Goal: Task Accomplishment & Management: Complete application form

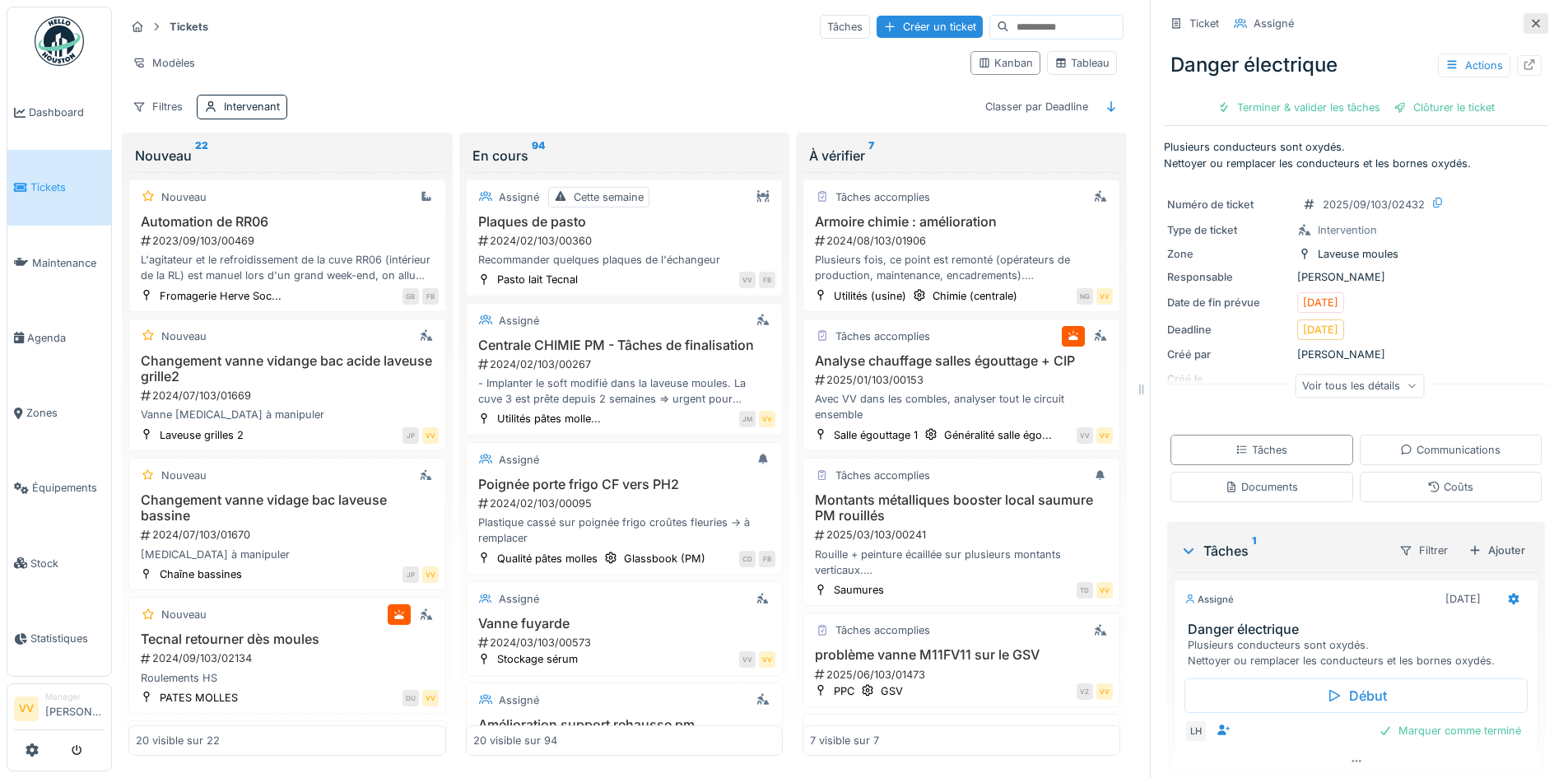
click at [1529, 19] on icon at bounding box center [1536, 24] width 13 height 11
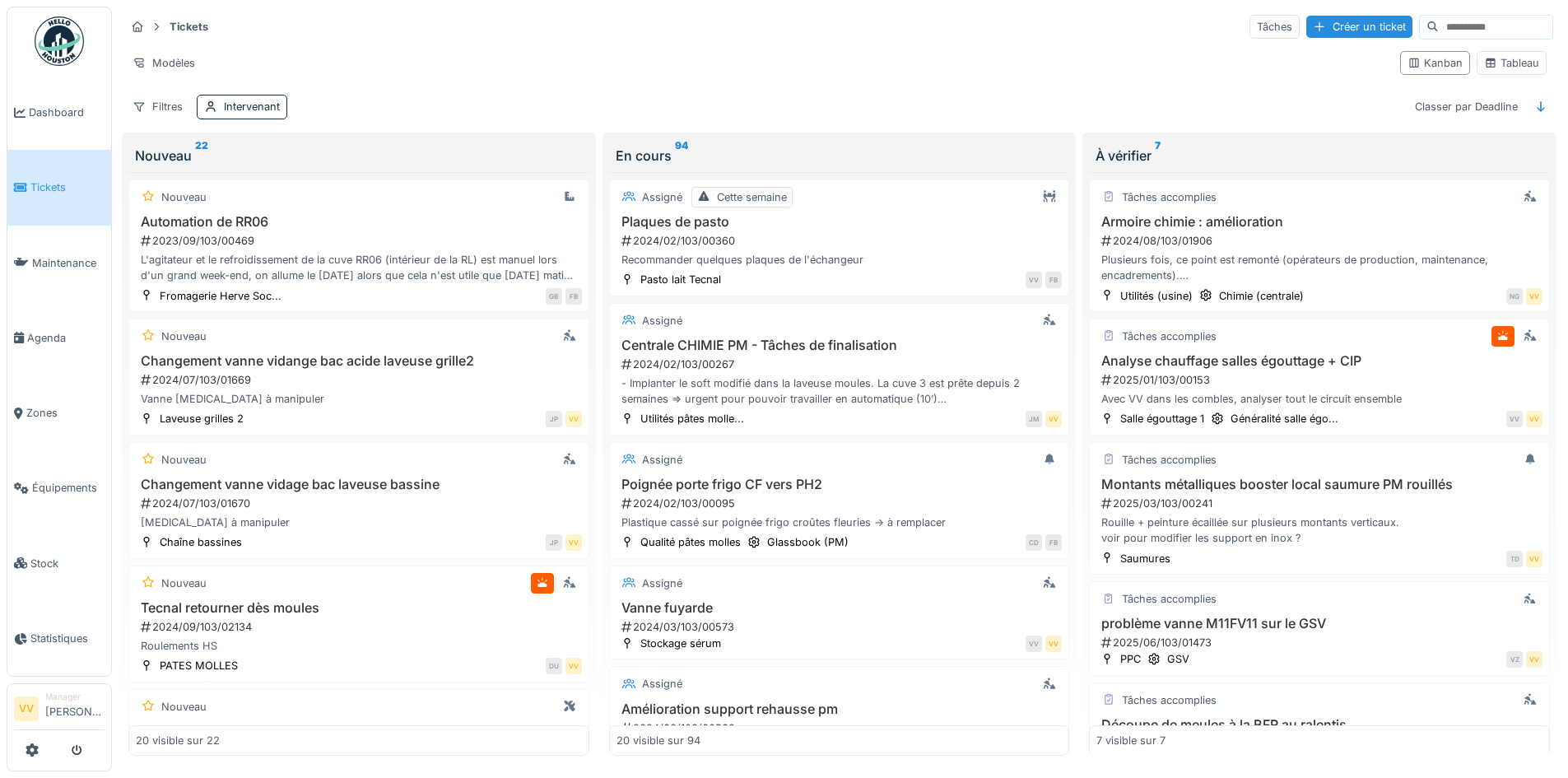
click at [51, 194] on link "Tickets" at bounding box center [59, 187] width 104 height 75
click at [54, 116] on span "Dashboard" at bounding box center [67, 112] width 76 height 16
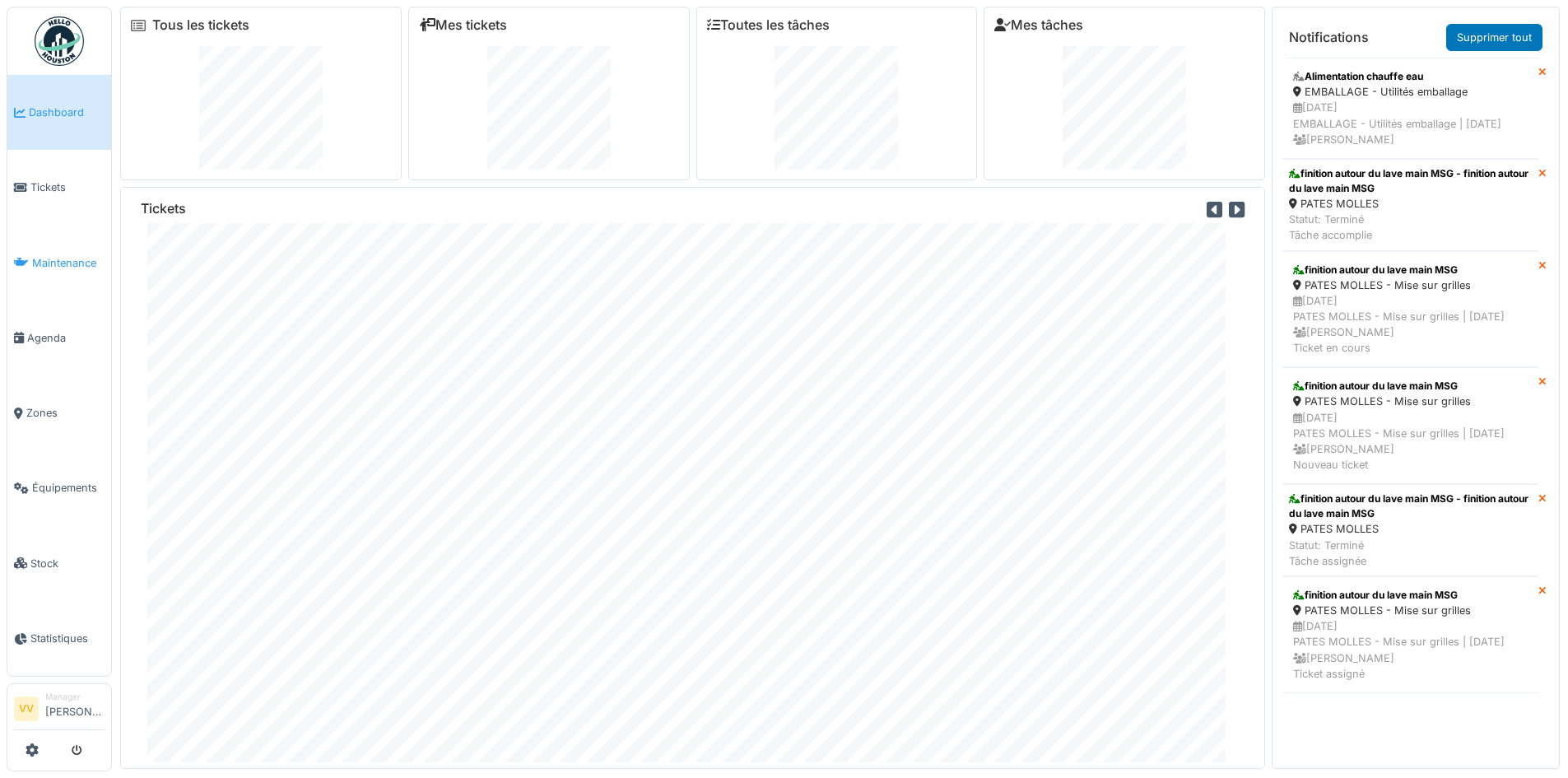
click at [48, 255] on span "Maintenance" at bounding box center [68, 263] width 72 height 16
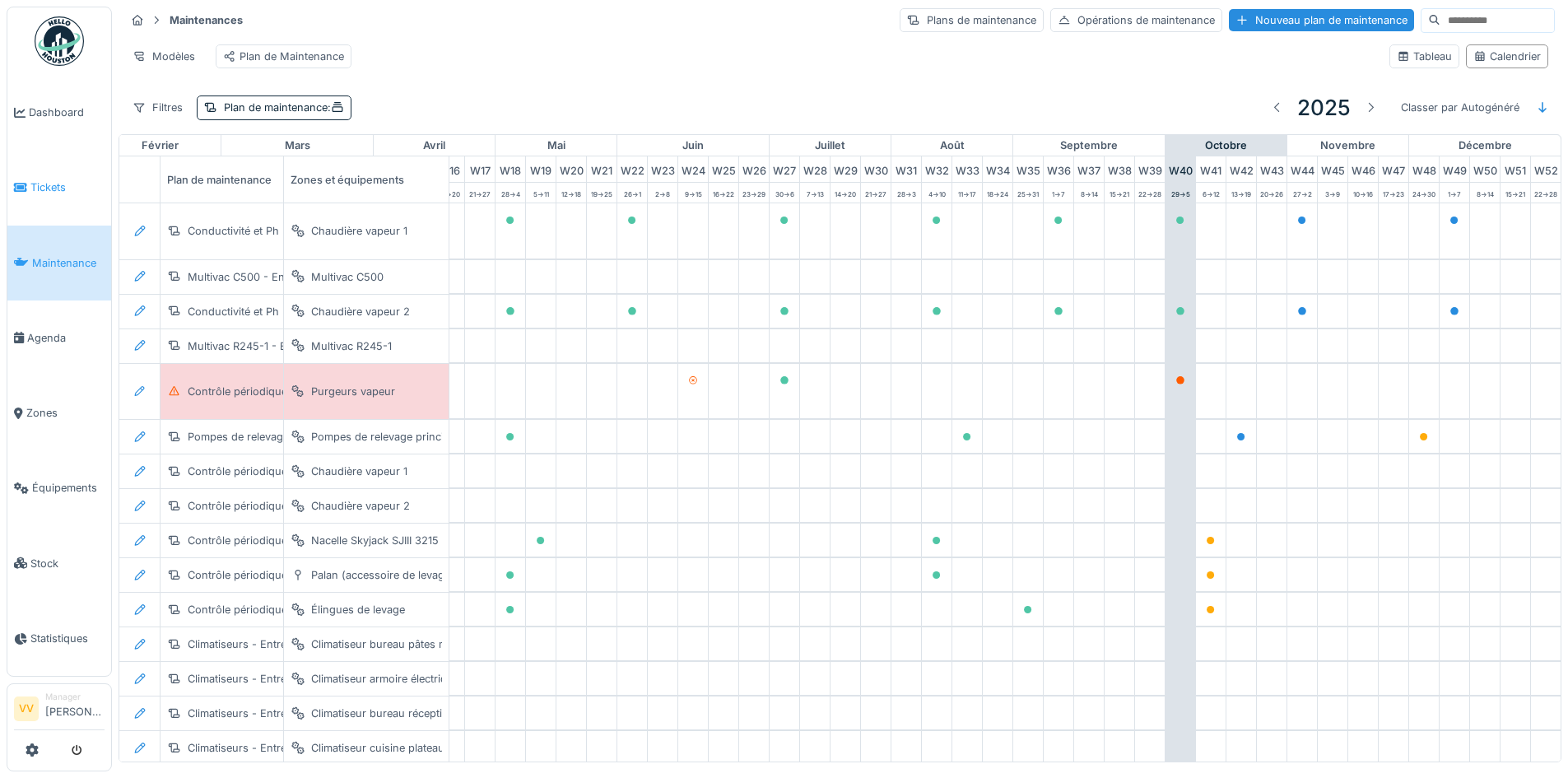
click at [55, 179] on span "Tickets" at bounding box center [67, 187] width 74 height 16
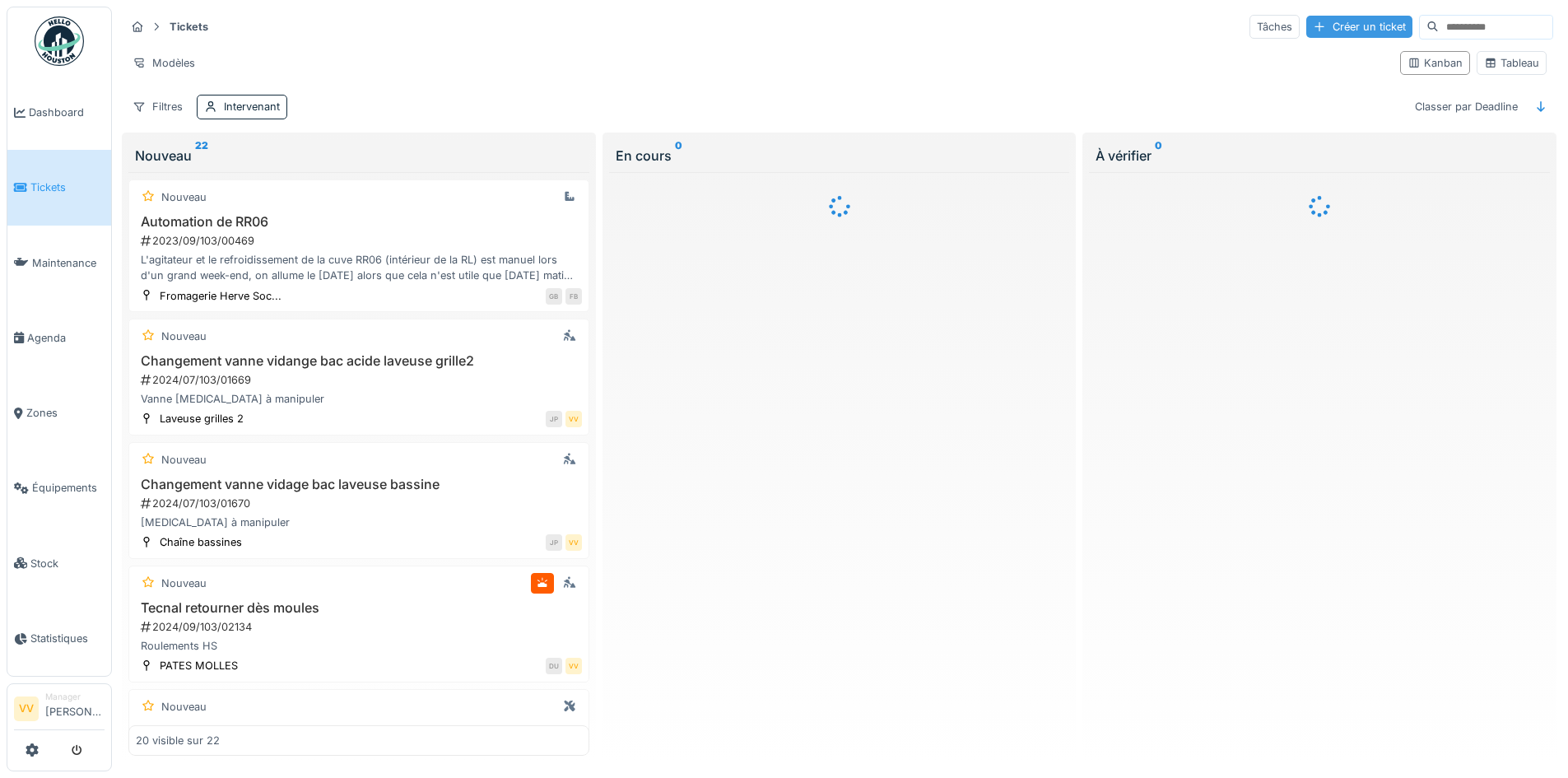
click at [1321, 23] on div "Créer un ticket" at bounding box center [1359, 27] width 106 height 22
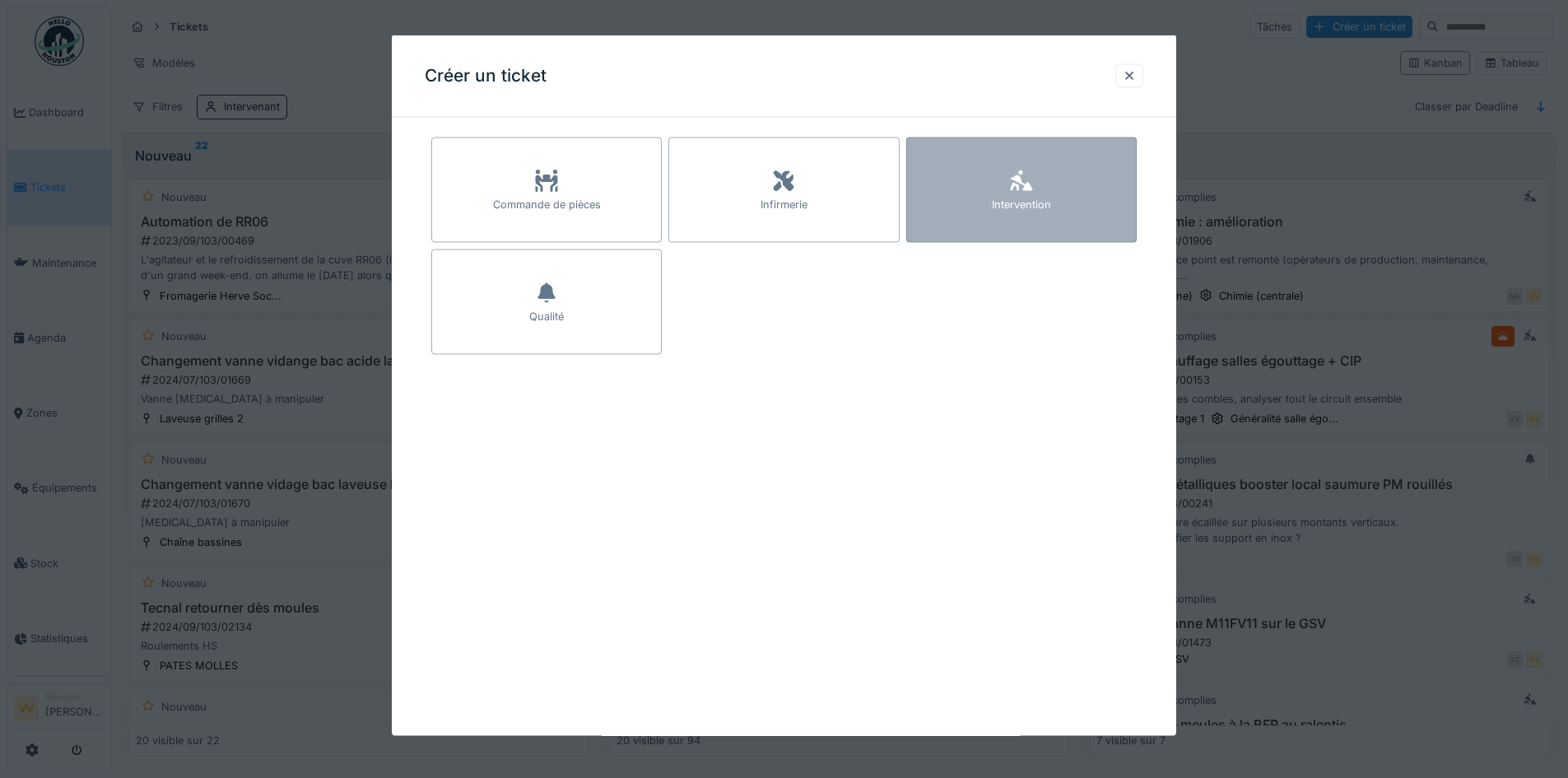
click at [1096, 179] on div "Intervention" at bounding box center [1021, 191] width 230 height 105
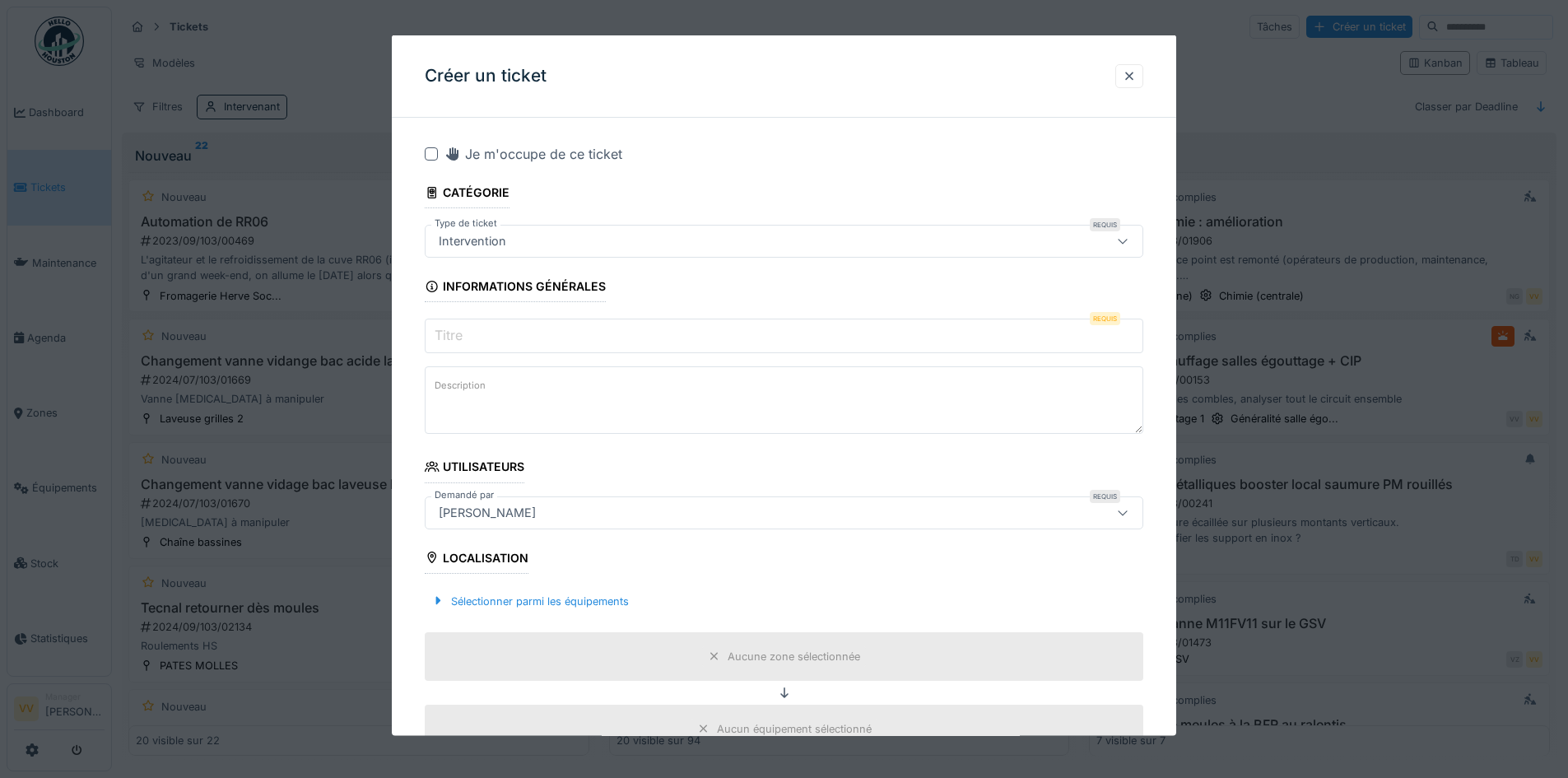
click at [655, 341] on input "Titre" at bounding box center [783, 335] width 718 height 34
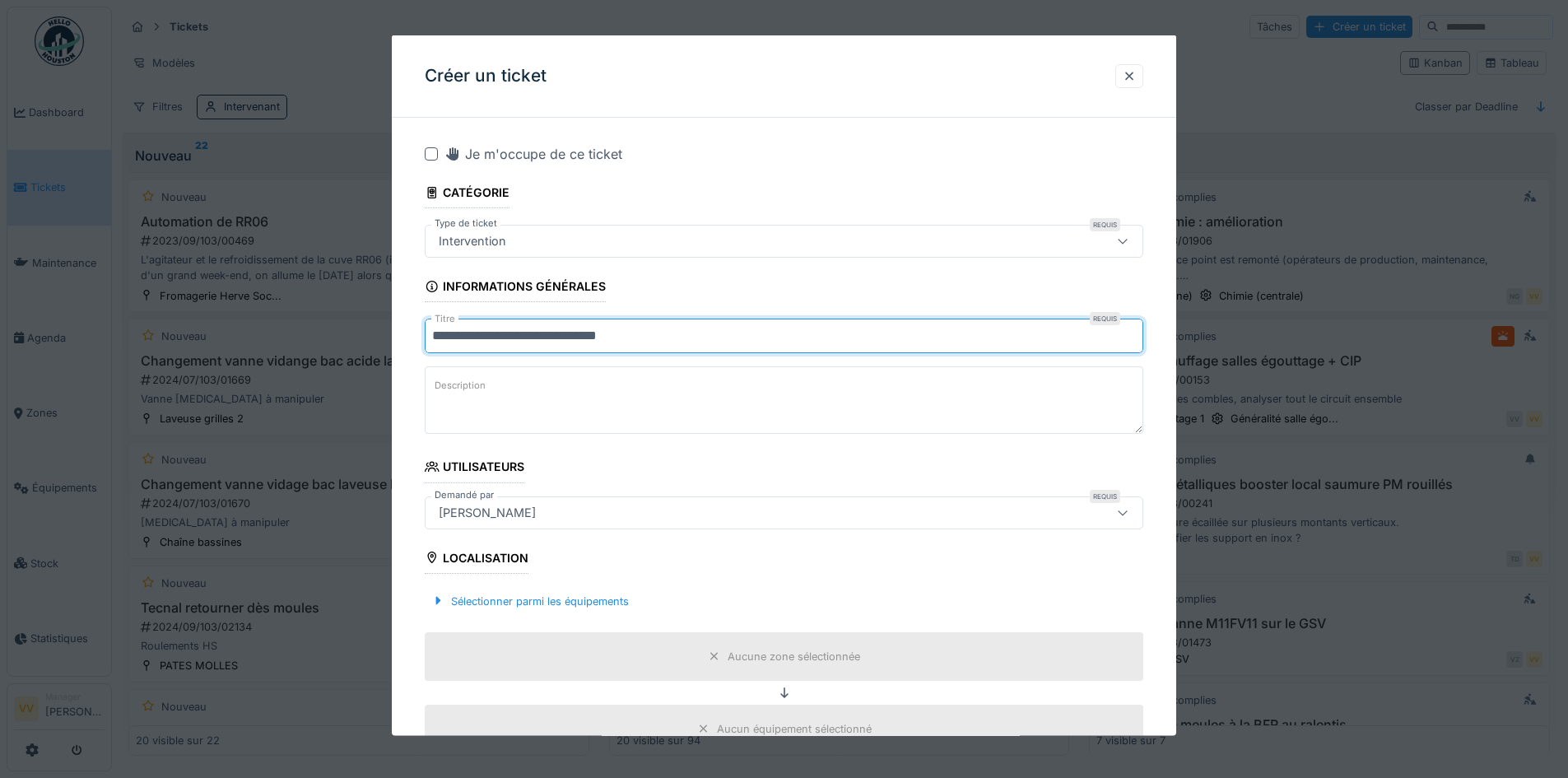
type input "**********"
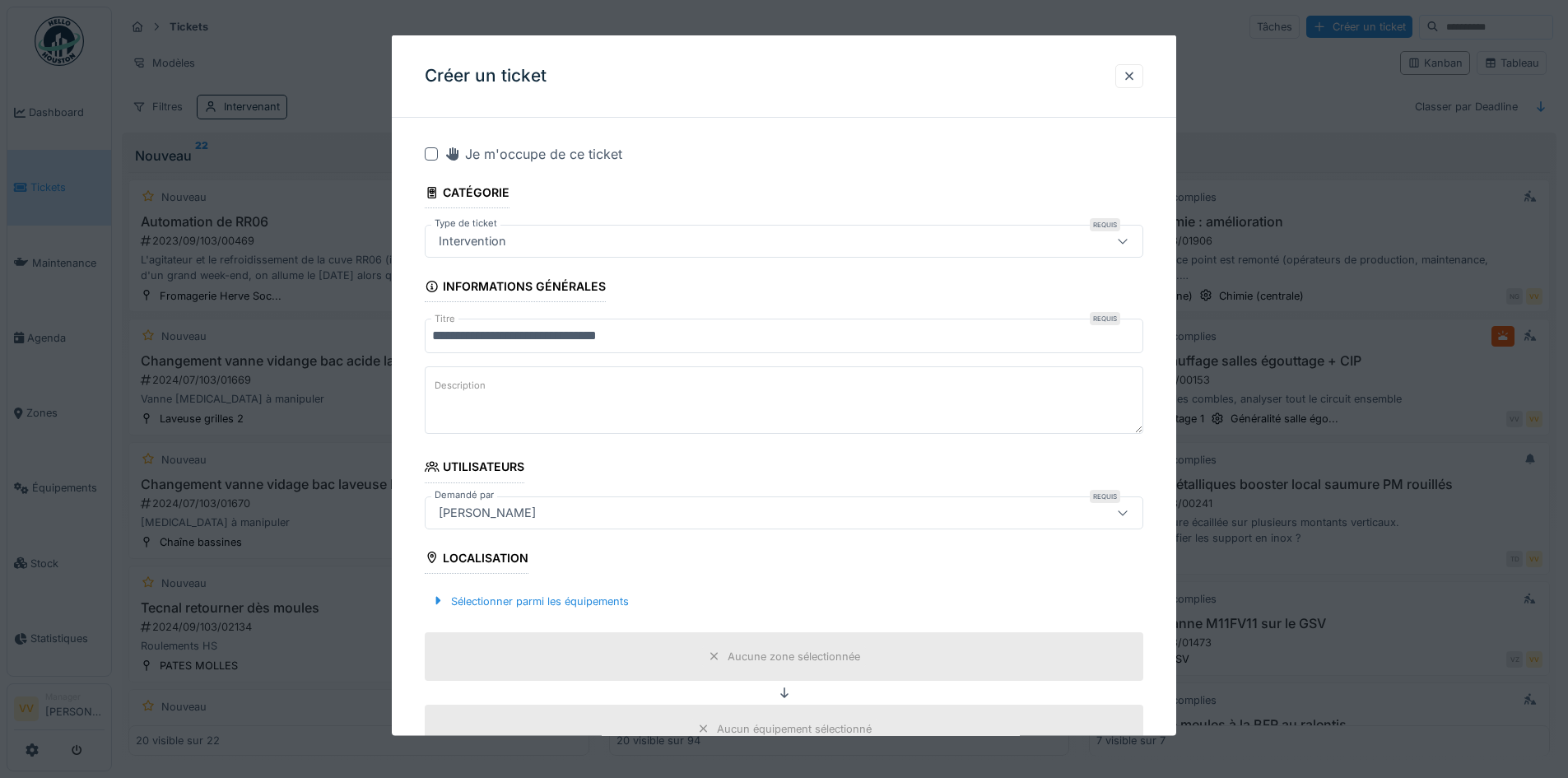
click at [533, 334] on input "**********" at bounding box center [783, 335] width 718 height 34
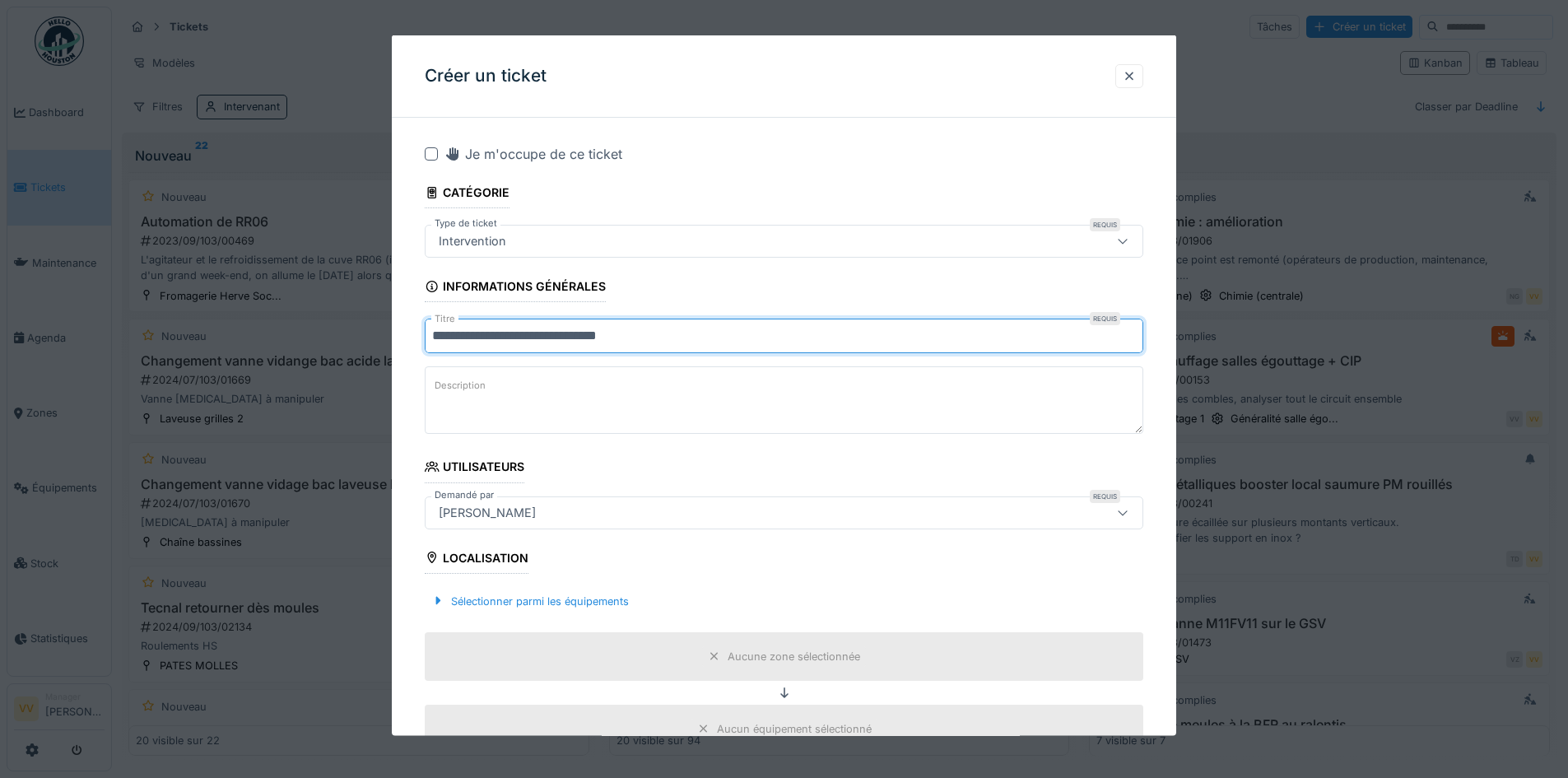
drag, startPoint x: 533, startPoint y: 334, endPoint x: 491, endPoint y: 380, distance: 62.3
click at [491, 380] on textarea "Description" at bounding box center [783, 400] width 718 height 68
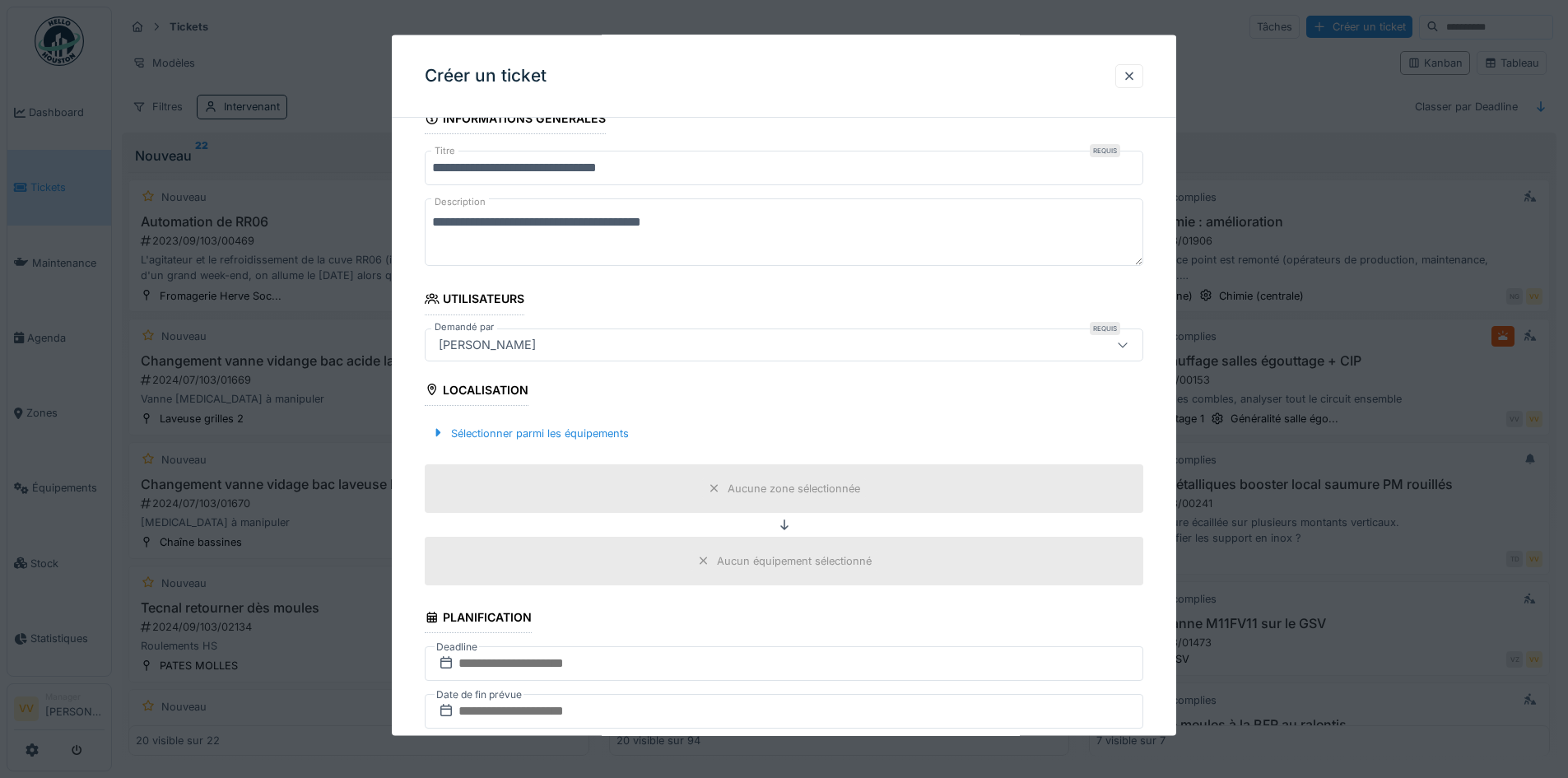
scroll to position [329, 0]
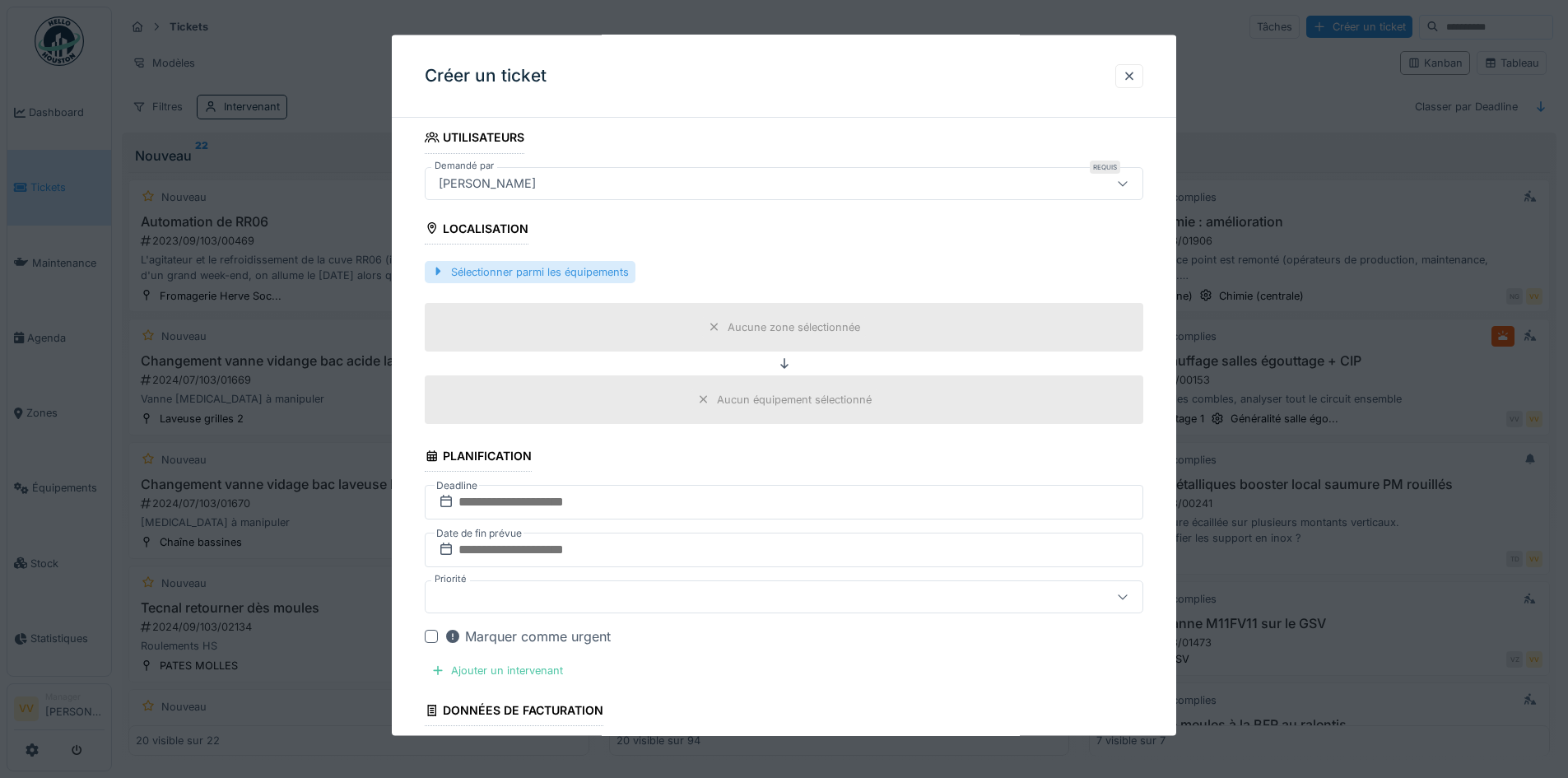
type textarea "**********"
click at [577, 267] on div "Sélectionner parmi les équipements" at bounding box center [530, 271] width 211 height 22
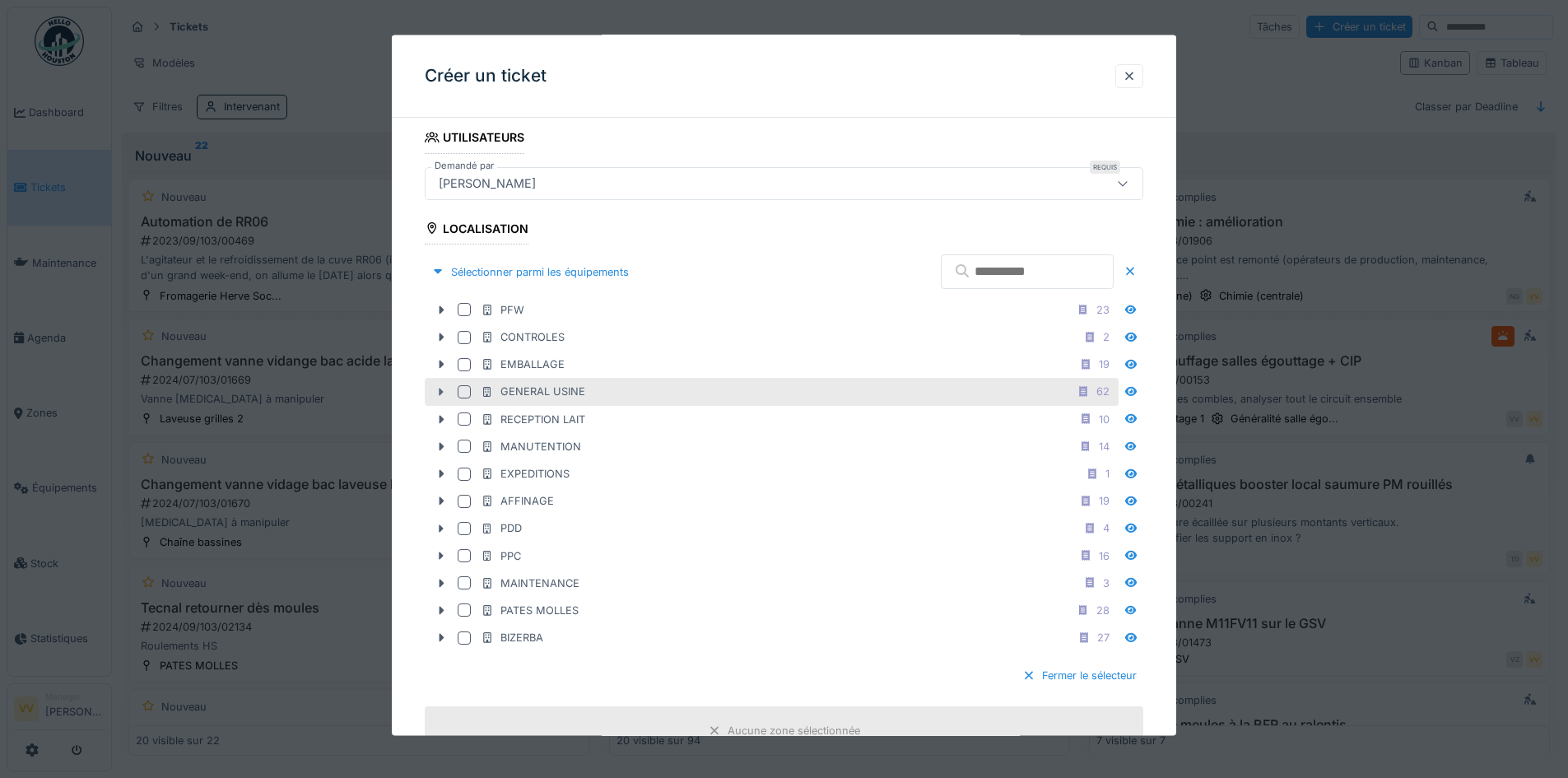
click at [438, 393] on icon at bounding box center [441, 391] width 13 height 11
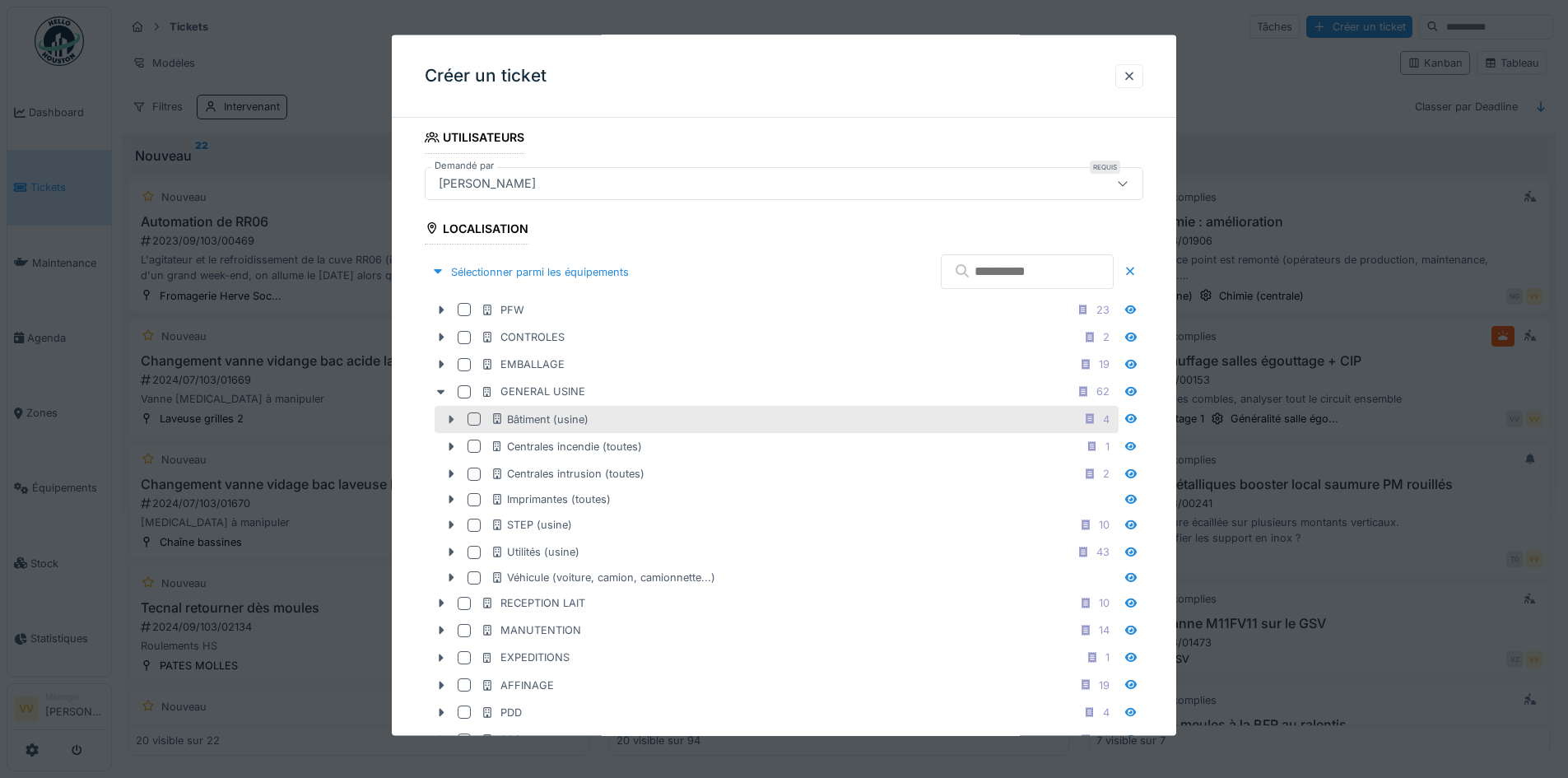
click at [448, 421] on icon at bounding box center [451, 419] width 13 height 11
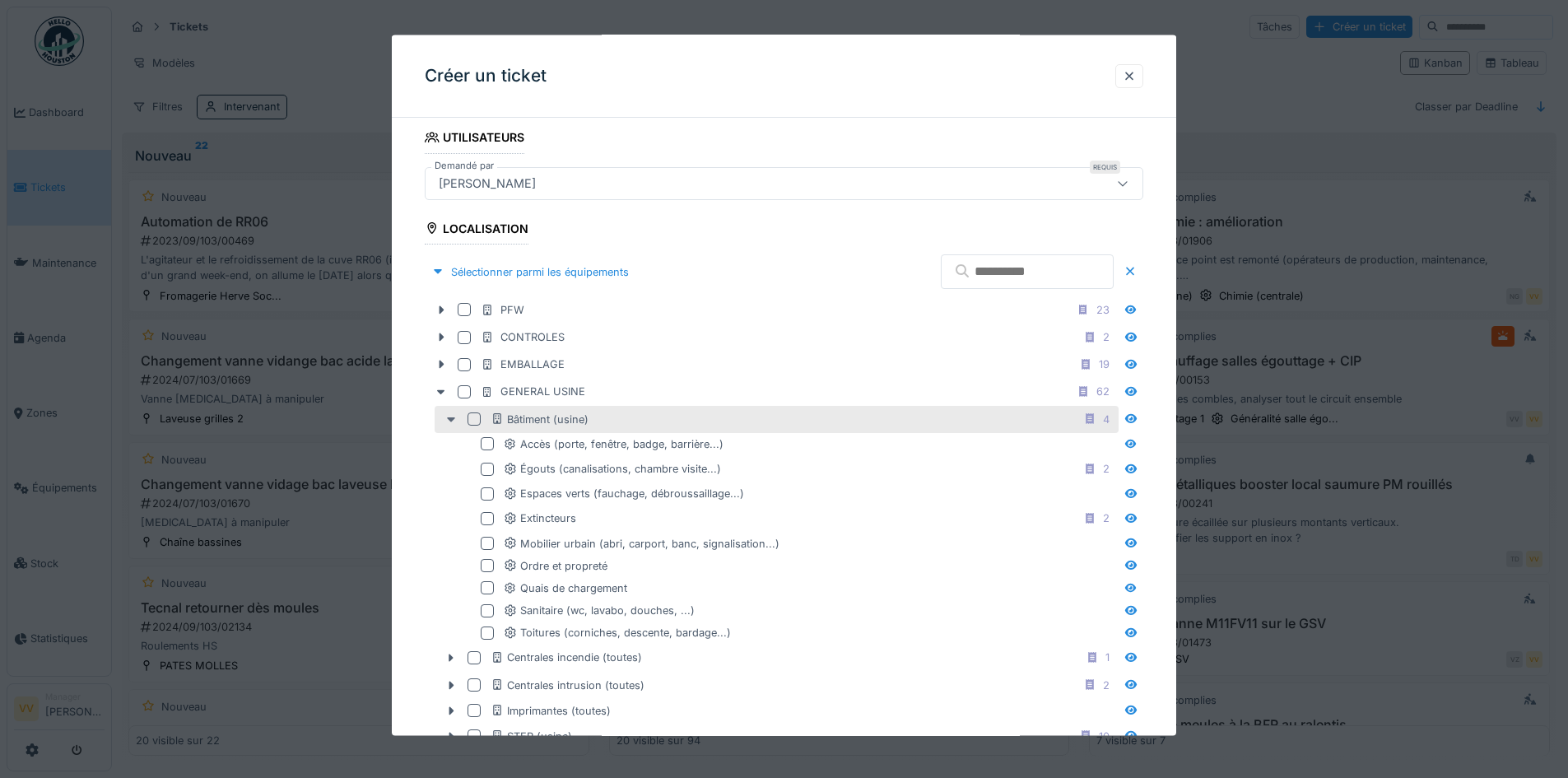
click at [453, 421] on icon at bounding box center [451, 419] width 13 height 11
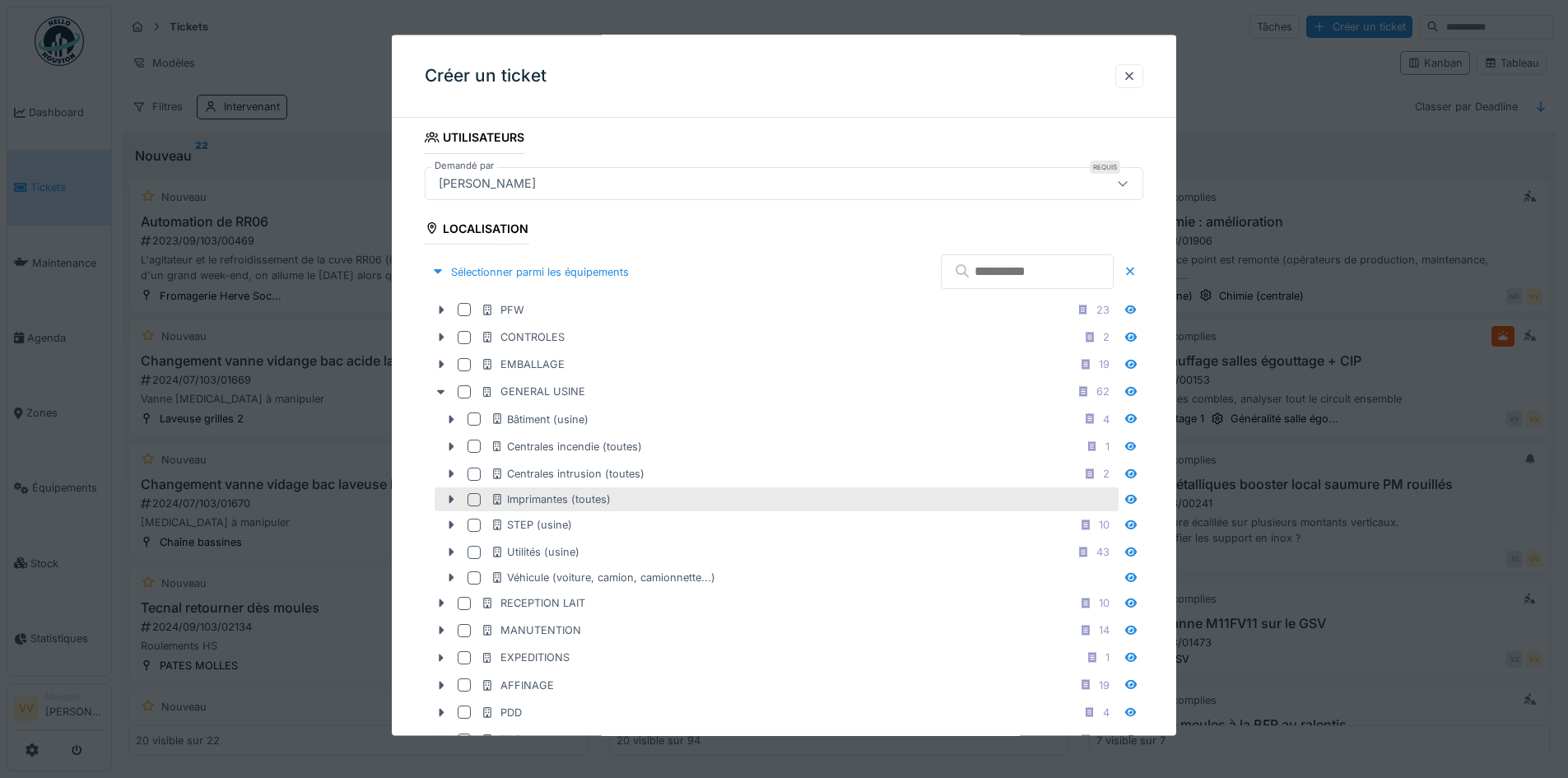
scroll to position [494, 0]
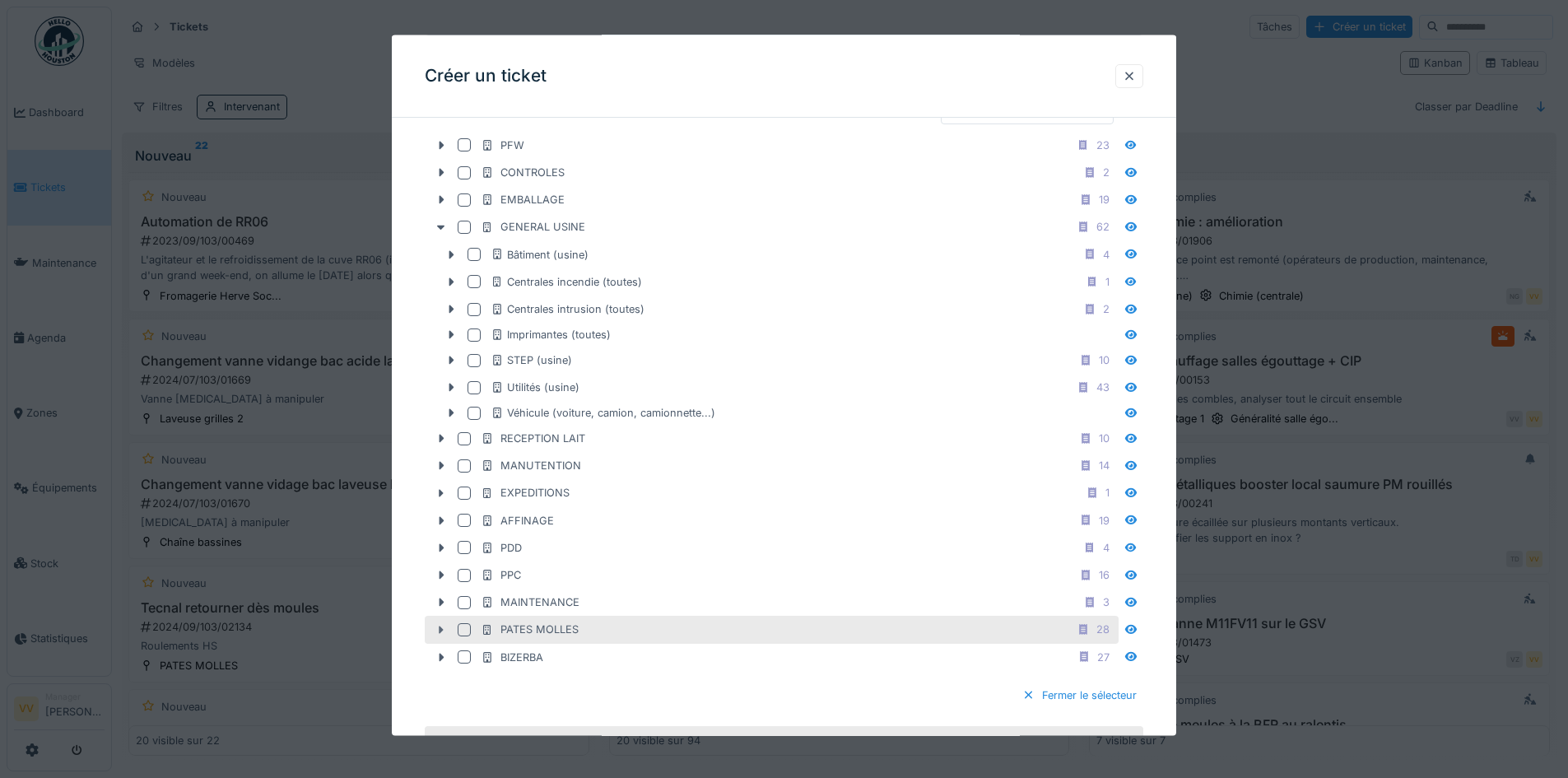
click at [441, 630] on icon at bounding box center [441, 630] width 5 height 8
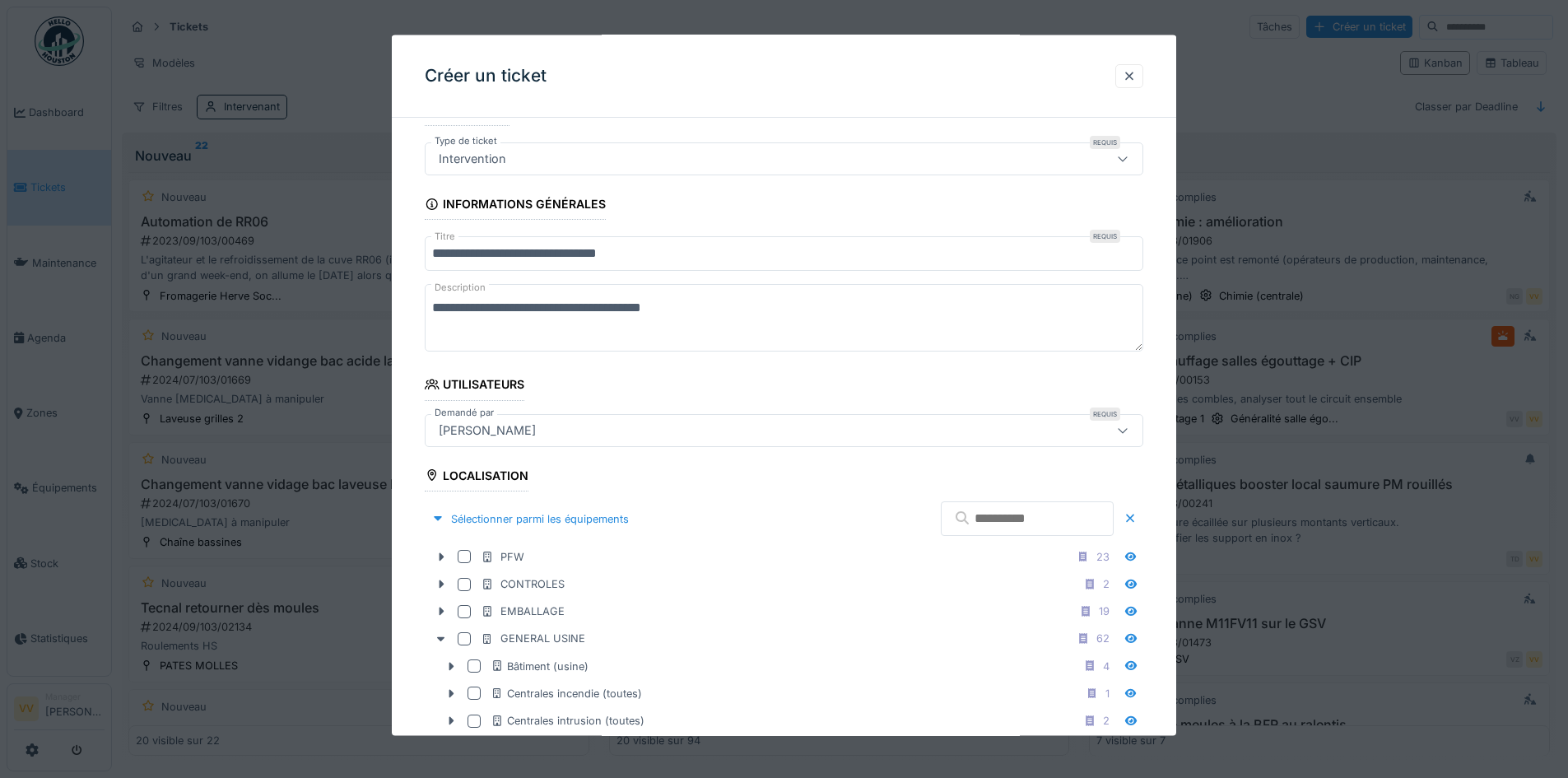
scroll to position [0, 0]
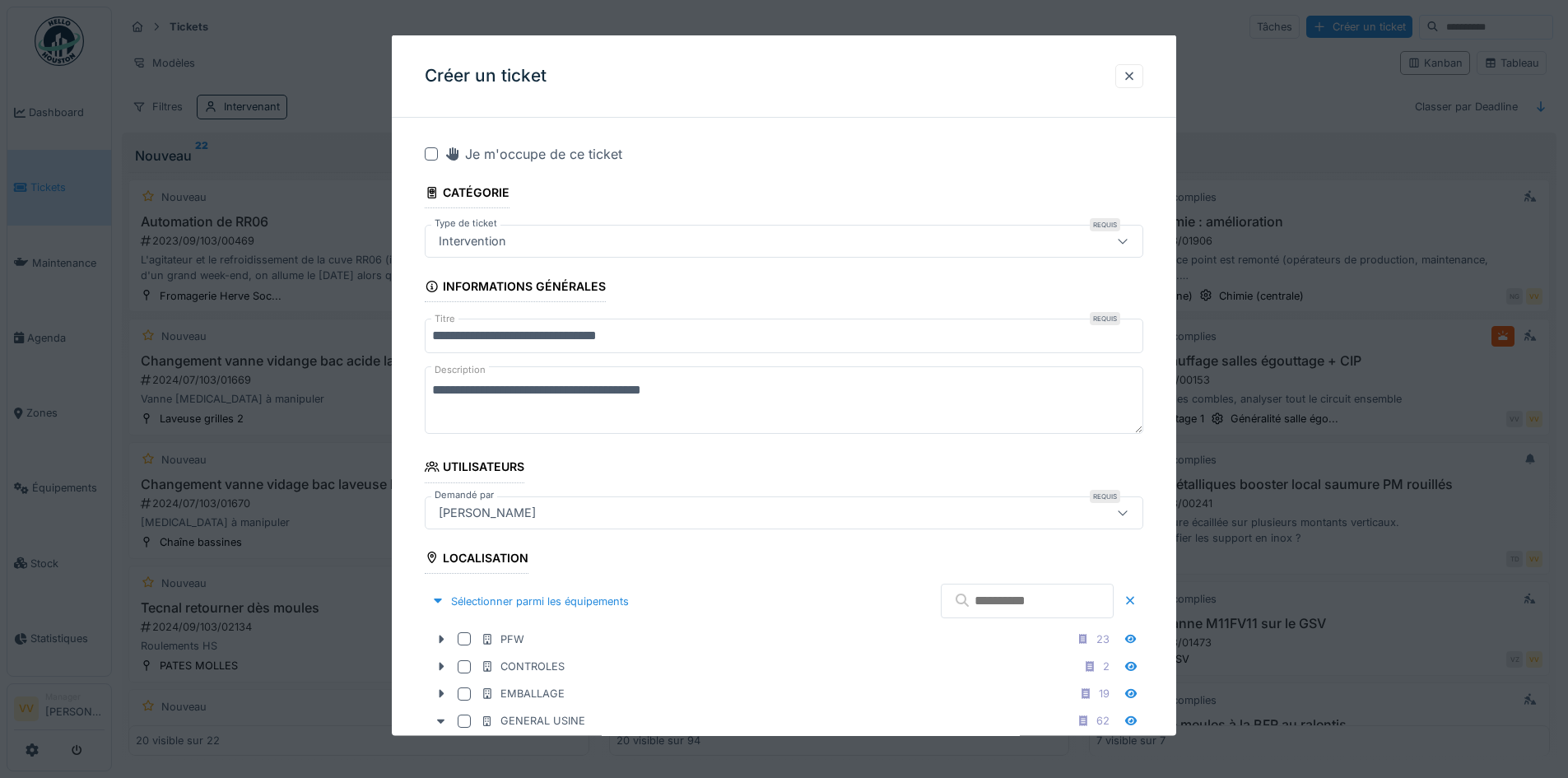
click at [1010, 604] on input "text" at bounding box center [1026, 600] width 173 height 34
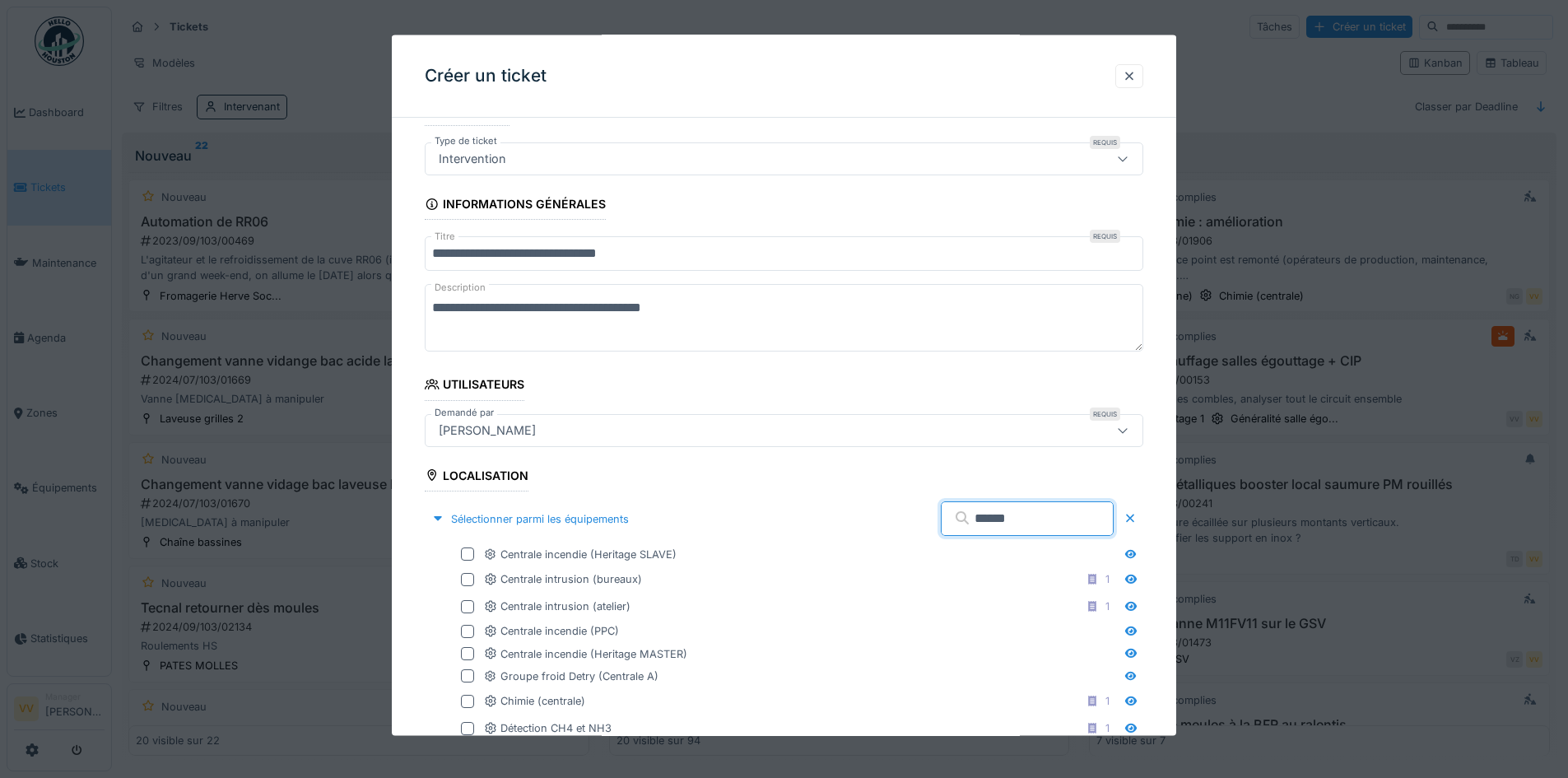
scroll to position [165, 0]
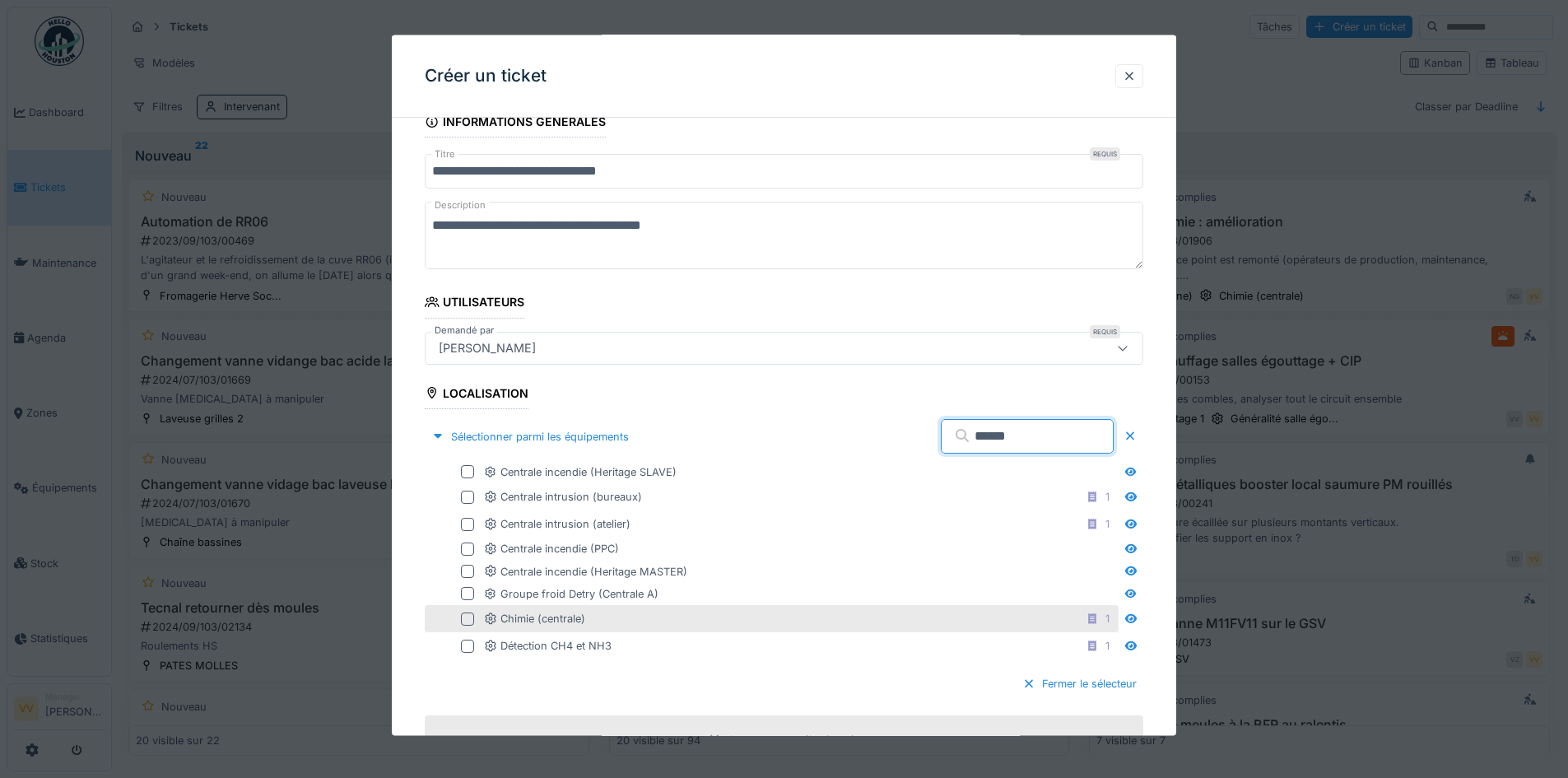
type input "******"
click at [468, 617] on div at bounding box center [467, 618] width 13 height 13
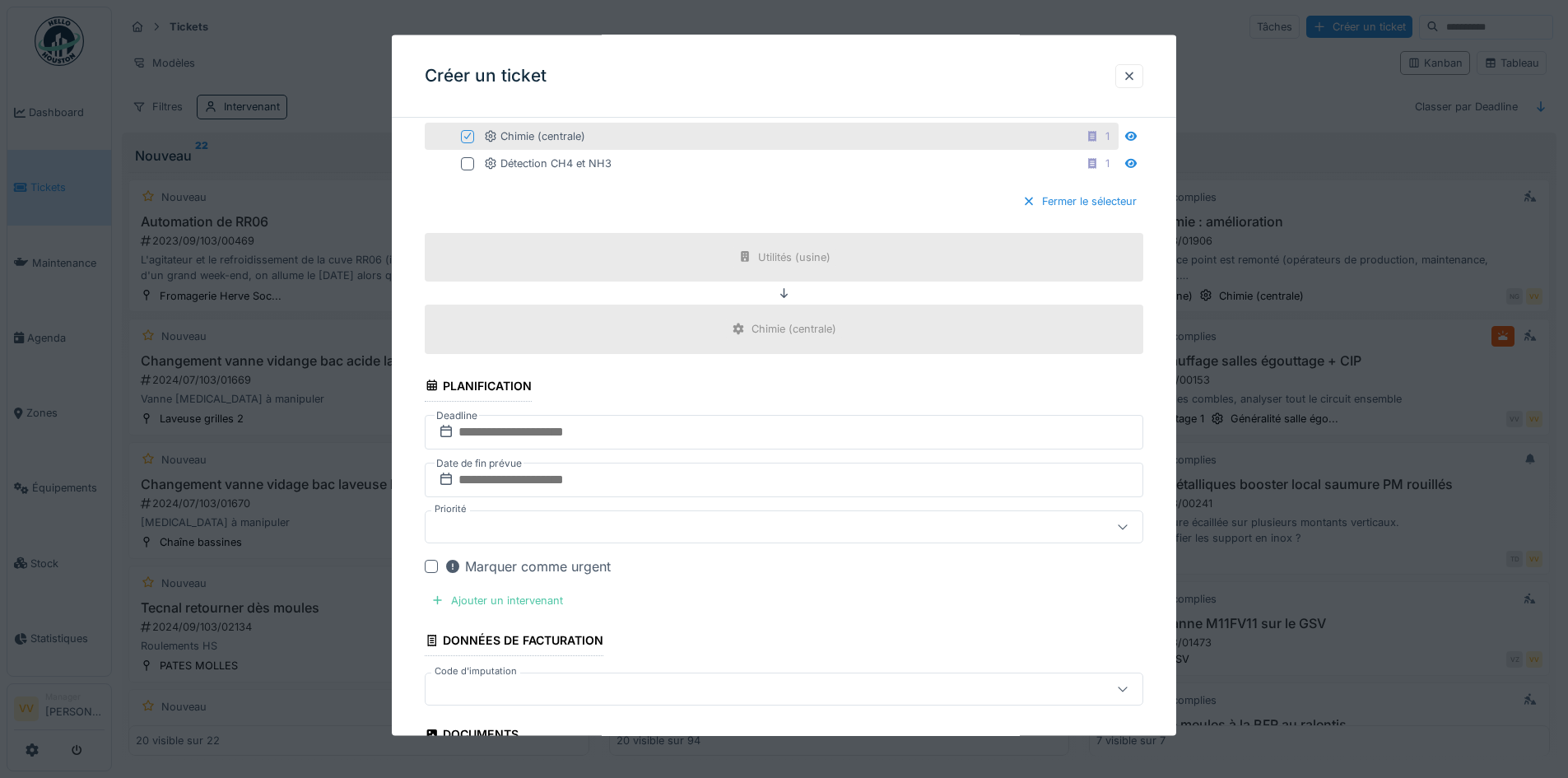
scroll to position [659, 0]
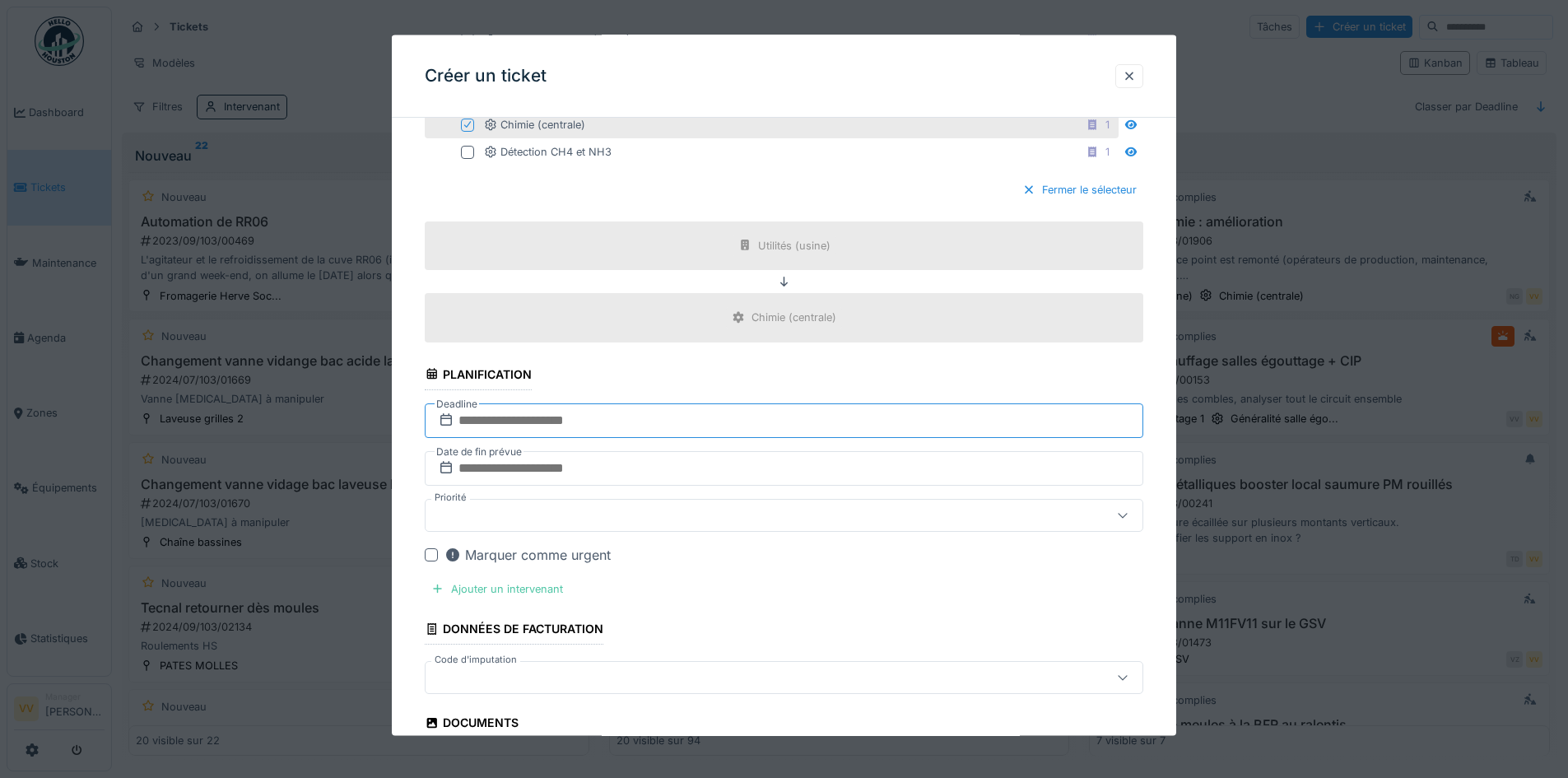
click at [753, 425] on input "text" at bounding box center [783, 419] width 718 height 34
click at [783, 530] on div "2" at bounding box center [787, 528] width 22 height 24
click at [735, 465] on input "text" at bounding box center [783, 467] width 718 height 34
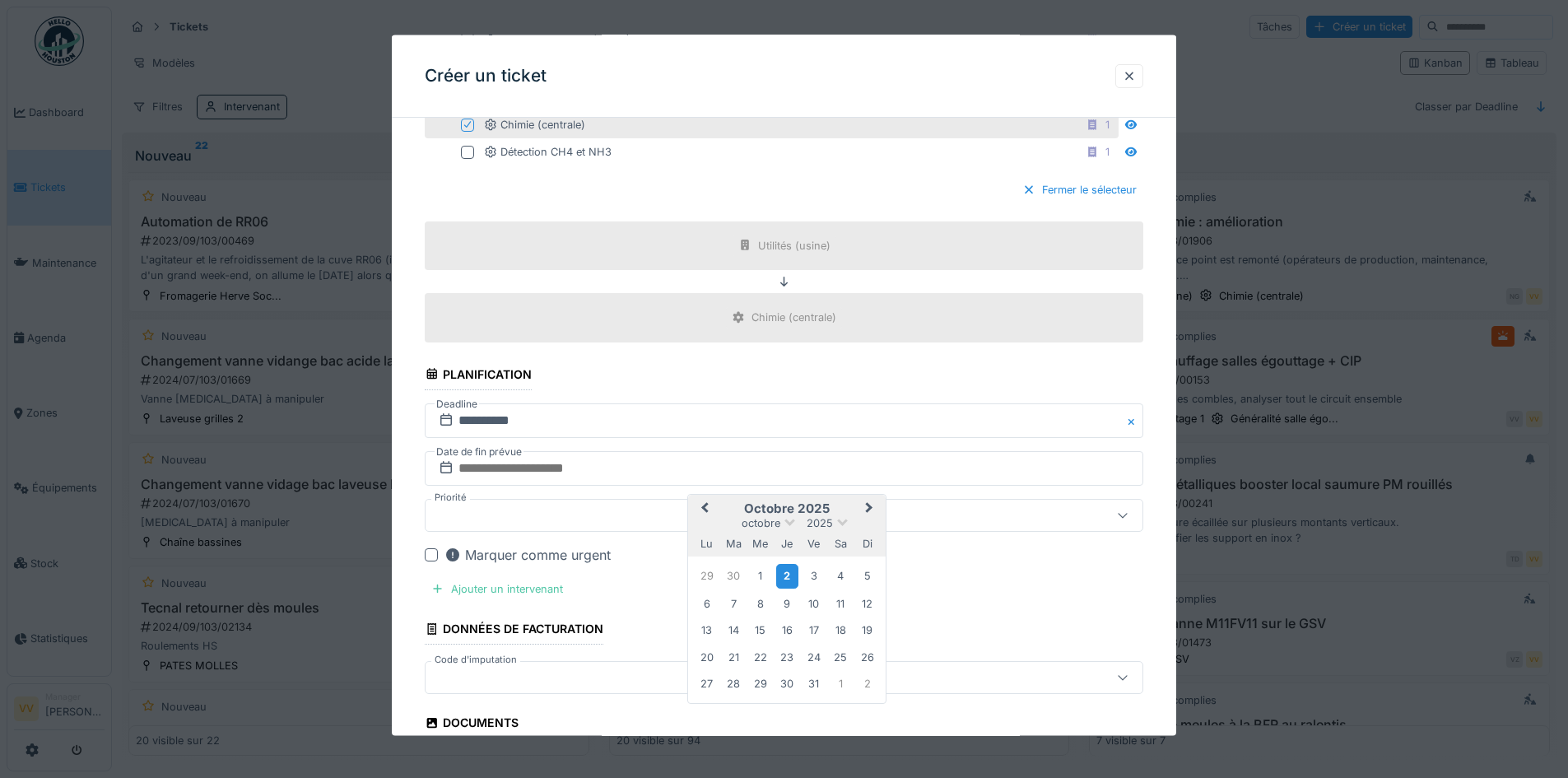
click at [785, 574] on div "2" at bounding box center [787, 576] width 22 height 24
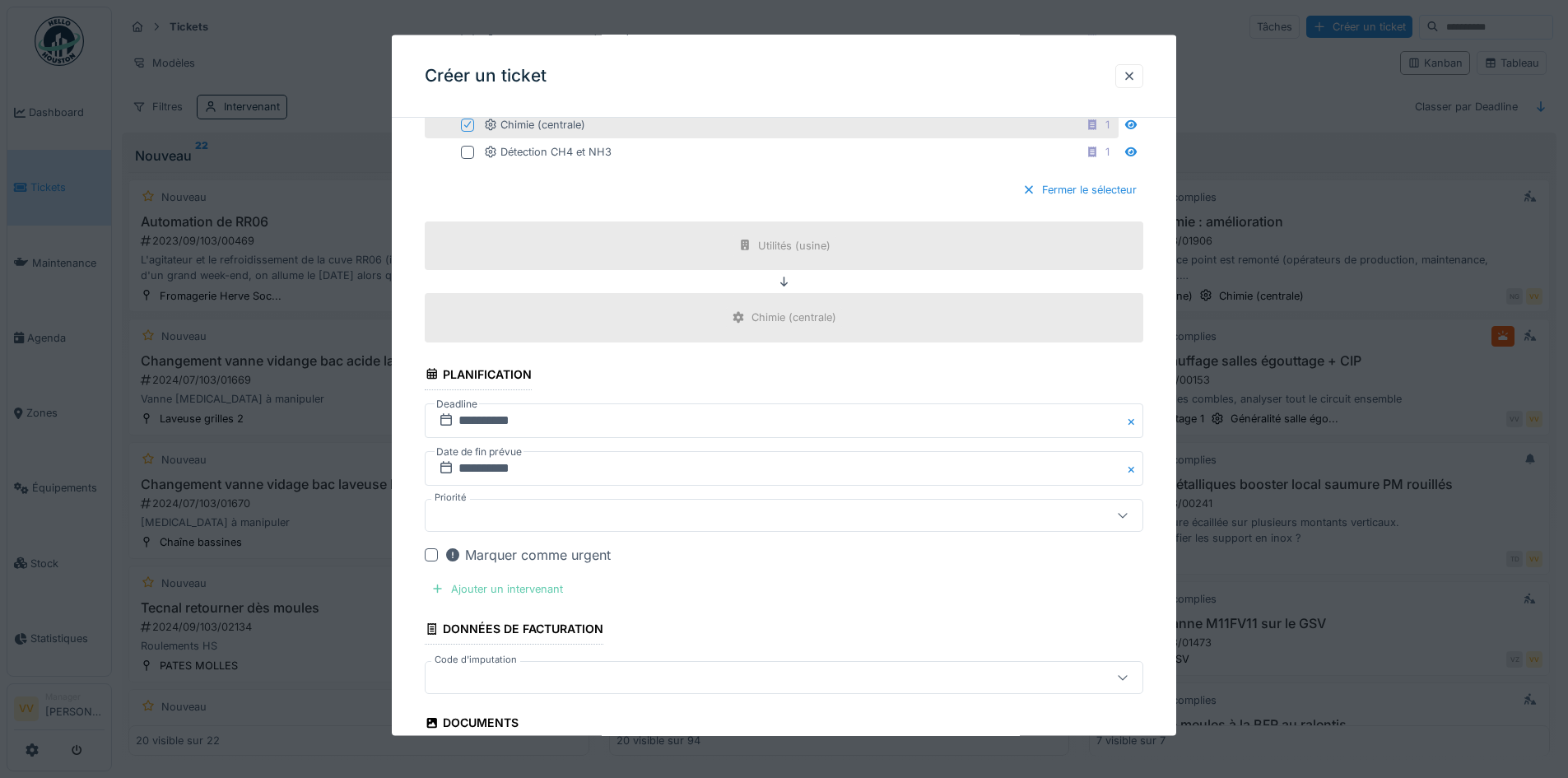
click at [523, 587] on div "Ajouter un intervenant" at bounding box center [496, 588] width 145 height 22
click at [584, 678] on div "Vos utilisateurs" at bounding box center [741, 680] width 619 height 19
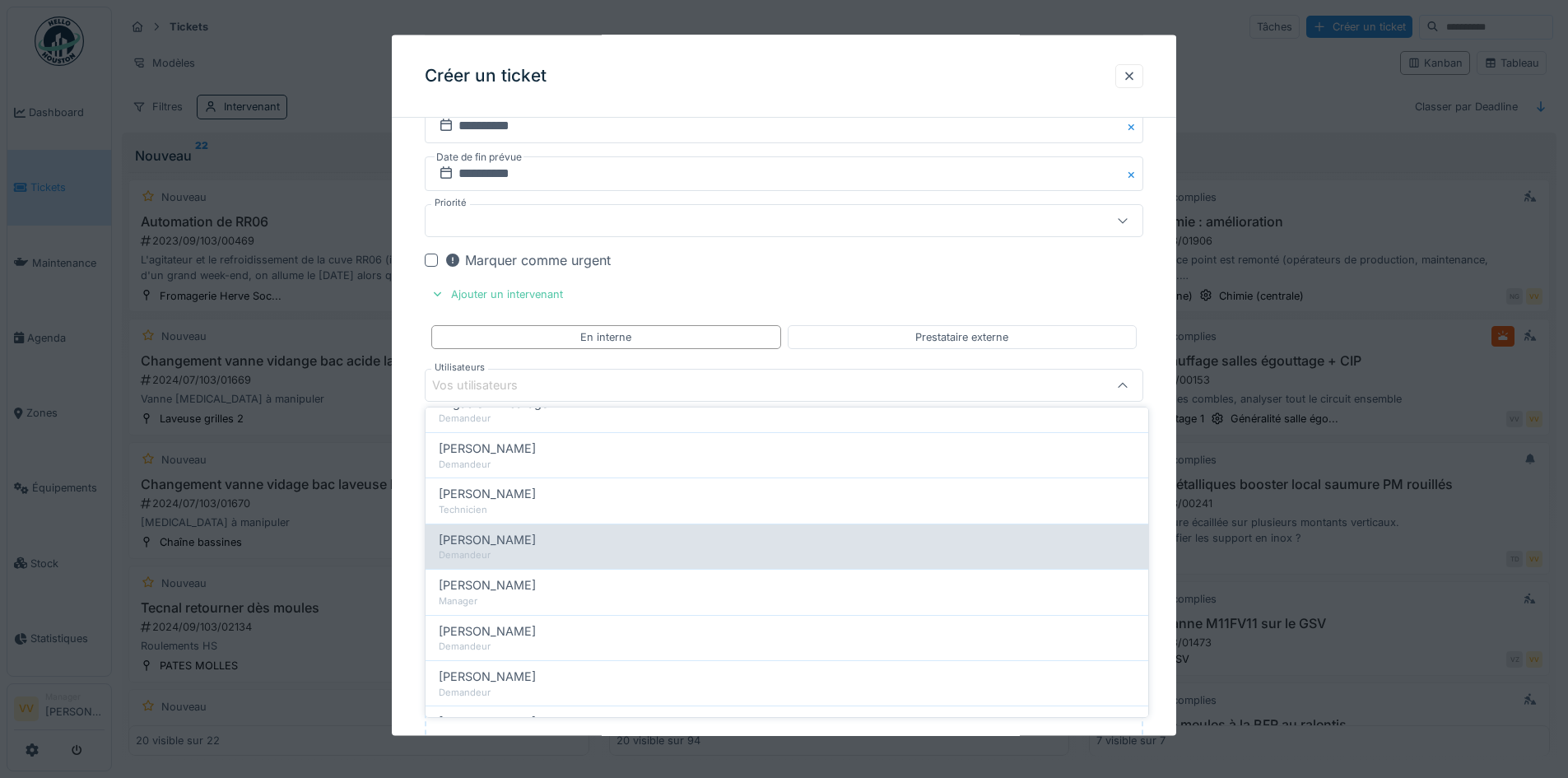
scroll to position [0, 0]
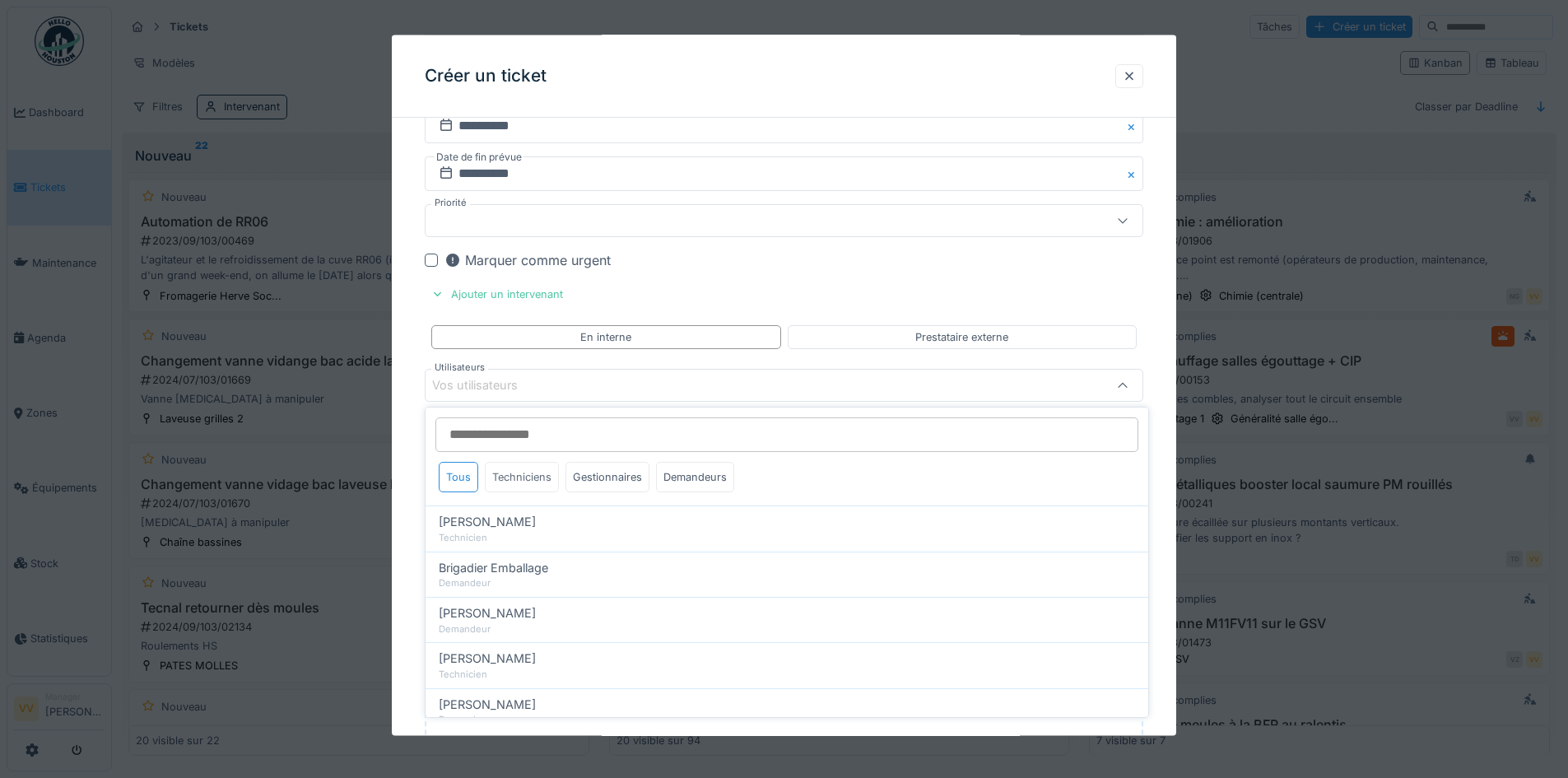
click at [531, 476] on div "Techniciens" at bounding box center [521, 476] width 74 height 31
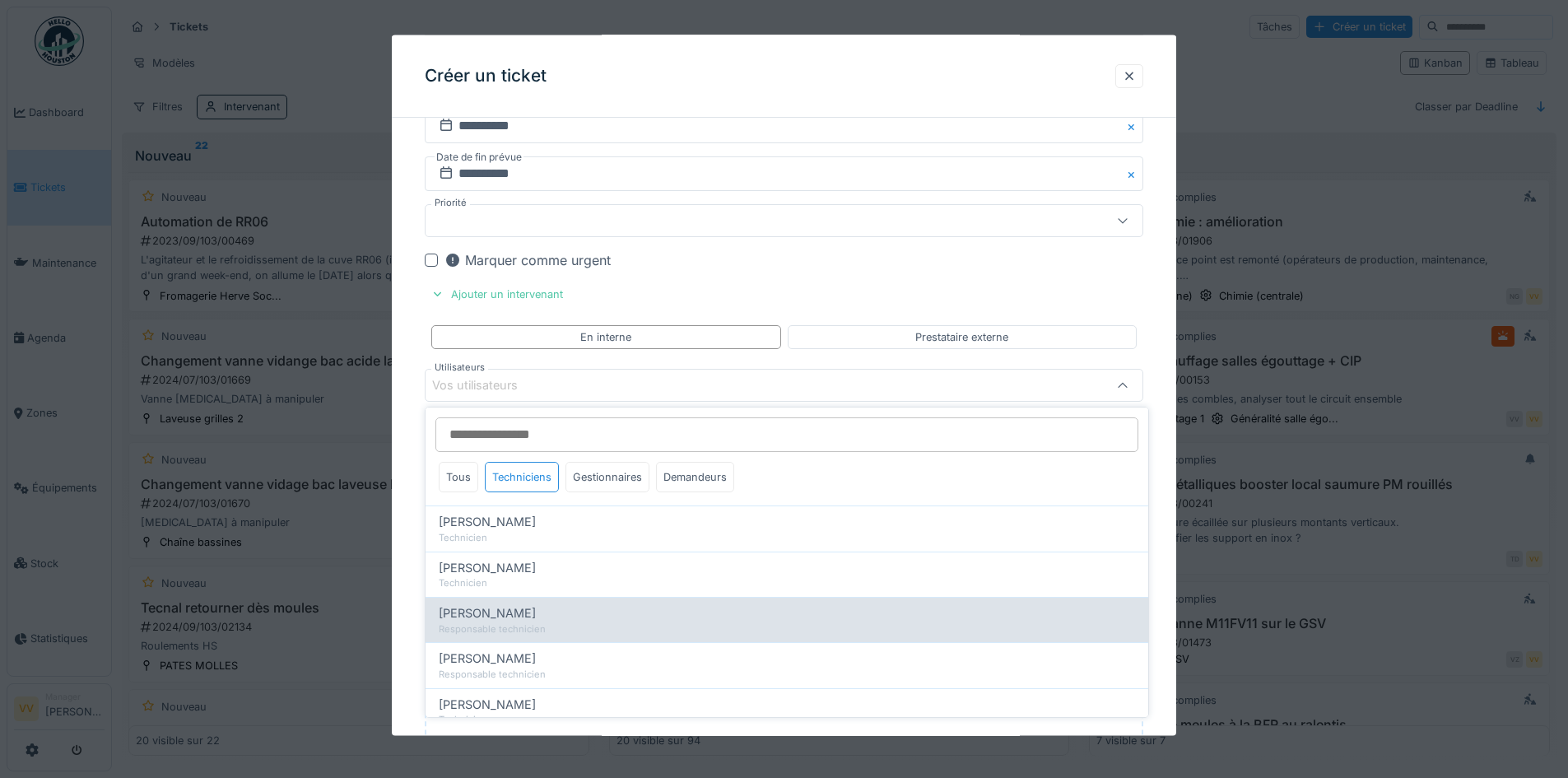
click at [559, 615] on div "Julien Bebronne" at bounding box center [786, 613] width 696 height 19
type input "****"
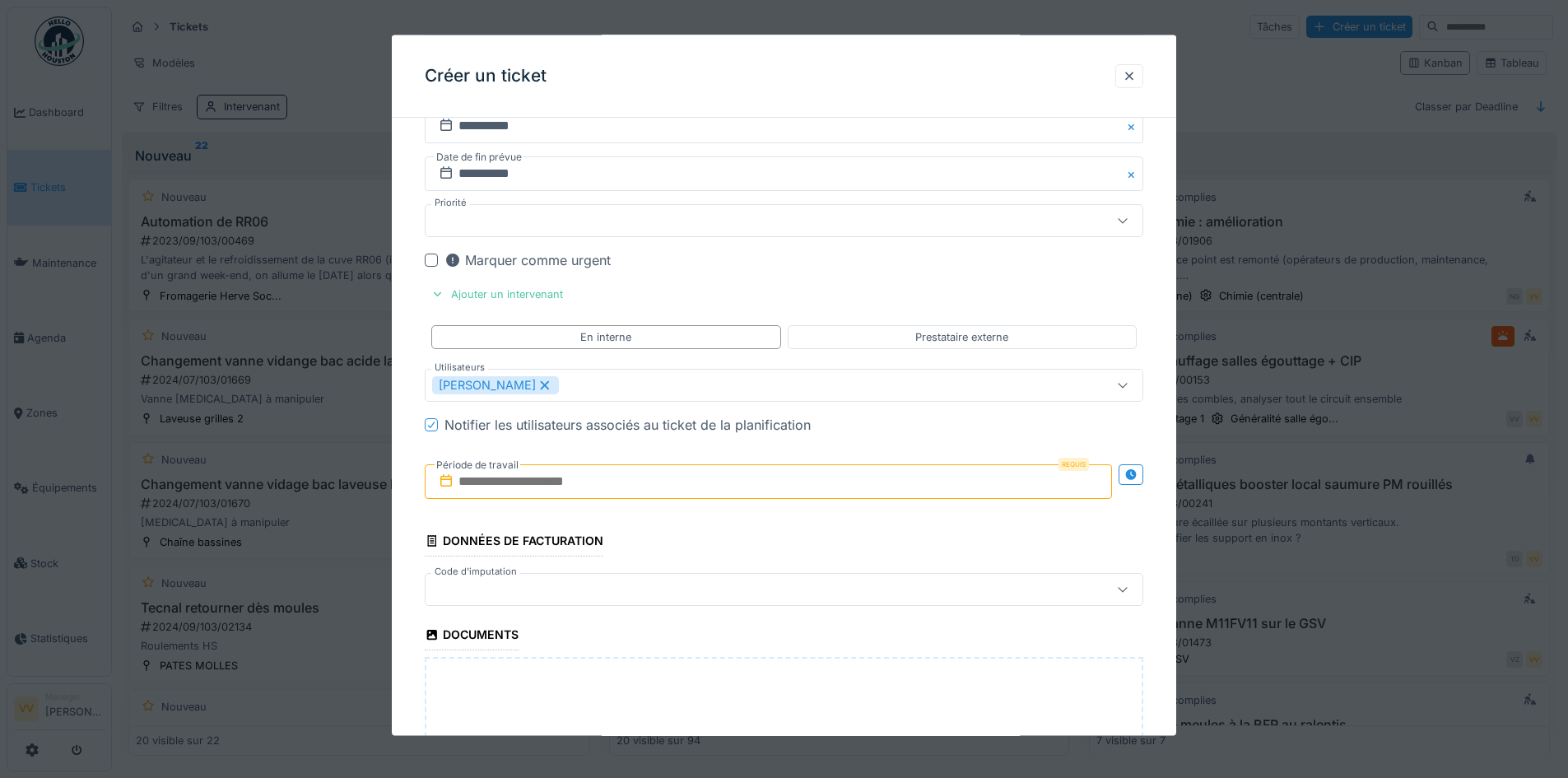
click at [963, 280] on fieldset "**********" at bounding box center [783, 78] width 718 height 1801
click at [544, 386] on icon at bounding box center [545, 384] width 15 height 11
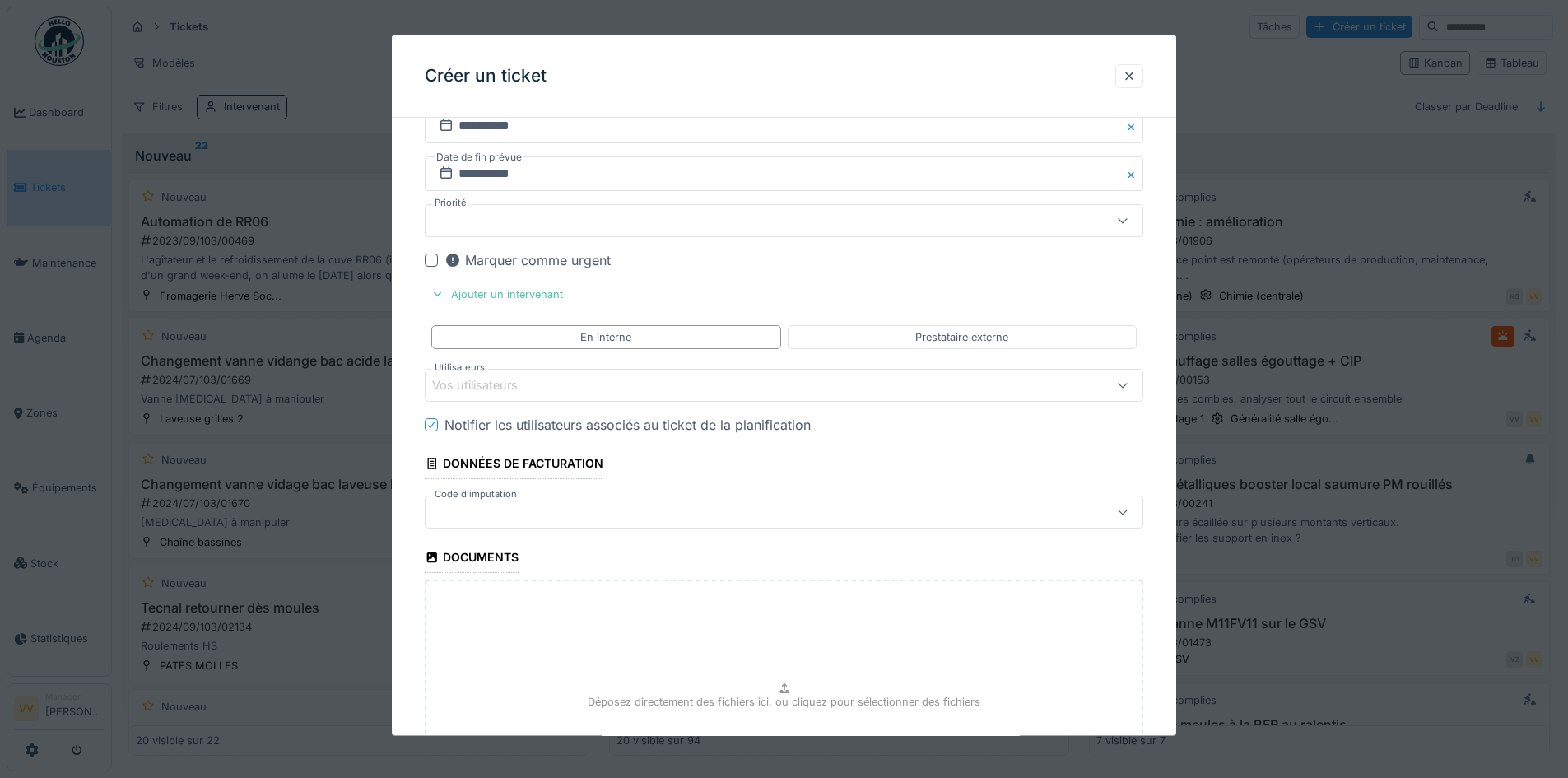
click at [540, 393] on div "Vos utilisateurs" at bounding box center [485, 386] width 108 height 19
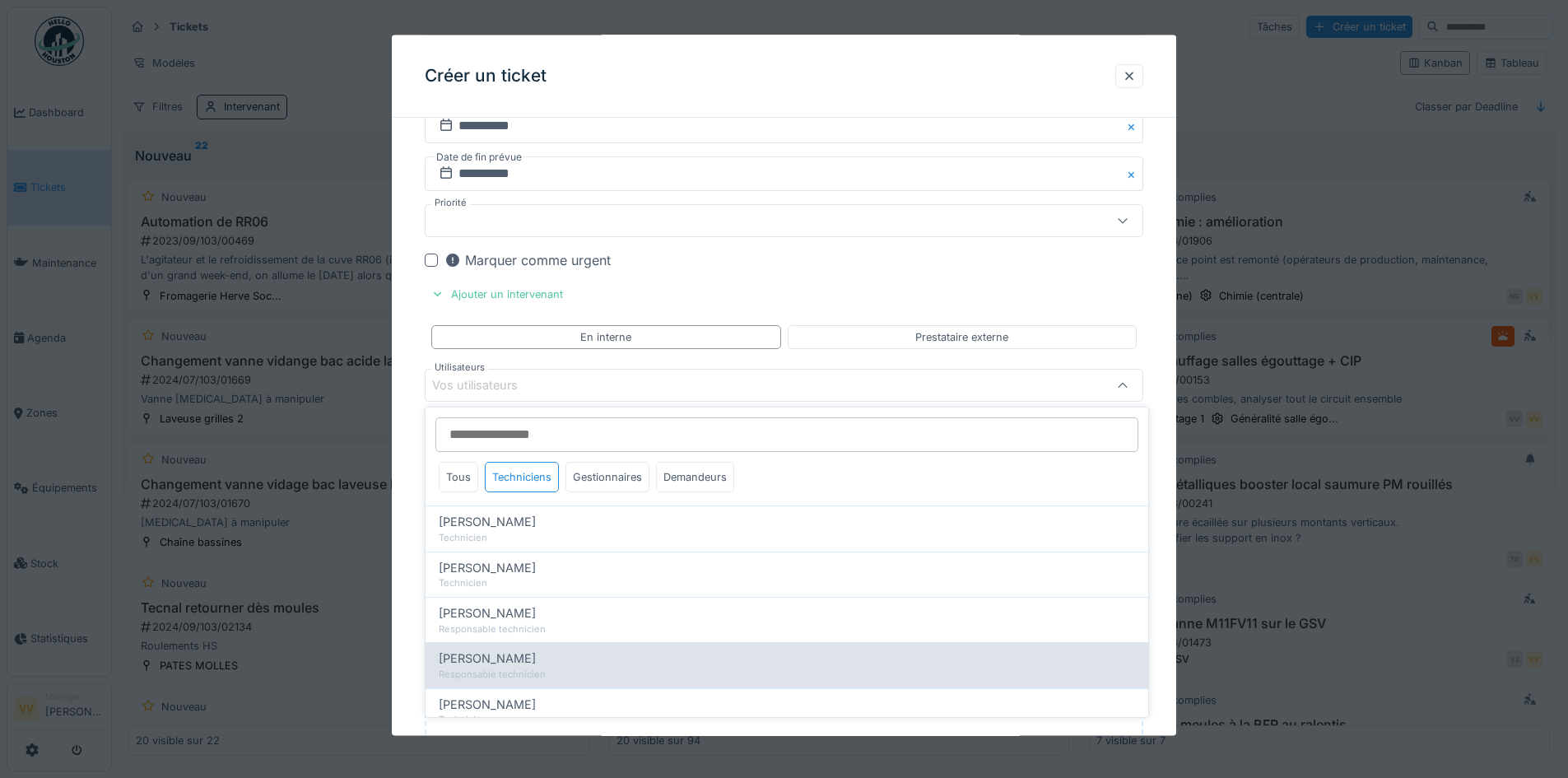
click at [535, 662] on div "Lucas Herbet" at bounding box center [786, 659] width 696 height 19
type input "*****"
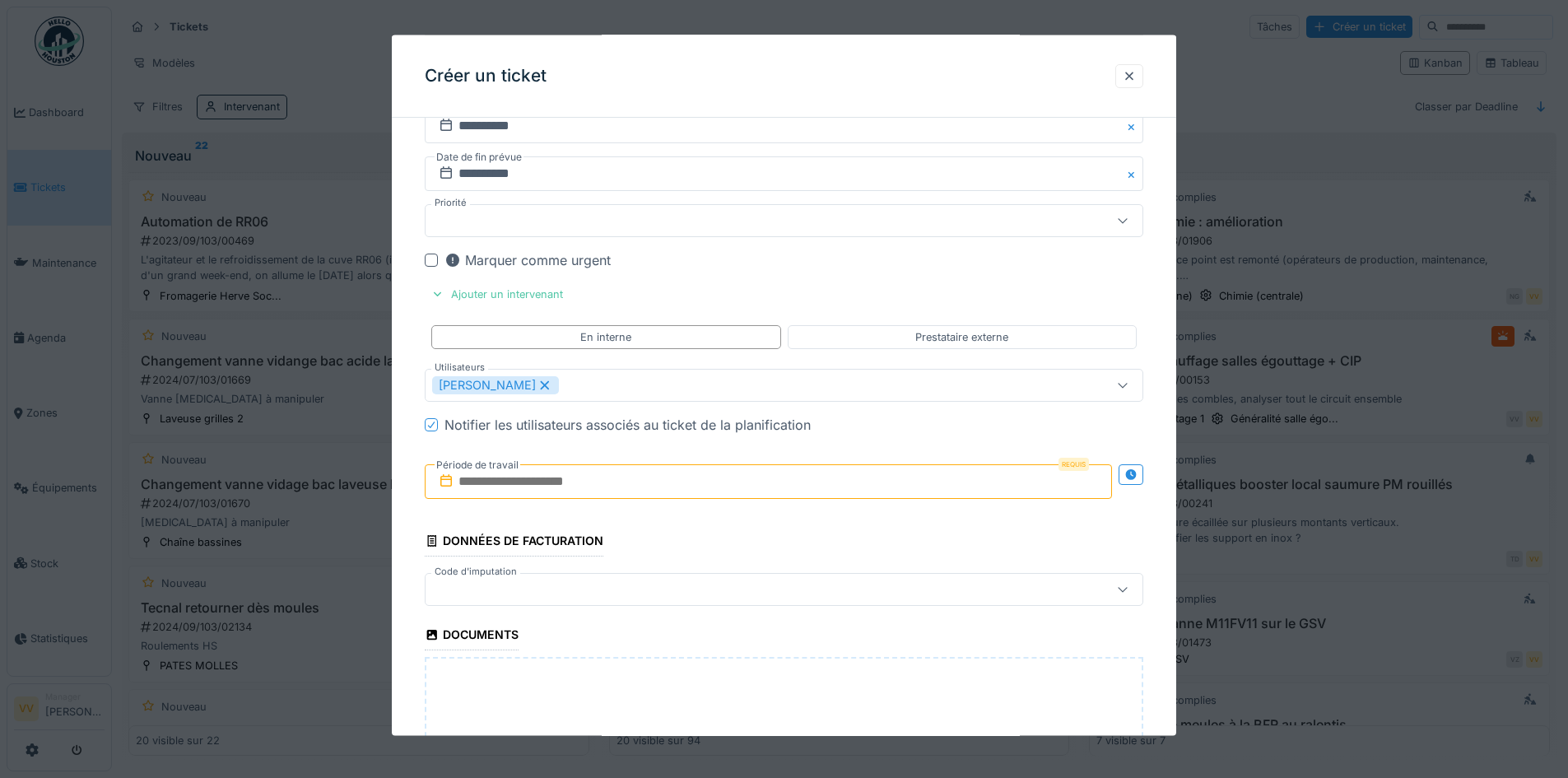
click at [866, 290] on fieldset "**********" at bounding box center [783, 78] width 718 height 1801
click at [819, 484] on input "text" at bounding box center [767, 481] width 687 height 34
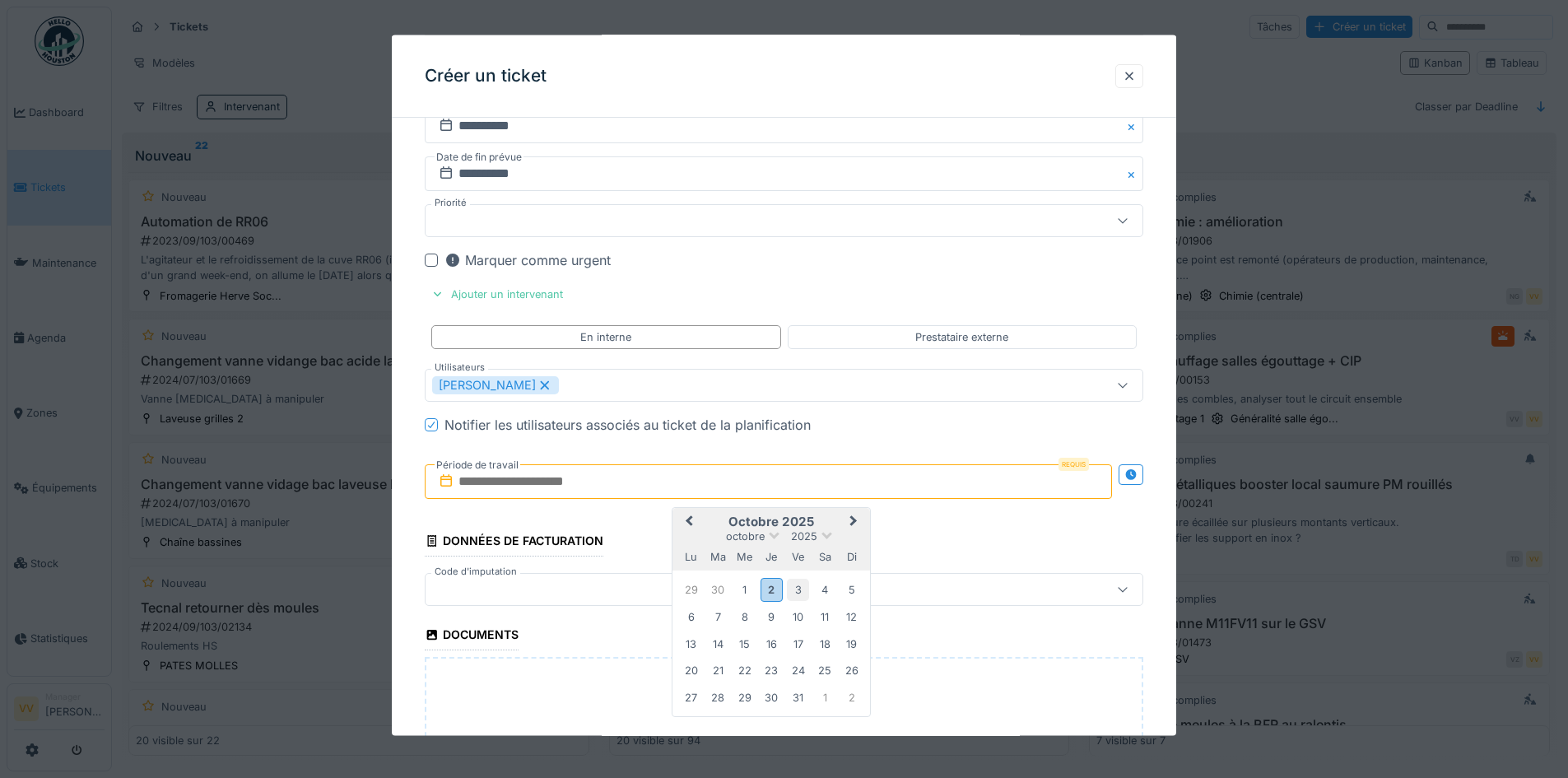
click at [799, 588] on div "3" at bounding box center [798, 589] width 22 height 22
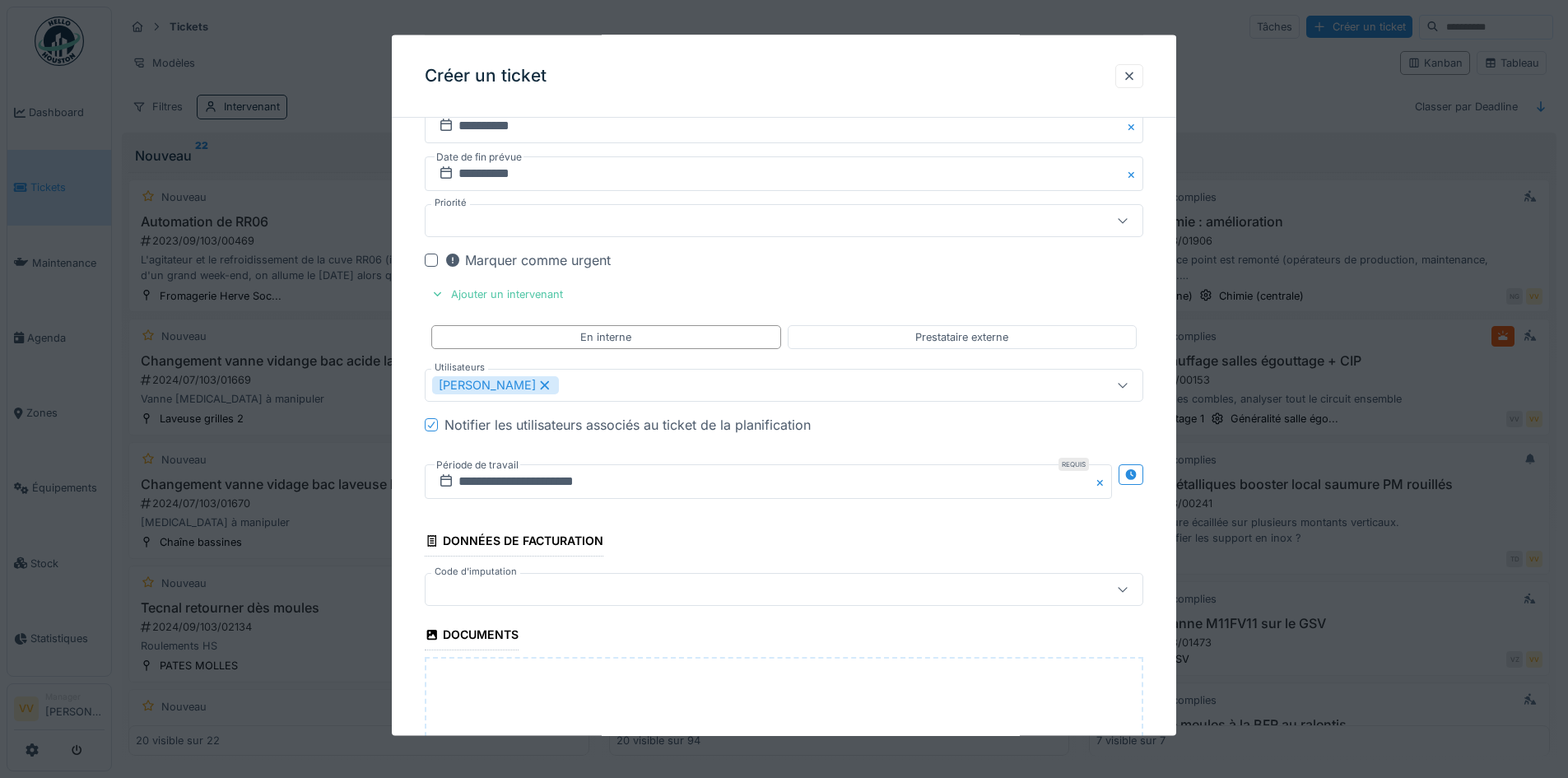
click at [780, 523] on fieldset "**********" at bounding box center [783, 78] width 718 height 1801
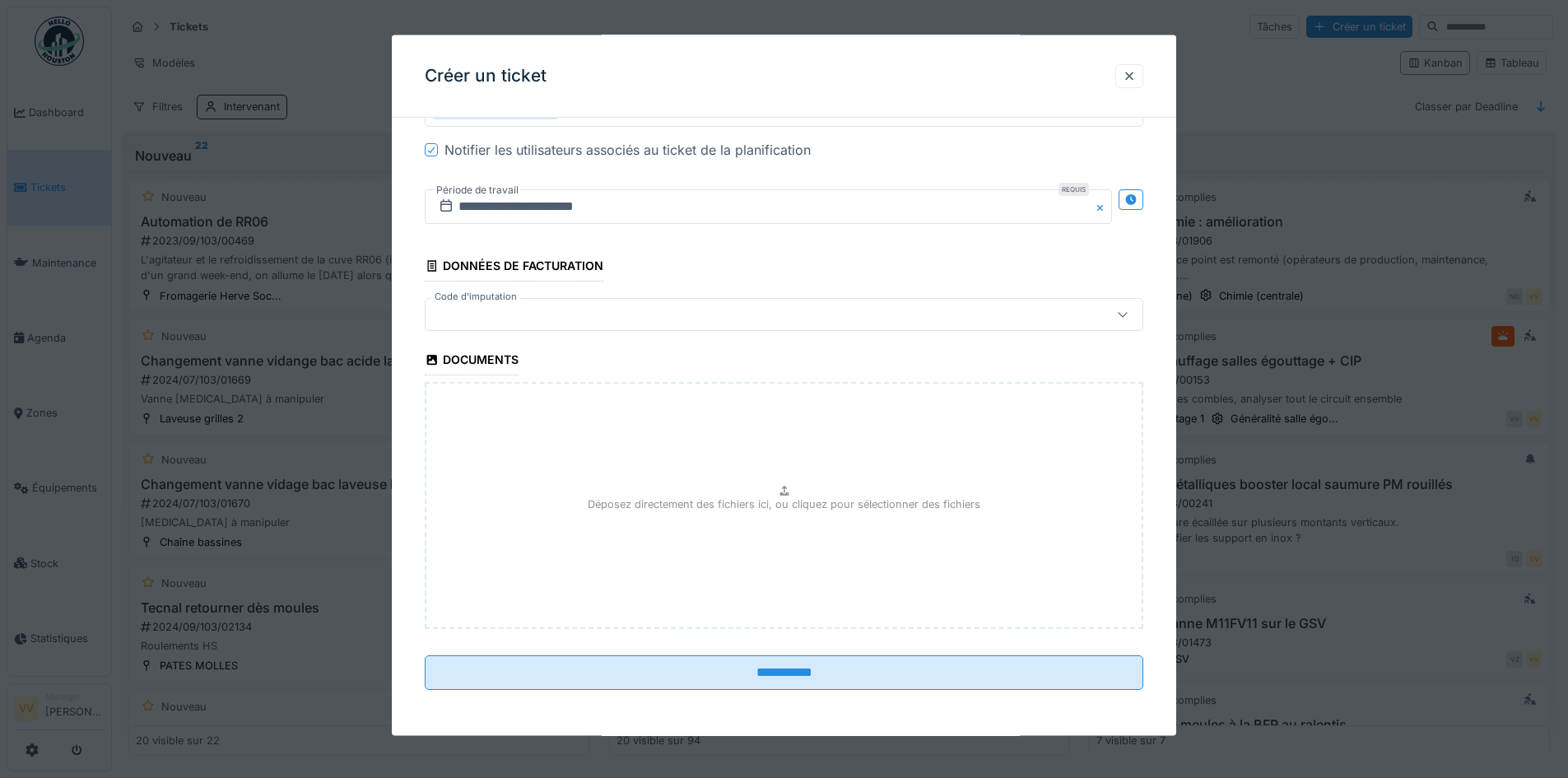
scroll to position [10, 0]
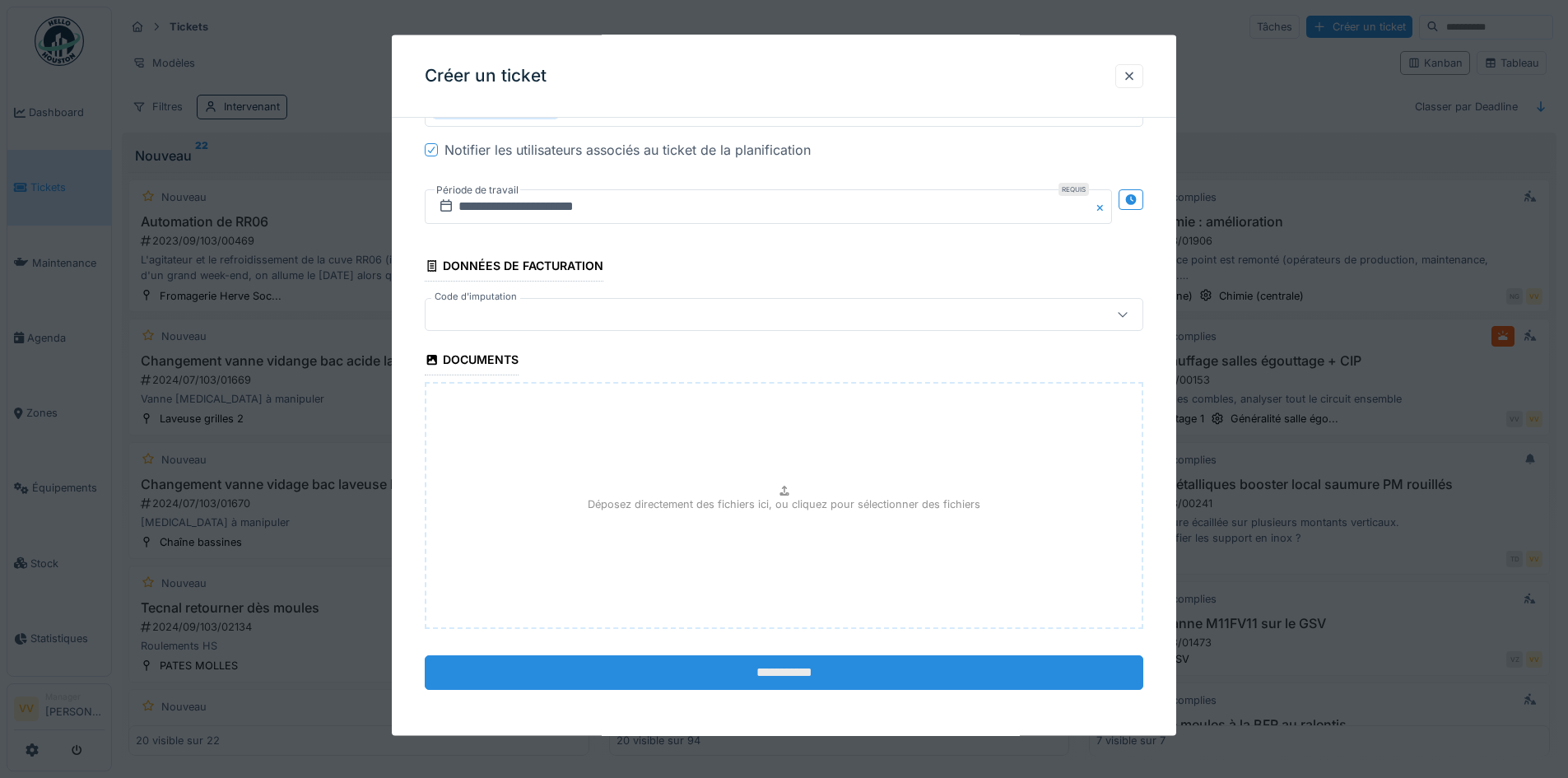
click at [790, 672] on input "**********" at bounding box center [783, 673] width 718 height 34
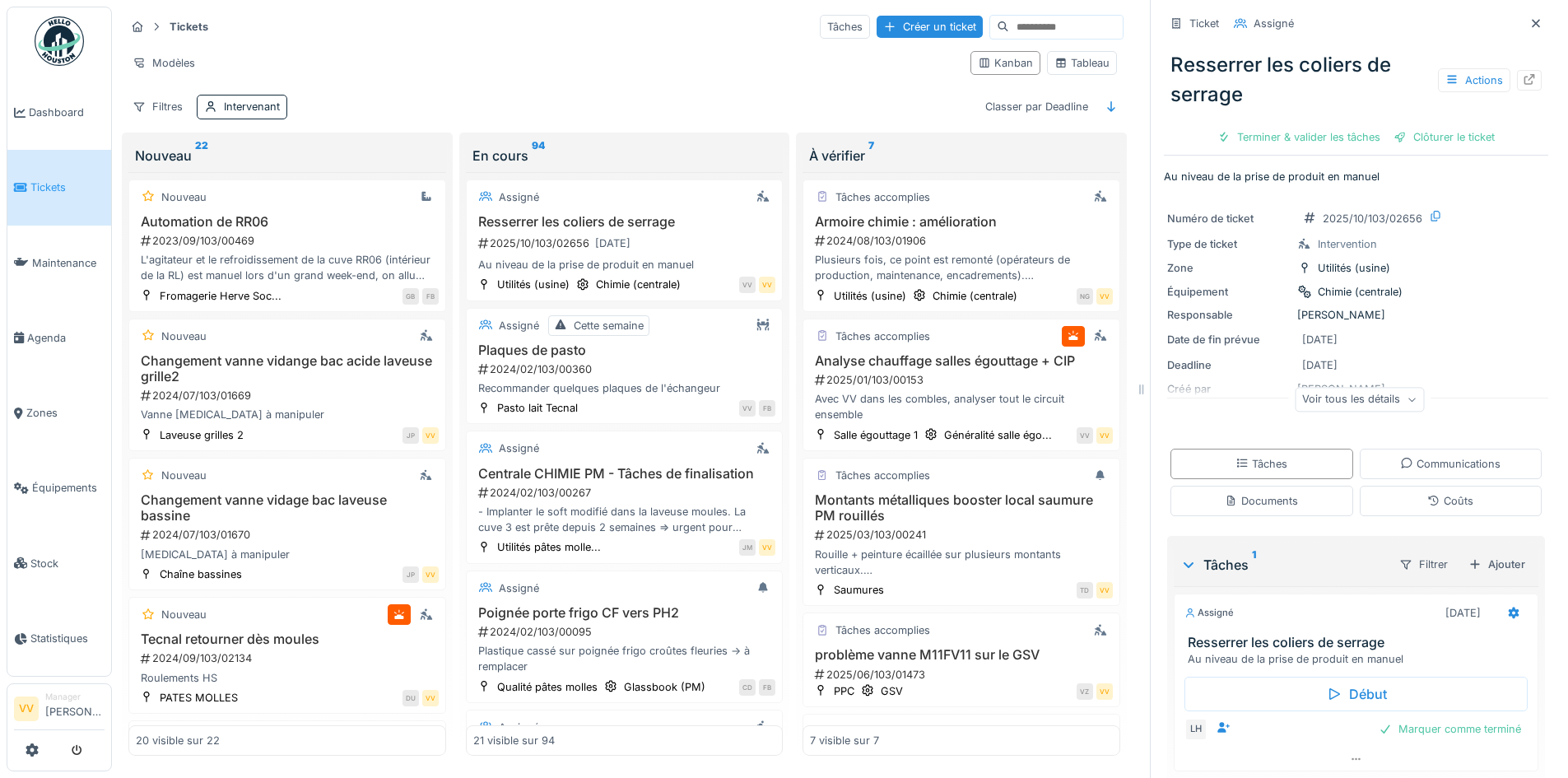
click at [47, 186] on span "Tickets" at bounding box center [67, 187] width 74 height 16
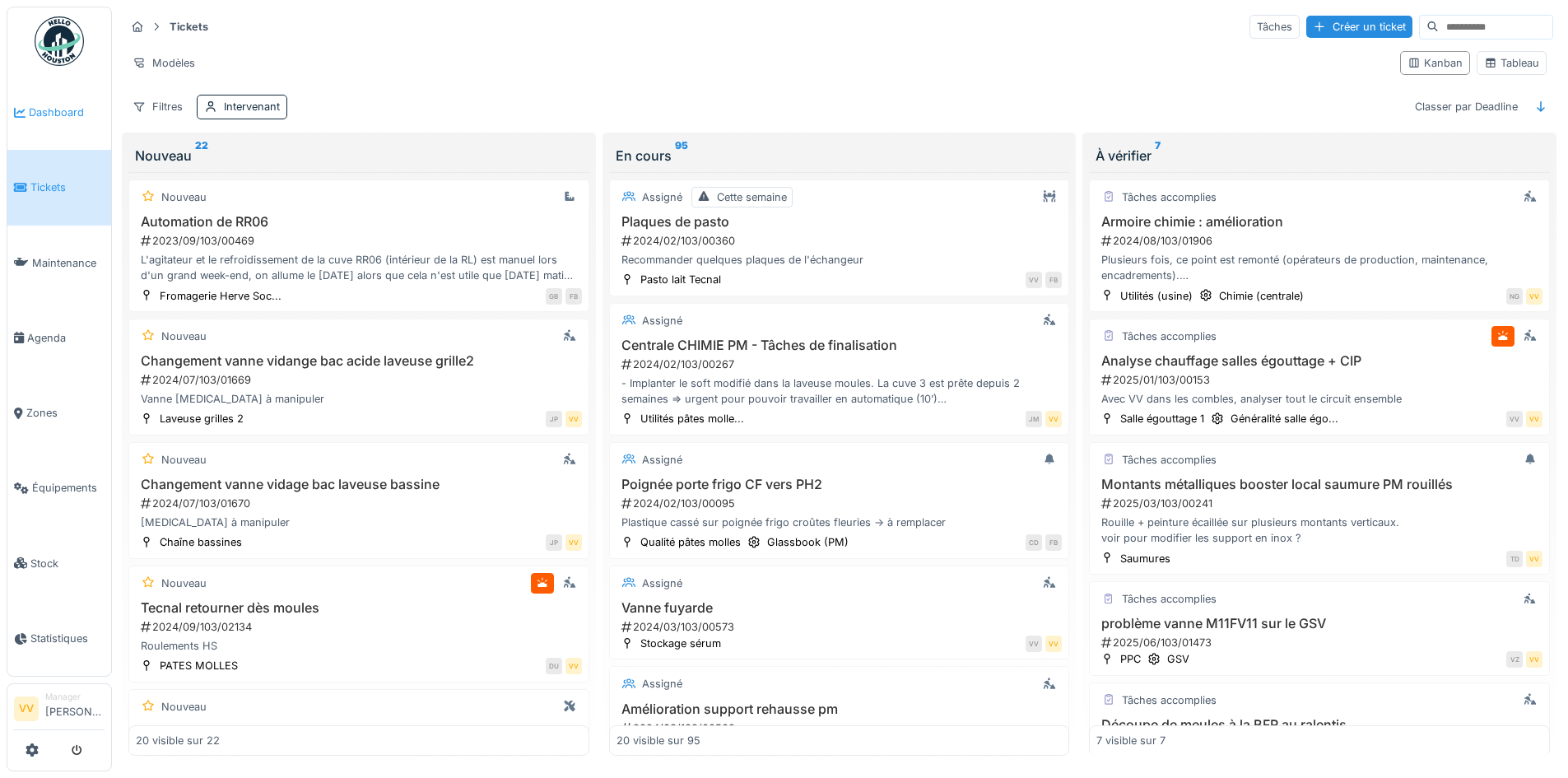
click at [55, 115] on span "Dashboard" at bounding box center [67, 112] width 76 height 16
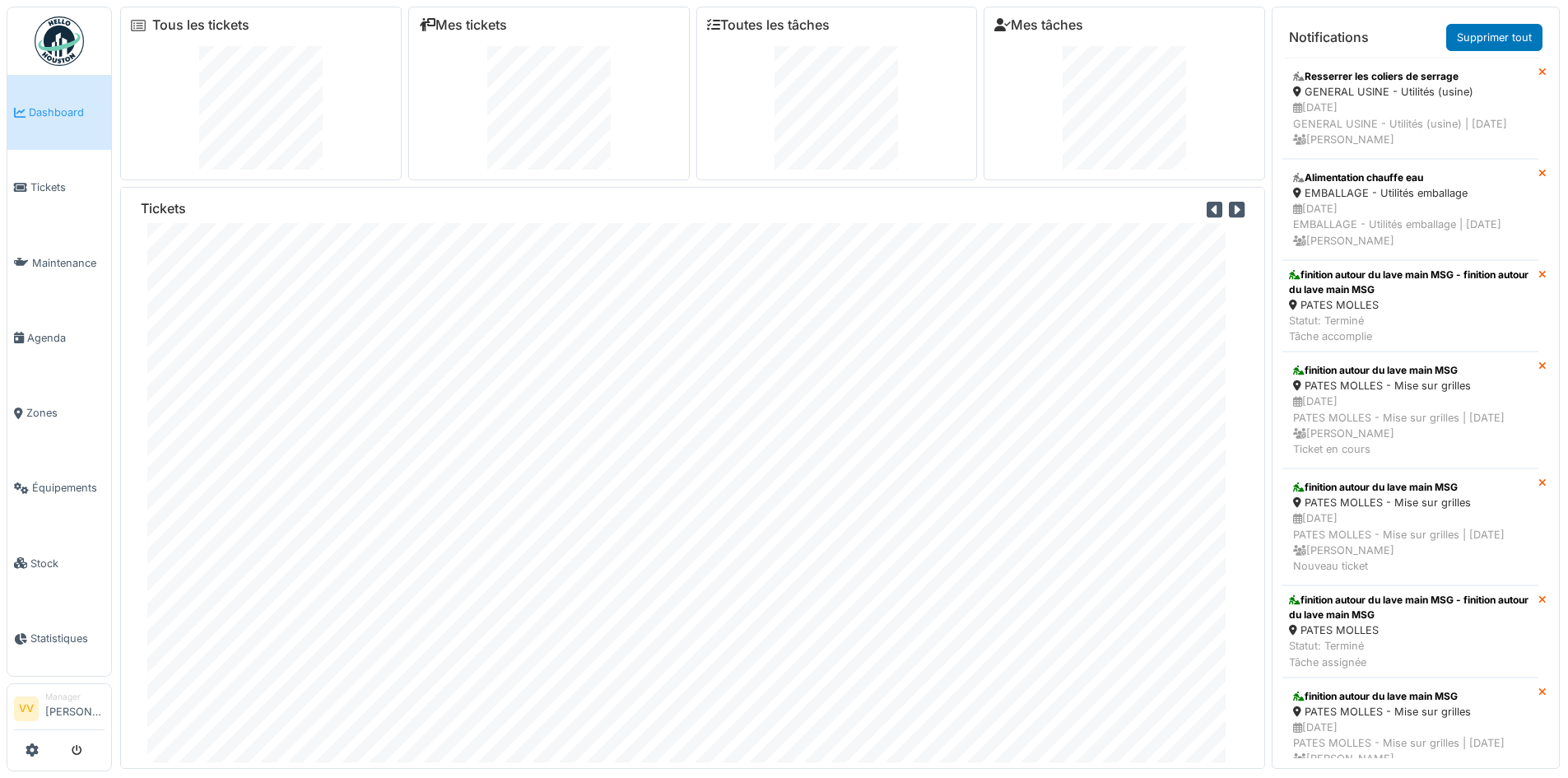
scroll to position [127, 0]
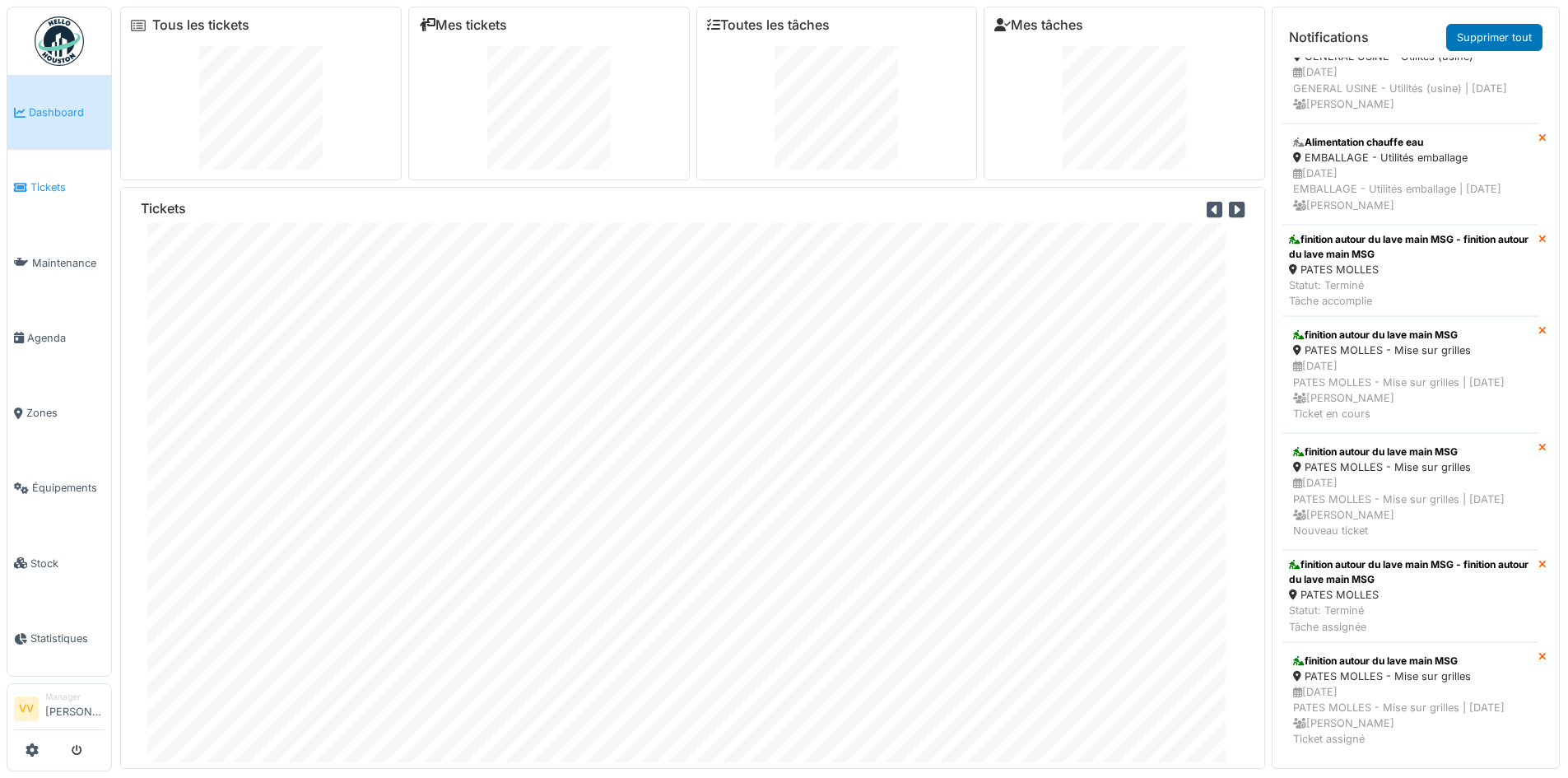
click at [63, 179] on span "Tickets" at bounding box center [67, 187] width 74 height 16
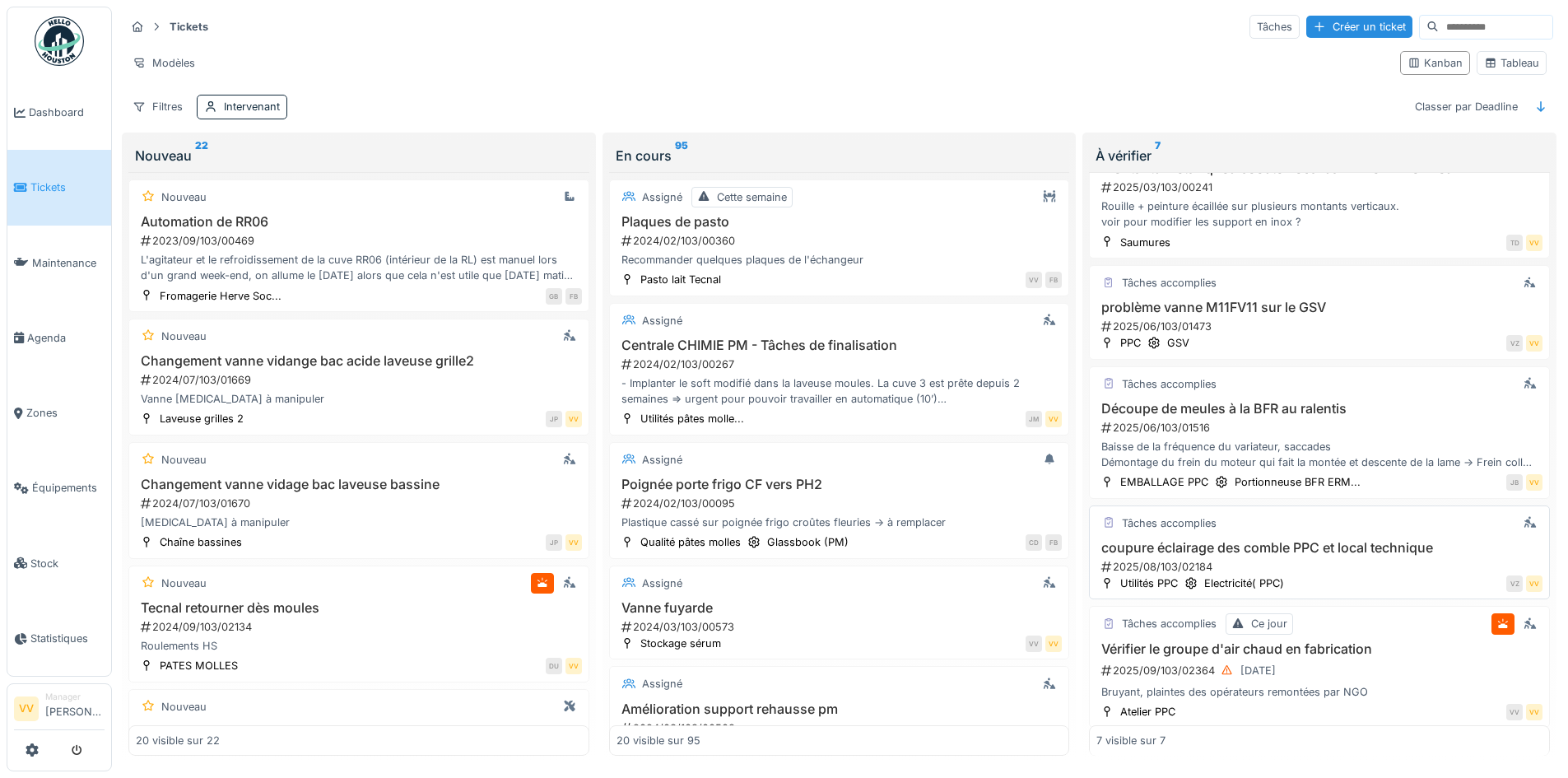
scroll to position [326, 0]
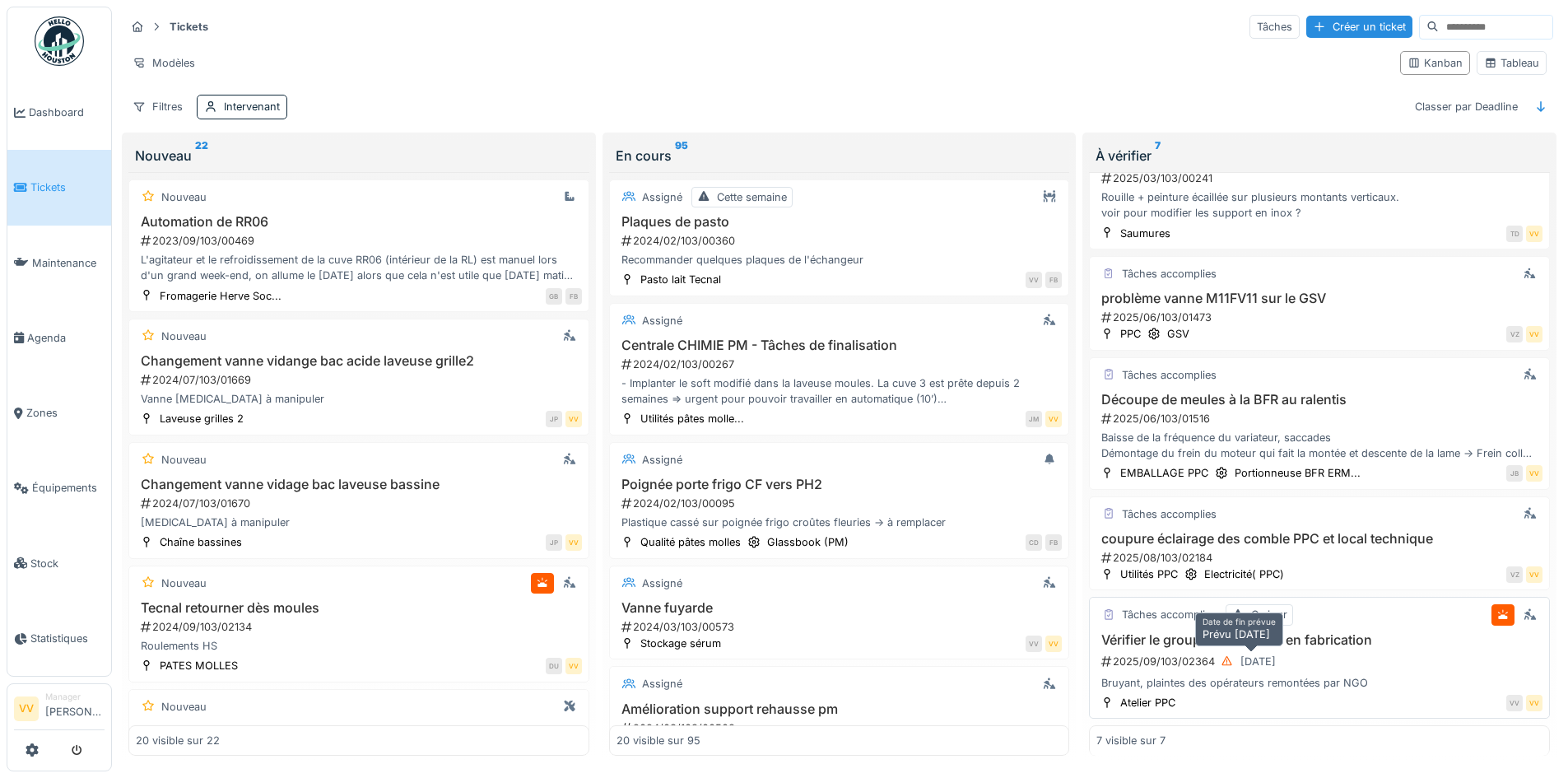
click at [1276, 654] on div "04/09/2025" at bounding box center [1257, 661] width 35 height 16
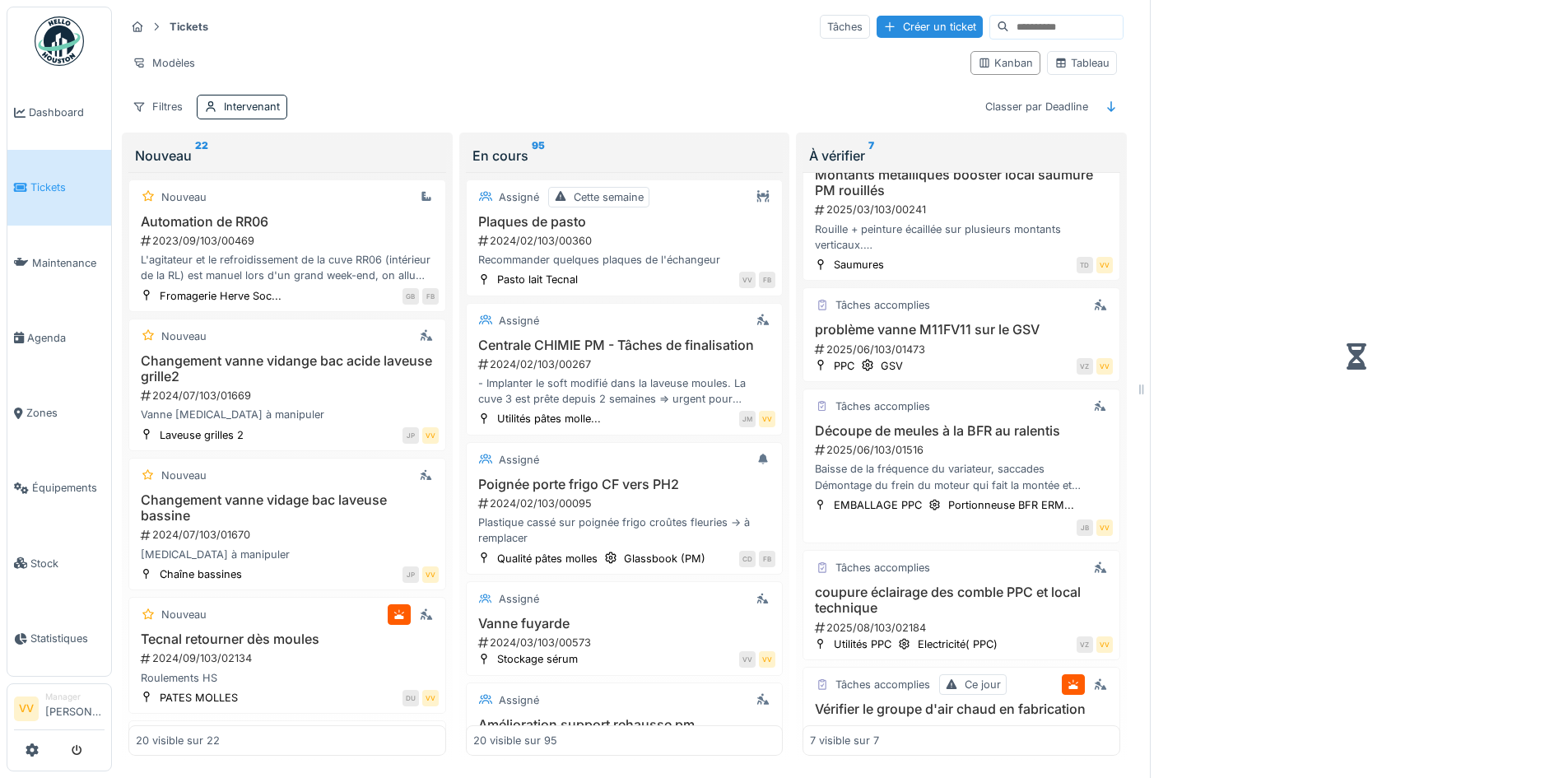
scroll to position [378, 0]
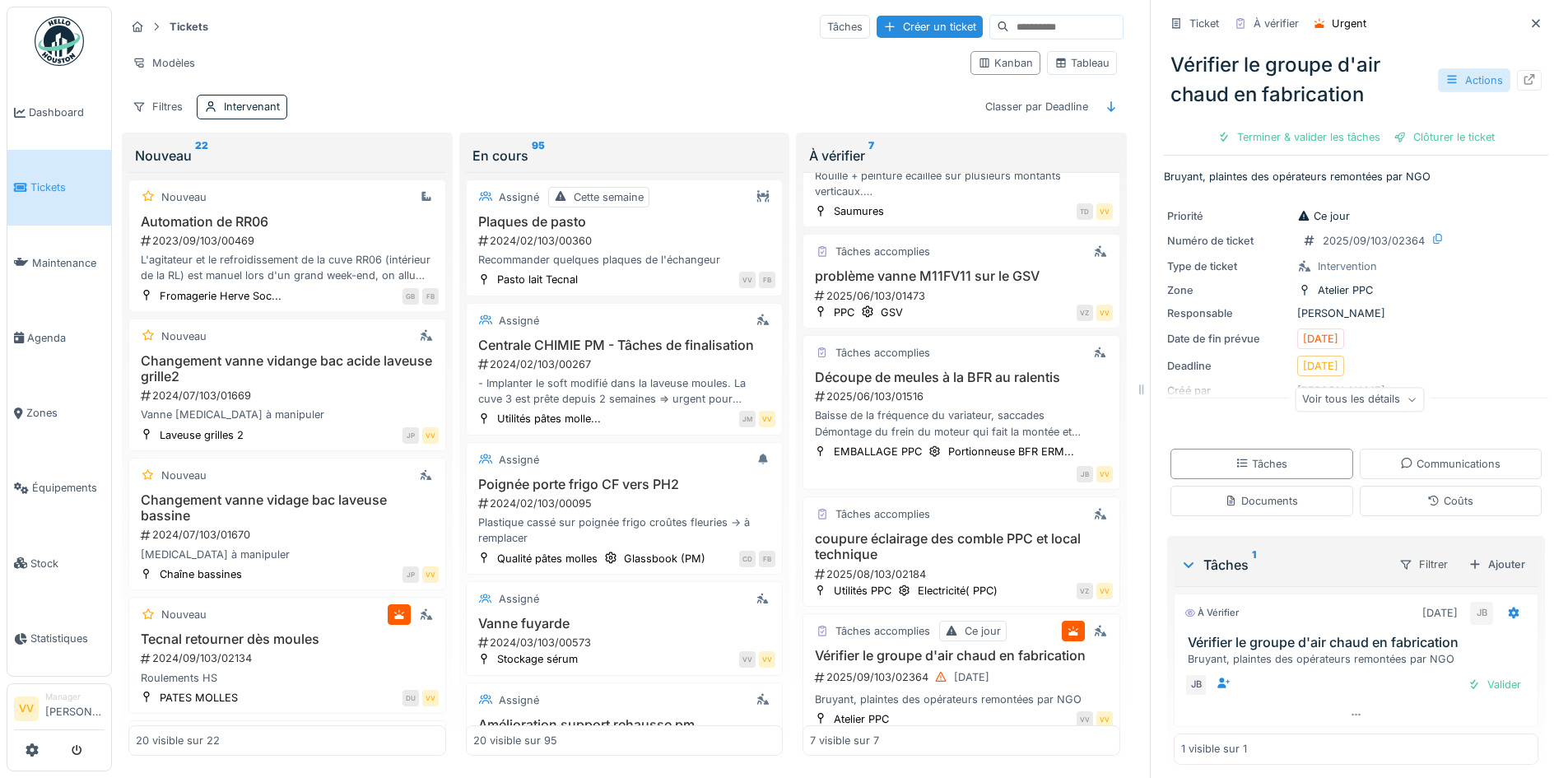
click at [1468, 82] on div "Actions" at bounding box center [1474, 80] width 72 height 24
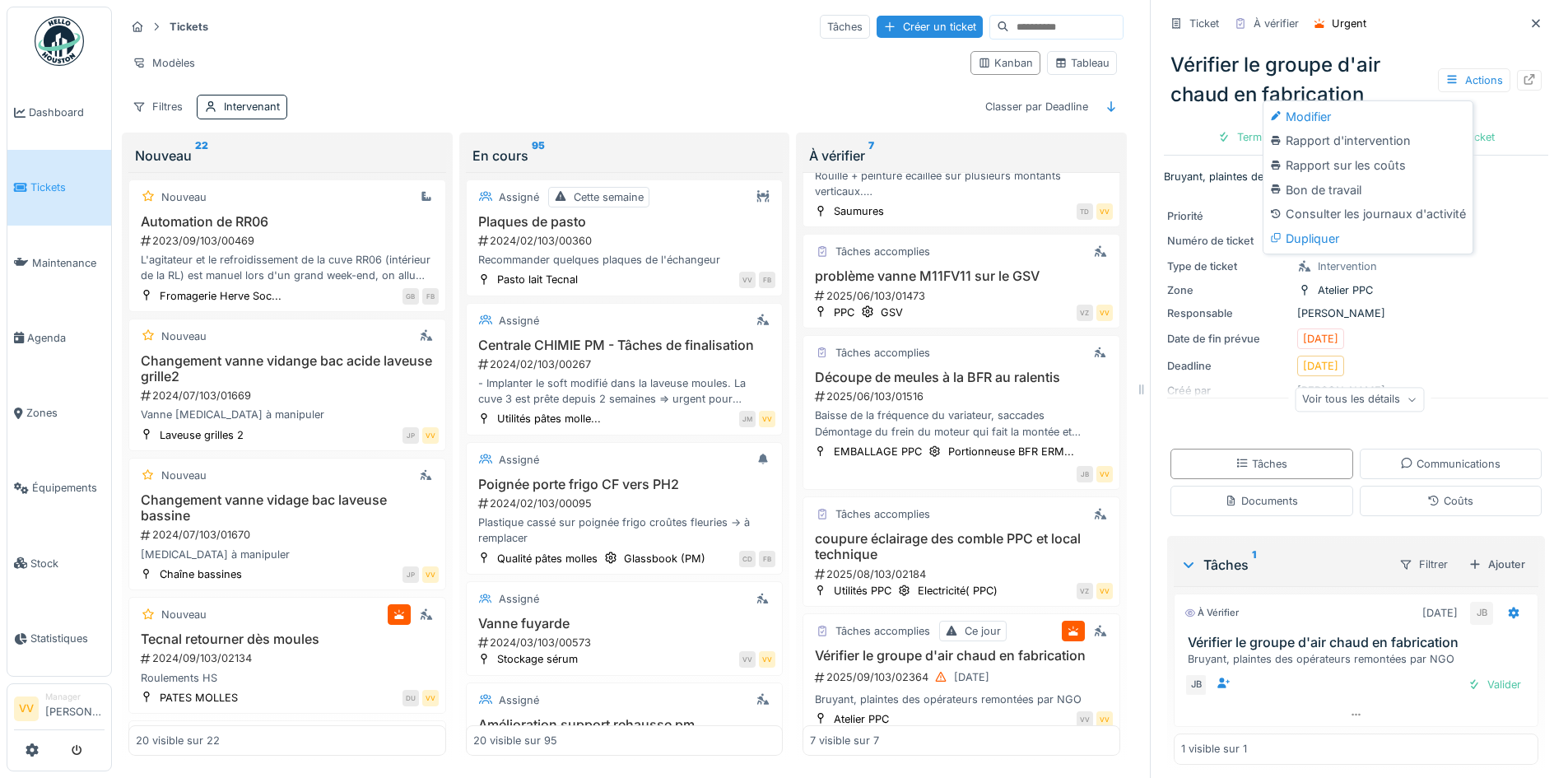
click at [1508, 108] on div "Vérifier le groupe d'air chaud en fabrication Actions" at bounding box center [1356, 80] width 385 height 72
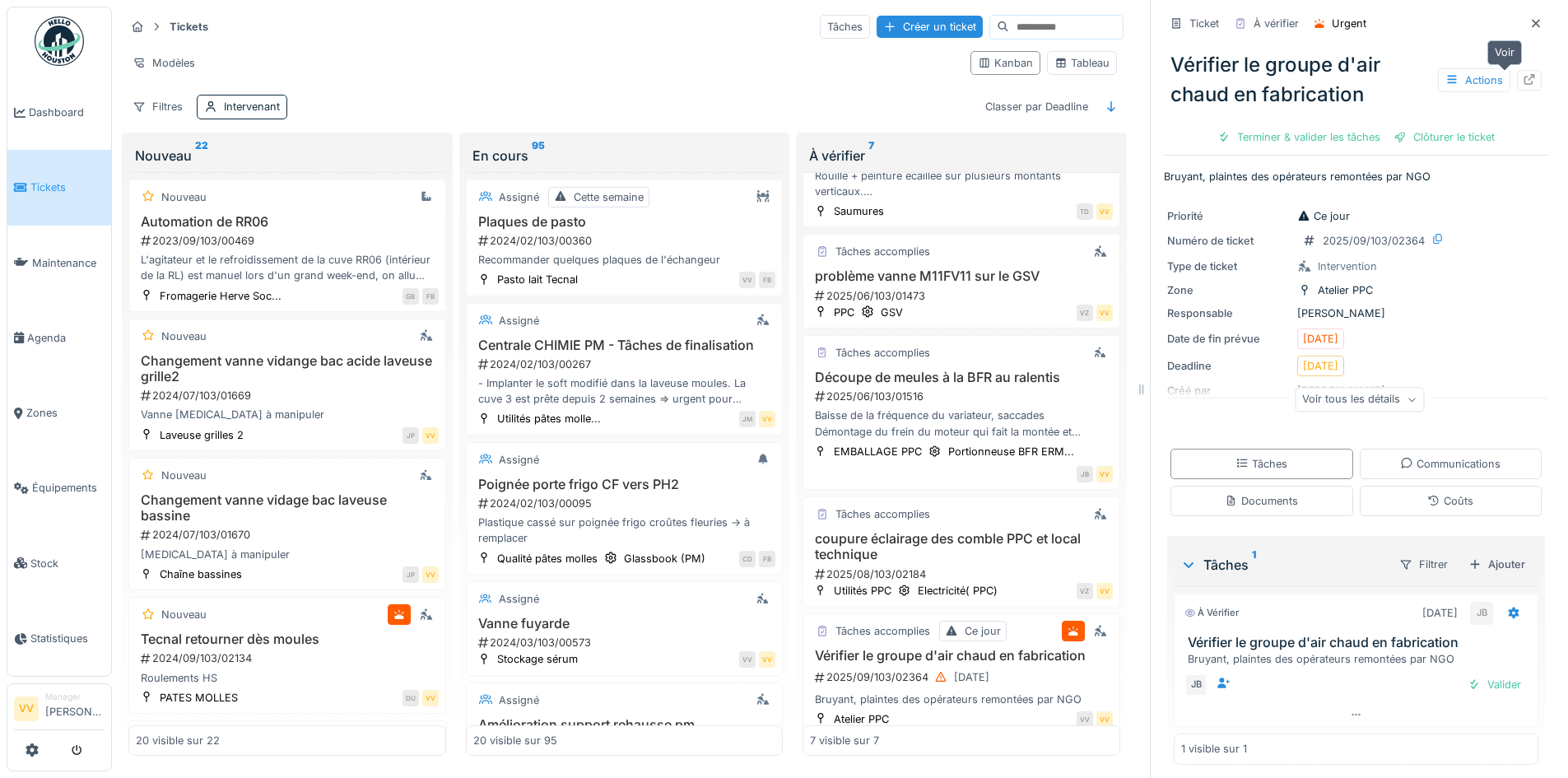
click at [1525, 81] on icon at bounding box center [1530, 80] width 11 height 11
click at [59, 180] on span "Tickets" at bounding box center [67, 187] width 74 height 16
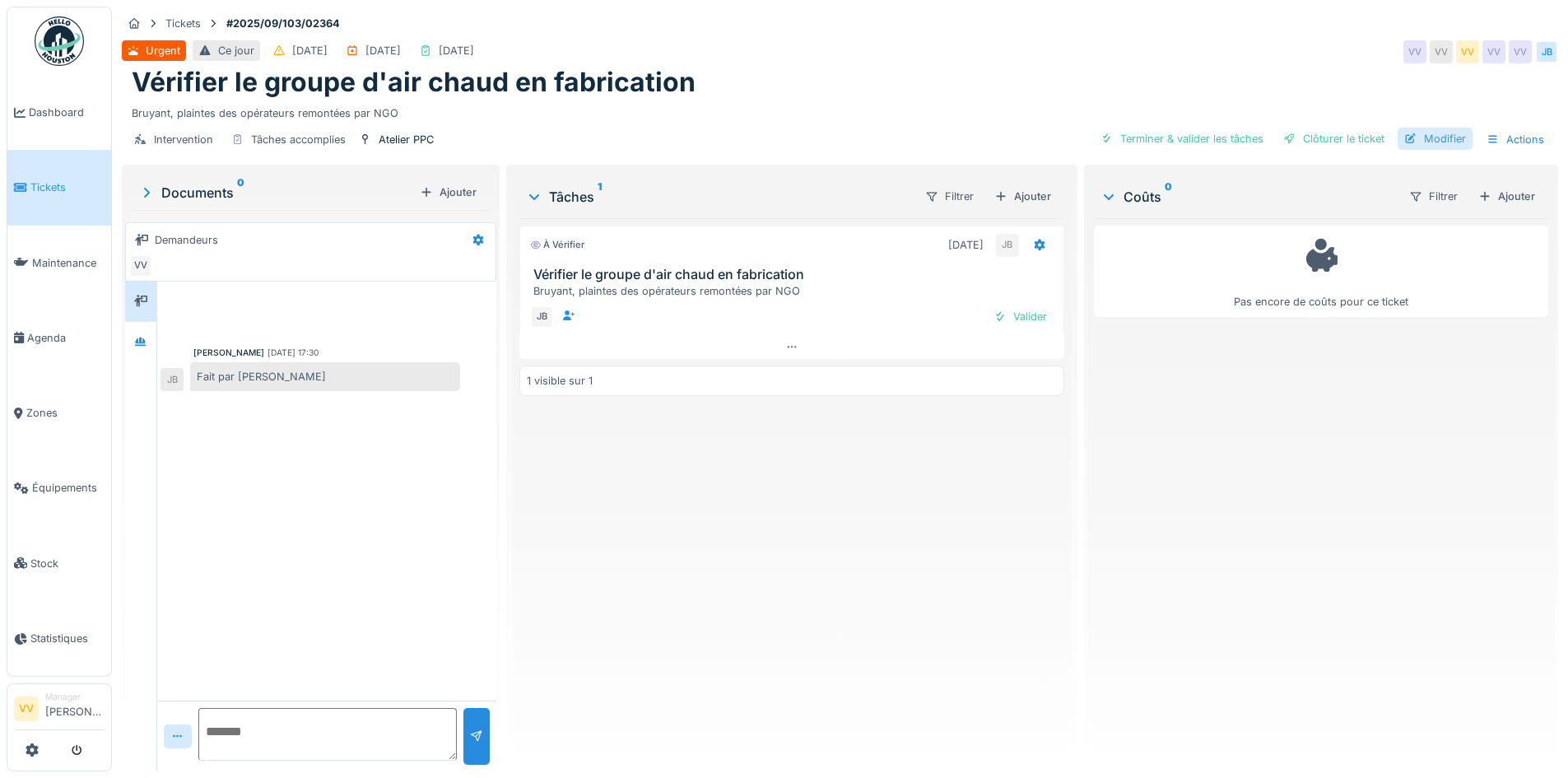
click at [1432, 142] on div "Modifier" at bounding box center [1434, 139] width 75 height 22
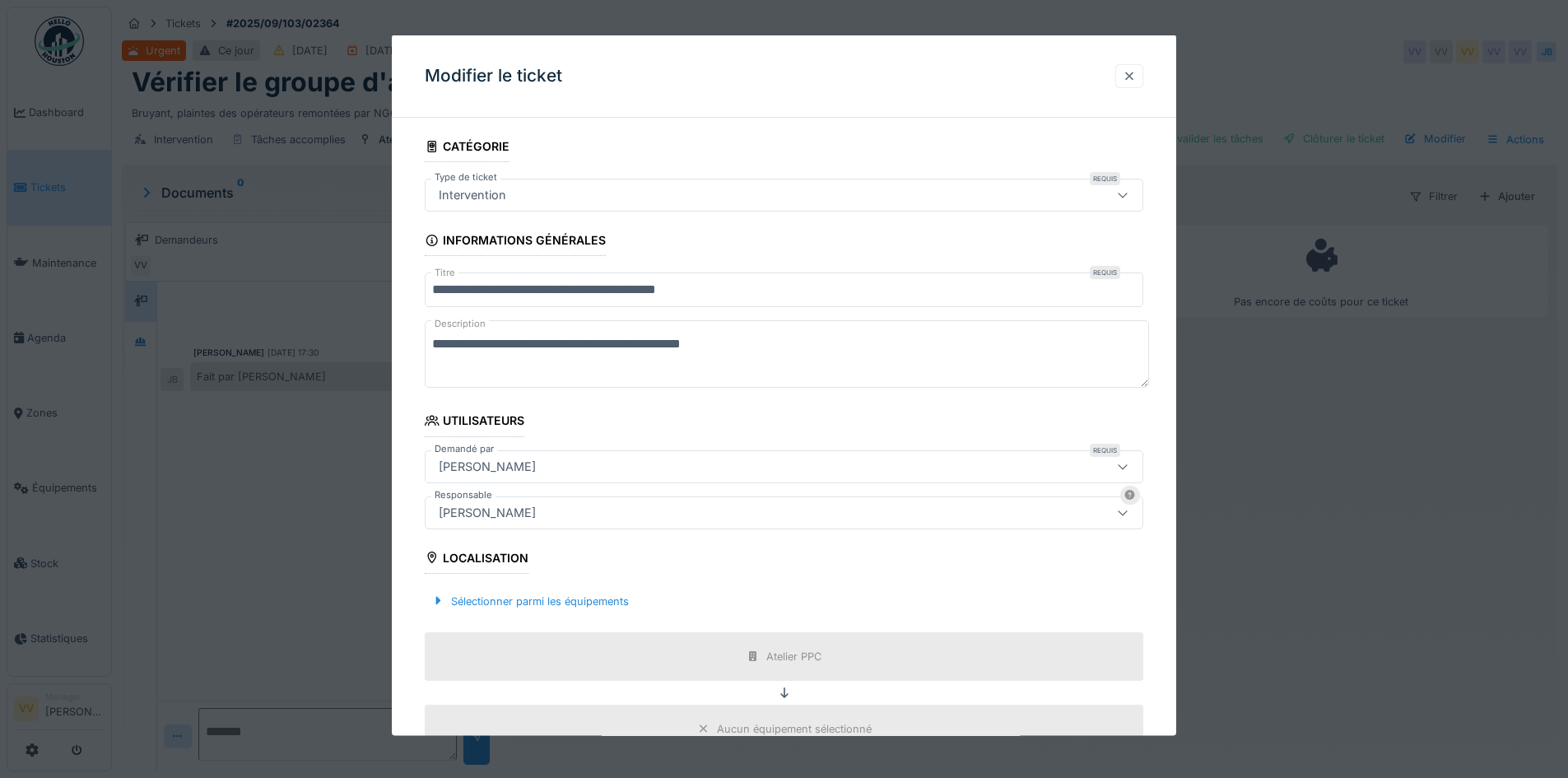
click at [1128, 75] on div at bounding box center [1129, 75] width 13 height 16
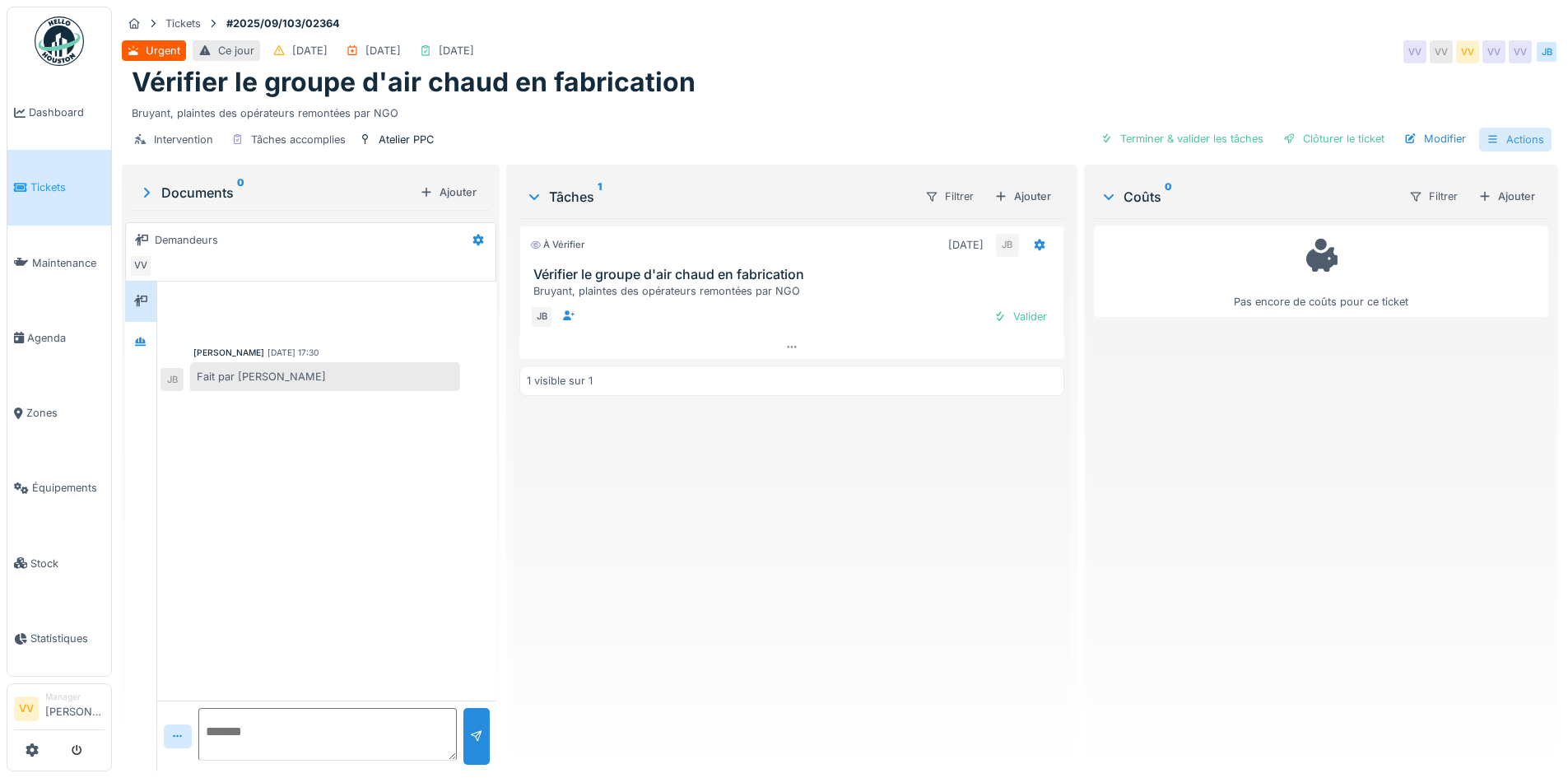
click at [1523, 142] on div "Actions" at bounding box center [1515, 140] width 72 height 24
click at [1510, 134] on div "Actions" at bounding box center [1515, 140] width 72 height 24
click at [1034, 248] on icon at bounding box center [1039, 245] width 11 height 11
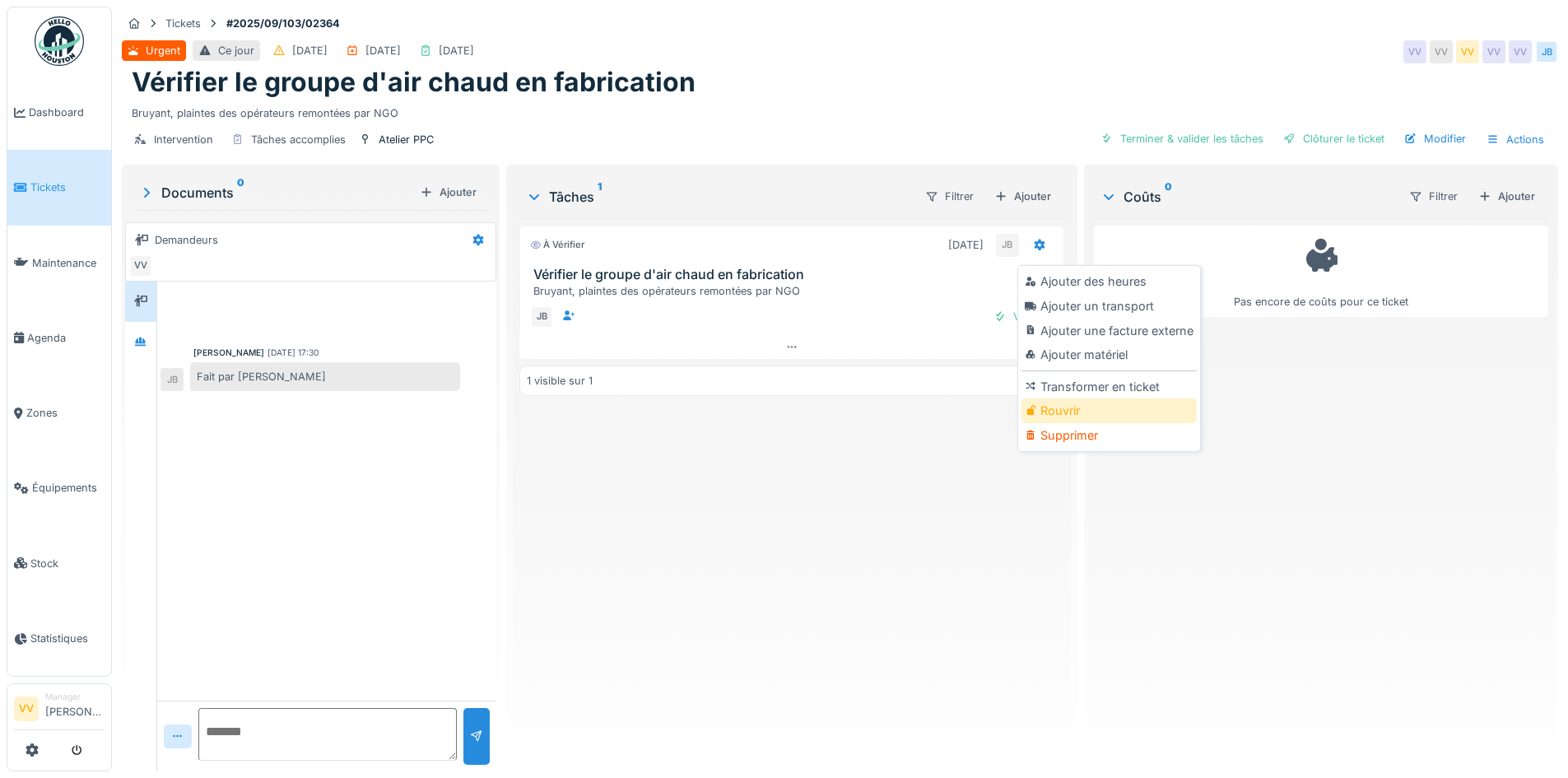
click at [1072, 409] on div "Rouvrir" at bounding box center [1109, 411] width 176 height 25
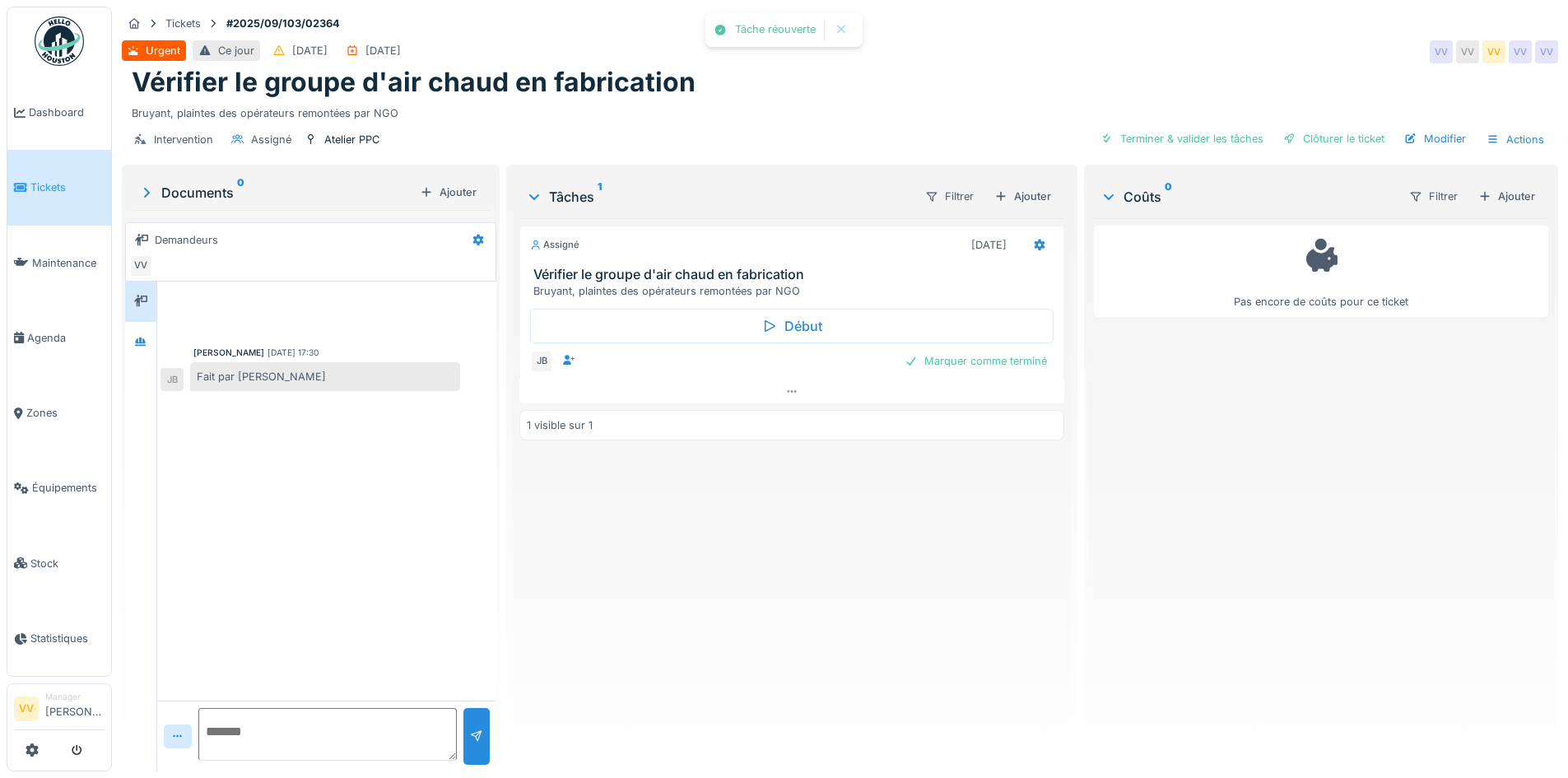
click at [741, 544] on div "Assigné [DATE] Vérifier le groupe d'air chaud en fabrication Bruyant, plaintes …" at bounding box center [791, 488] width 544 height 540
click at [1032, 199] on div "Ajouter" at bounding box center [1023, 196] width 70 height 22
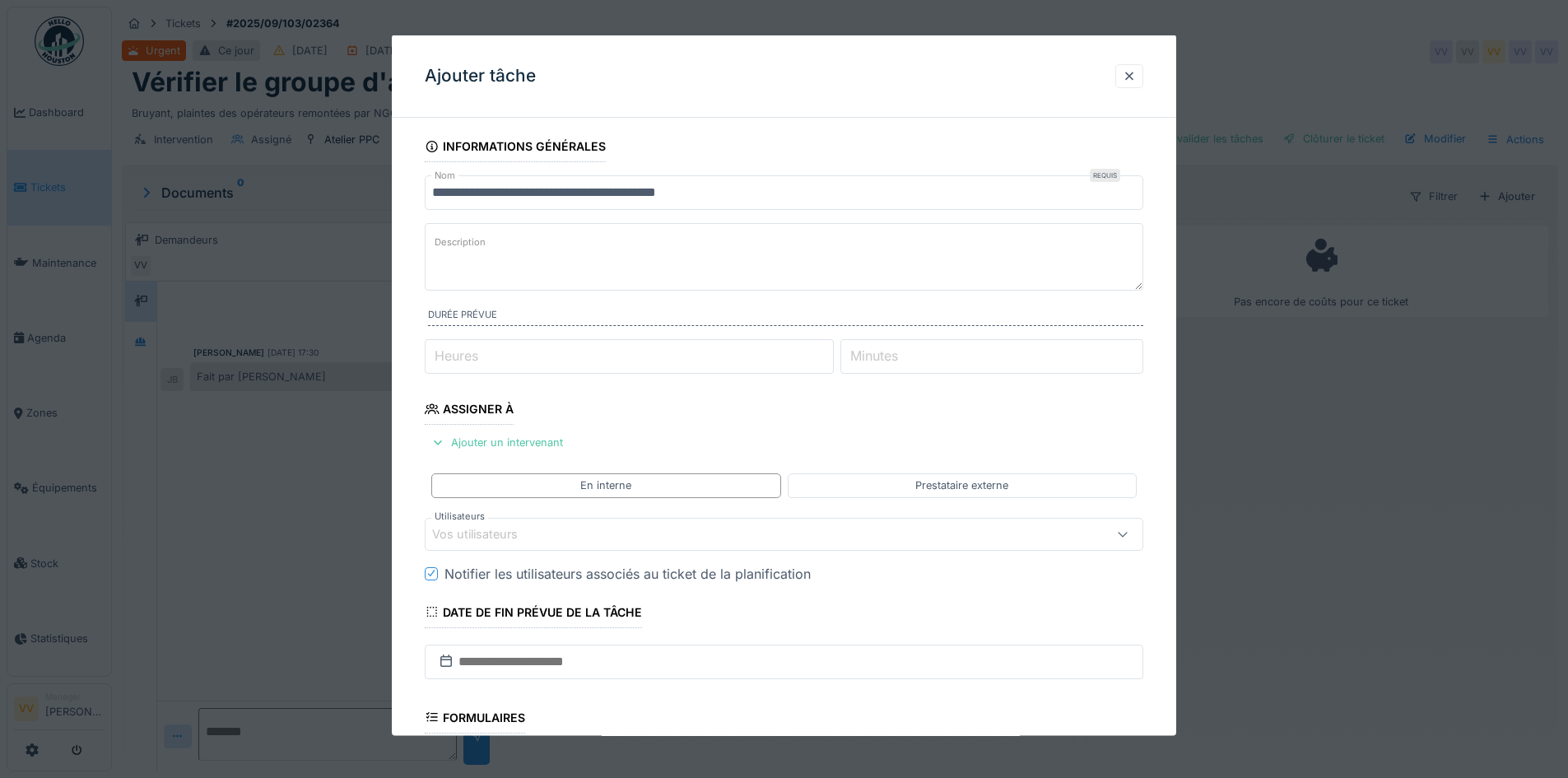
click at [551, 238] on textarea "Description" at bounding box center [783, 256] width 718 height 68
type textarea "**********"
click at [508, 438] on div "Ajouter un intervenant" at bounding box center [496, 442] width 145 height 22
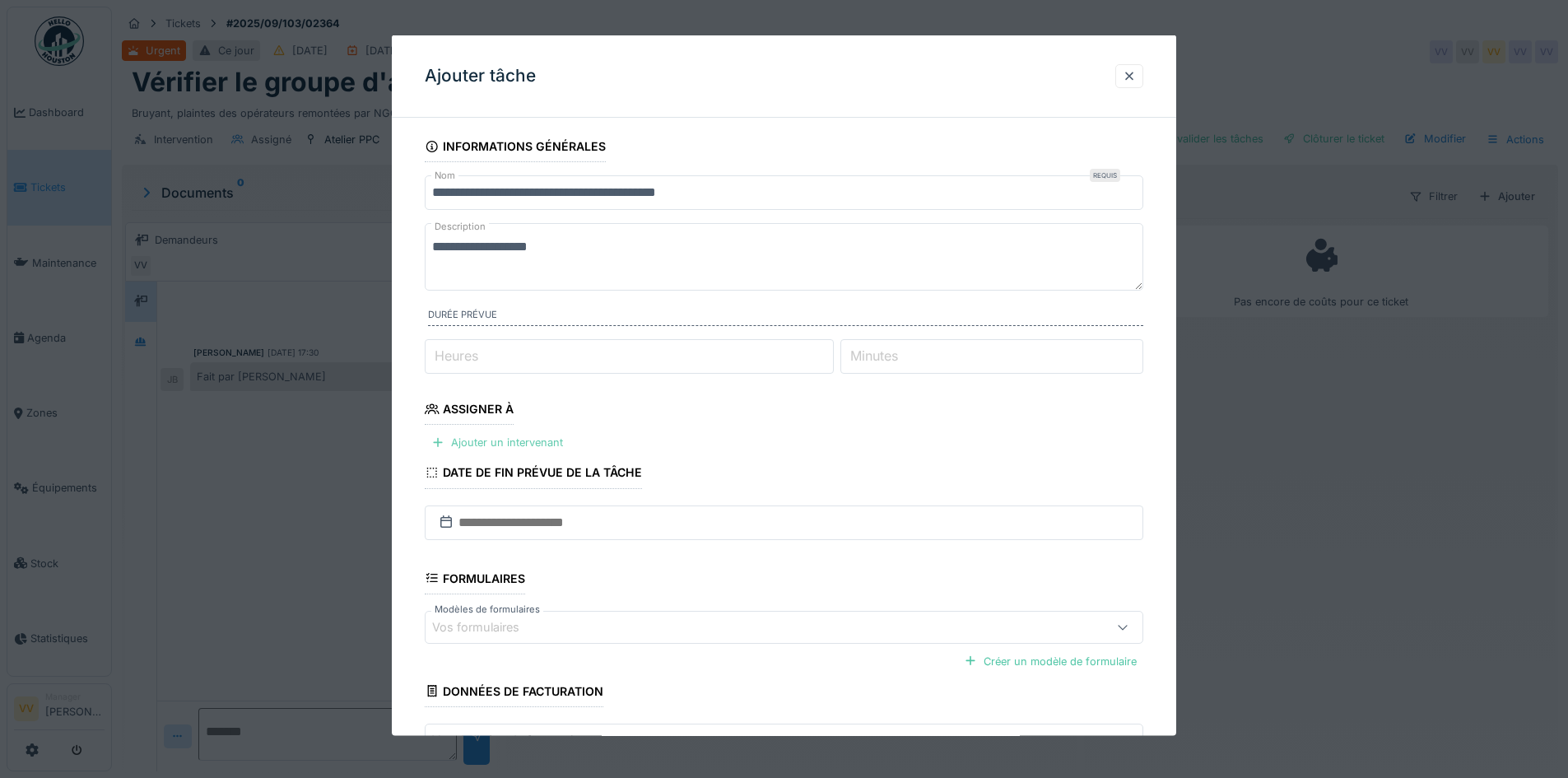
click at [546, 438] on div "Ajouter un intervenant" at bounding box center [496, 442] width 145 height 22
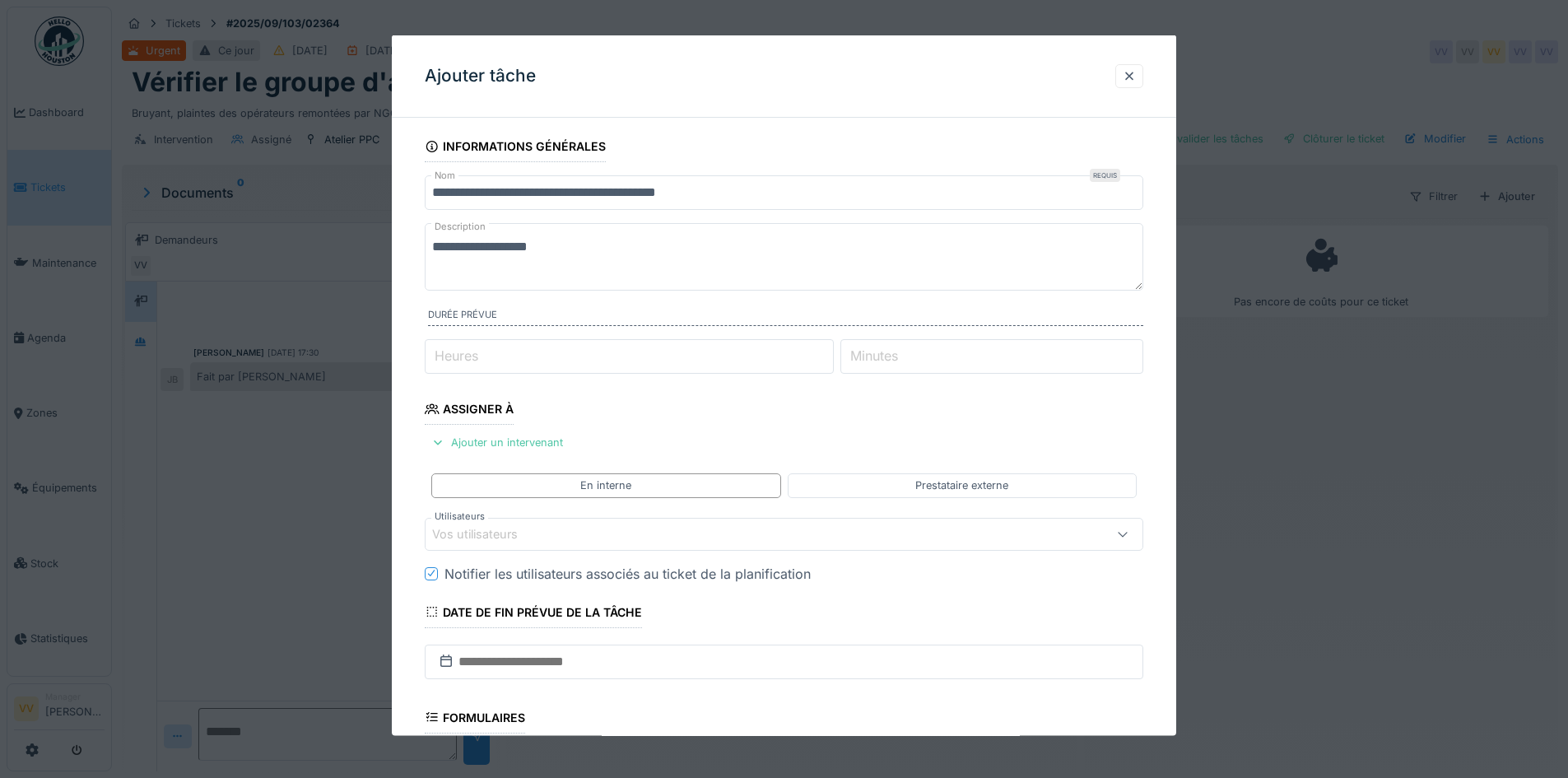
click at [579, 529] on div "Vos utilisateurs" at bounding box center [741, 534] width 619 height 19
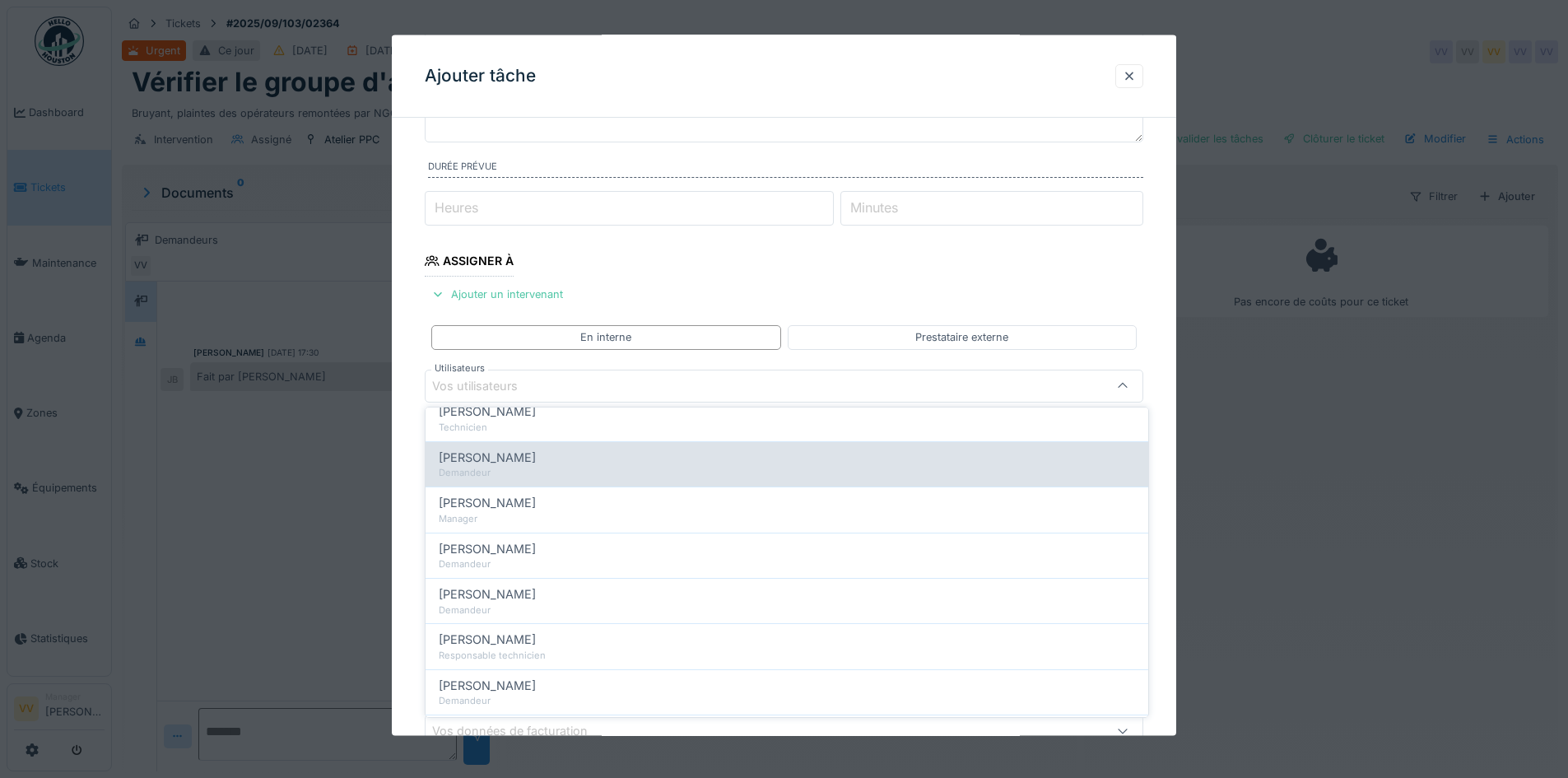
scroll to position [329, 0]
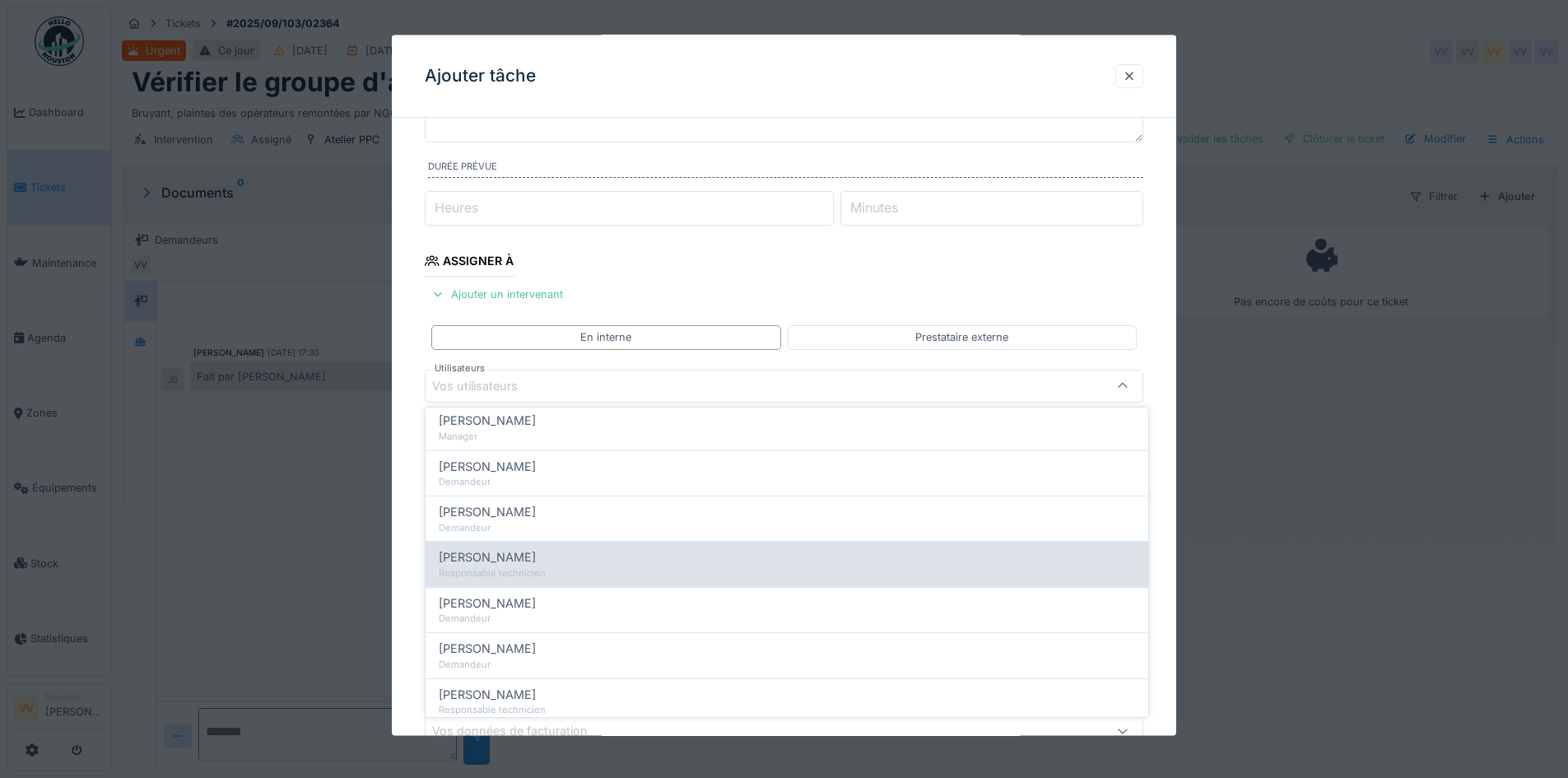
click at [610, 563] on div "Julien Bebronne" at bounding box center [786, 558] width 696 height 19
type input "****"
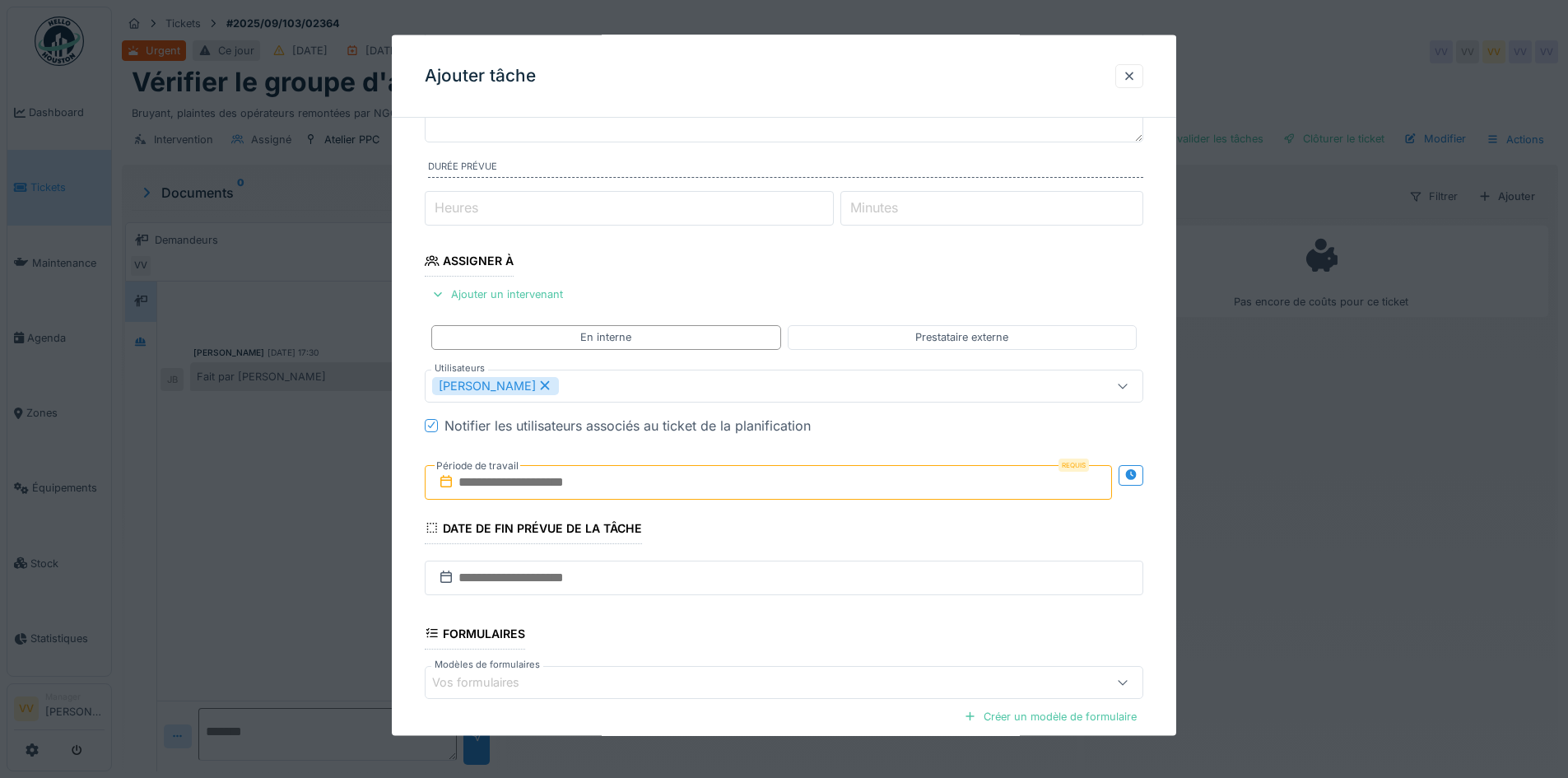
click at [1026, 278] on fieldset "**********" at bounding box center [783, 427] width 718 height 890
click at [705, 477] on input "text" at bounding box center [767, 481] width 687 height 34
click at [693, 616] on div "6" at bounding box center [691, 617] width 22 height 22
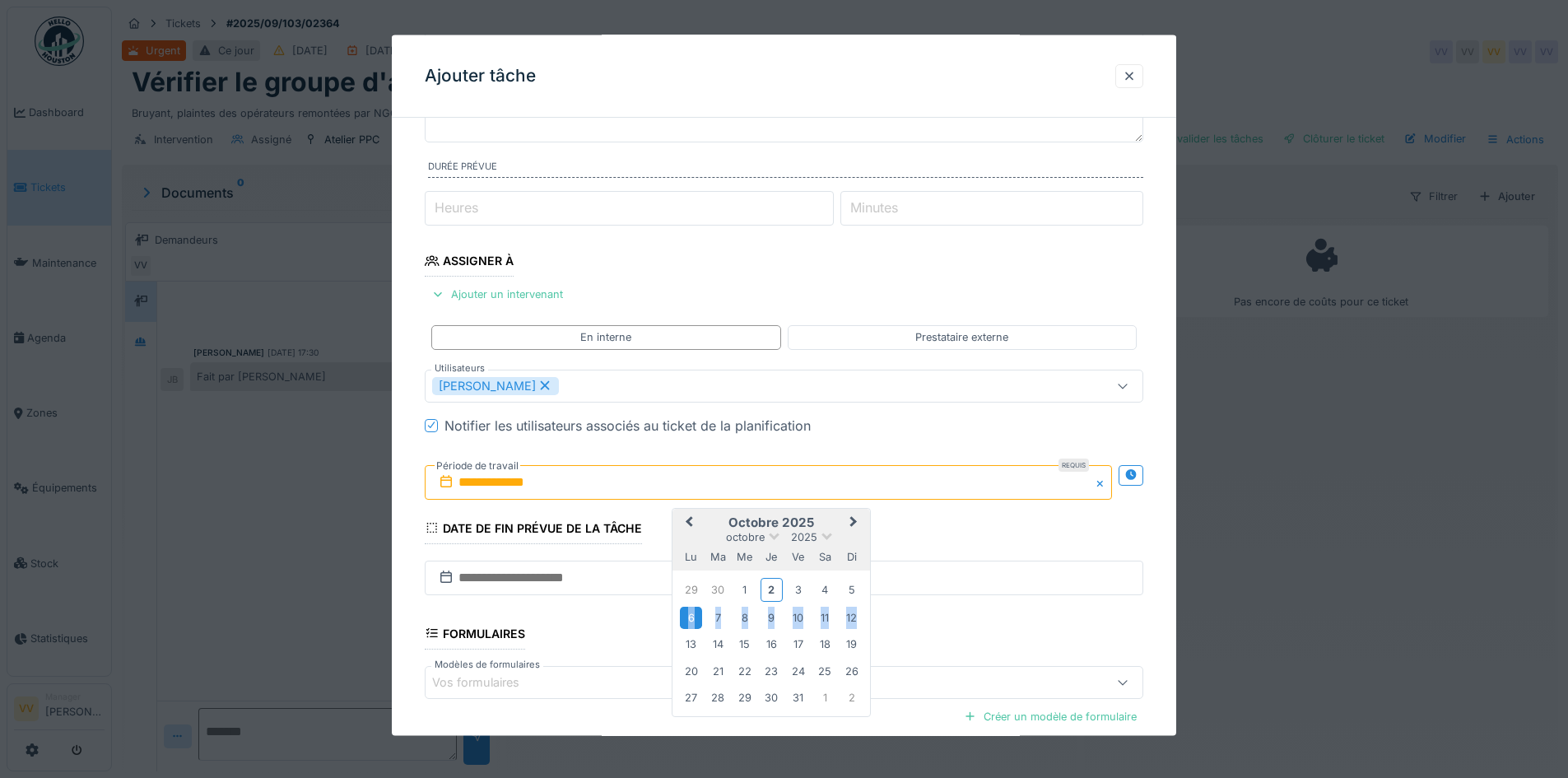
click at [693, 616] on div "6" at bounding box center [691, 617] width 22 height 22
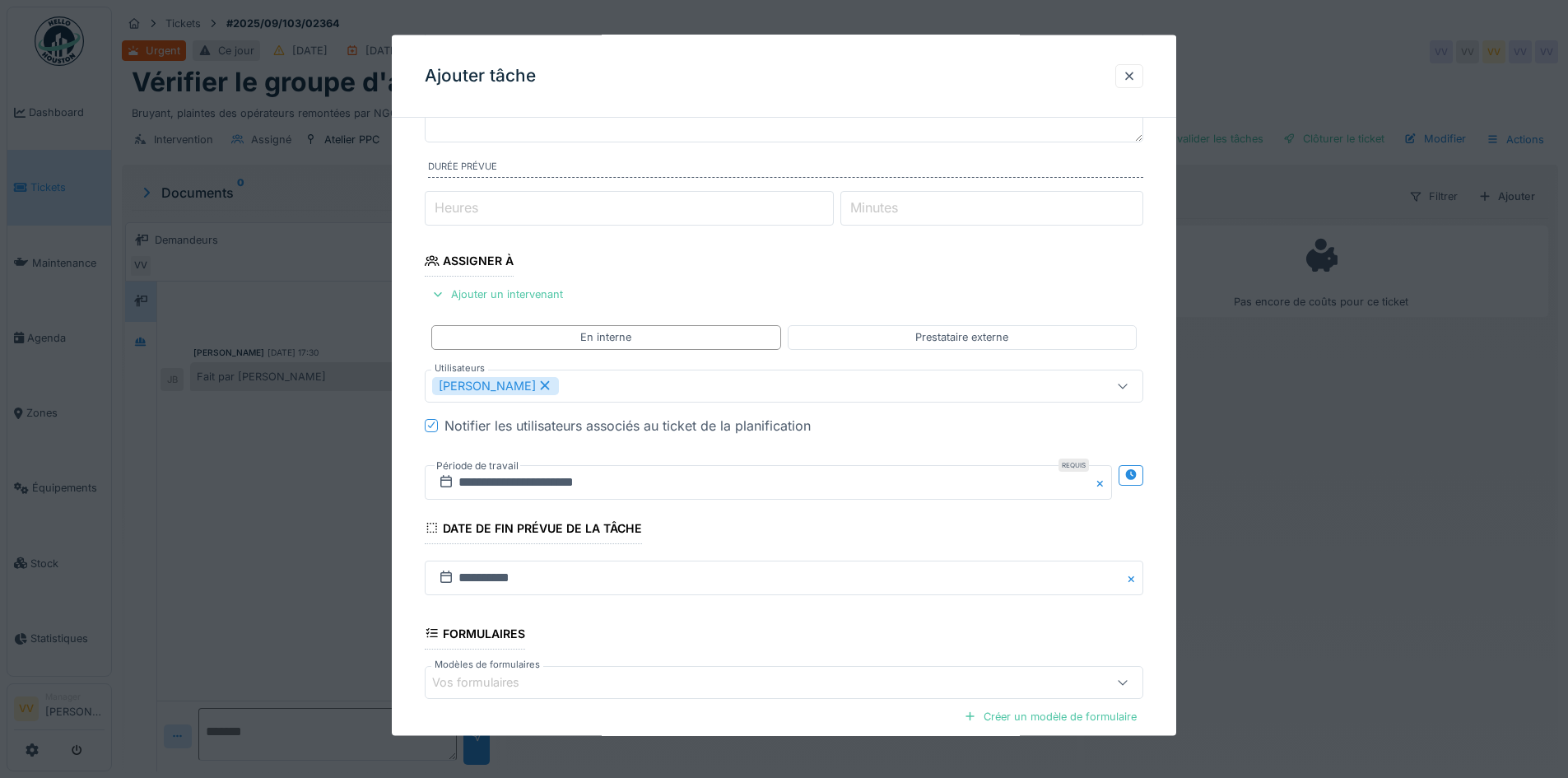
scroll to position [318, 0]
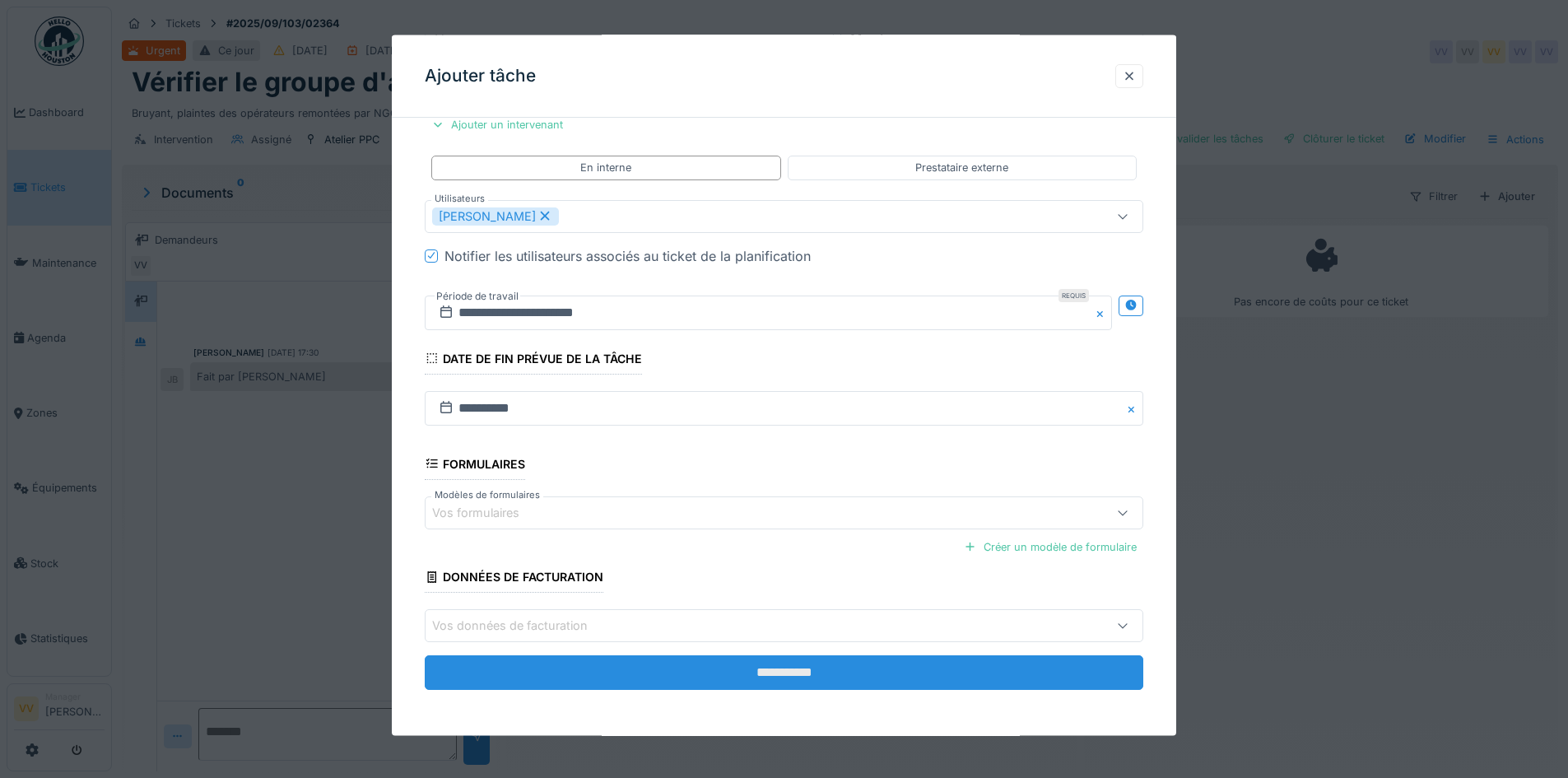
click at [770, 676] on input "**********" at bounding box center [783, 673] width 718 height 34
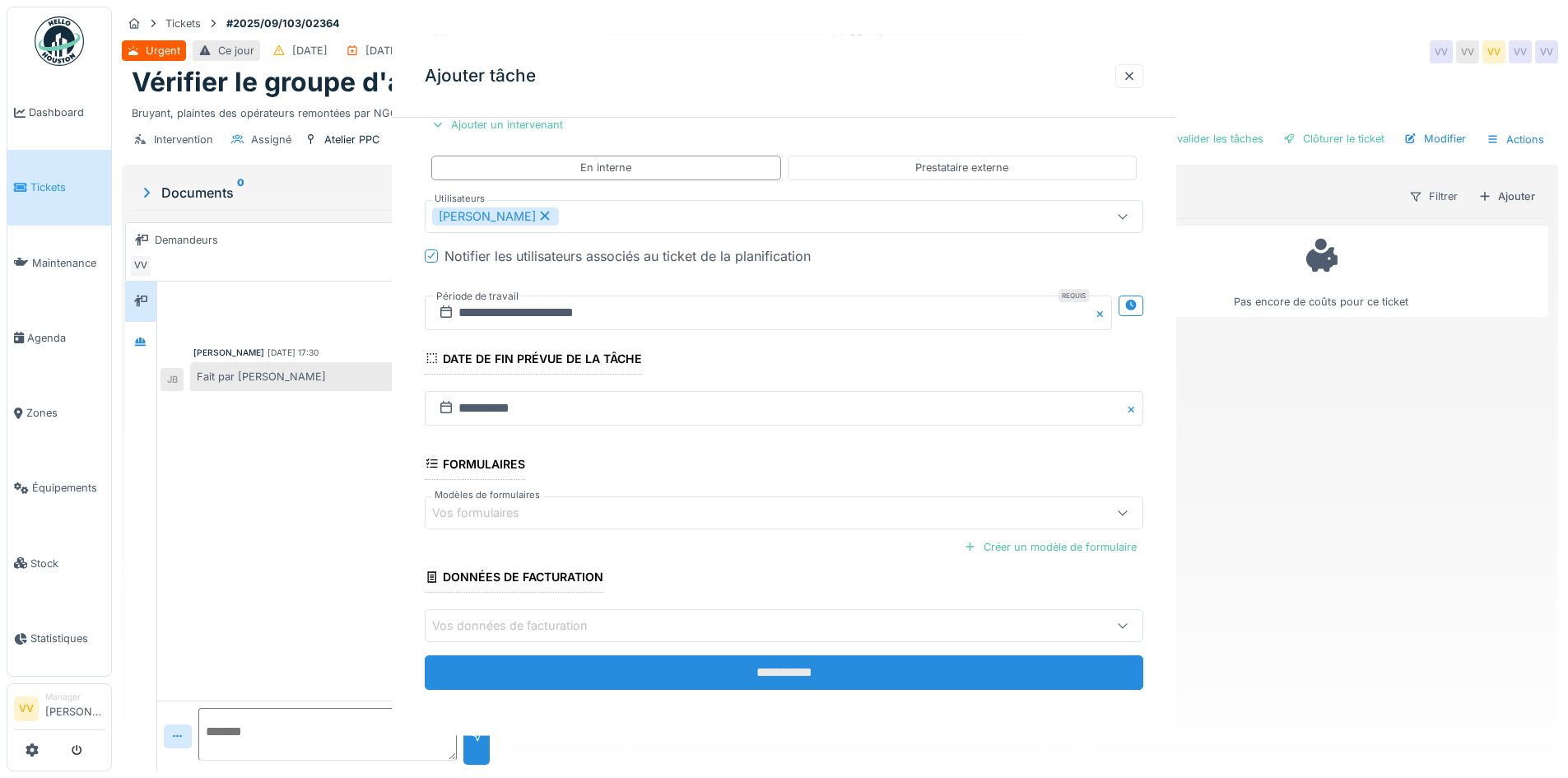
scroll to position [0, 0]
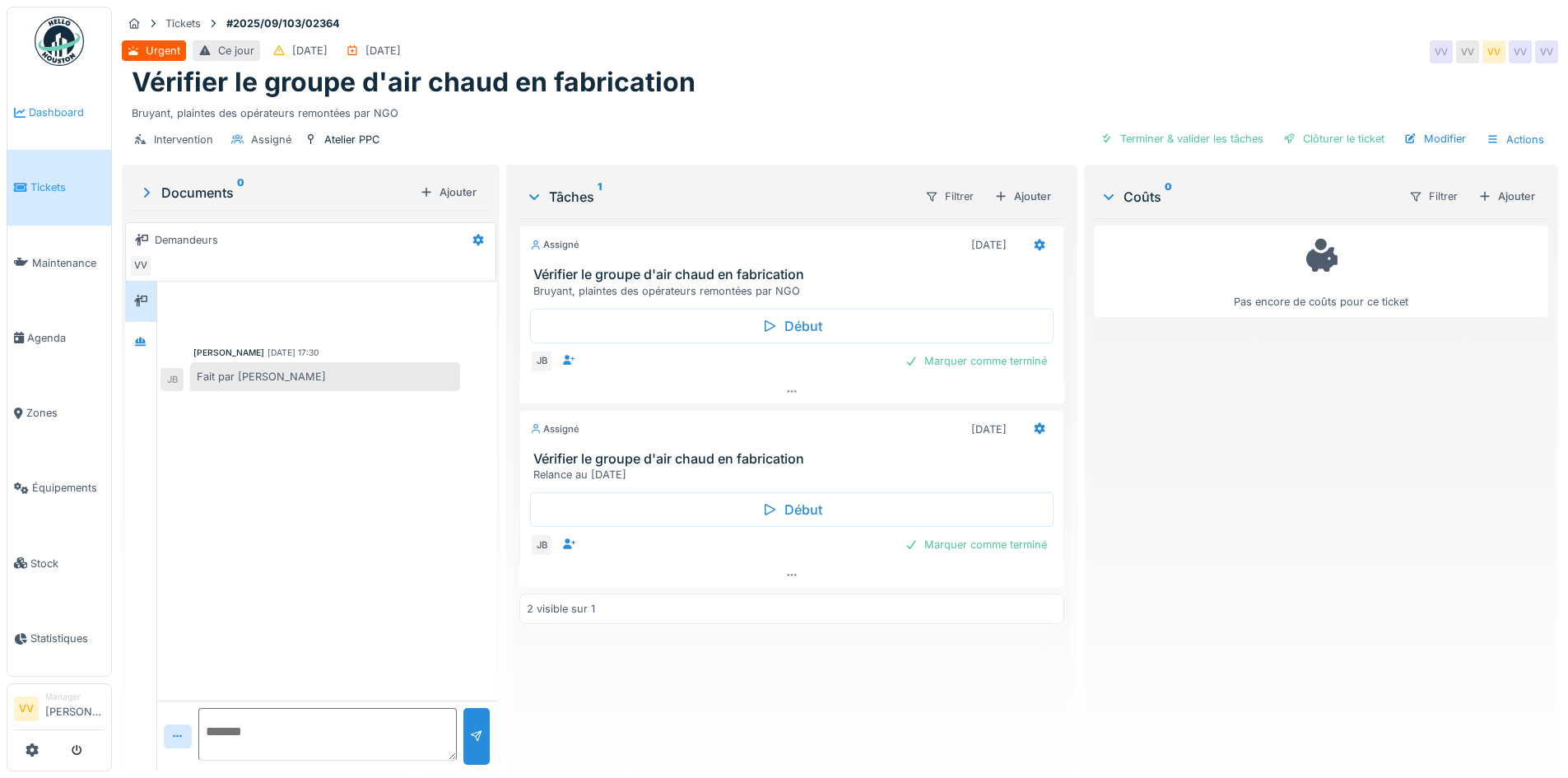
click at [41, 116] on span "Dashboard" at bounding box center [67, 112] width 76 height 16
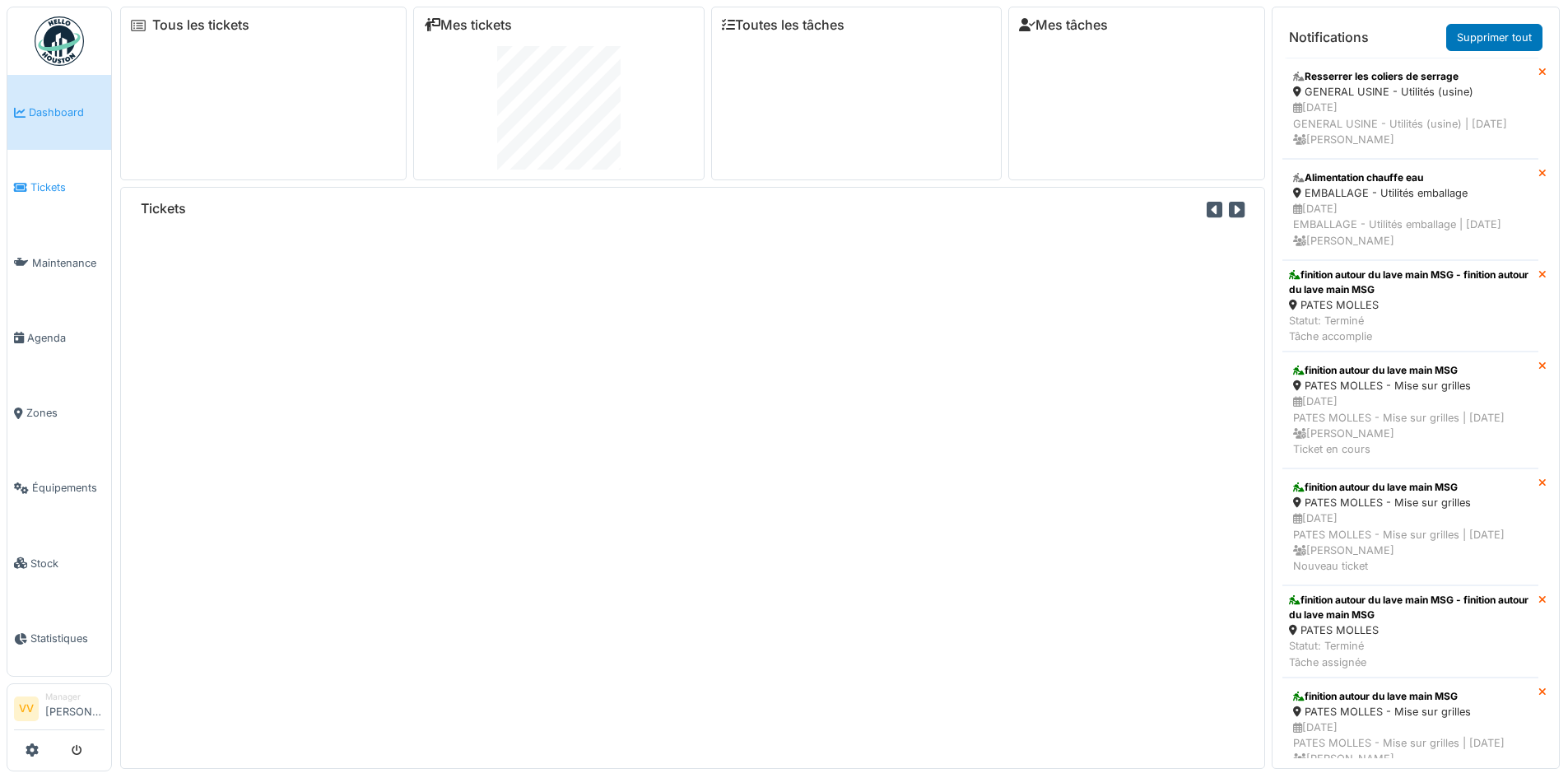
click at [56, 184] on span "Tickets" at bounding box center [67, 187] width 74 height 16
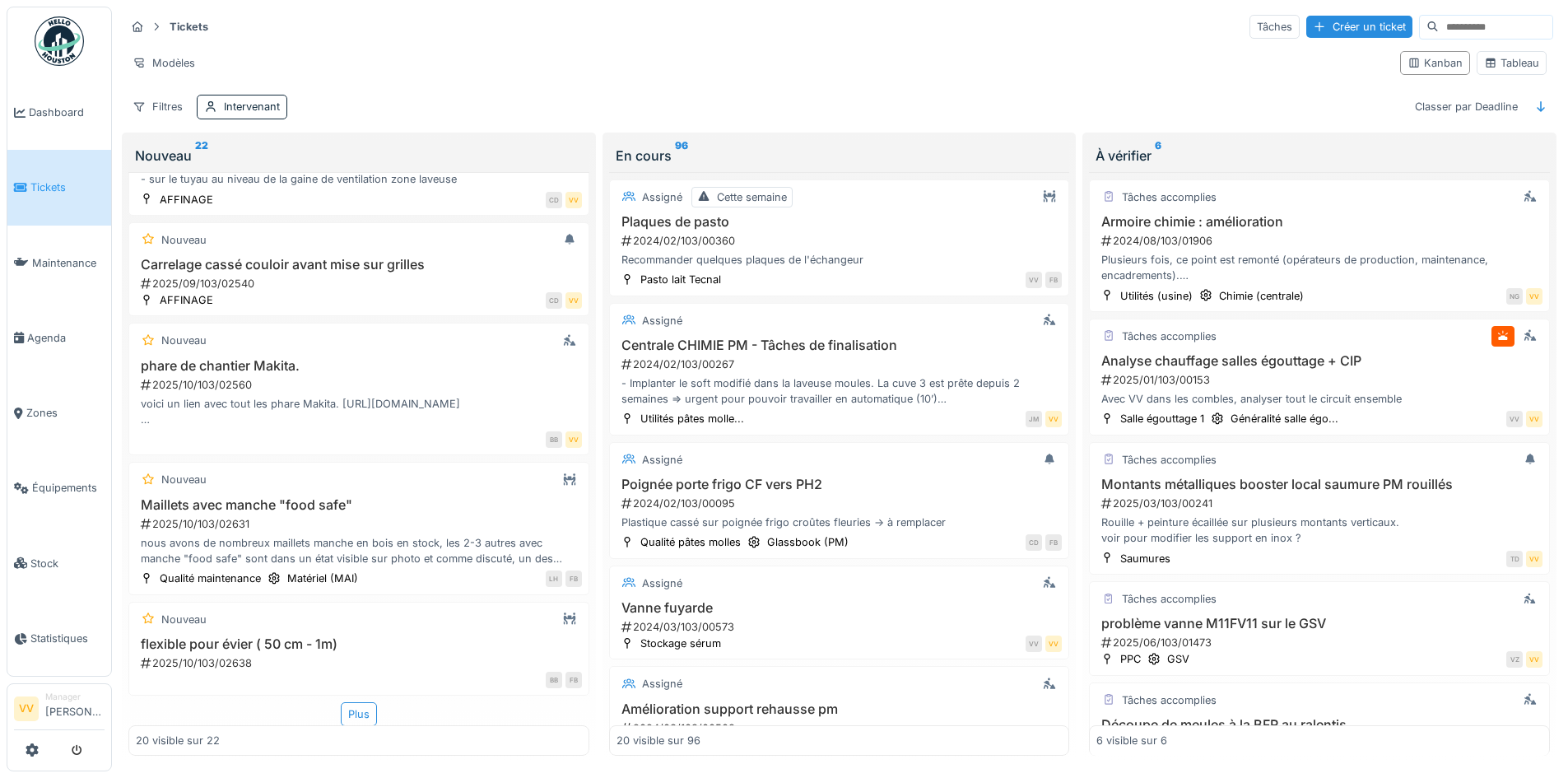
scroll to position [2037, 0]
click at [178, 733] on div "20 visible sur 22" at bounding box center [178, 740] width 84 height 16
click at [341, 701] on div "Plus" at bounding box center [359, 713] width 36 height 24
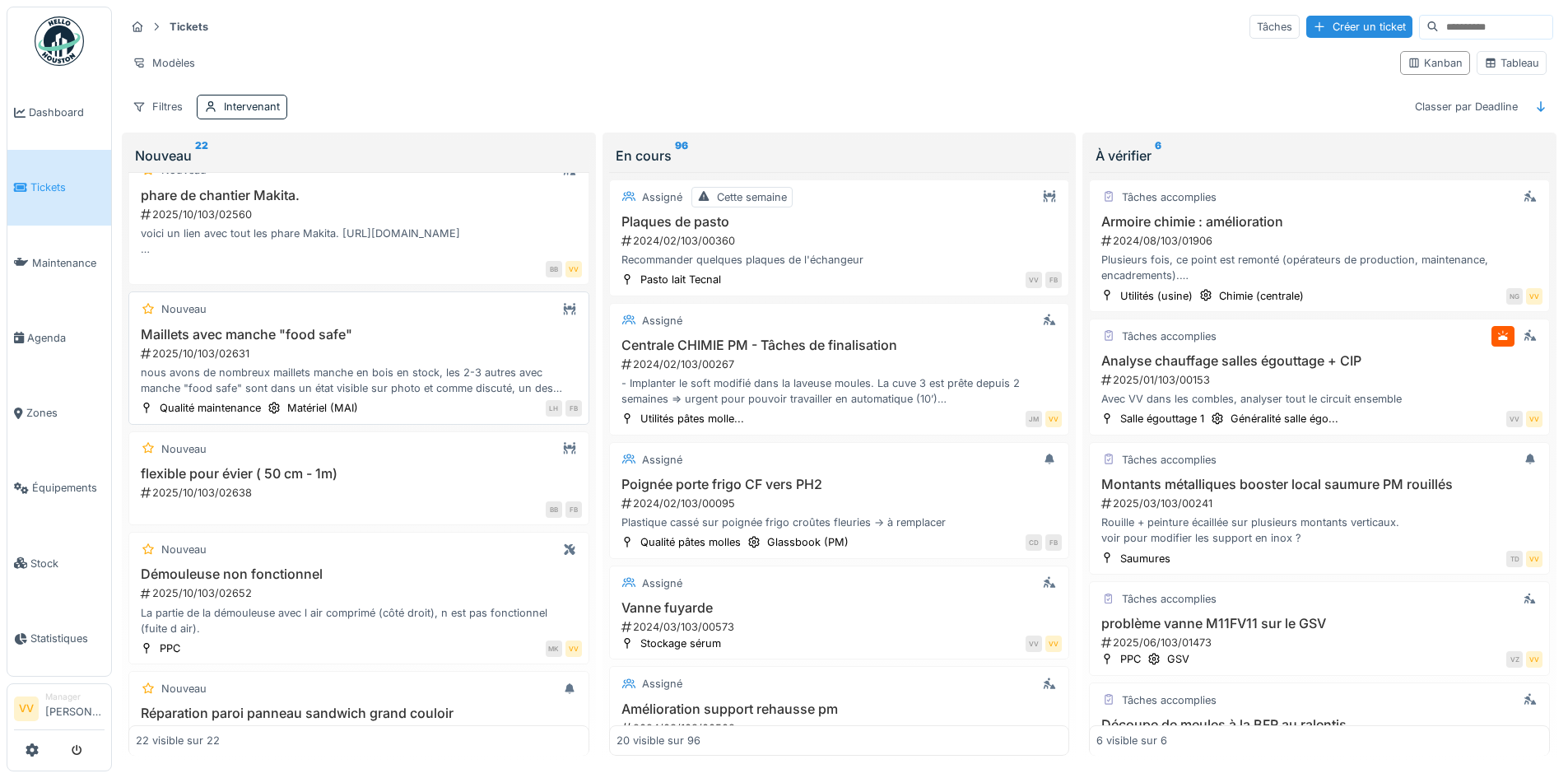
scroll to position [2291, 0]
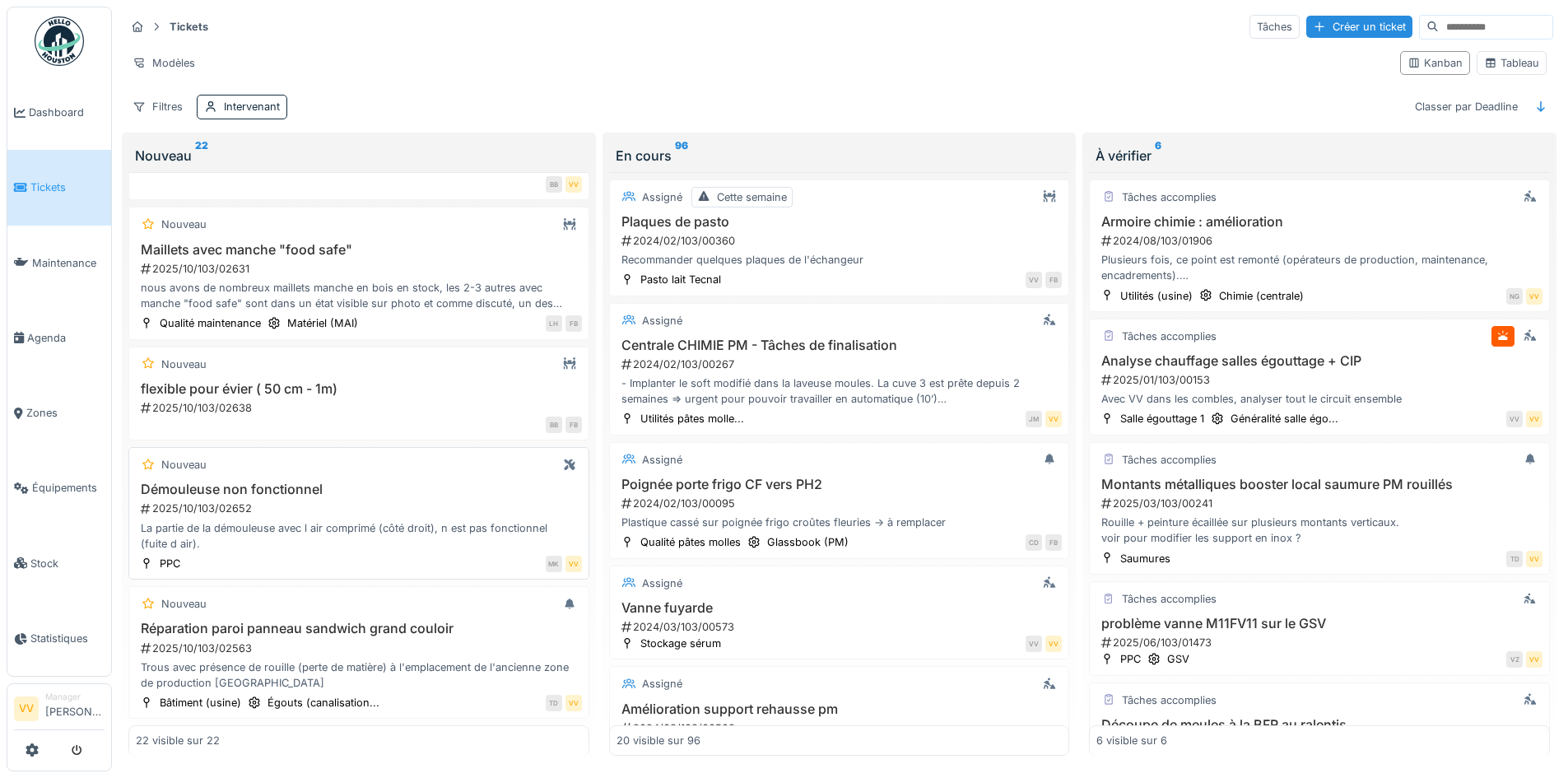
click at [423, 500] on div "2025/10/103/02652" at bounding box center [360, 508] width 443 height 16
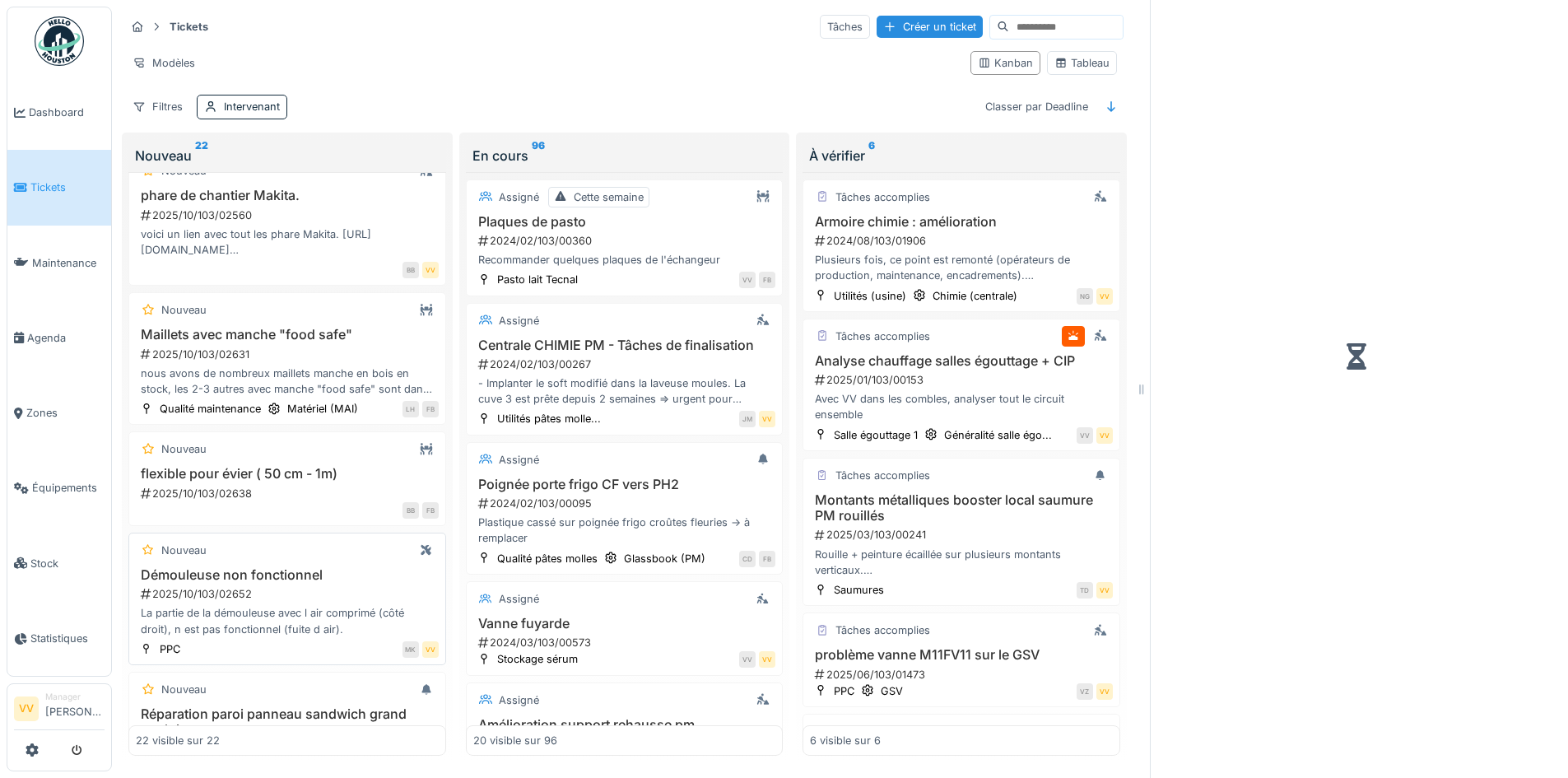
scroll to position [2393, 0]
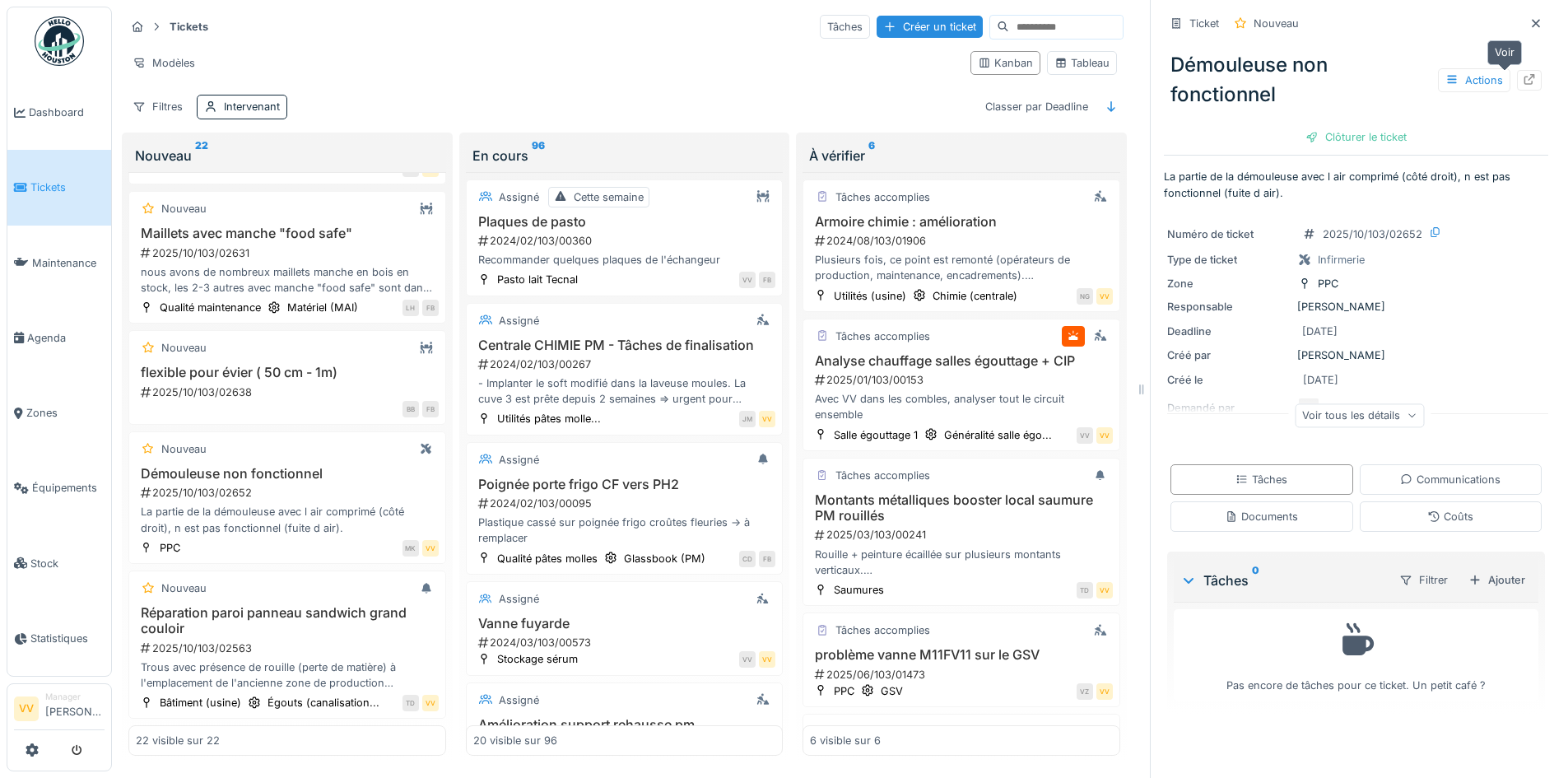
click at [1523, 74] on icon at bounding box center [1529, 80] width 13 height 11
click at [1532, 19] on icon at bounding box center [1536, 22] width 8 height 8
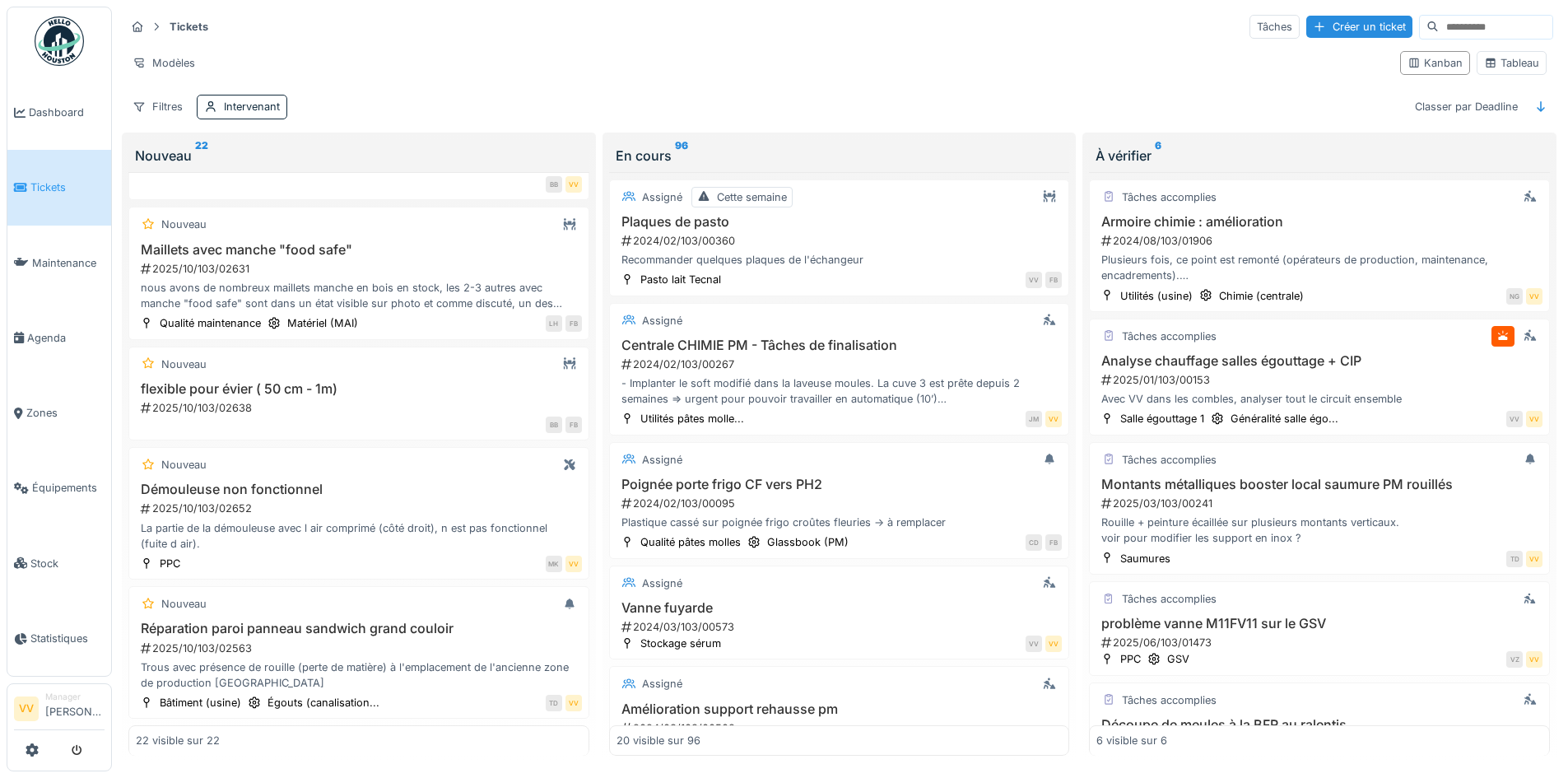
scroll to position [2291, 0]
click at [26, 182] on icon at bounding box center [20, 188] width 13 height 11
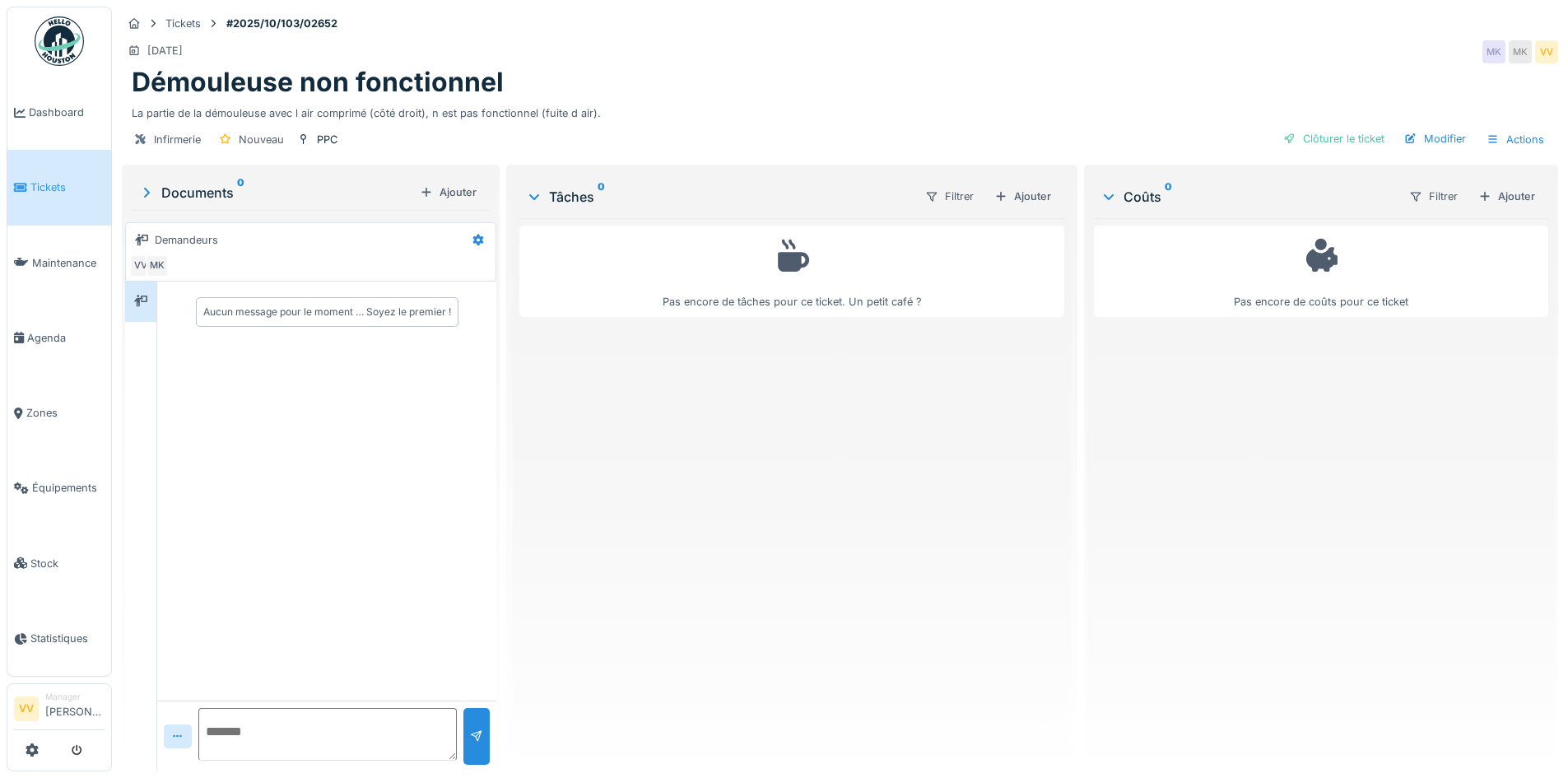
click at [18, 183] on icon at bounding box center [20, 188] width 13 height 11
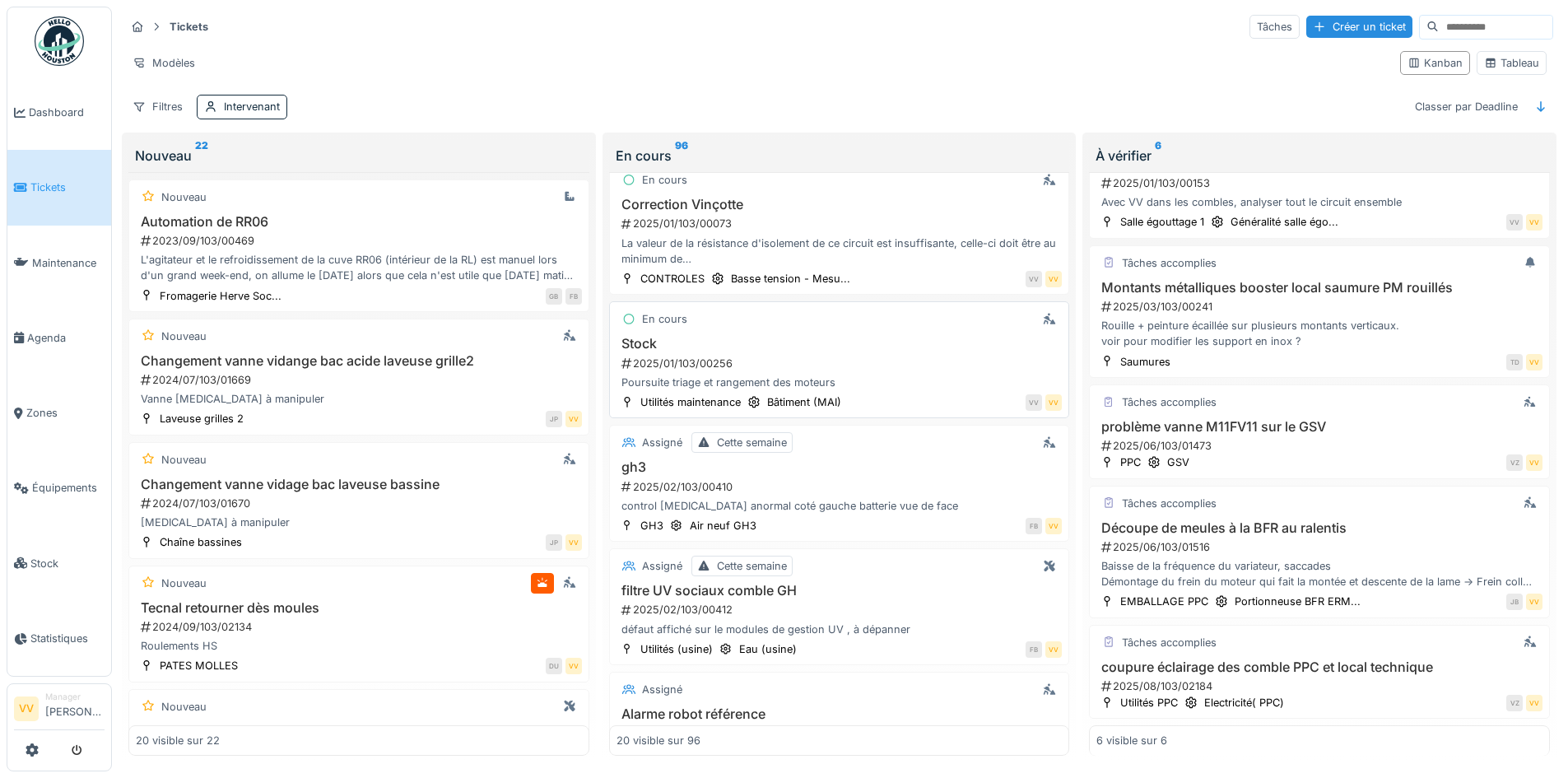
scroll to position [1235, 0]
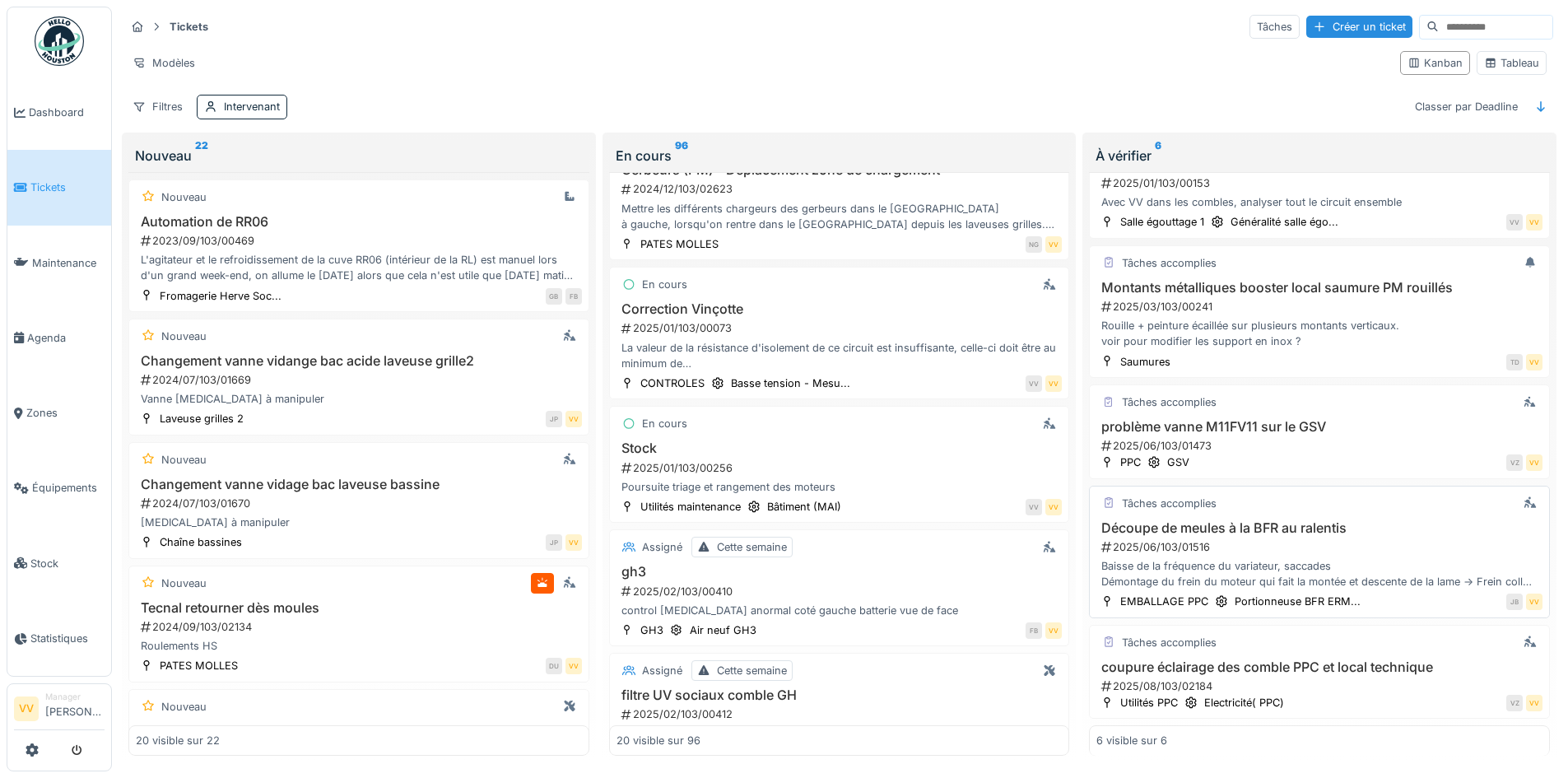
click at [843, 564] on h3 "gh3" at bounding box center [839, 572] width 446 height 16
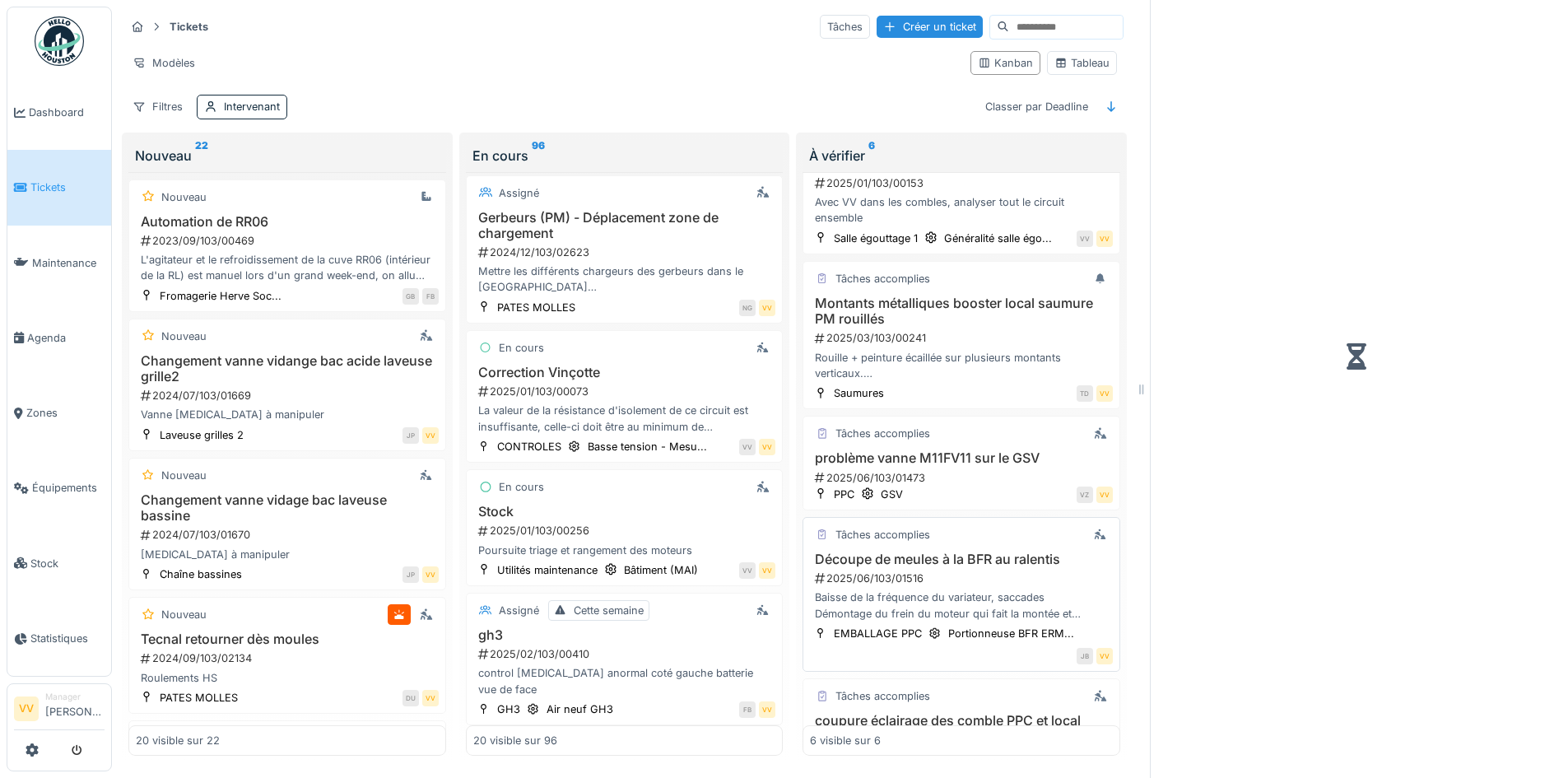
scroll to position [1359, 0]
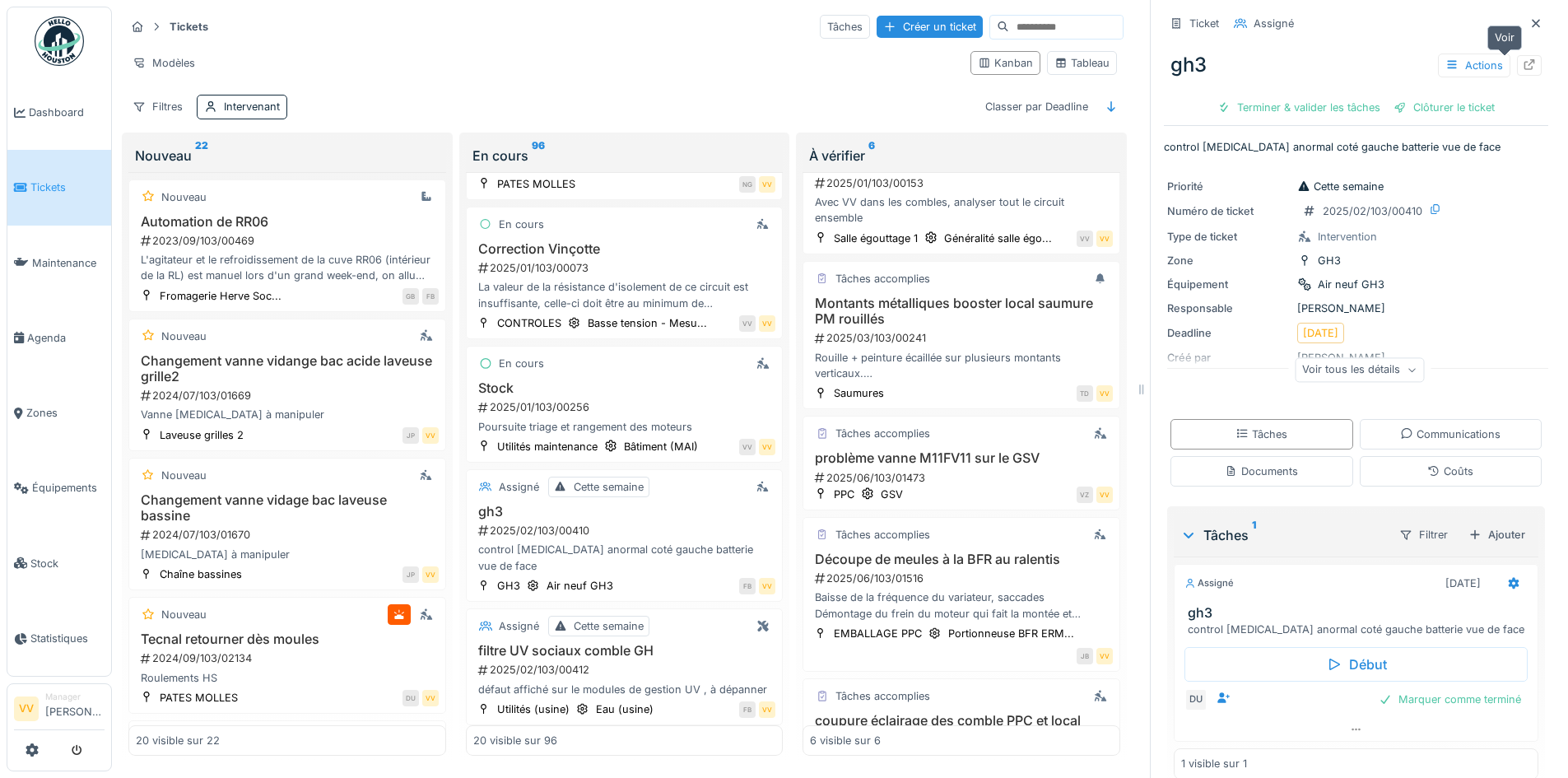
click at [1525, 59] on icon at bounding box center [1530, 65] width 11 height 11
click at [63, 259] on span "Maintenance" at bounding box center [68, 263] width 72 height 16
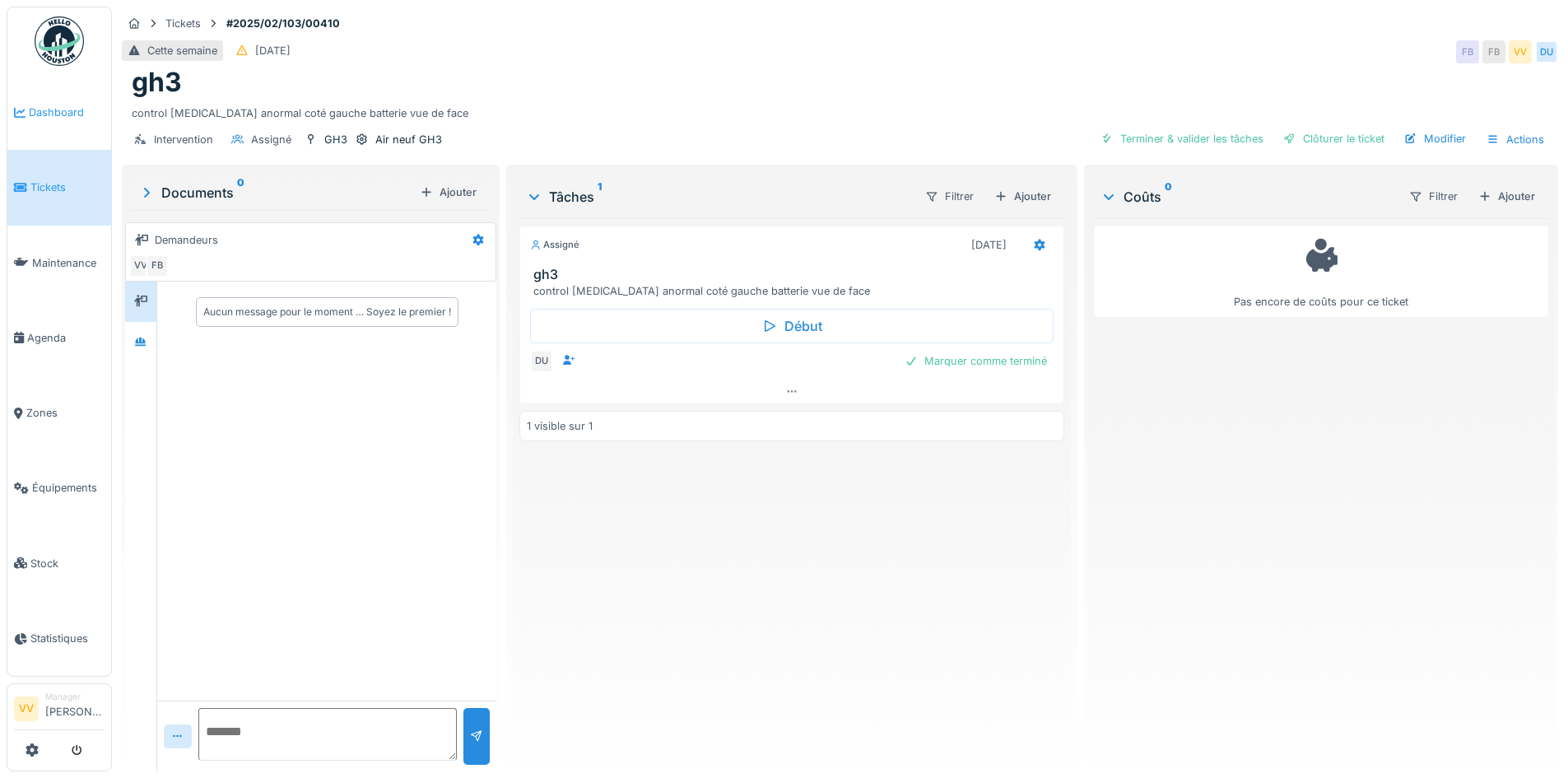
click at [72, 105] on span "Dashboard" at bounding box center [67, 112] width 76 height 16
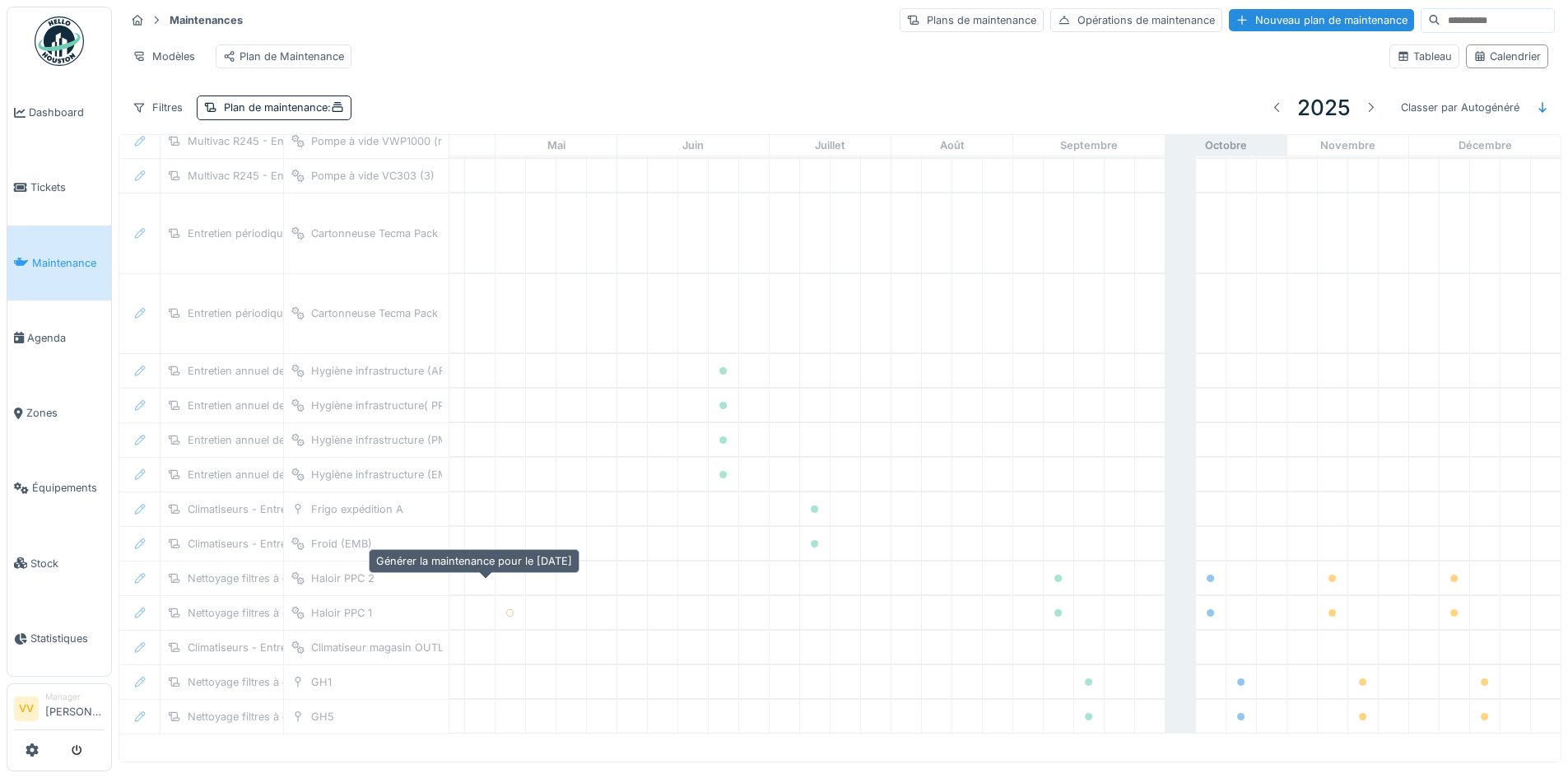
scroll to position [4, 0]
click at [796, 41] on div "Modèles Plan de Maintenance" at bounding box center [750, 56] width 1251 height 37
click at [1229, 18] on div "Nouveau plan de maintenance" at bounding box center [1321, 20] width 185 height 22
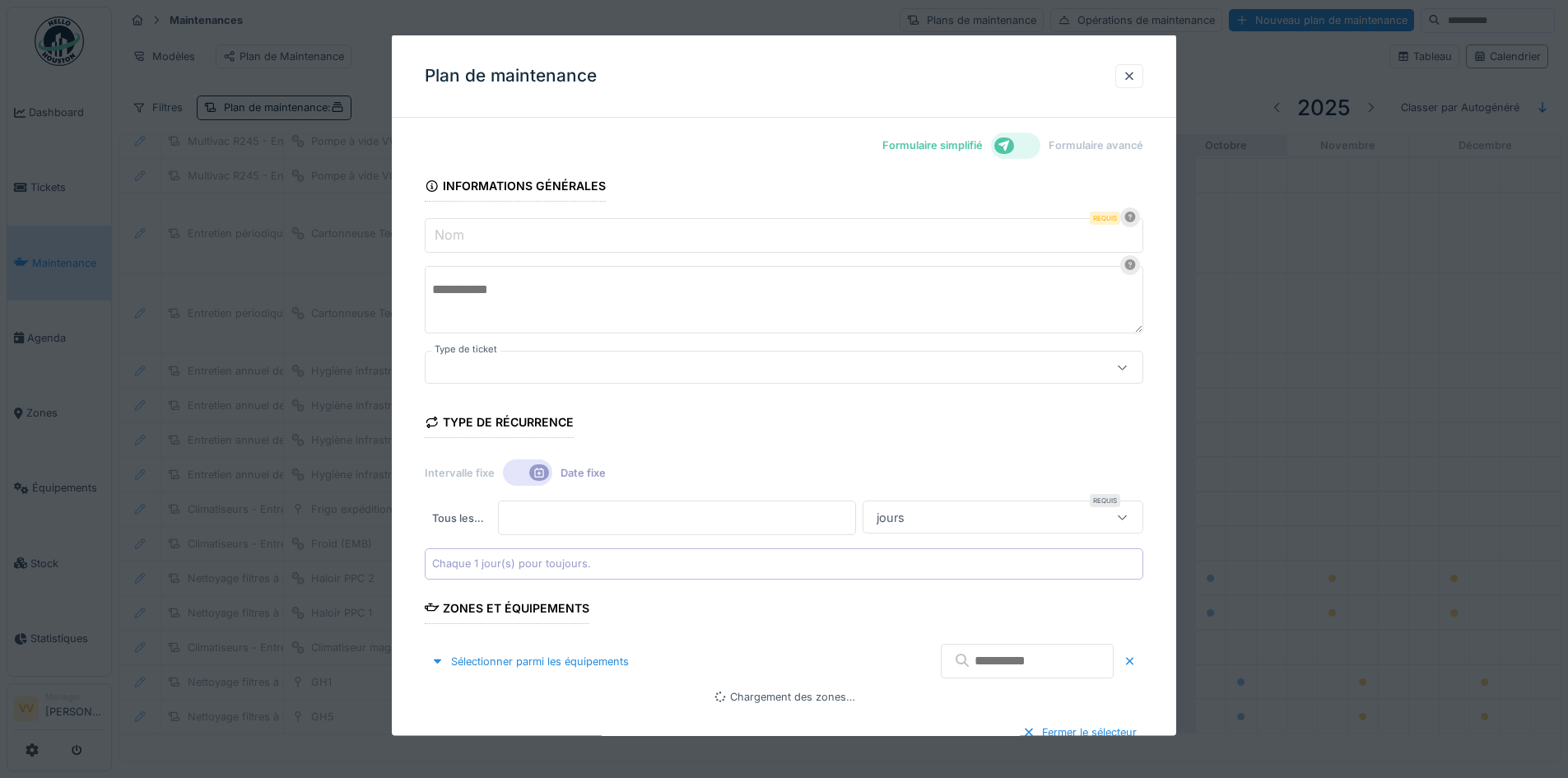
click at [490, 236] on input "Nom" at bounding box center [783, 235] width 718 height 34
type input "***"
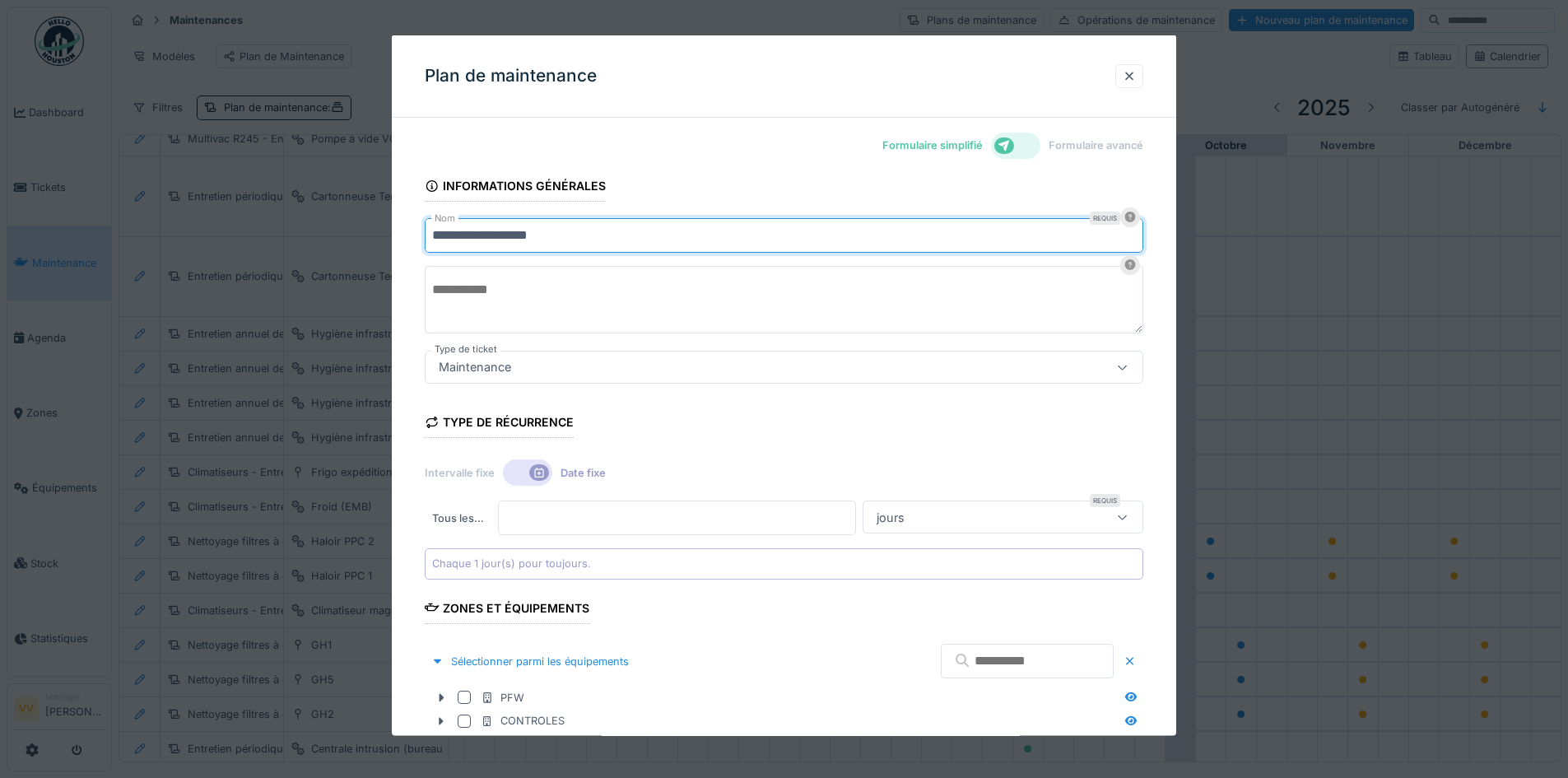
type input "**********"
click at [507, 287] on textarea at bounding box center [783, 300] width 718 height 68
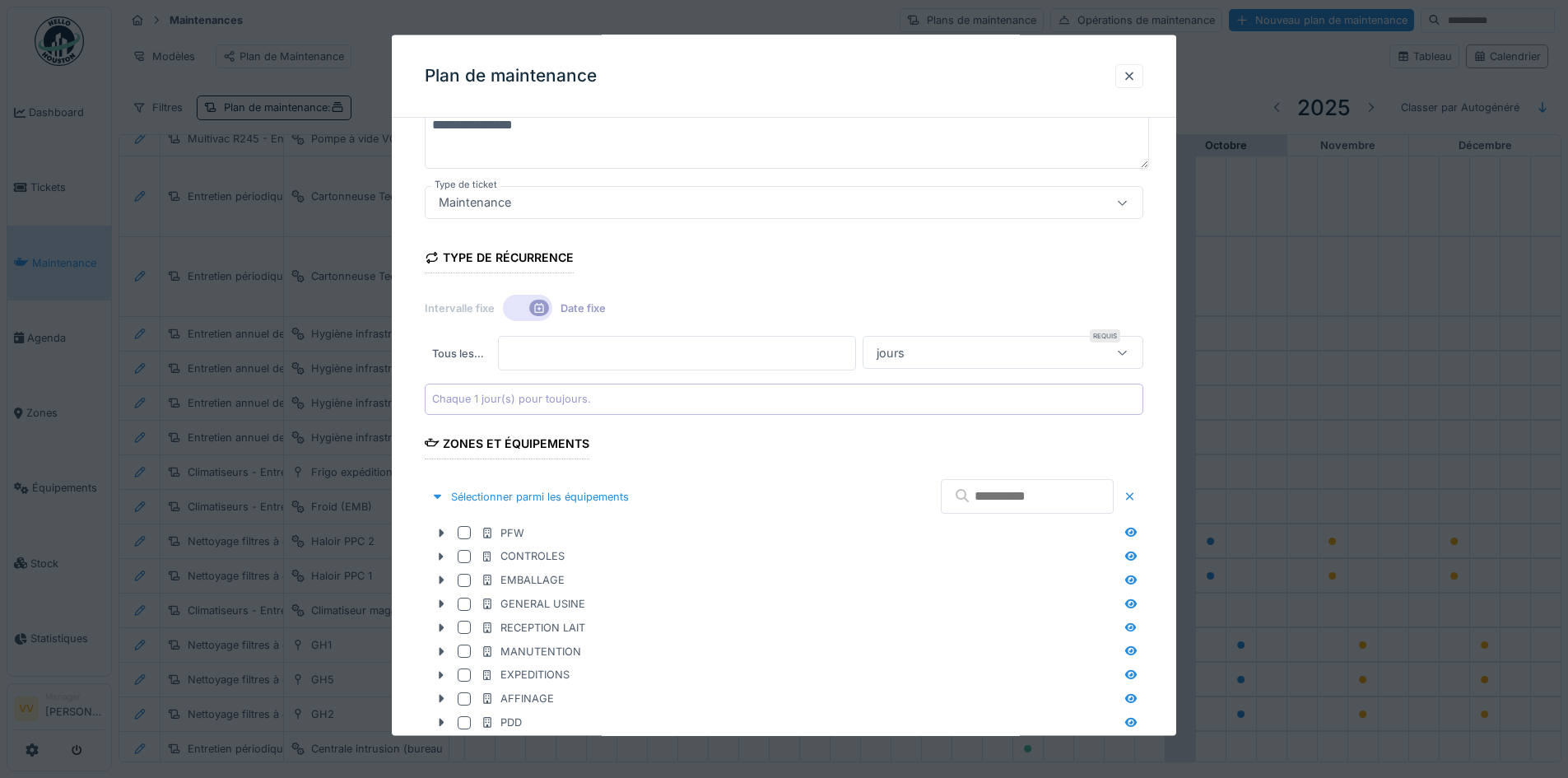
type textarea "**********"
click at [953, 360] on div "jours" at bounding box center [983, 352] width 226 height 19
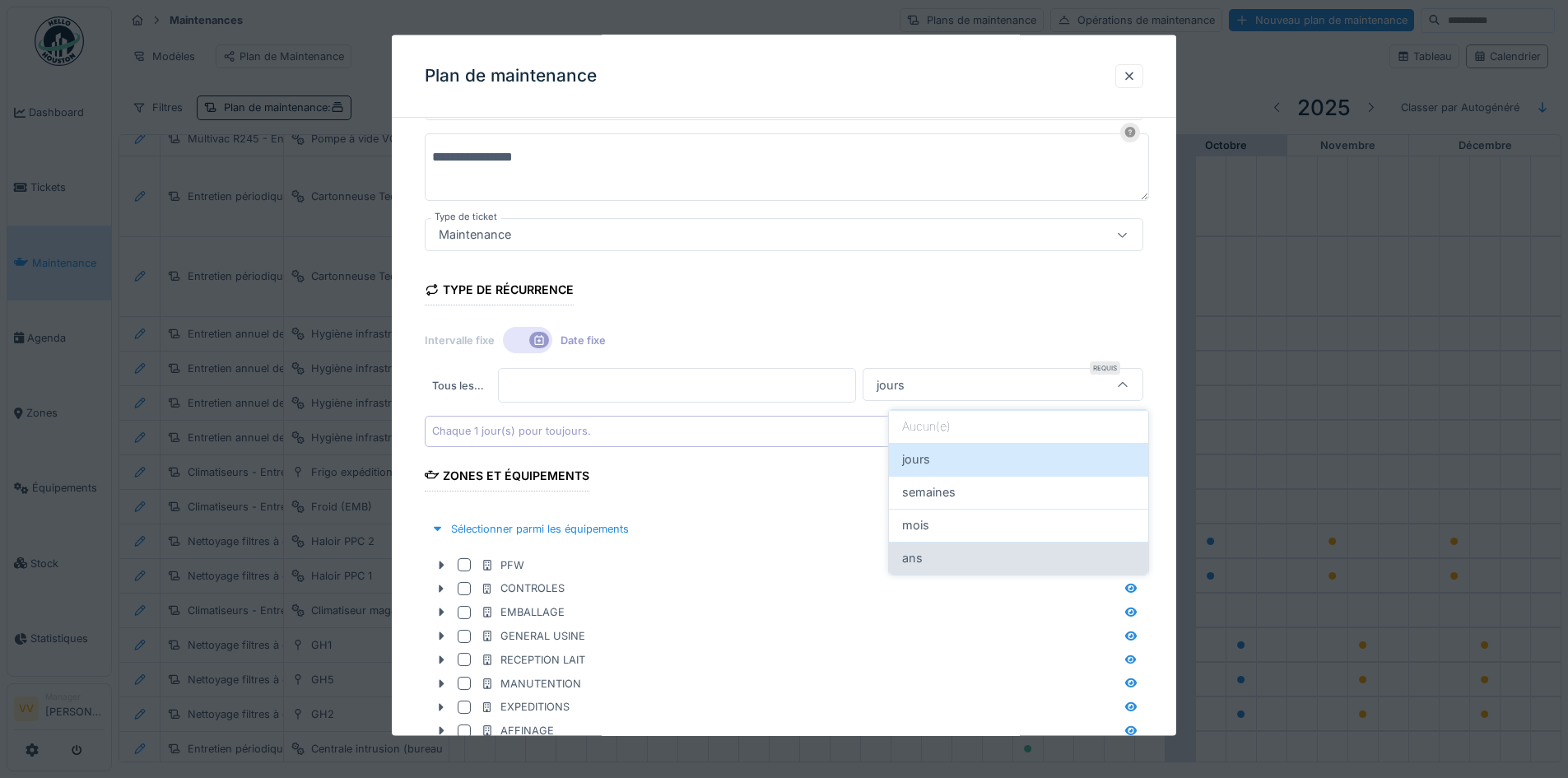
click at [946, 557] on div "ans" at bounding box center [1019, 559] width 233 height 19
type input "******"
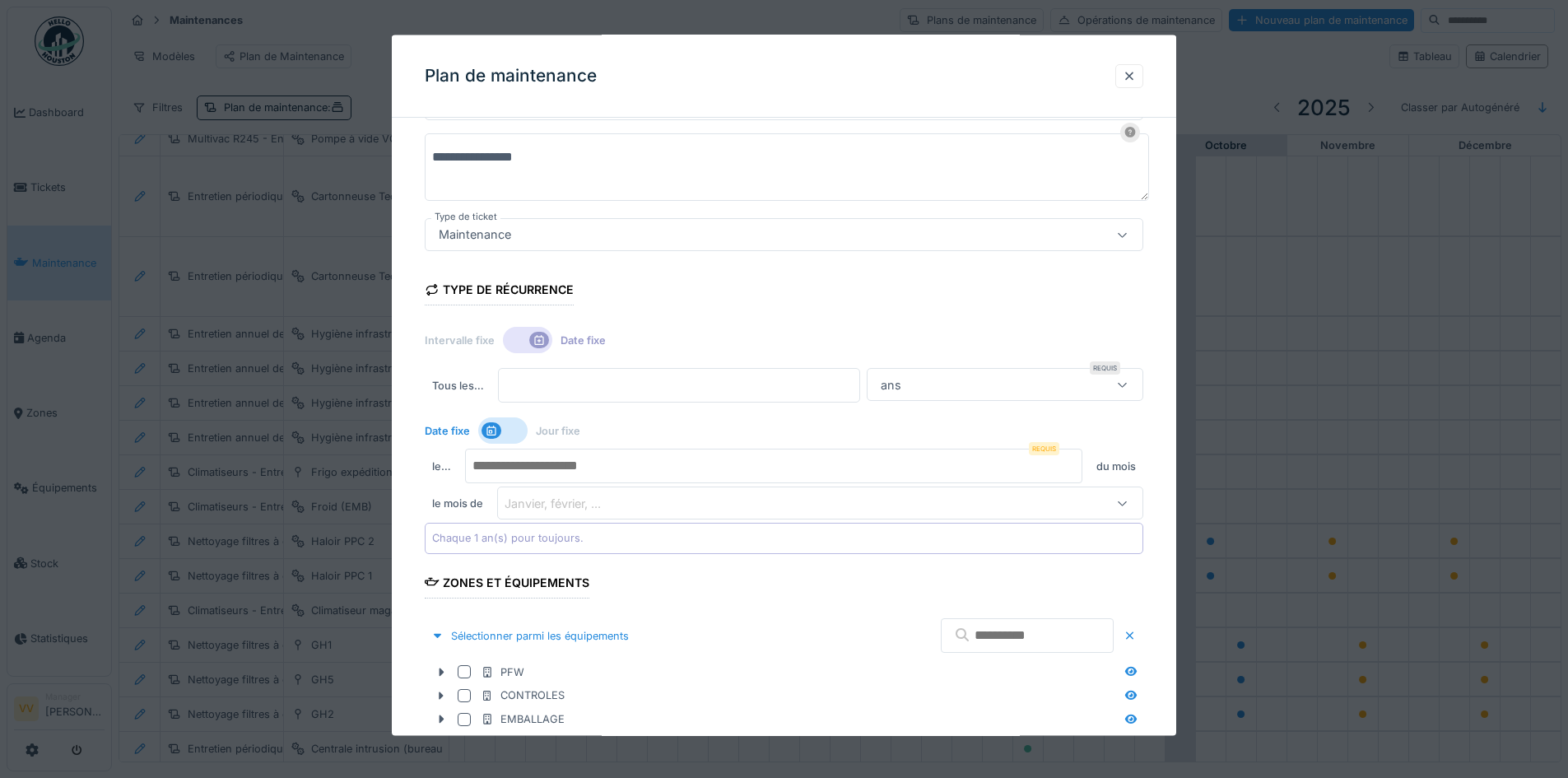
click at [668, 459] on input "number" at bounding box center [774, 465] width 618 height 34
click at [669, 499] on div "Janvier, février, ..." at bounding box center [782, 503] width 555 height 19
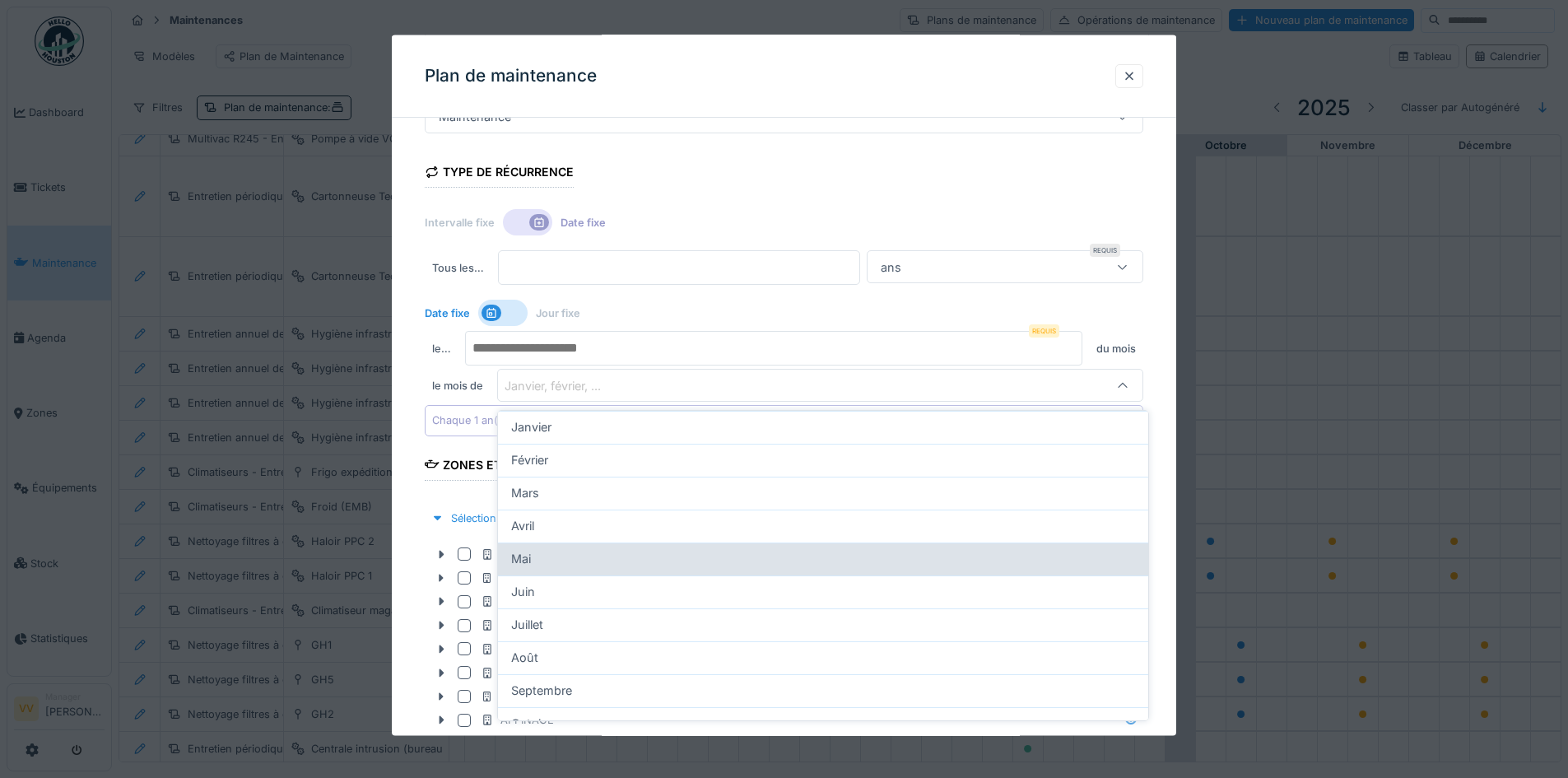
scroll to position [86, 0]
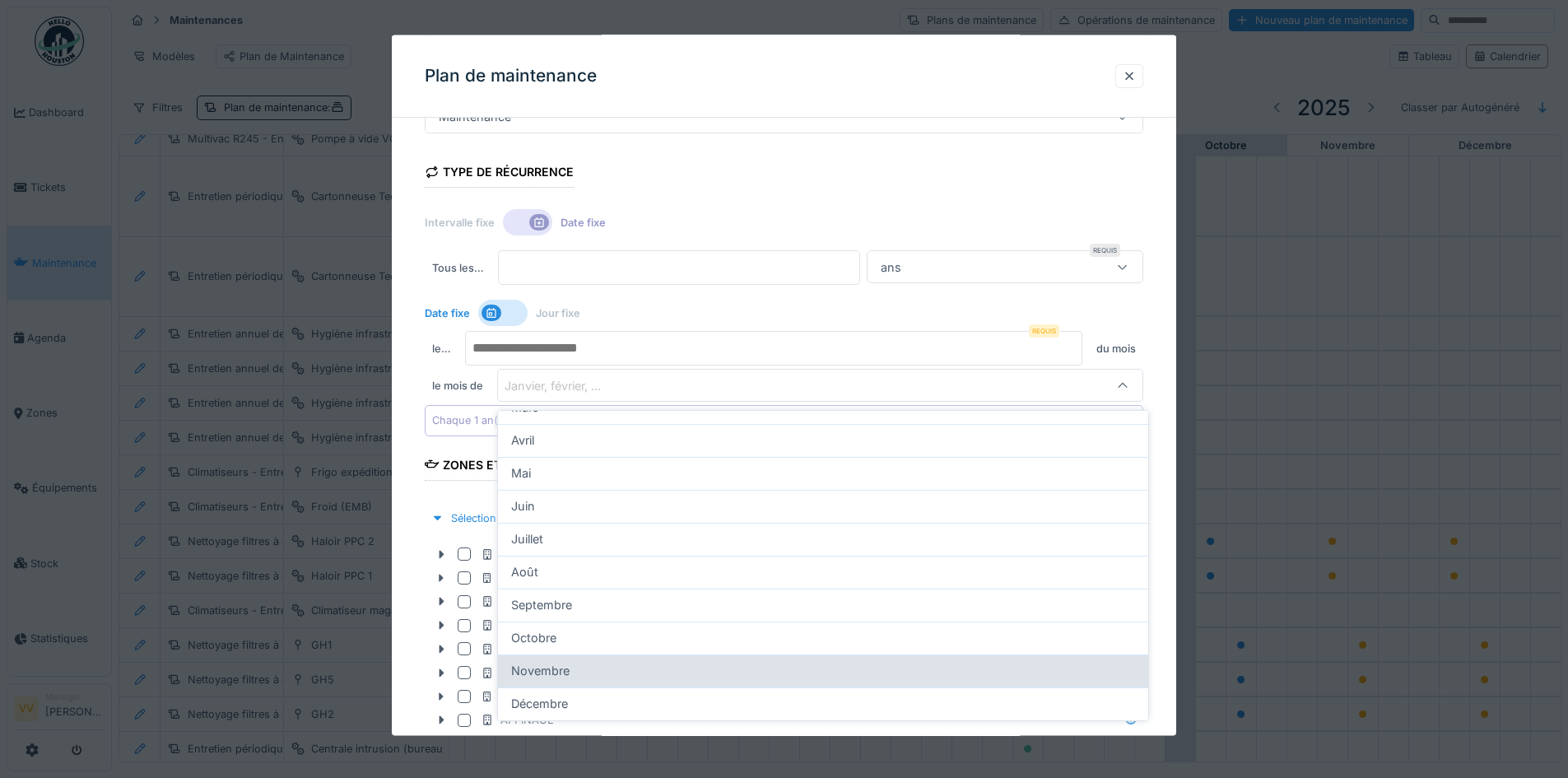
click at [649, 662] on div "Novembre" at bounding box center [823, 672] width 624 height 19
type input "**"
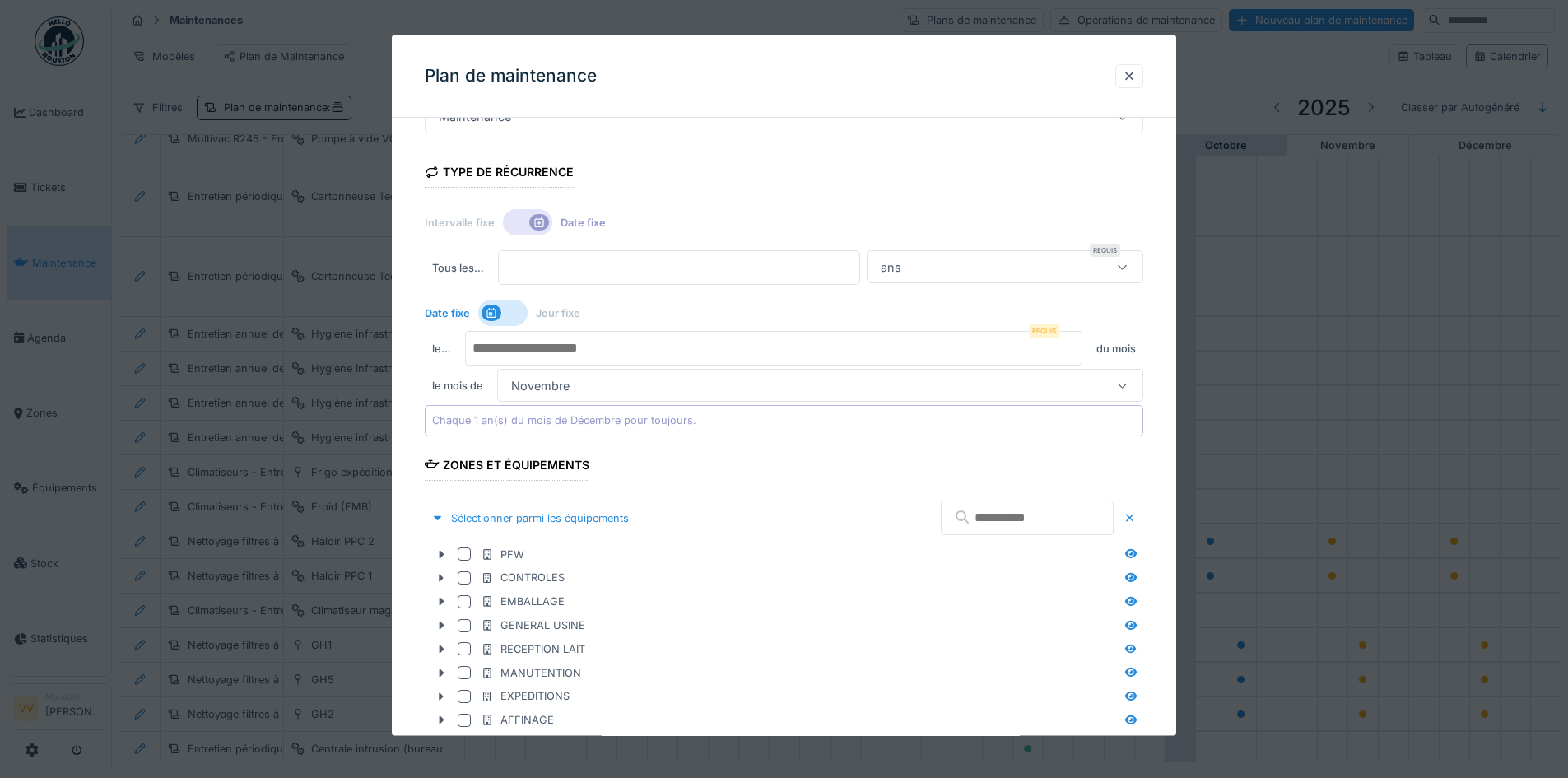
click at [656, 348] on input "number" at bounding box center [774, 348] width 618 height 34
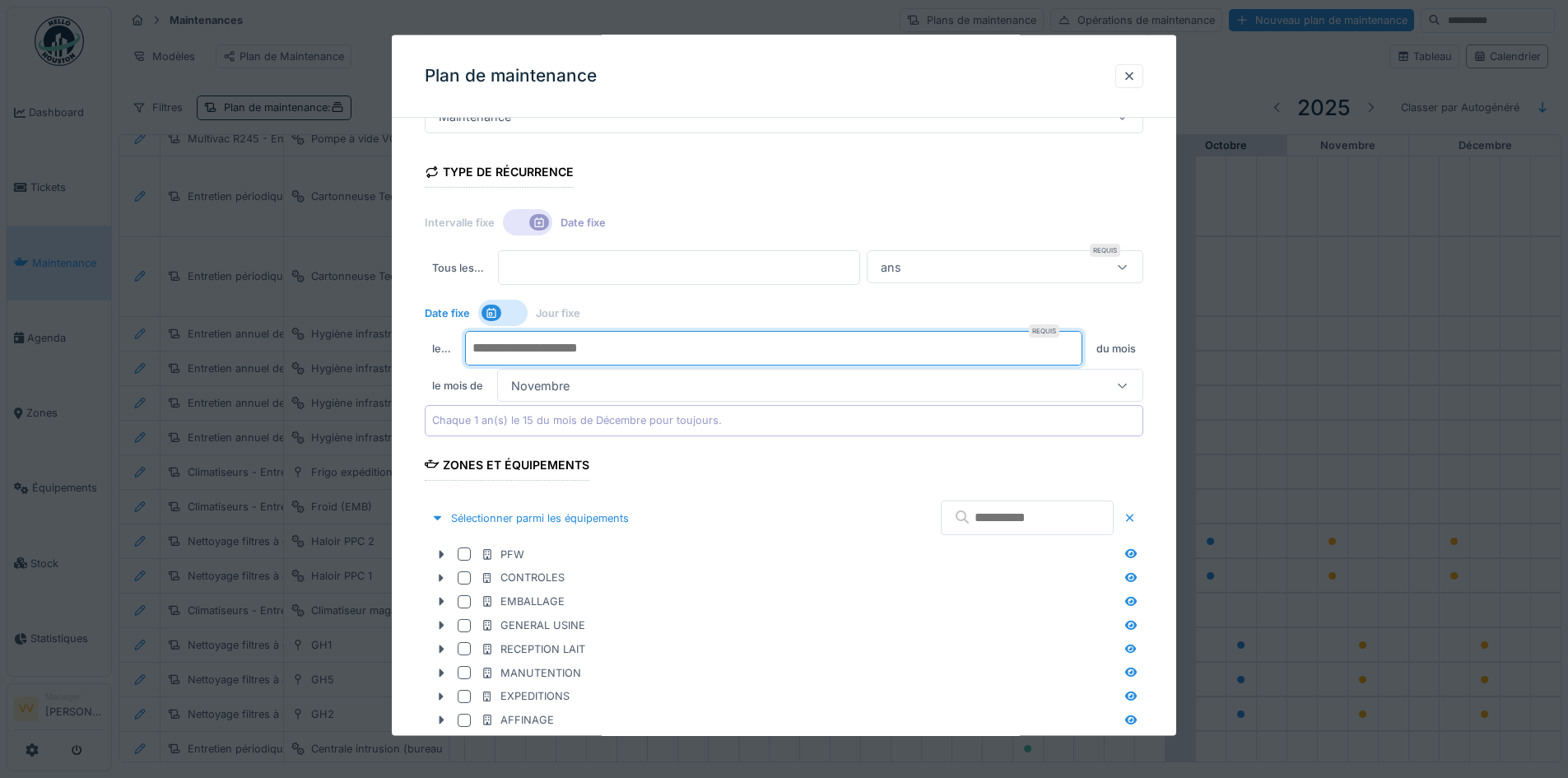
type input "**"
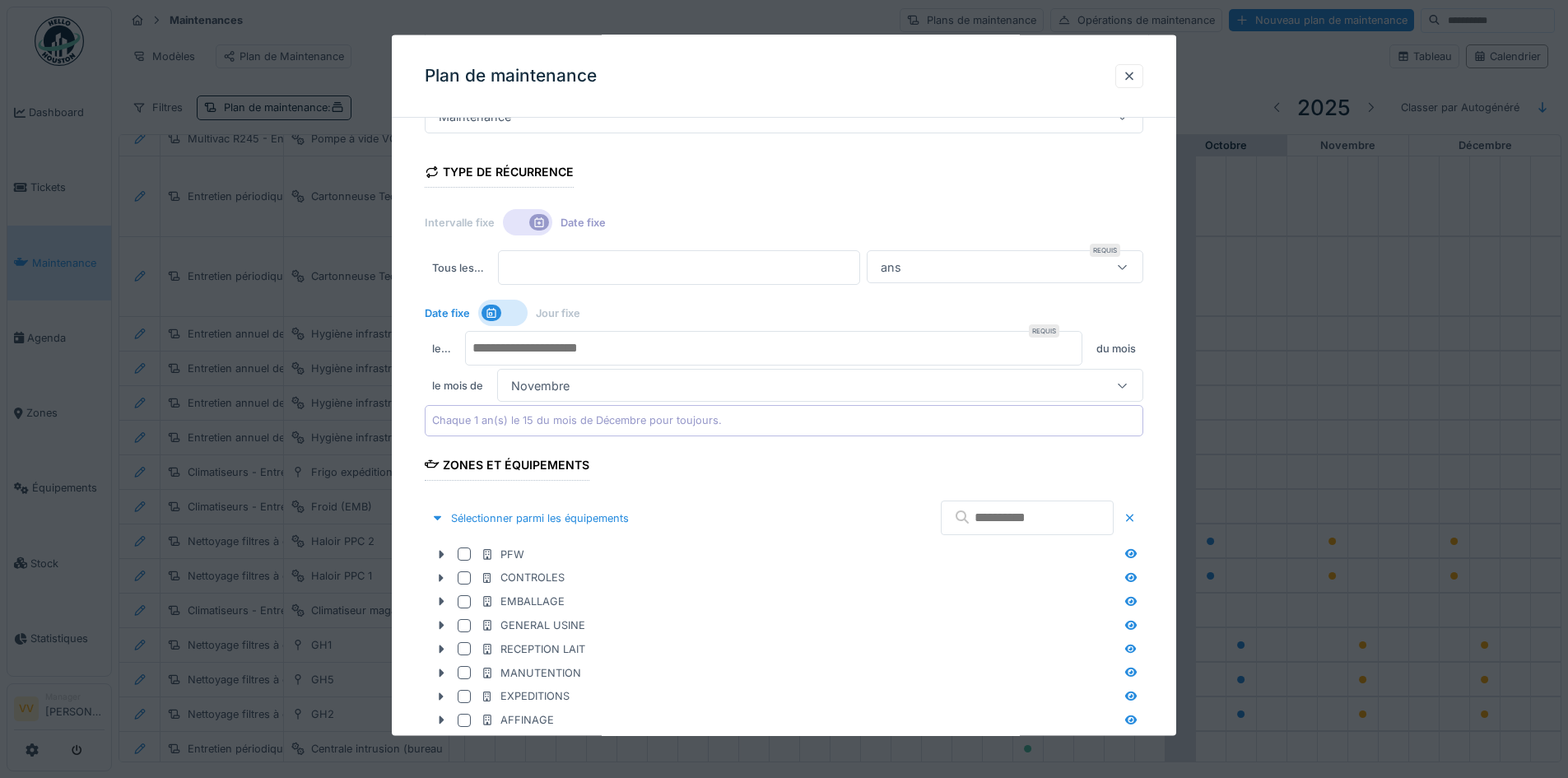
click at [810, 387] on div "Novembre" at bounding box center [782, 386] width 555 height 19
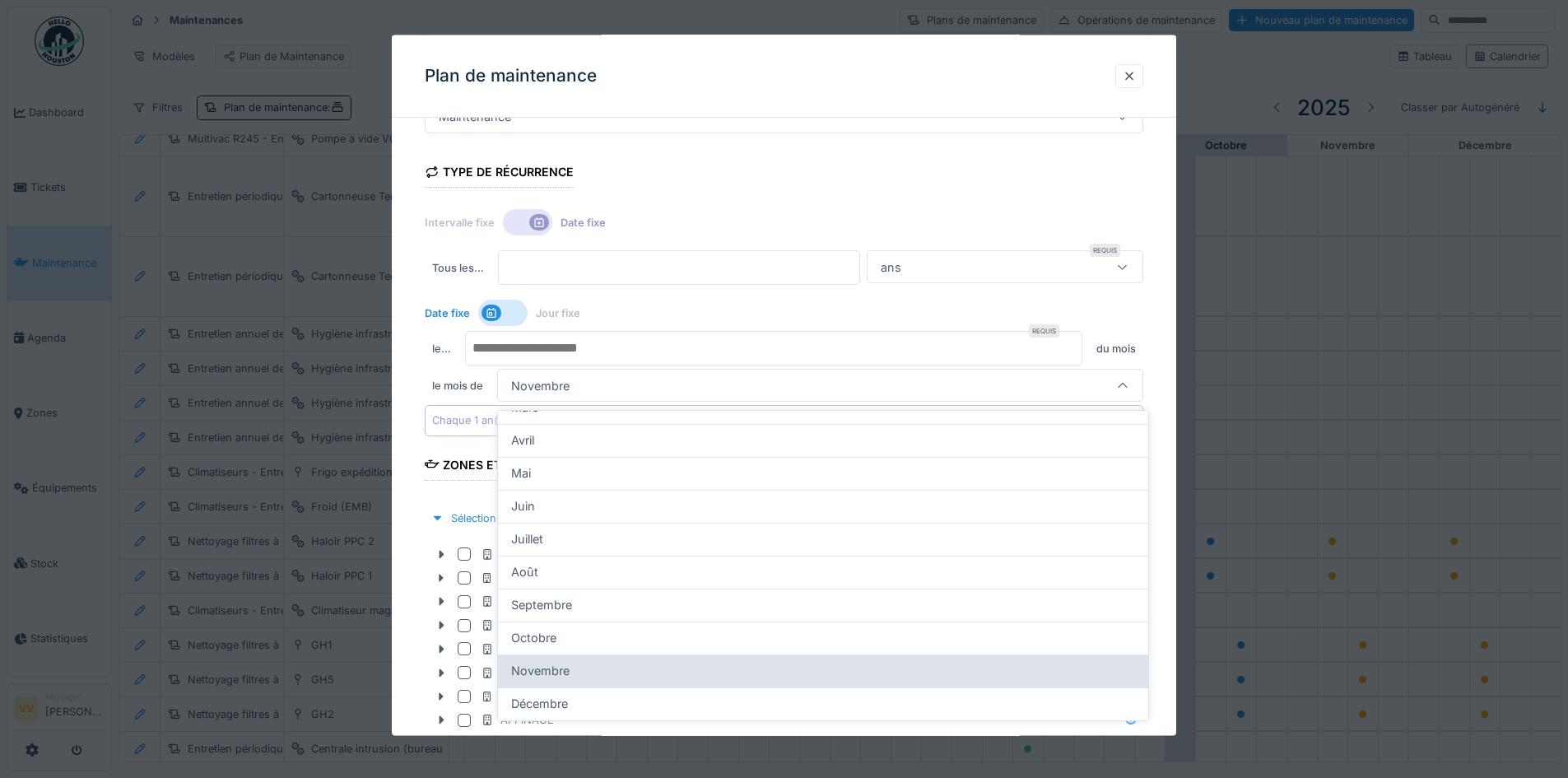
click at [593, 663] on div "Novembre" at bounding box center [823, 672] width 624 height 19
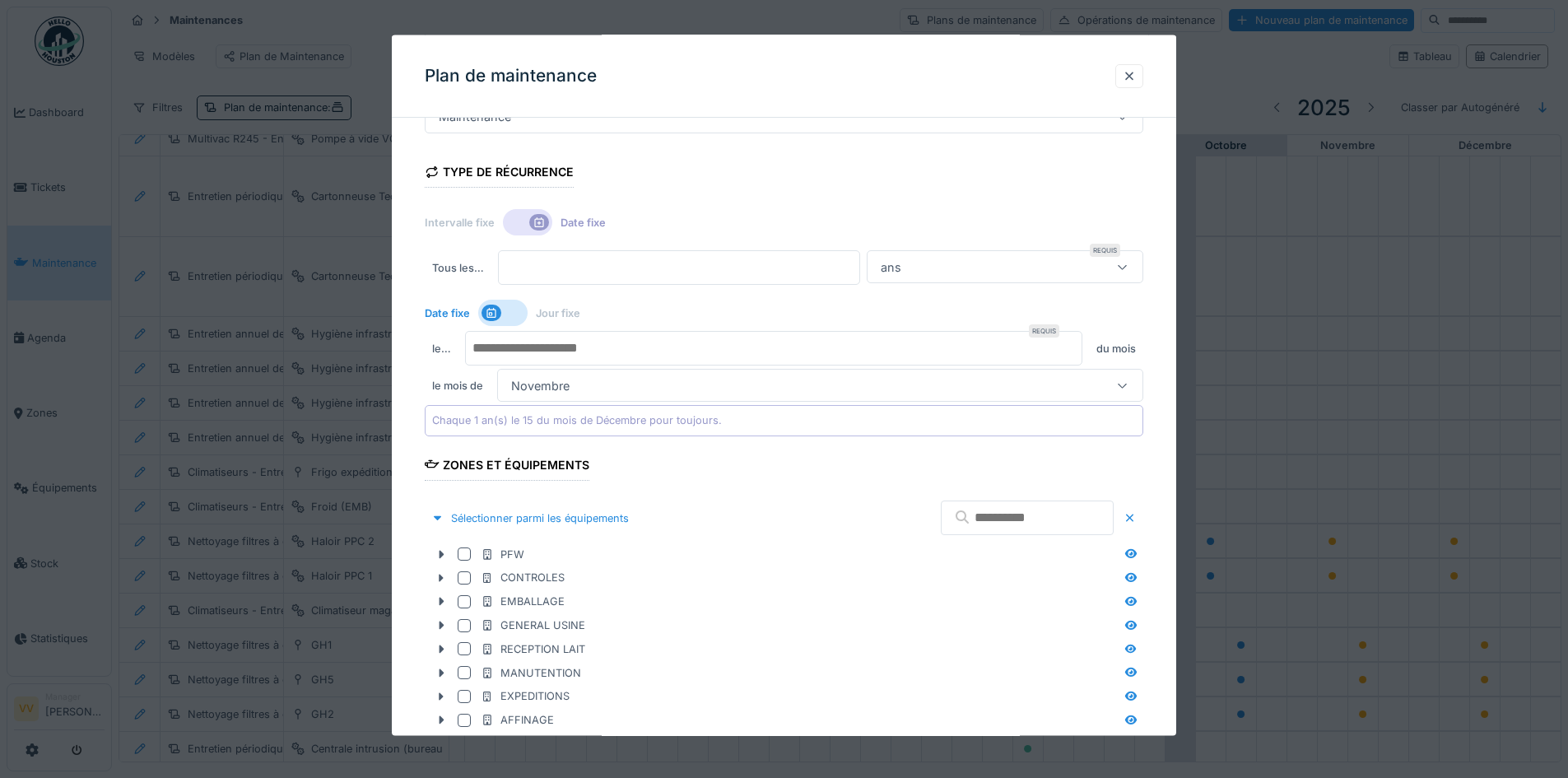
click at [1053, 307] on div "Date fixe Jour fixe" at bounding box center [783, 313] width 718 height 30
click at [790, 424] on div "Chaque 1 an(s) le 15 du mois de Décembre pour toujours." at bounding box center [783, 420] width 718 height 31
click at [508, 311] on div at bounding box center [502, 313] width 49 height 26
click at [494, 314] on div at bounding box center [502, 313] width 49 height 26
click at [659, 378] on div "Novembre" at bounding box center [782, 386] width 555 height 19
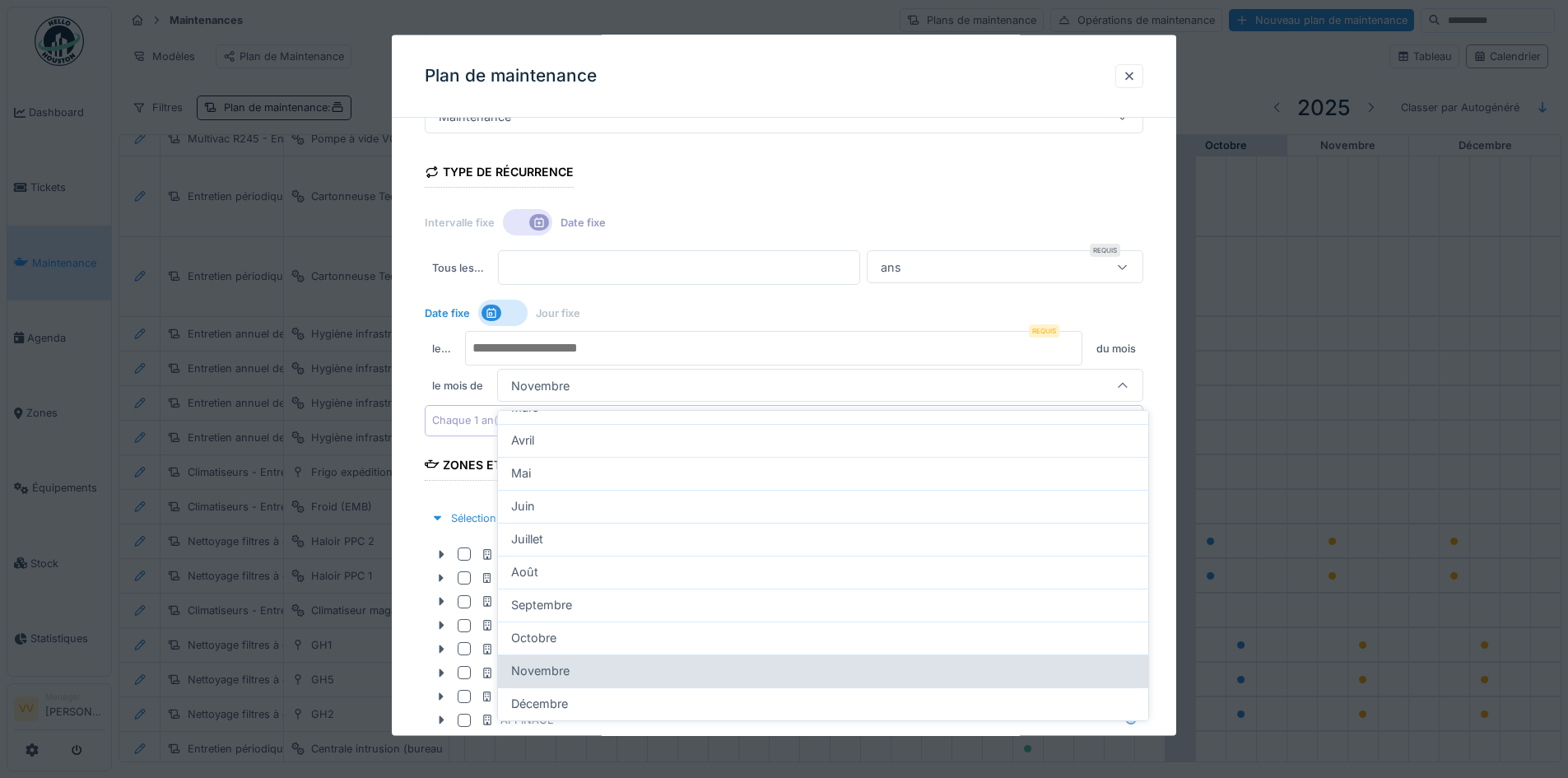
click at [529, 666] on span "Novembre" at bounding box center [540, 672] width 58 height 19
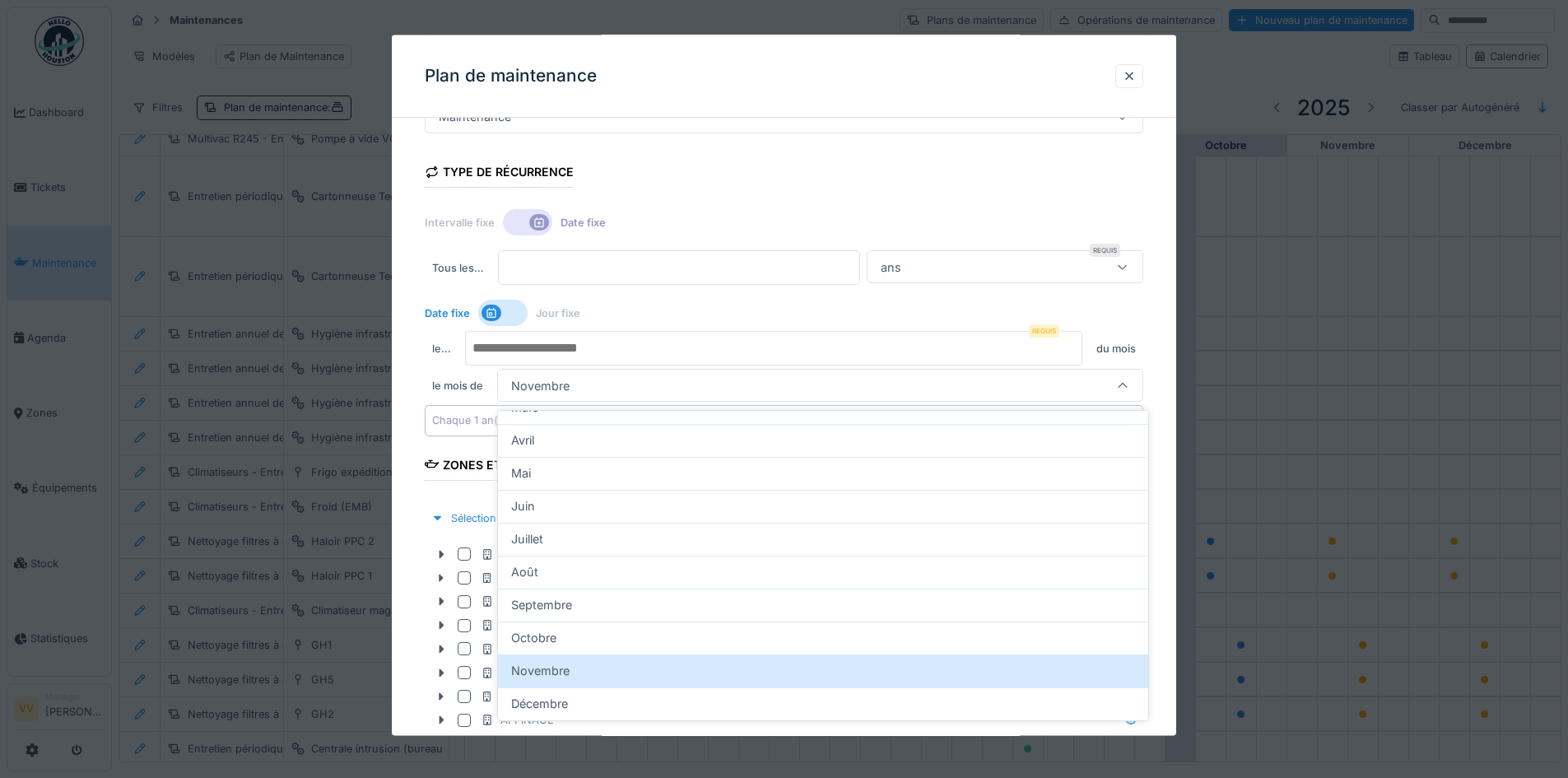
click at [1161, 317] on div "**********" at bounding box center [784, 451] width 784 height 1142
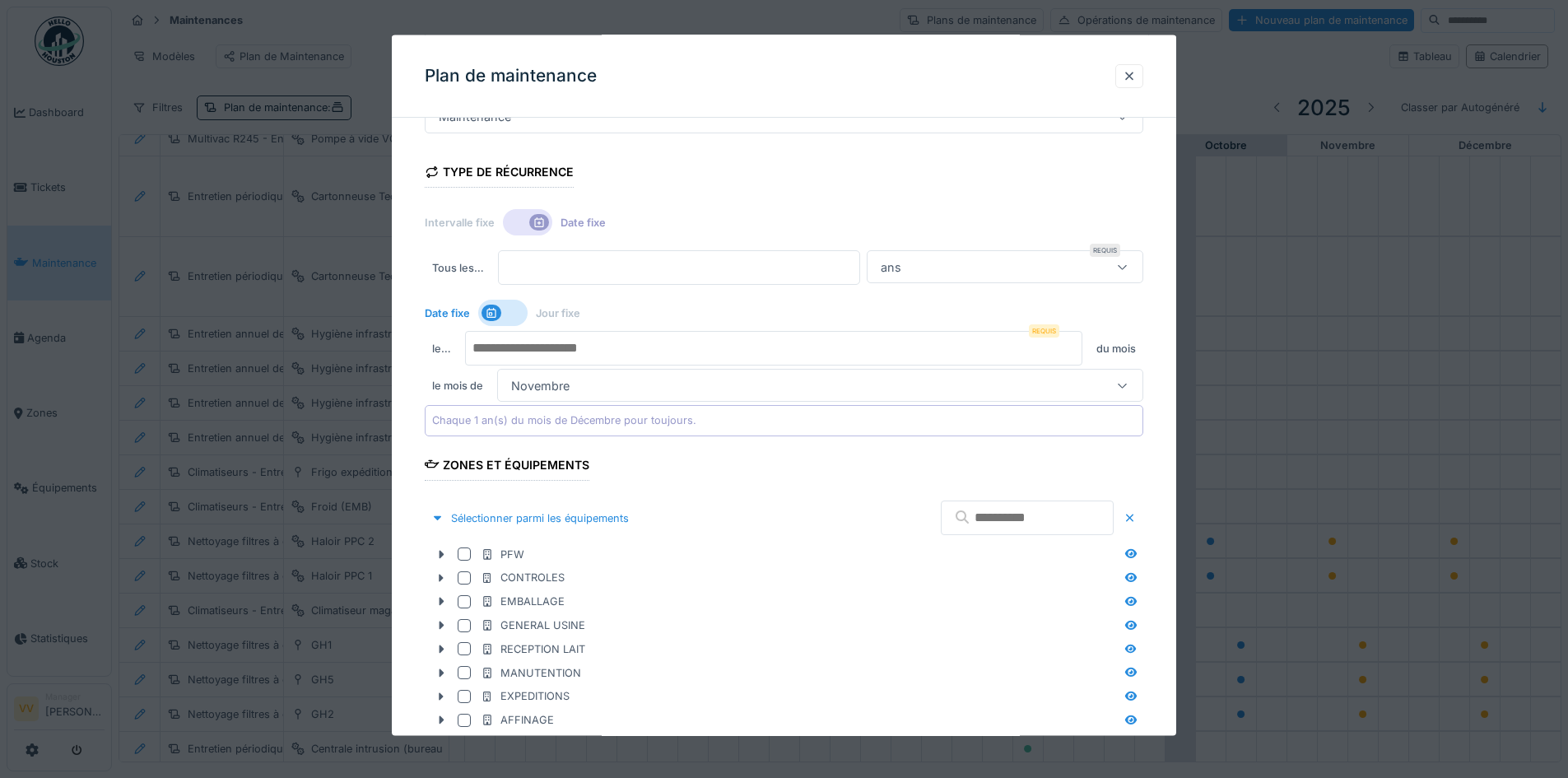
click at [634, 434] on div "Chaque 1 an(s) du mois de Décembre pour toujours." at bounding box center [783, 420] width 718 height 31
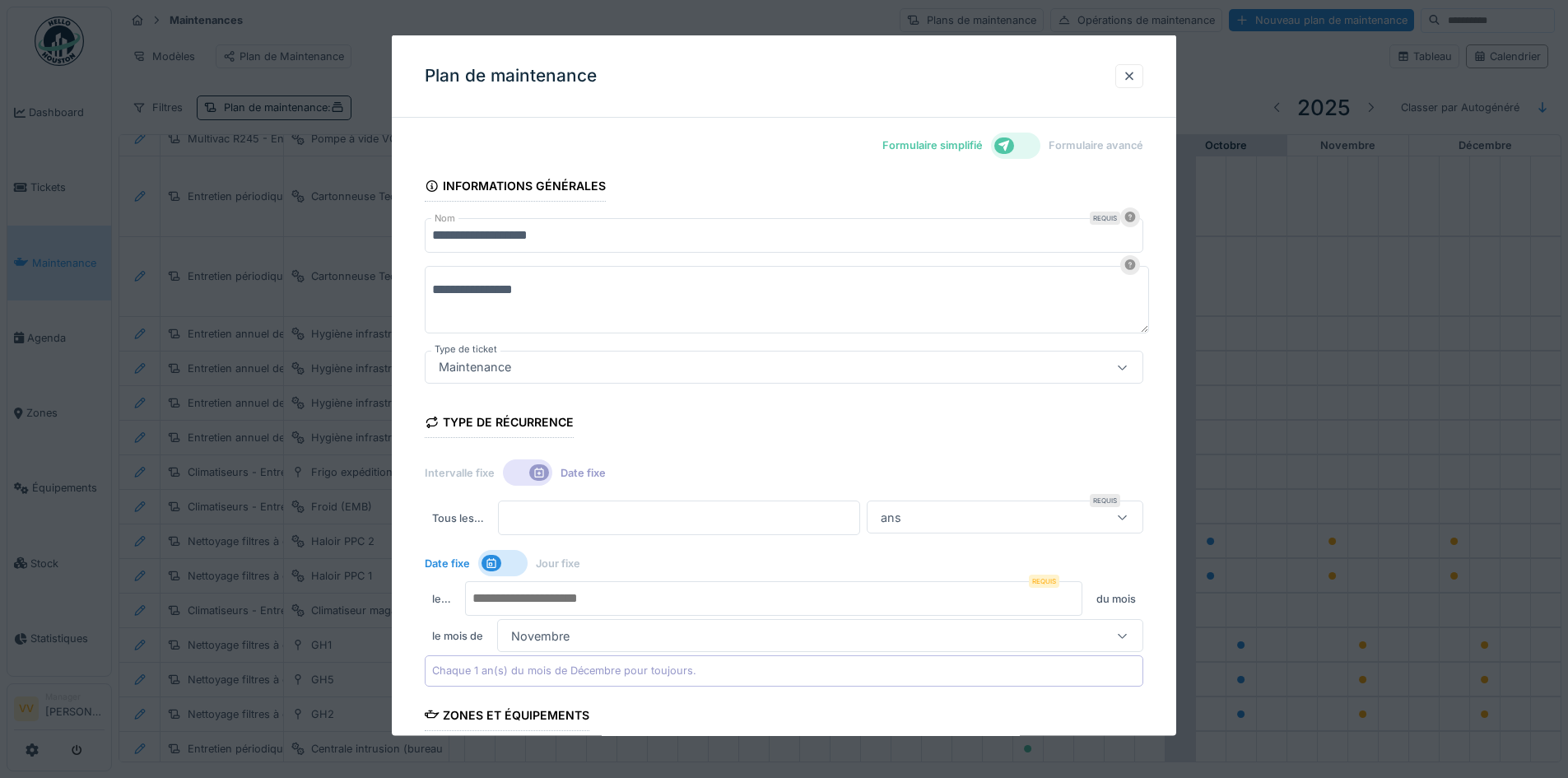
scroll to position [0, 0]
click at [564, 290] on textarea "**********" at bounding box center [786, 300] width 724 height 68
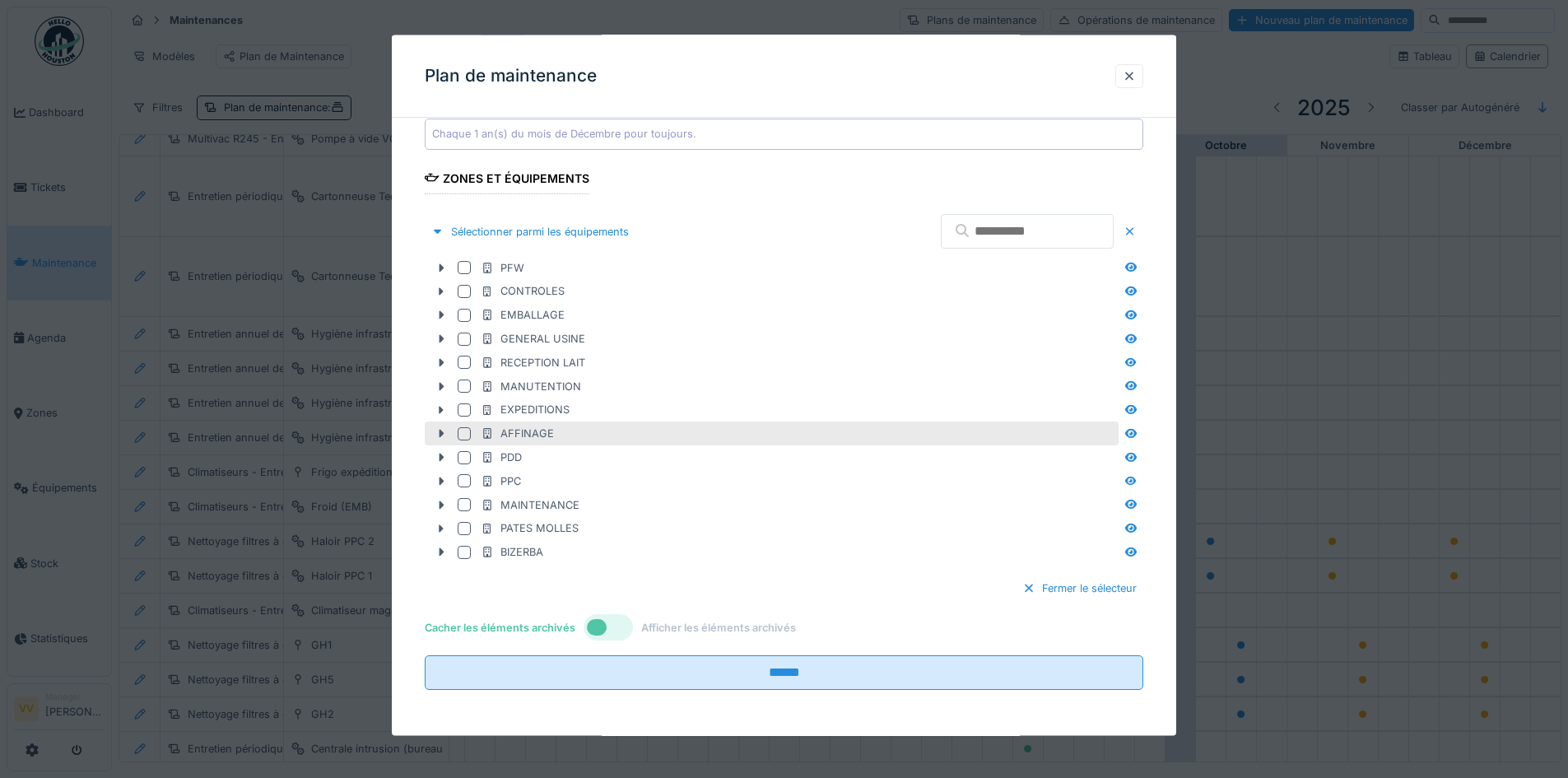
scroll to position [4, 0]
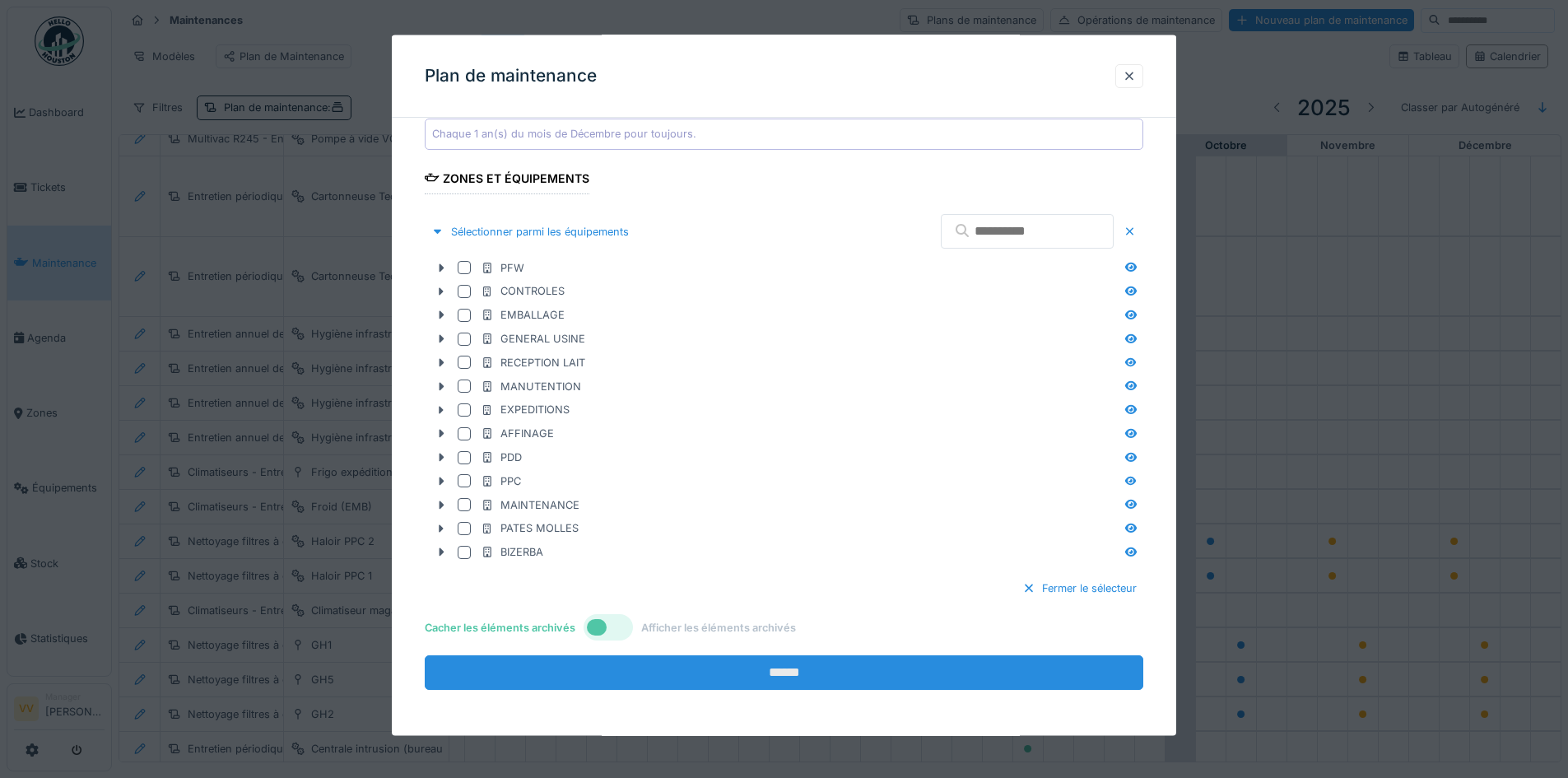
type textarea "**********"
click at [758, 673] on input "******" at bounding box center [783, 673] width 718 height 34
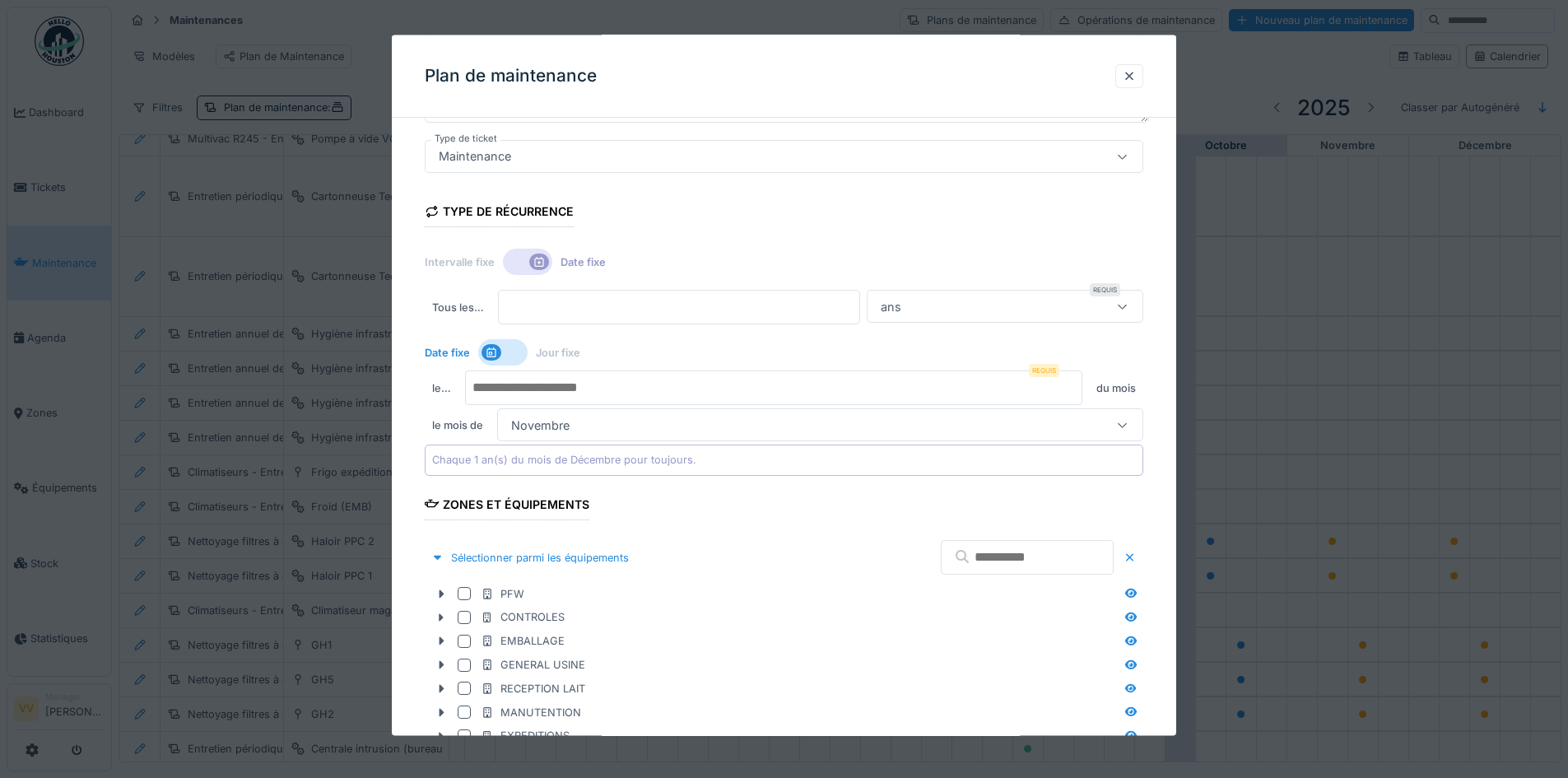
scroll to position [207, 0]
click at [655, 393] on input "number" at bounding box center [774, 390] width 618 height 34
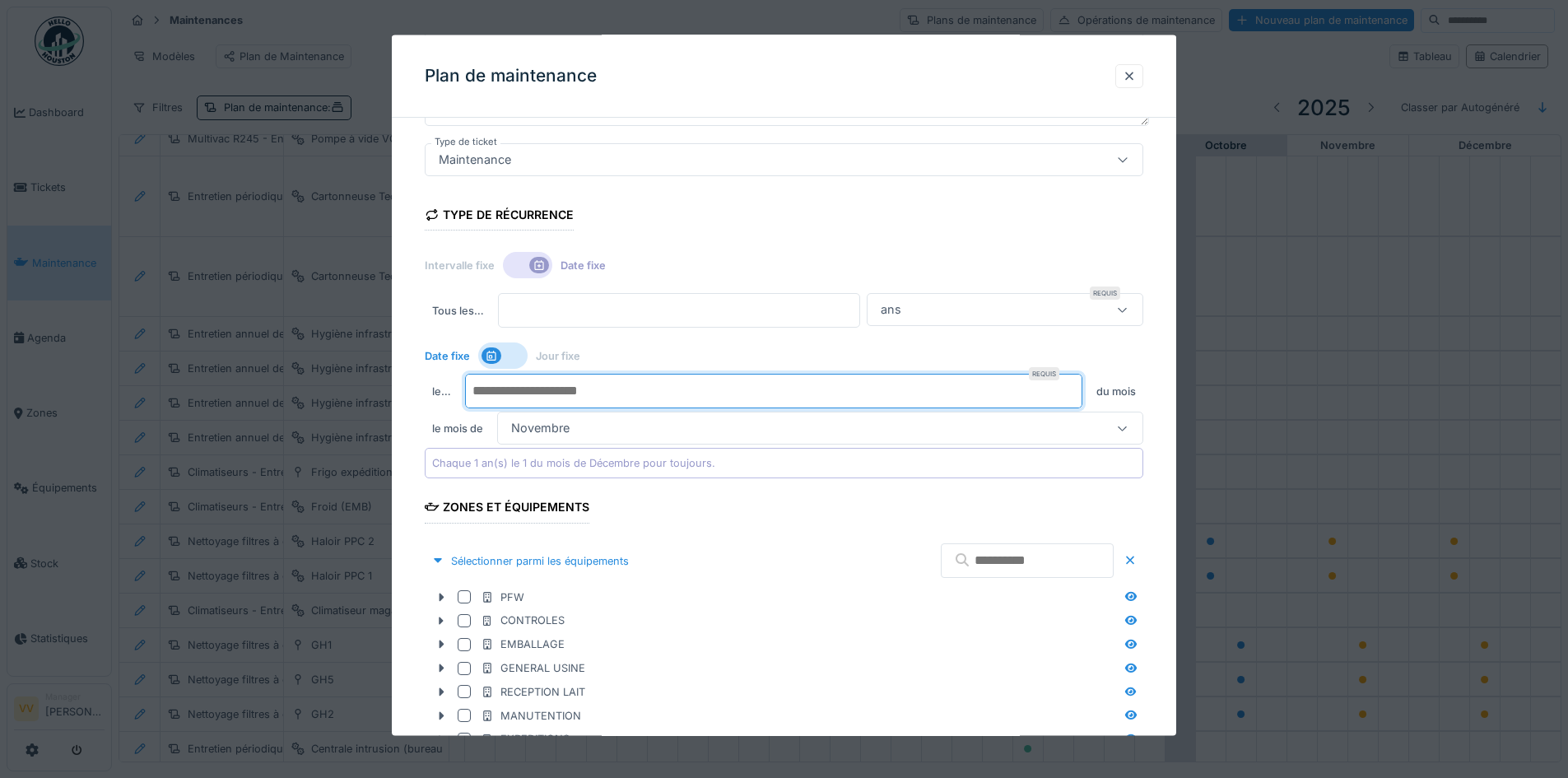
type input "*"
click at [958, 422] on div "Novembre" at bounding box center [782, 428] width 555 height 19
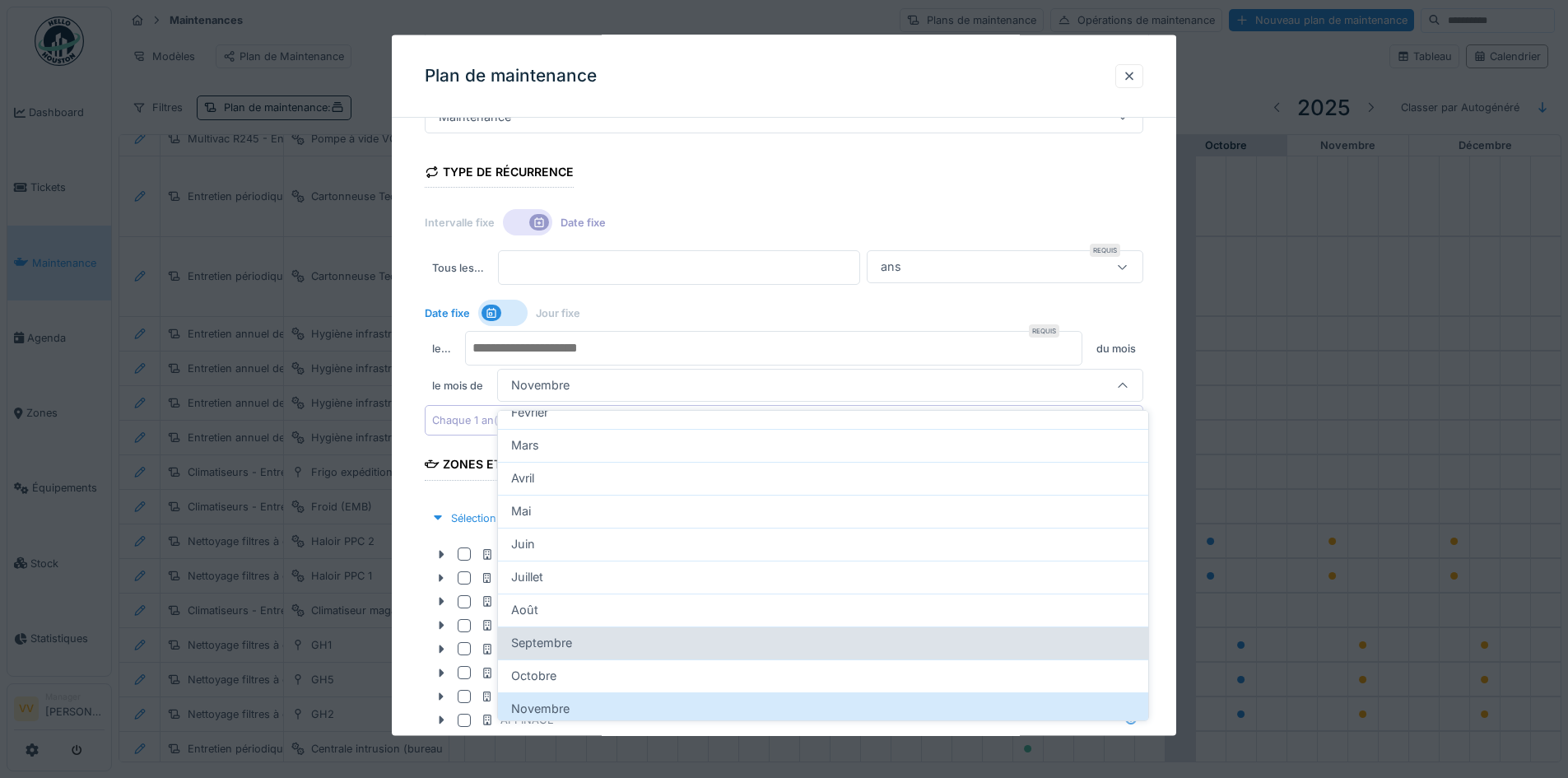
scroll to position [86, 0]
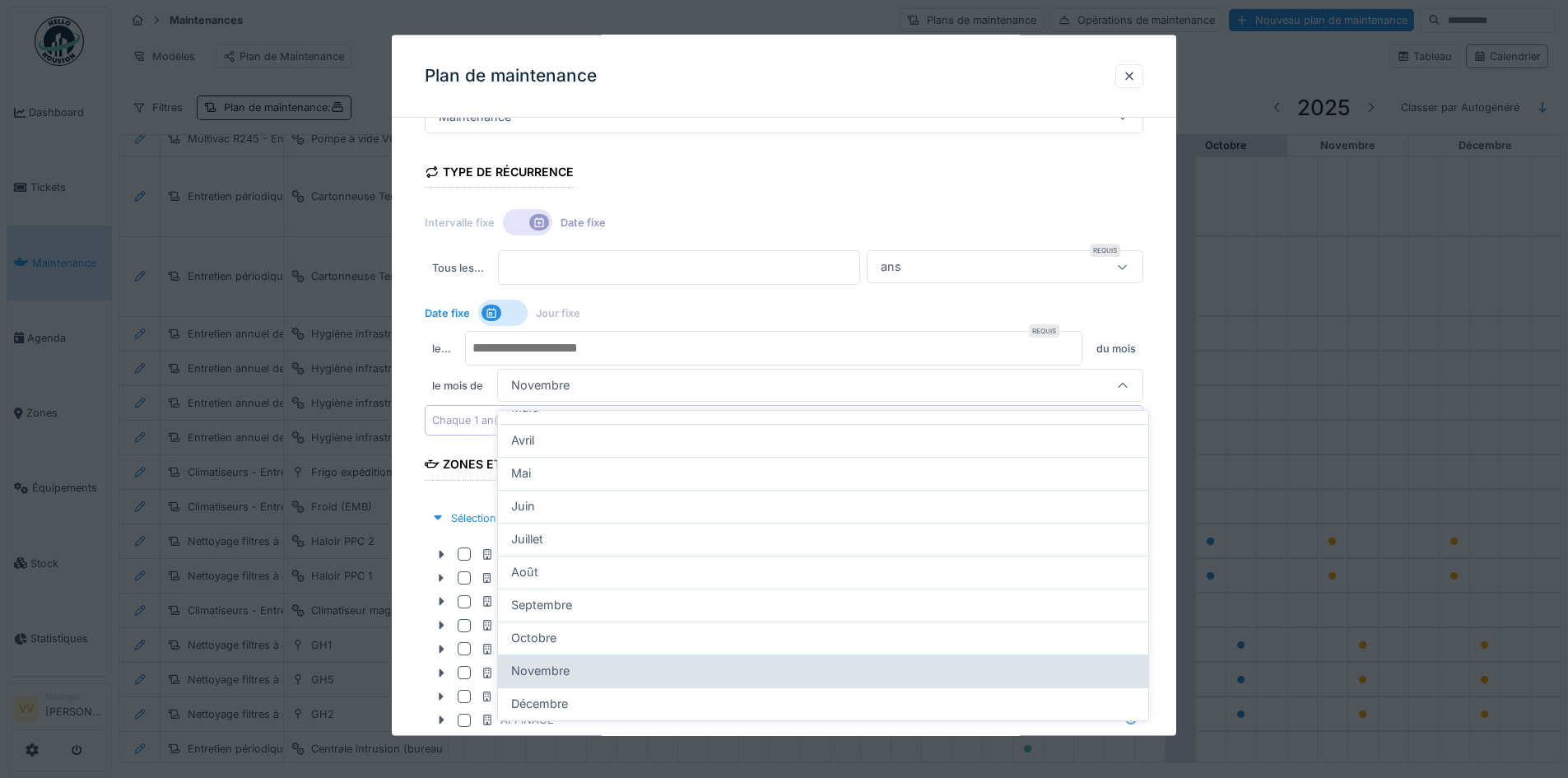
click at [601, 664] on div "Novembre" at bounding box center [823, 672] width 624 height 19
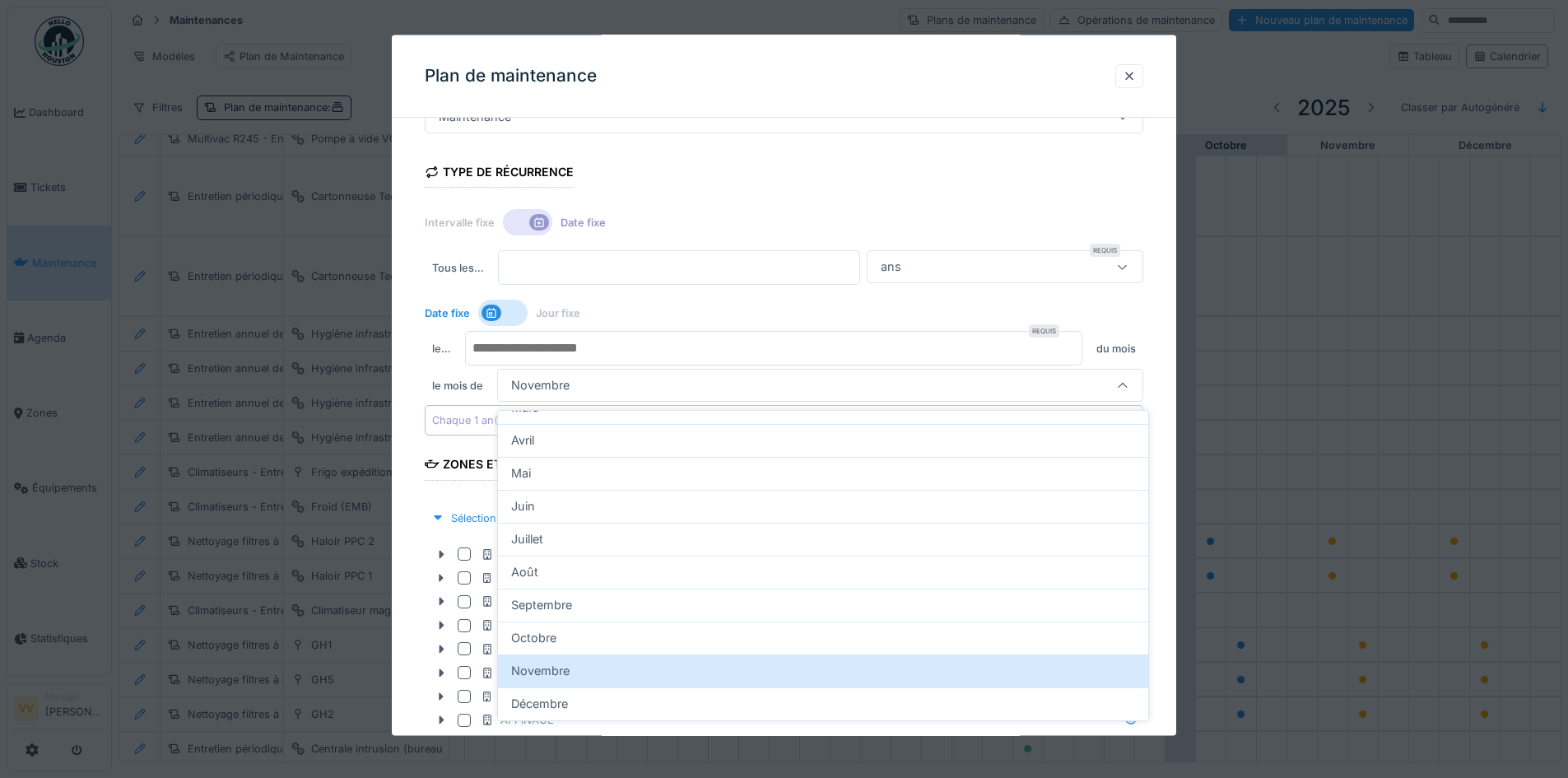
click at [1143, 304] on div "Date fixe Jour fixe" at bounding box center [783, 313] width 718 height 30
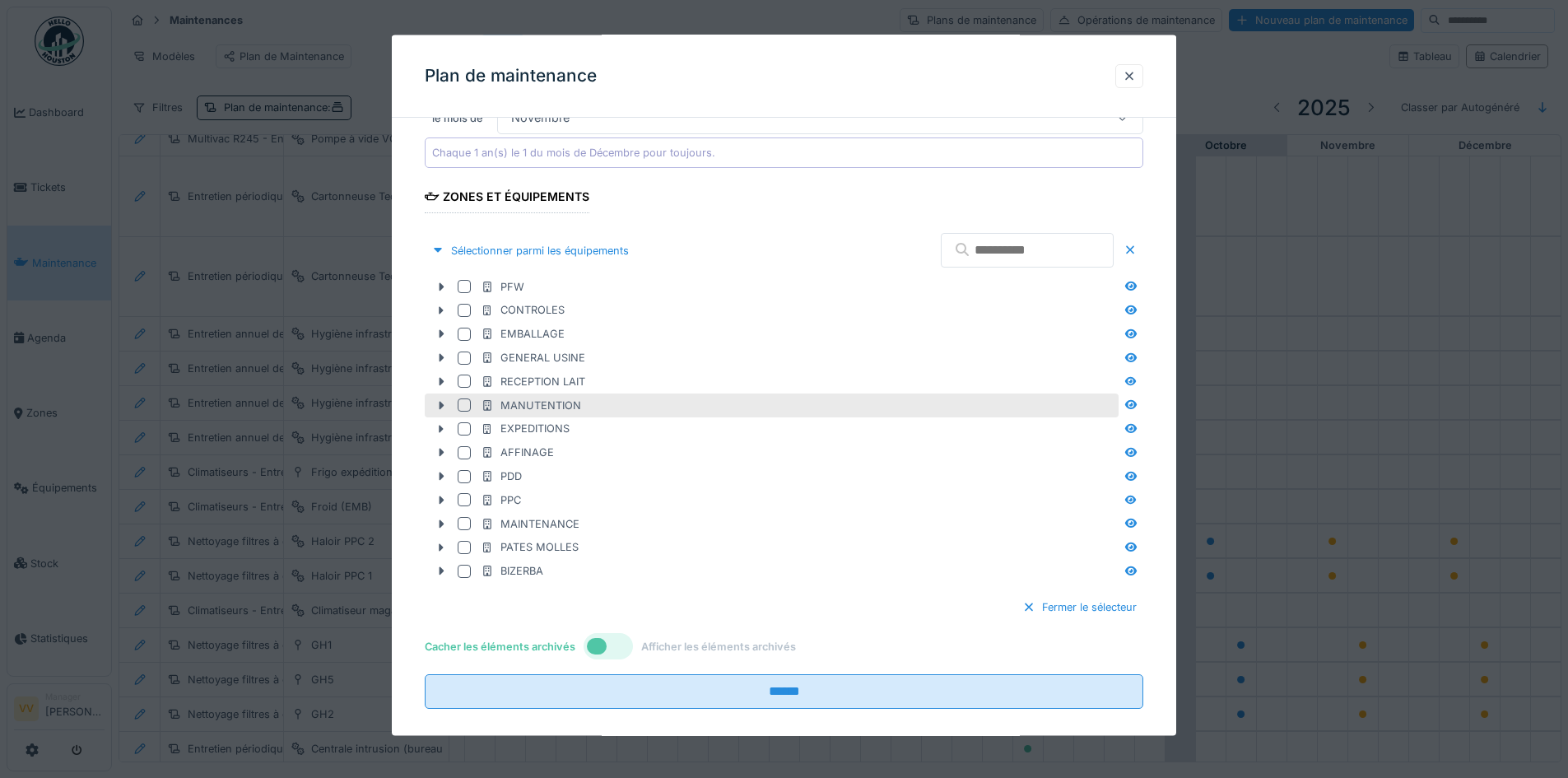
scroll to position [537, 0]
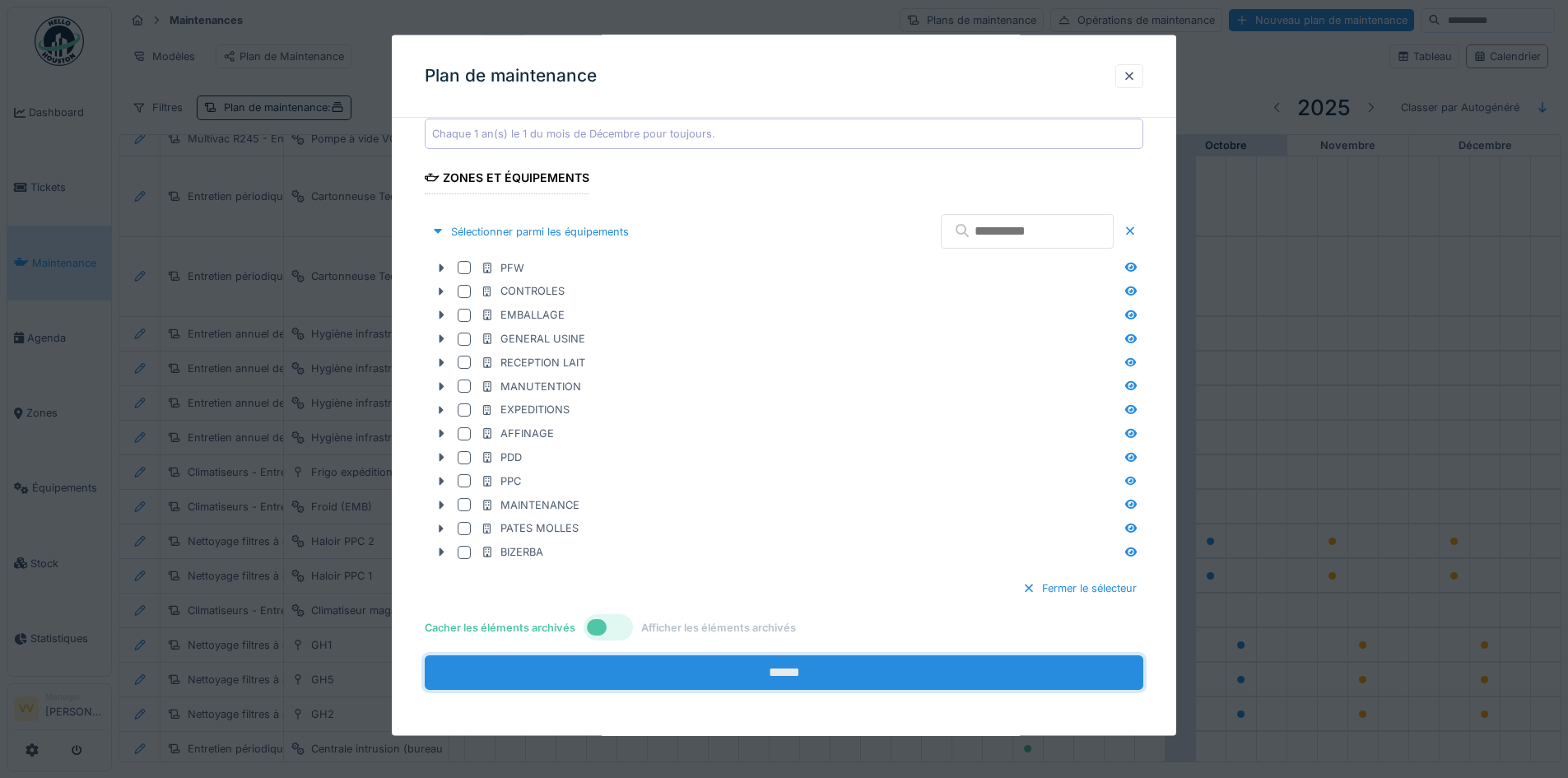
click at [769, 667] on input "******" at bounding box center [783, 673] width 718 height 34
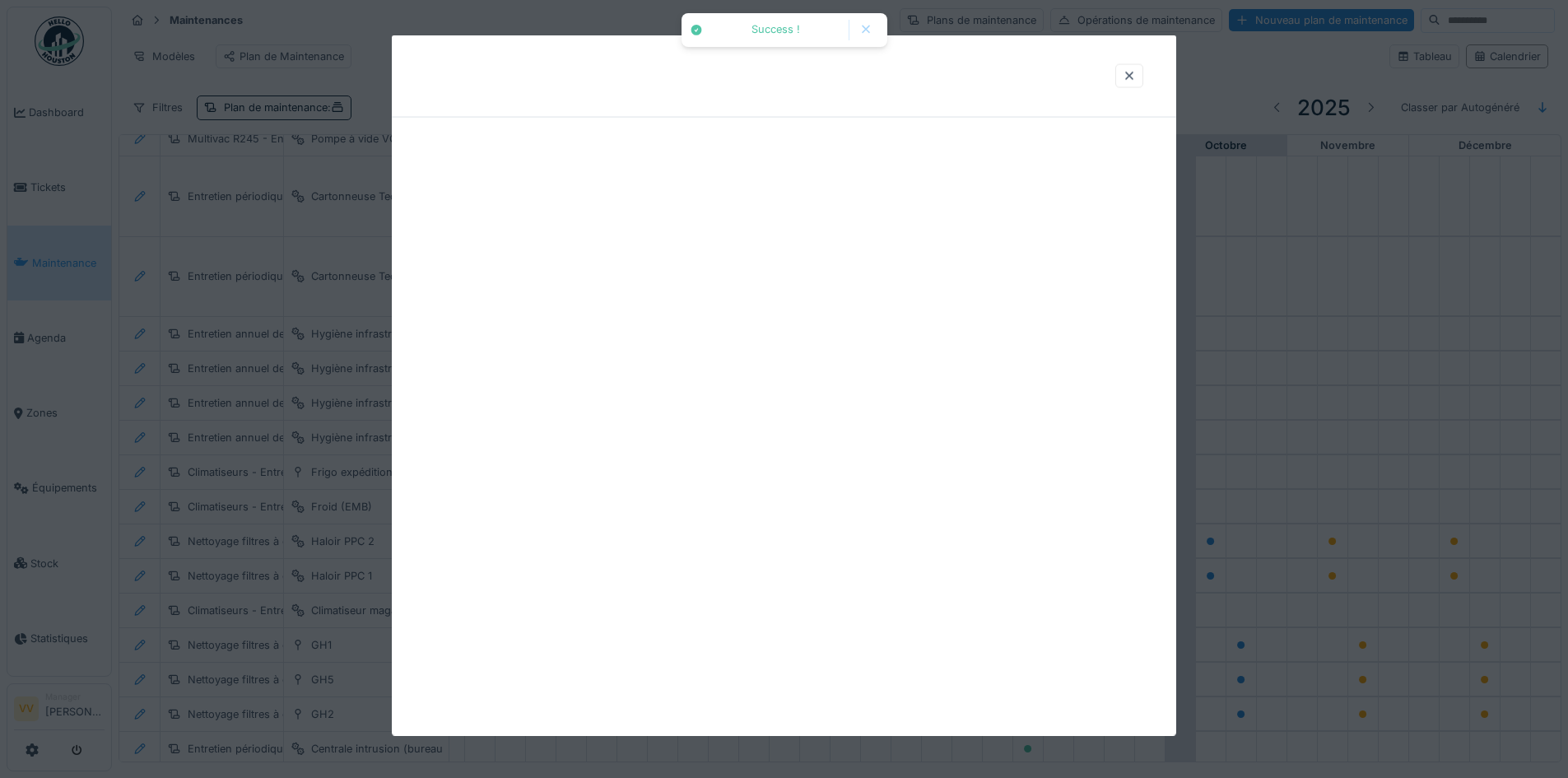
scroll to position [0, 0]
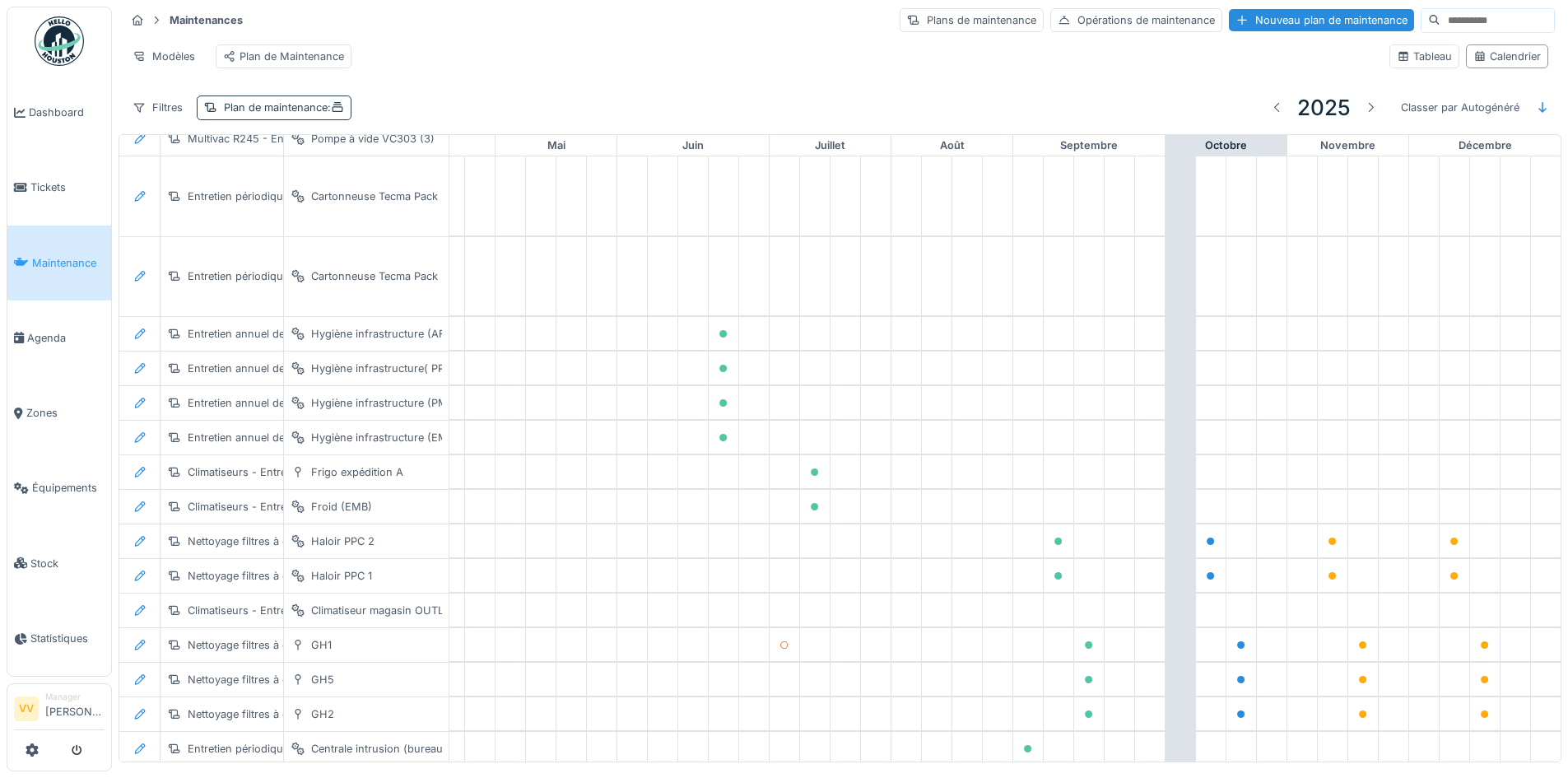
click at [269, 107] on div "Plan de maintenance :" at bounding box center [274, 107] width 154 height 24
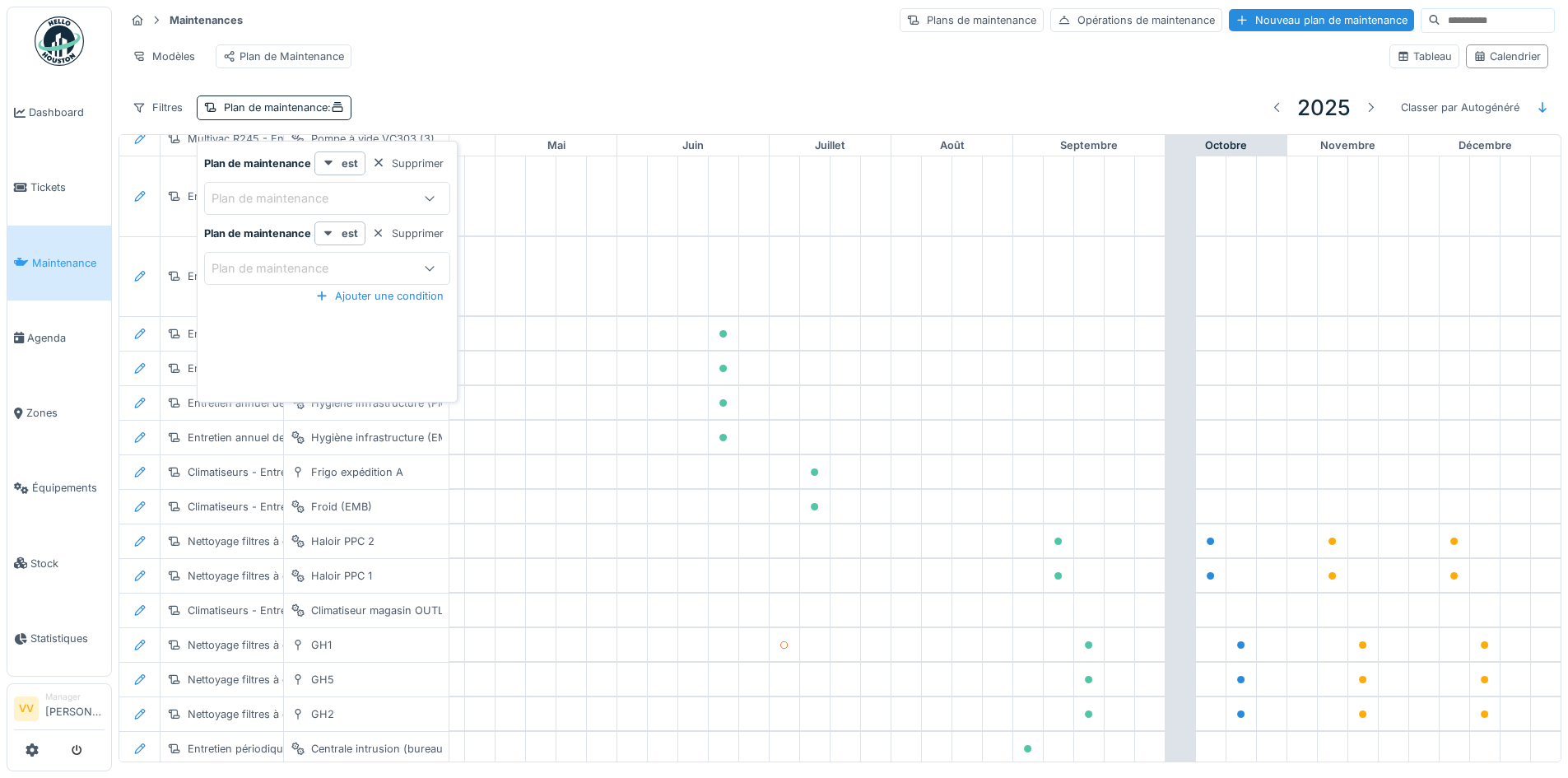
click at [321, 190] on div "Plan de maintenance" at bounding box center [281, 199] width 140 height 19
type maintenance_Q4Nzg "*****"
click at [328, 324] on span "Traitement des eaux" at bounding box center [275, 325] width 114 height 19
type input "*****"
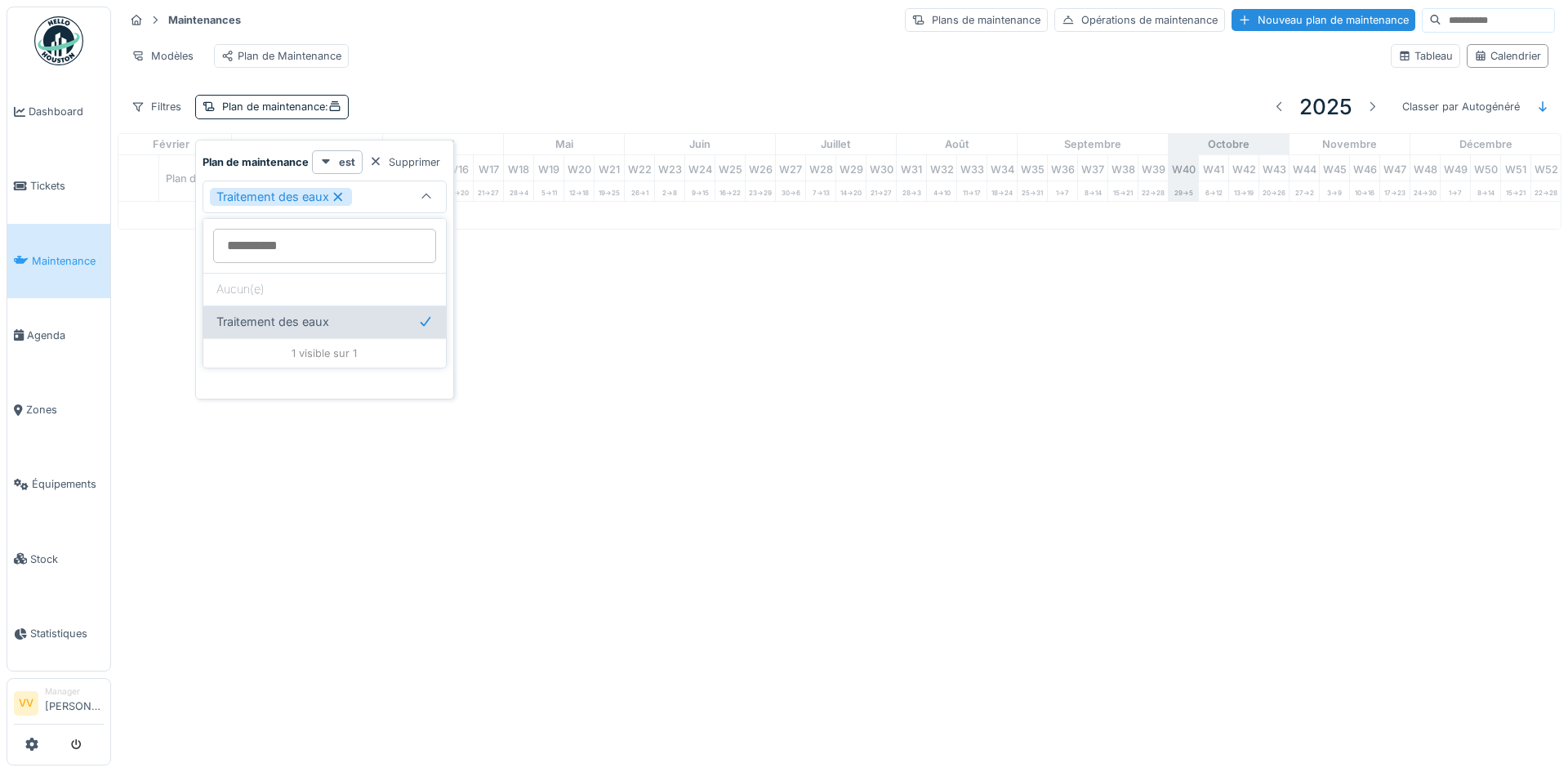
scroll to position [0, 535]
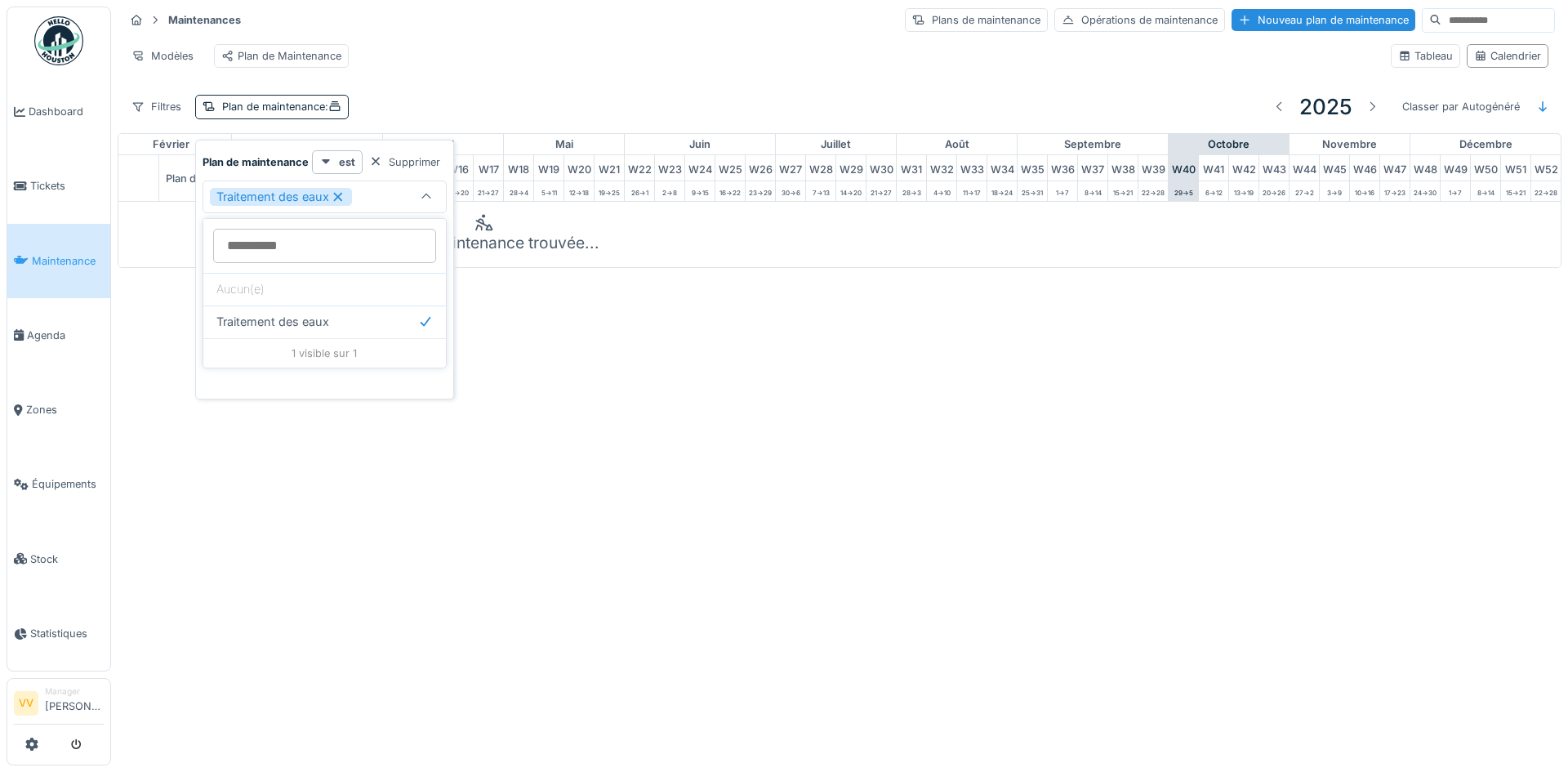
click at [704, 476] on div "Annuler Maintenances Plans de maintenance Opérations de maintenance Nouveau pla…" at bounding box center [784, 386] width 1568 height 772
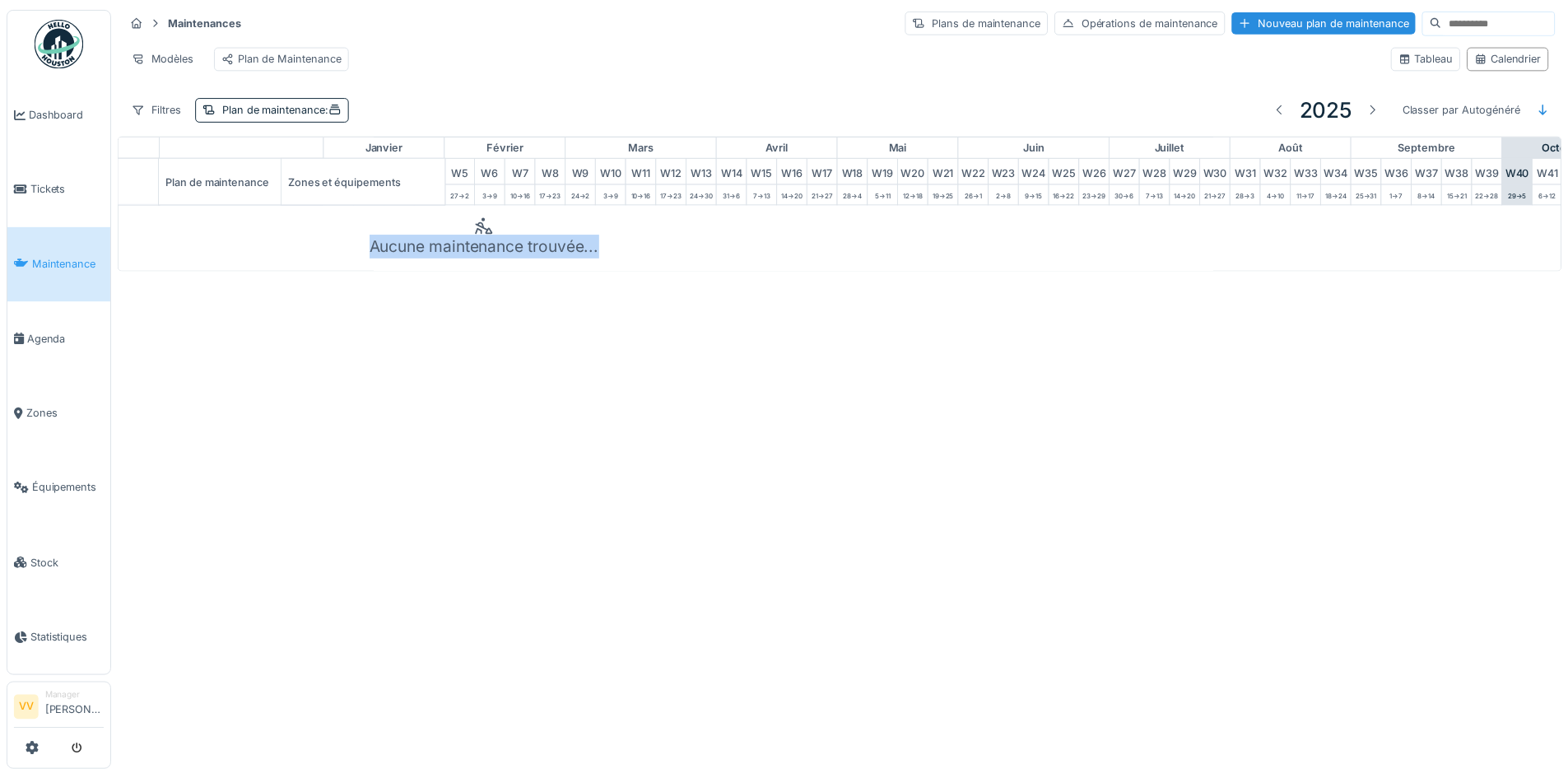
scroll to position [0, 0]
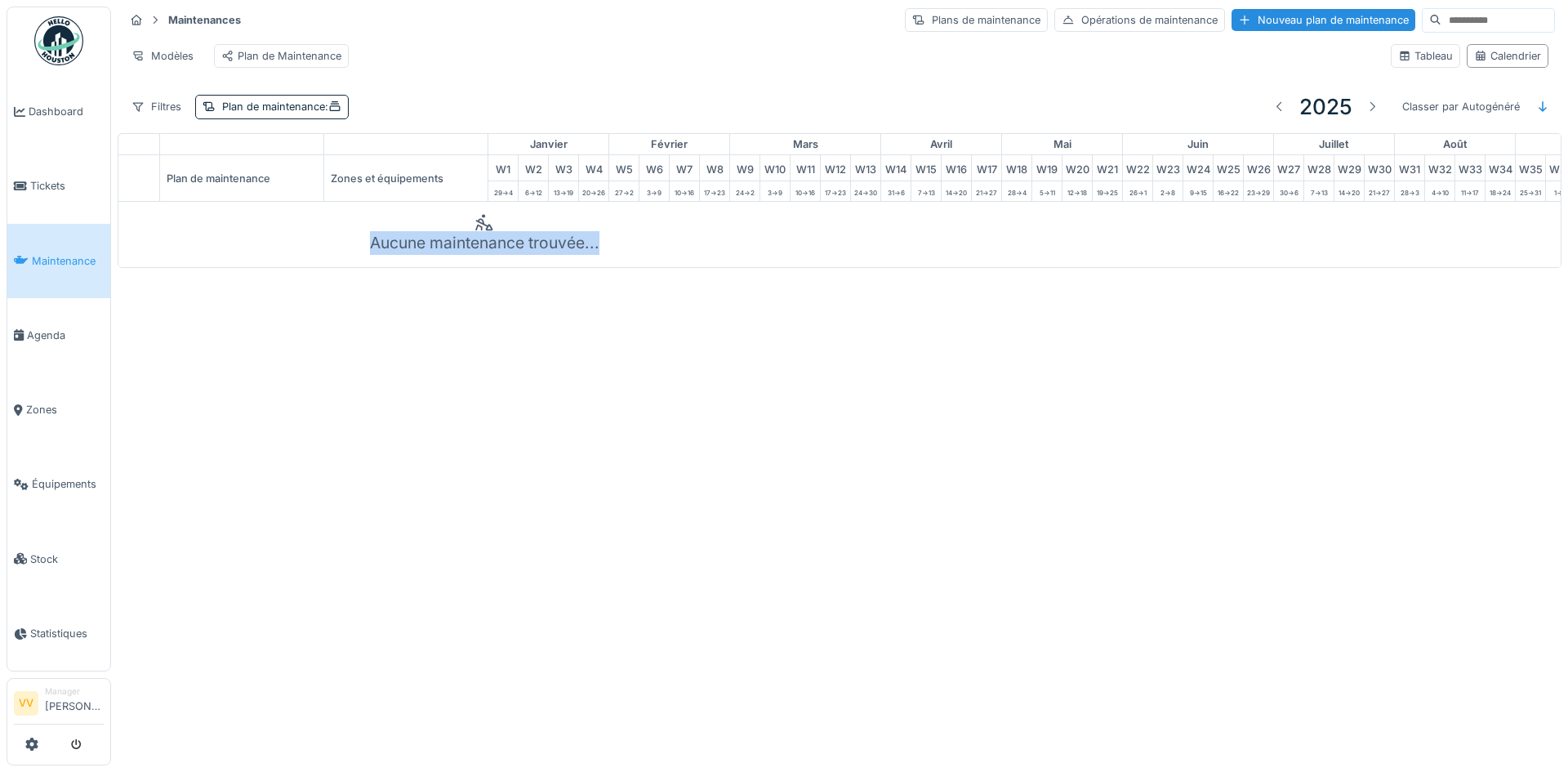
drag, startPoint x: 690, startPoint y: 279, endPoint x: 236, endPoint y: 299, distance: 454.4
click at [236, 268] on div "Maintenances Plans de maintenance Opérations de maintenance Nouveau plan de mai…" at bounding box center [840, 134] width 1444 height 268
click at [216, 118] on div "Plan de maintenance :" at bounding box center [272, 106] width 153 height 24
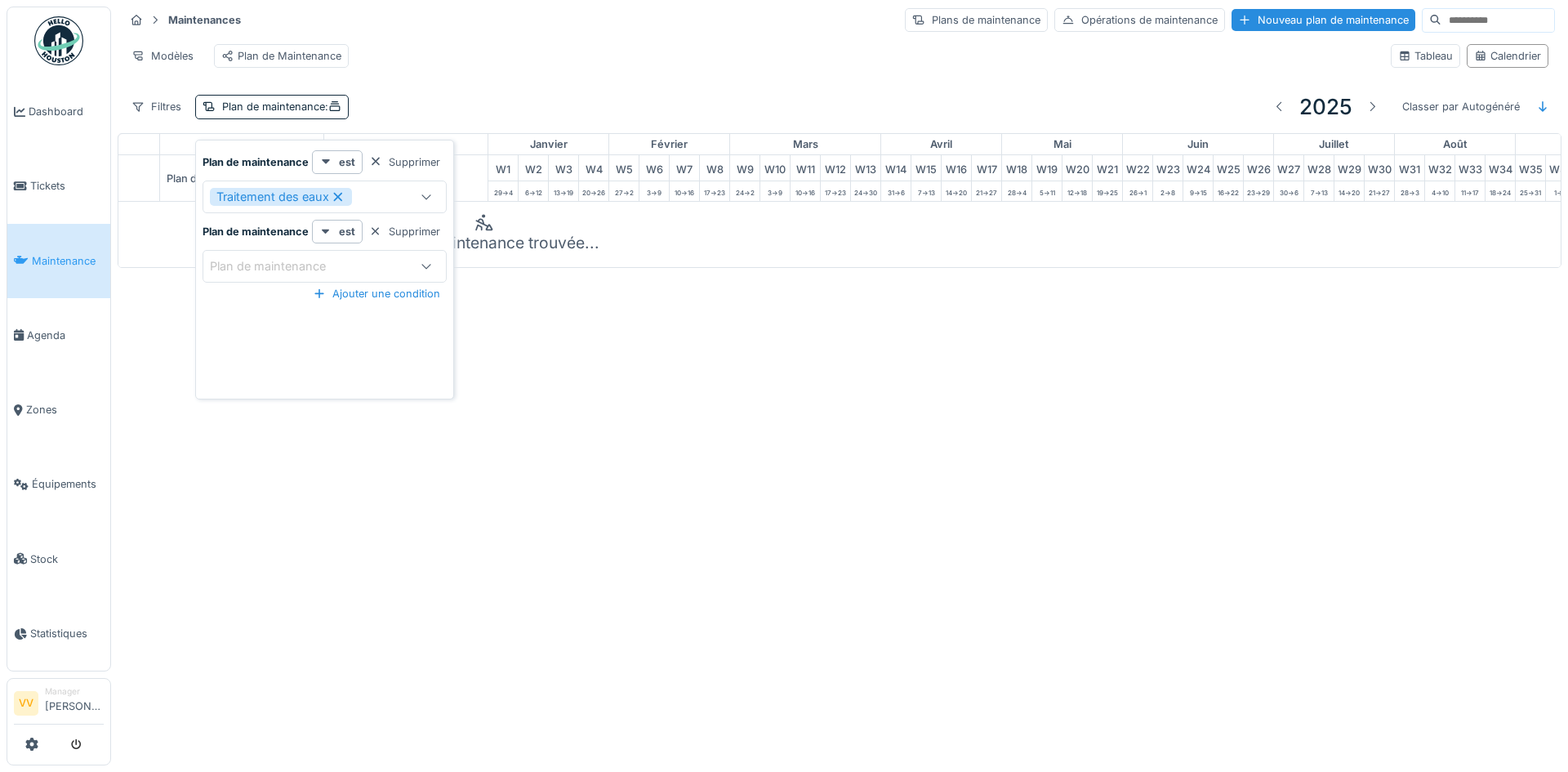
click at [346, 195] on icon at bounding box center [339, 196] width 15 height 11
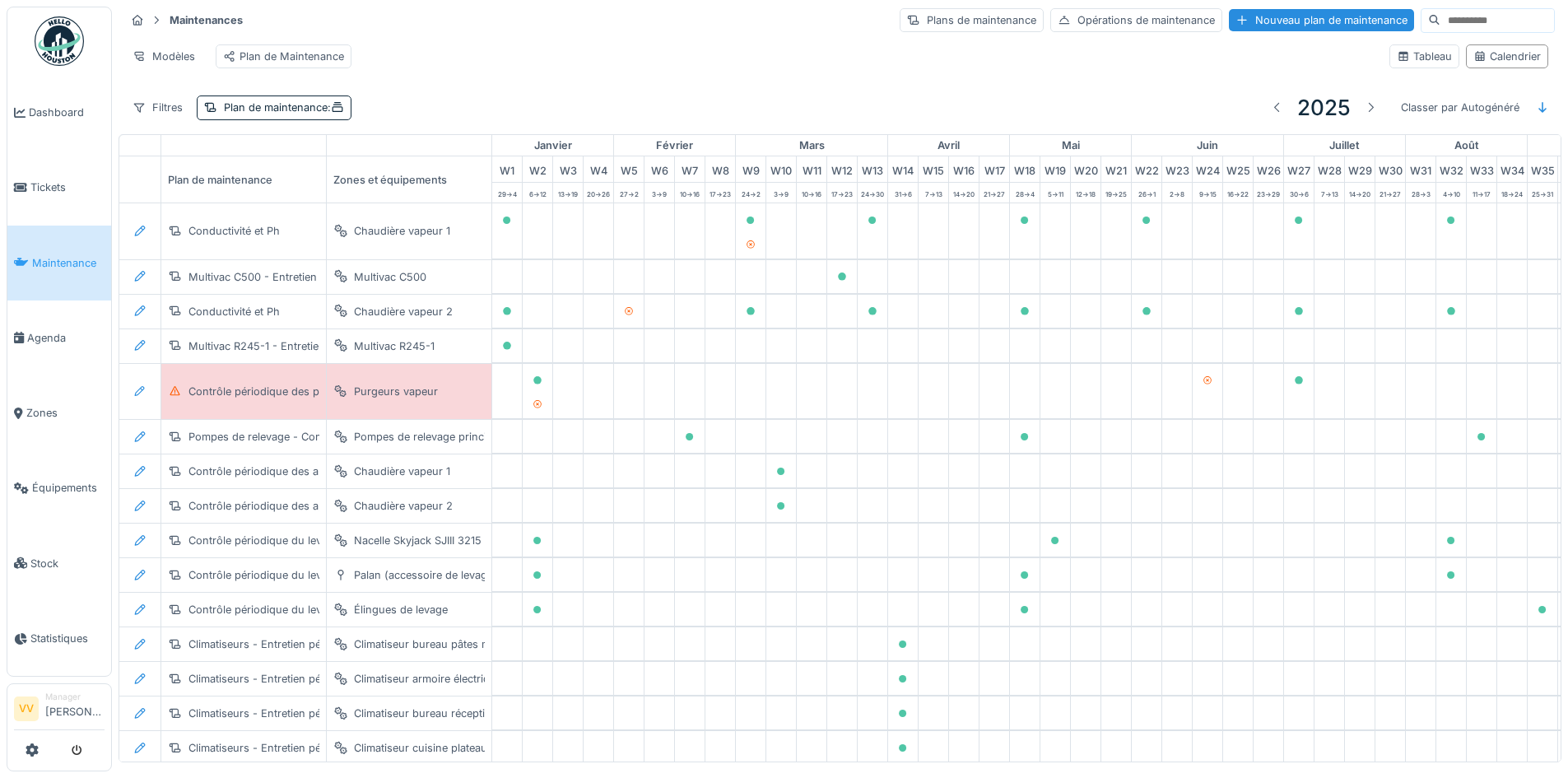
click at [594, 419] on div "Contrôle périodique des purgeurs vapeur Purgeurs vapeur" at bounding box center [1096, 391] width 1955 height 56
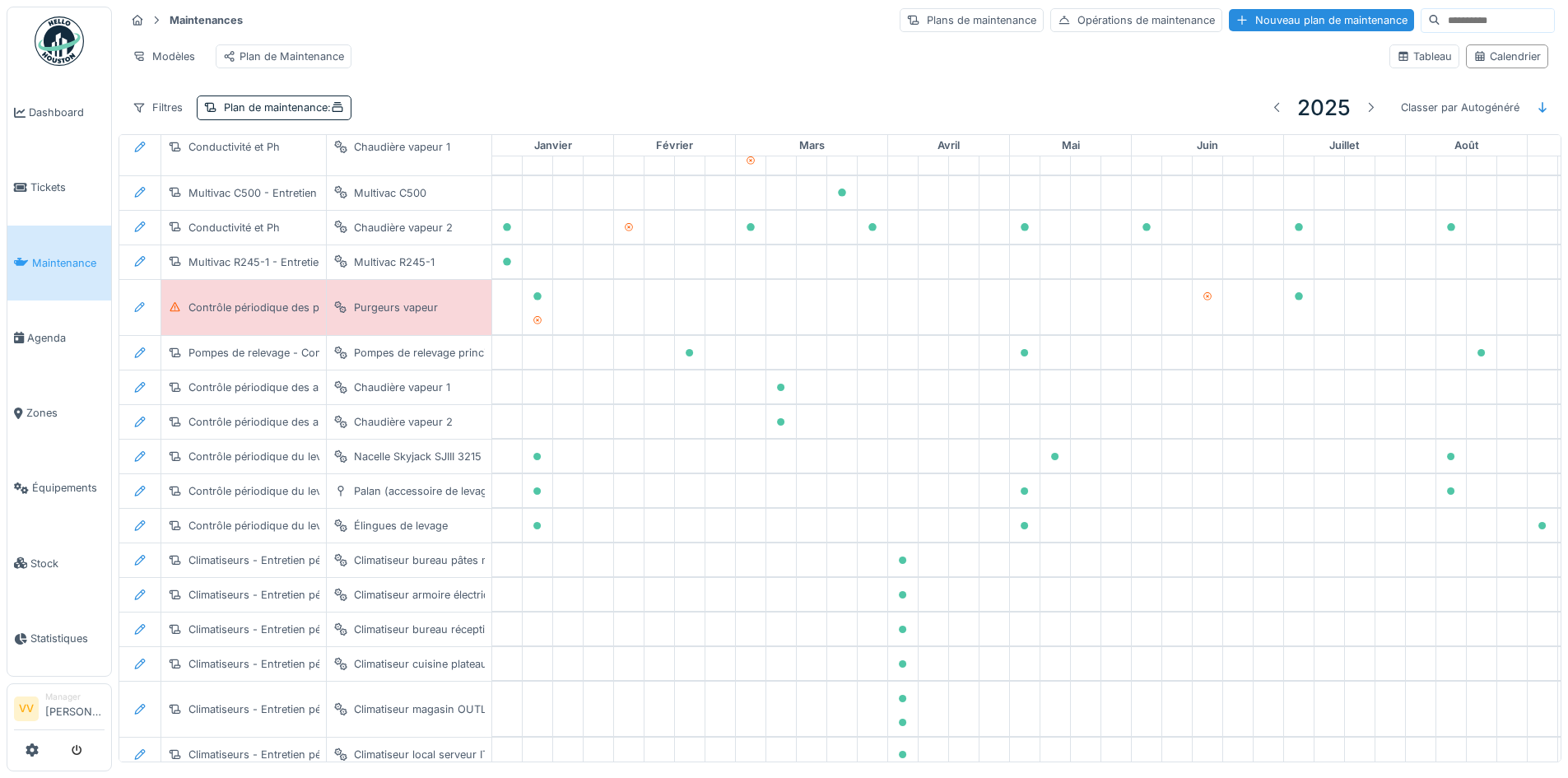
scroll to position [235, 0]
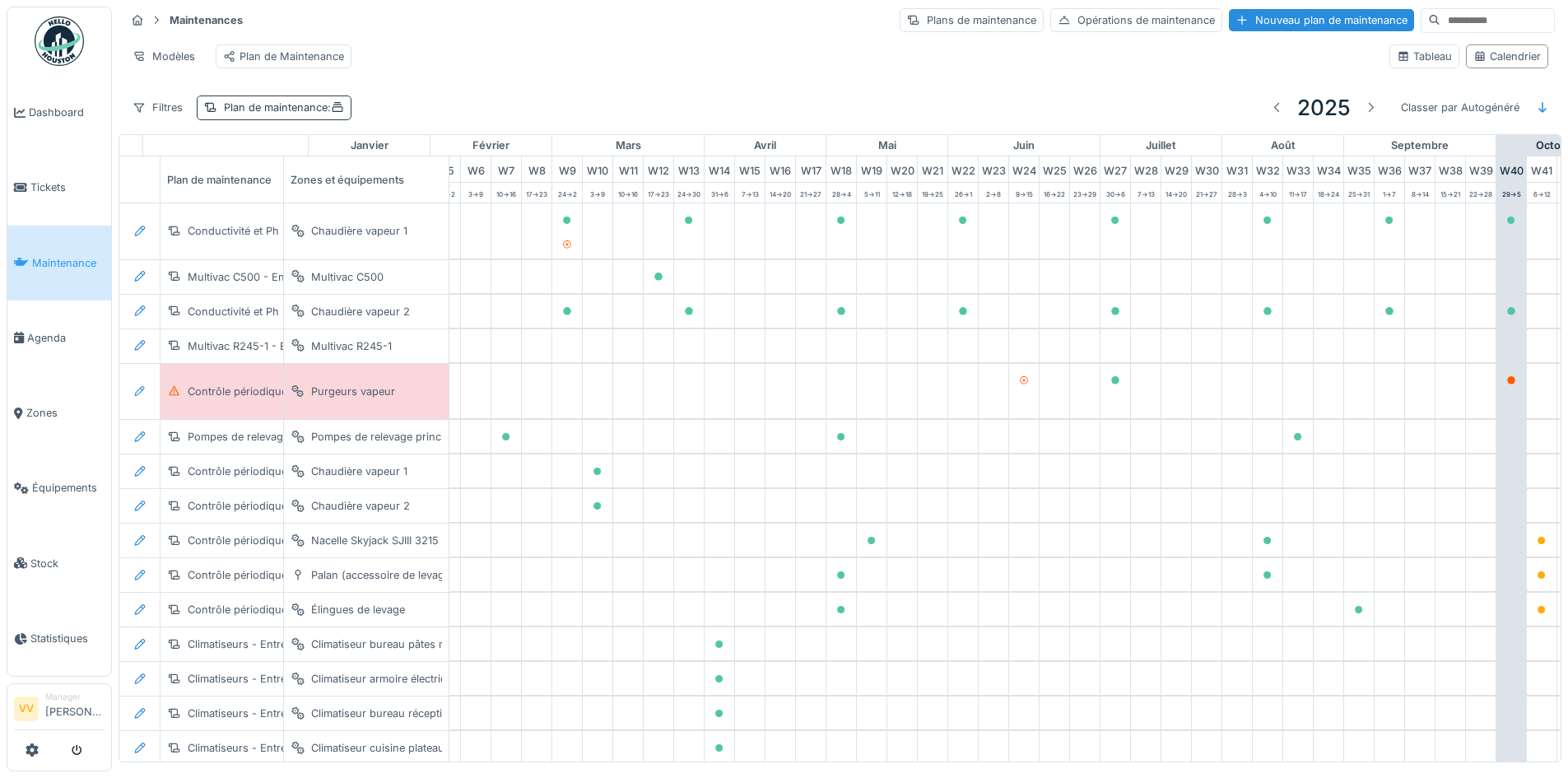
click at [307, 112] on div "Plan de maintenance :" at bounding box center [284, 107] width 120 height 16
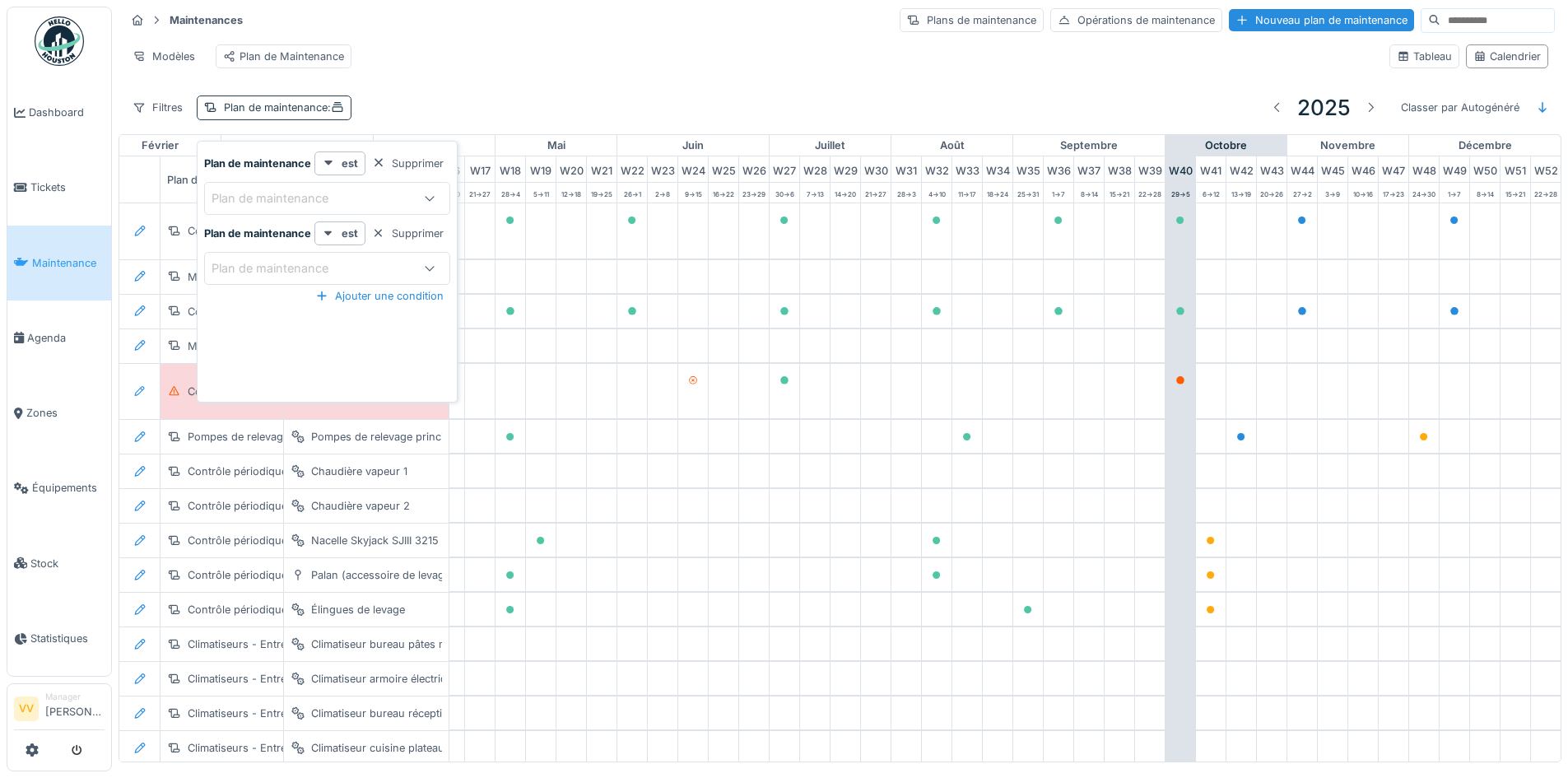
scroll to position [0, 539]
click at [305, 194] on div "Plan de maintenance" at bounding box center [281, 199] width 140 height 19
type maintenance_ExNzc "***"
click at [315, 355] on span "Traitement des eaux" at bounding box center [275, 358] width 114 height 19
type input "*****"
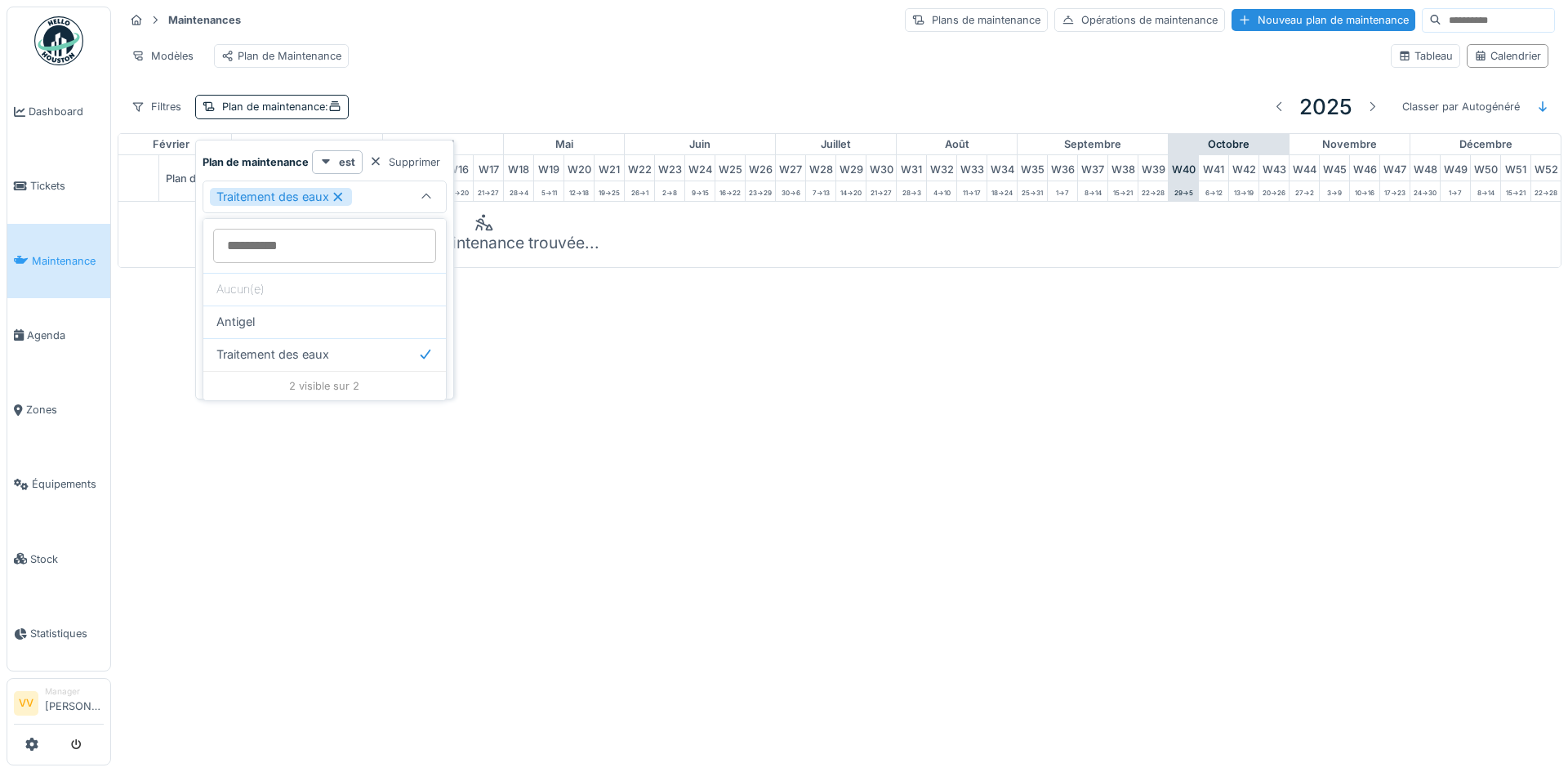
click at [856, 444] on div "Annuler Maintenances Plans de maintenance Opérations de maintenance Nouveau pla…" at bounding box center [784, 386] width 1568 height 772
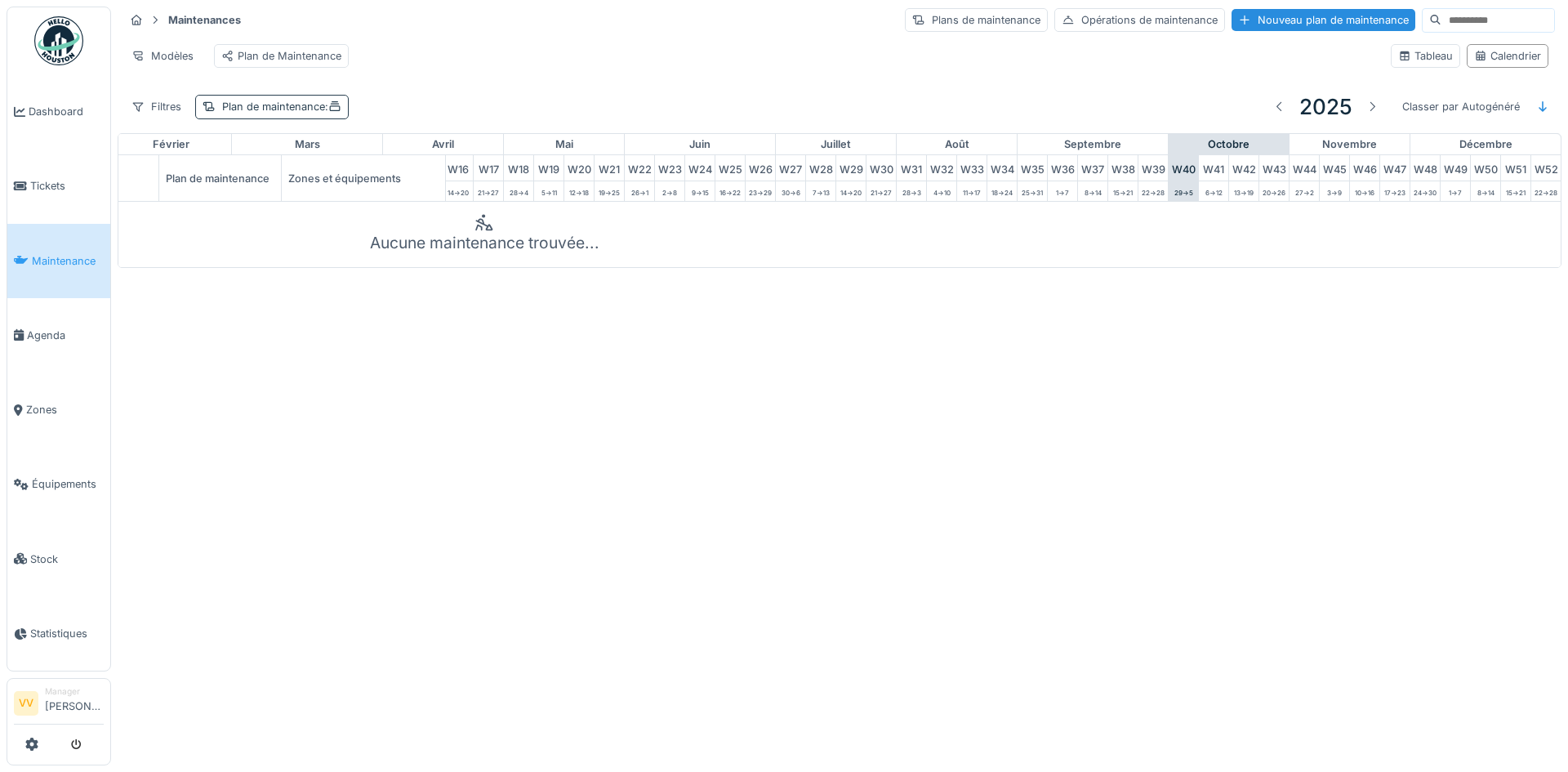
click at [246, 115] on div "Plan de maintenance :" at bounding box center [282, 106] width 119 height 16
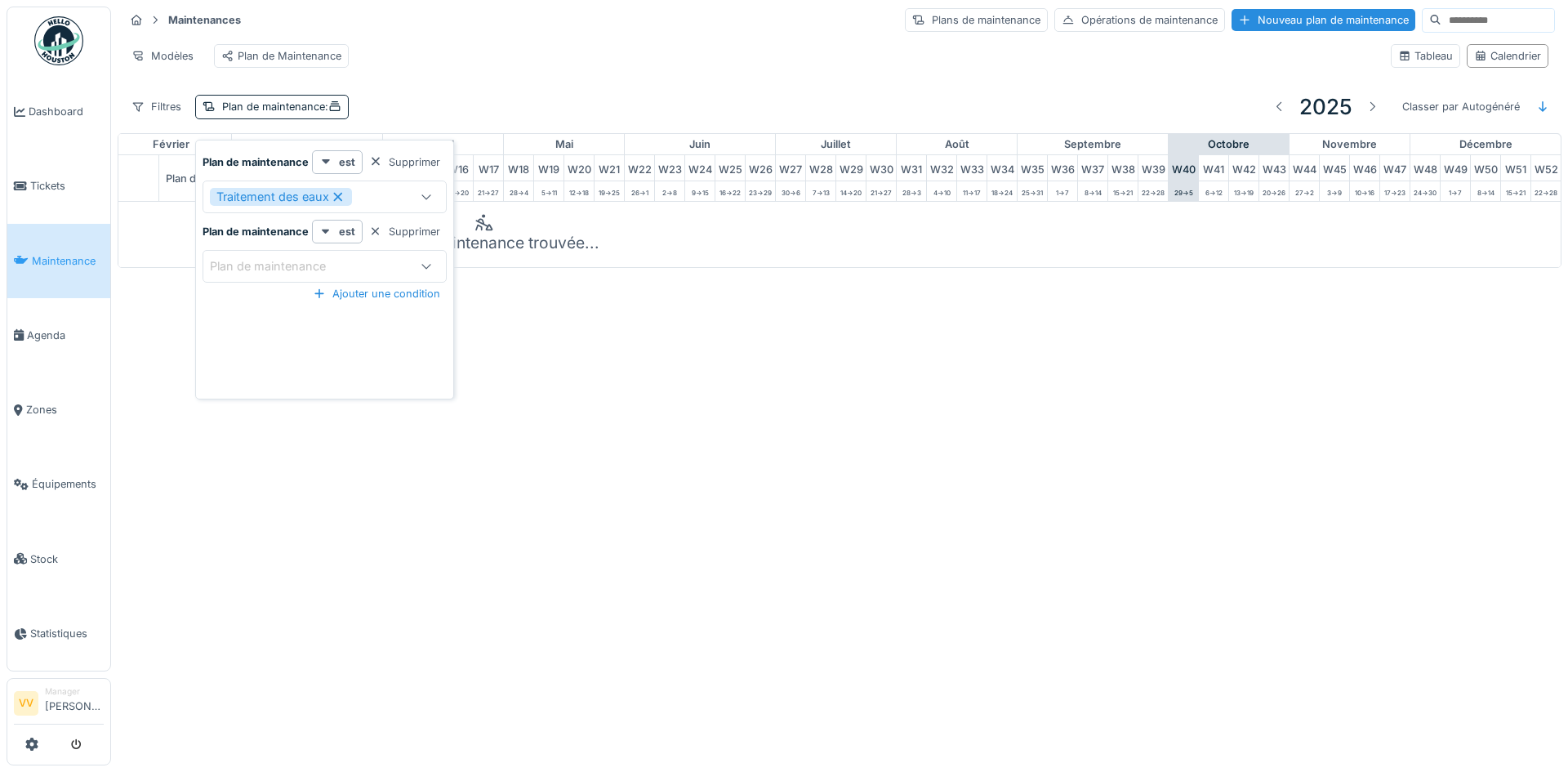
click at [341, 193] on icon at bounding box center [339, 196] width 15 height 11
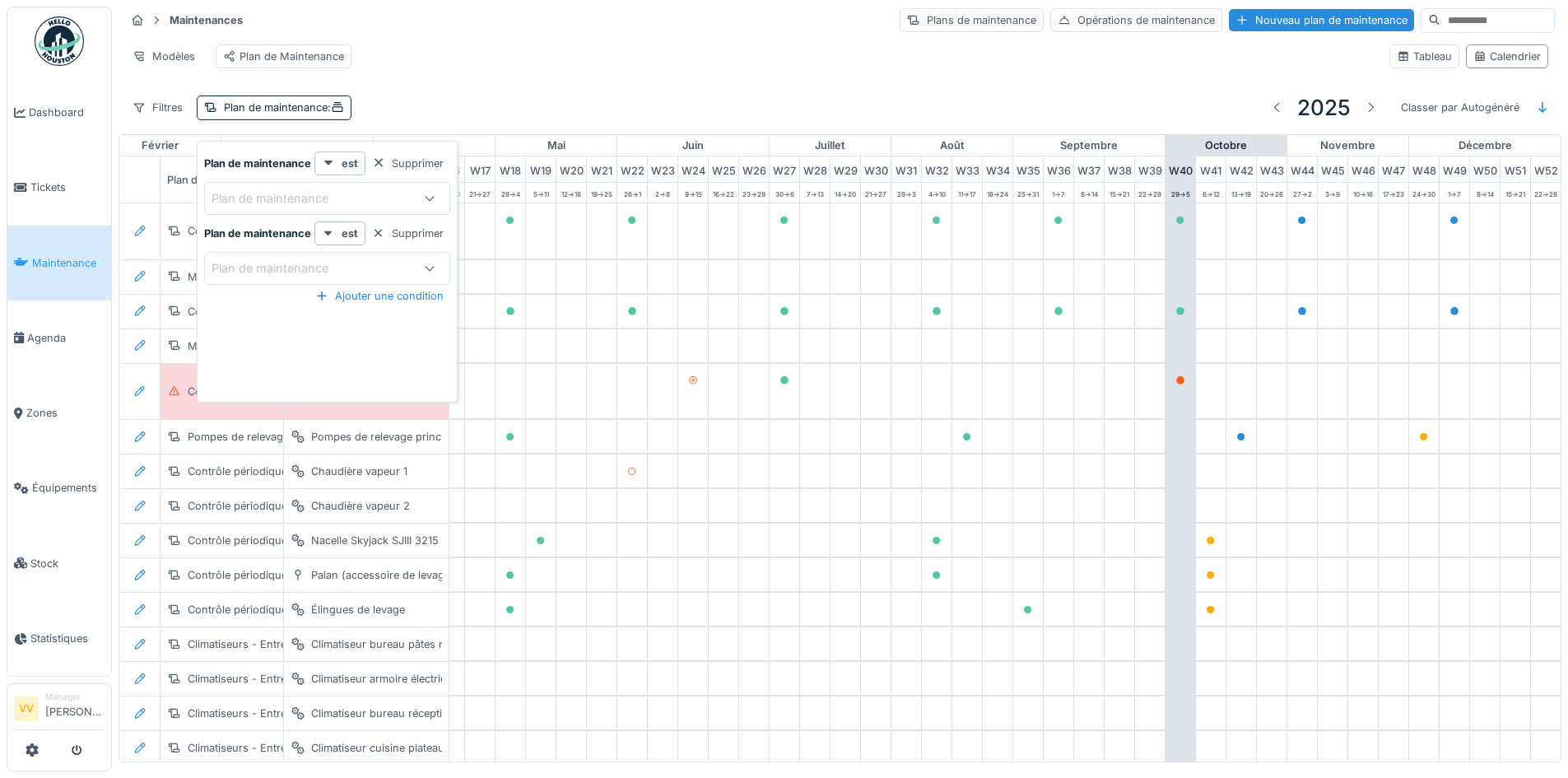
click at [627, 477] on div at bounding box center [631, 471] width 10 height 16
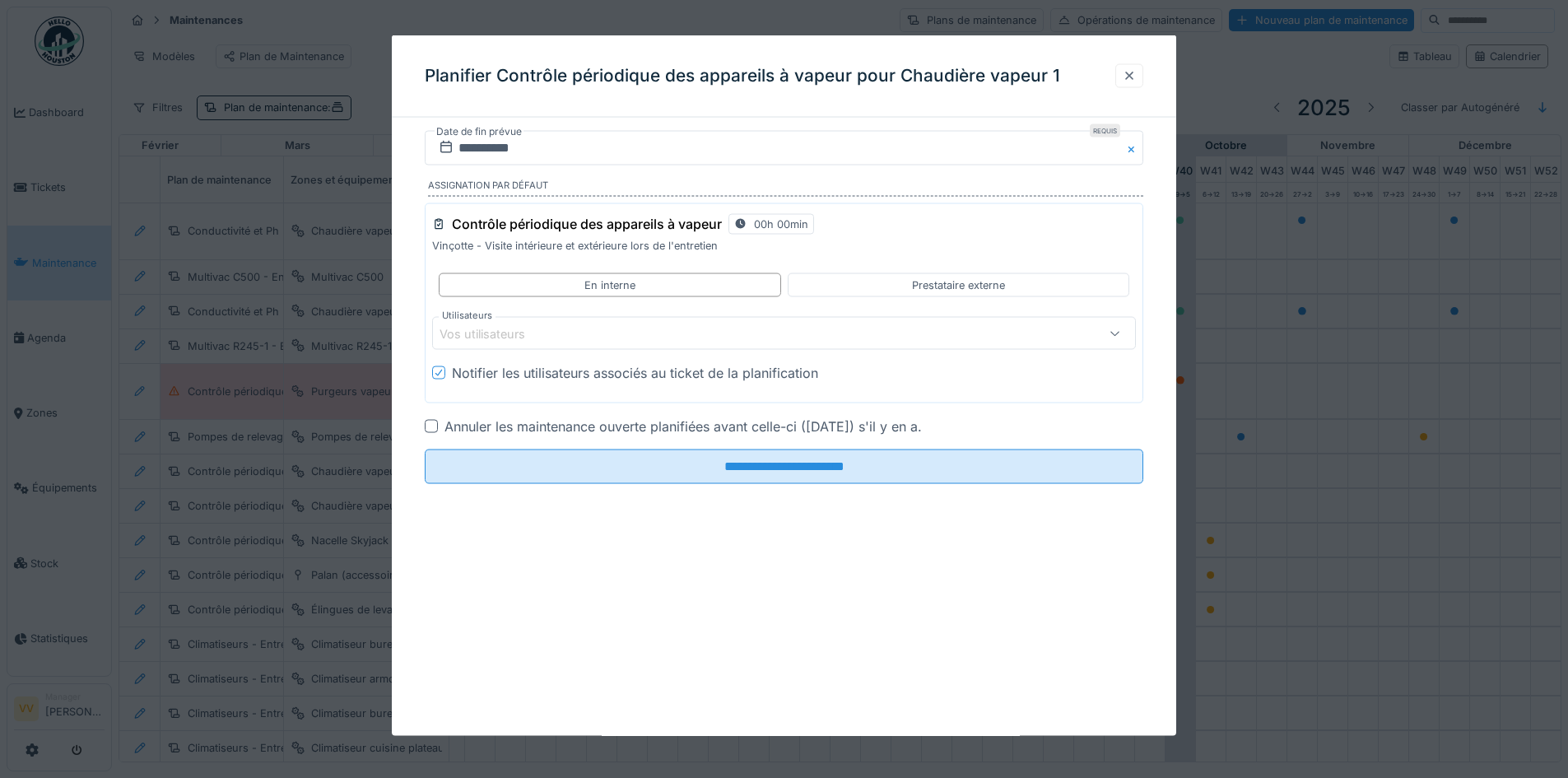
click at [1135, 73] on div at bounding box center [1129, 75] width 13 height 16
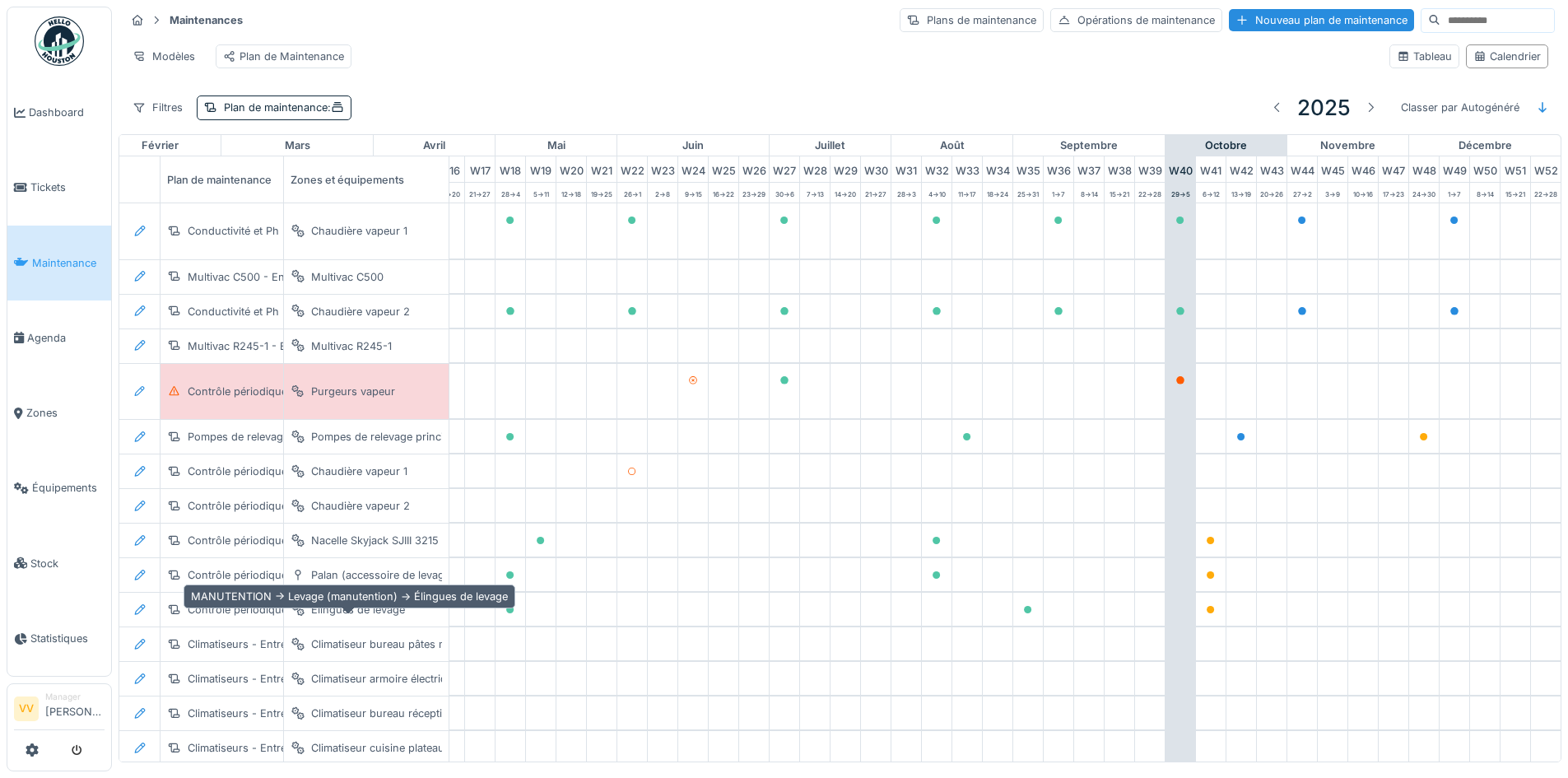
scroll to position [0, 0]
click at [62, 262] on span "Maintenance" at bounding box center [68, 263] width 72 height 16
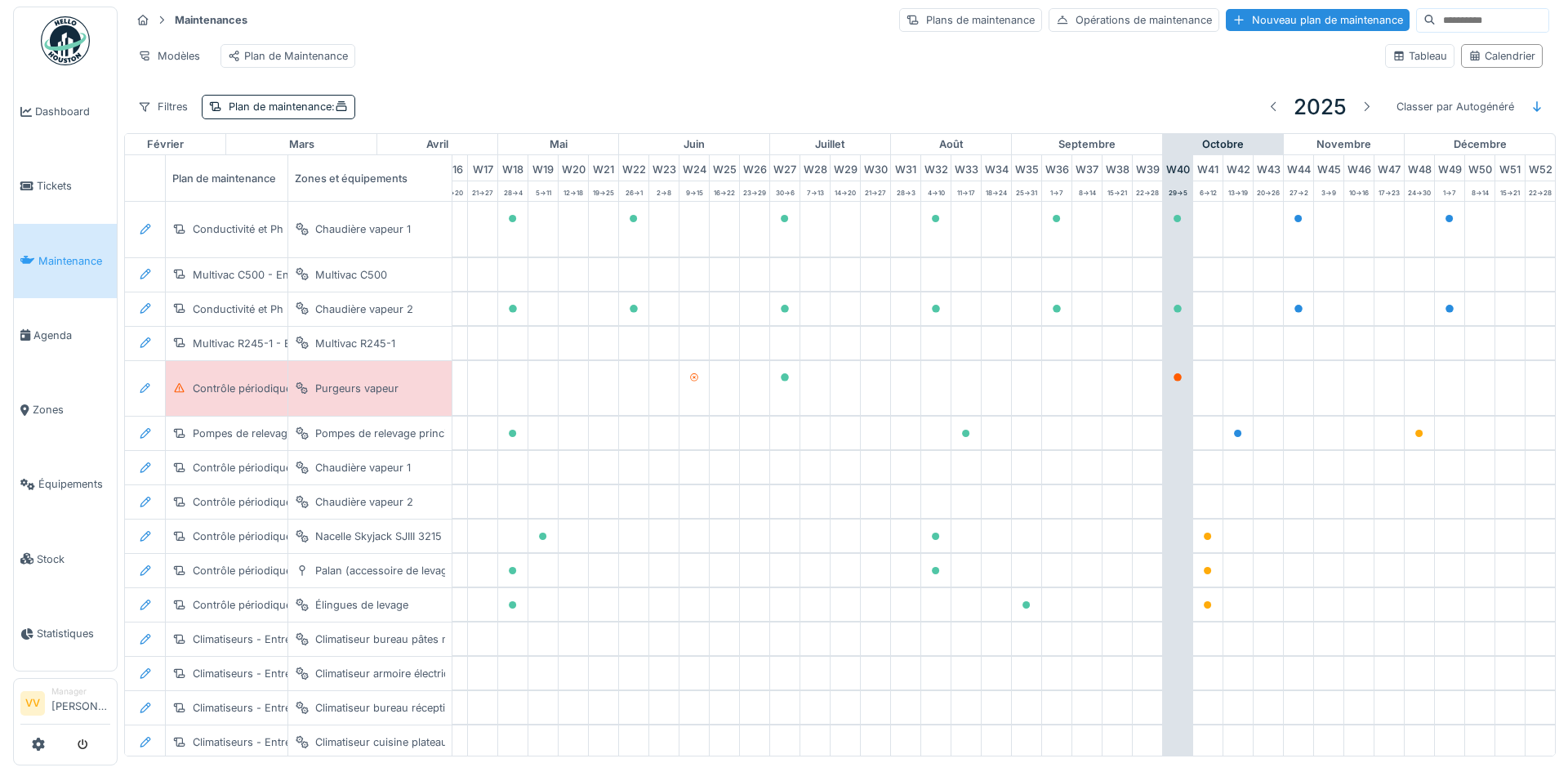
scroll to position [0, 535]
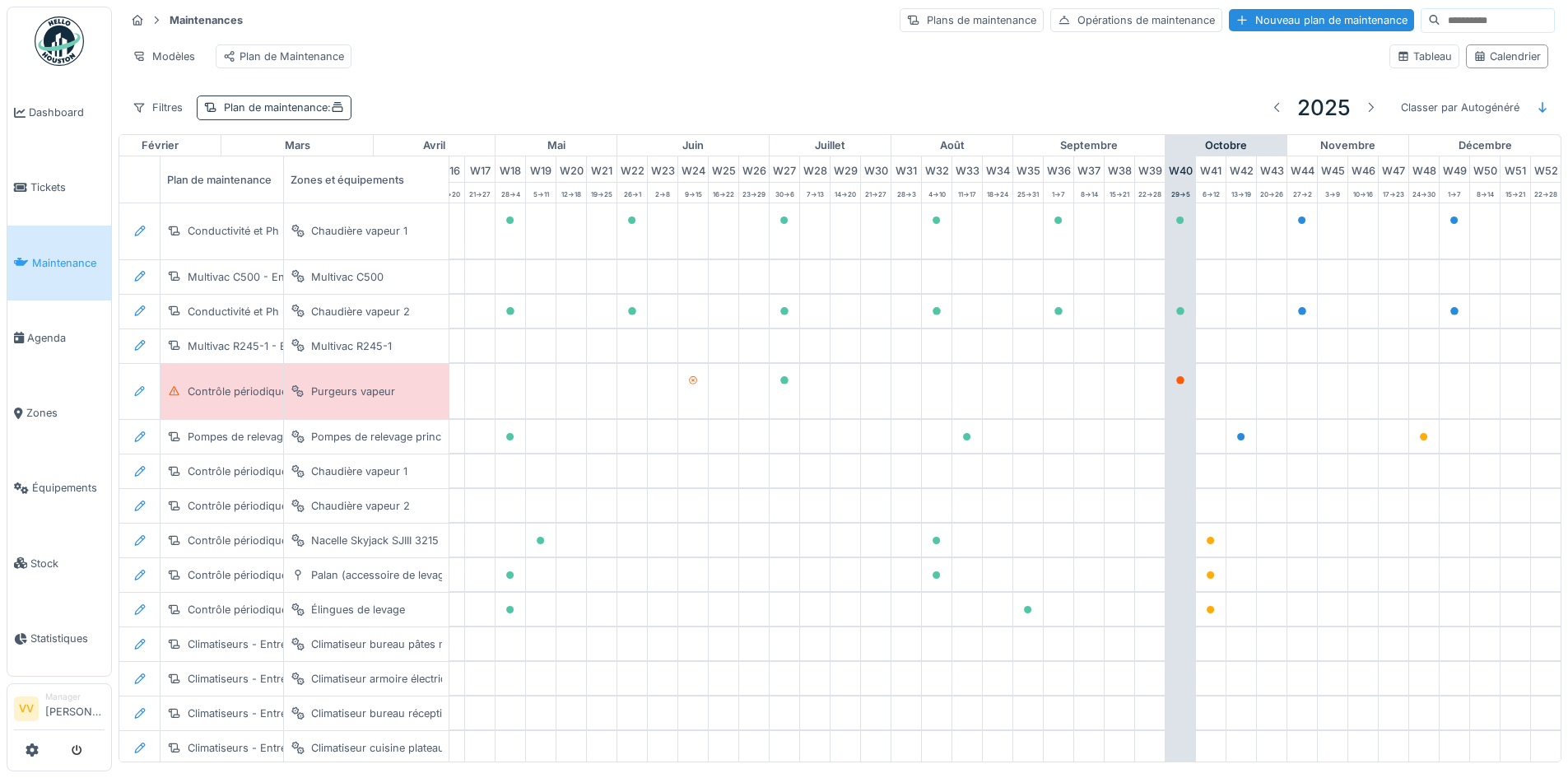
click at [300, 116] on div "Plan de maintenance :" at bounding box center [284, 107] width 120 height 16
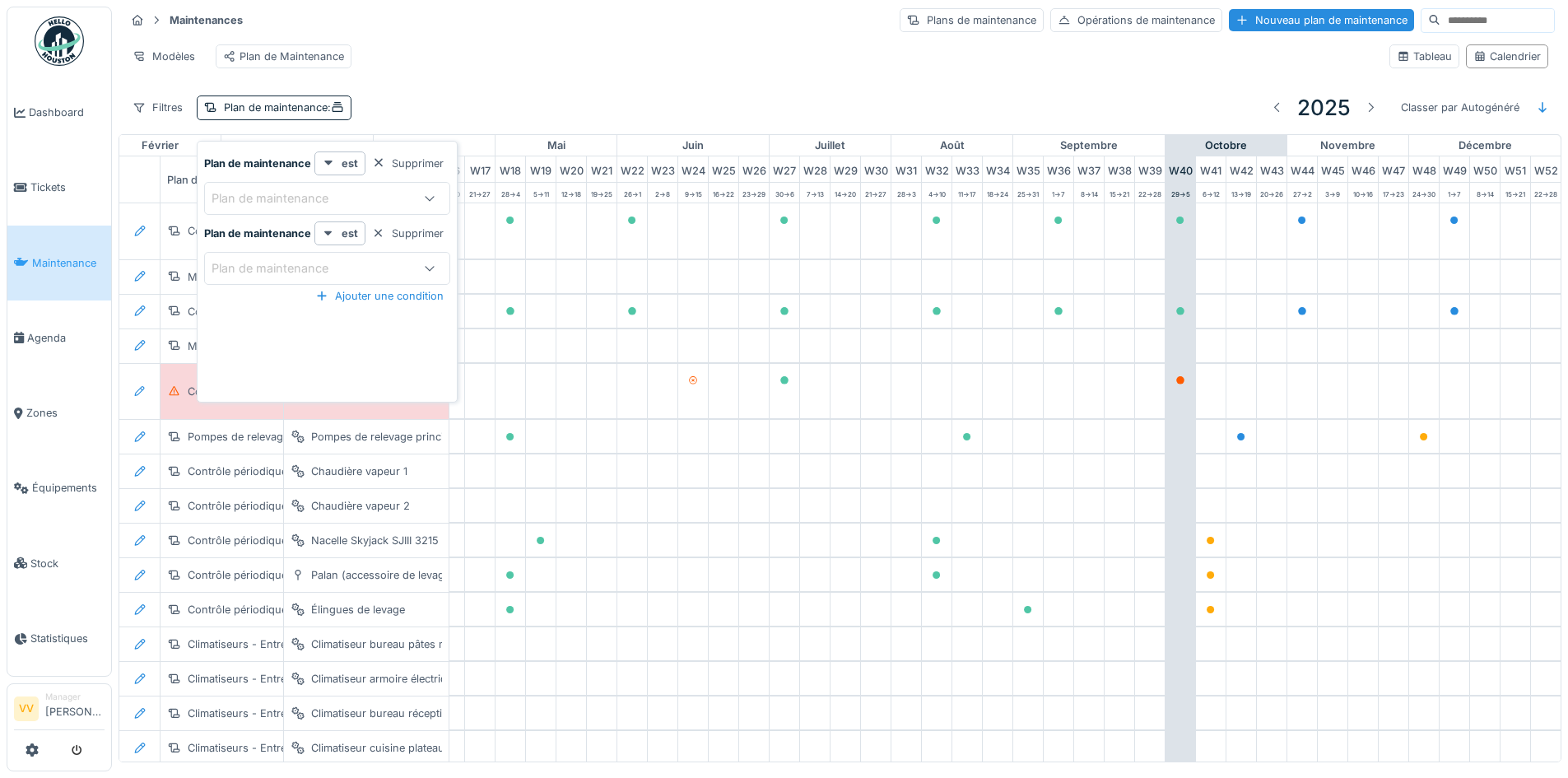
click at [324, 201] on div "Plan de maintenance" at bounding box center [281, 199] width 140 height 19
type maintenance_Y5OTU "*"
type maintenance_Y5OTU "*****"
click at [381, 328] on div "Traitement des eaux" at bounding box center [327, 325] width 218 height 19
type input "*****"
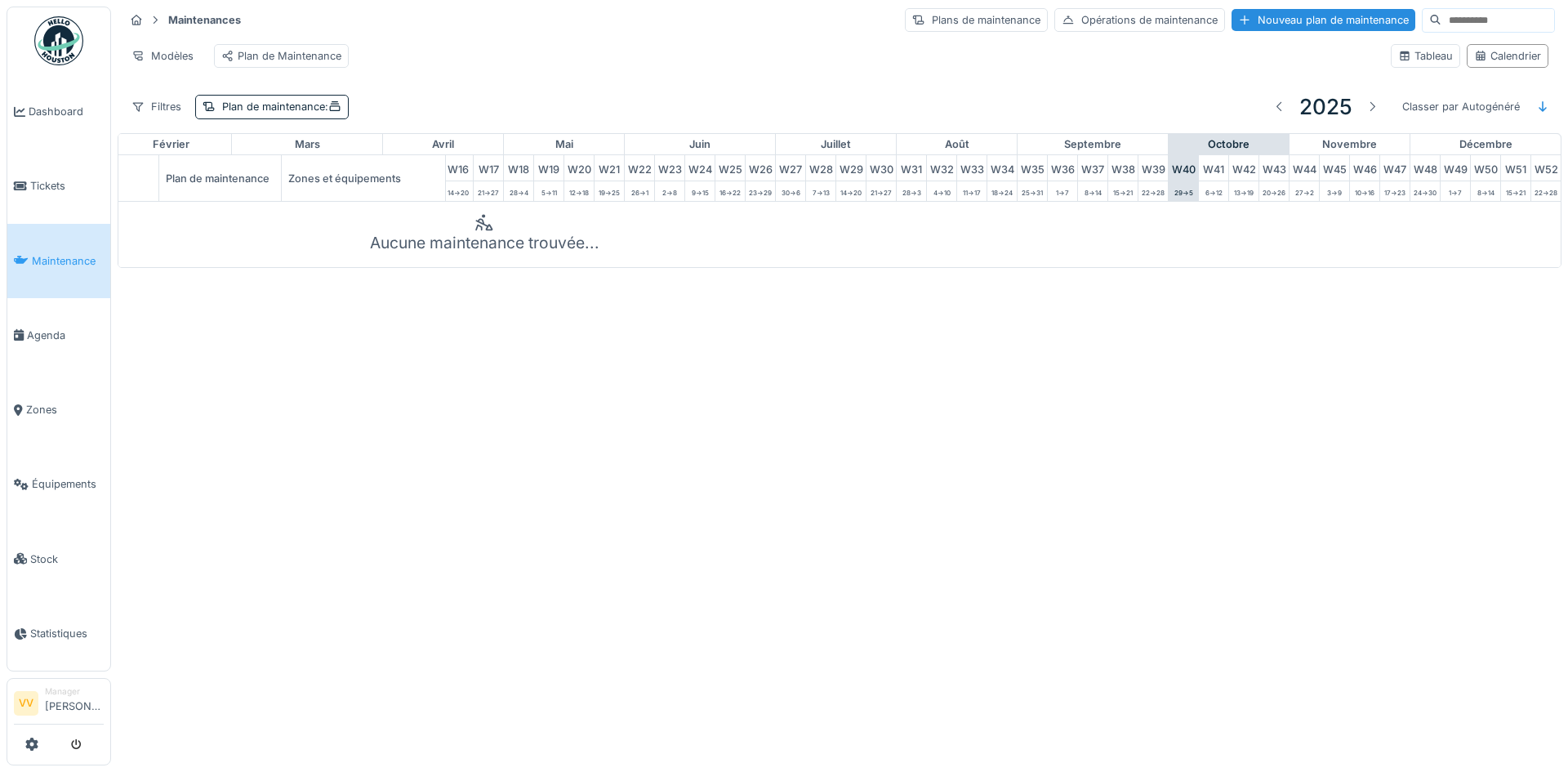
click at [816, 547] on div "Annuler Maintenances Plans de maintenance Opérations de maintenance Nouveau pla…" at bounding box center [784, 386] width 1568 height 772
click at [1139, 422] on div "Annuler Maintenances Plans de maintenance Opérations de maintenance Nouveau pla…" at bounding box center [784, 386] width 1568 height 772
click at [1310, 21] on div "Nouveau plan de maintenance" at bounding box center [1323, 20] width 183 height 22
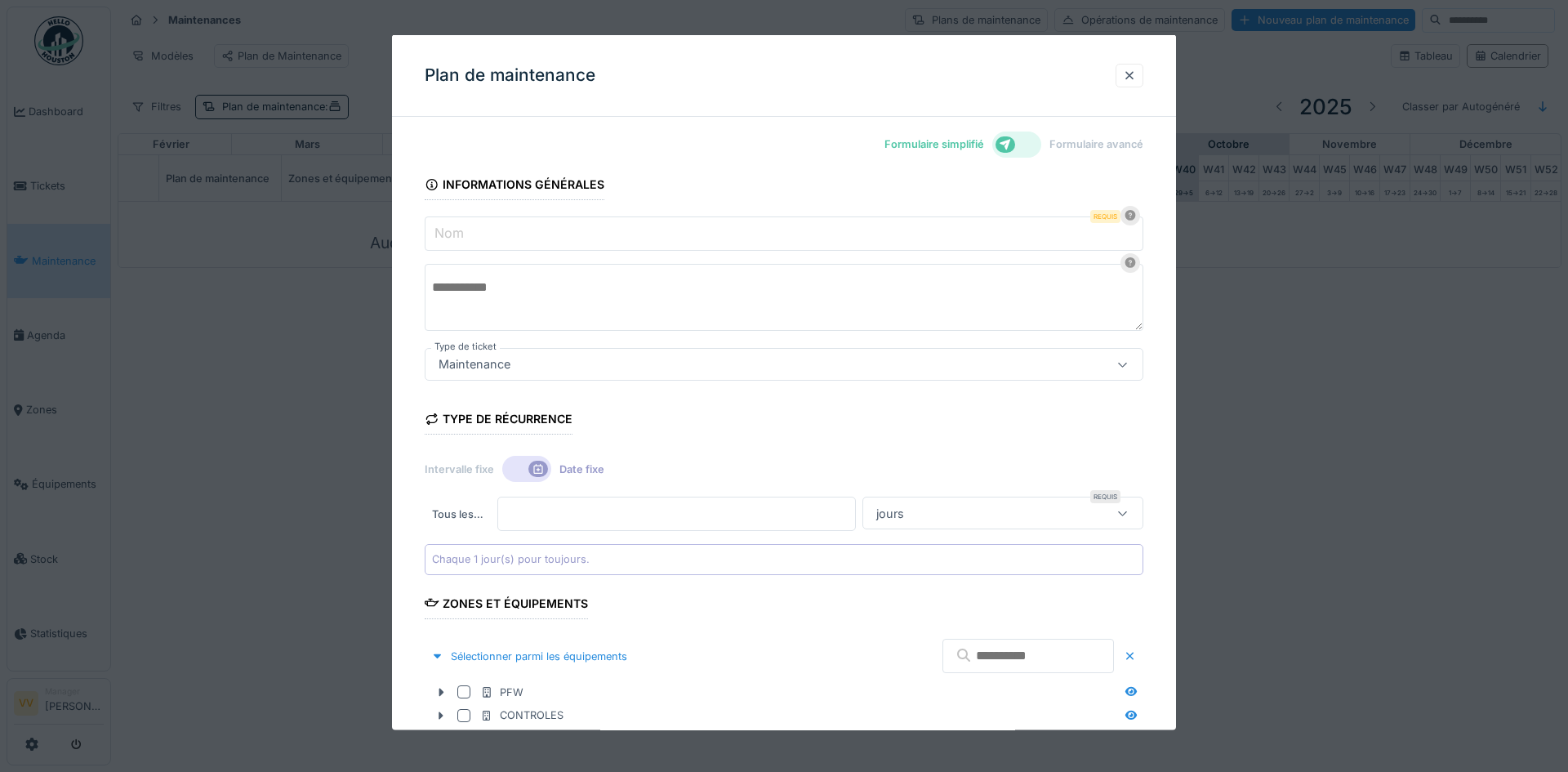
click at [636, 231] on input "Nom" at bounding box center [784, 233] width 718 height 34
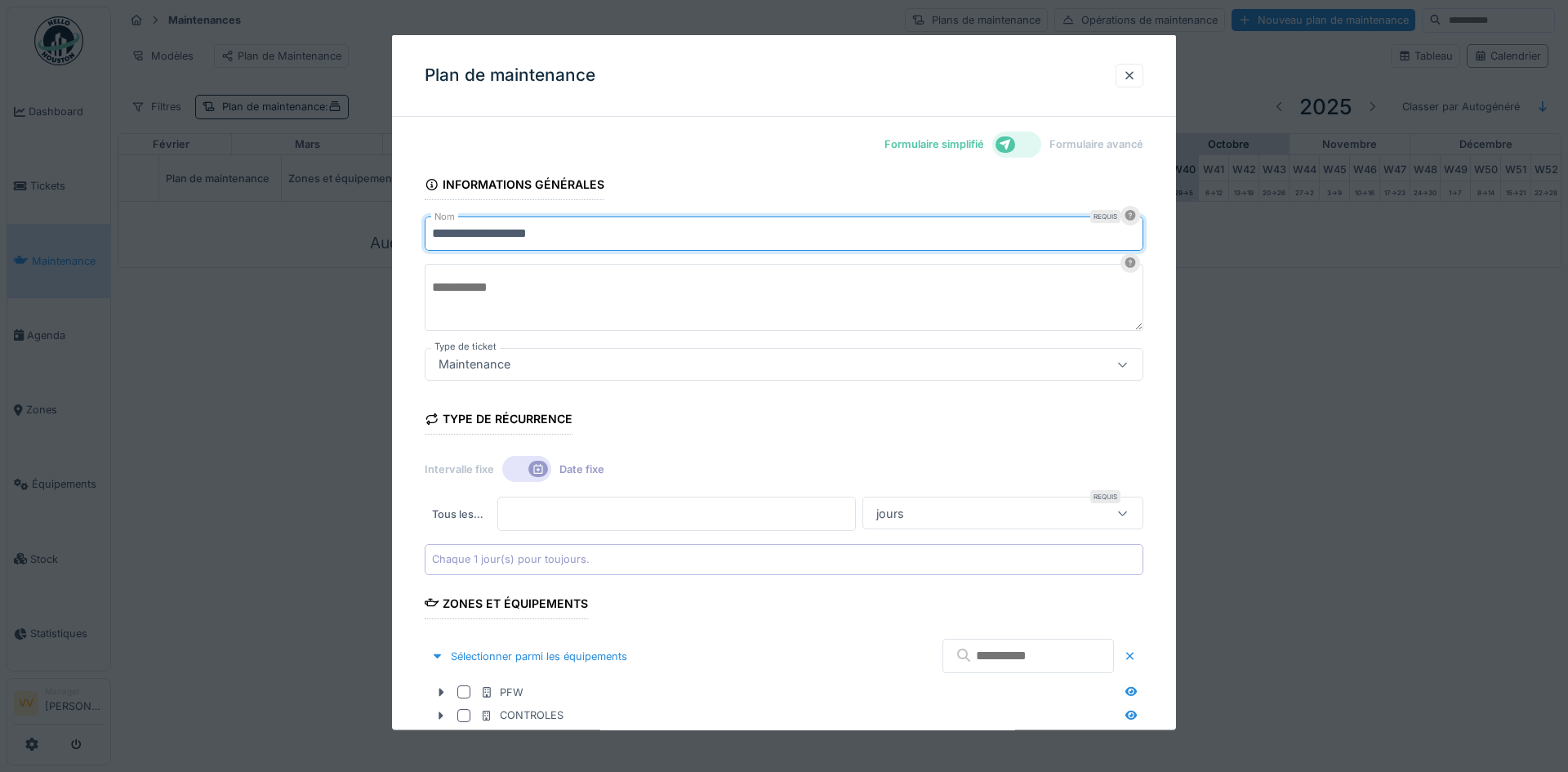
click at [502, 301] on textarea at bounding box center [784, 297] width 718 height 67
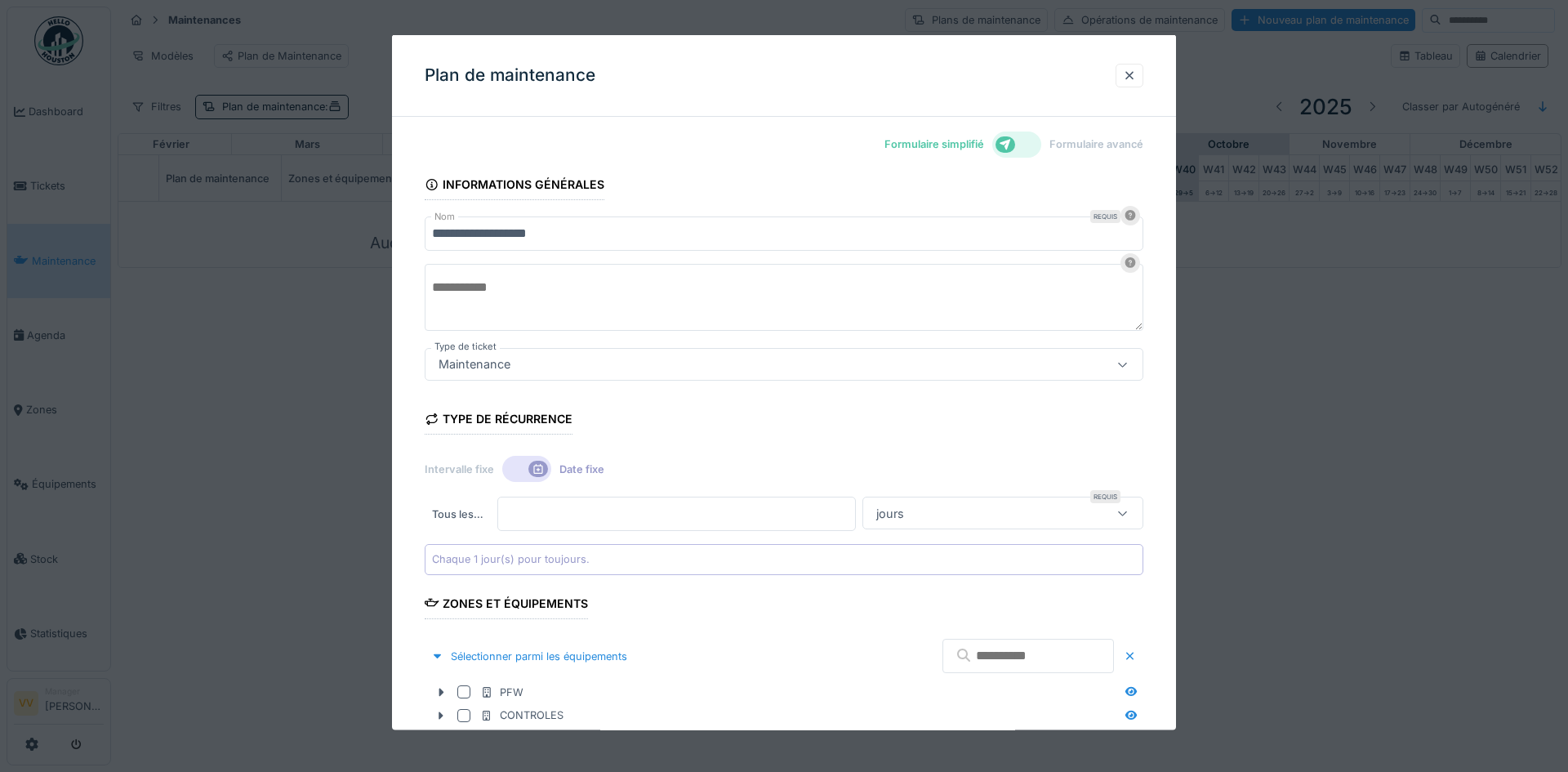
click at [433, 231] on input "**********" at bounding box center [784, 233] width 718 height 34
click at [462, 286] on textarea at bounding box center [784, 297] width 718 height 67
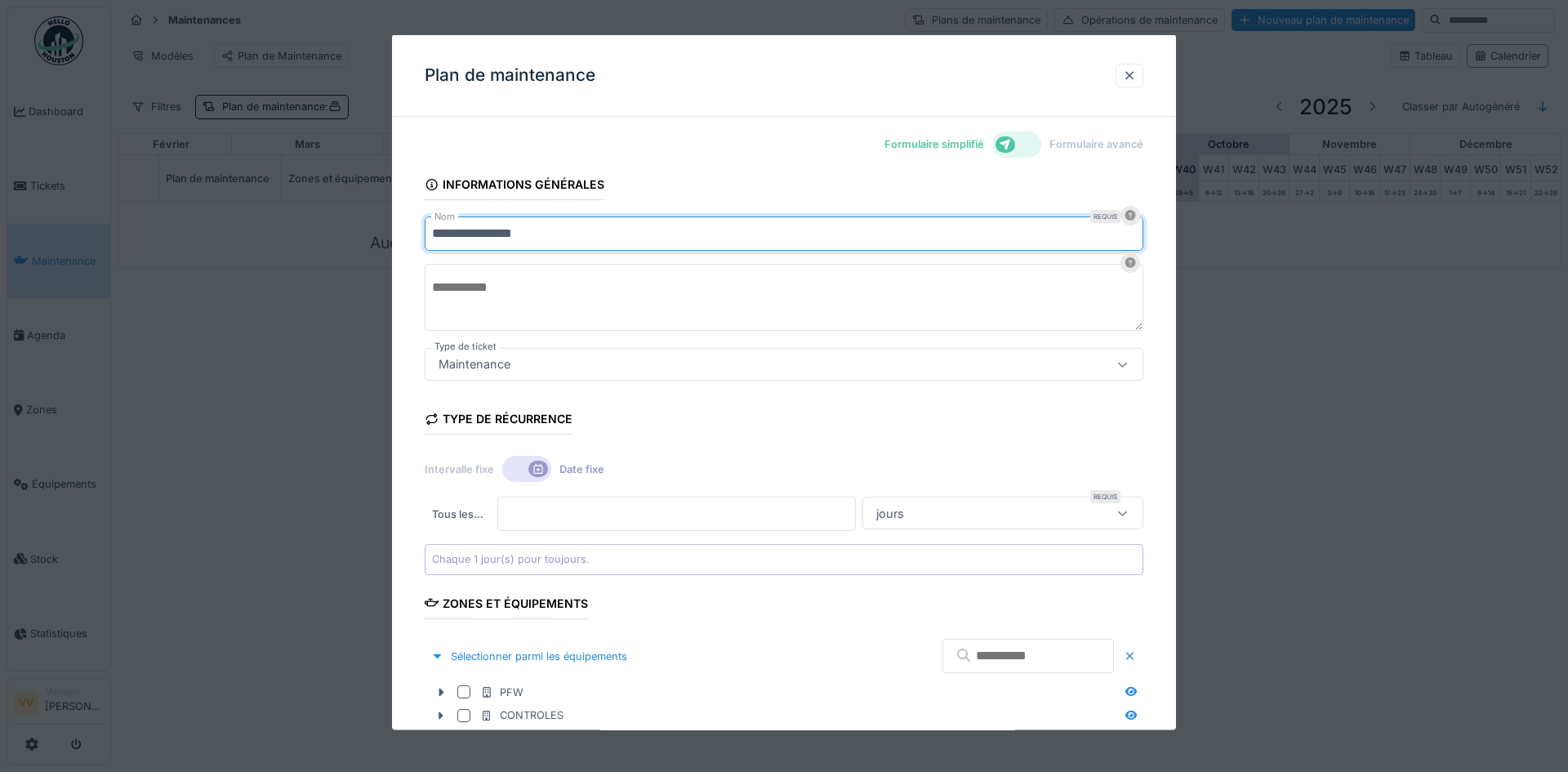
click at [651, 229] on input "**********" at bounding box center [784, 233] width 718 height 34
type input "**********"
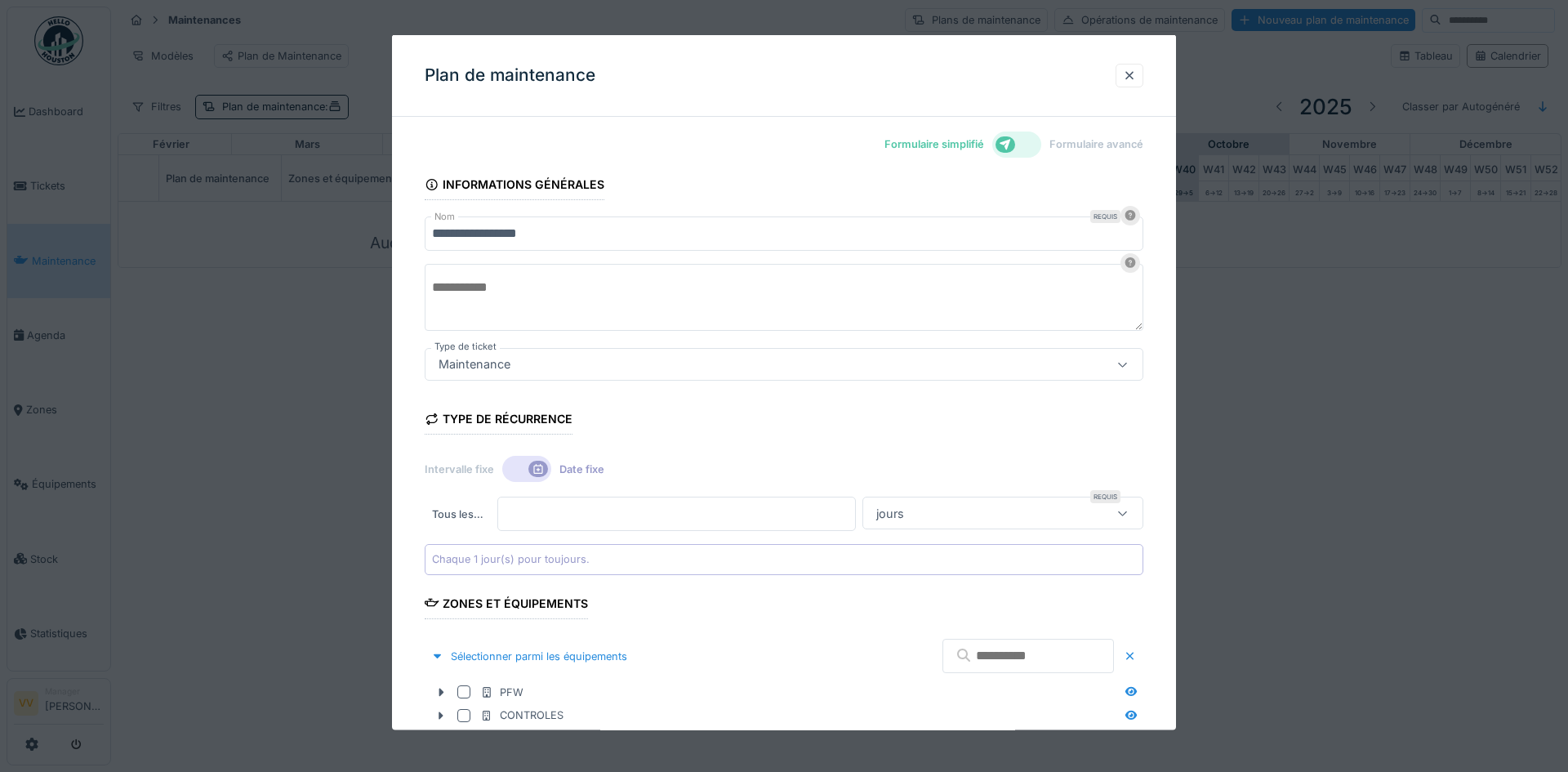
click at [486, 288] on textarea at bounding box center [784, 297] width 718 height 67
type textarea "******"
click at [939, 509] on div "jours" at bounding box center [983, 513] width 227 height 18
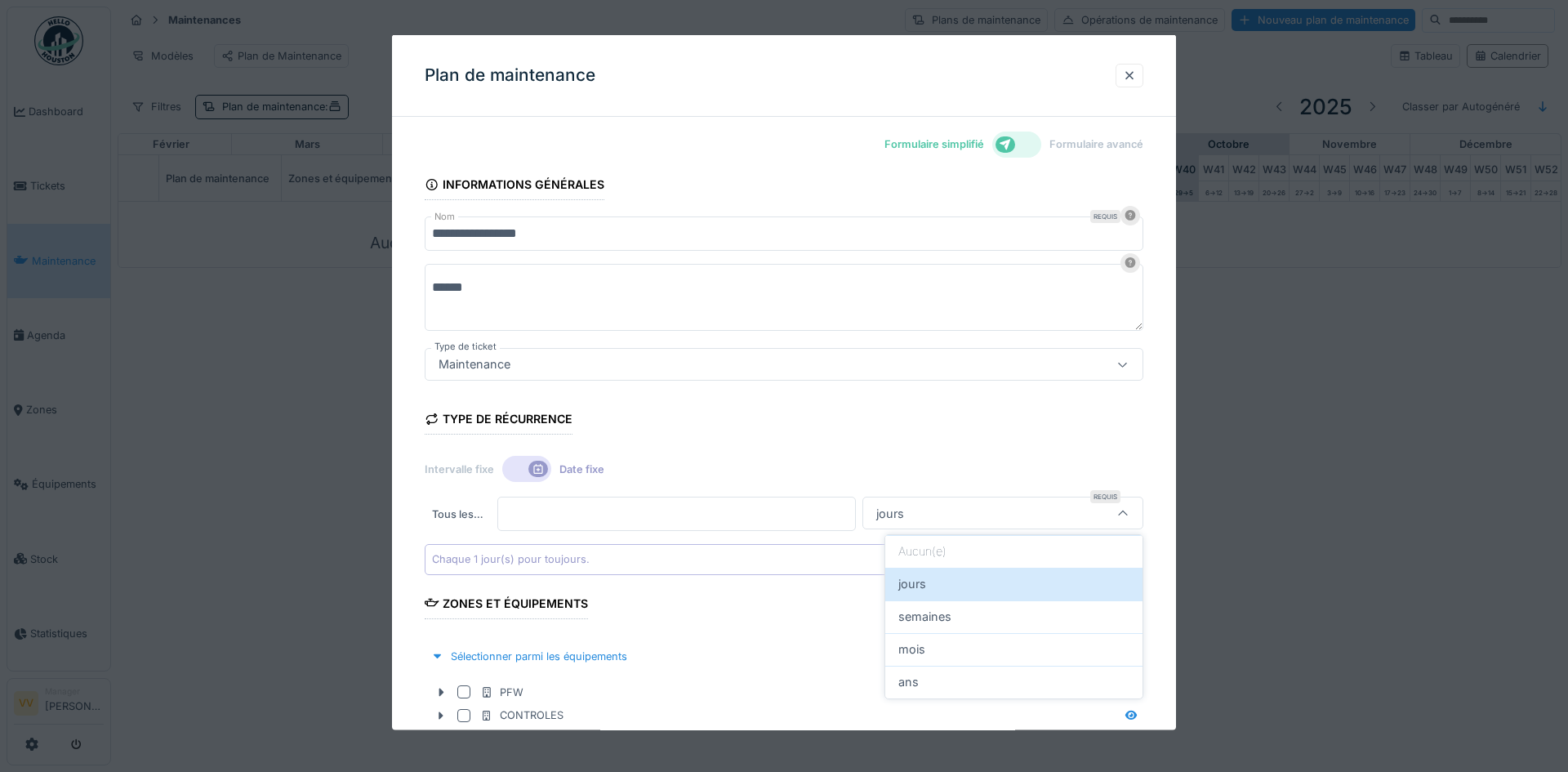
scroll to position [131, 0]
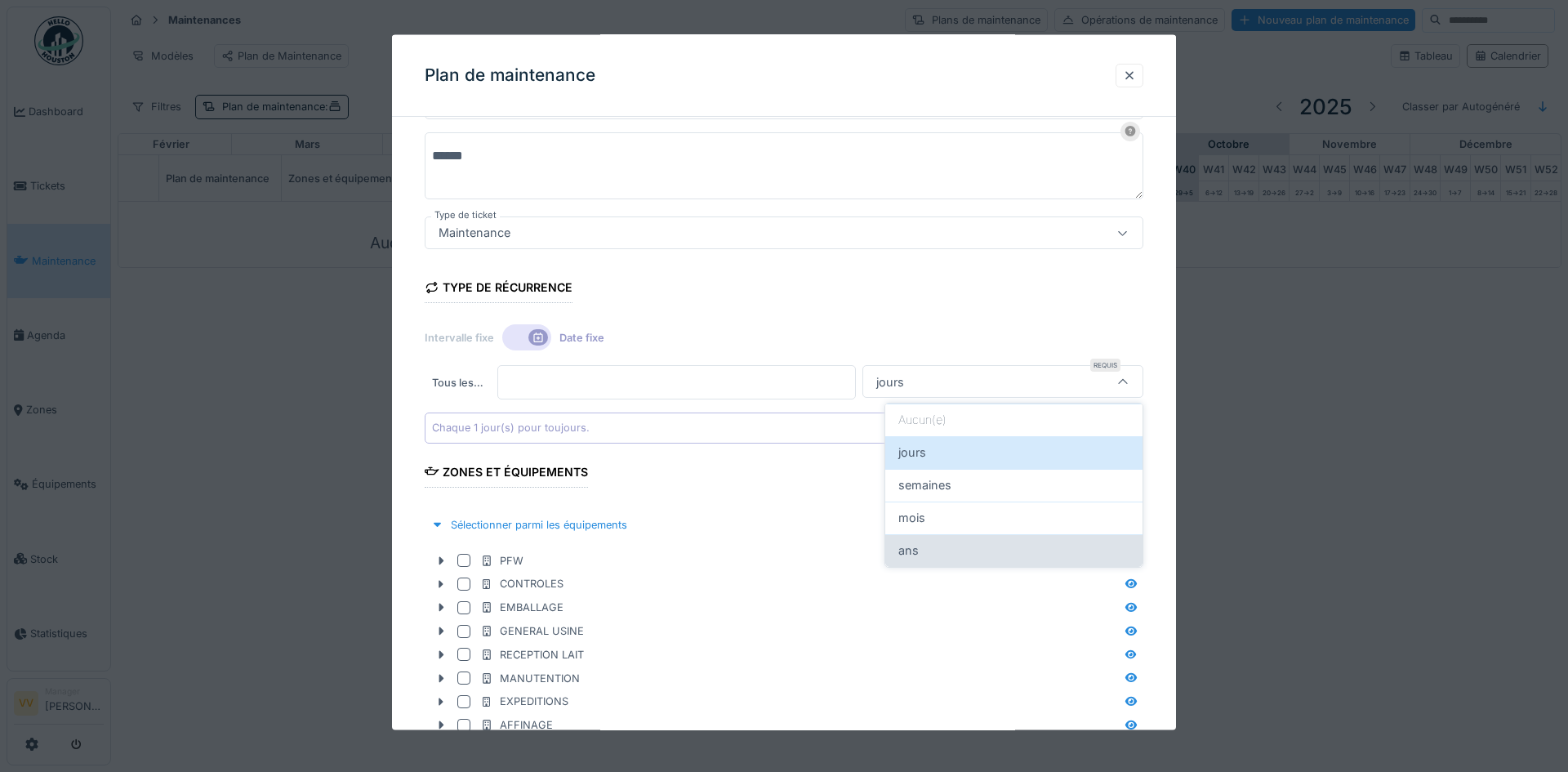
click at [921, 544] on div "ans" at bounding box center [1014, 551] width 231 height 18
type input "******"
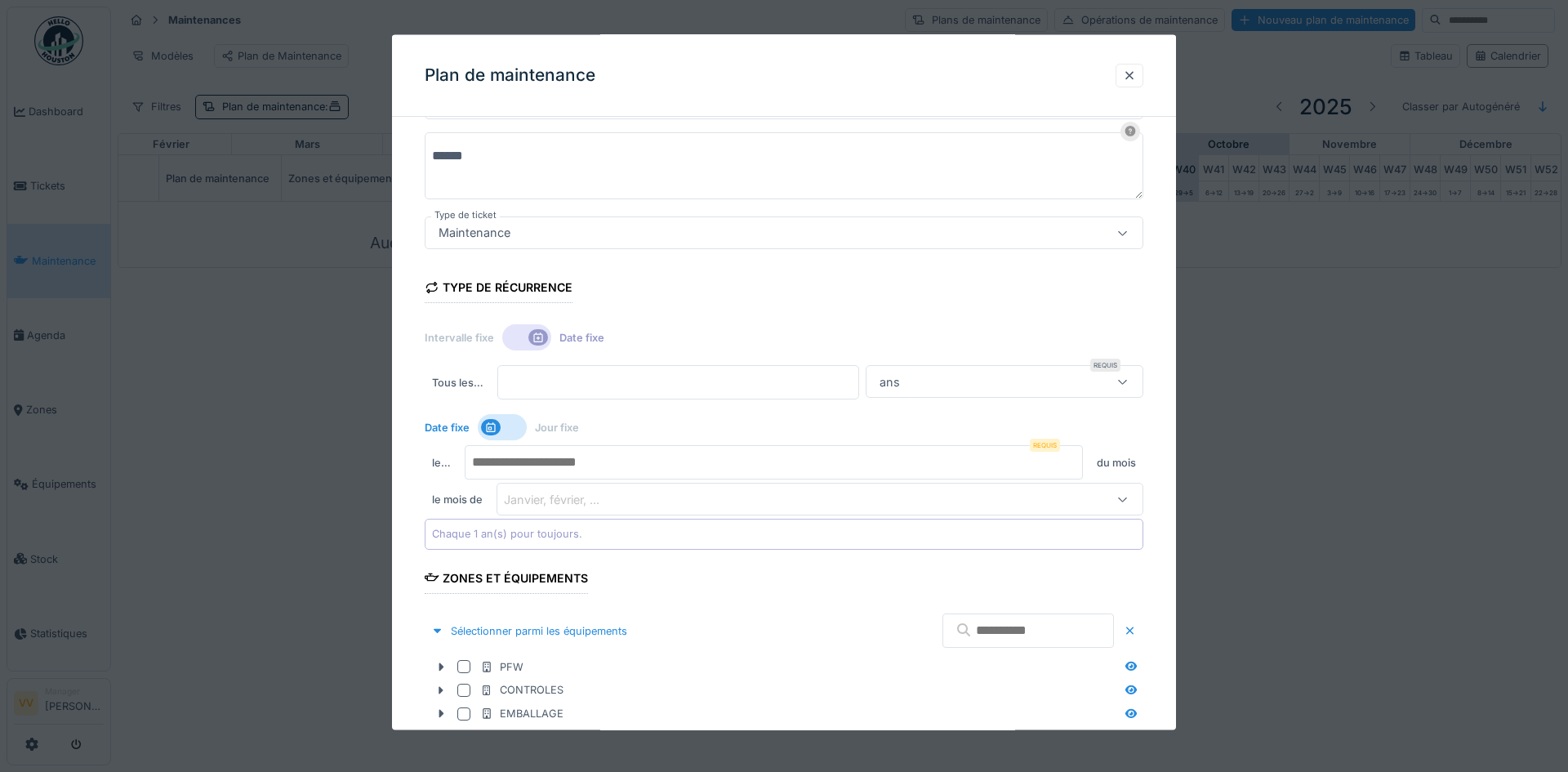
click at [651, 529] on div "Chaque 1 an(s) pour toujours." at bounding box center [784, 533] width 718 height 30
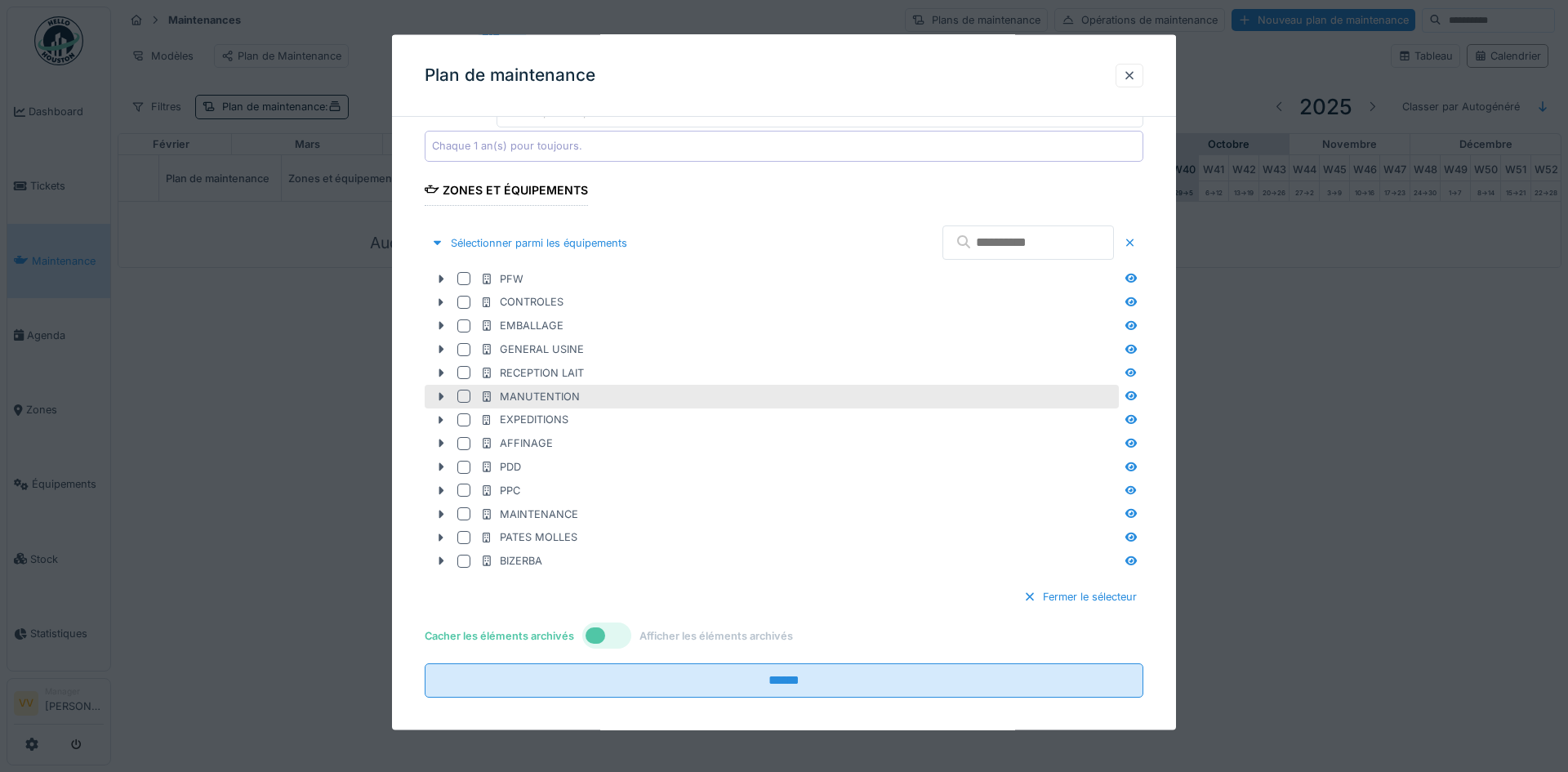
scroll to position [532, 0]
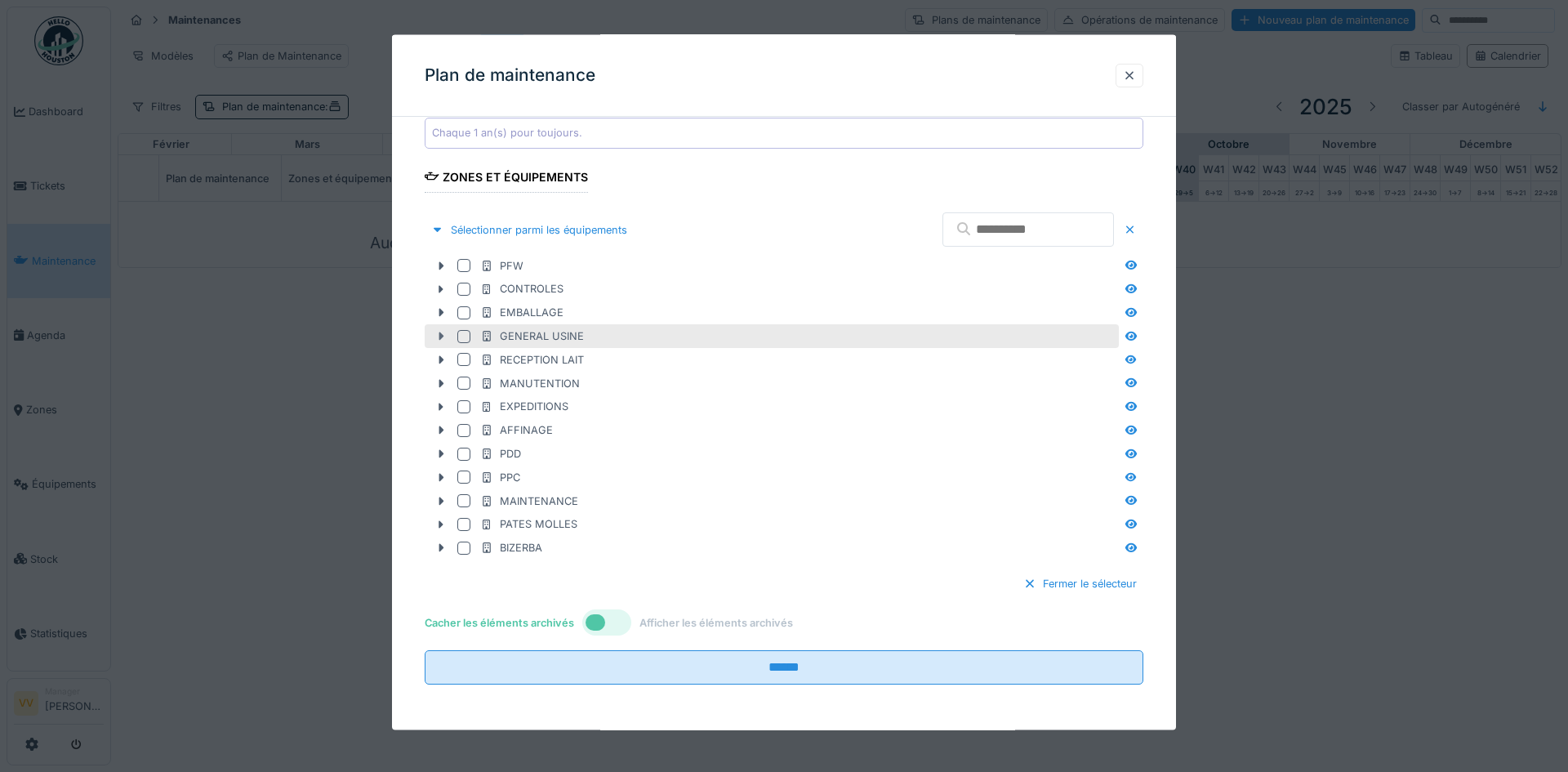
click at [437, 335] on icon at bounding box center [441, 337] width 13 height 11
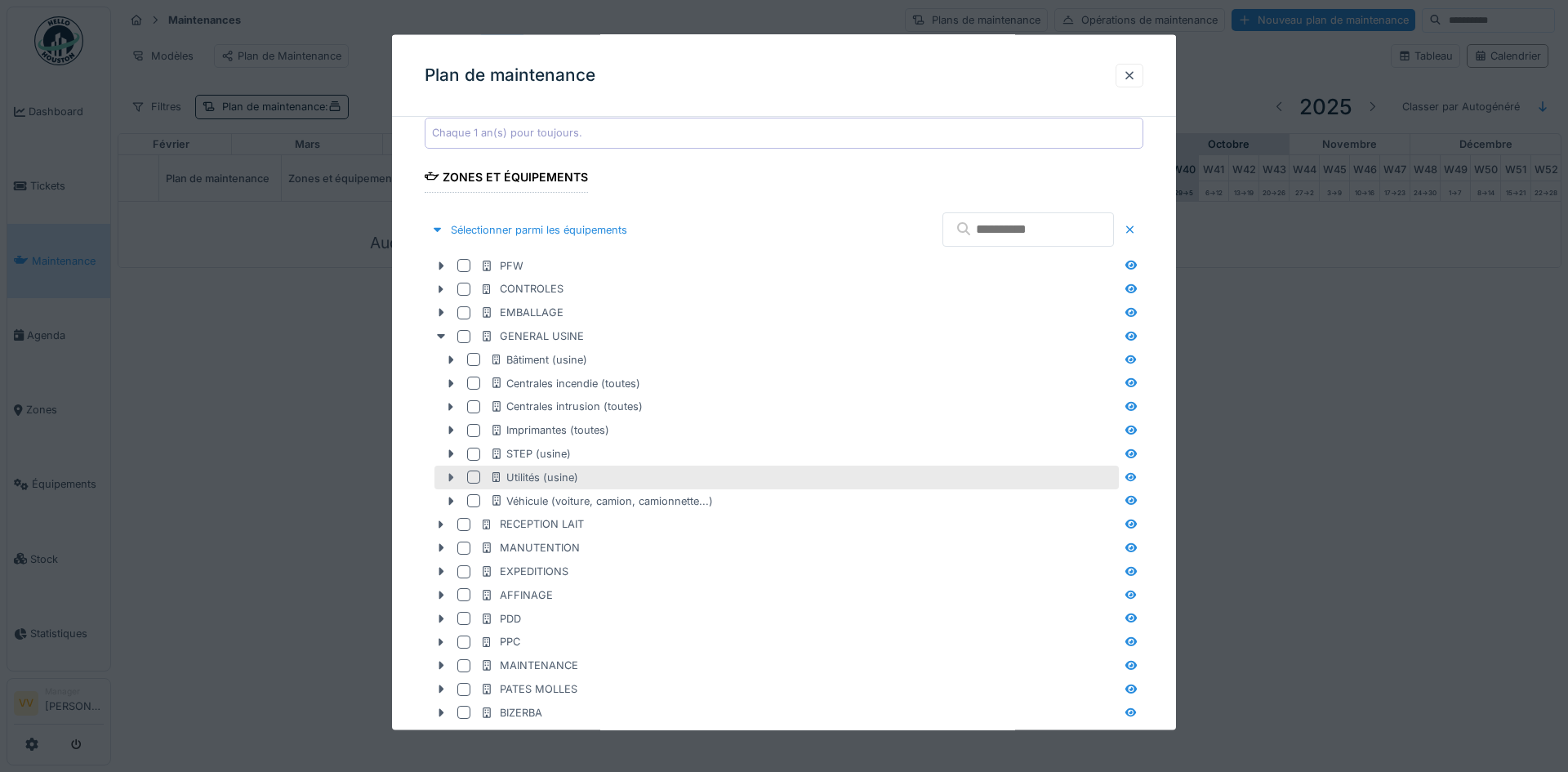
click at [455, 476] on icon at bounding box center [450, 478] width 13 height 11
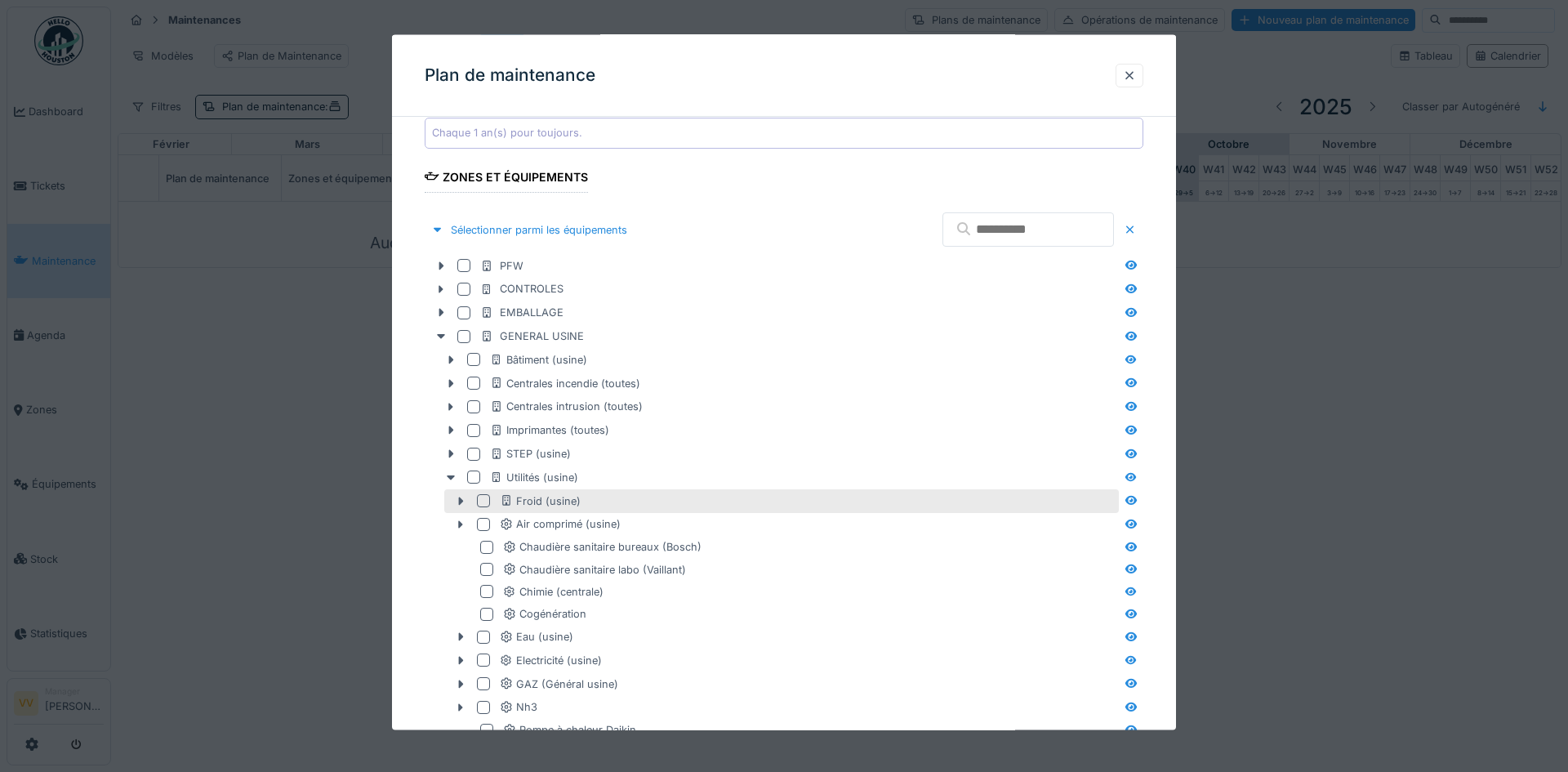
scroll to position [614, 0]
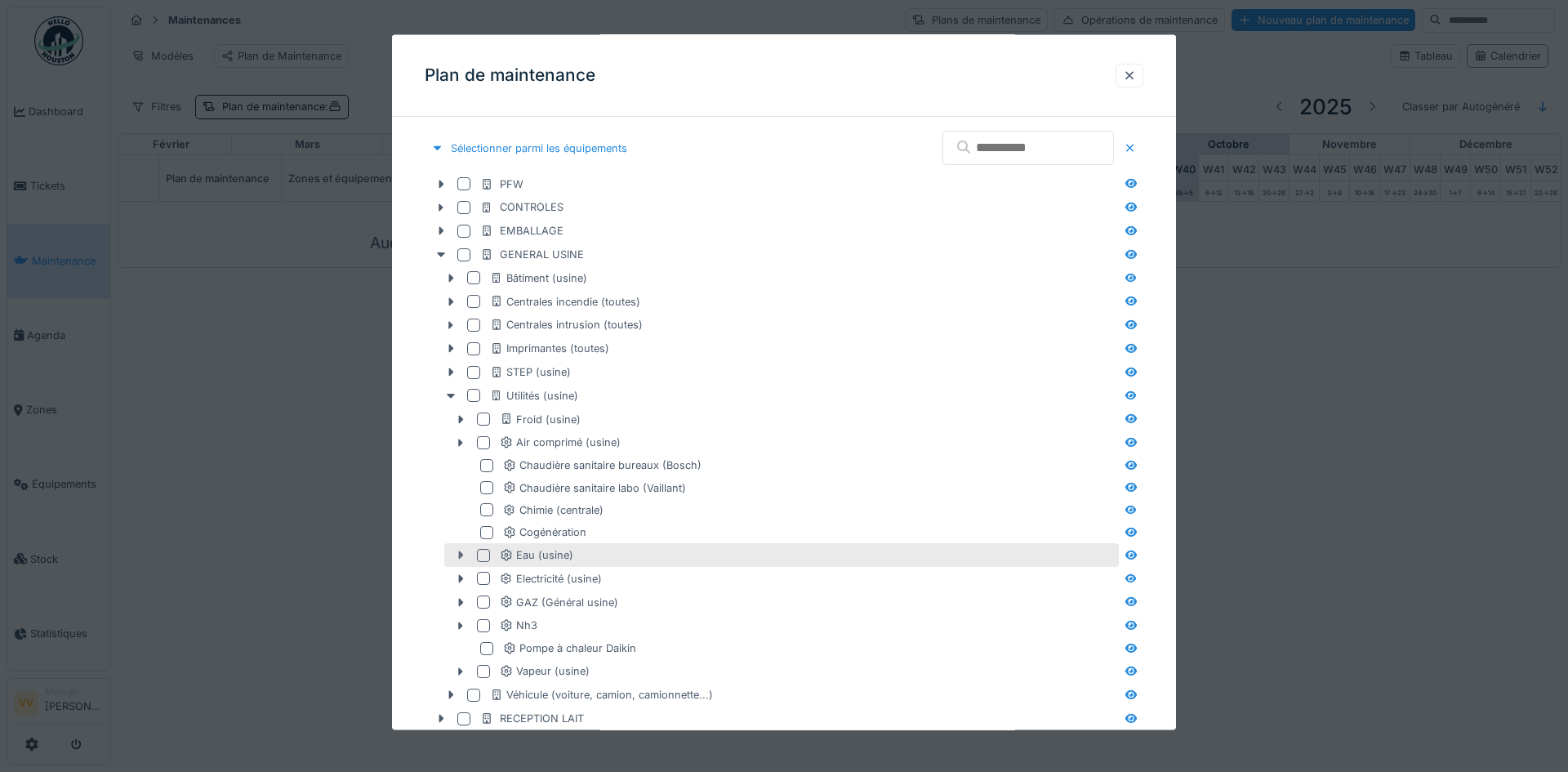
click at [462, 552] on icon at bounding box center [461, 555] width 13 height 11
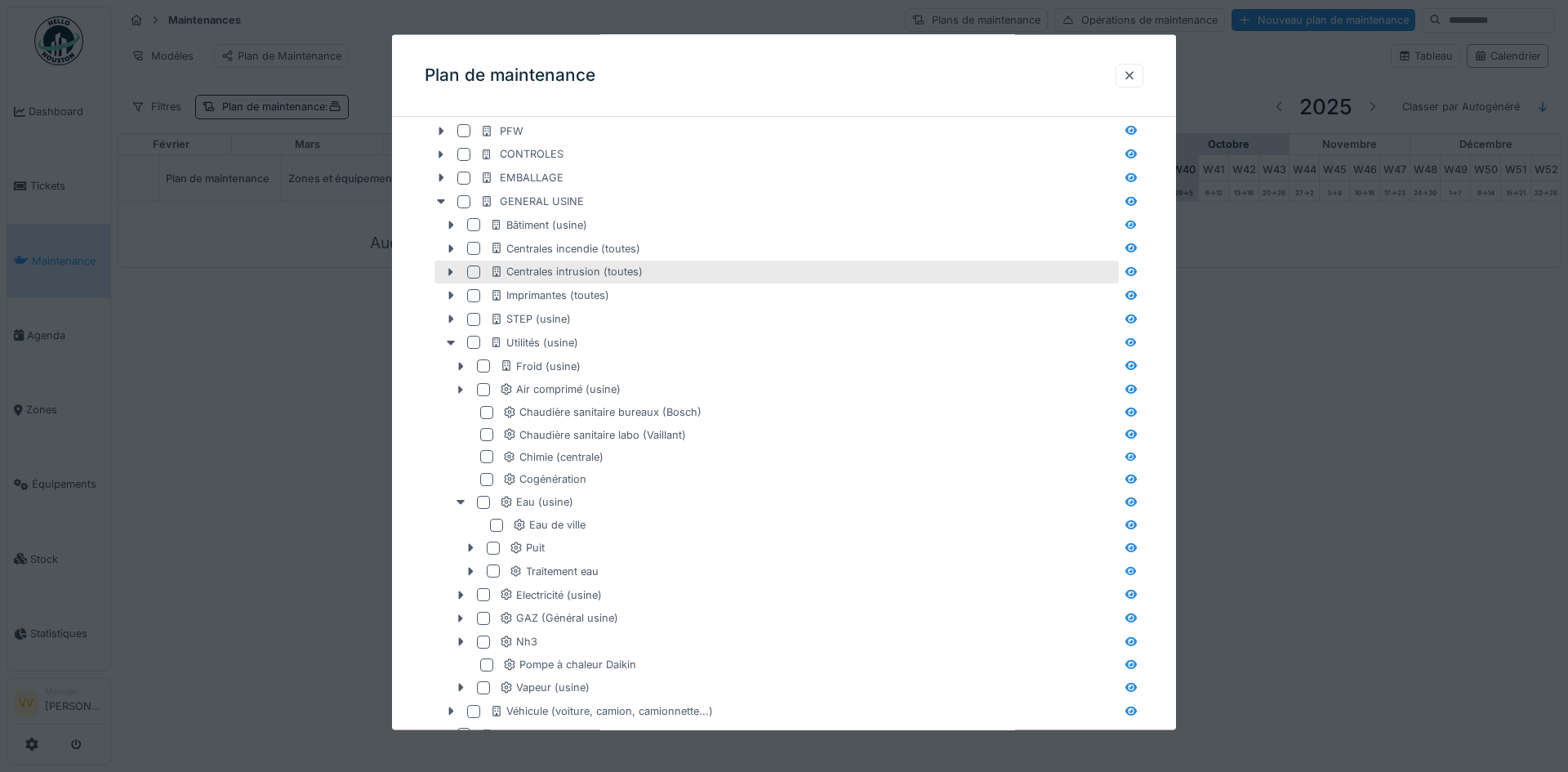
scroll to position [696, 0]
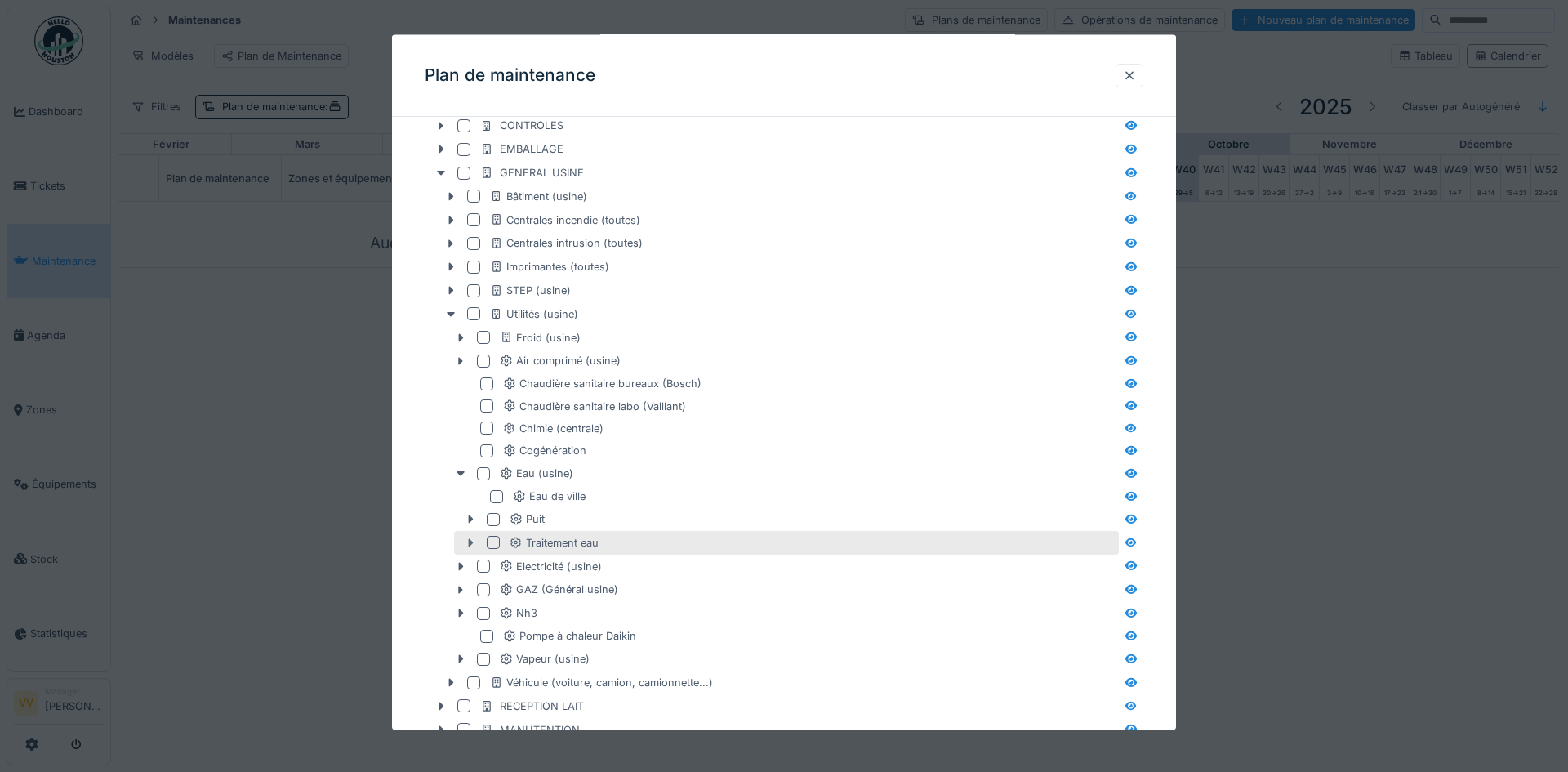
click at [464, 539] on icon at bounding box center [471, 543] width 13 height 11
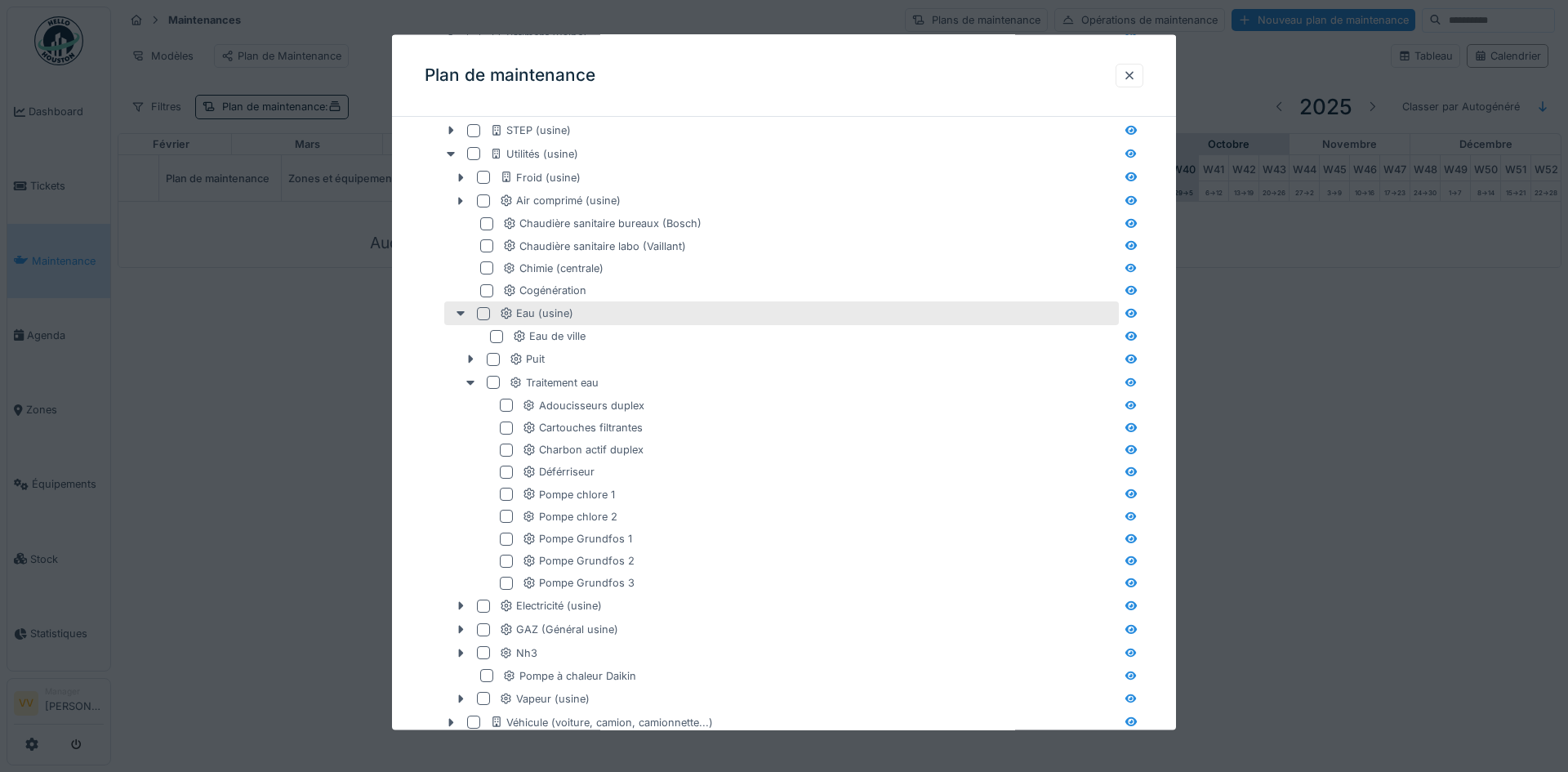
scroll to position [859, 0]
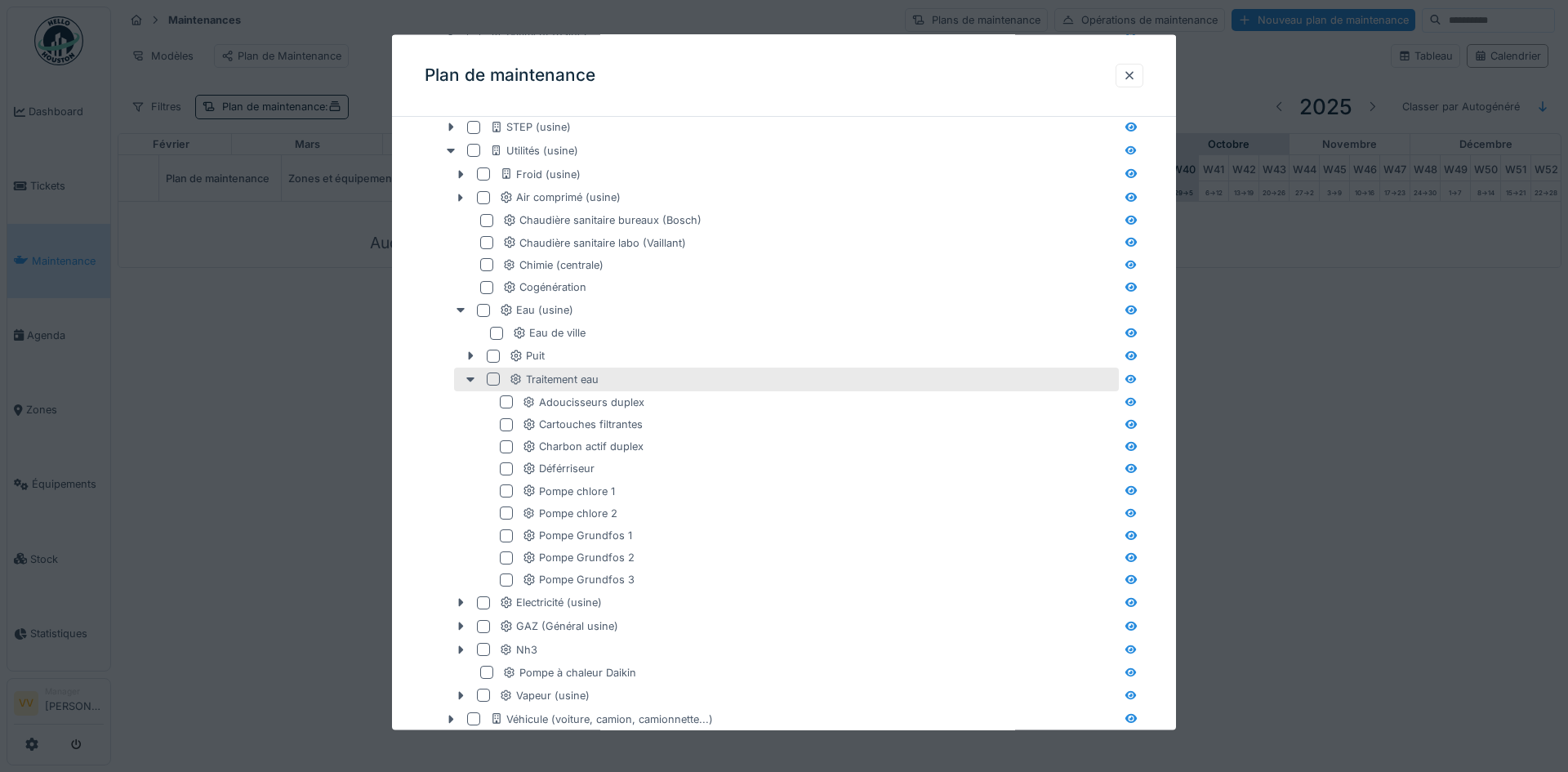
click at [495, 378] on div at bounding box center [494, 379] width 13 height 13
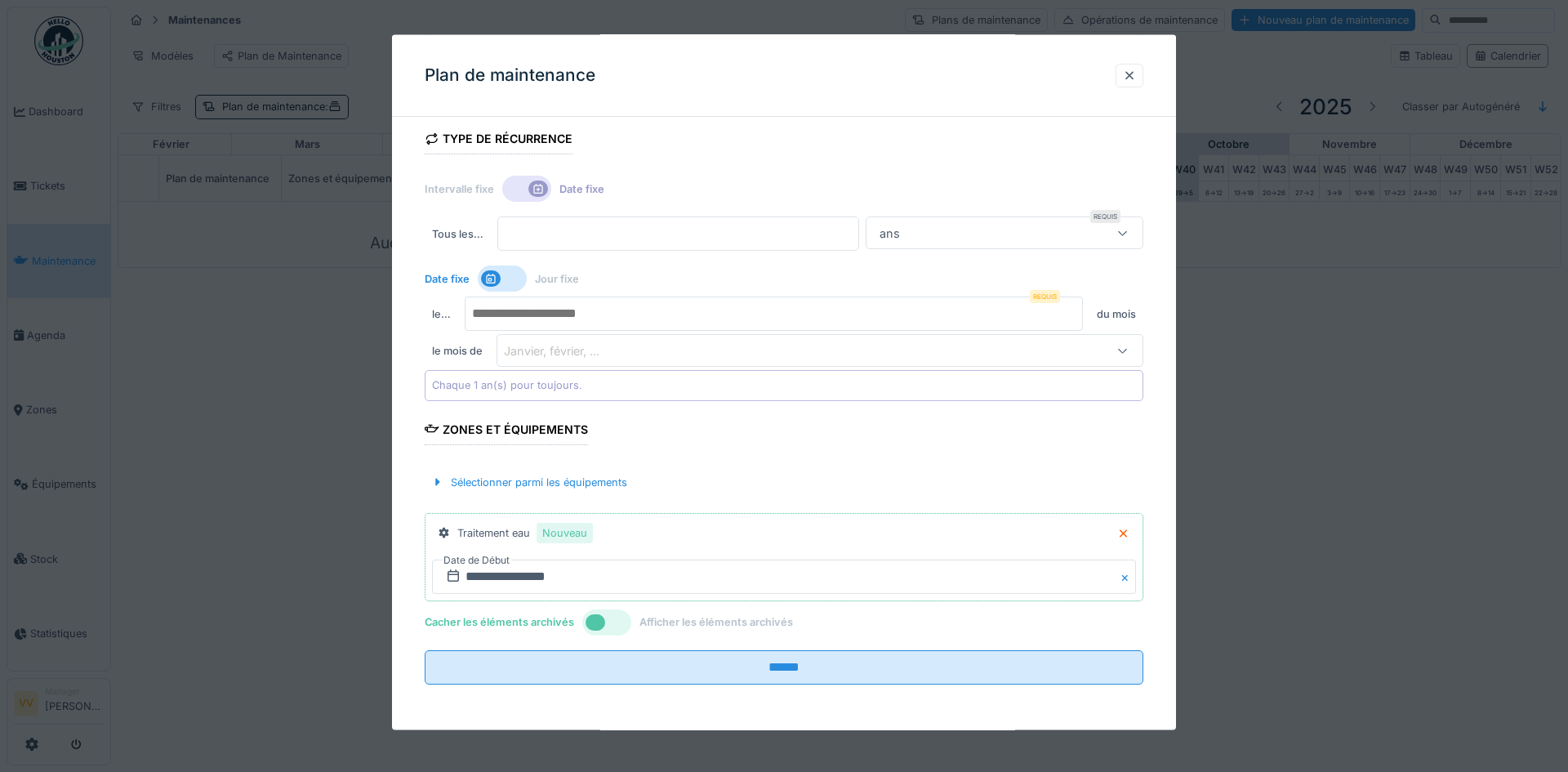
scroll to position [280, 0]
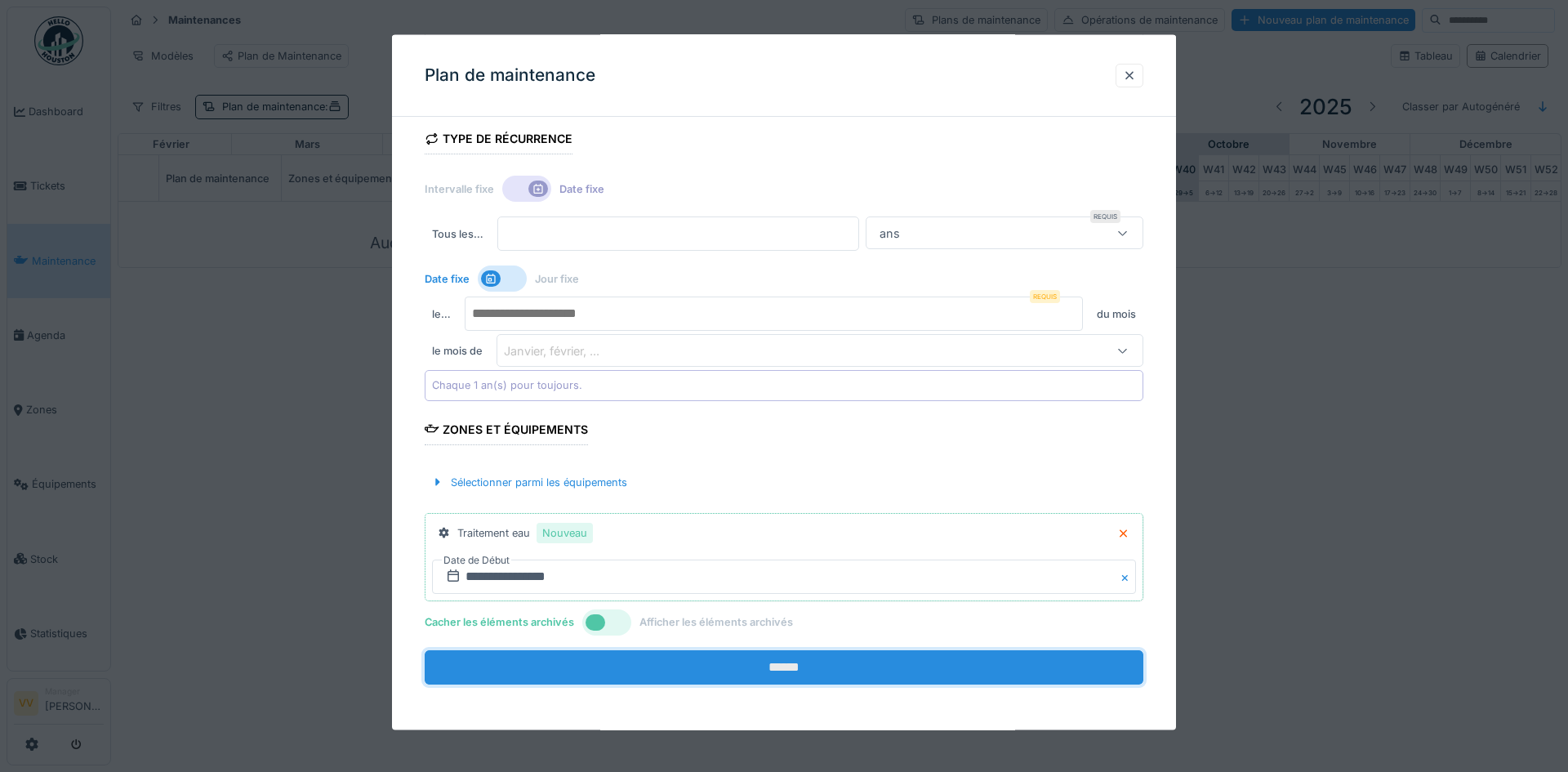
click at [819, 669] on input "******" at bounding box center [784, 666] width 718 height 34
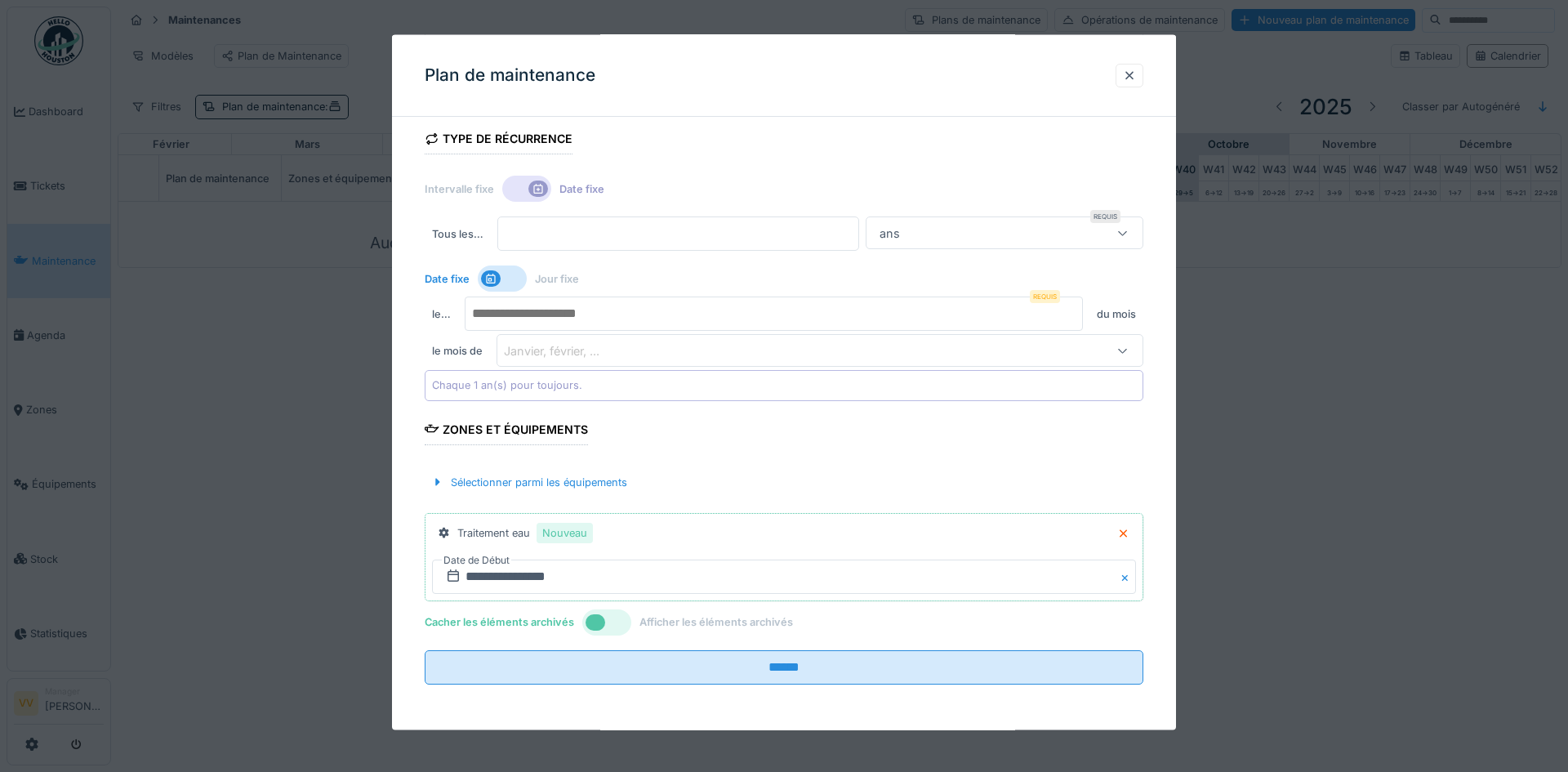
click at [509, 285] on div at bounding box center [502, 278] width 49 height 26
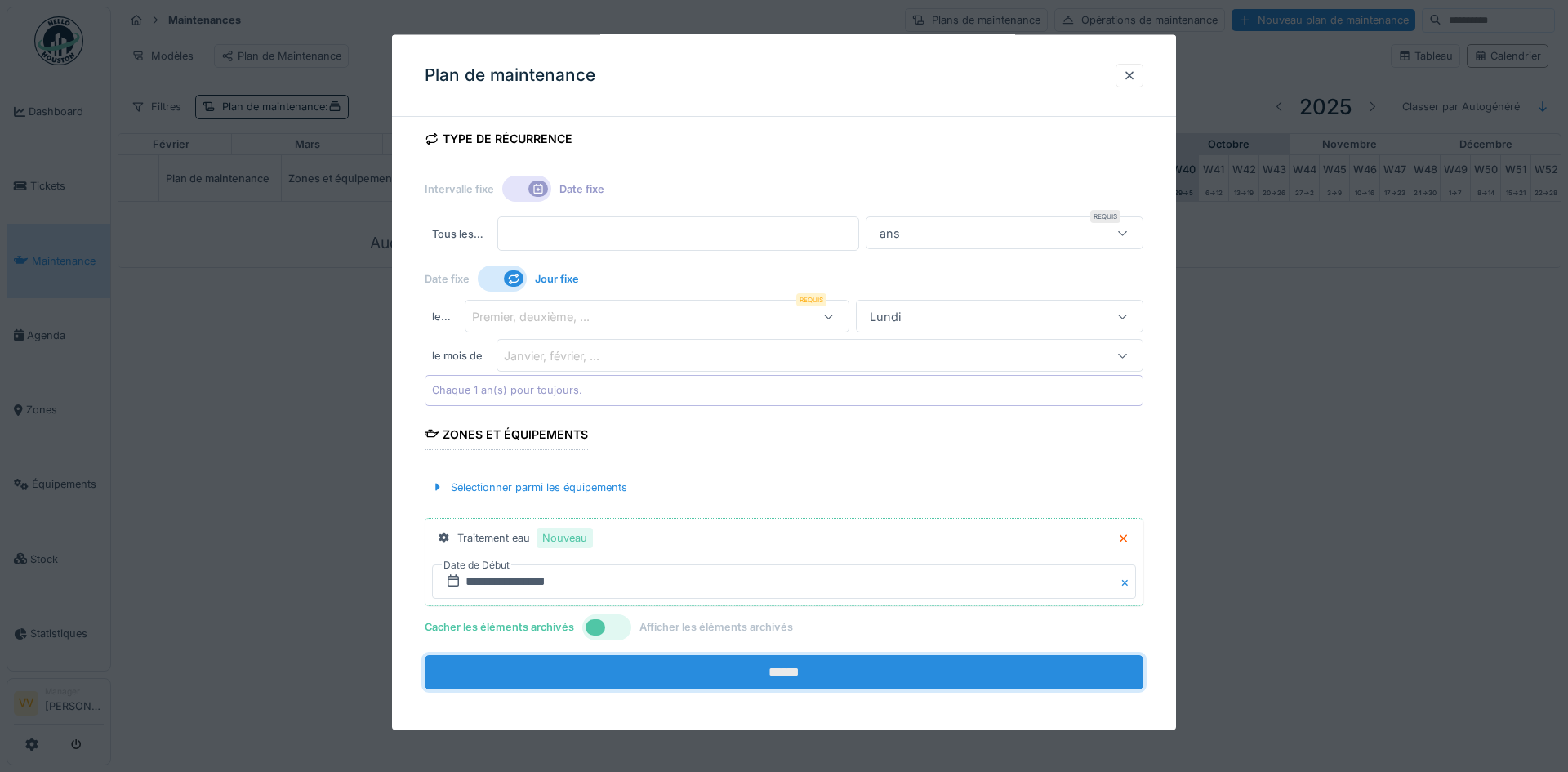
click at [628, 668] on input "******" at bounding box center [784, 671] width 718 height 34
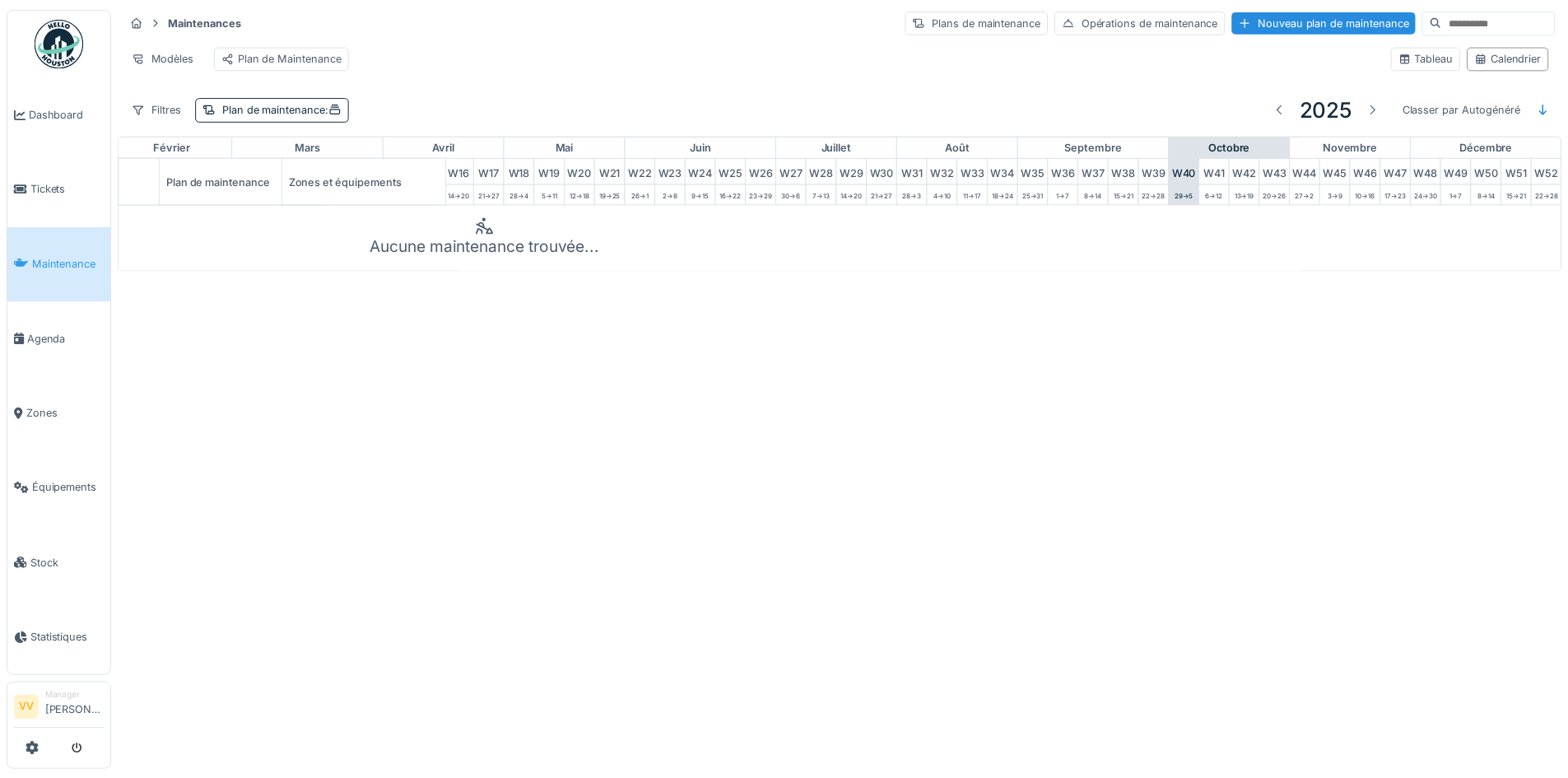
scroll to position [0, 539]
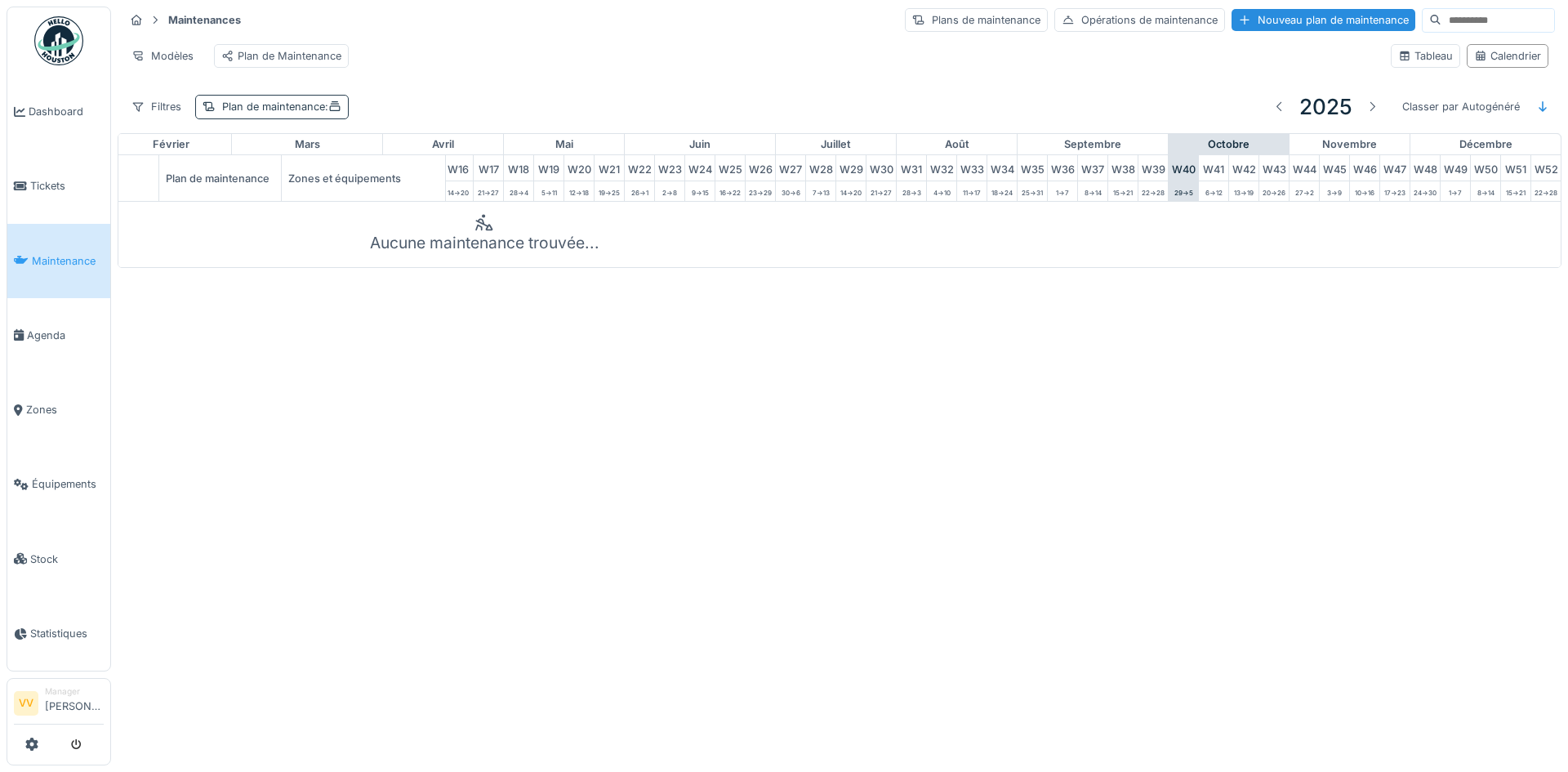
click at [300, 115] on div "Plan de maintenance :" at bounding box center [282, 106] width 119 height 16
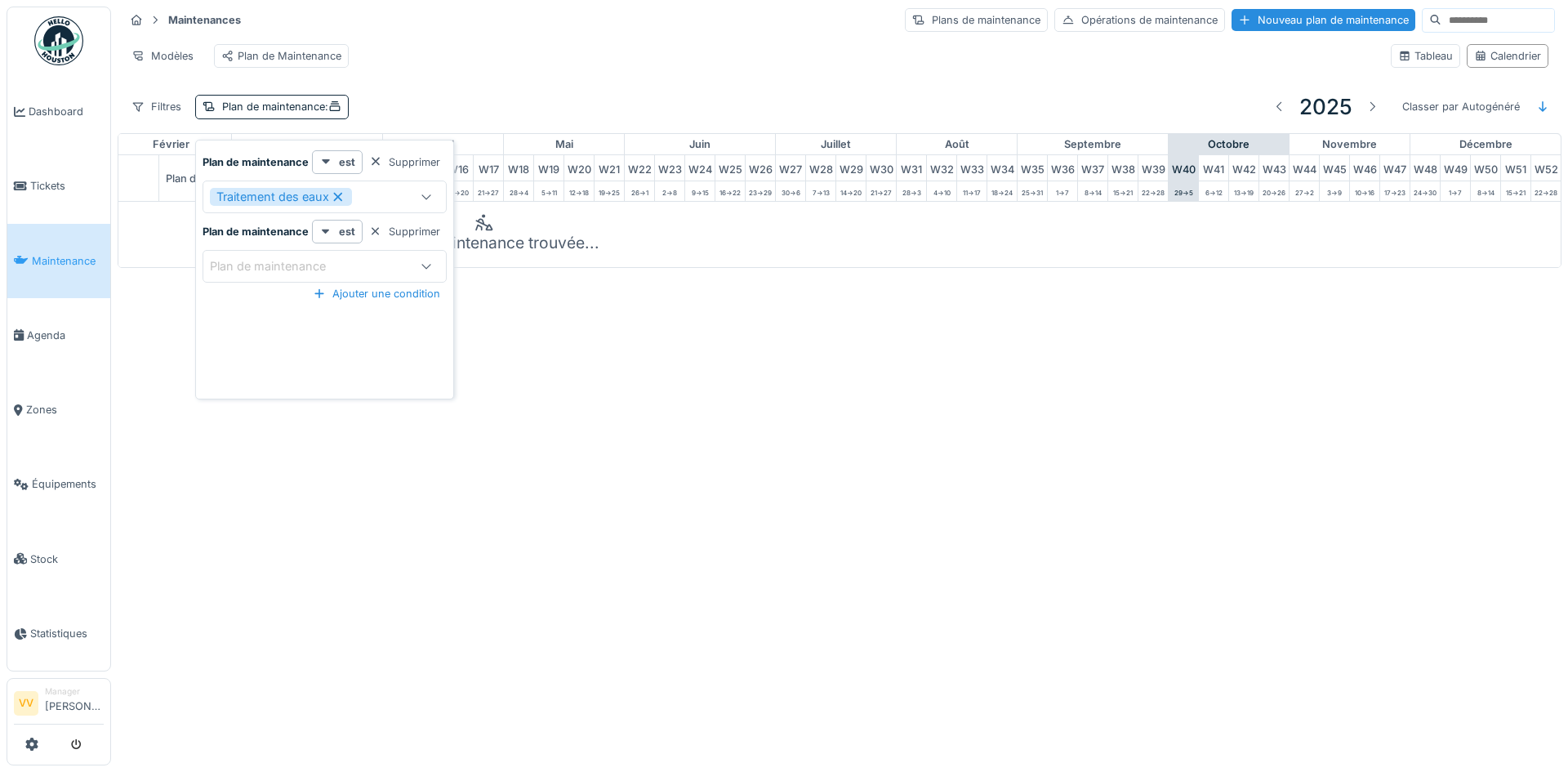
click at [339, 197] on icon at bounding box center [339, 196] width 9 height 9
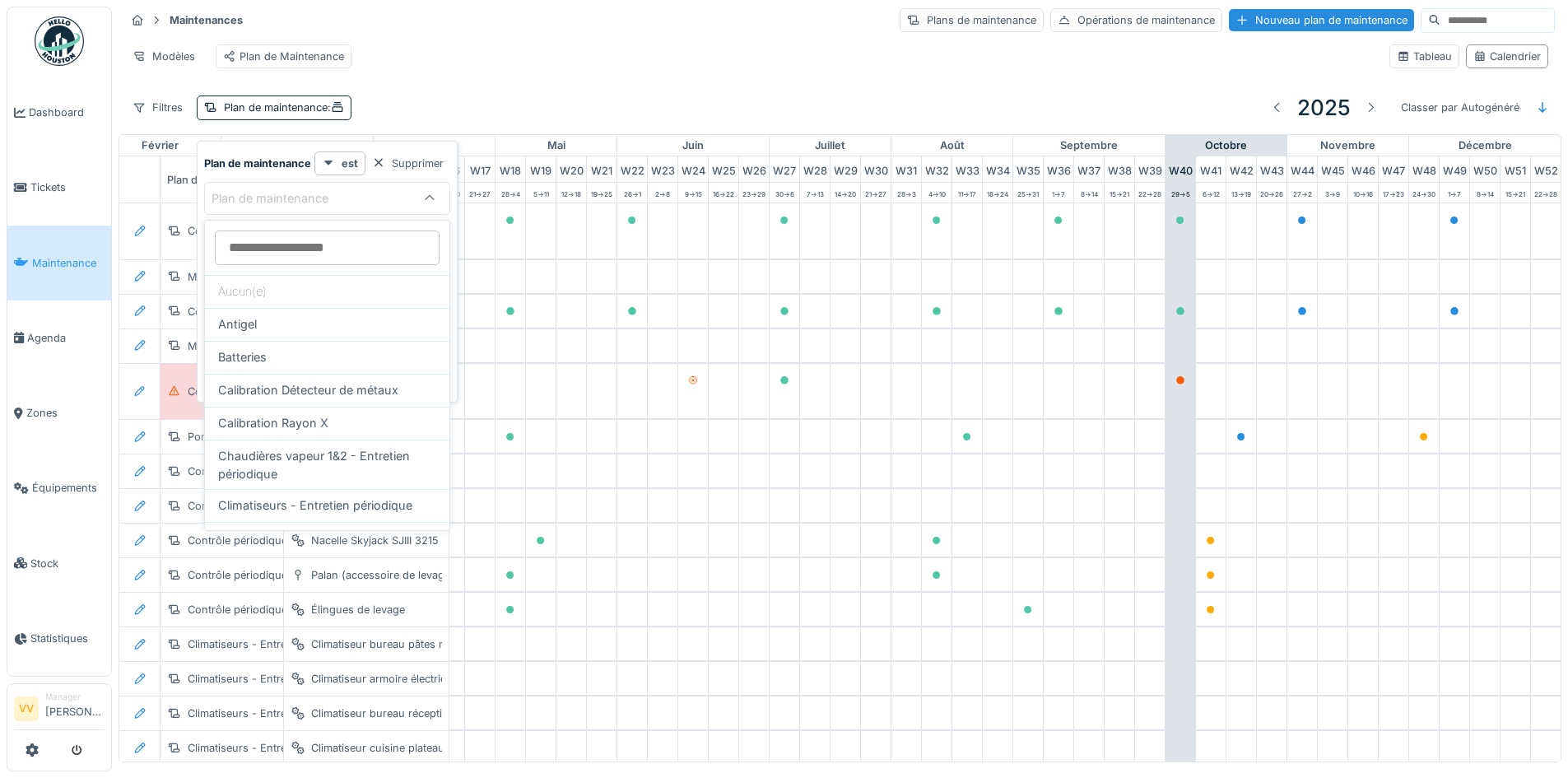
click at [830, 433] on div at bounding box center [845, 437] width 30 height 33
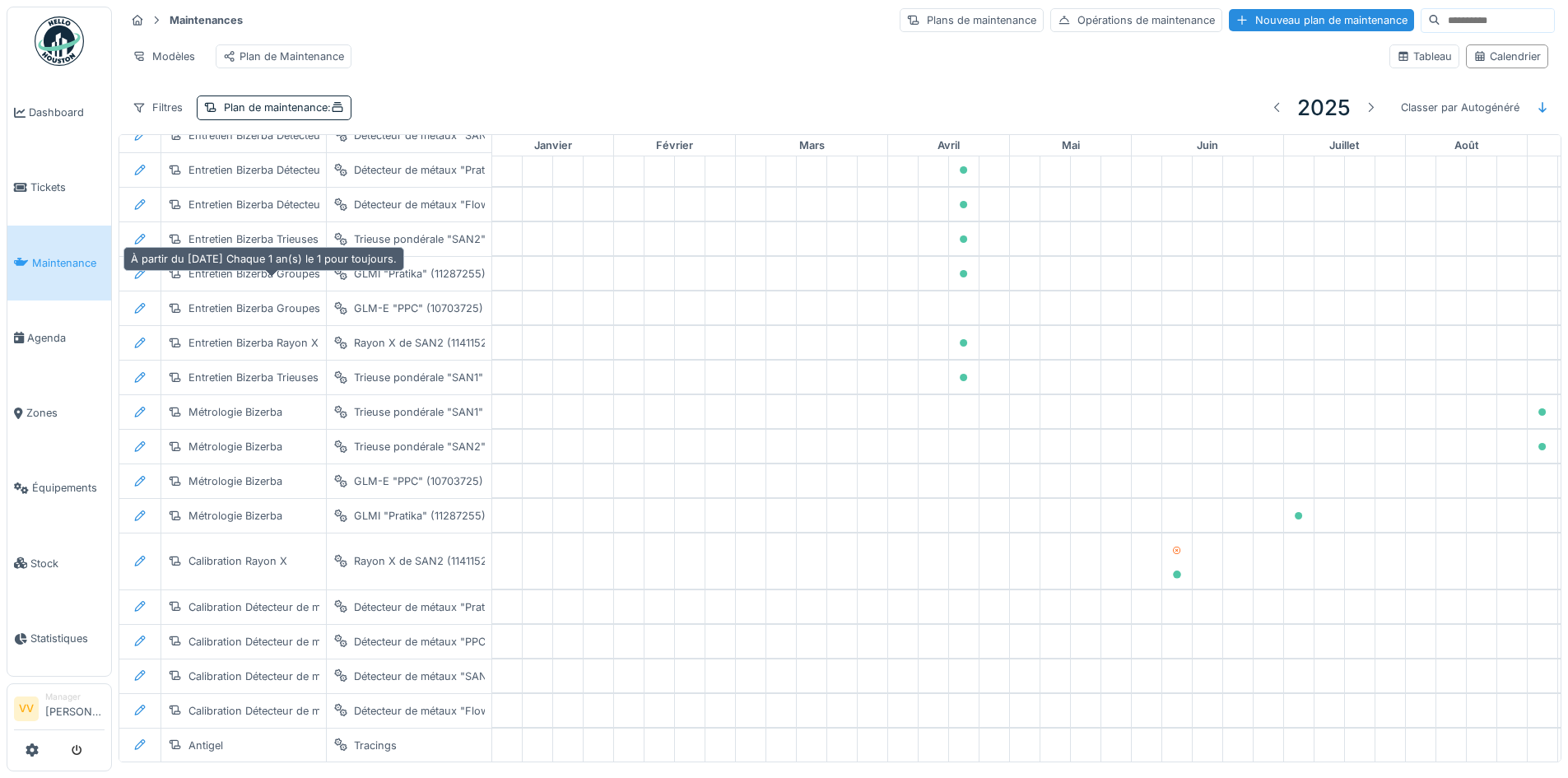
scroll to position [2850, 0]
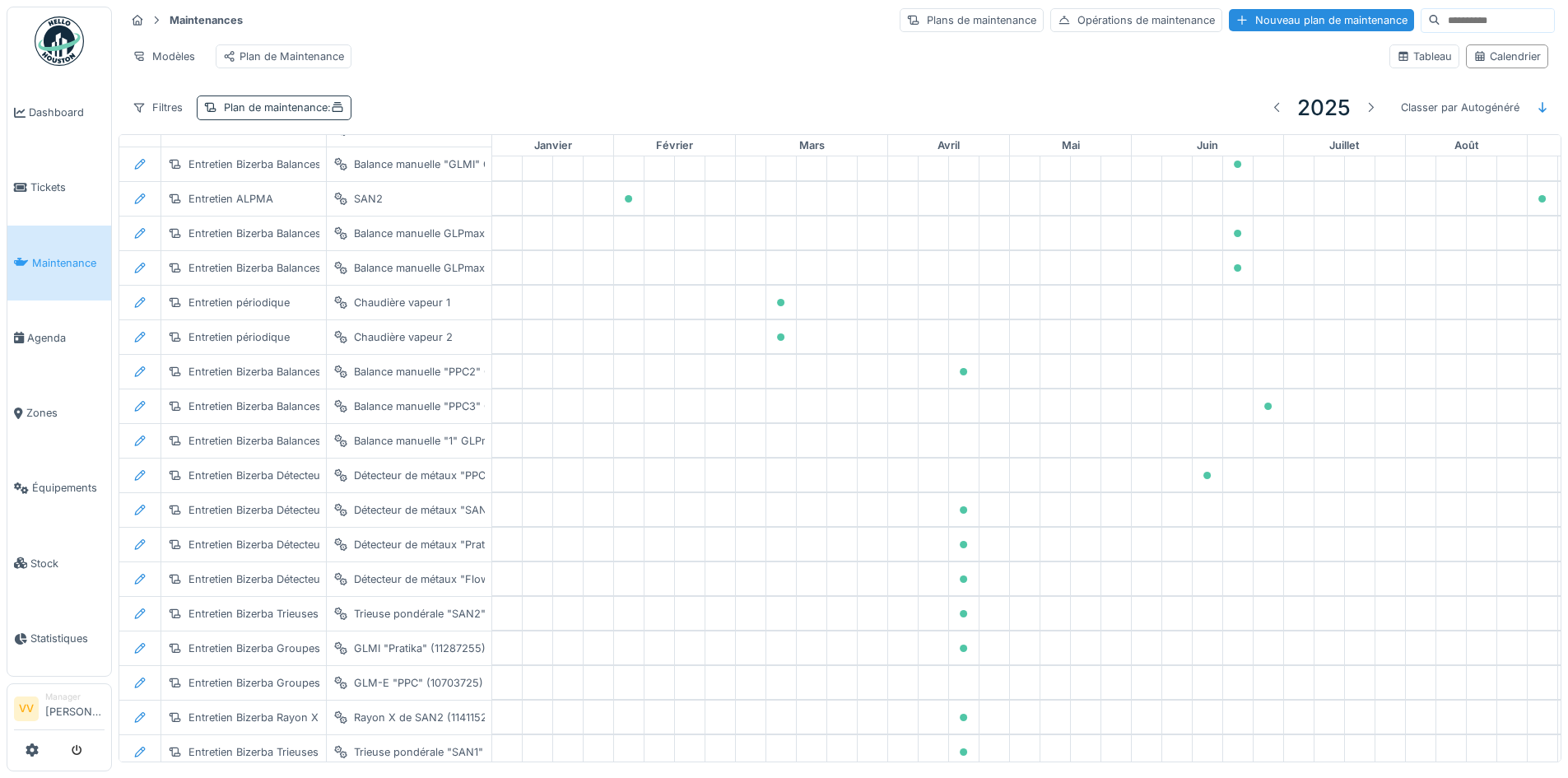
click at [286, 107] on div "Plan de maintenance :" at bounding box center [274, 107] width 154 height 24
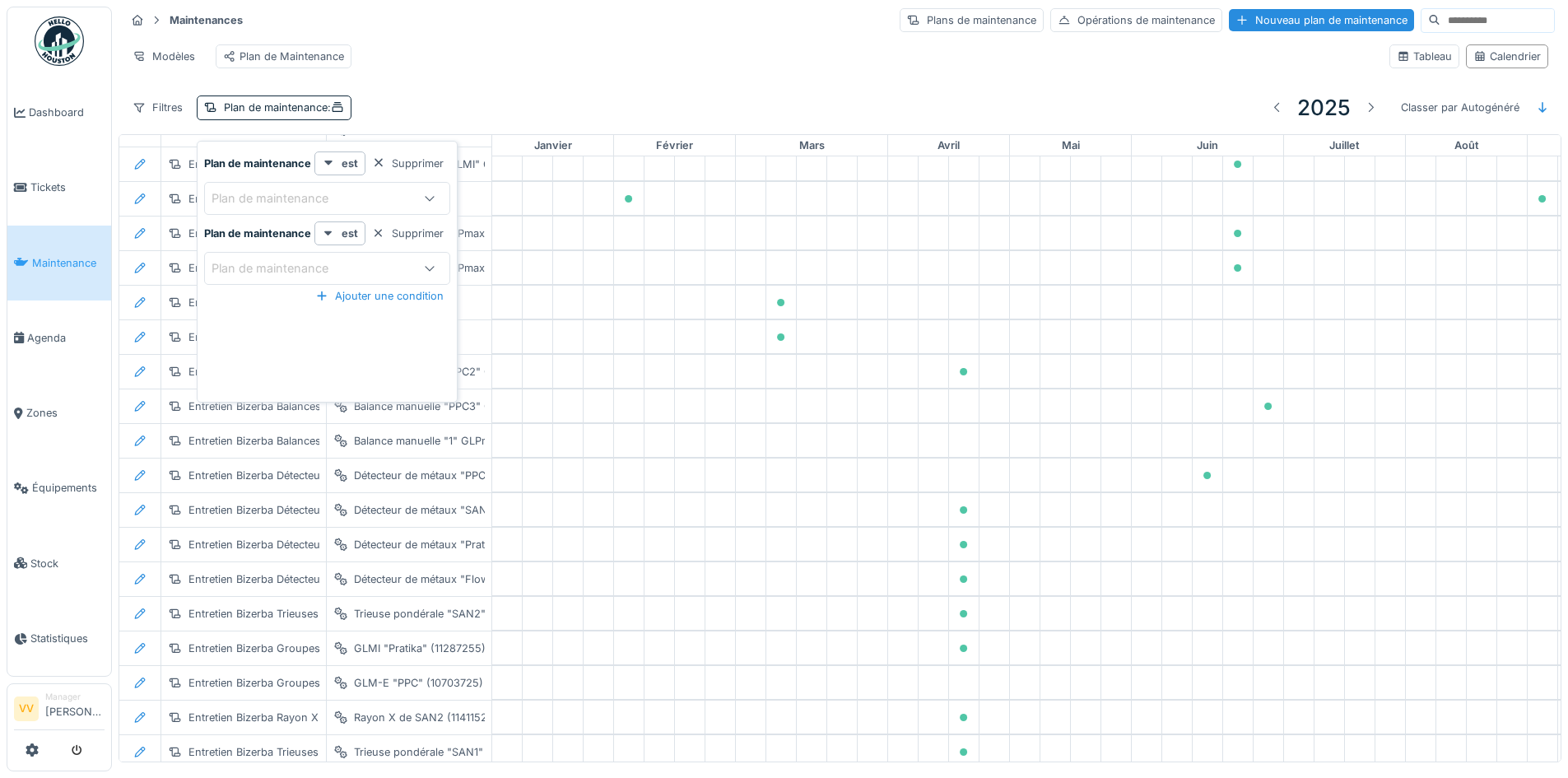
click at [271, 194] on div "Plan de maintenance" at bounding box center [281, 199] width 140 height 19
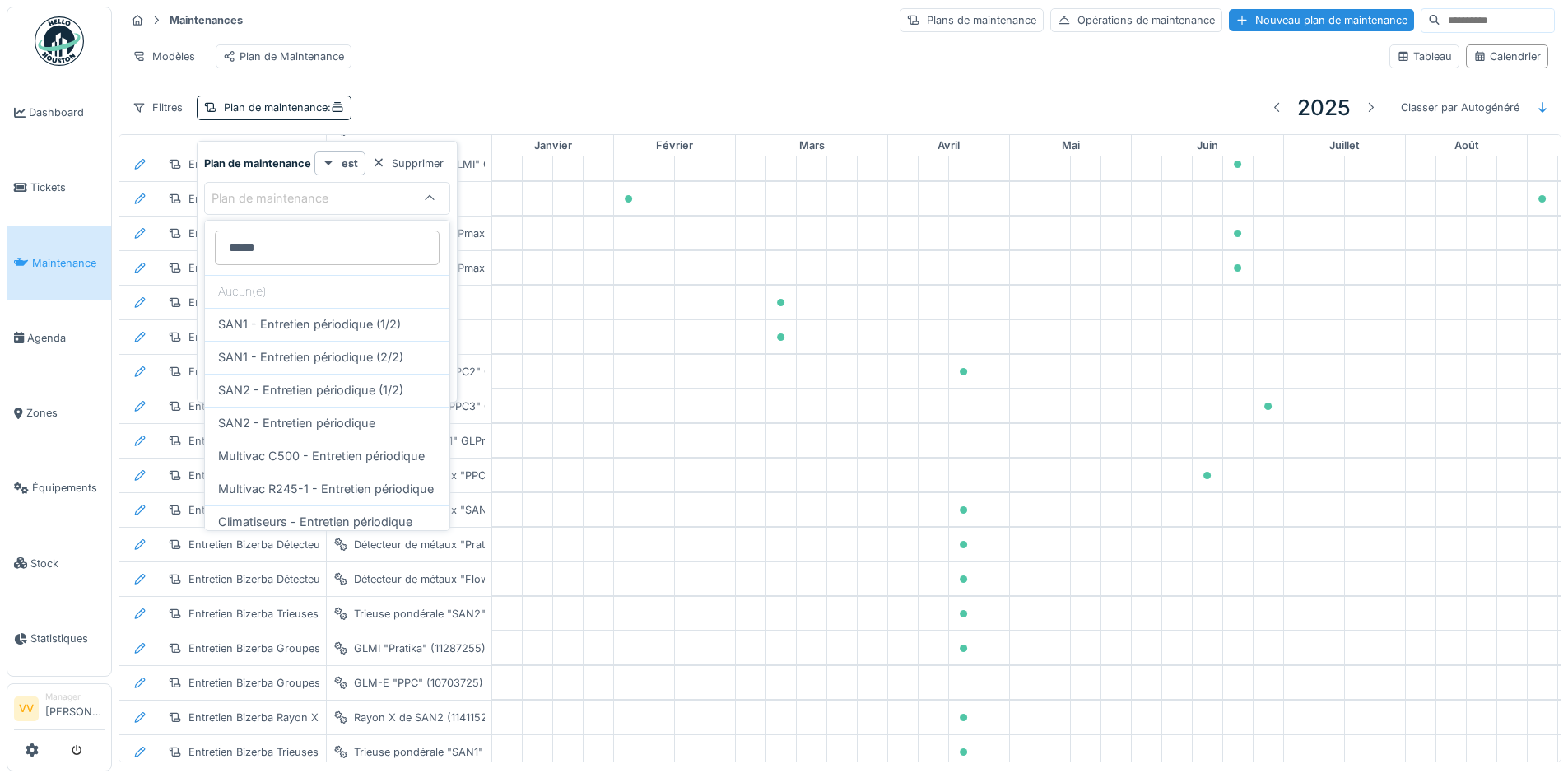
type maintenance_YyNDE "*****"
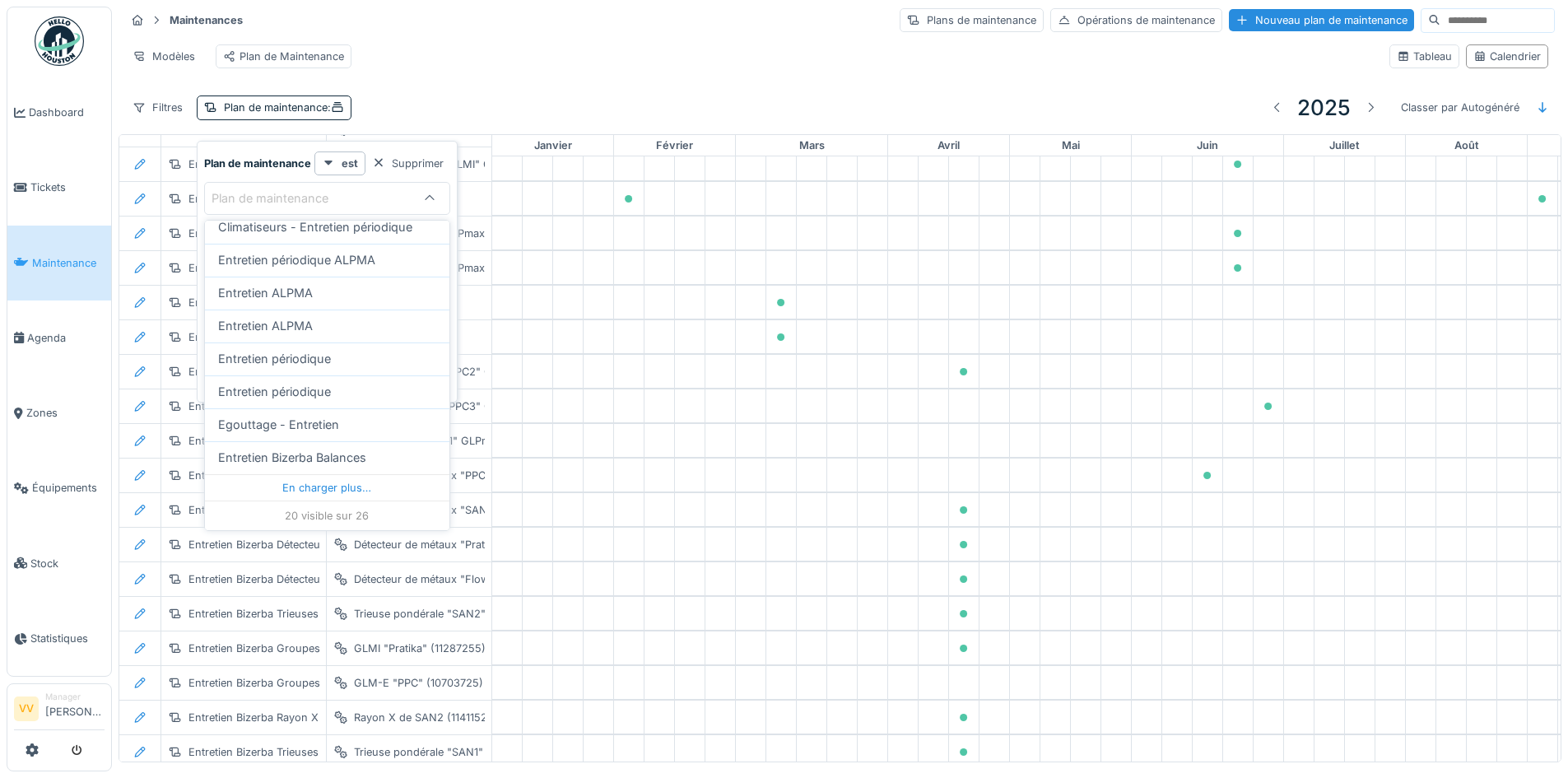
scroll to position [593, 0]
click at [312, 490] on div "En charger plus…" at bounding box center [327, 488] width 244 height 26
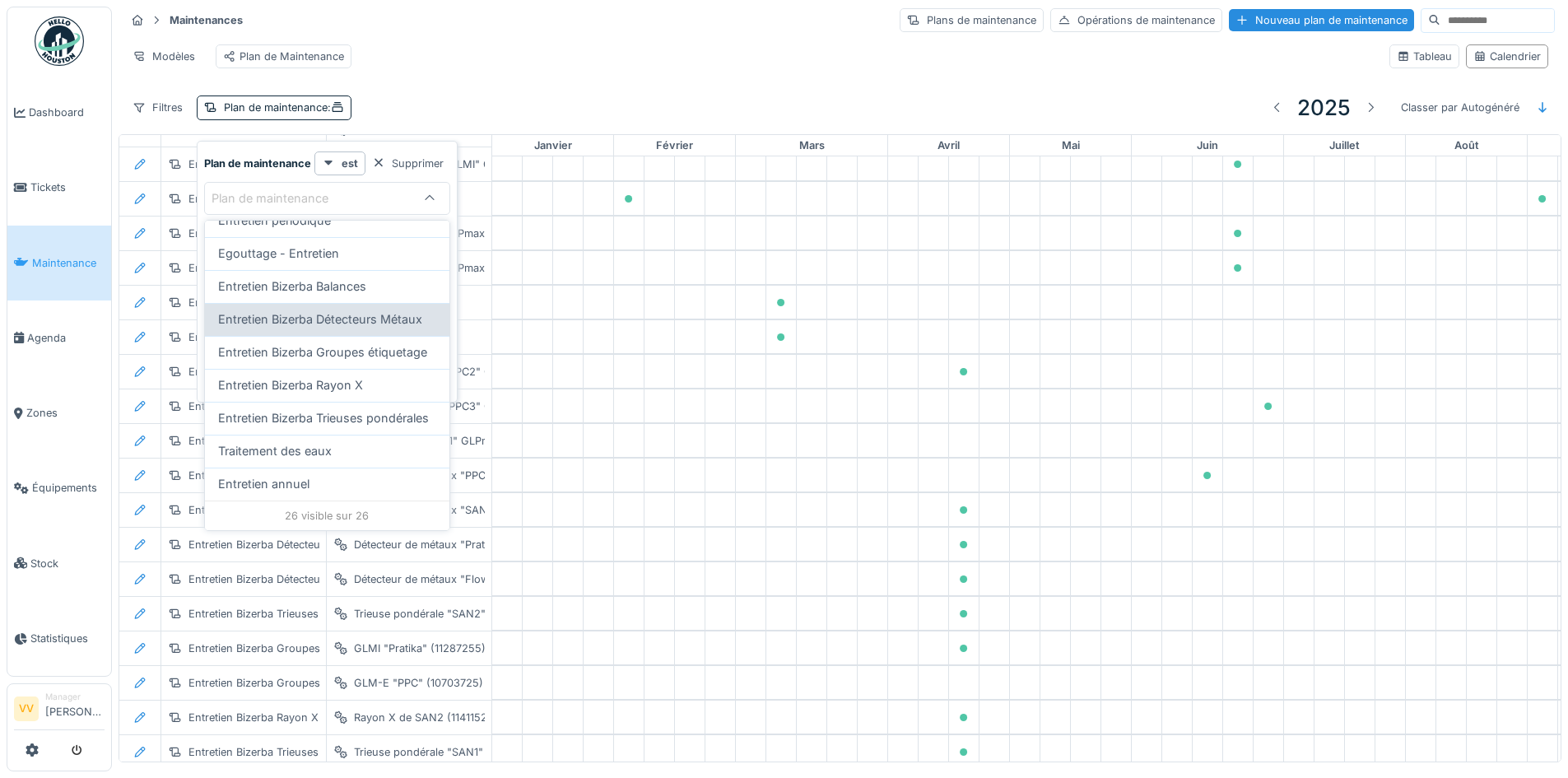
scroll to position [4, 0]
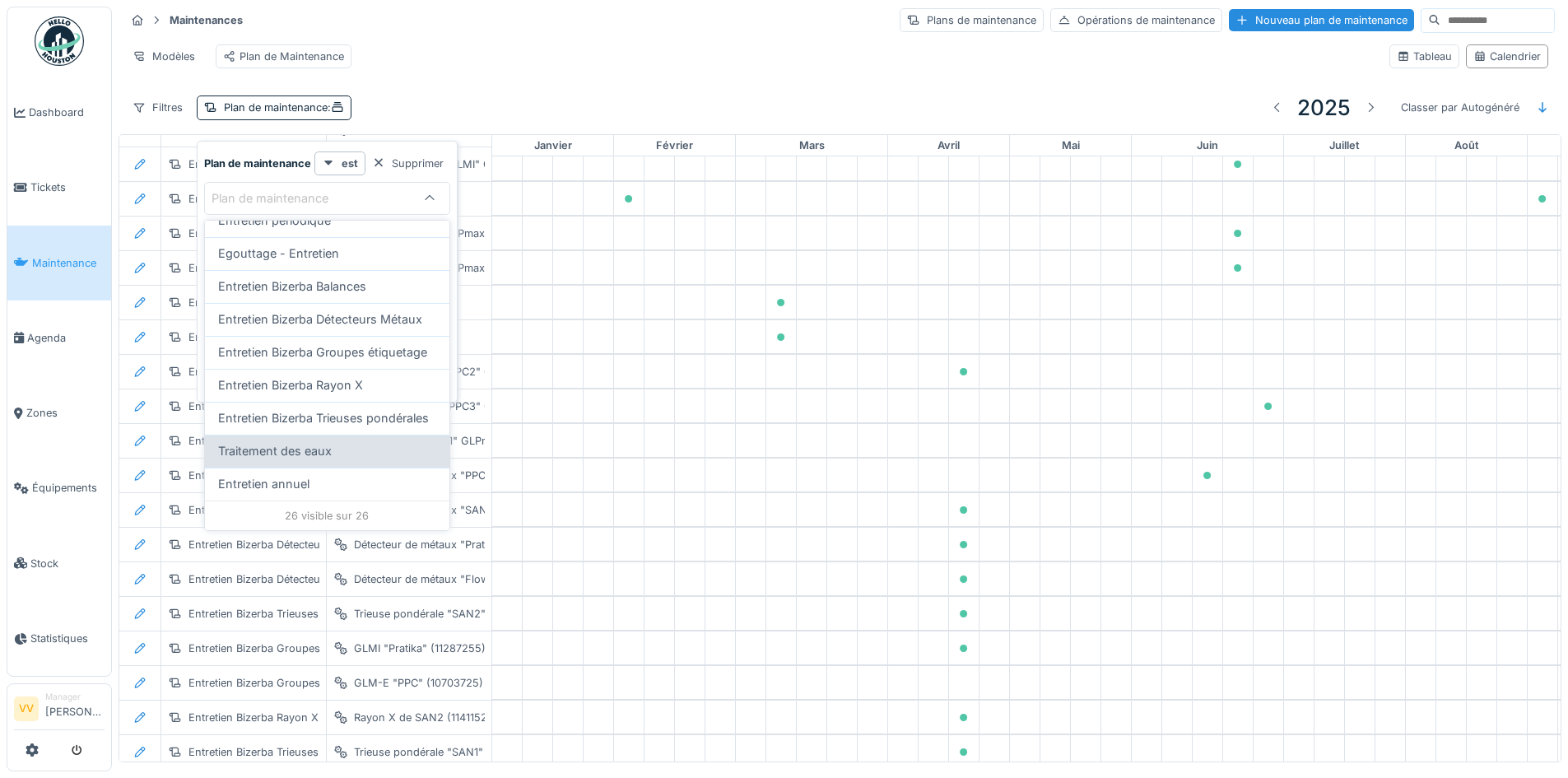
click at [301, 446] on span "Traitement des eaux" at bounding box center [275, 451] width 114 height 19
type input "*****"
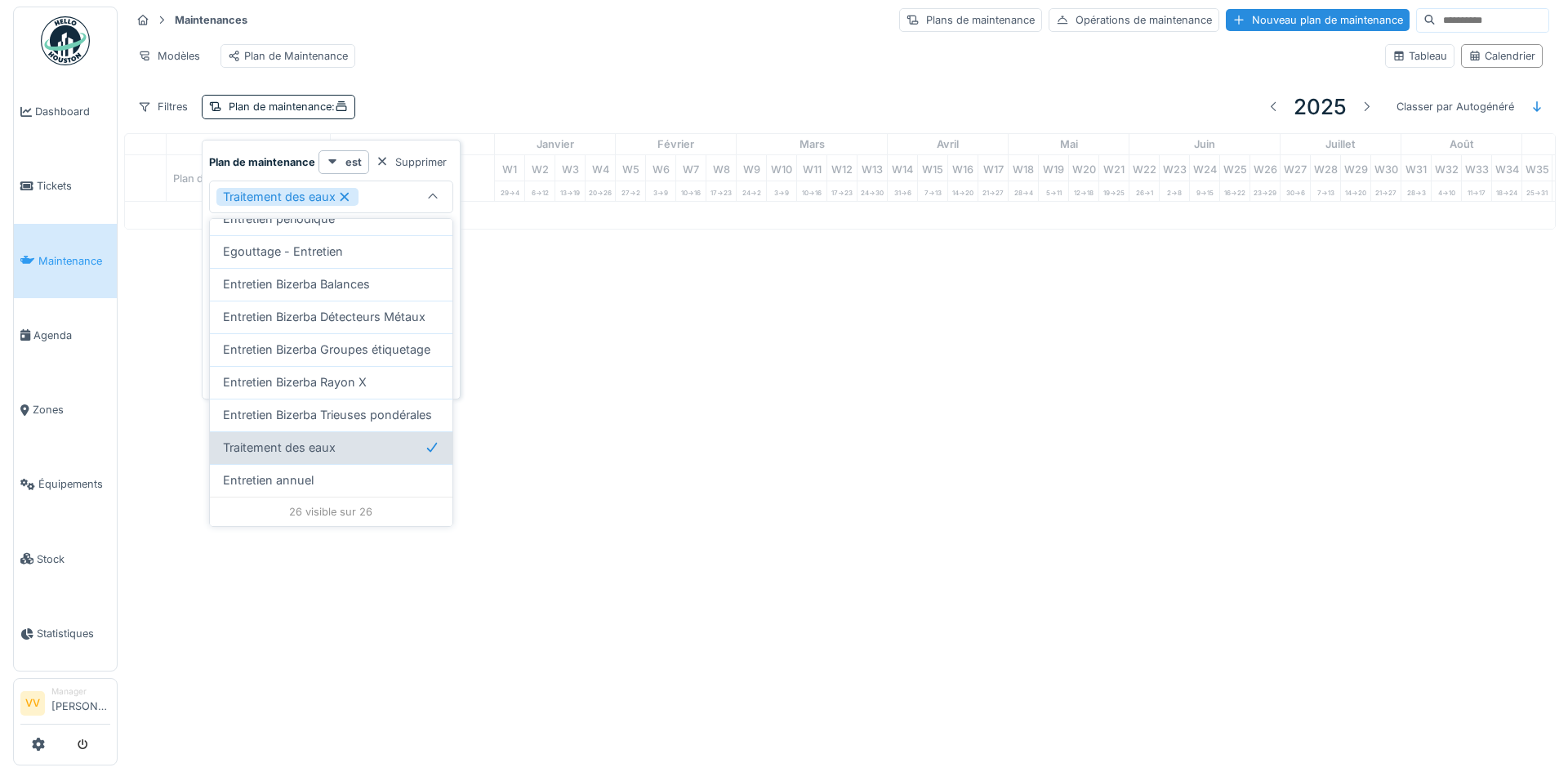
scroll to position [0, 0]
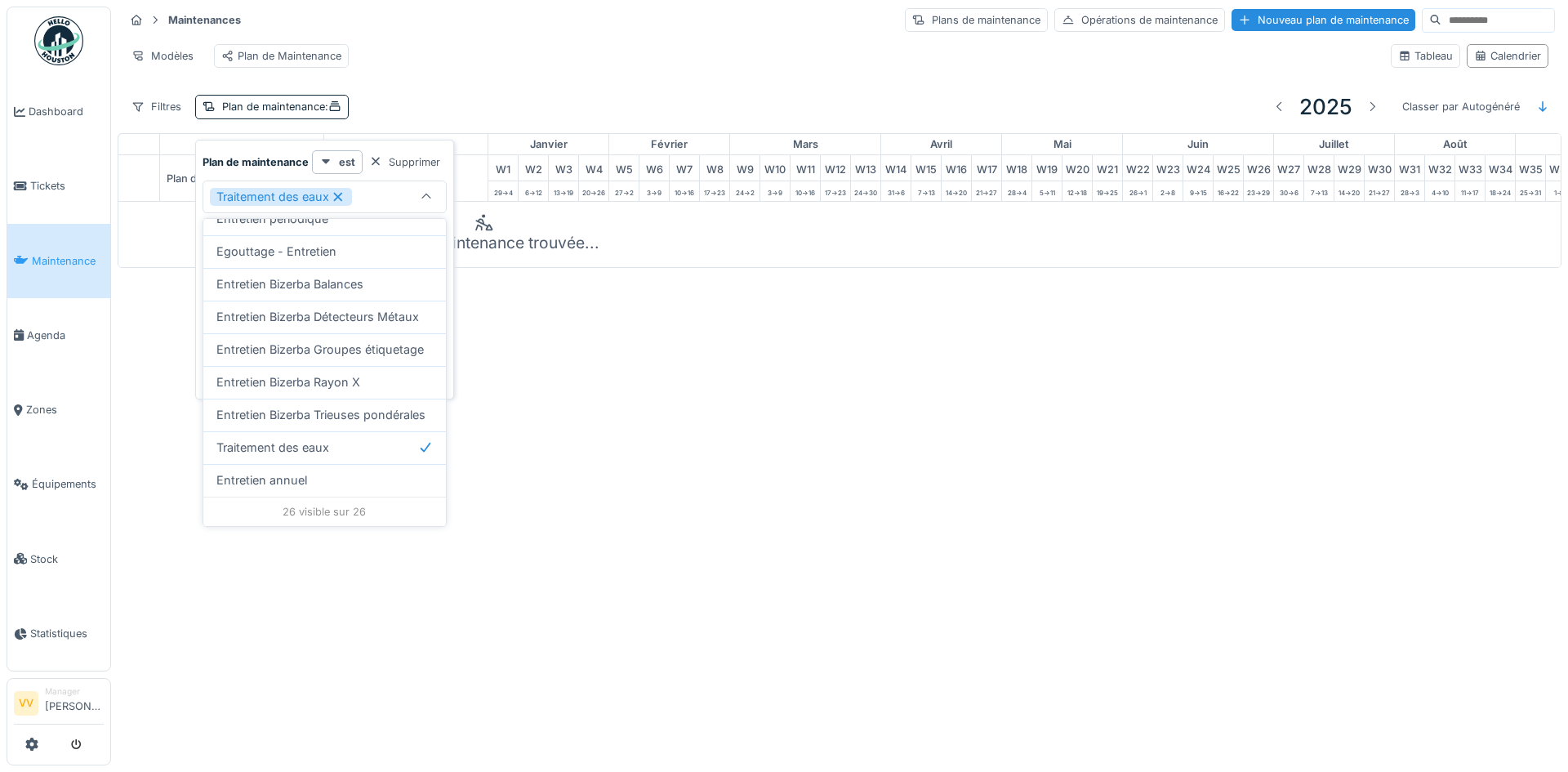
click at [1013, 421] on div "Annuler Maintenances Plans de maintenance Opérations de maintenance Nouveau pla…" at bounding box center [784, 386] width 1568 height 772
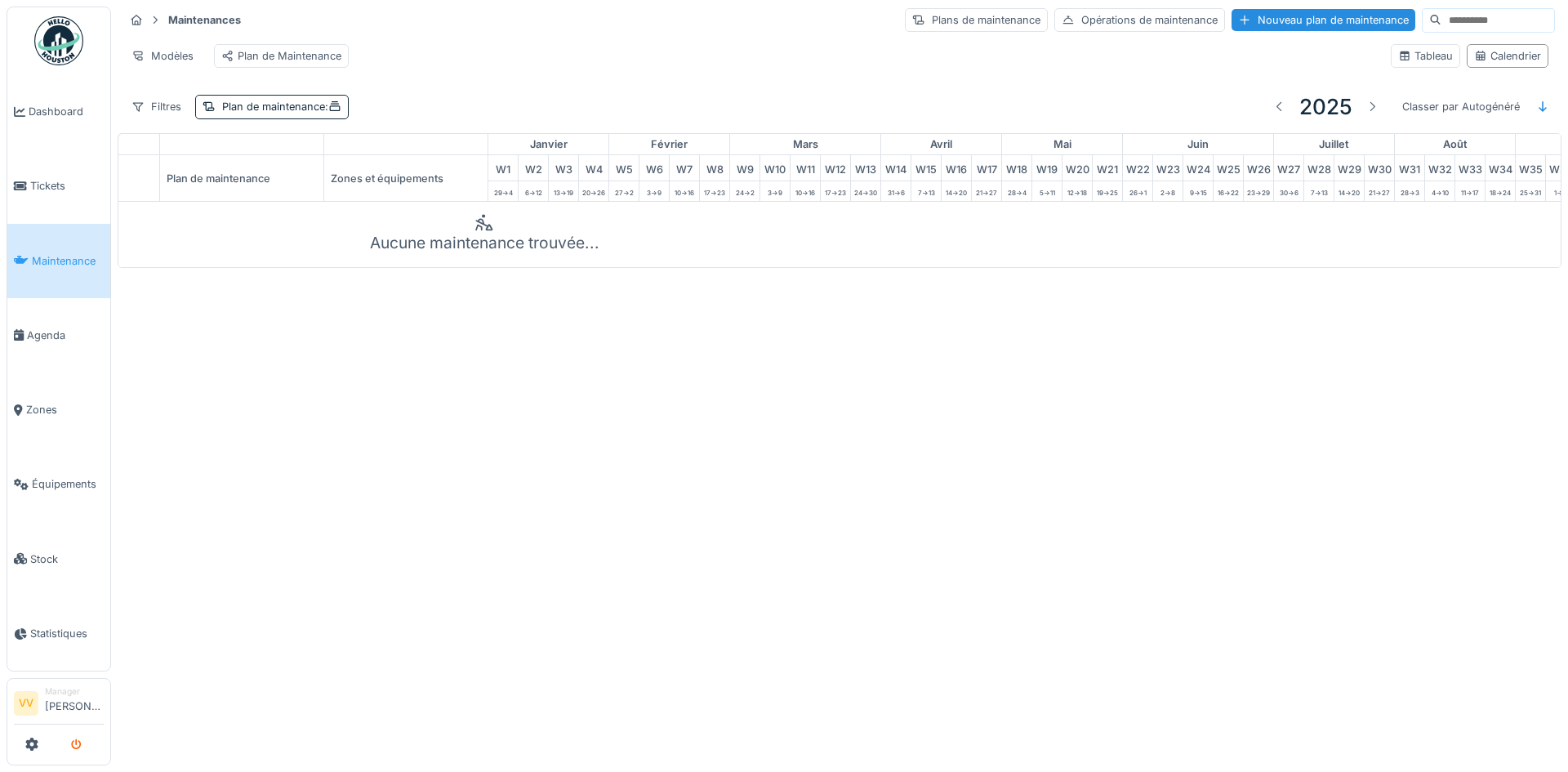
click at [76, 747] on icon "submit" at bounding box center [76, 745] width 11 height 11
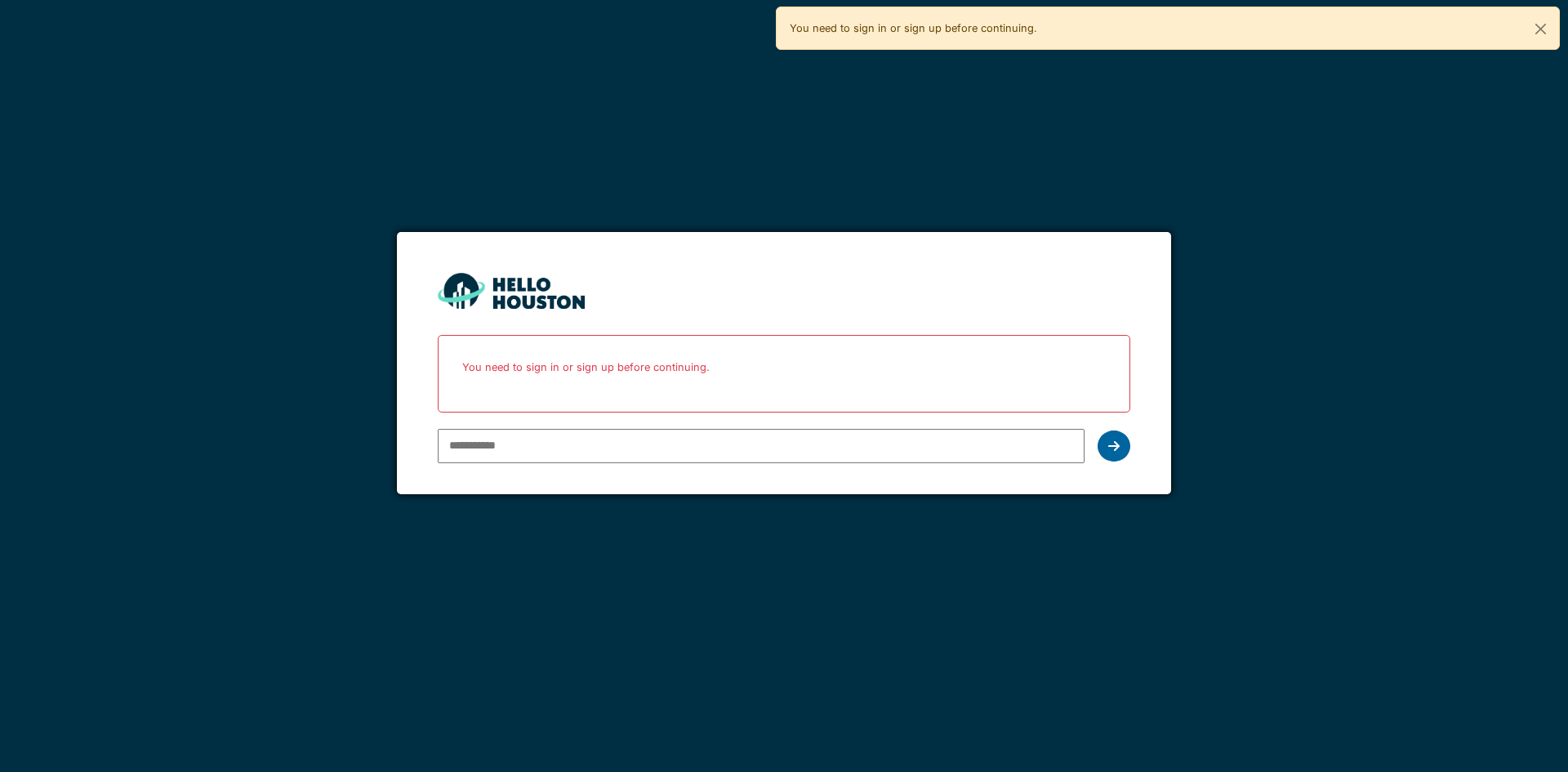
type input "**********"
click at [1125, 453] on div at bounding box center [1114, 446] width 33 height 31
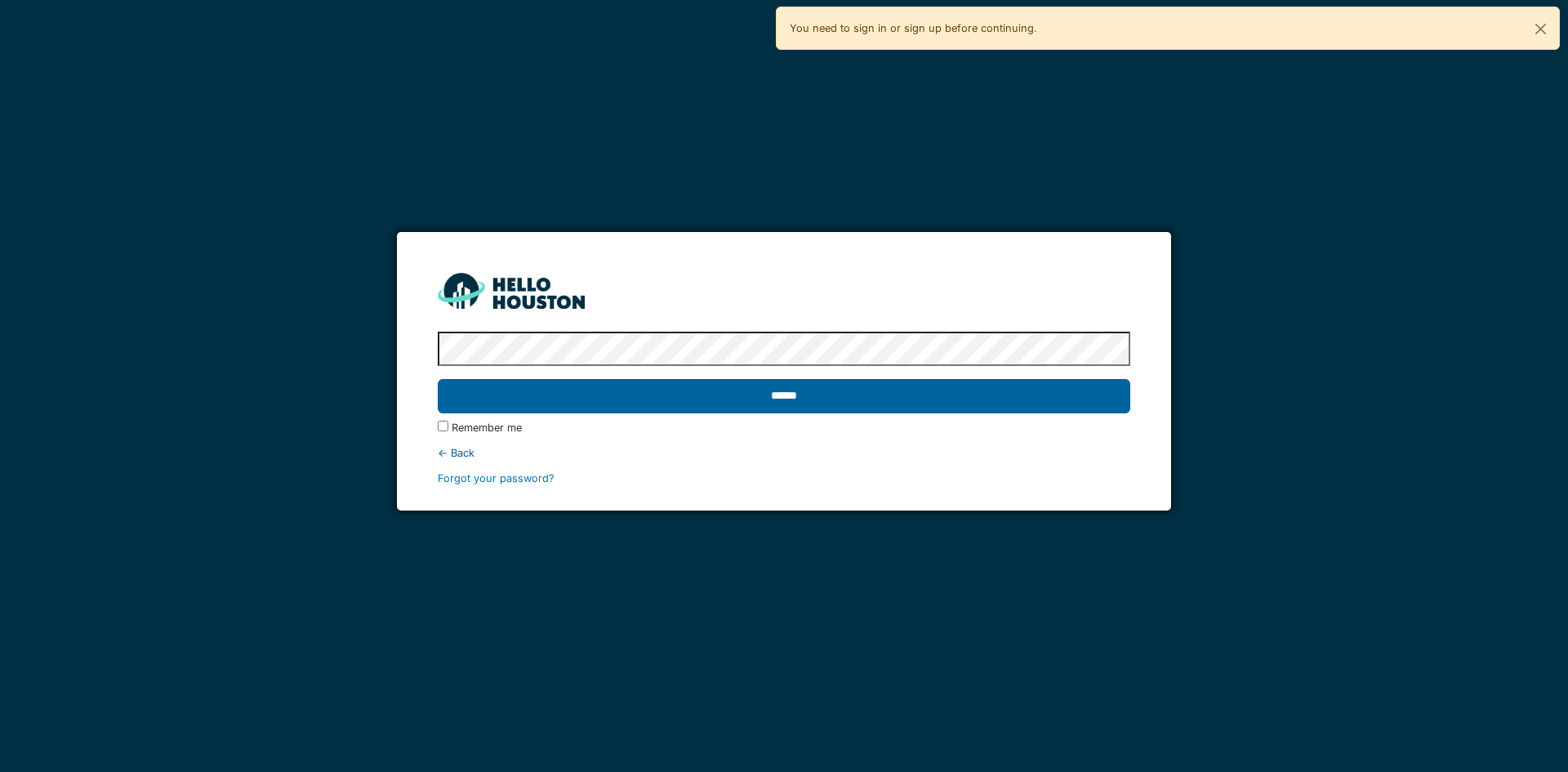
click at [1040, 385] on input "******" at bounding box center [784, 396] width 692 height 34
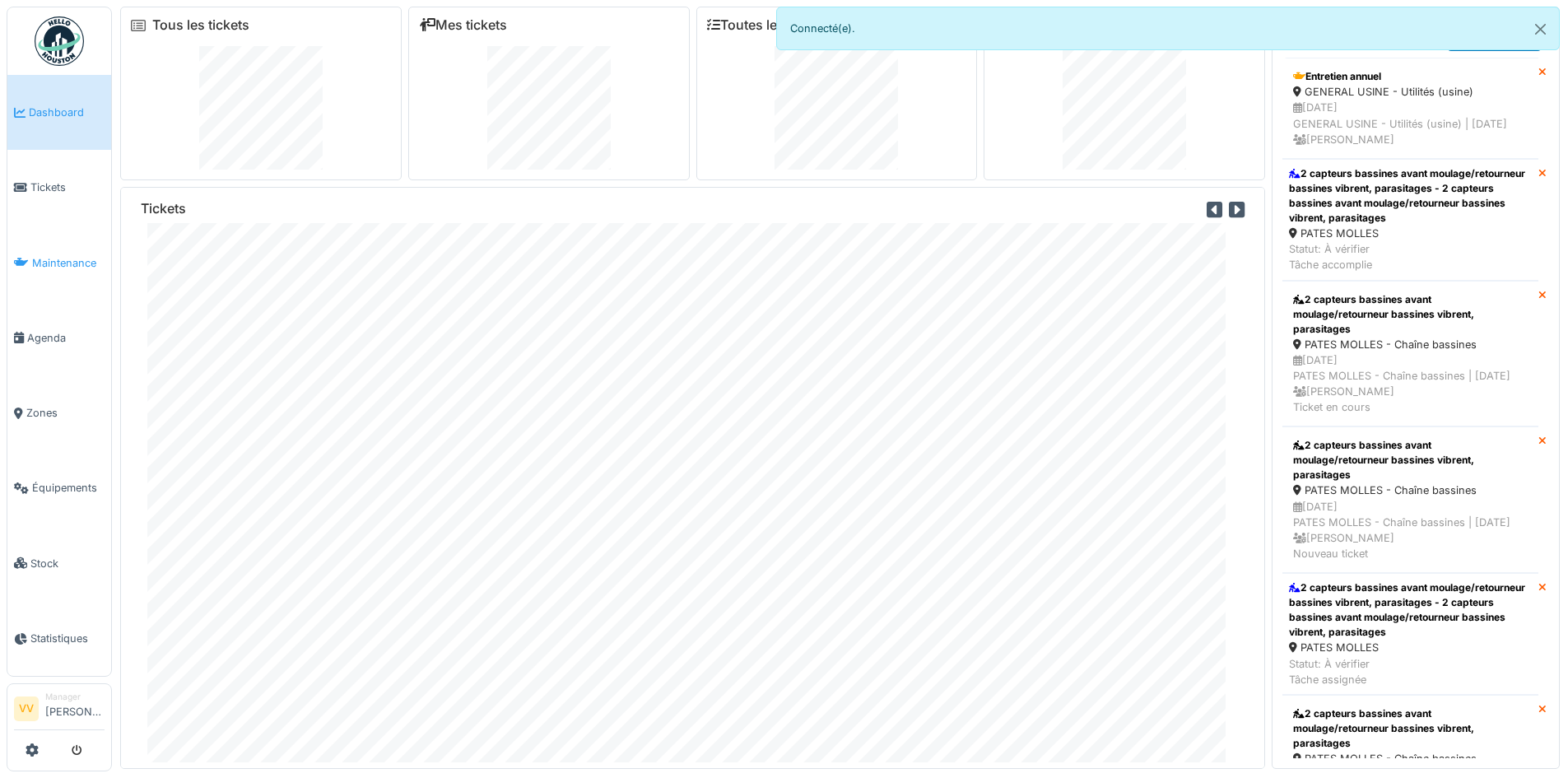
click at [30, 267] on link "Maintenance" at bounding box center [59, 263] width 104 height 75
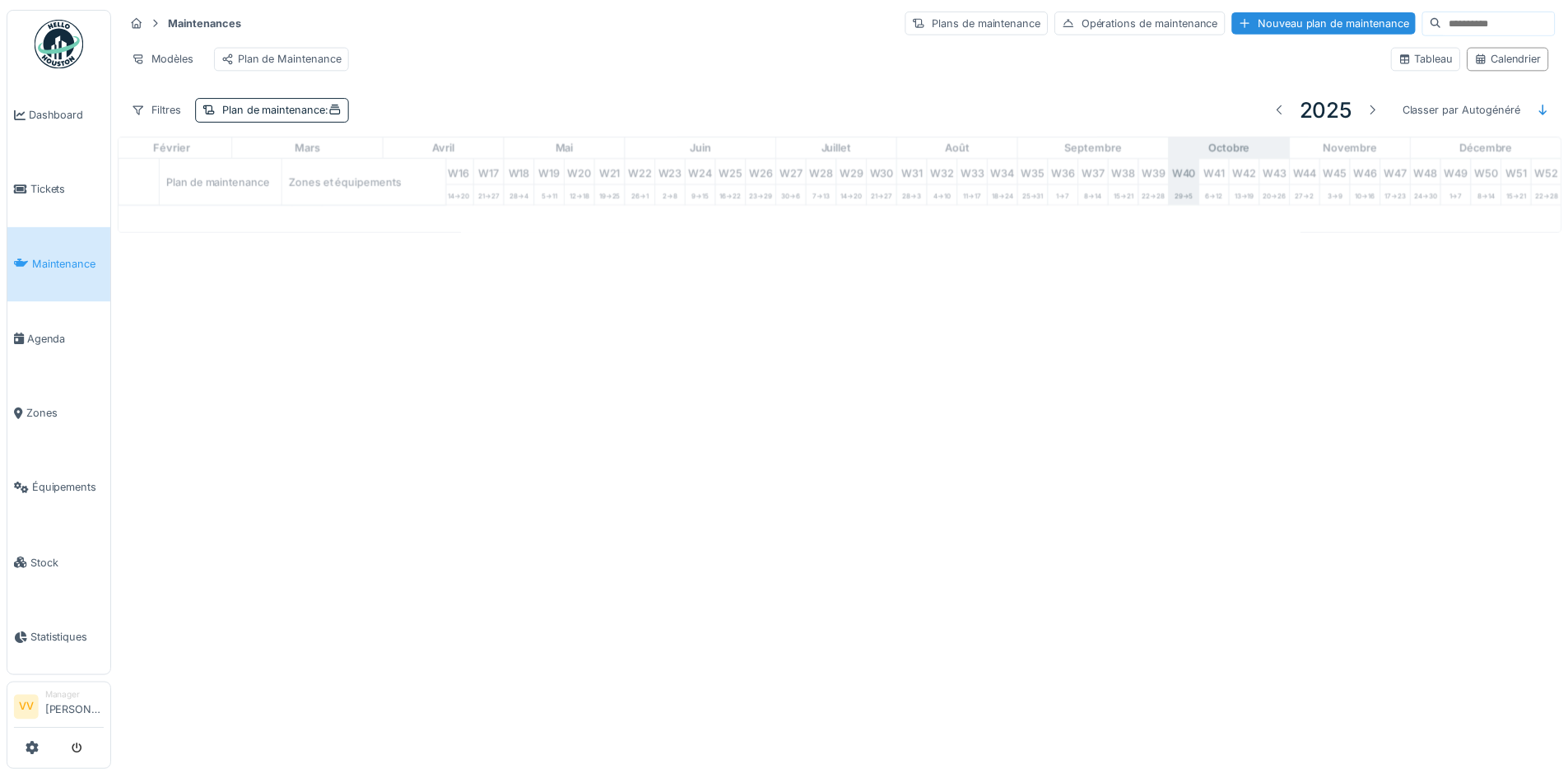
scroll to position [0, 539]
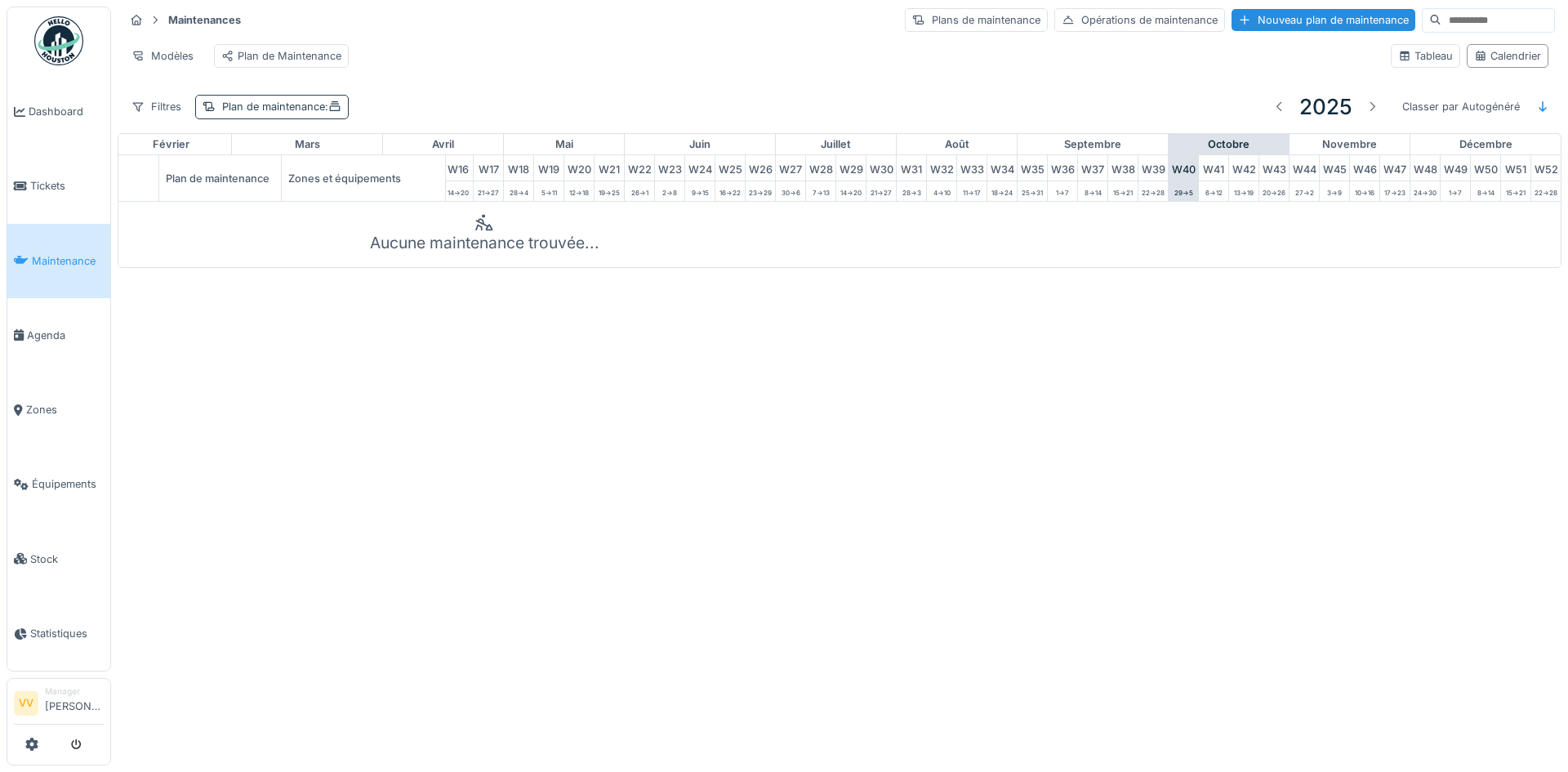
click at [304, 118] on div "Plan de maintenance :" at bounding box center [272, 106] width 153 height 24
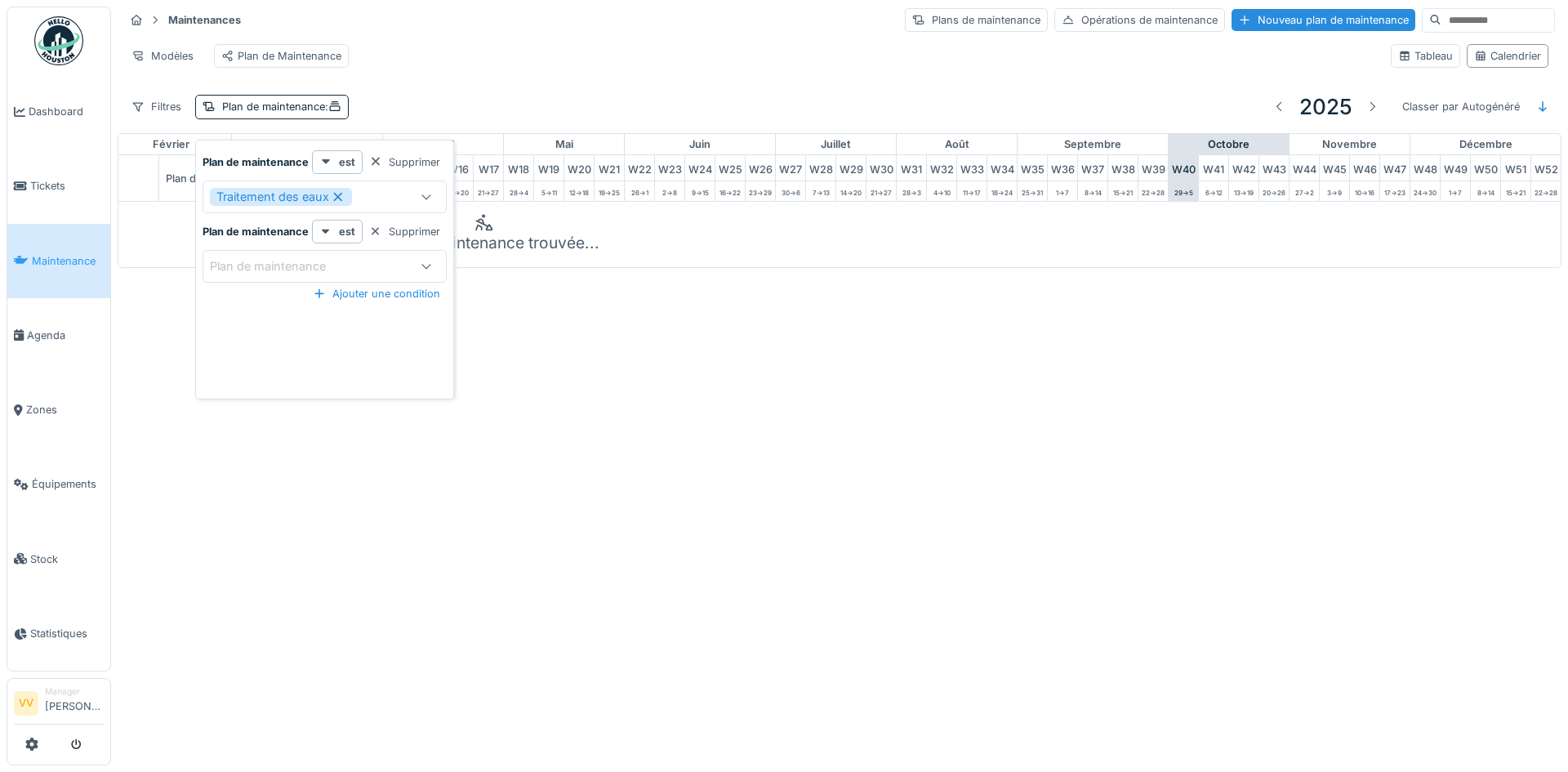
click at [344, 200] on icon at bounding box center [339, 196] width 15 height 11
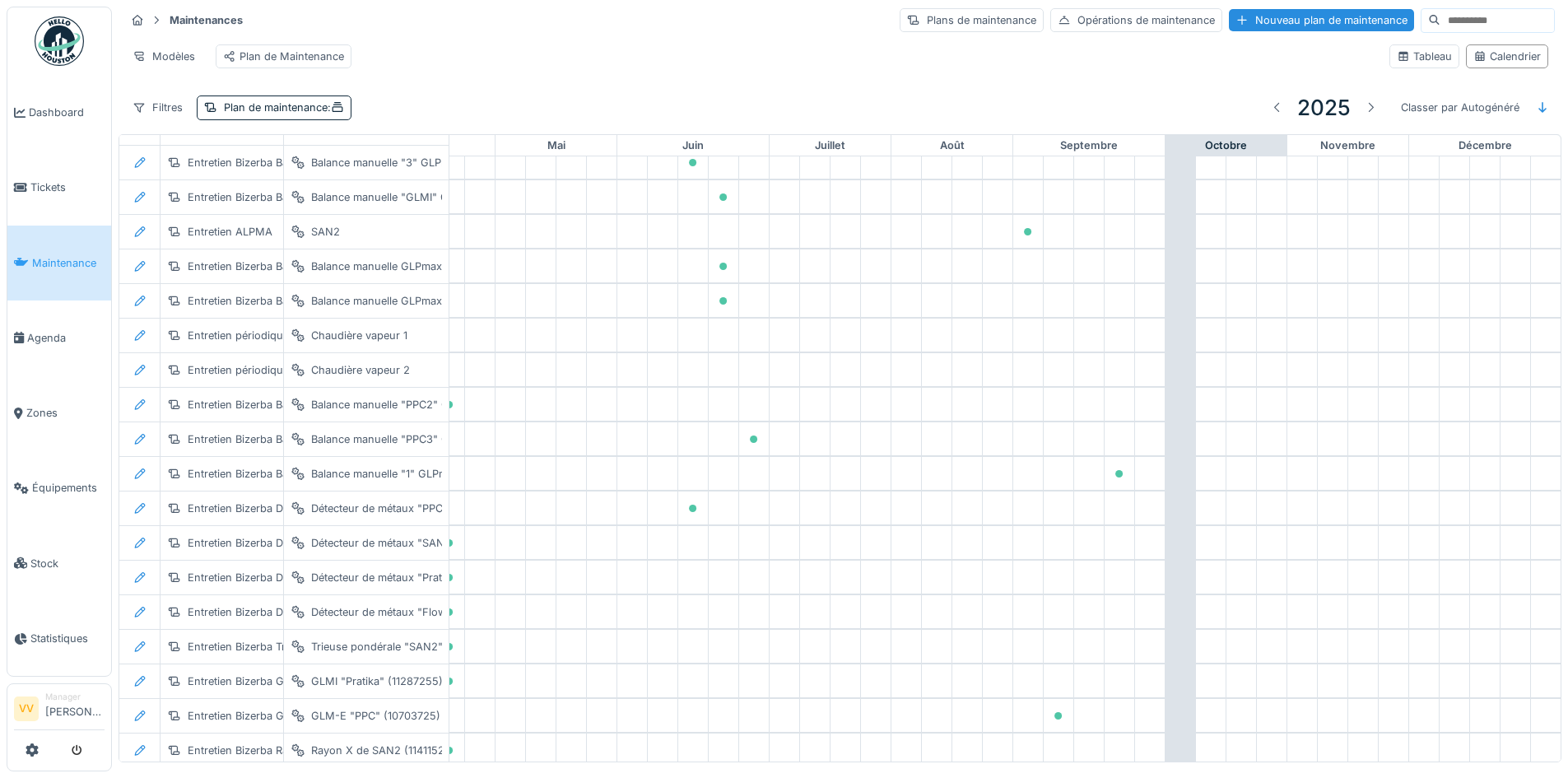
scroll to position [2768, 539]
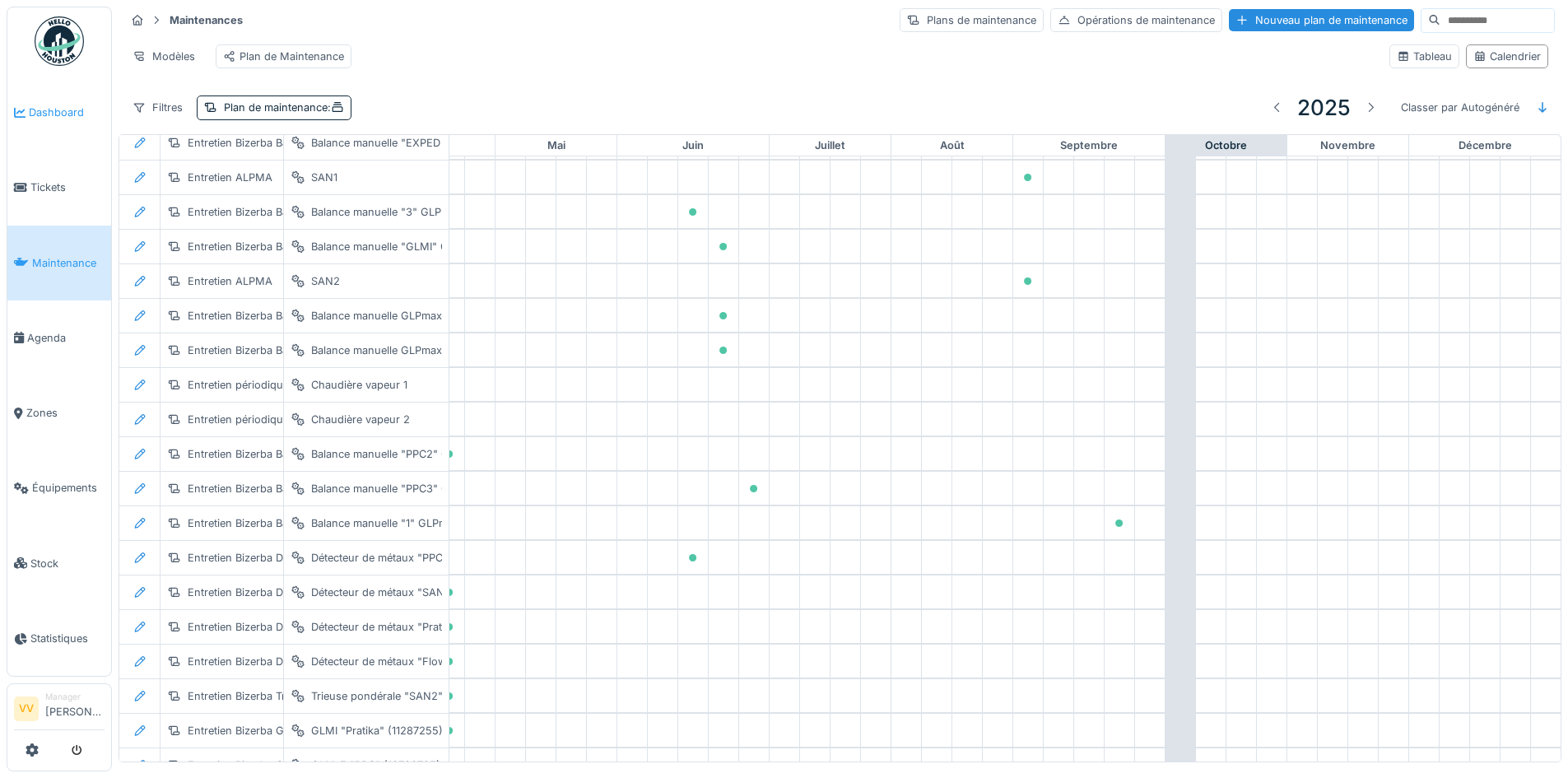
click at [42, 109] on span "Dashboard" at bounding box center [67, 112] width 76 height 16
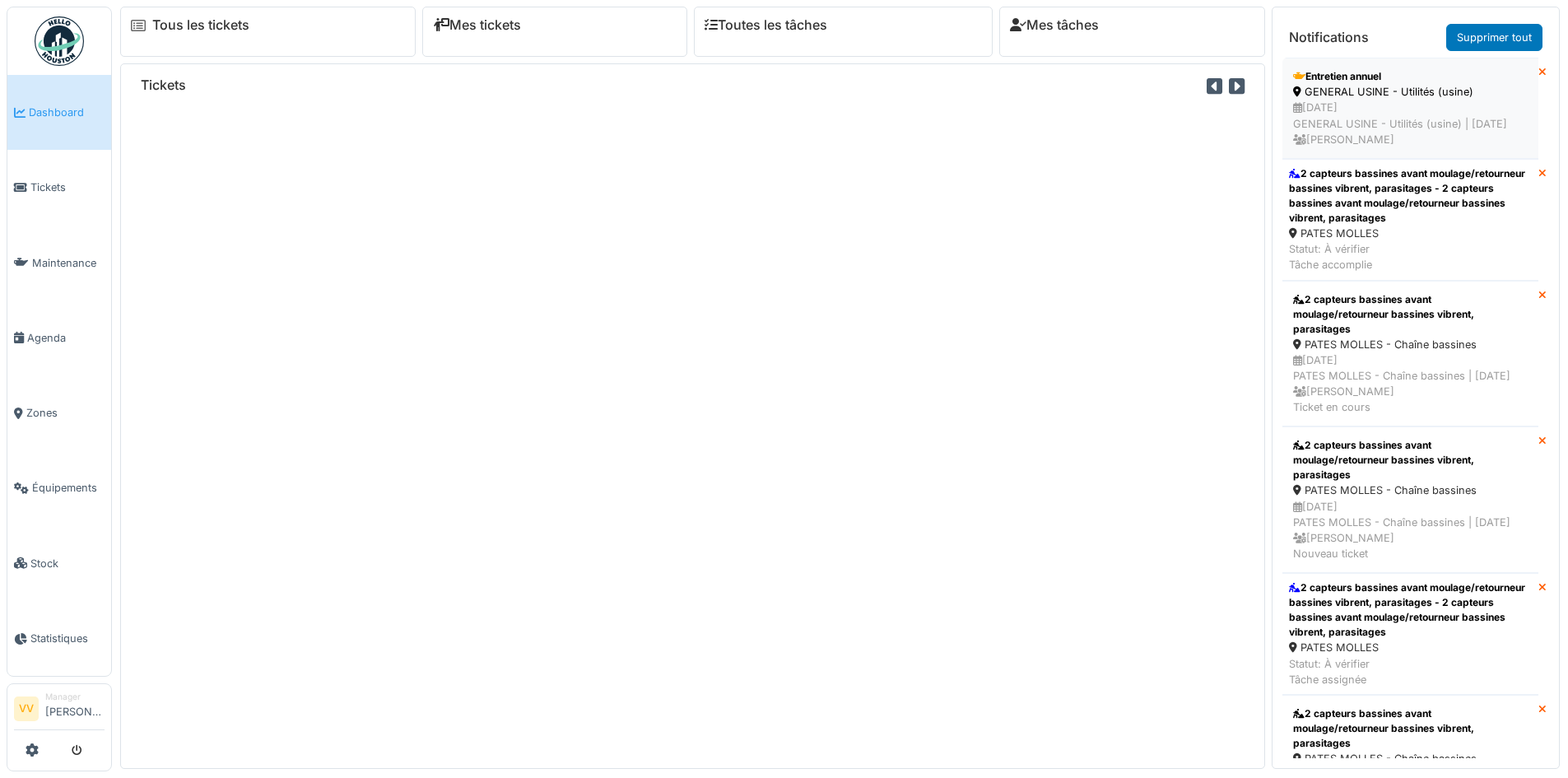
click at [1355, 80] on div "Entretien annuel" at bounding box center [1410, 77] width 235 height 15
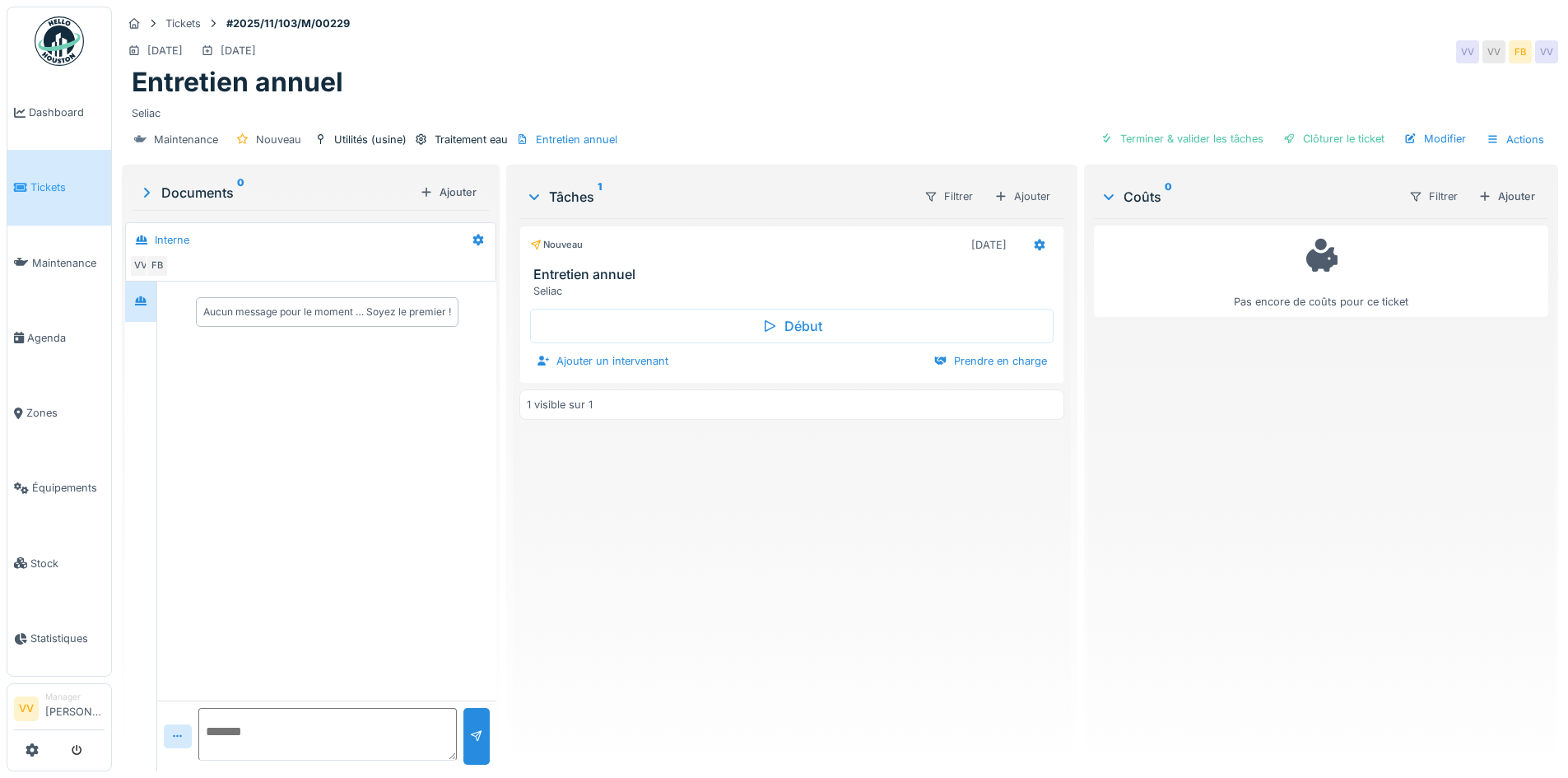
click at [1029, 610] on div "Nouveau [DATE] Entretien annuel Seliac Début Ajouter un intervenant Prendre en …" at bounding box center [791, 488] width 544 height 540
click at [587, 139] on div "Entretien annuel" at bounding box center [576, 139] width 81 height 16
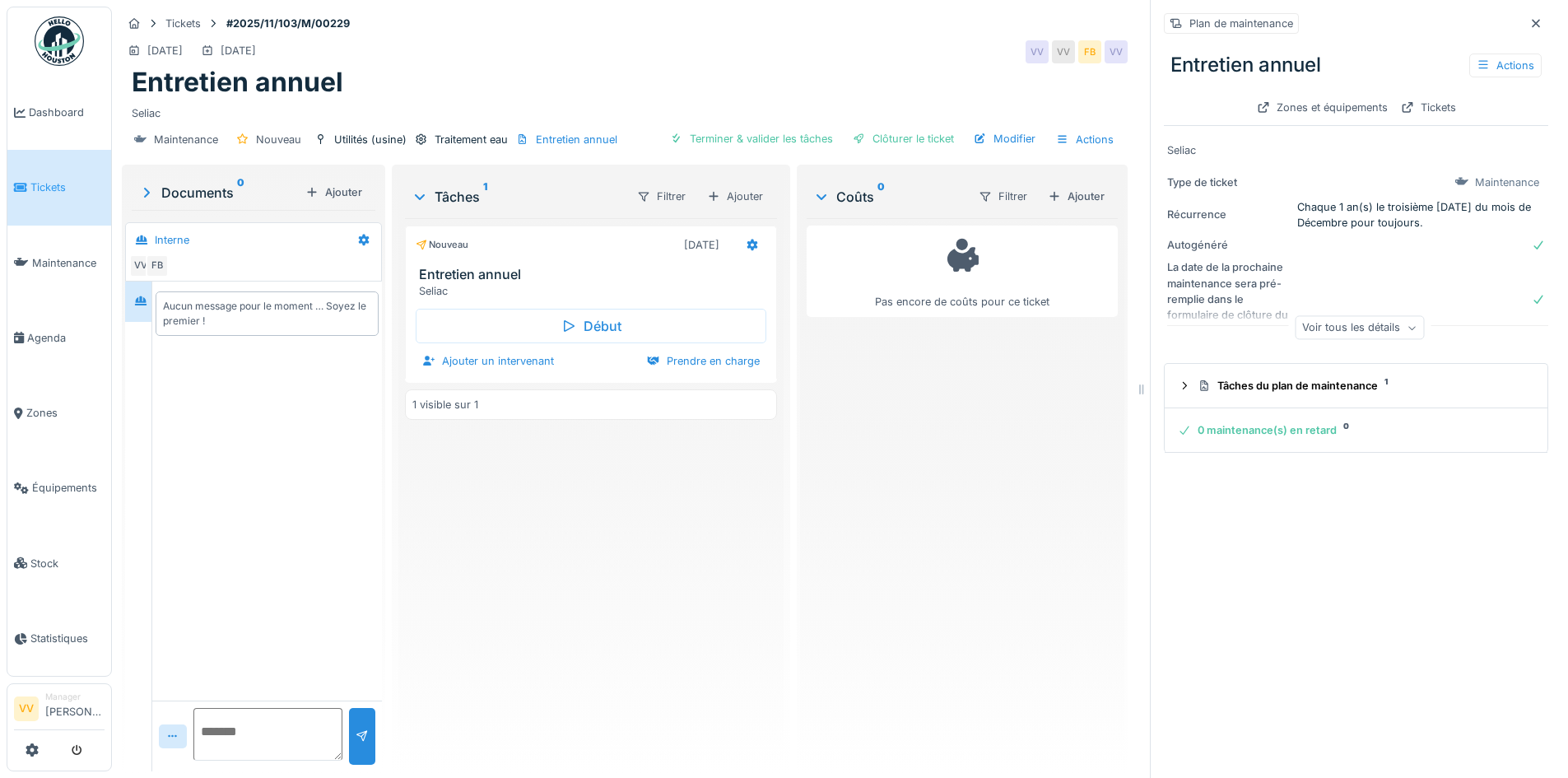
click at [1300, 327] on div "Voir tous les détails" at bounding box center [1359, 328] width 129 height 24
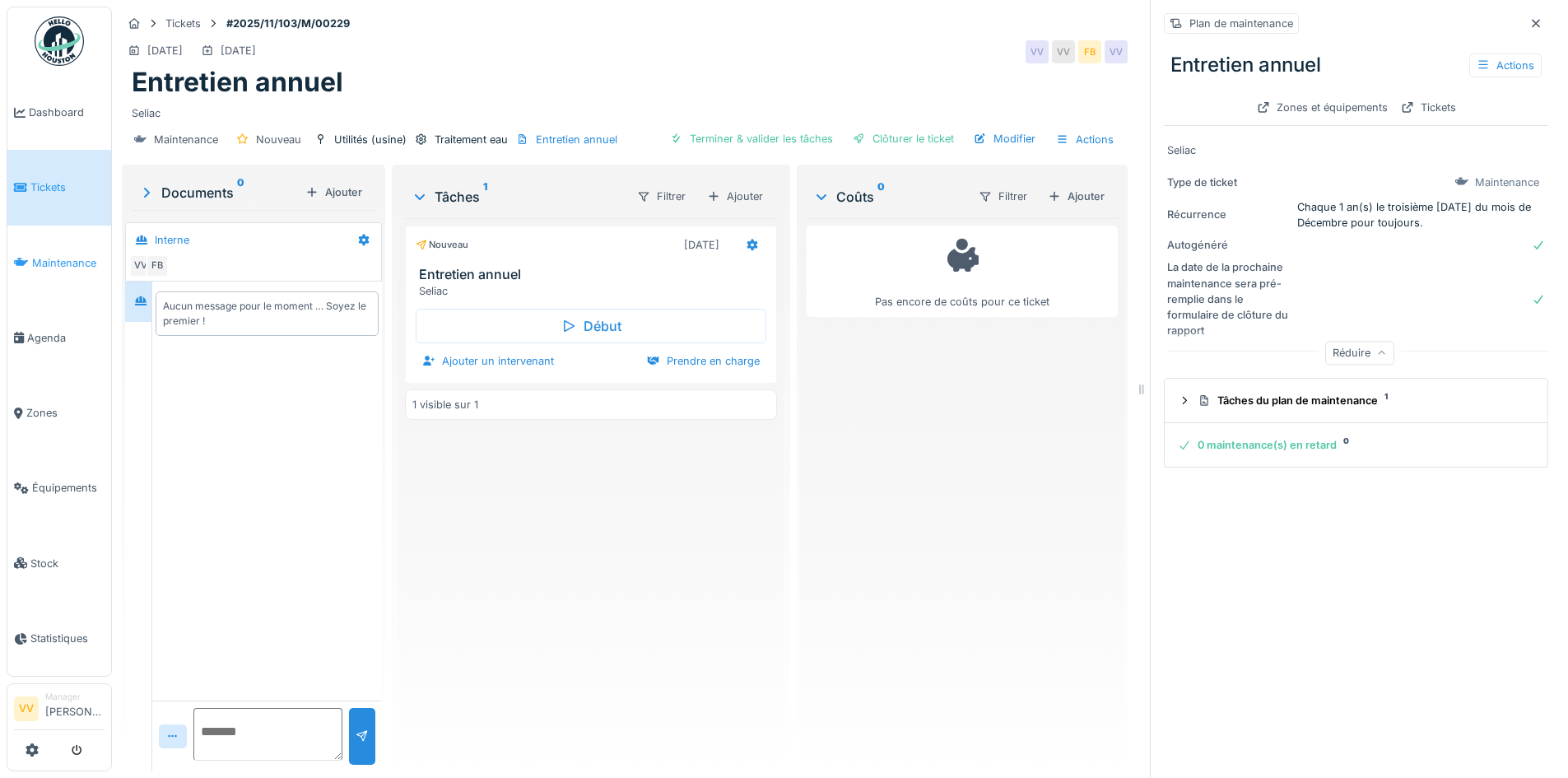
click at [45, 255] on span "Maintenance" at bounding box center [68, 263] width 72 height 16
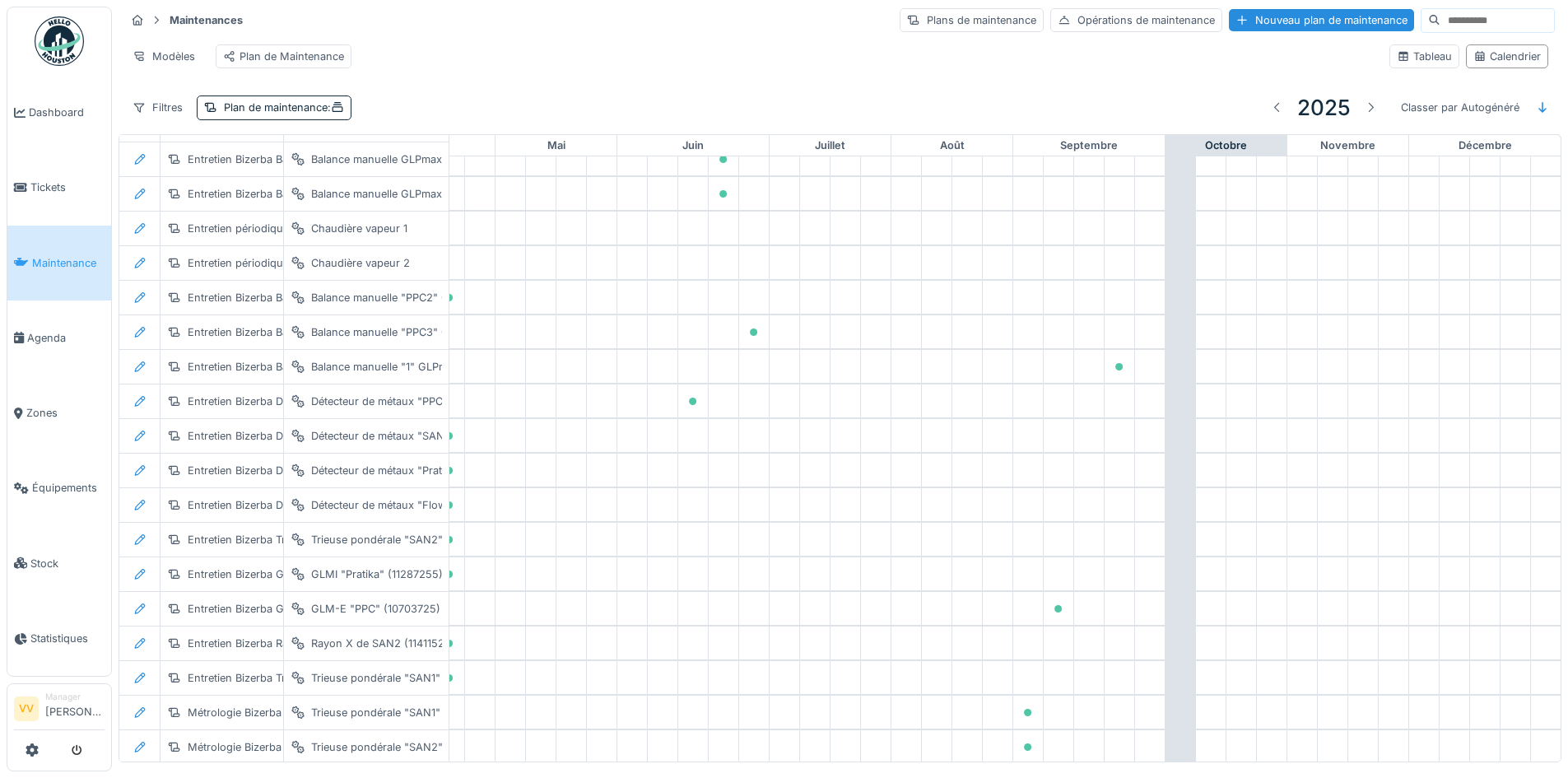
scroll to position [2768, 539]
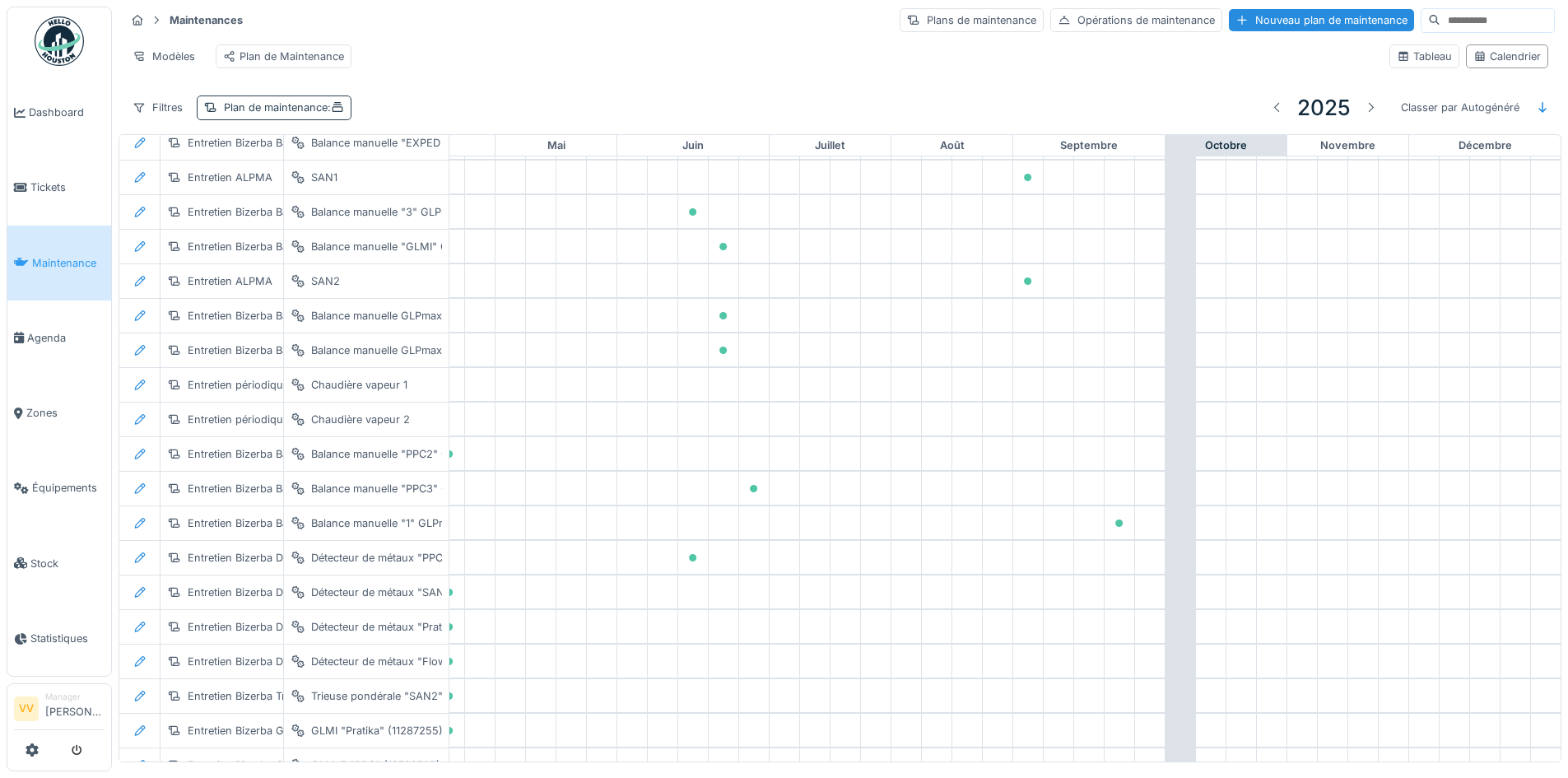
click at [302, 116] on div "Plan de maintenance :" at bounding box center [284, 107] width 120 height 16
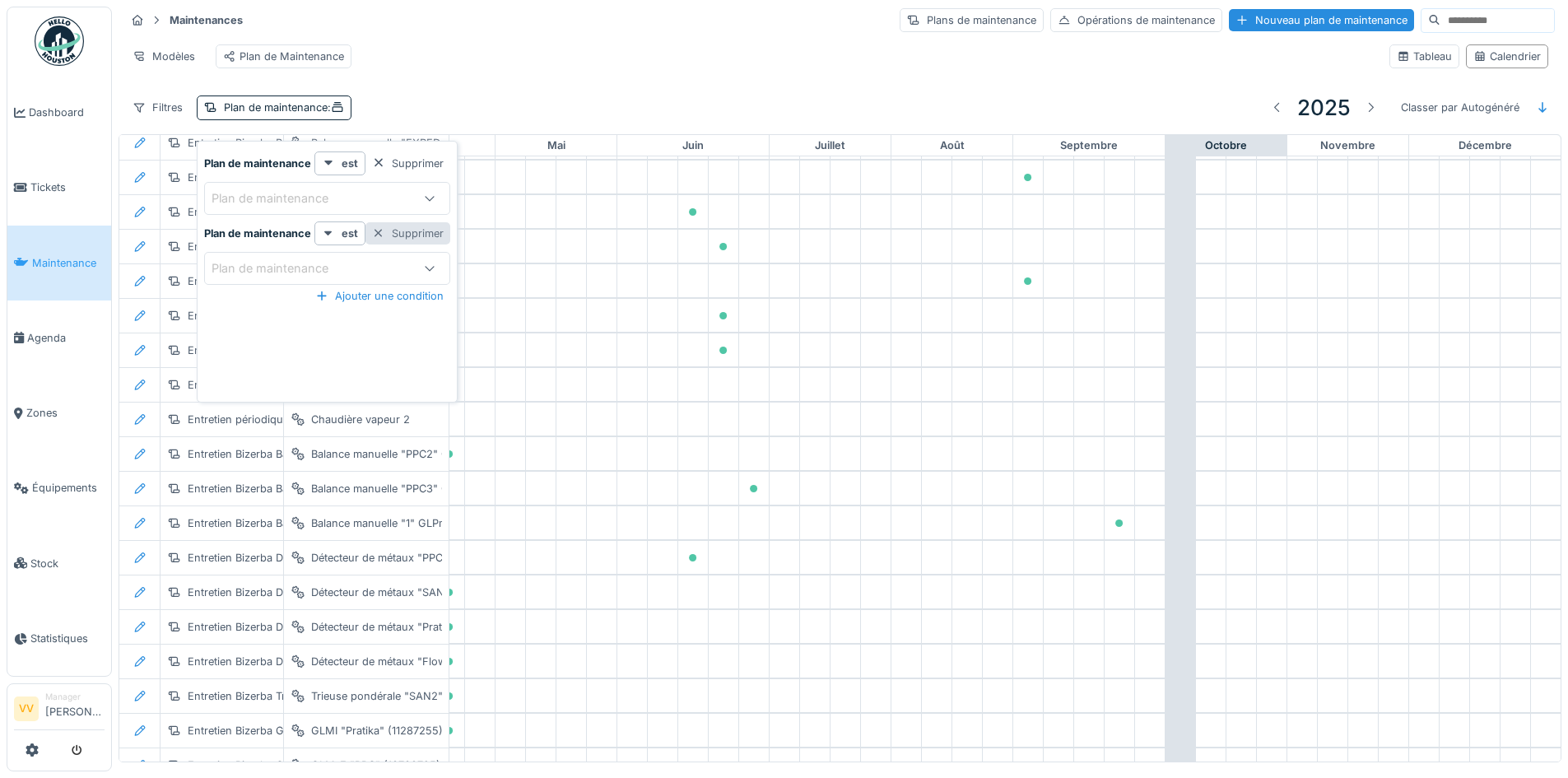
click at [377, 226] on div at bounding box center [378, 233] width 13 height 16
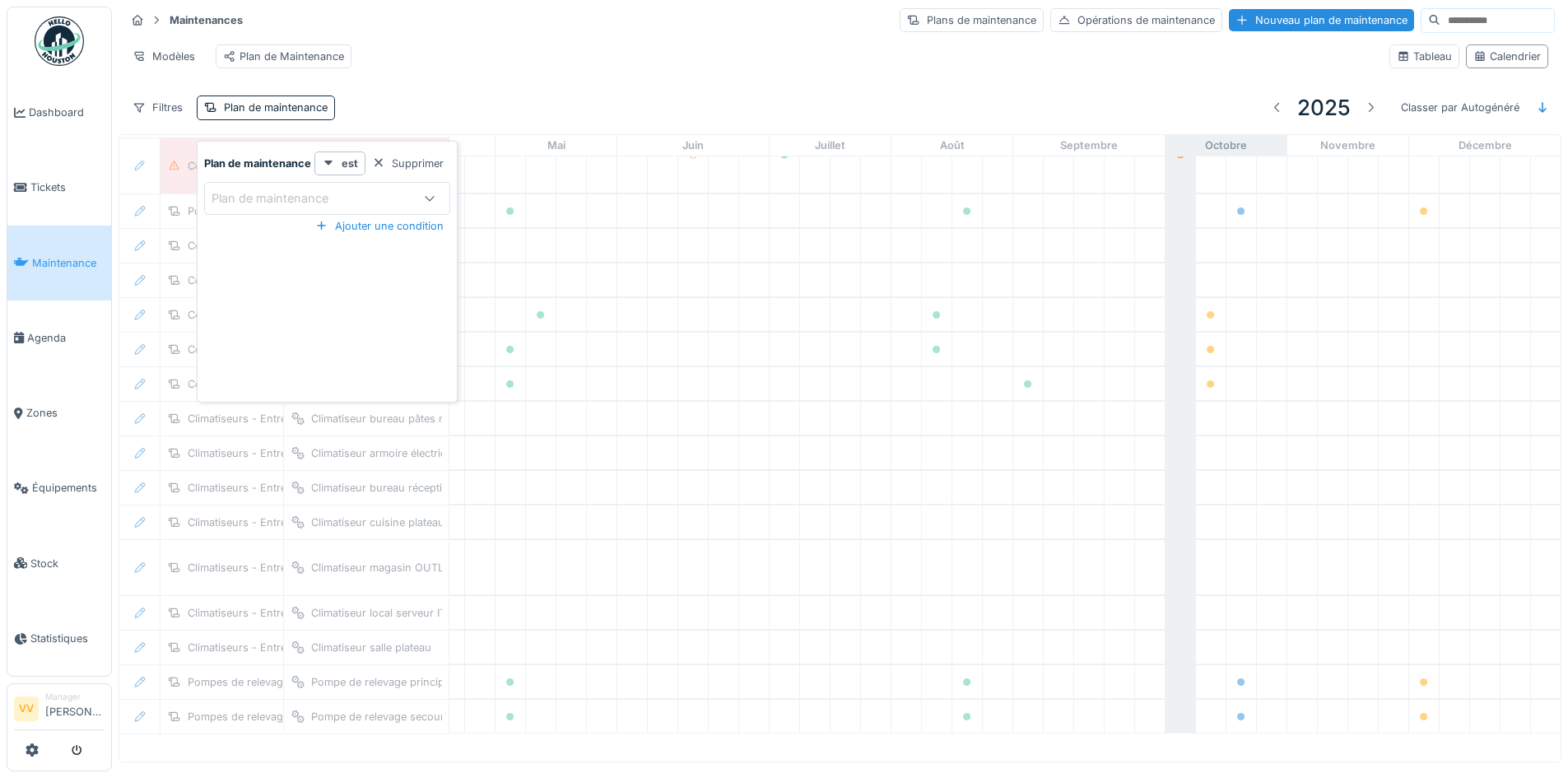
scroll to position [263, 539]
click at [278, 203] on div "Plan de maintenance" at bounding box center [281, 199] width 140 height 19
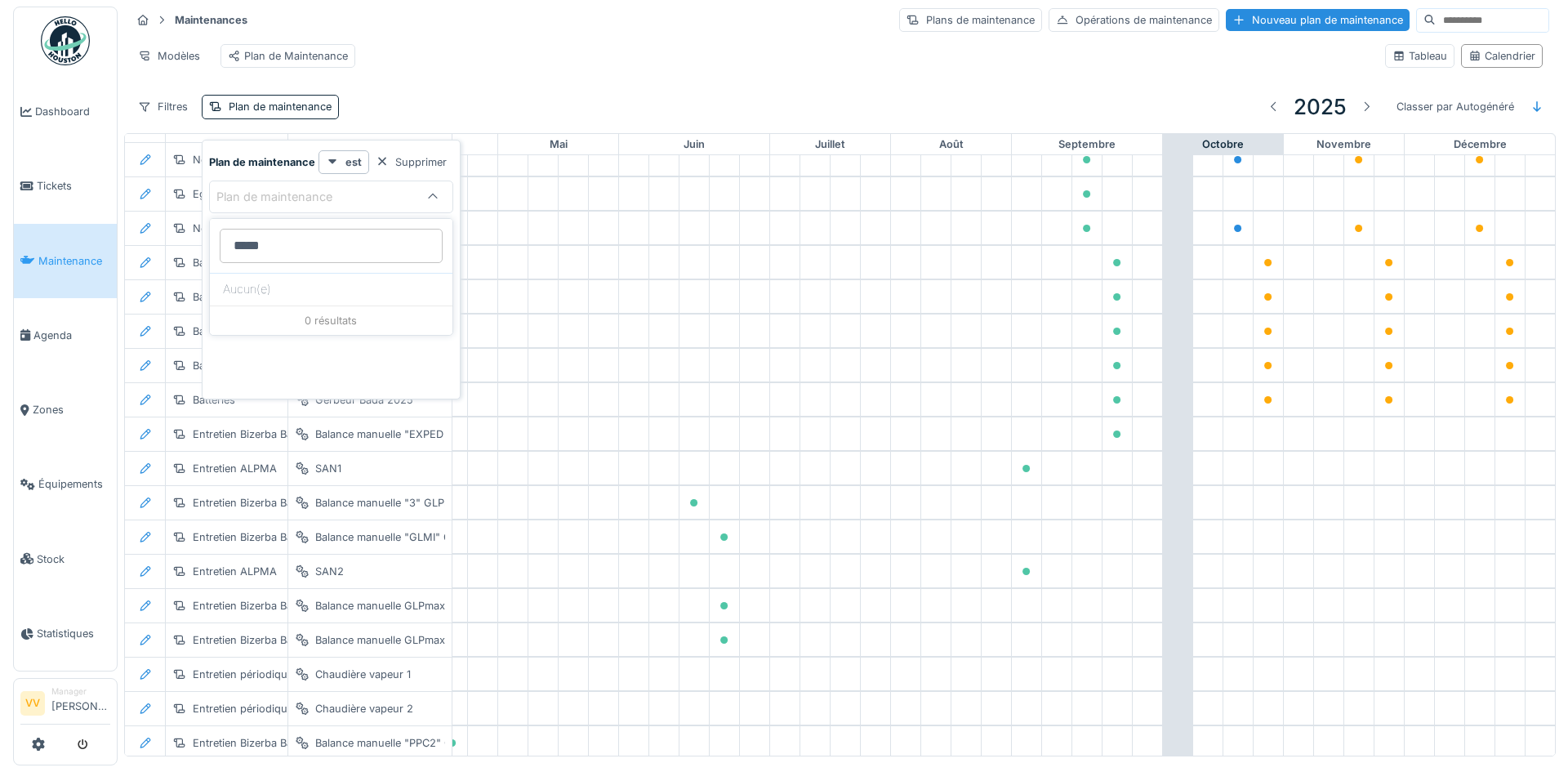
scroll to position [2747, 535]
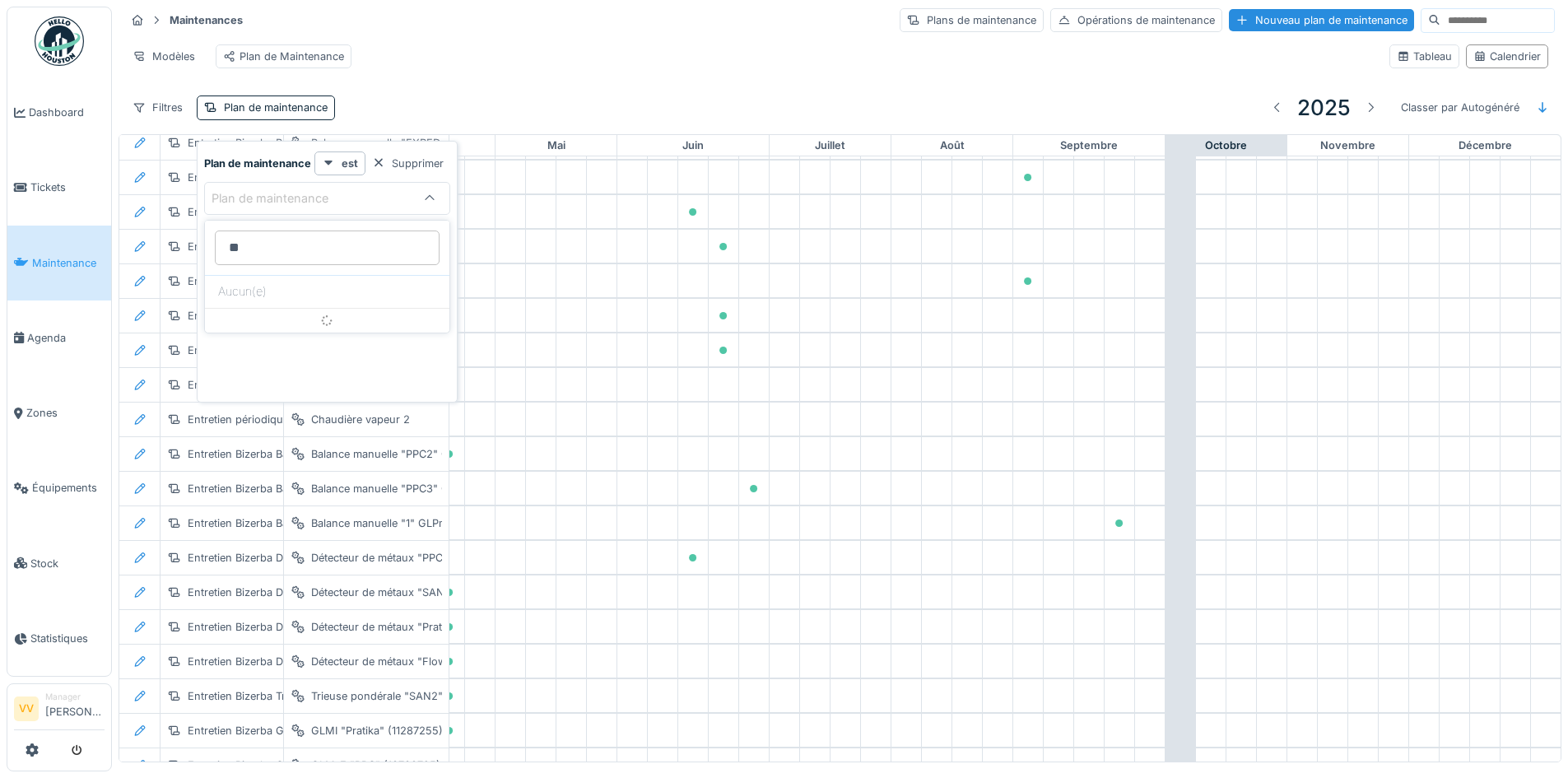
type maintenance_kyMDY "*"
type maintenance_kyMDY "**********"
click at [339, 327] on div "Traitement des eaux" at bounding box center [327, 325] width 218 height 19
type input "*****"
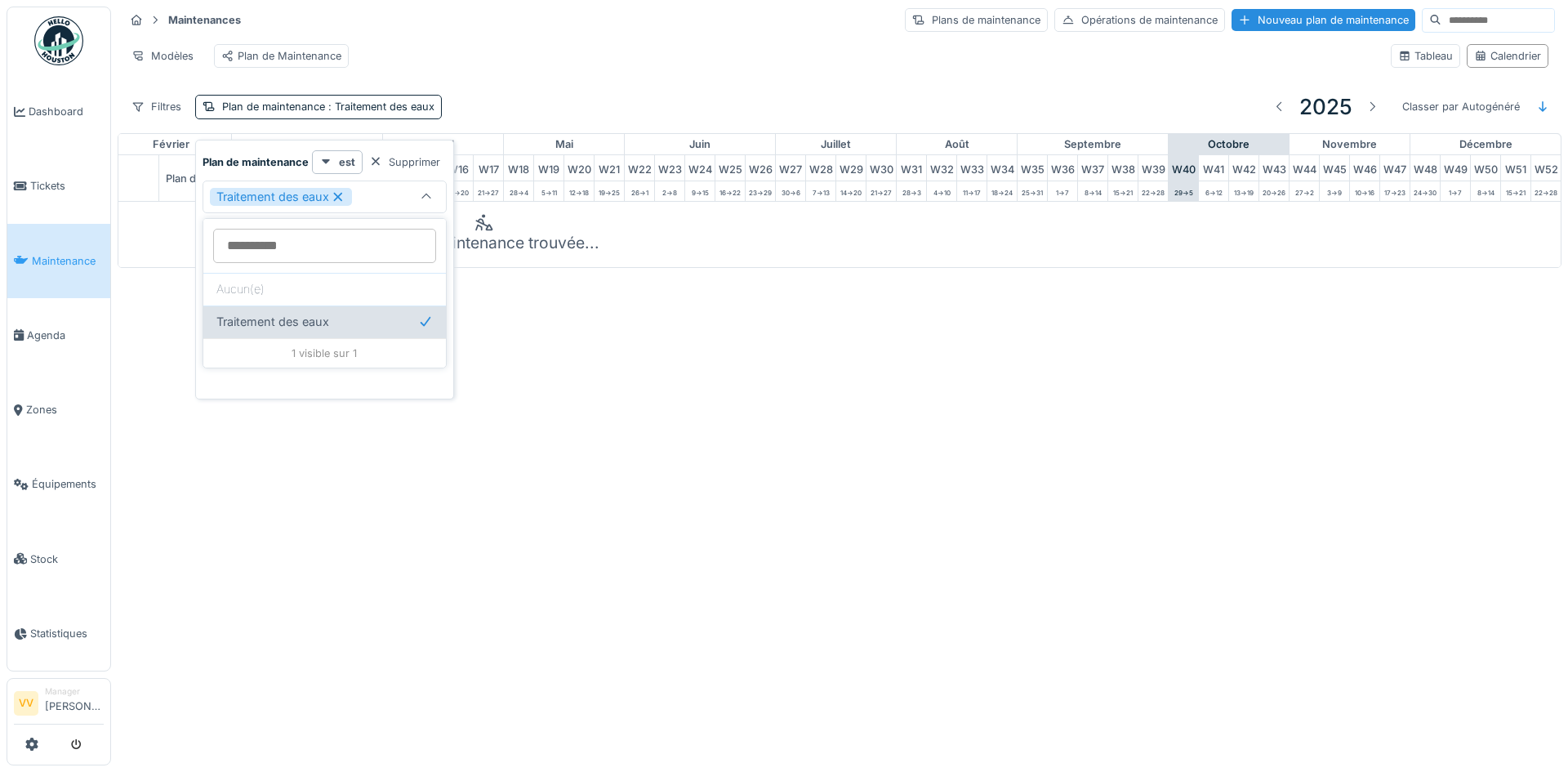
scroll to position [0, 535]
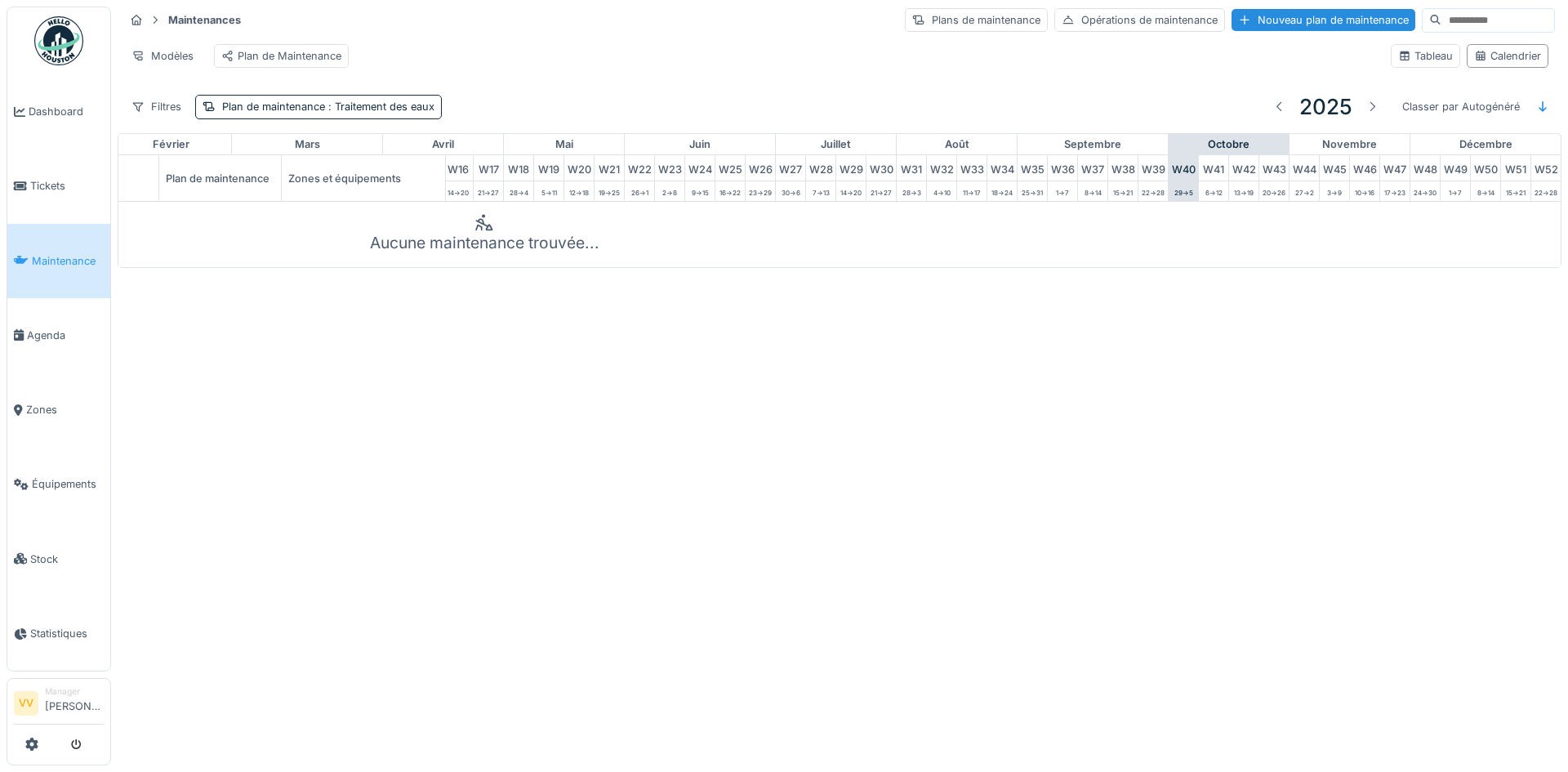
click at [917, 461] on div "Annuler Maintenances Plans de maintenance Opérations de maintenance Nouveau pla…" at bounding box center [784, 386] width 1568 height 772
click at [476, 252] on div "Aucune maintenance trouvée..." at bounding box center [484, 243] width 229 height 24
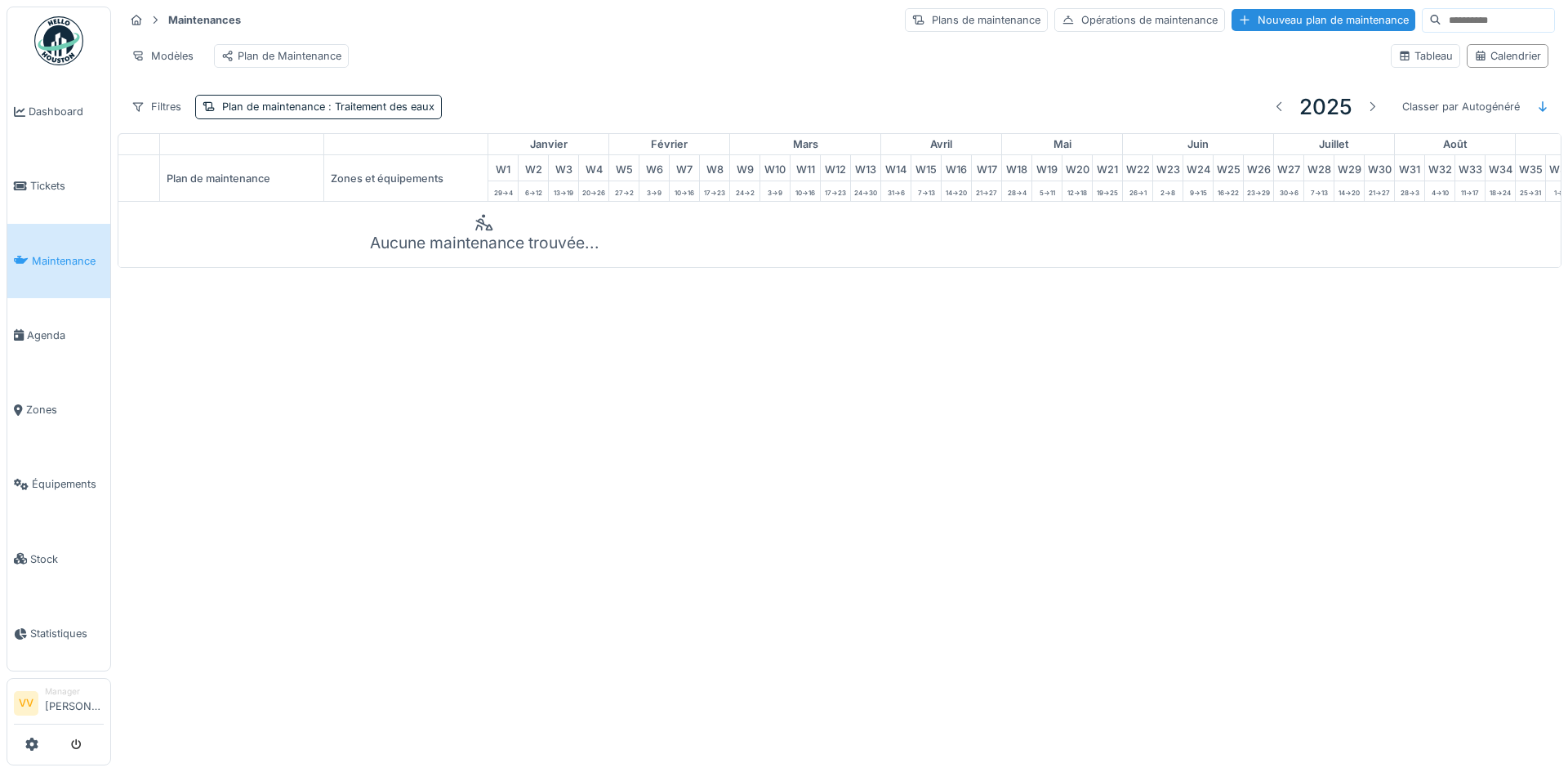
click at [234, 190] on div "Plan de maintenance" at bounding box center [241, 178] width 163 height 46
click at [331, 118] on div "Plan de maintenance : Traitement des eaux" at bounding box center [318, 106] width 247 height 24
click at [339, 195] on icon at bounding box center [339, 196] width 15 height 11
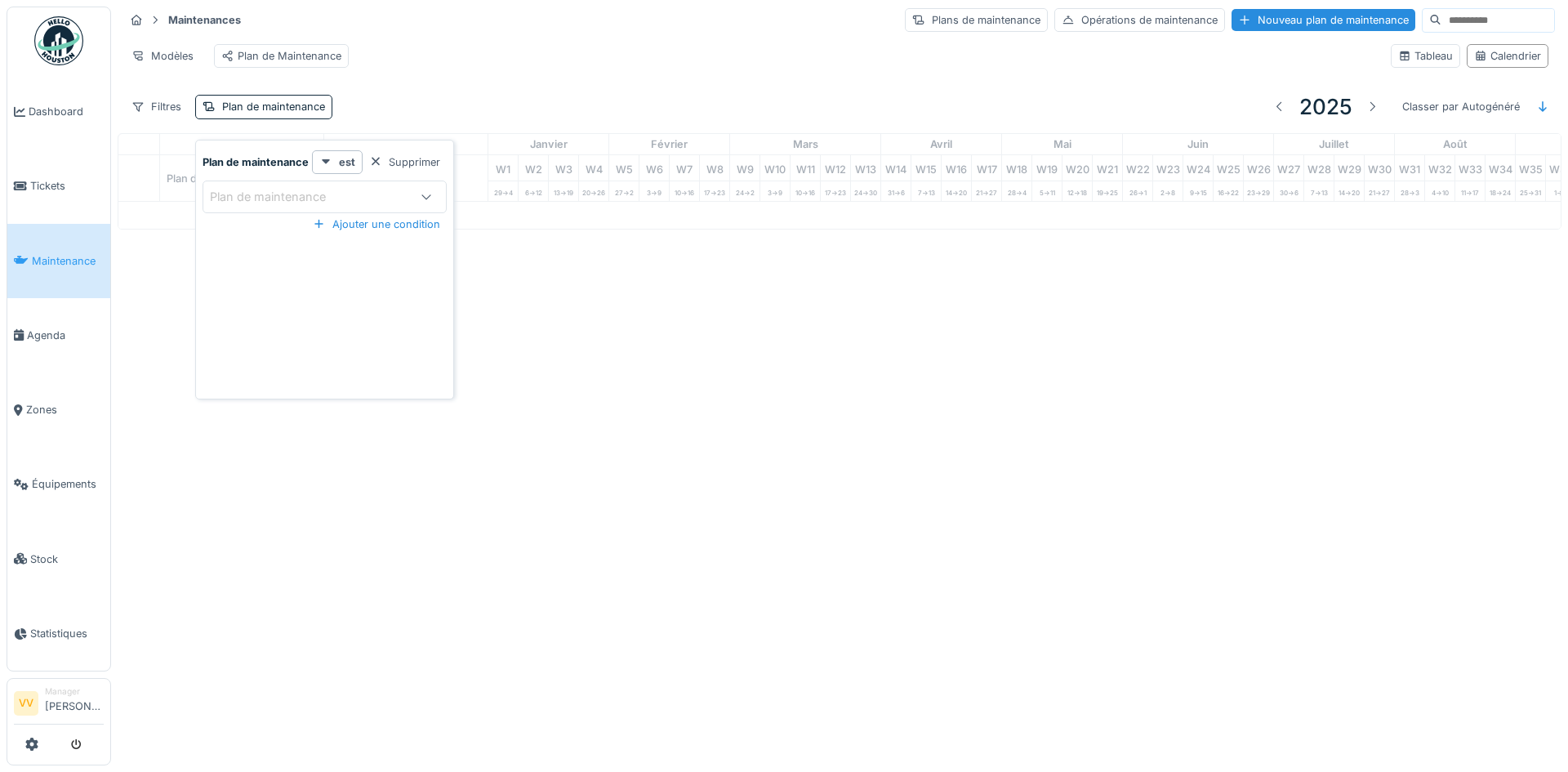
click at [282, 203] on div "Plan de maintenance" at bounding box center [279, 197] width 139 height 18
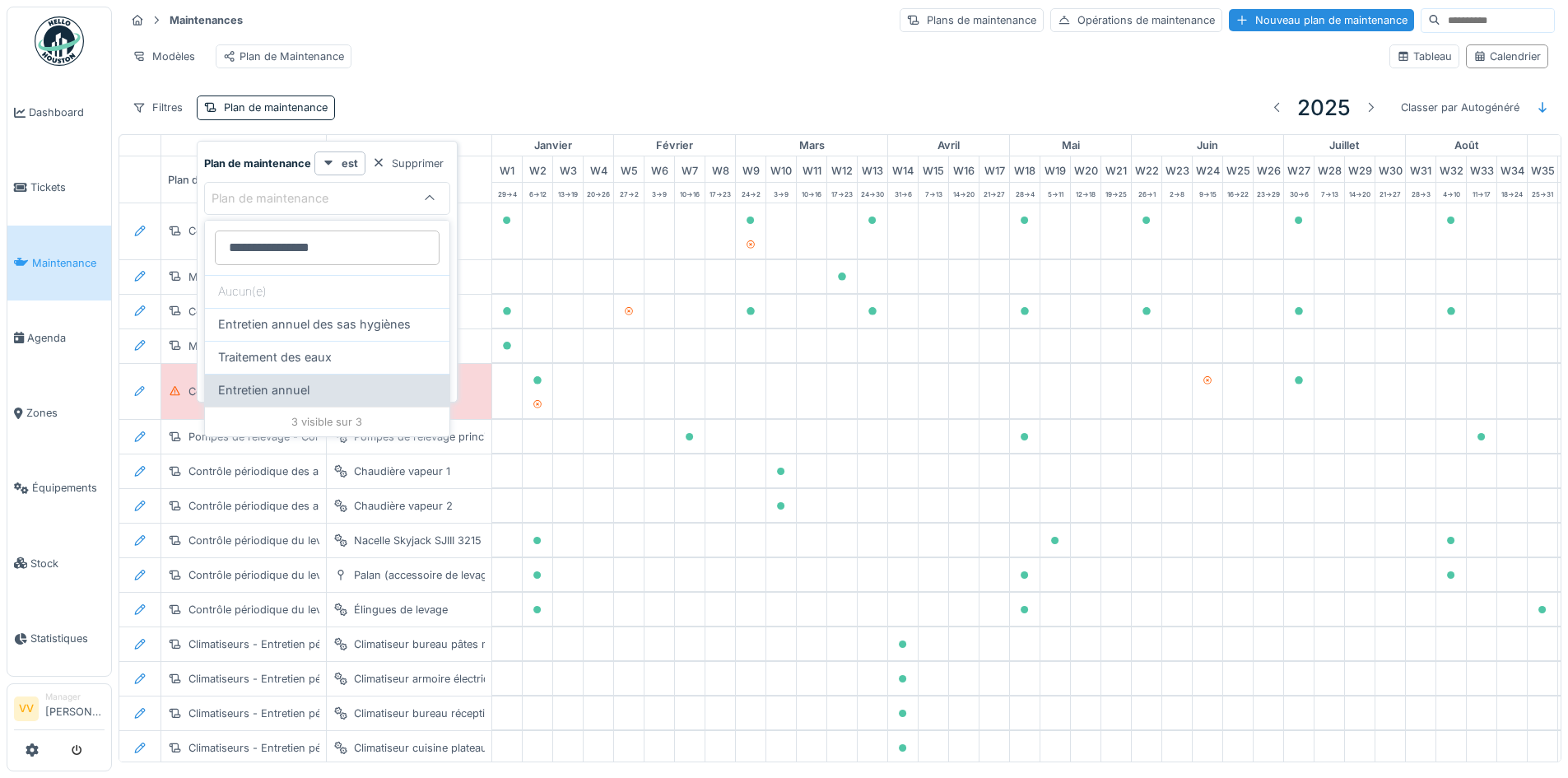
type maintenance_Y2OTg "**********"
click at [251, 393] on span "Entretien annuel" at bounding box center [263, 390] width 92 height 19
type input "*****"
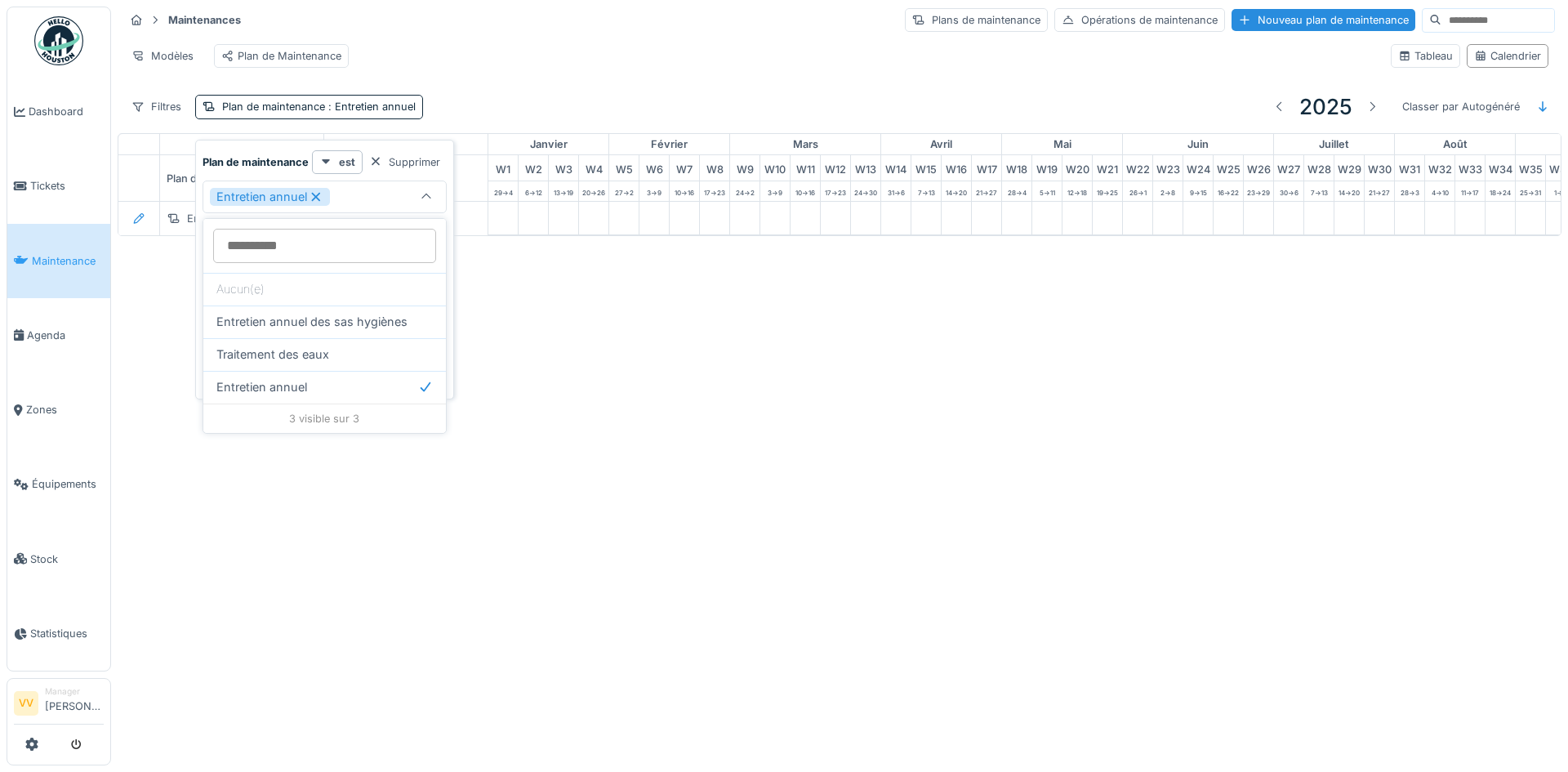
click at [747, 509] on div "Annuler Maintenances Plans de maintenance Opérations de maintenance Nouveau pla…" at bounding box center [784, 386] width 1568 height 772
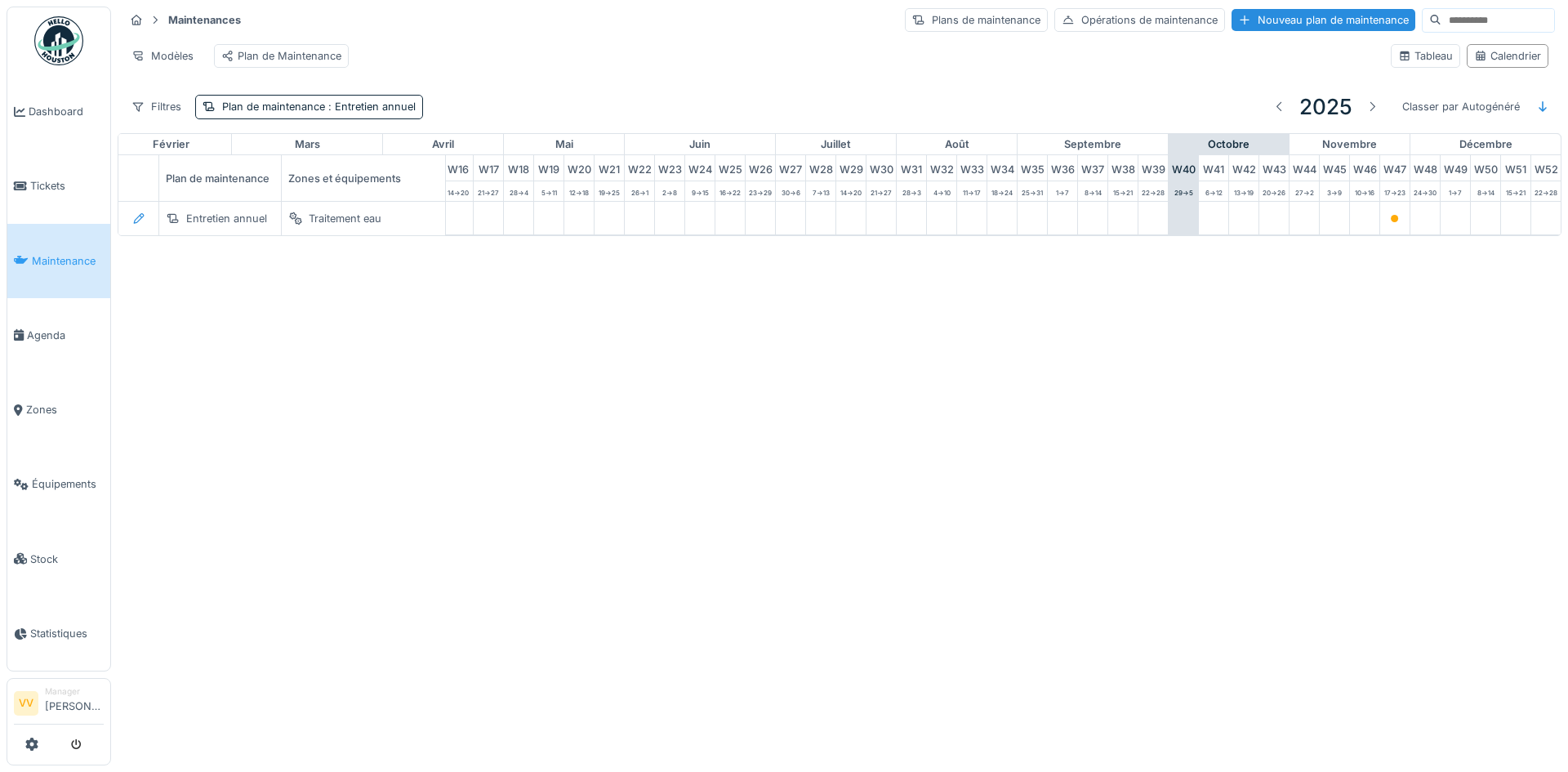
scroll to position [0, 535]
click at [138, 224] on icon at bounding box center [139, 218] width 13 height 11
click at [169, 290] on div "Modifier le plan de maintenance" at bounding box center [228, 291] width 198 height 25
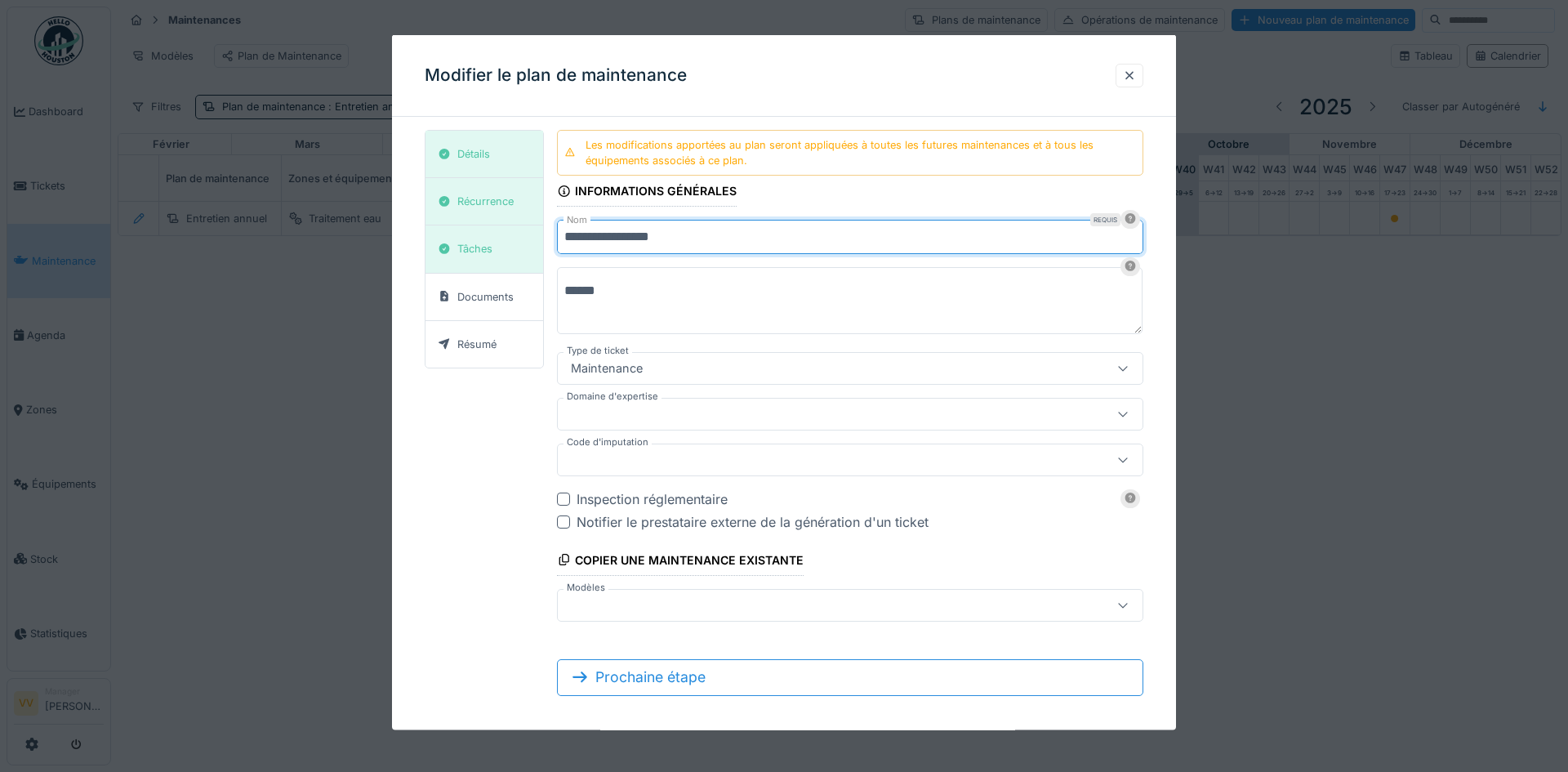
click at [699, 240] on input "**********" at bounding box center [850, 236] width 586 height 34
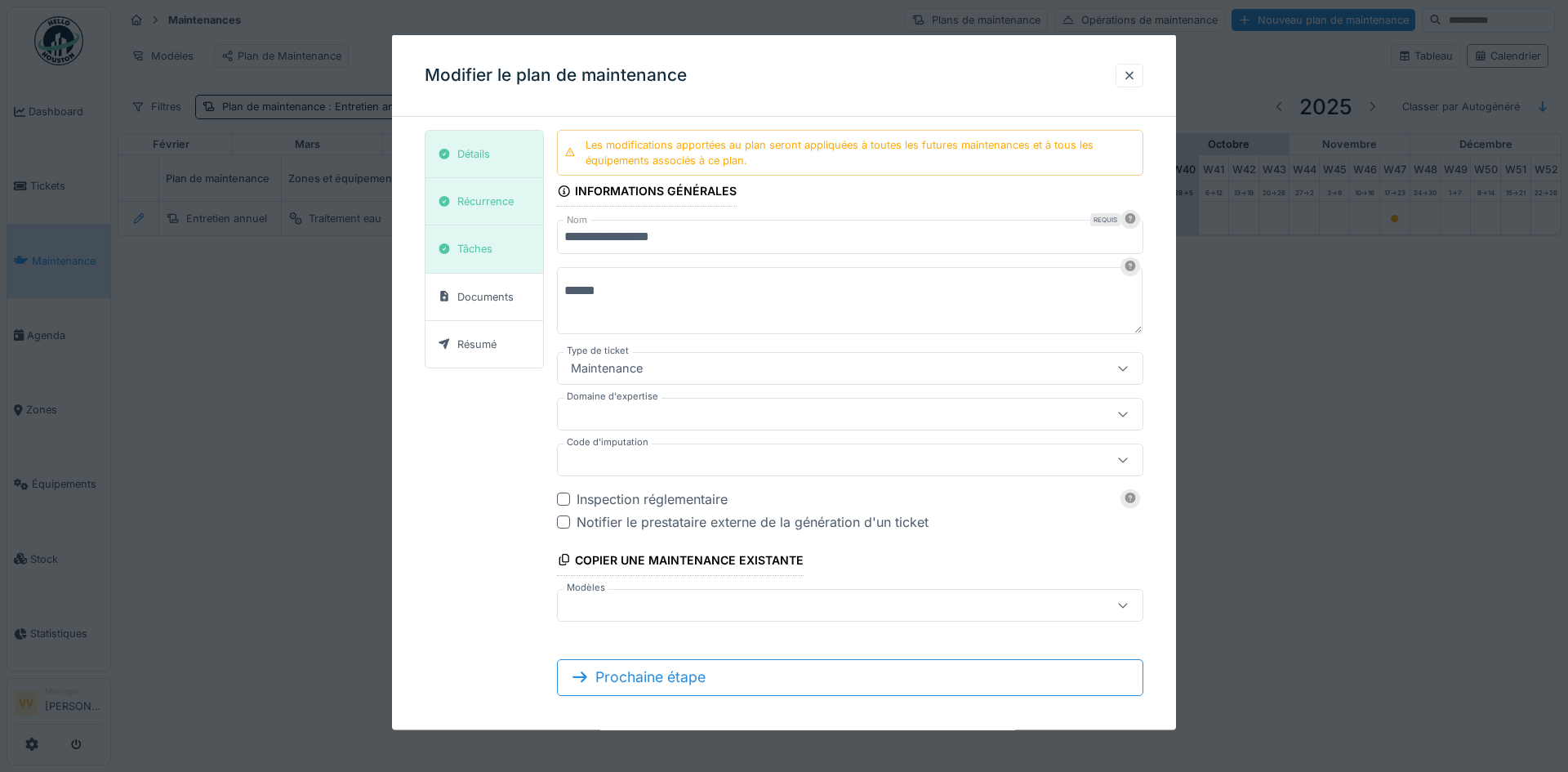
click at [1065, 637] on form "**********" at bounding box center [850, 420] width 586 height 579
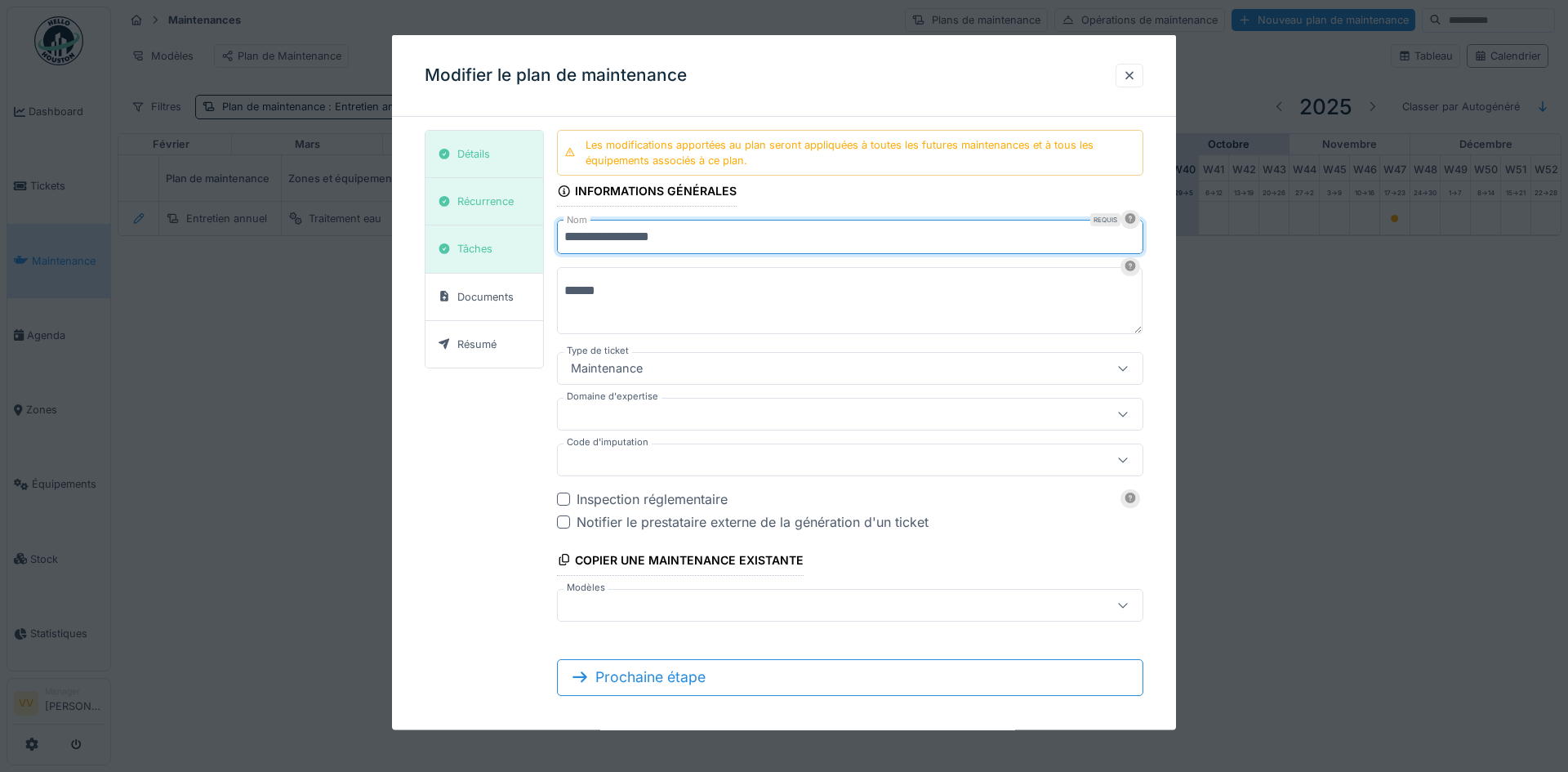
click at [726, 234] on input "**********" at bounding box center [850, 236] width 586 height 34
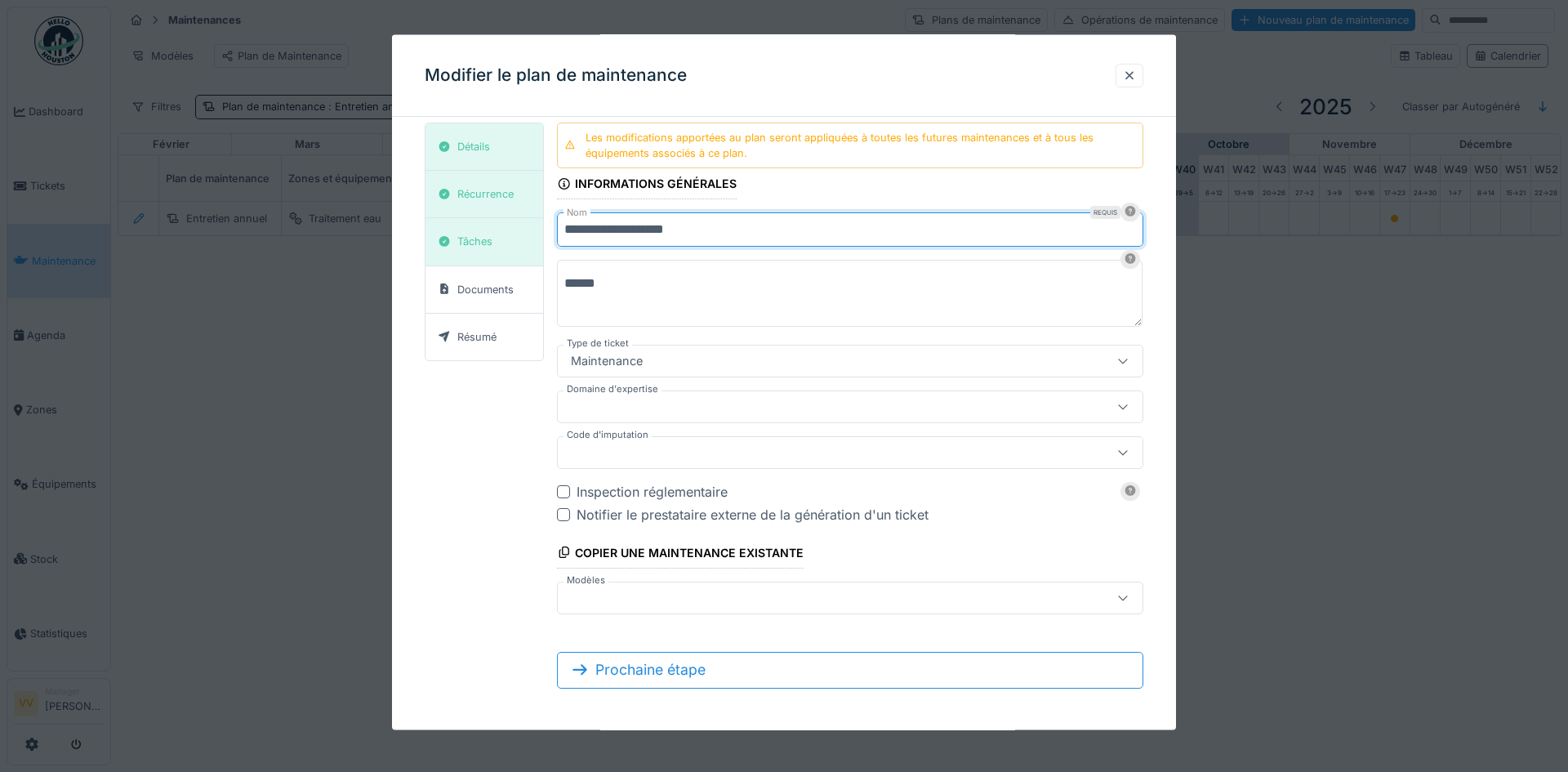
scroll to position [11, 0]
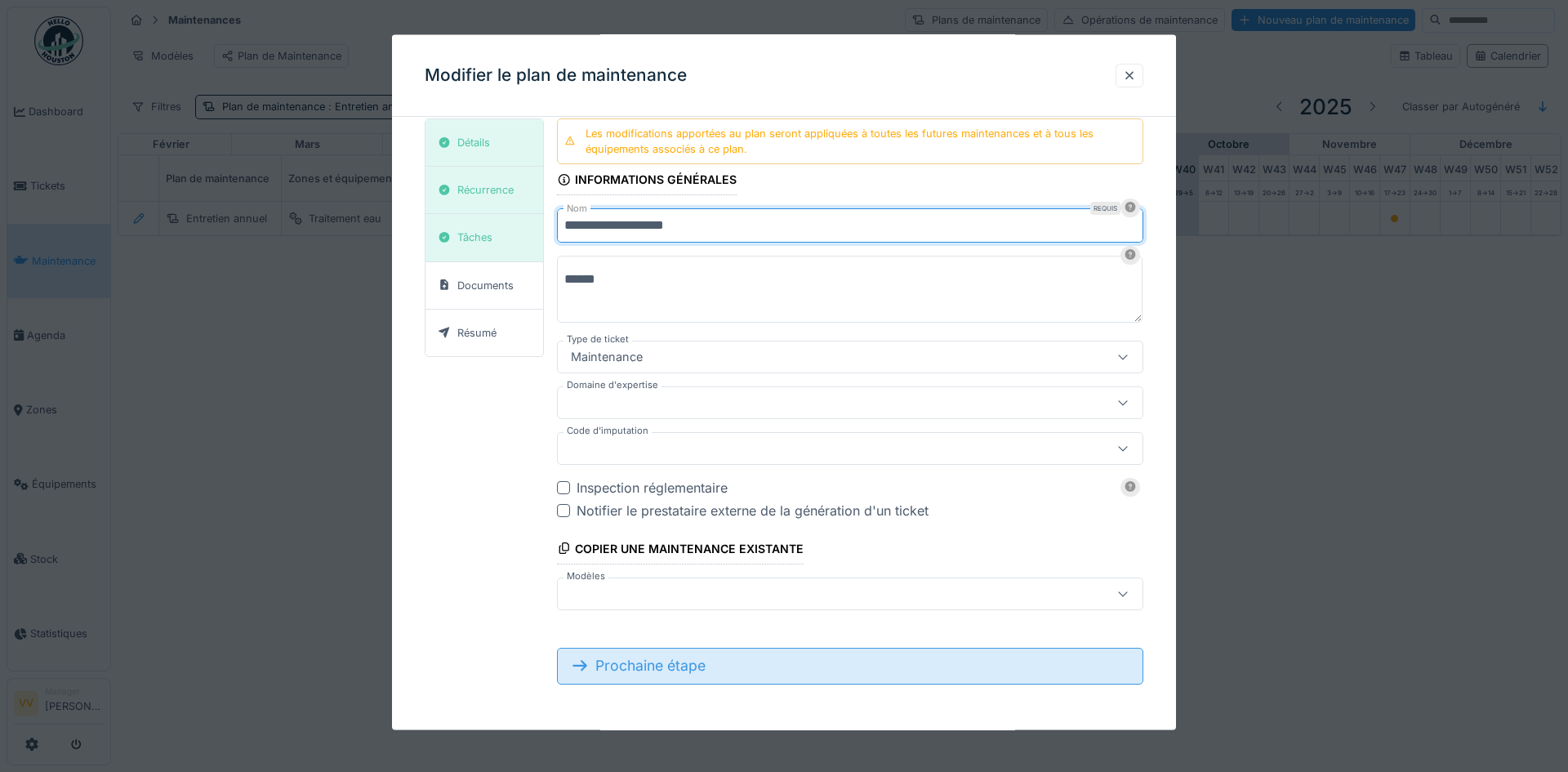
type input "**********"
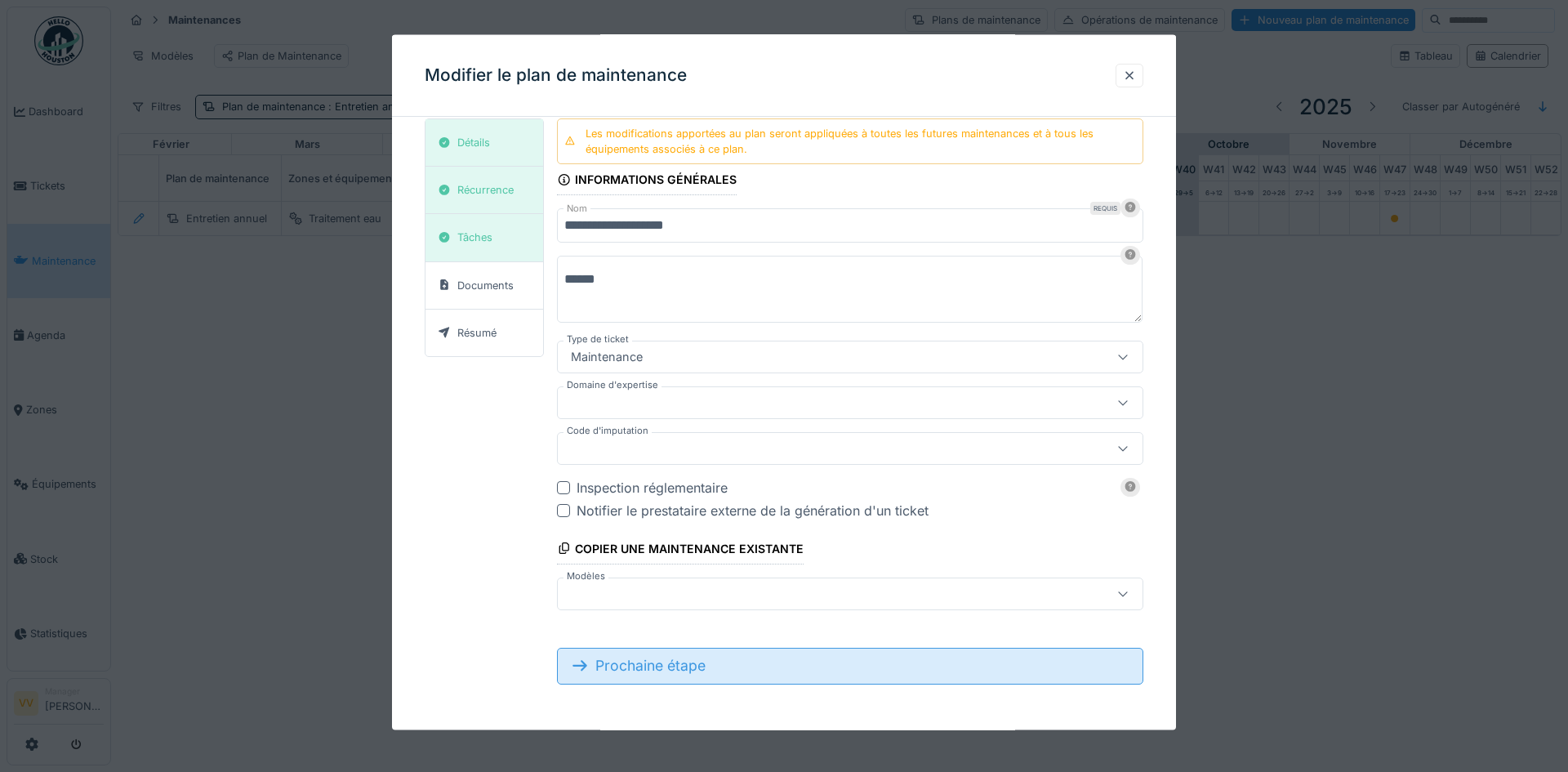
click at [721, 677] on div "Prochaine étape" at bounding box center [850, 666] width 586 height 36
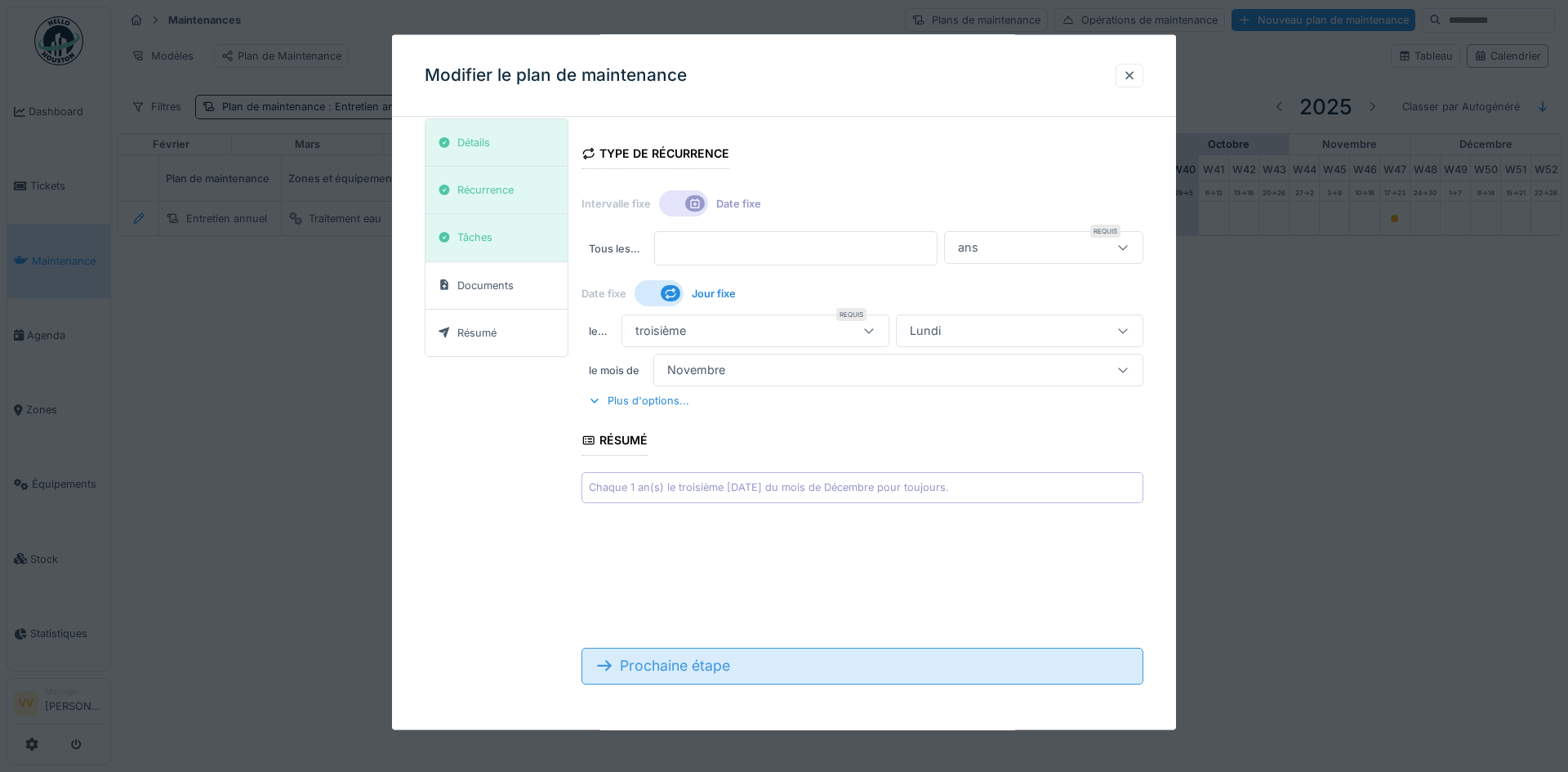
click at [721, 676] on div "Prochaine étape" at bounding box center [862, 666] width 562 height 36
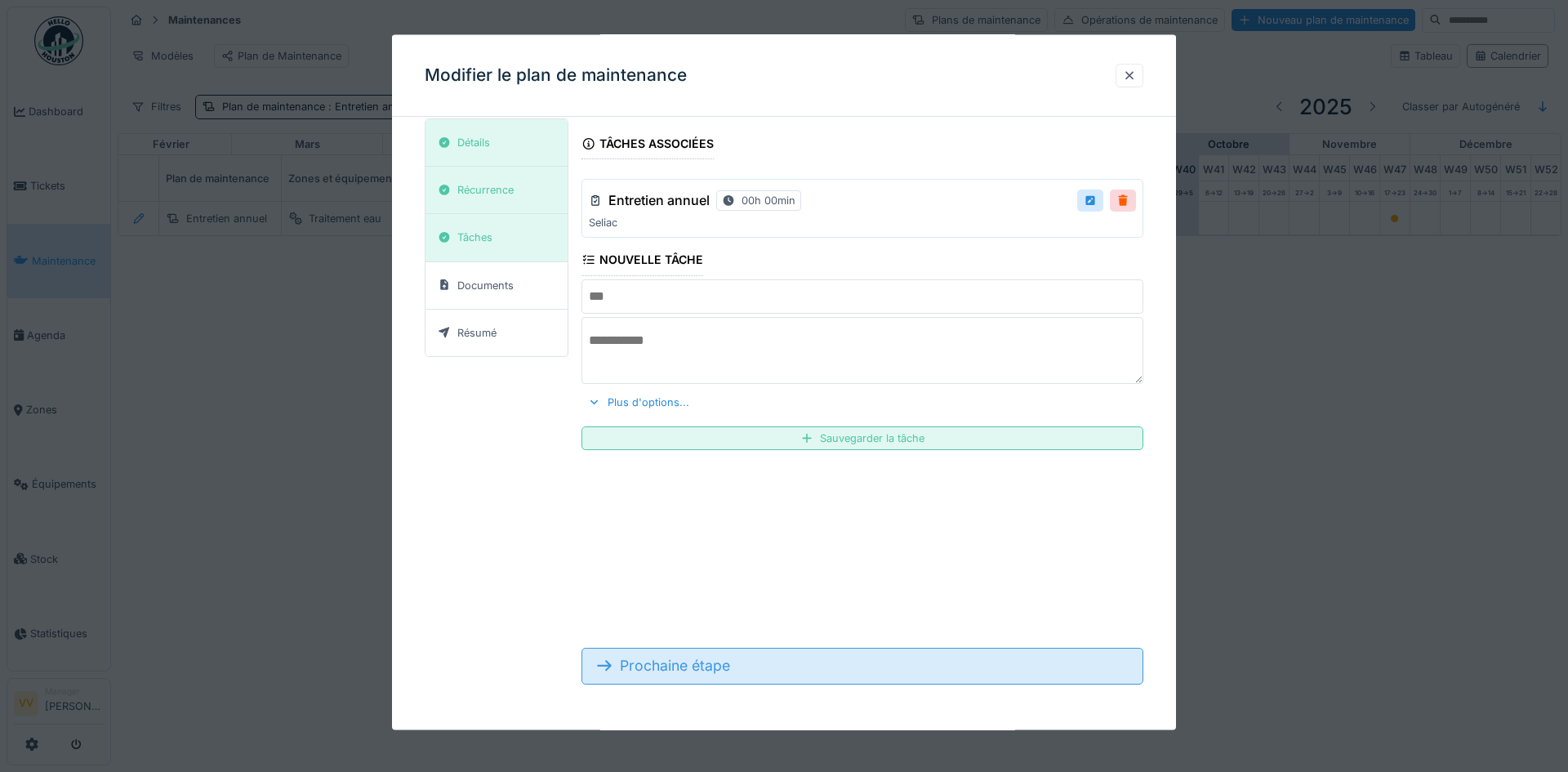
click at [721, 676] on div "Prochaine étape" at bounding box center [862, 666] width 562 height 36
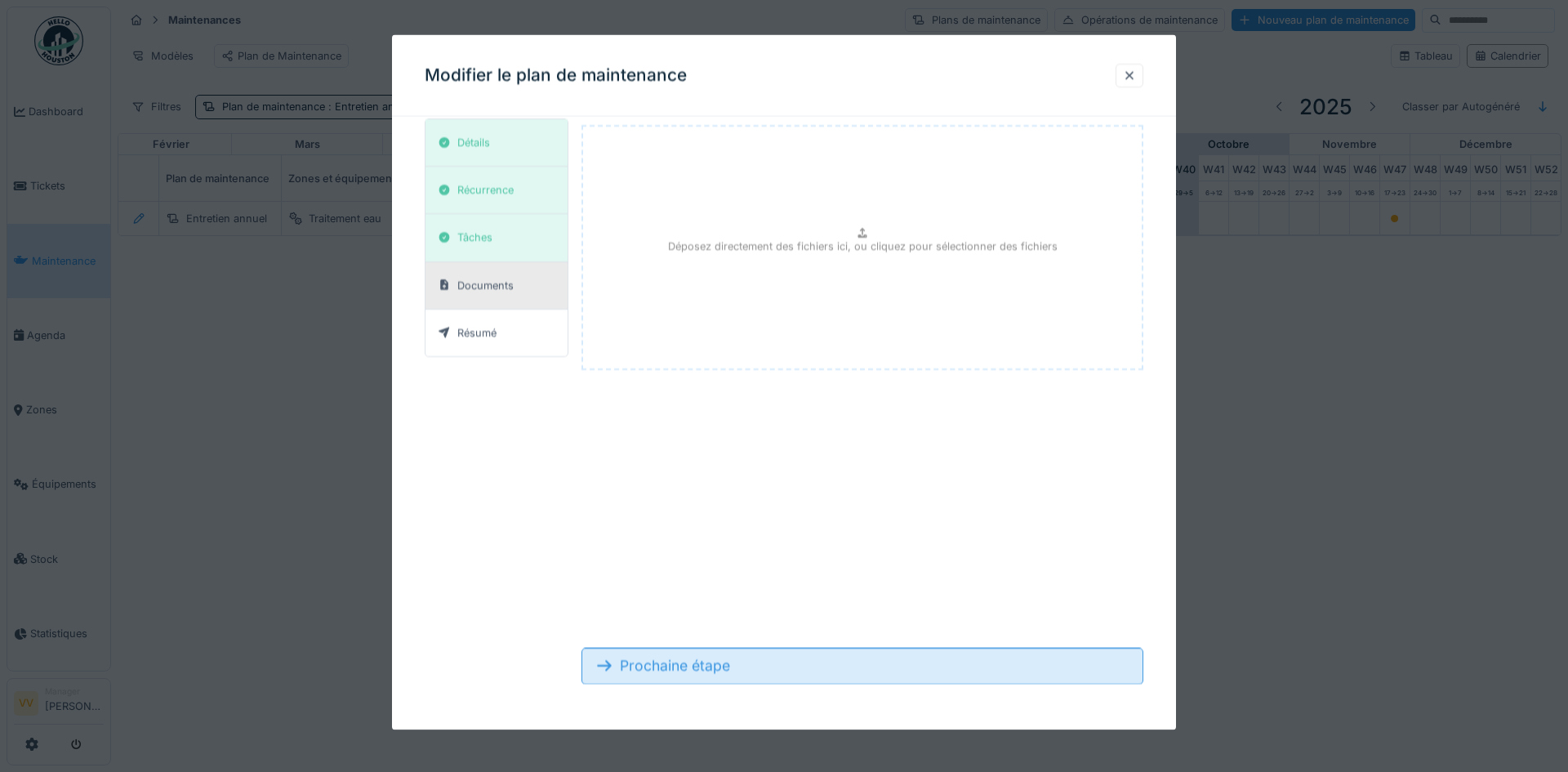
click at [721, 676] on div "Prochaine étape" at bounding box center [862, 666] width 562 height 36
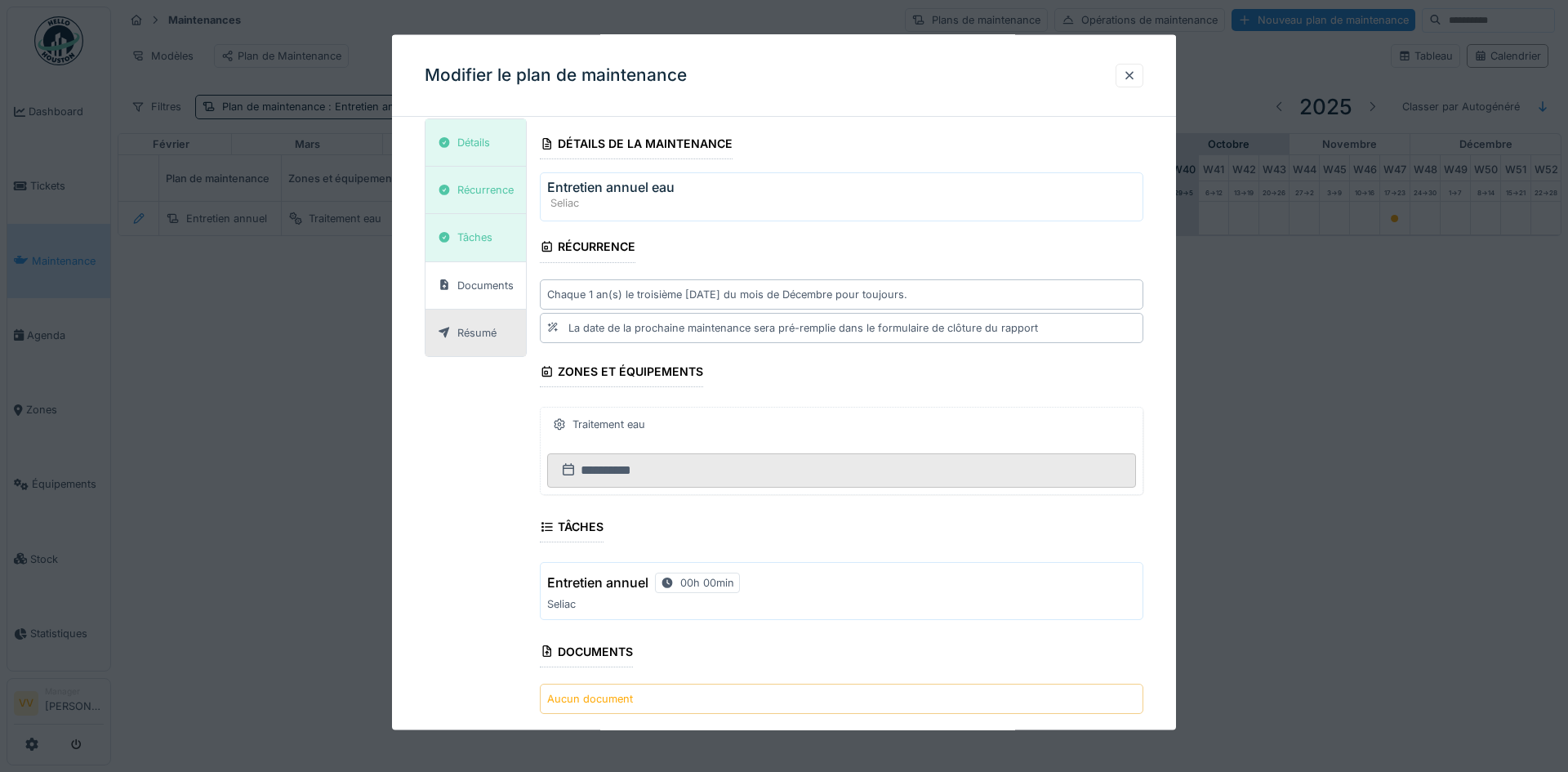
scroll to position [170, 0]
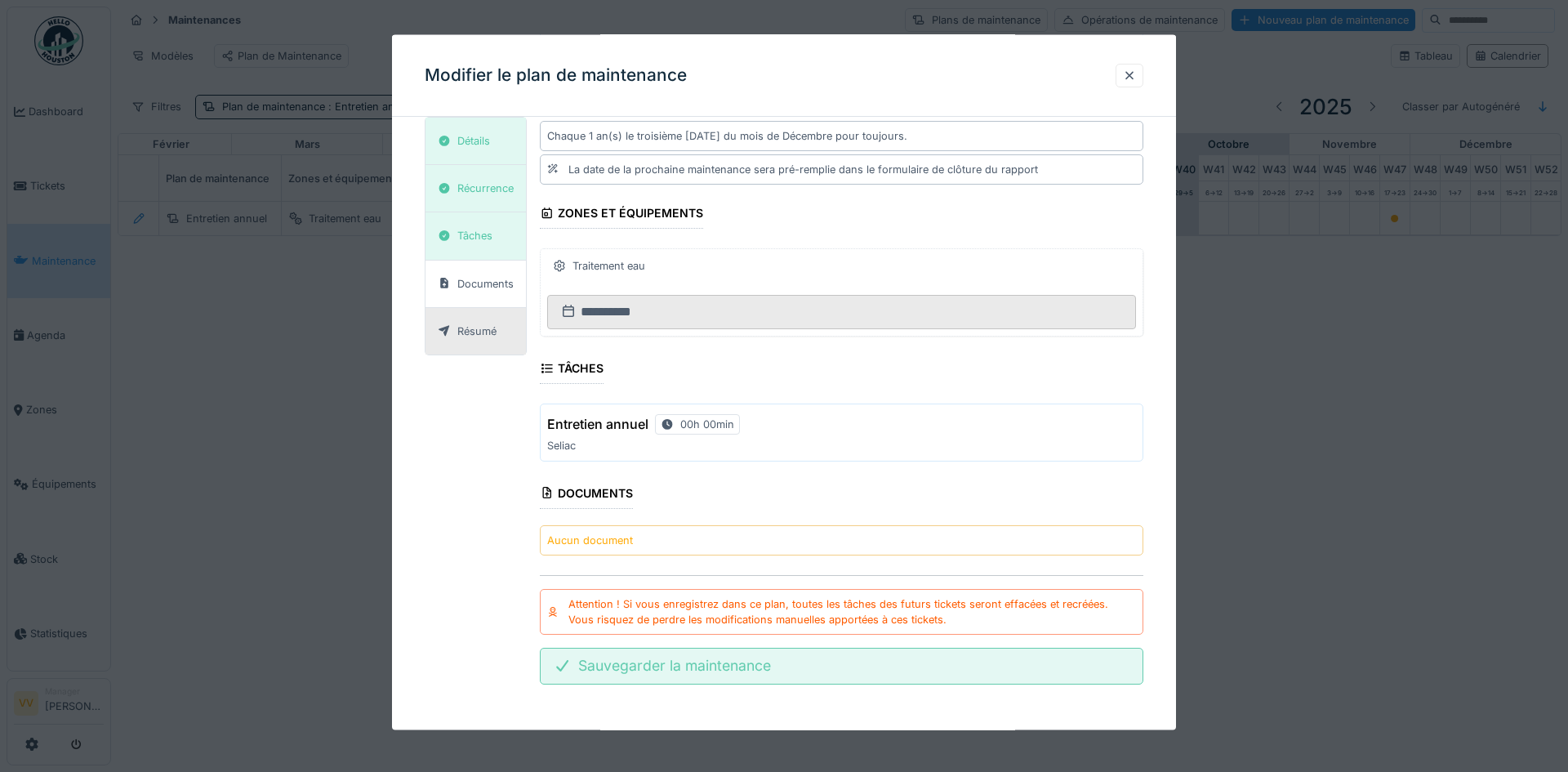
click at [929, 673] on div "Sauvegarder la maintenance" at bounding box center [841, 666] width 604 height 36
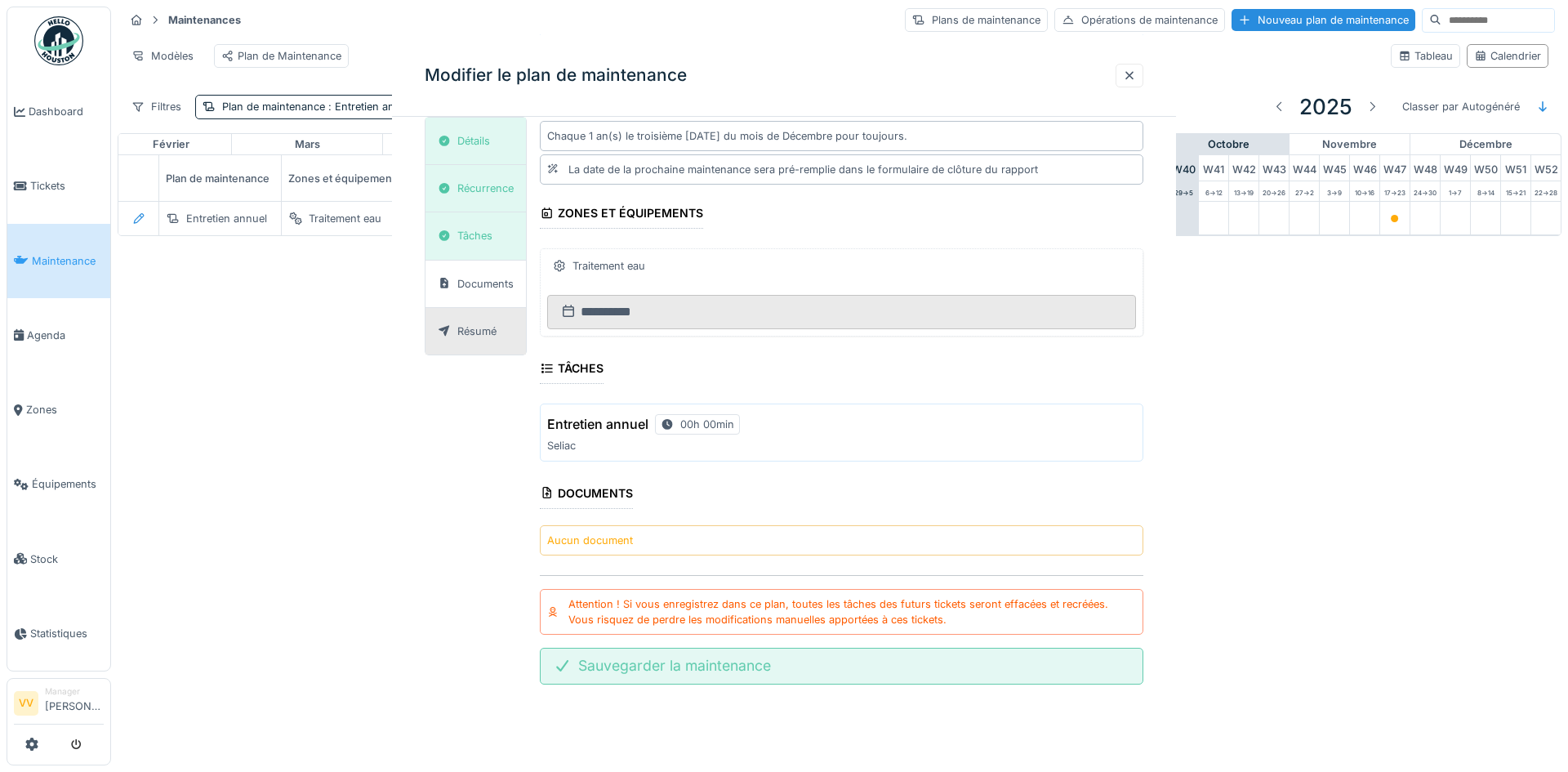
scroll to position [0, 0]
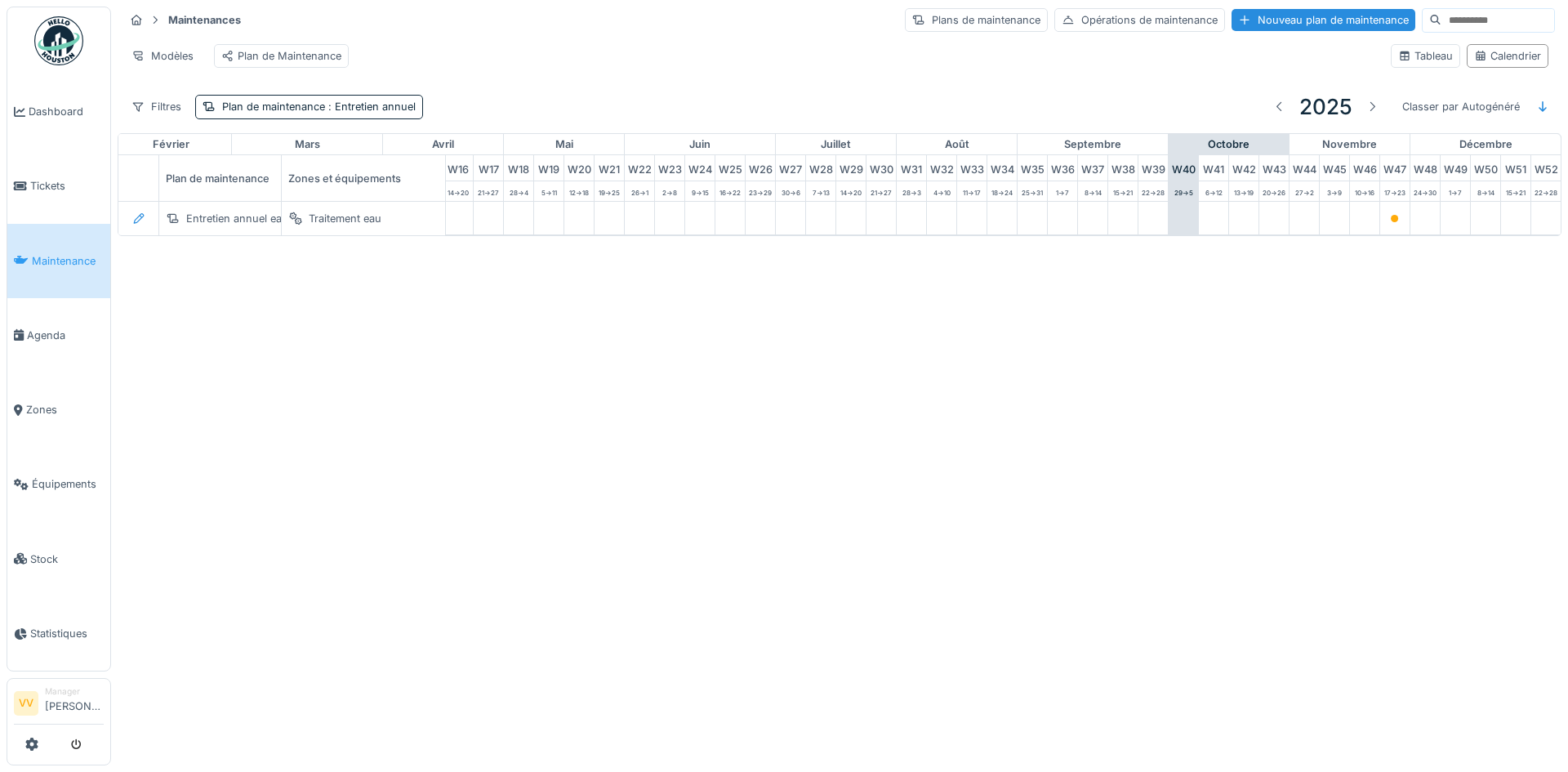
click at [30, 253] on li "Maintenance" at bounding box center [59, 261] width 90 height 16
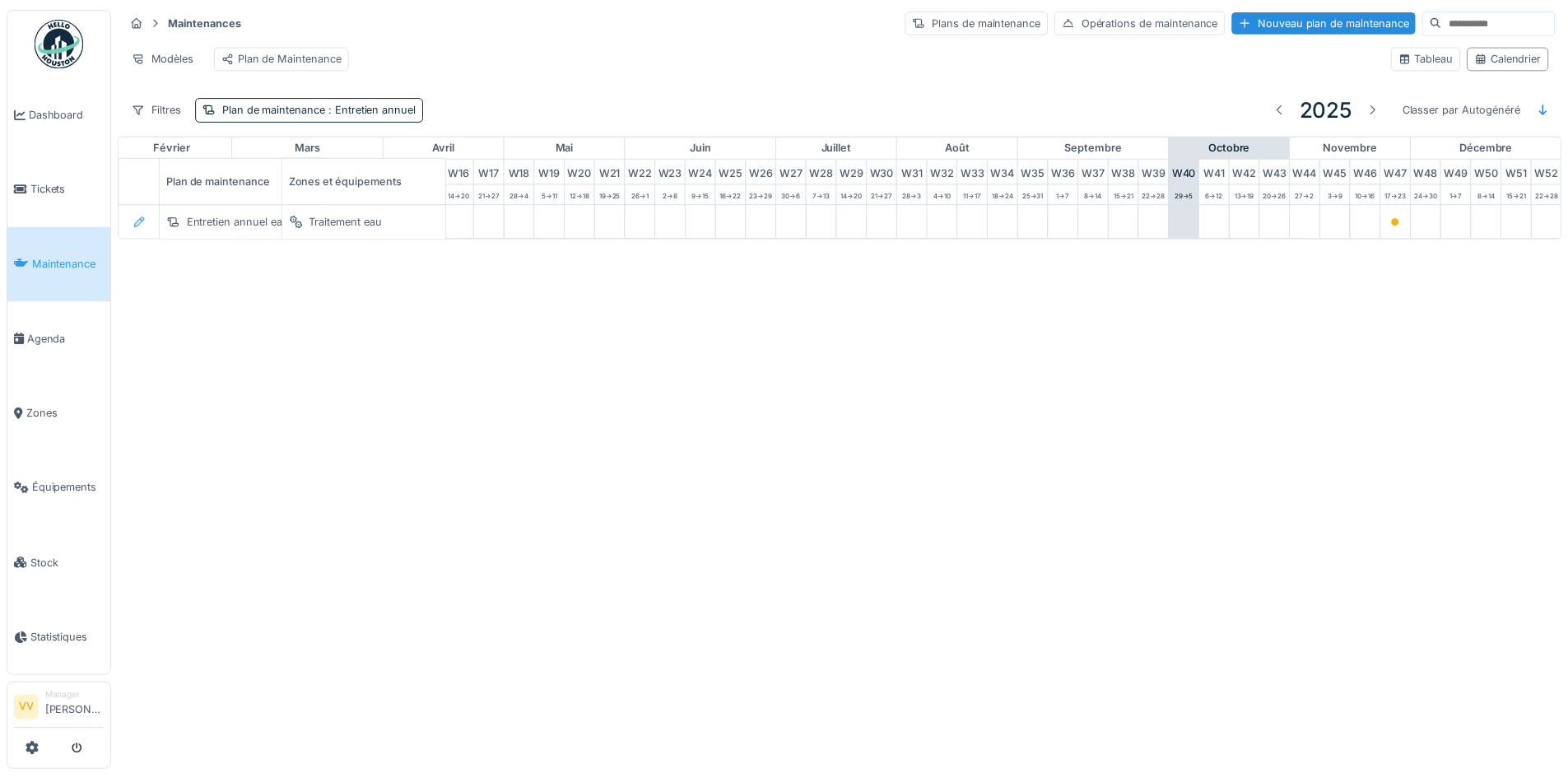
scroll to position [0, 539]
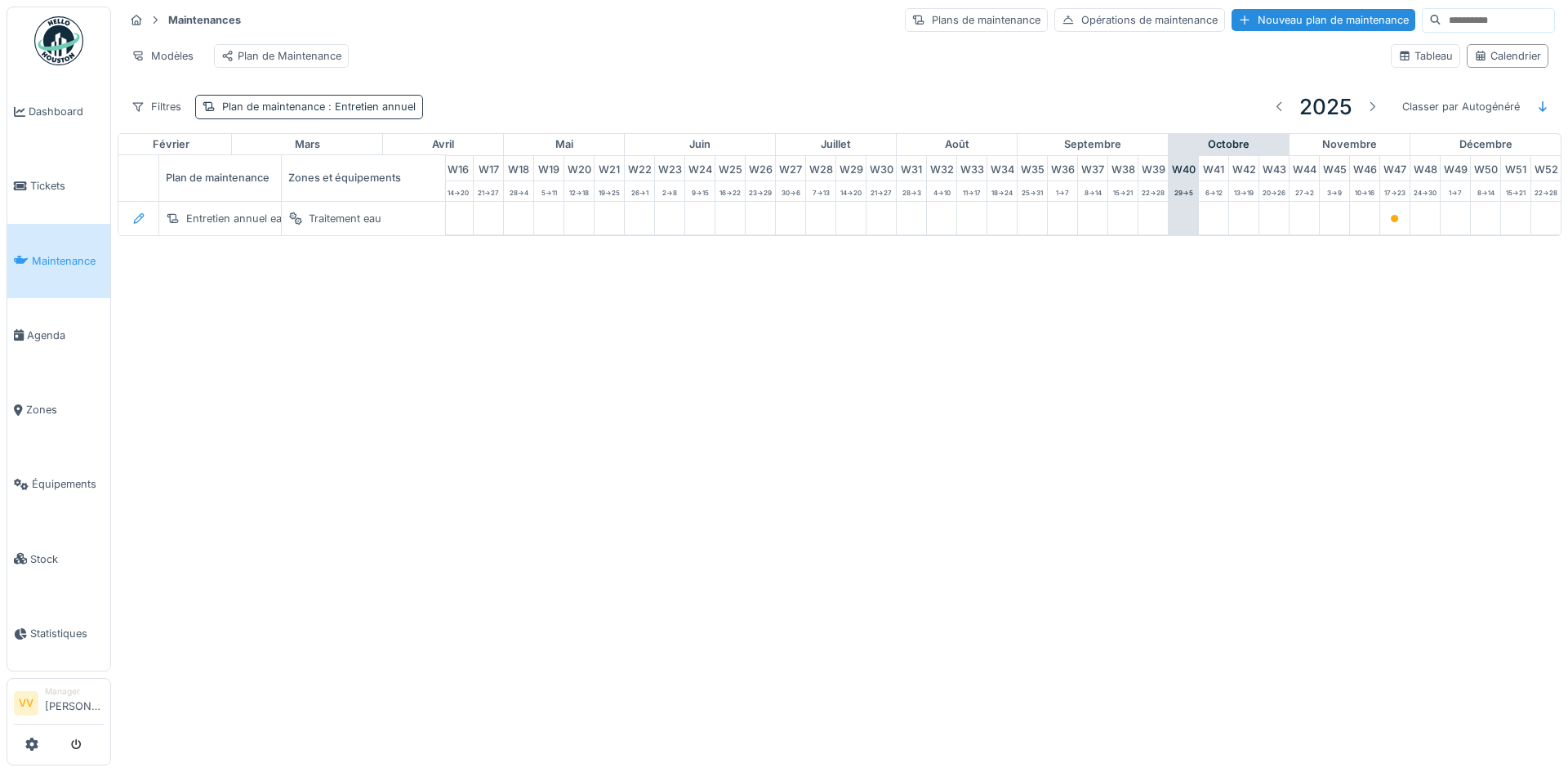
click at [378, 113] on span ": Entretien annuel" at bounding box center [370, 106] width 91 height 12
click at [316, 197] on icon at bounding box center [317, 196] width 9 height 9
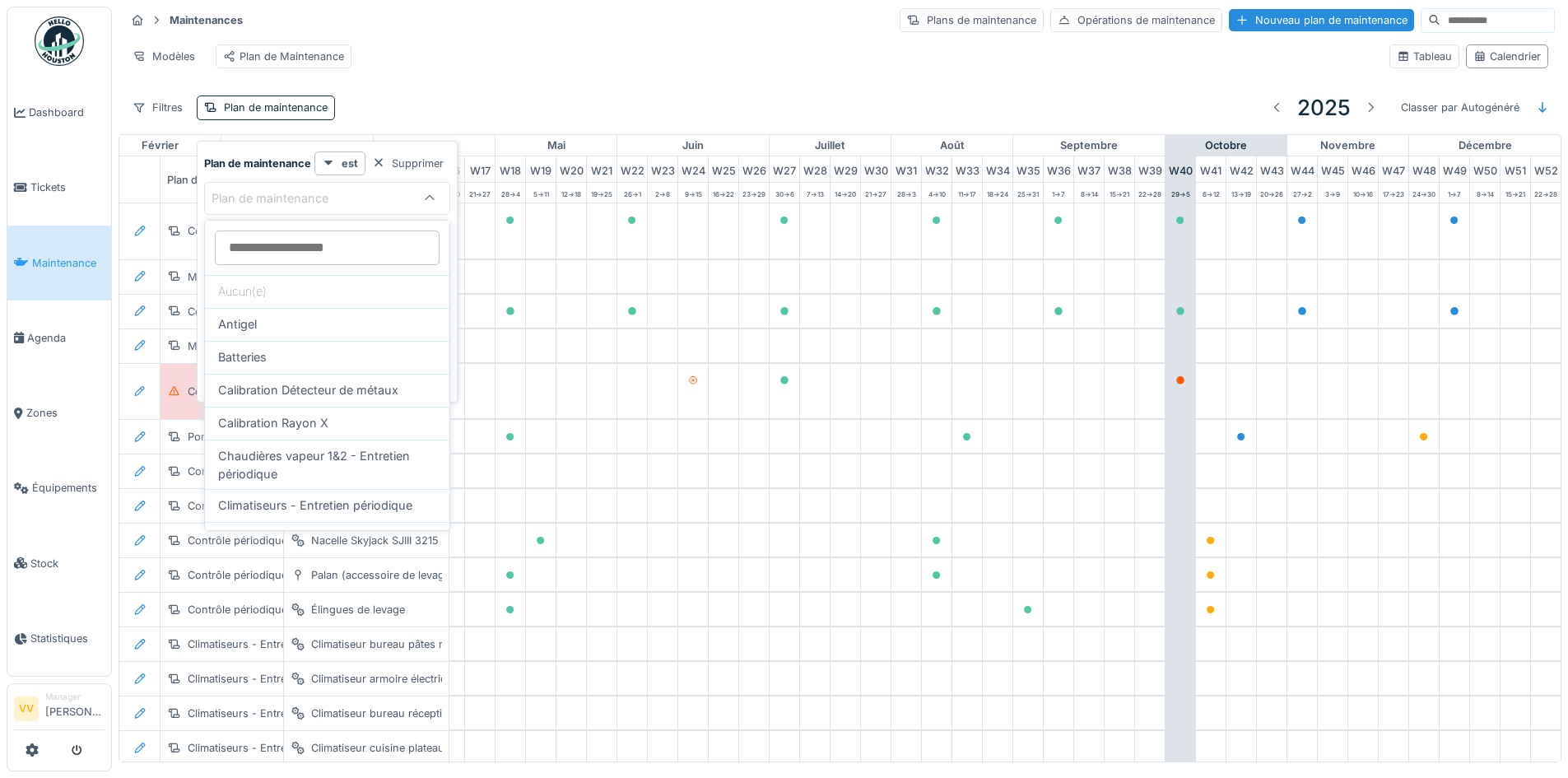
click at [706, 69] on div "Modèles Plan de Maintenance" at bounding box center [750, 56] width 1251 height 37
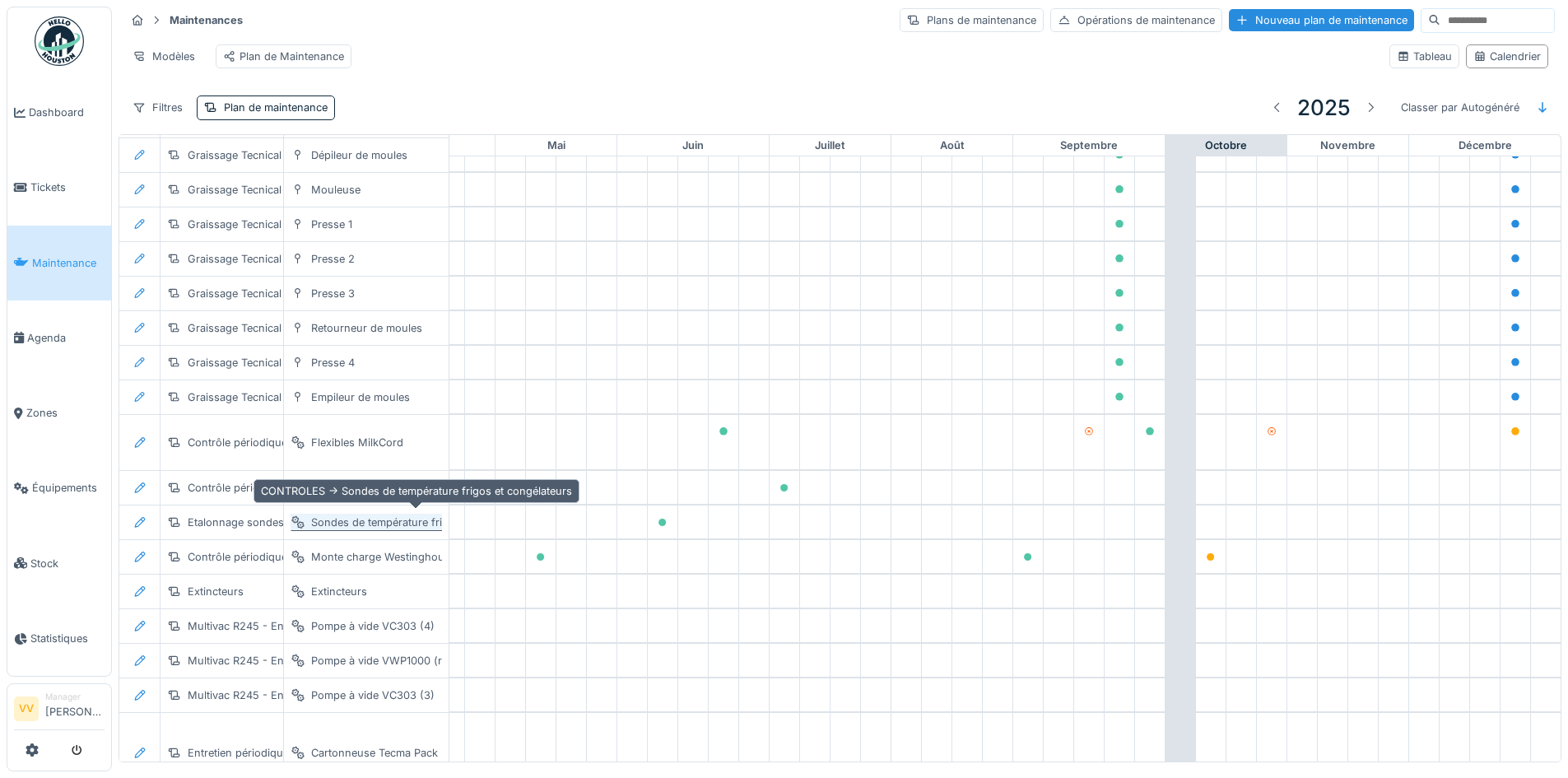
scroll to position [1286, 551]
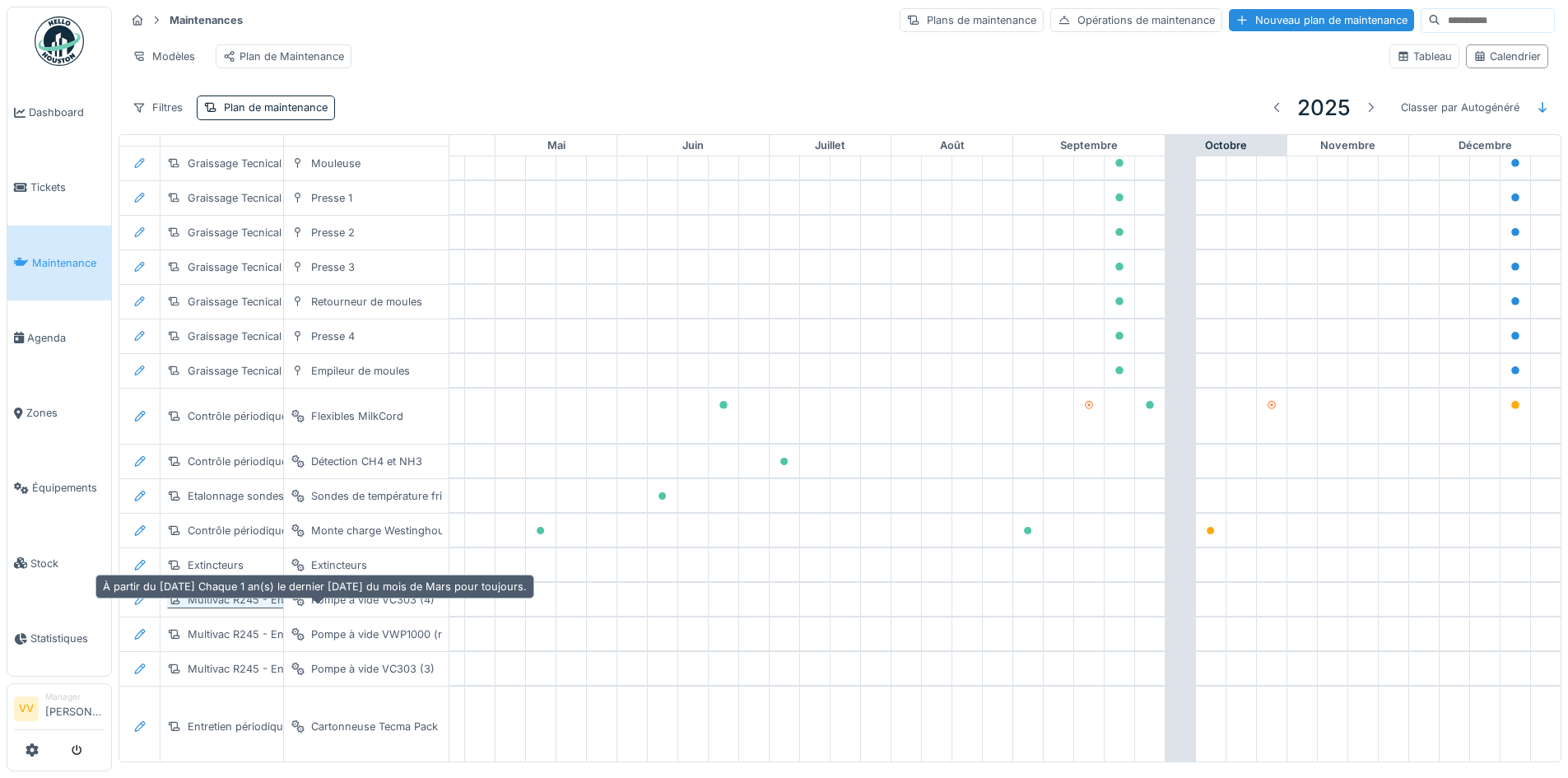
click at [219, 608] on div "Multivac R245 - Entretien périodique des pompes à vide" at bounding box center [328, 599] width 282 height 16
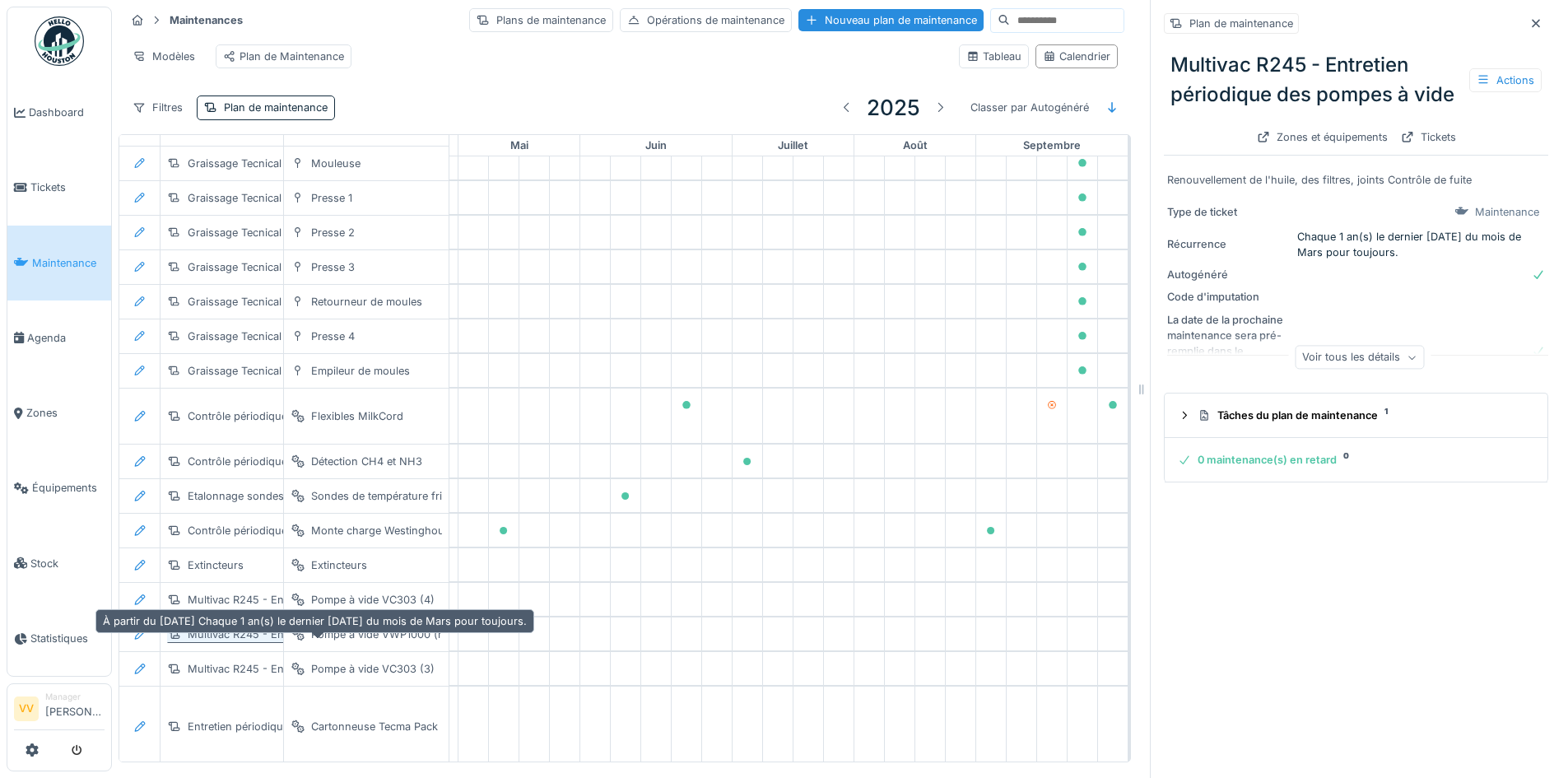
click at [203, 642] on div "Multivac R245 - Entretien périodique des pompes à vide" at bounding box center [328, 634] width 282 height 16
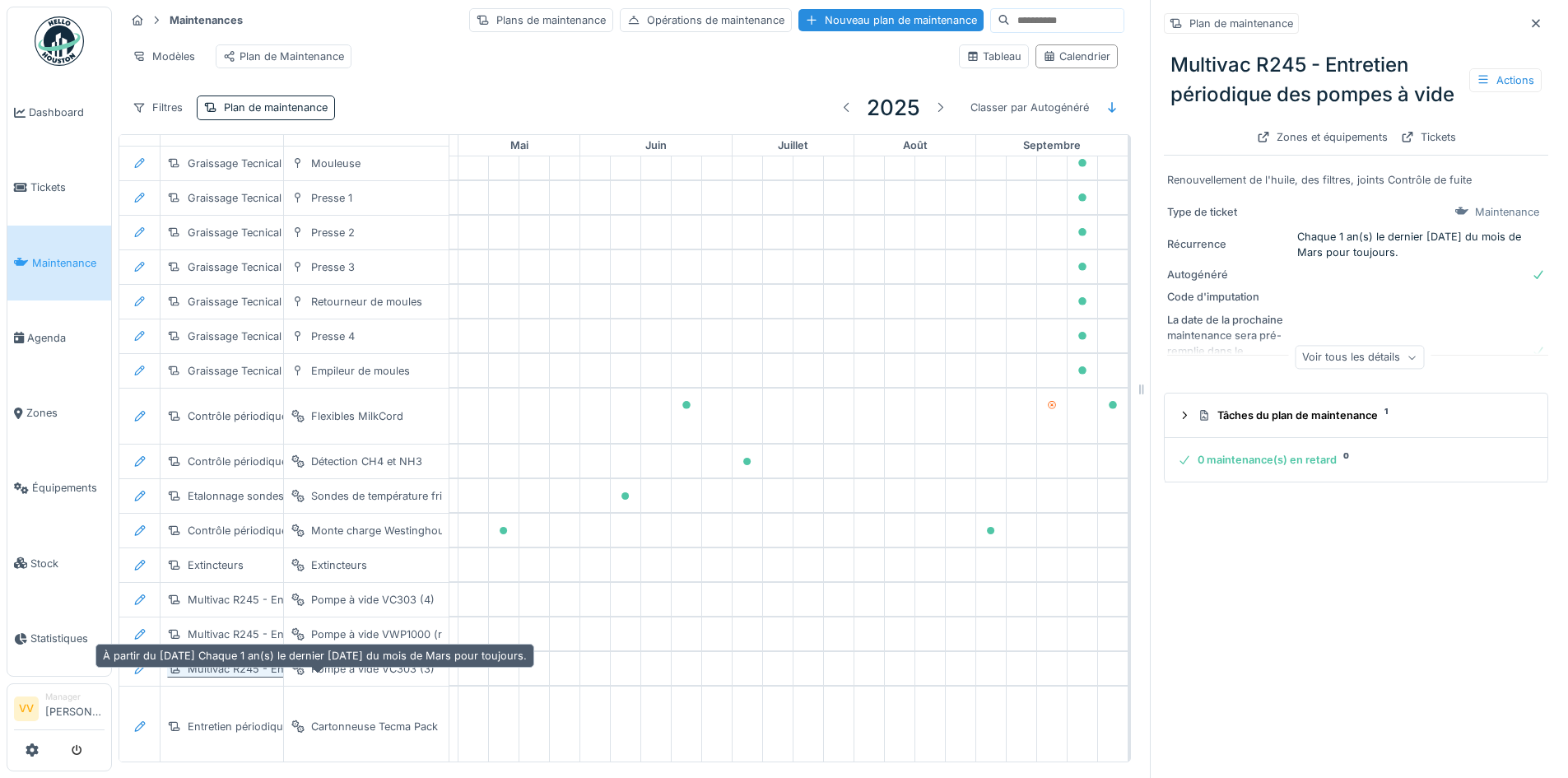
click at [230, 677] on div "Multivac R245 - Entretien périodique des pompes à vide" at bounding box center [328, 669] width 282 height 16
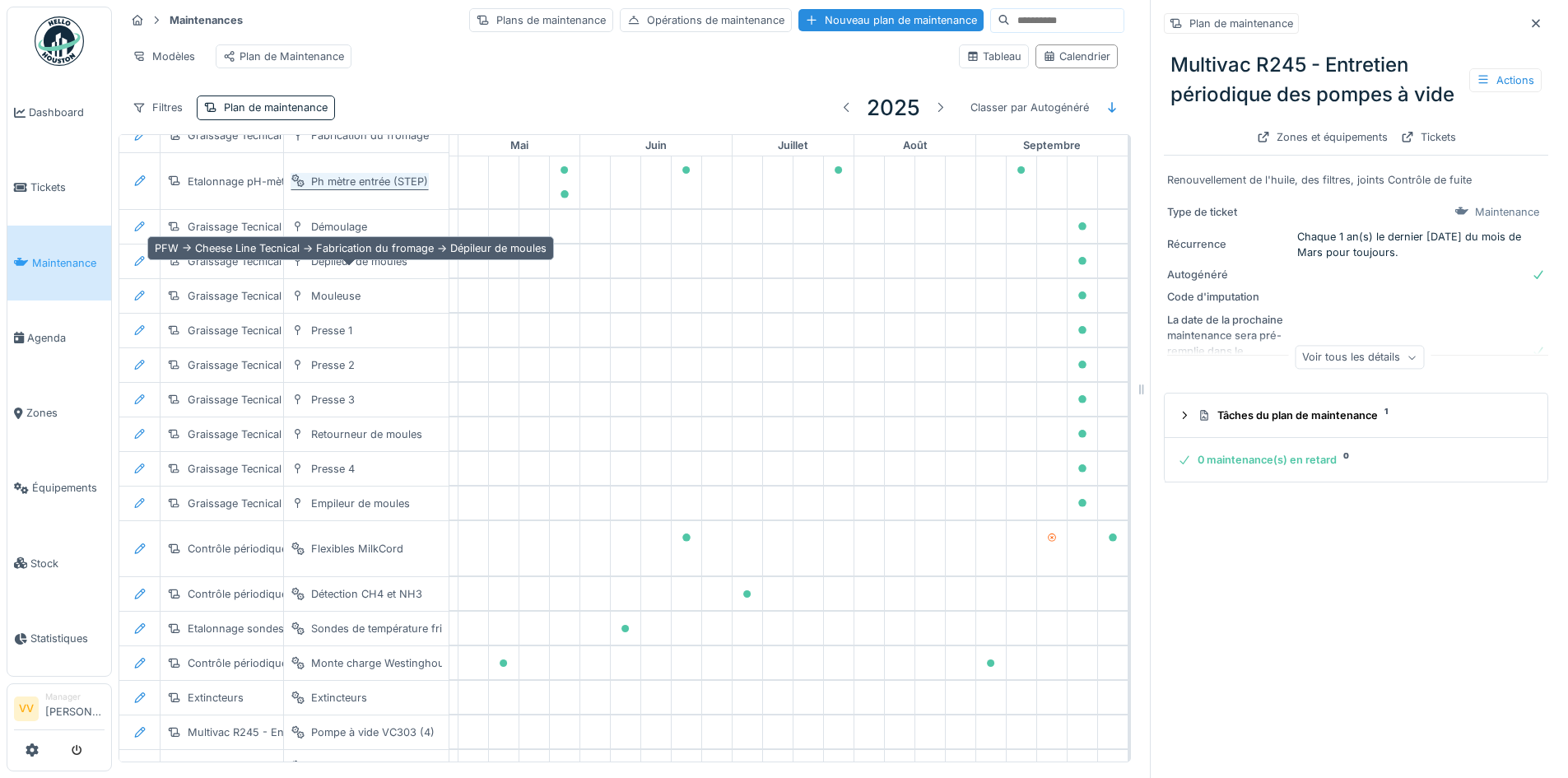
scroll to position [1235, 551]
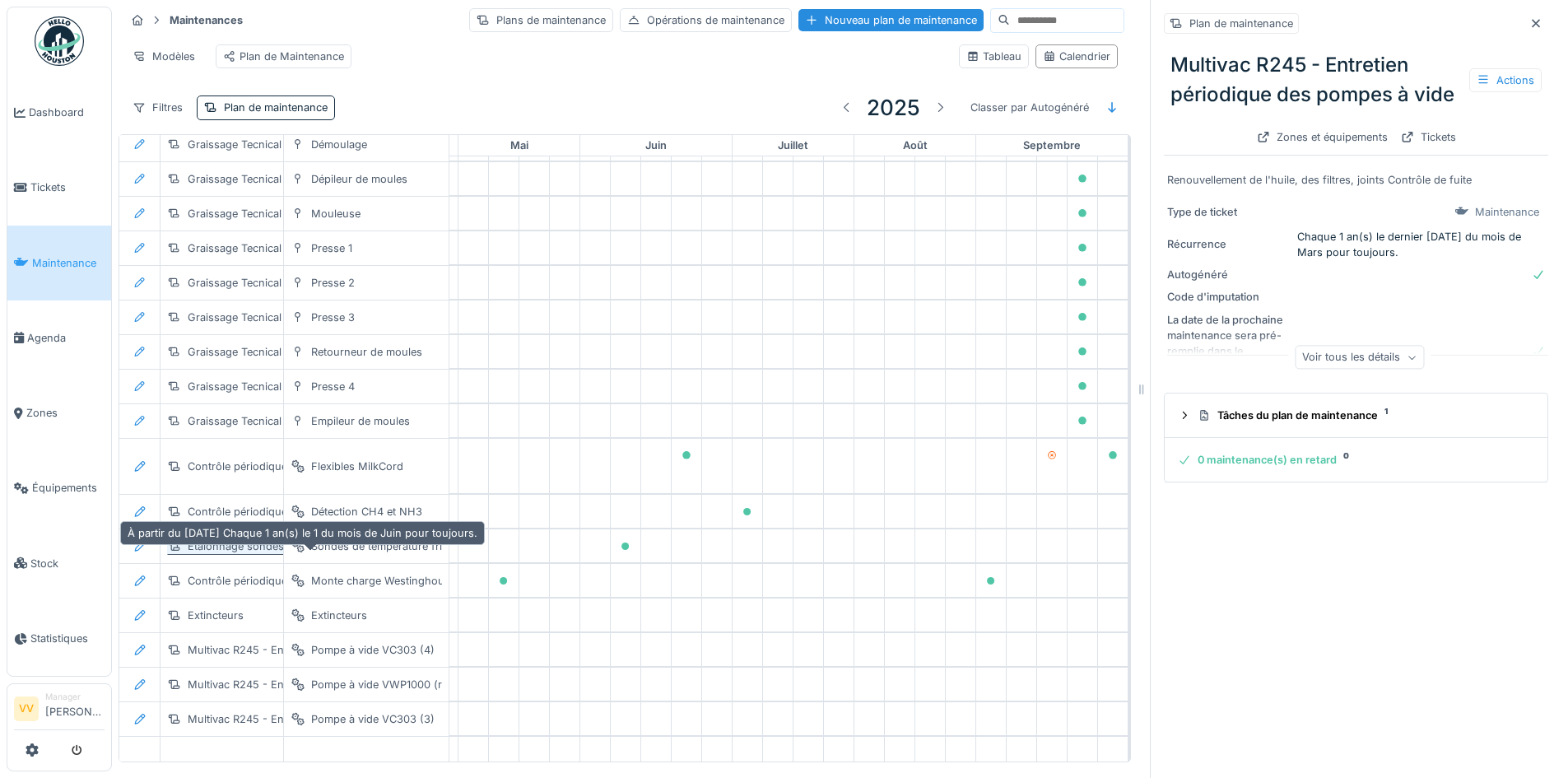
click at [262, 554] on div "Etalonnage sondes température frigos et congélateur" at bounding box center [321, 546] width 267 height 16
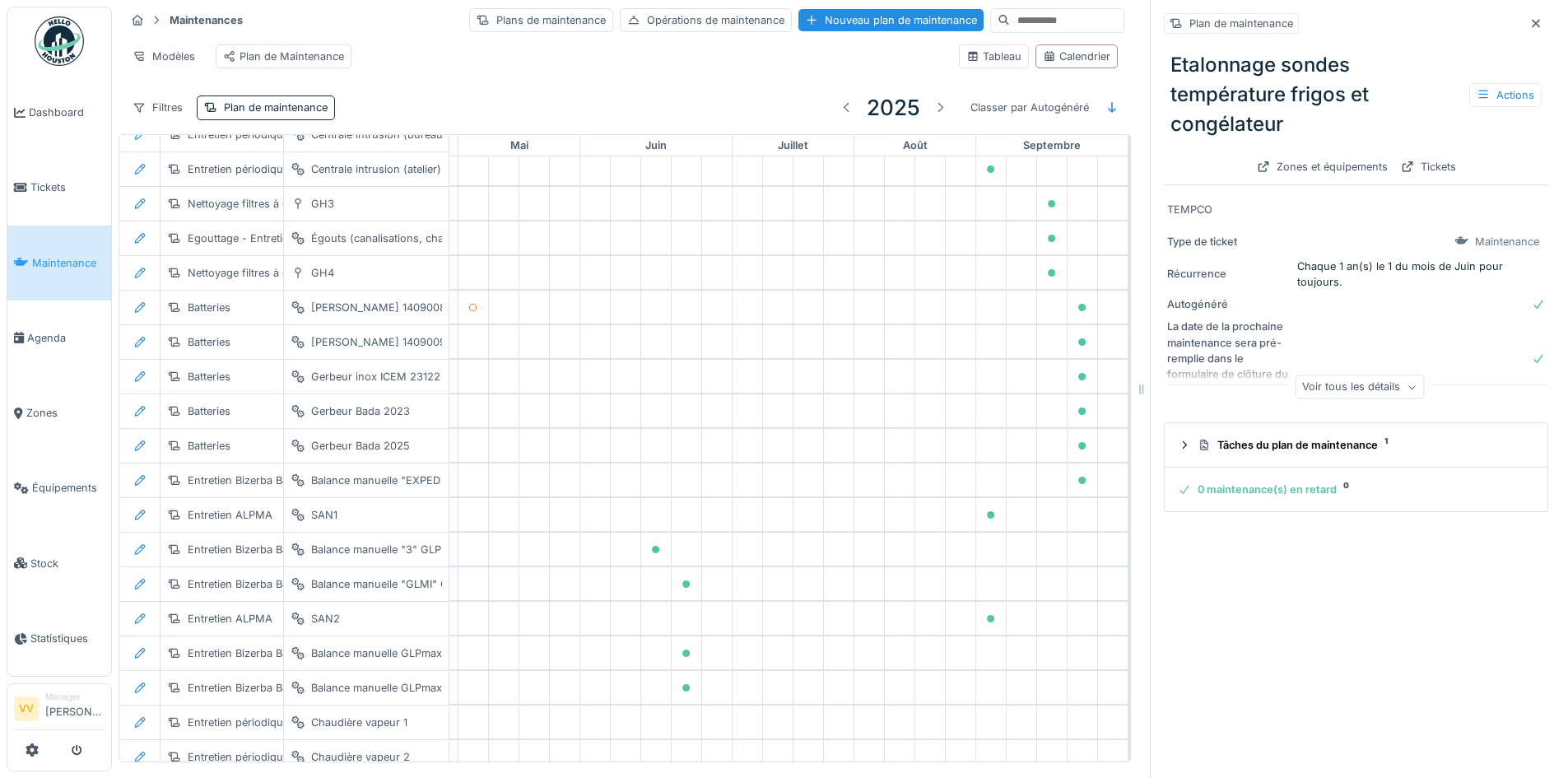
scroll to position [2192, 551]
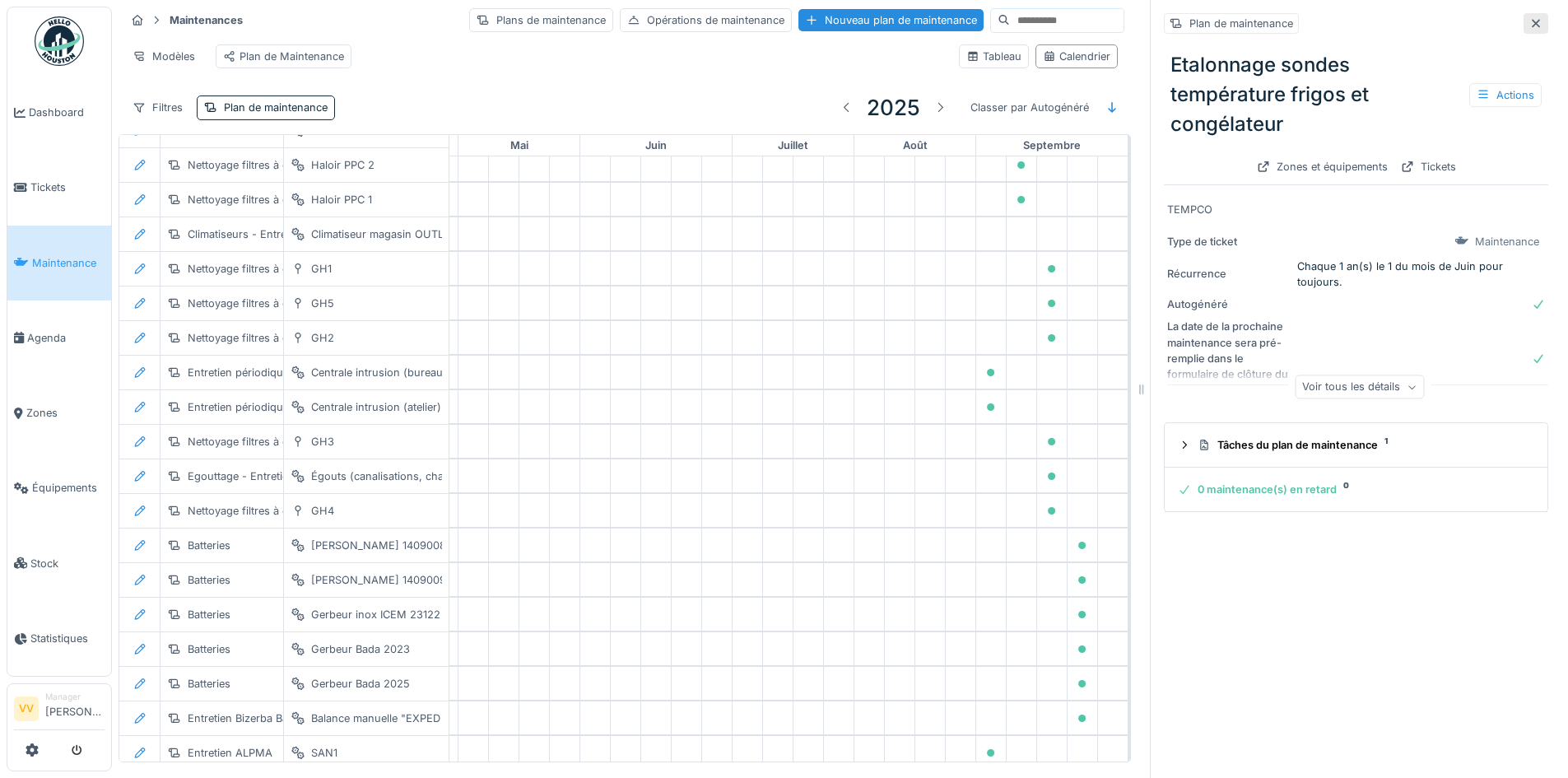
click at [1532, 19] on icon at bounding box center [1536, 22] width 8 height 8
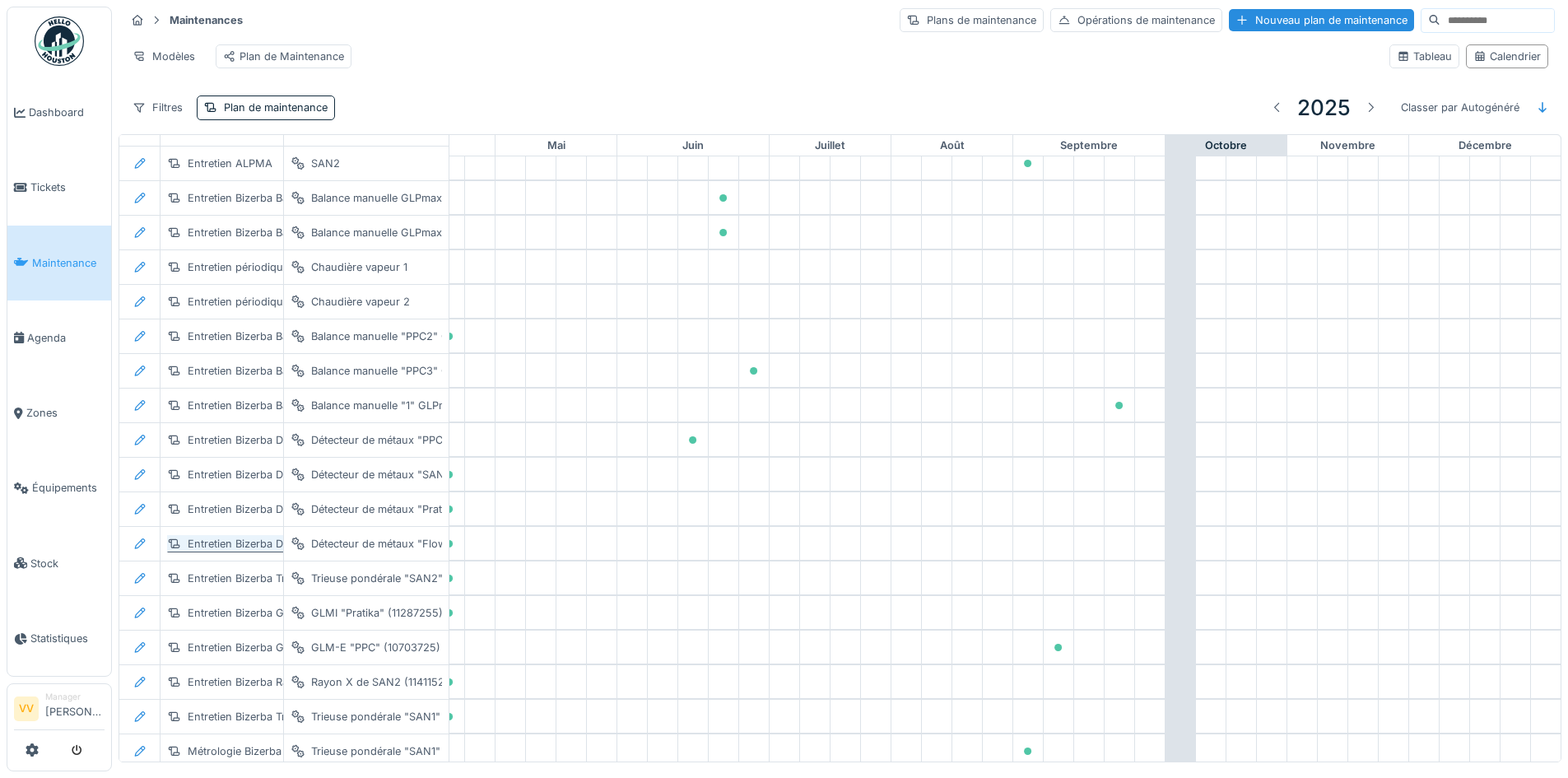
scroll to position [2850, 551]
click at [43, 340] on link "Agenda" at bounding box center [59, 338] width 104 height 75
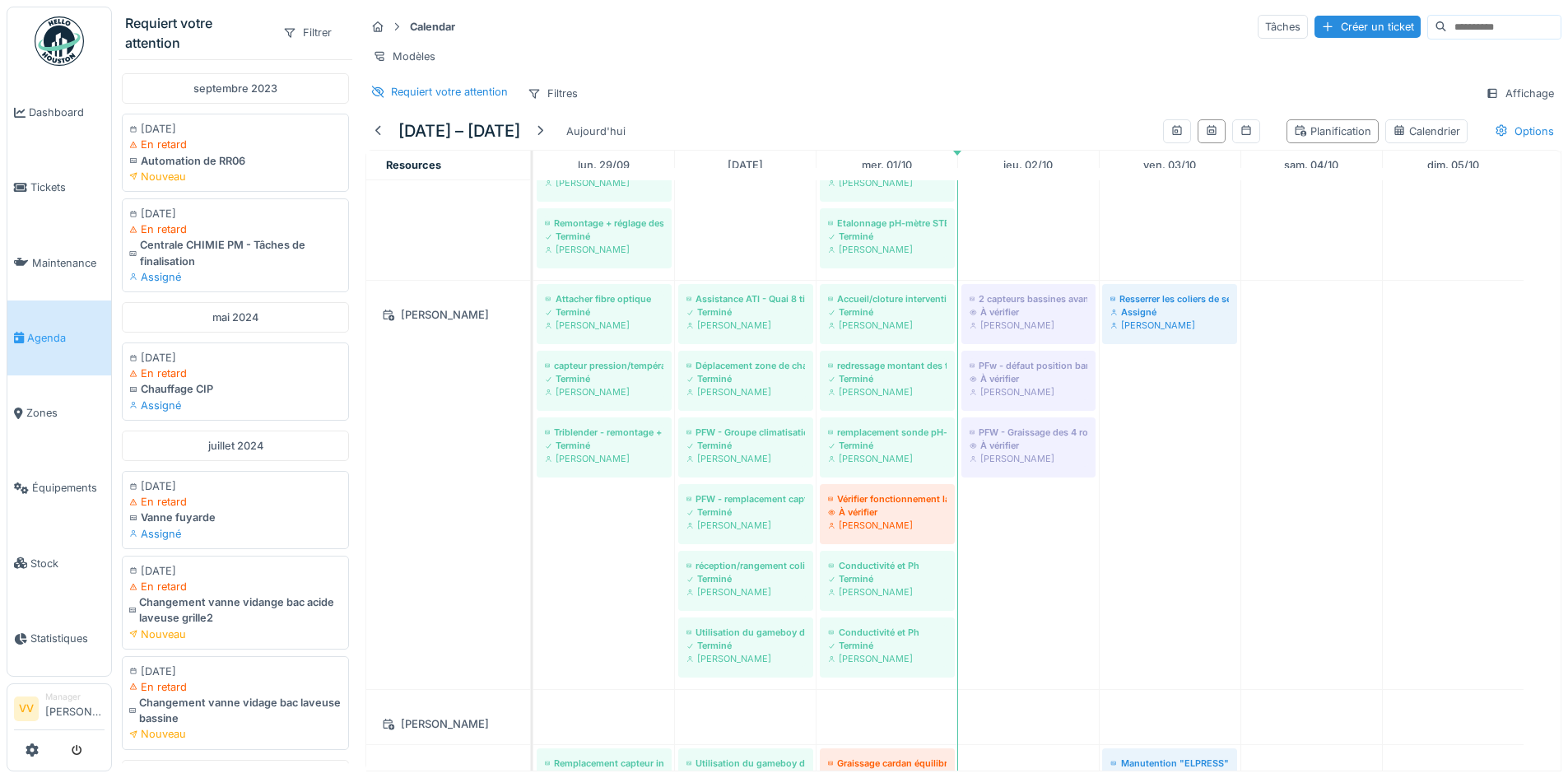
scroll to position [906, 0]
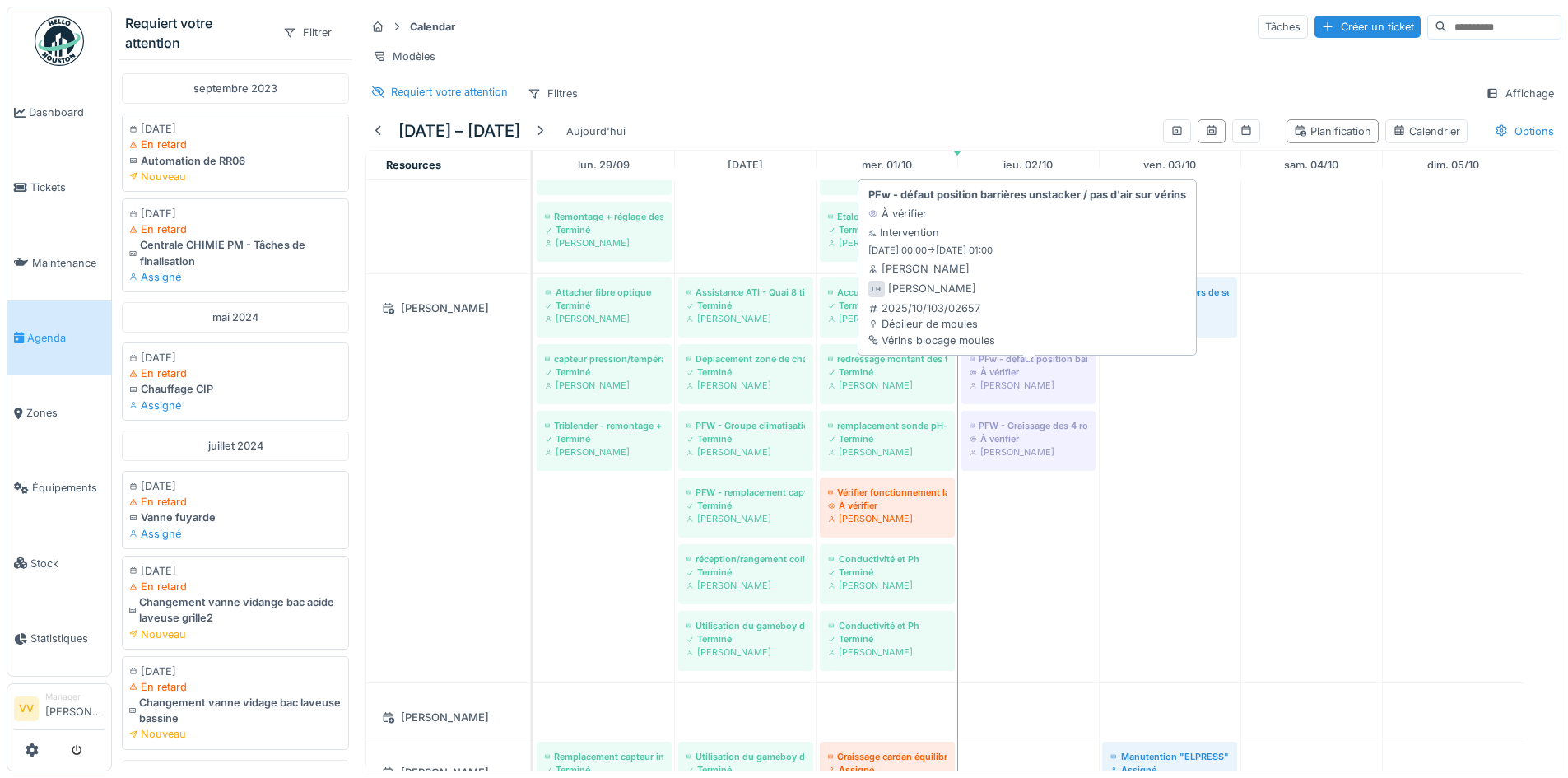
click at [1058, 378] on div "À vérifier" at bounding box center [1028, 372] width 117 height 13
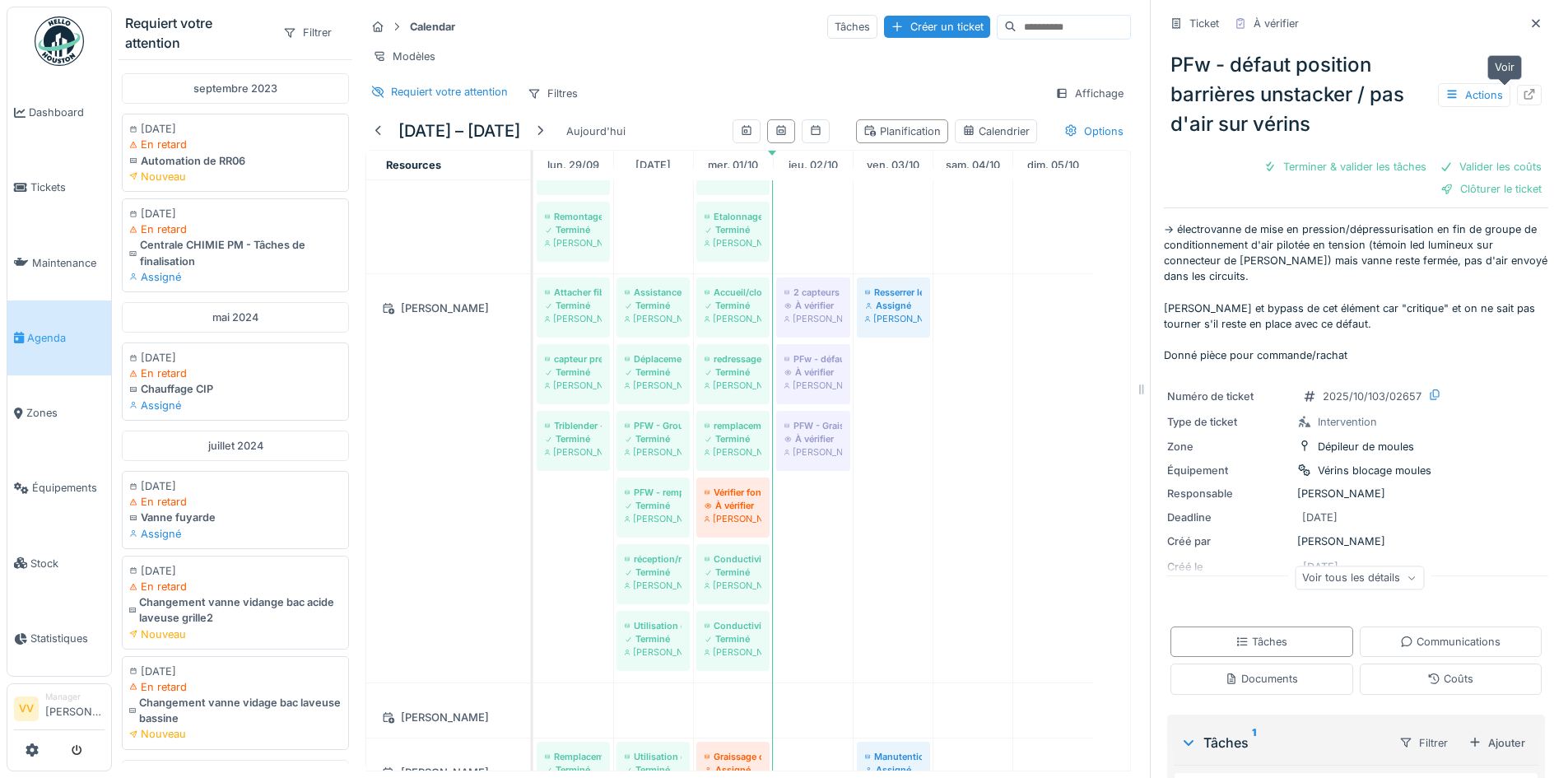
click at [1523, 93] on icon at bounding box center [1529, 94] width 13 height 11
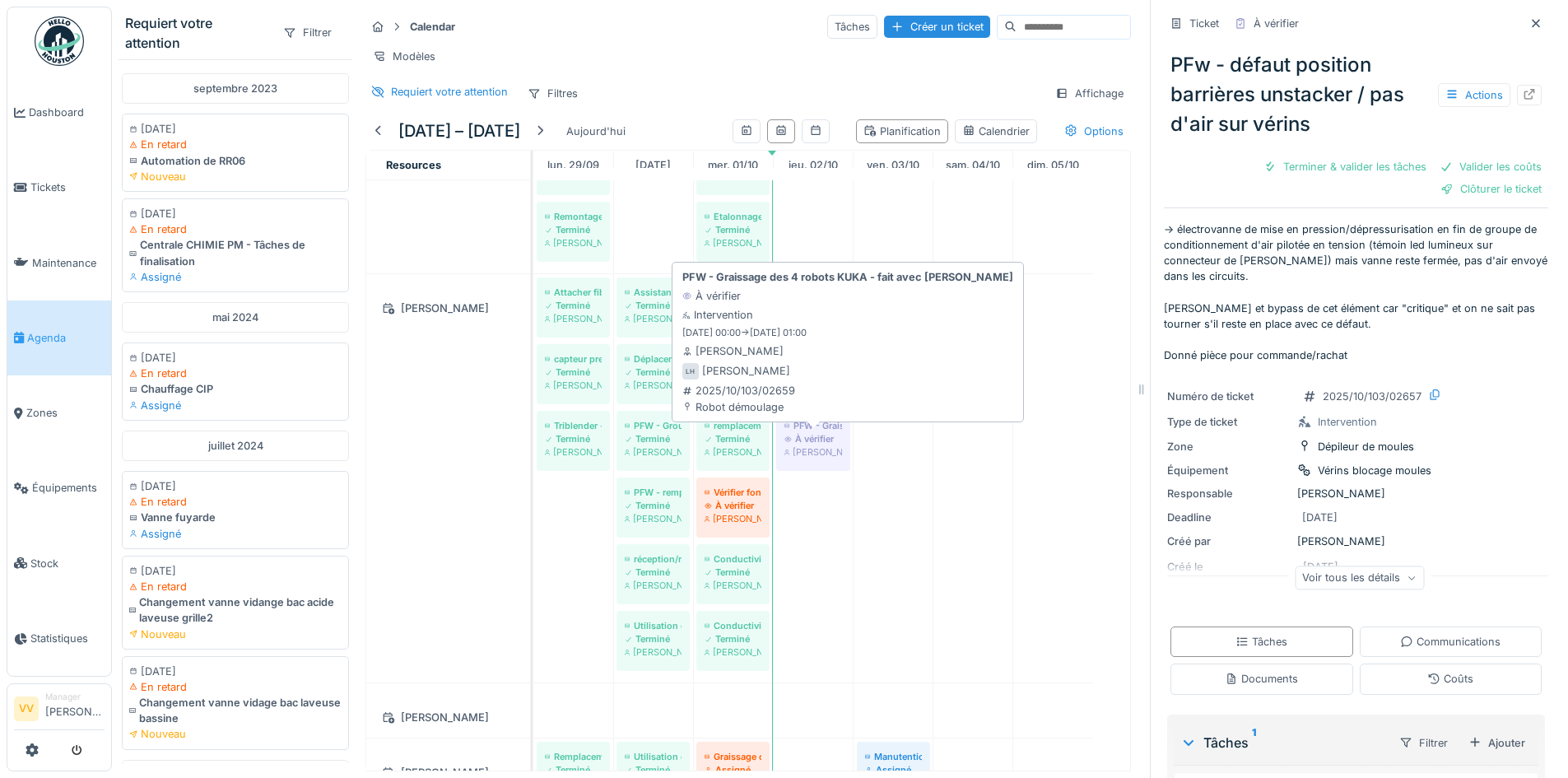
click at [814, 445] on div "À vérifier" at bounding box center [813, 438] width 57 height 13
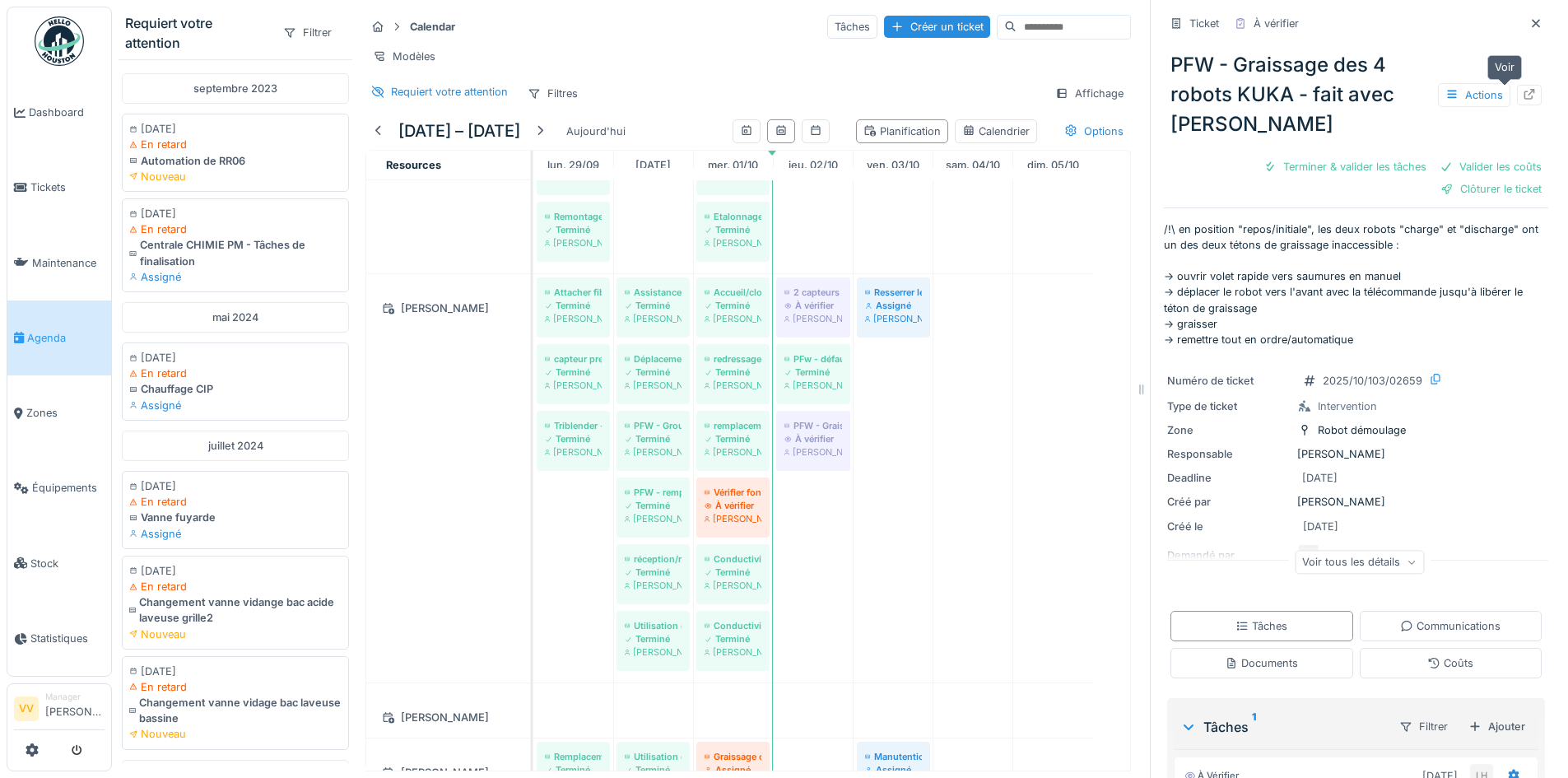
click at [1523, 93] on icon at bounding box center [1529, 94] width 13 height 11
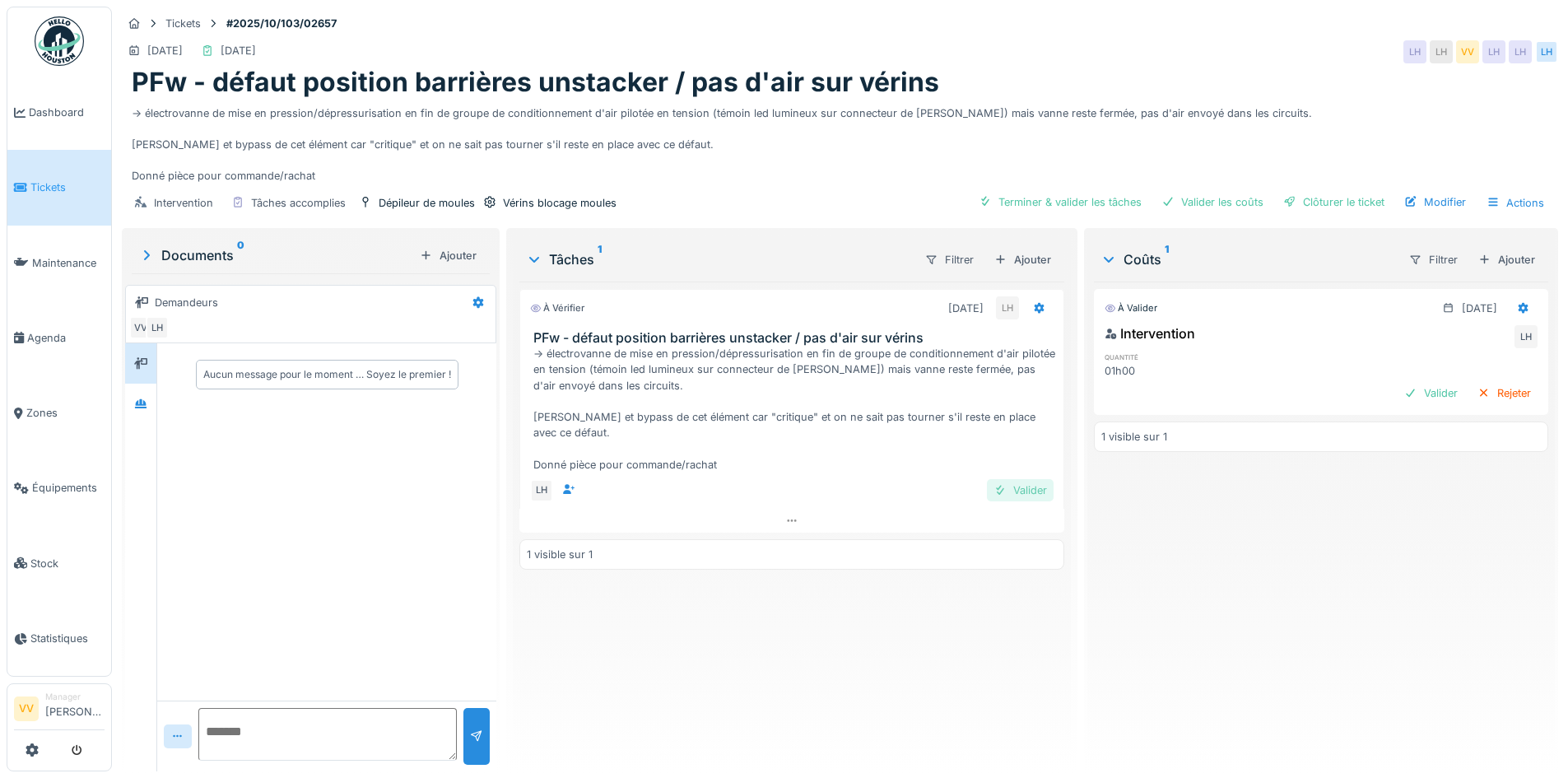
click at [1035, 488] on div "Valider" at bounding box center [1020, 490] width 67 height 22
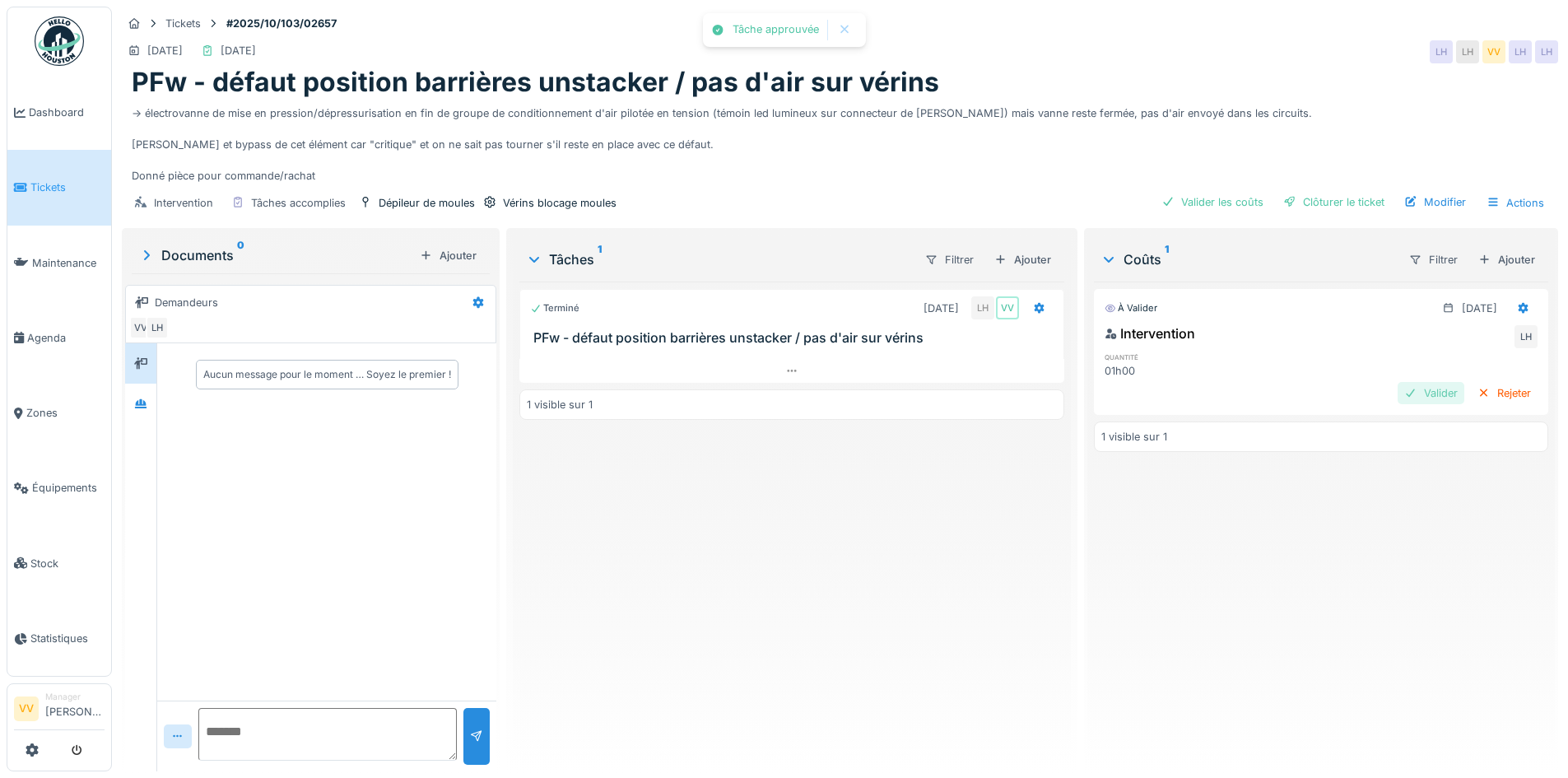
click at [1397, 393] on div "Valider" at bounding box center [1430, 393] width 67 height 22
click at [1310, 201] on div "Clôturer le ticket" at bounding box center [1334, 203] width 115 height 22
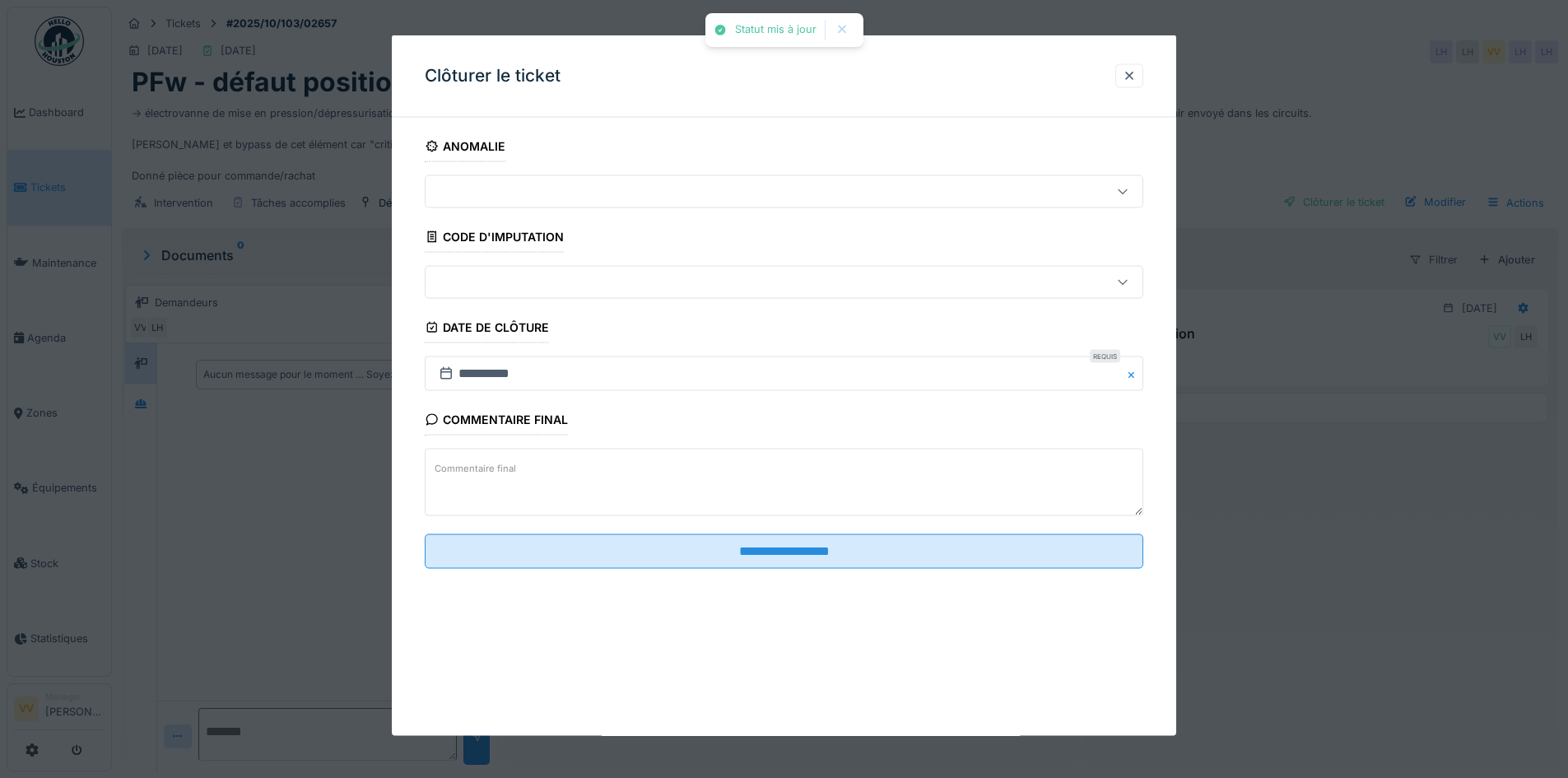
click at [708, 475] on textarea "Commentaire final" at bounding box center [783, 482] width 718 height 68
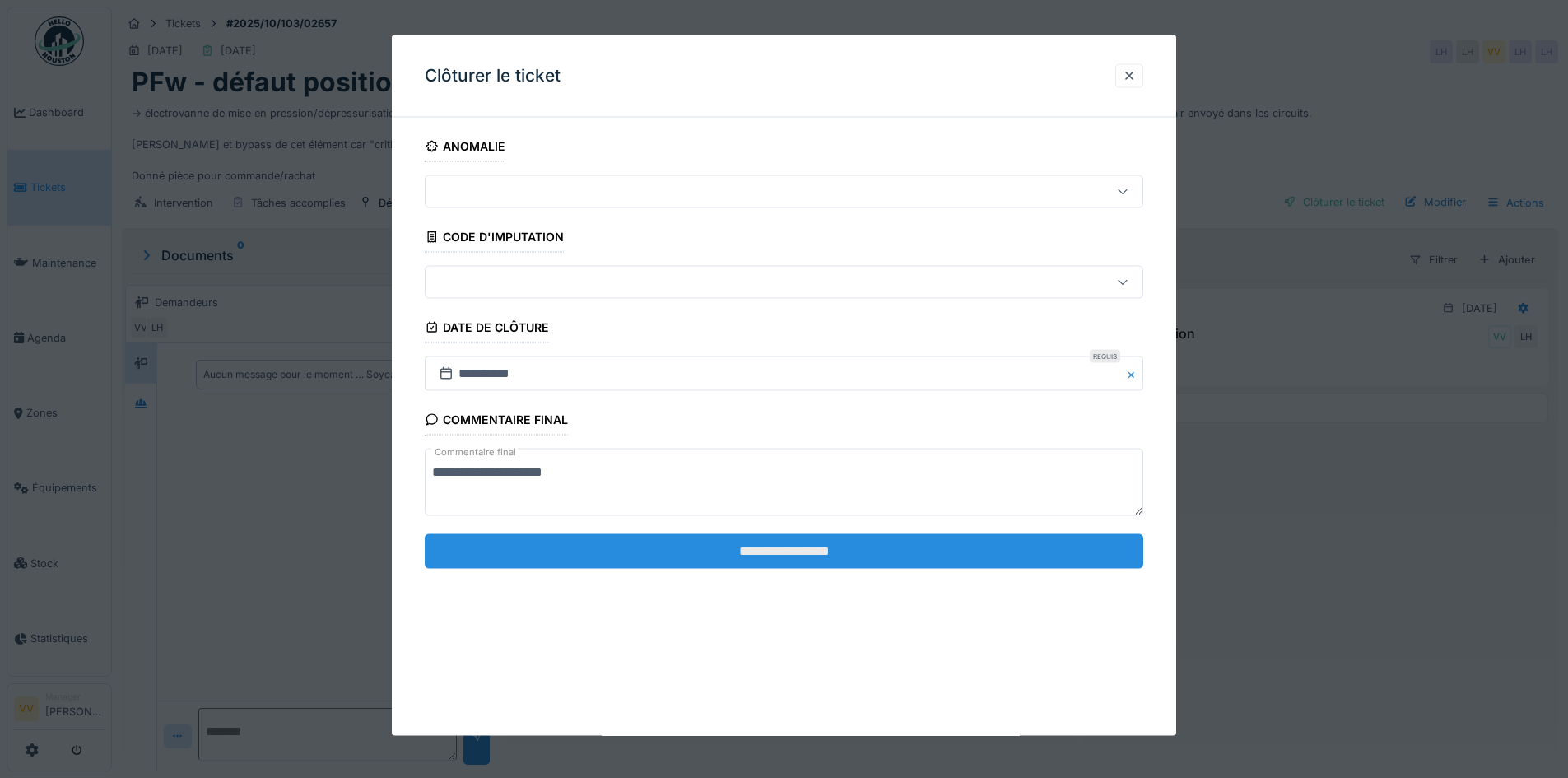
type textarea "**********"
click at [718, 544] on input "**********" at bounding box center [783, 550] width 718 height 34
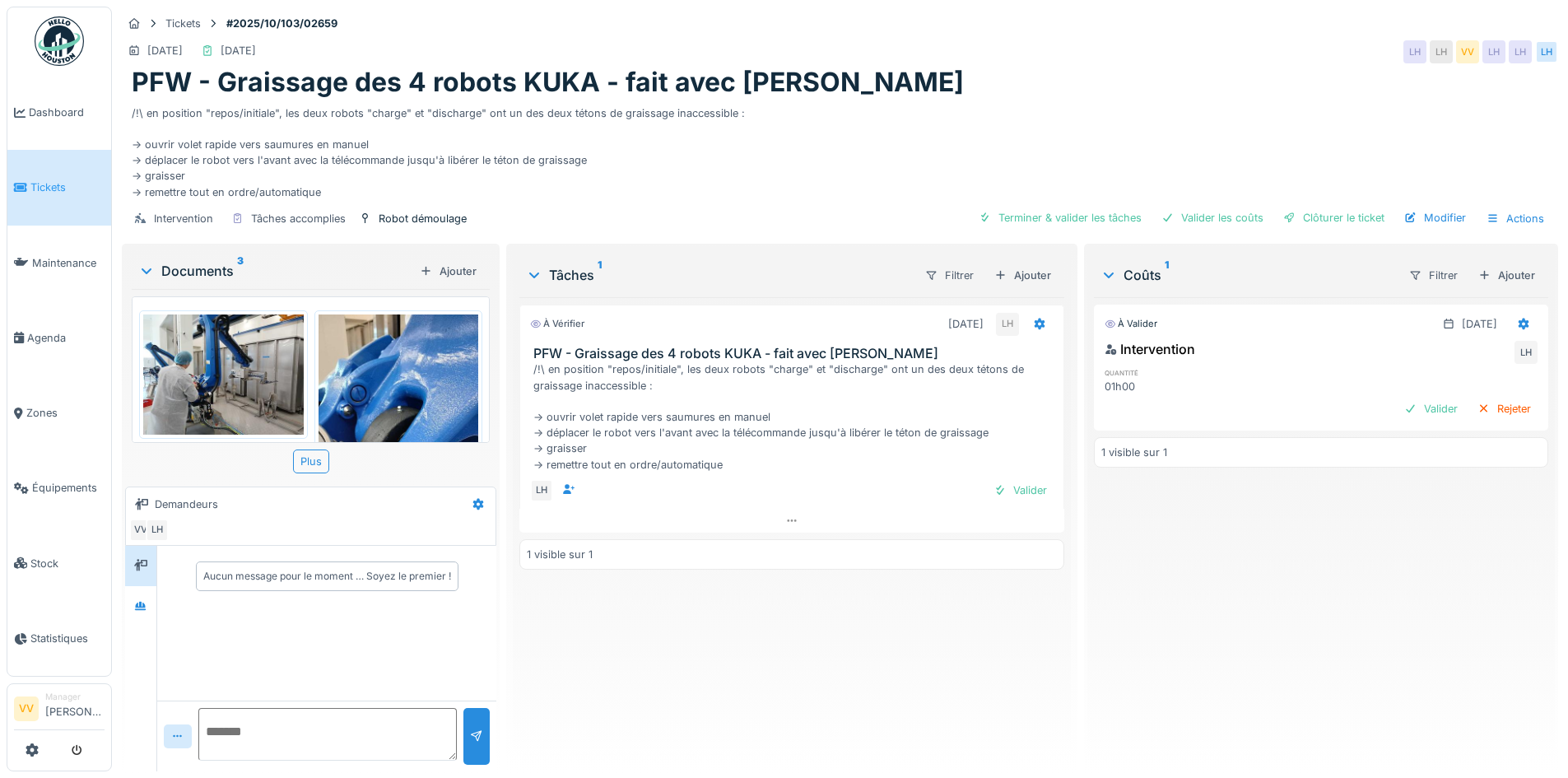
click at [205, 367] on img at bounding box center [224, 375] width 161 height 120
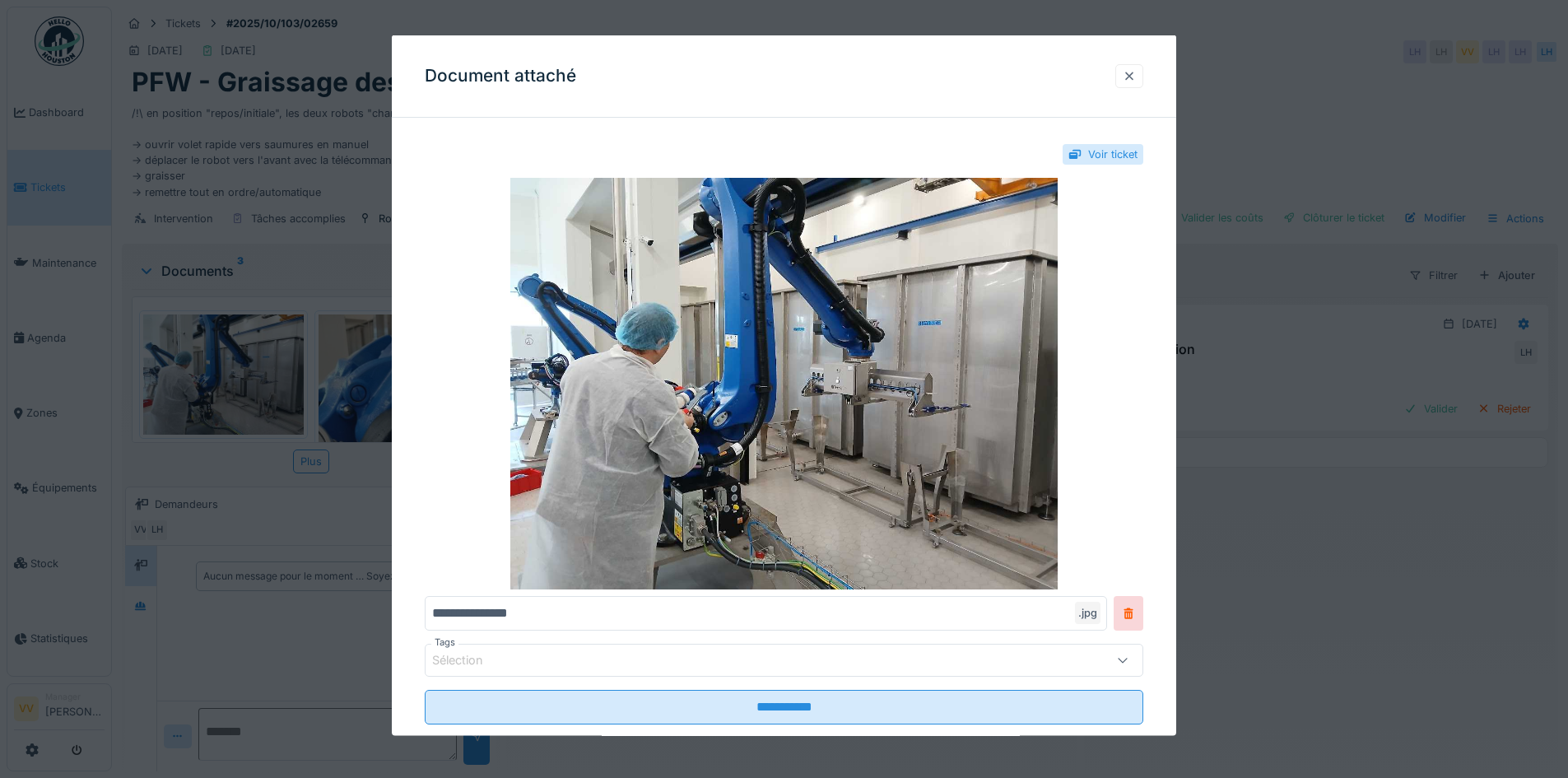
click at [1135, 79] on div at bounding box center [1129, 75] width 13 height 16
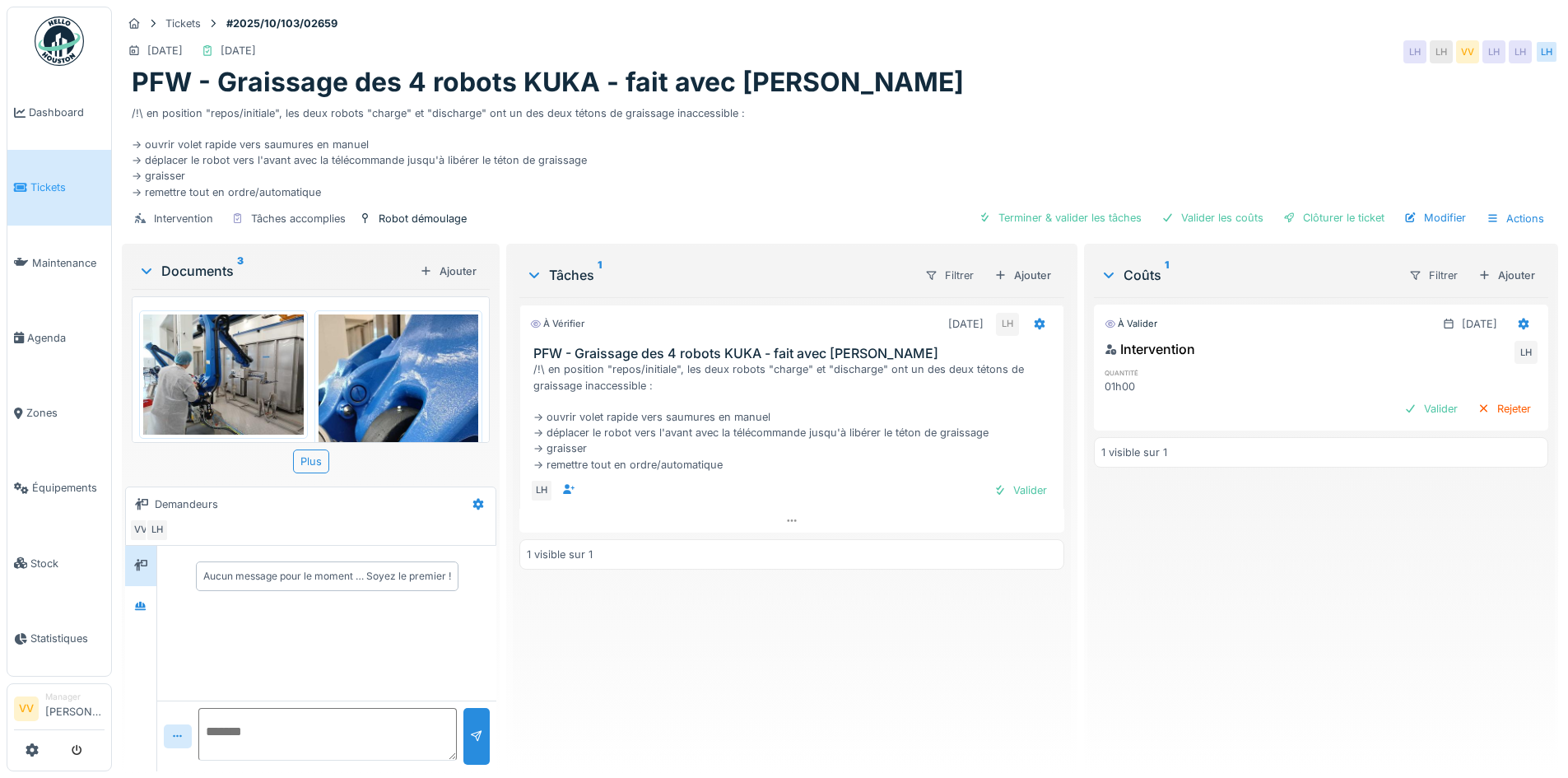
click at [365, 362] on img at bounding box center [398, 421] width 161 height 214
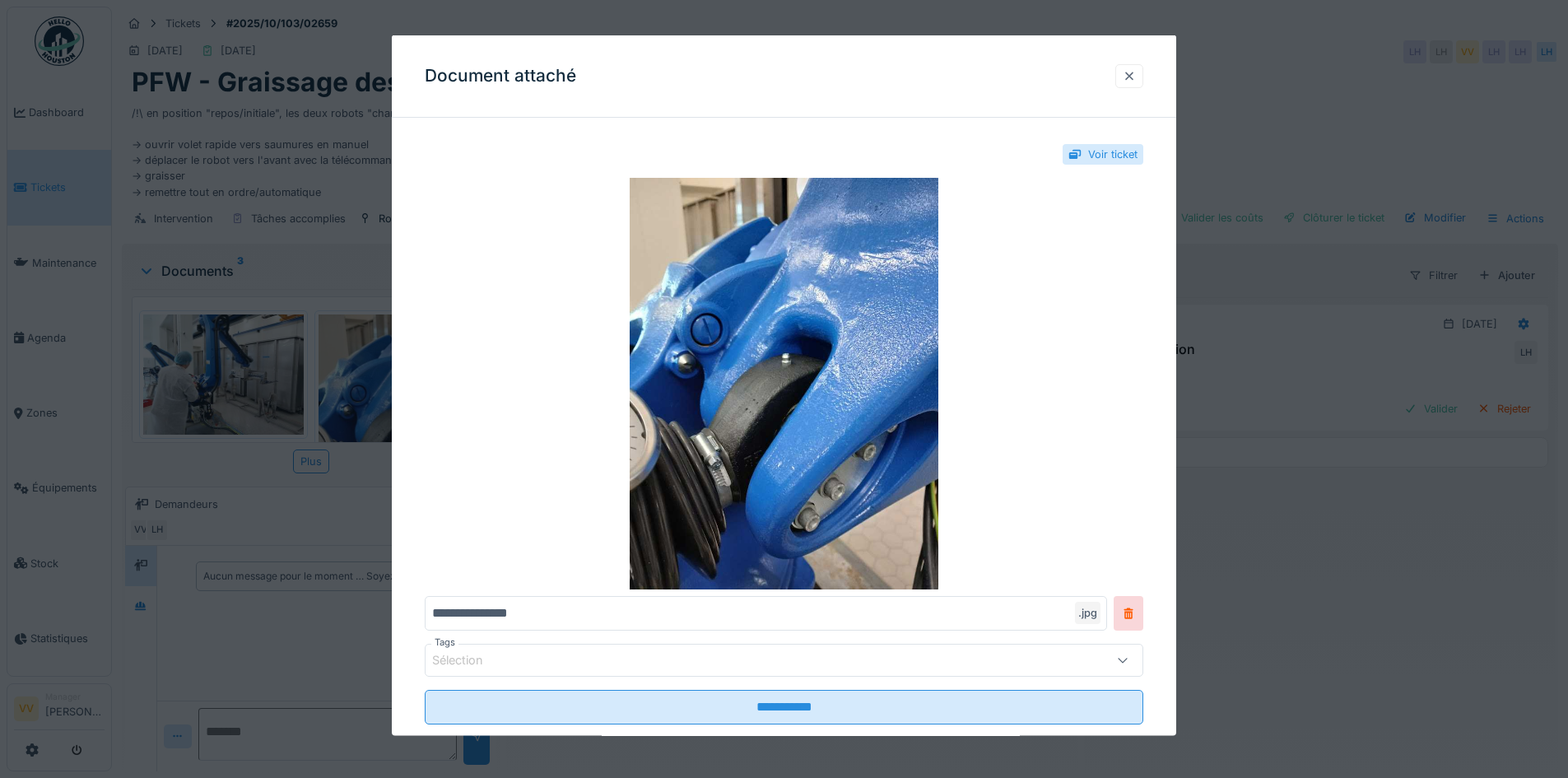
click at [1135, 76] on div at bounding box center [1129, 75] width 13 height 16
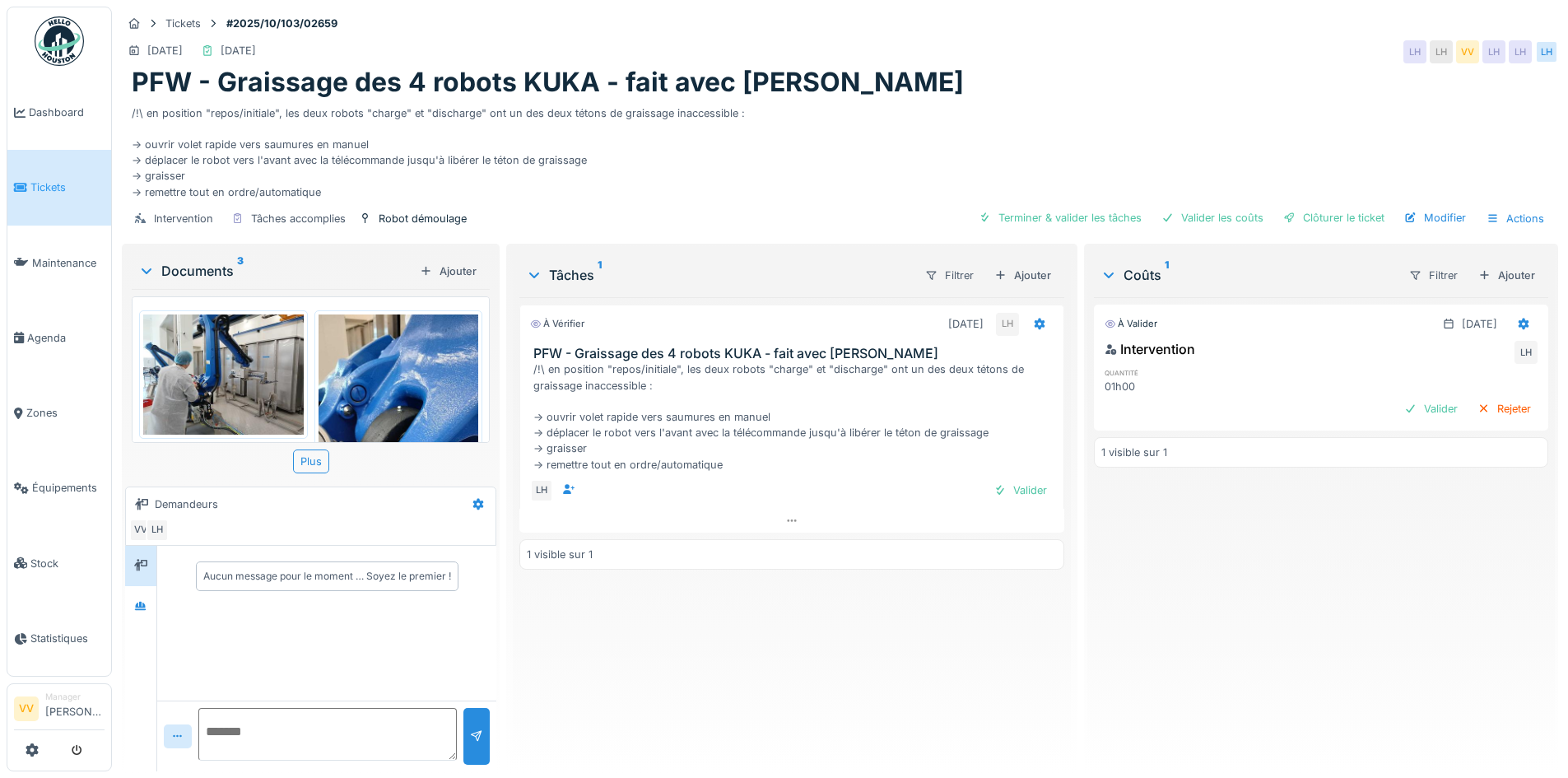
scroll to position [12, 0]
click at [1014, 479] on div "Valider" at bounding box center [1020, 490] width 67 height 22
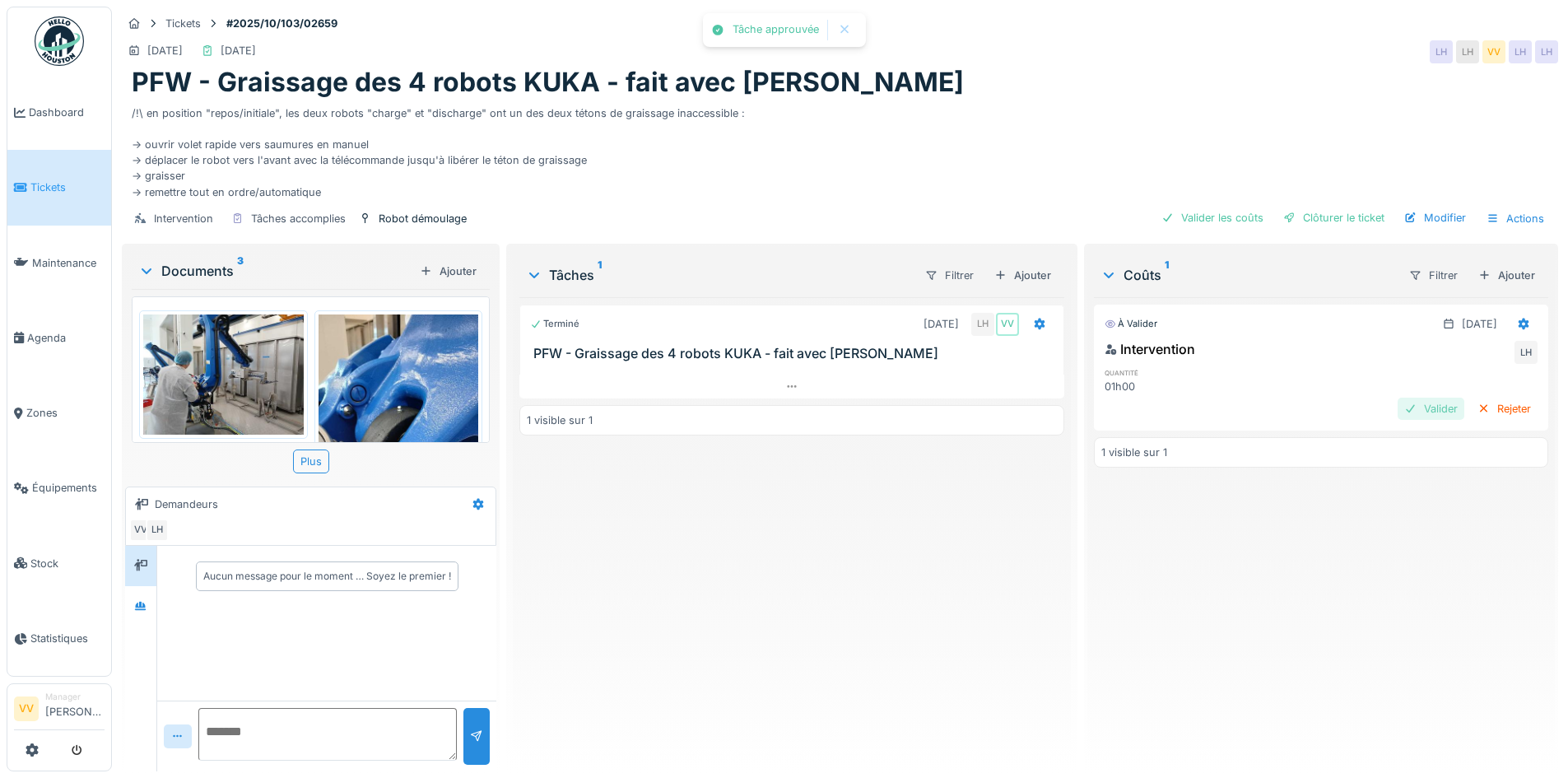
click at [1405, 398] on div "Valider" at bounding box center [1430, 409] width 67 height 22
click at [1343, 208] on div "Clôturer le ticket" at bounding box center [1334, 217] width 115 height 22
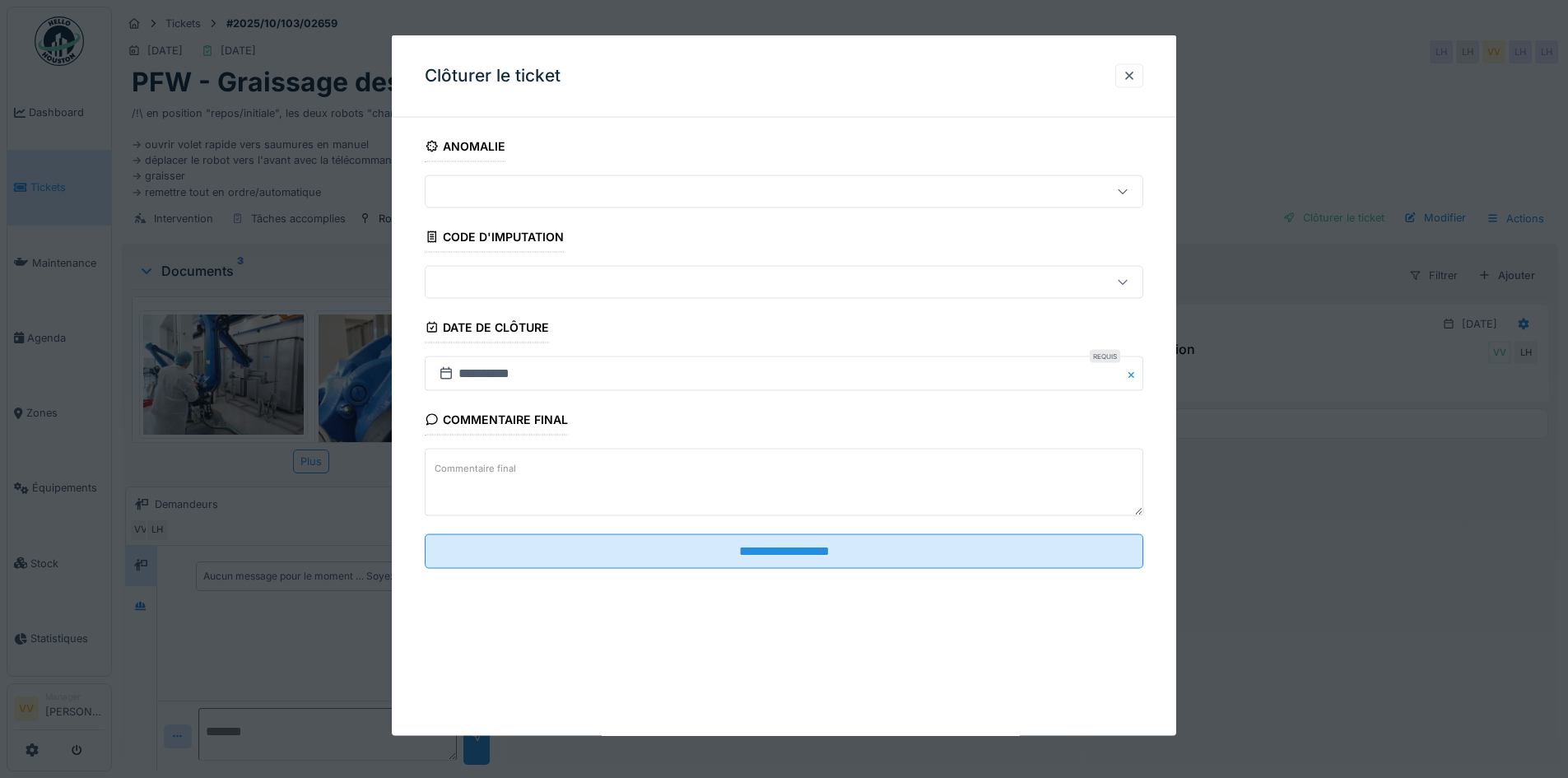
click at [762, 528] on fieldset "**********" at bounding box center [783, 357] width 718 height 451
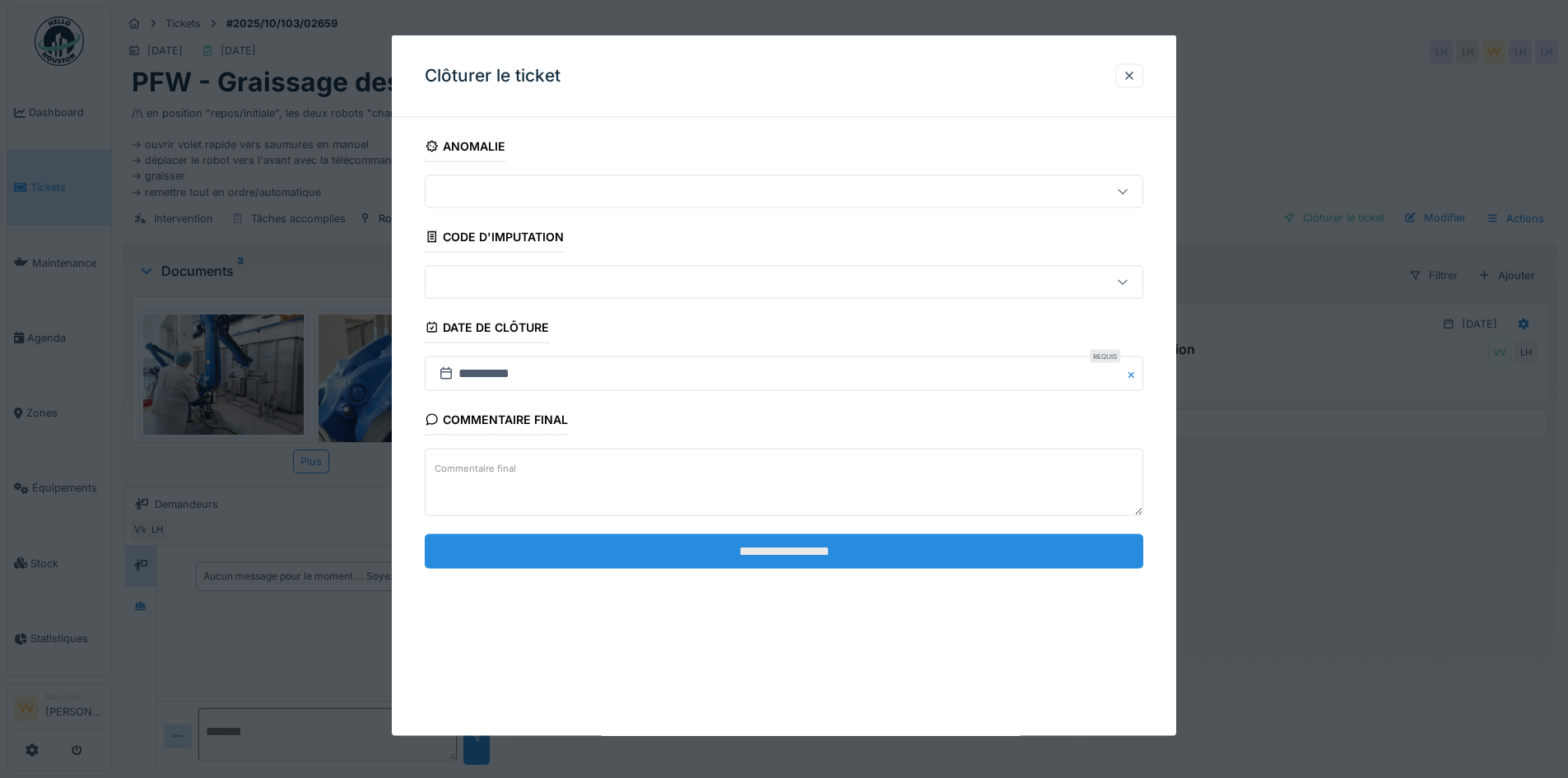
click at [759, 550] on input "**********" at bounding box center [783, 550] width 718 height 34
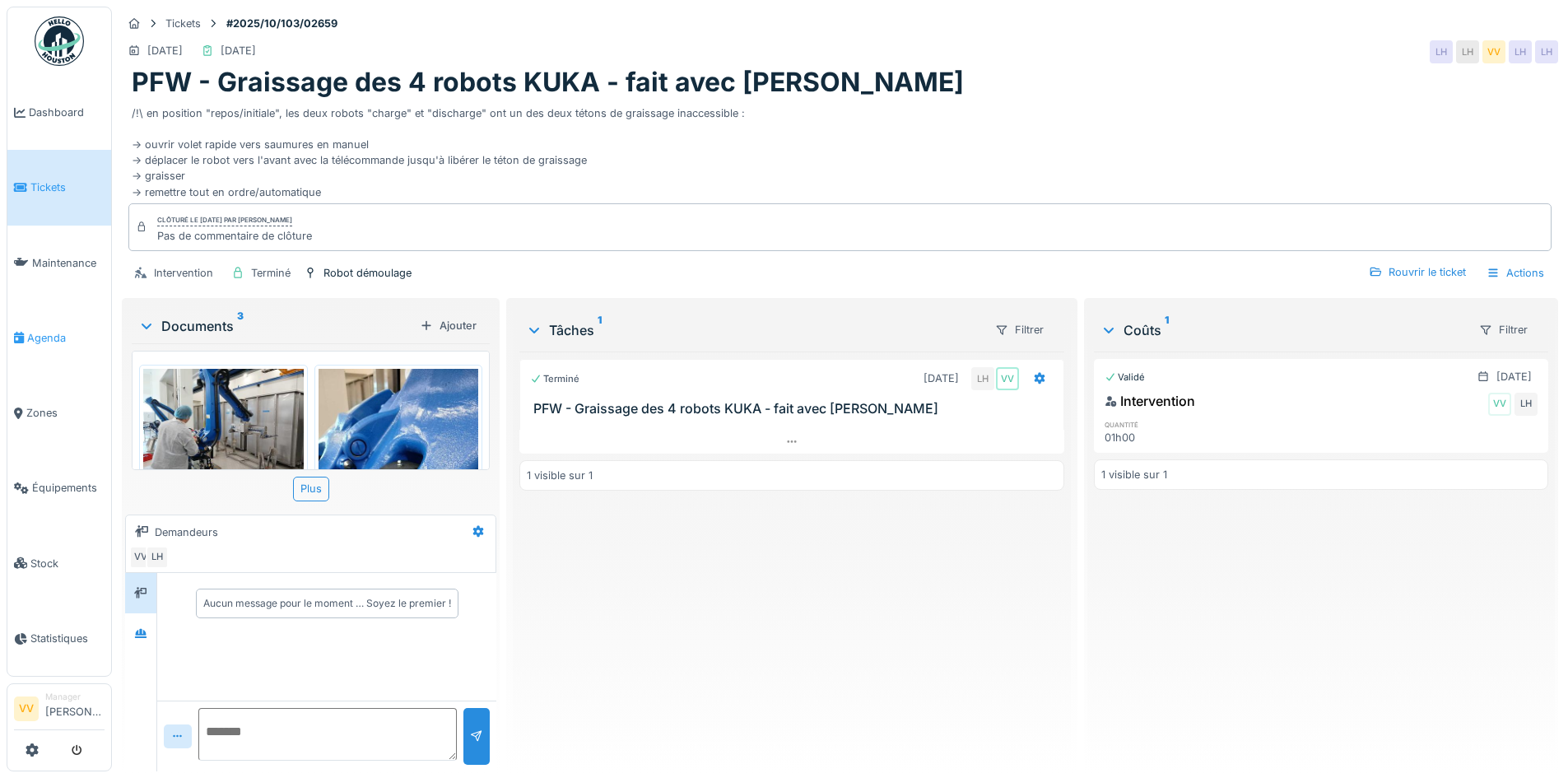
click at [38, 330] on span "Agenda" at bounding box center [66, 338] width 78 height 16
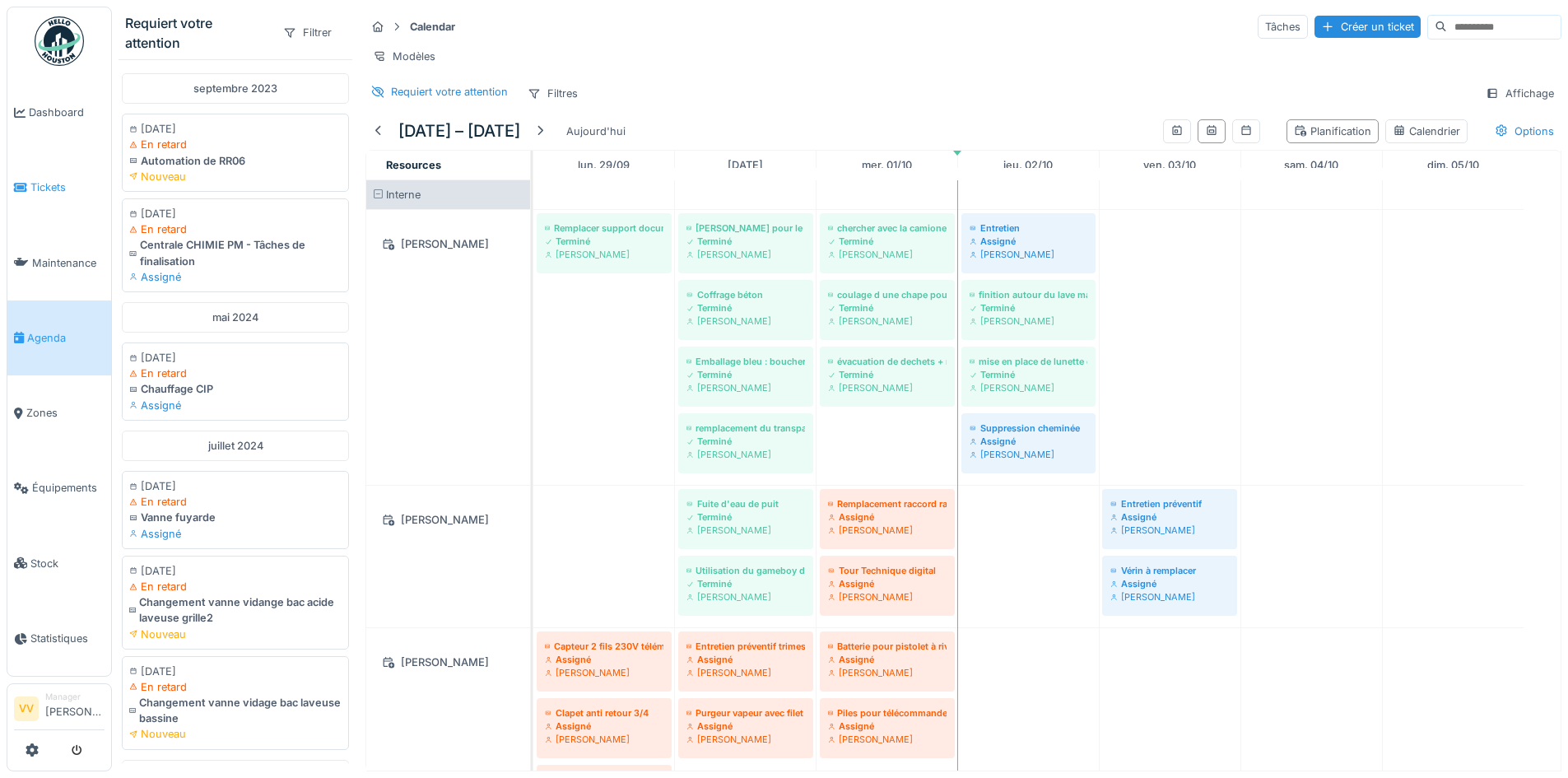
click at [45, 182] on span "Tickets" at bounding box center [67, 187] width 74 height 16
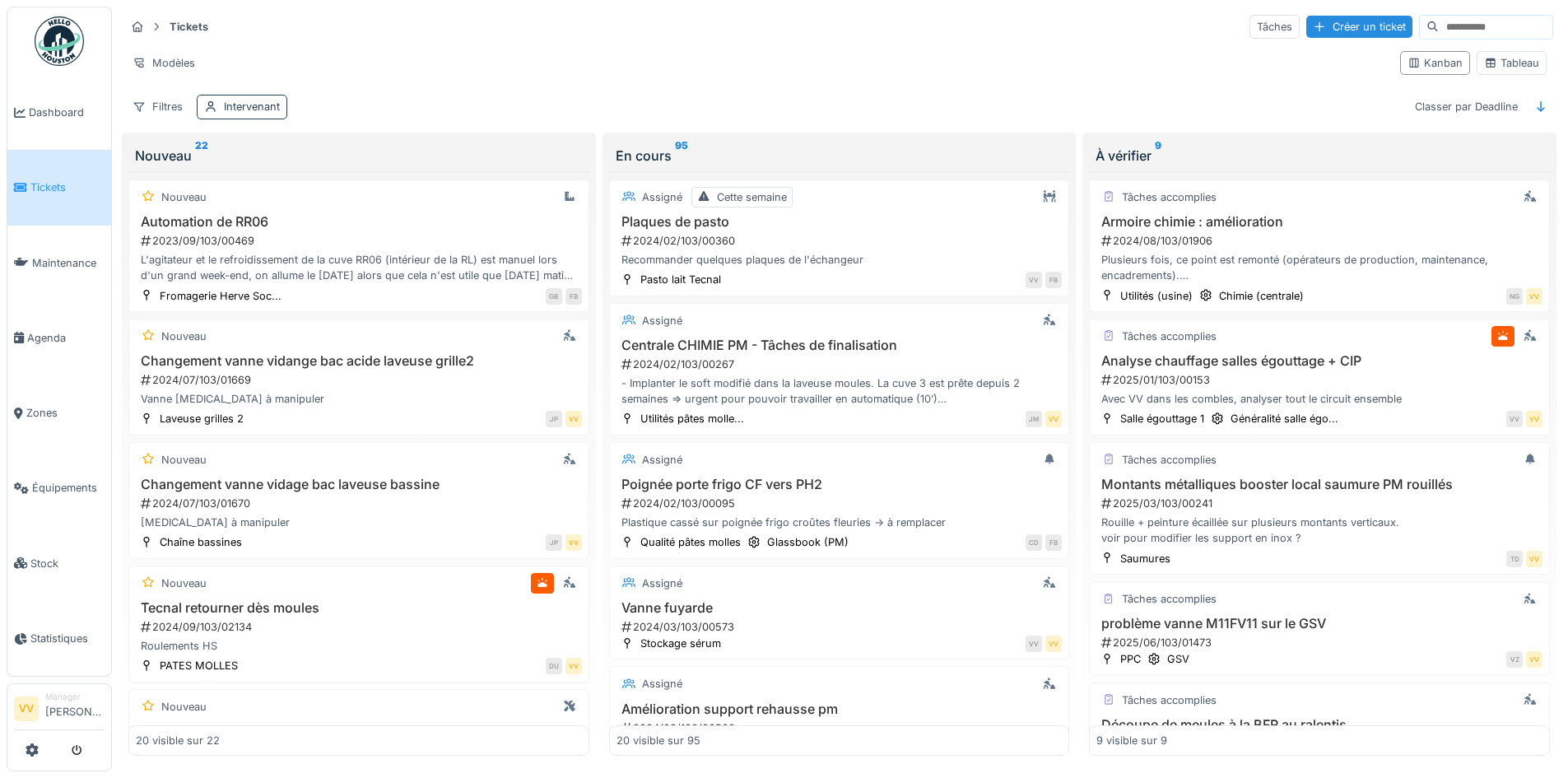
click at [252, 108] on div "Intervenant" at bounding box center [251, 106] width 56 height 16
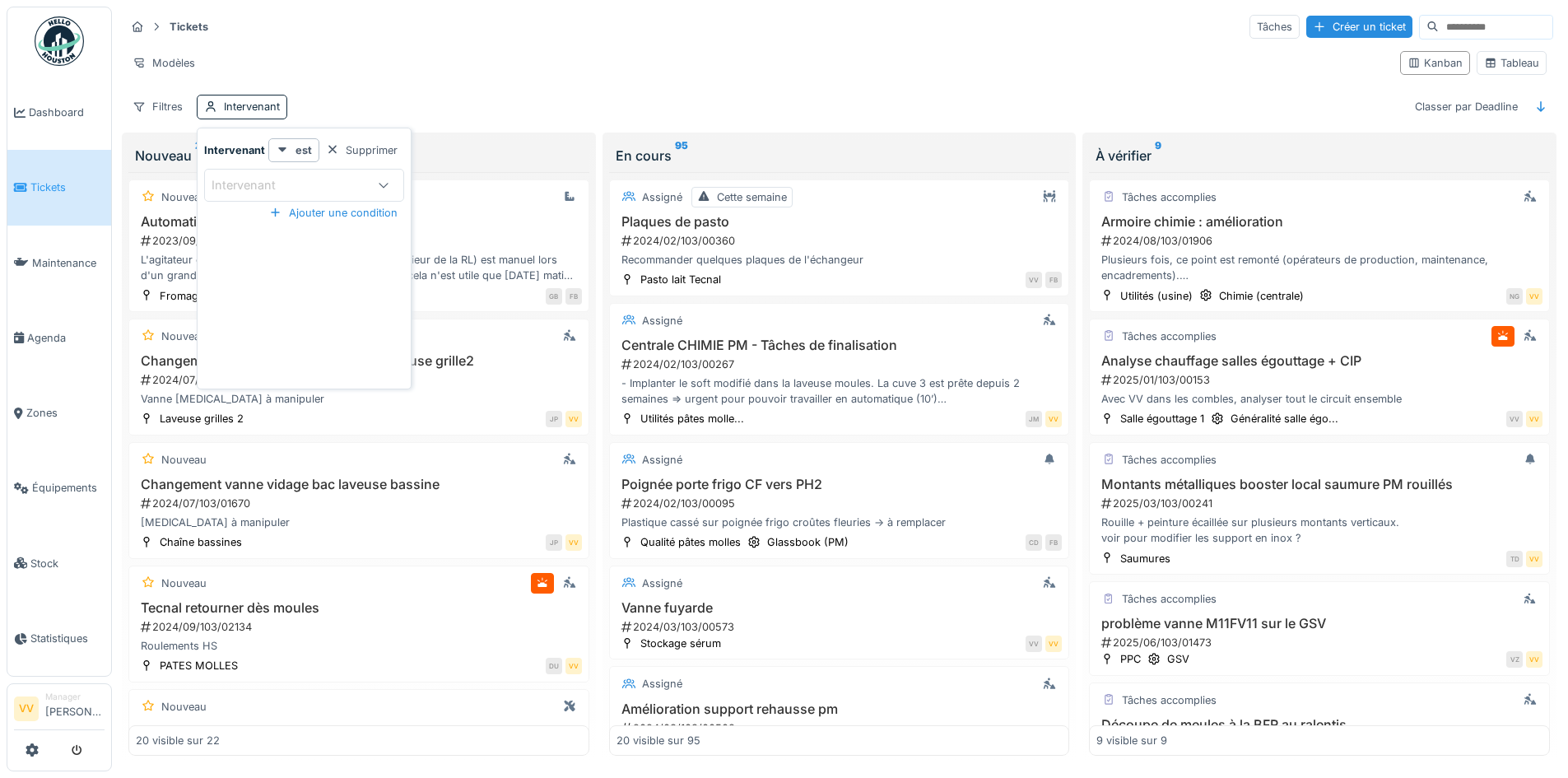
click at [343, 180] on div "Intervenant" at bounding box center [288, 185] width 153 height 19
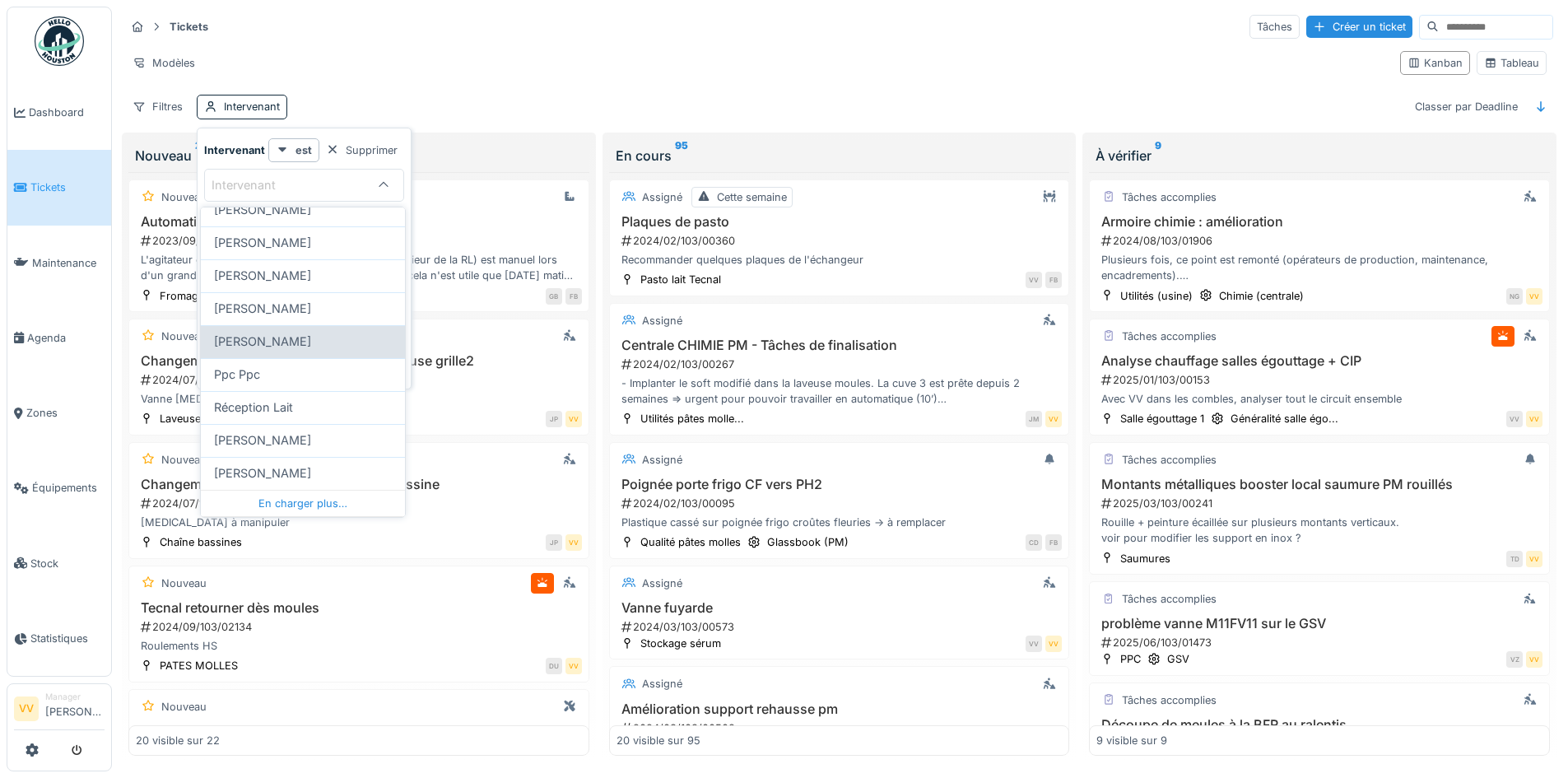
scroll to position [492, 0]
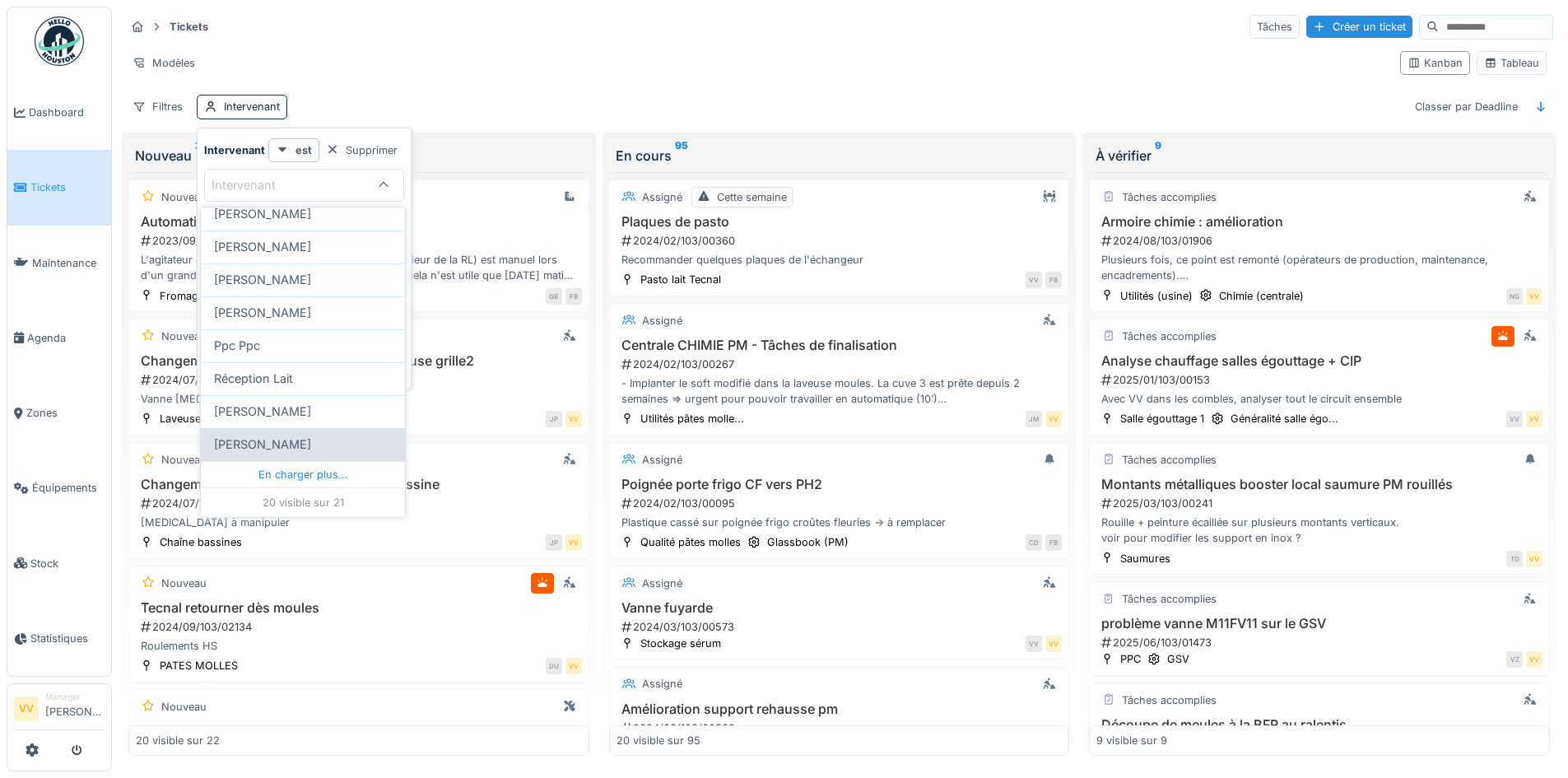
click at [269, 448] on span "[PERSON_NAME]" at bounding box center [262, 445] width 97 height 19
type input "****"
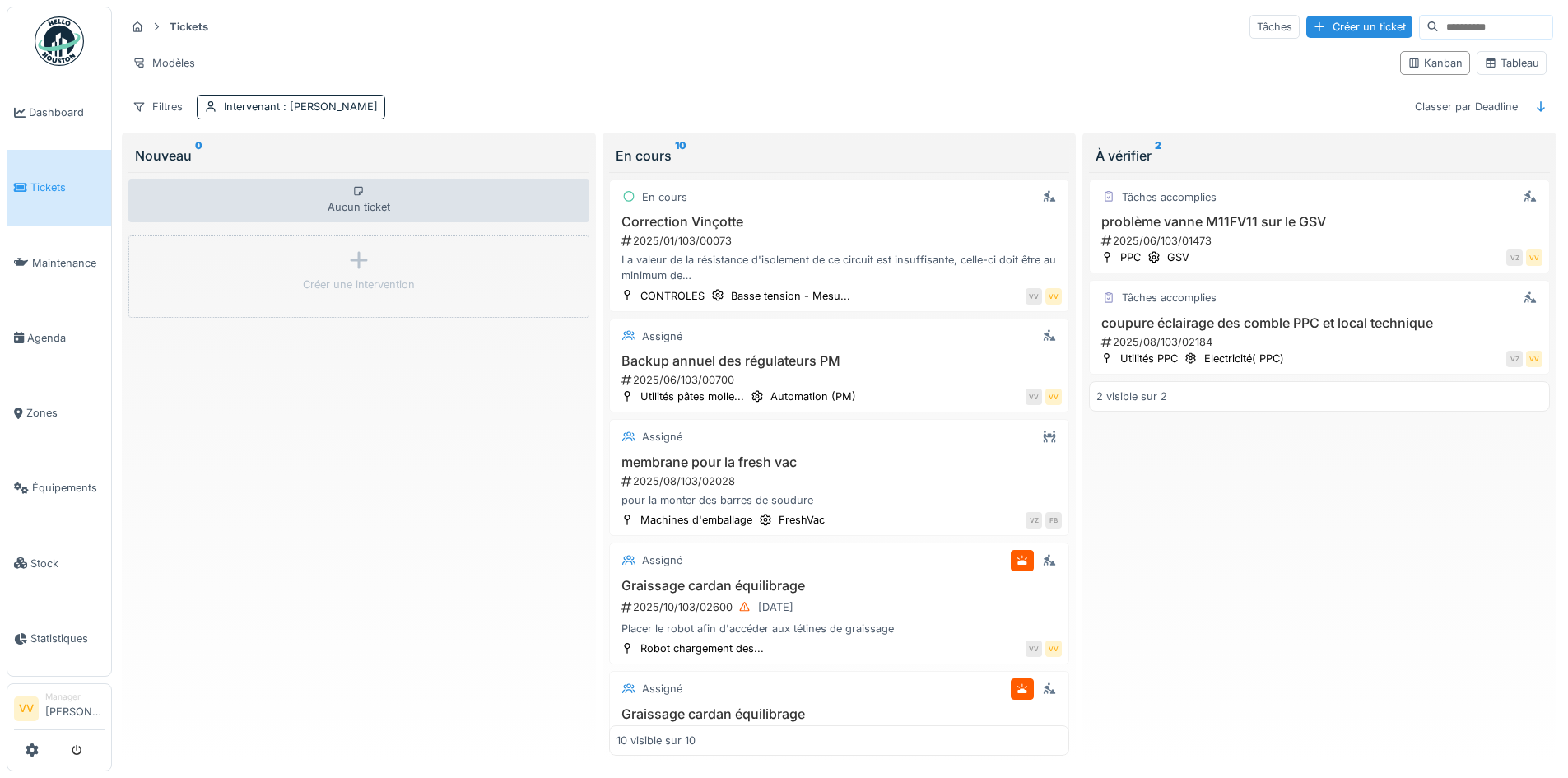
click at [929, 56] on div "Modèles" at bounding box center [755, 63] width 1262 height 24
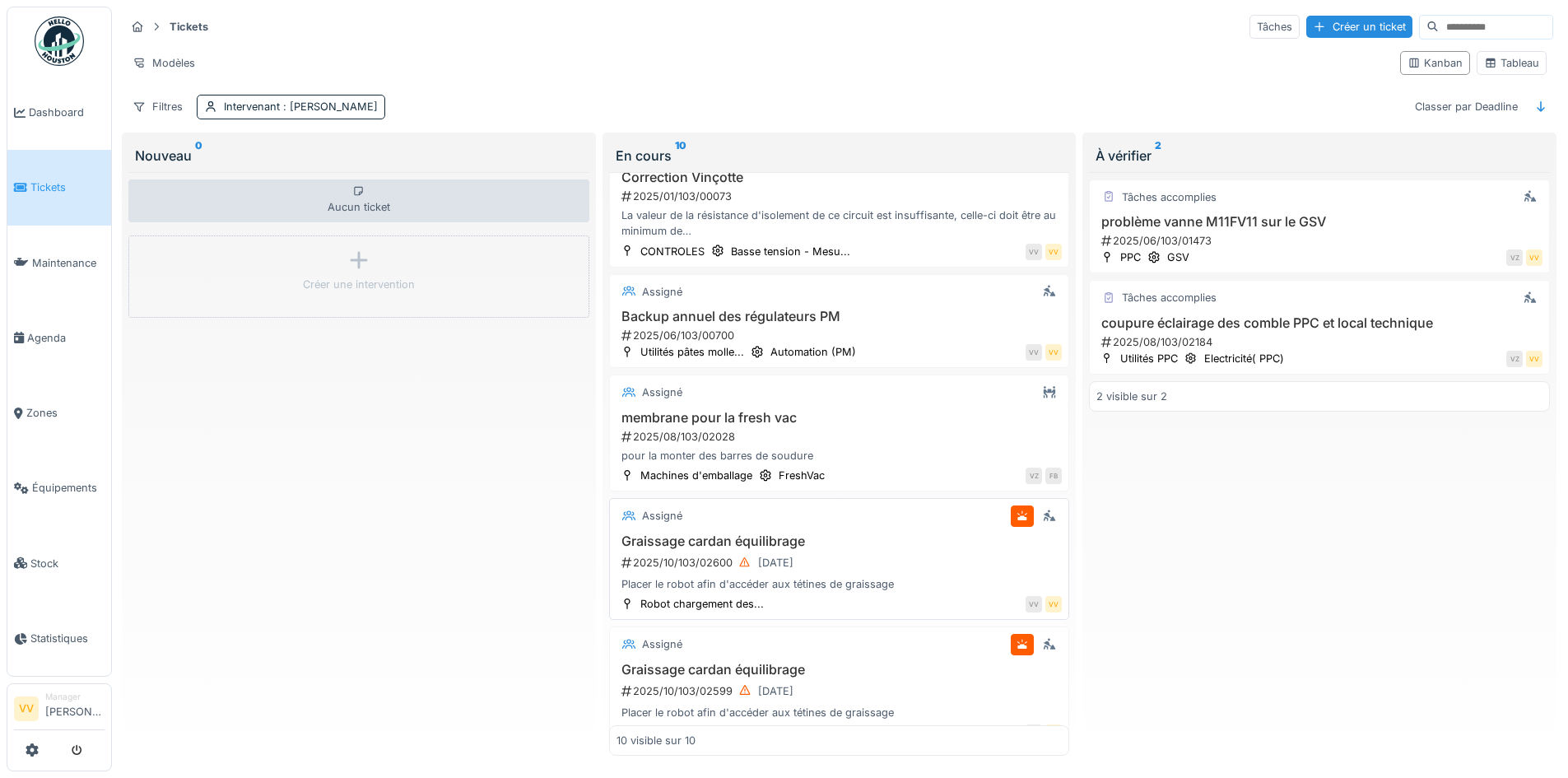
scroll to position [247, 0]
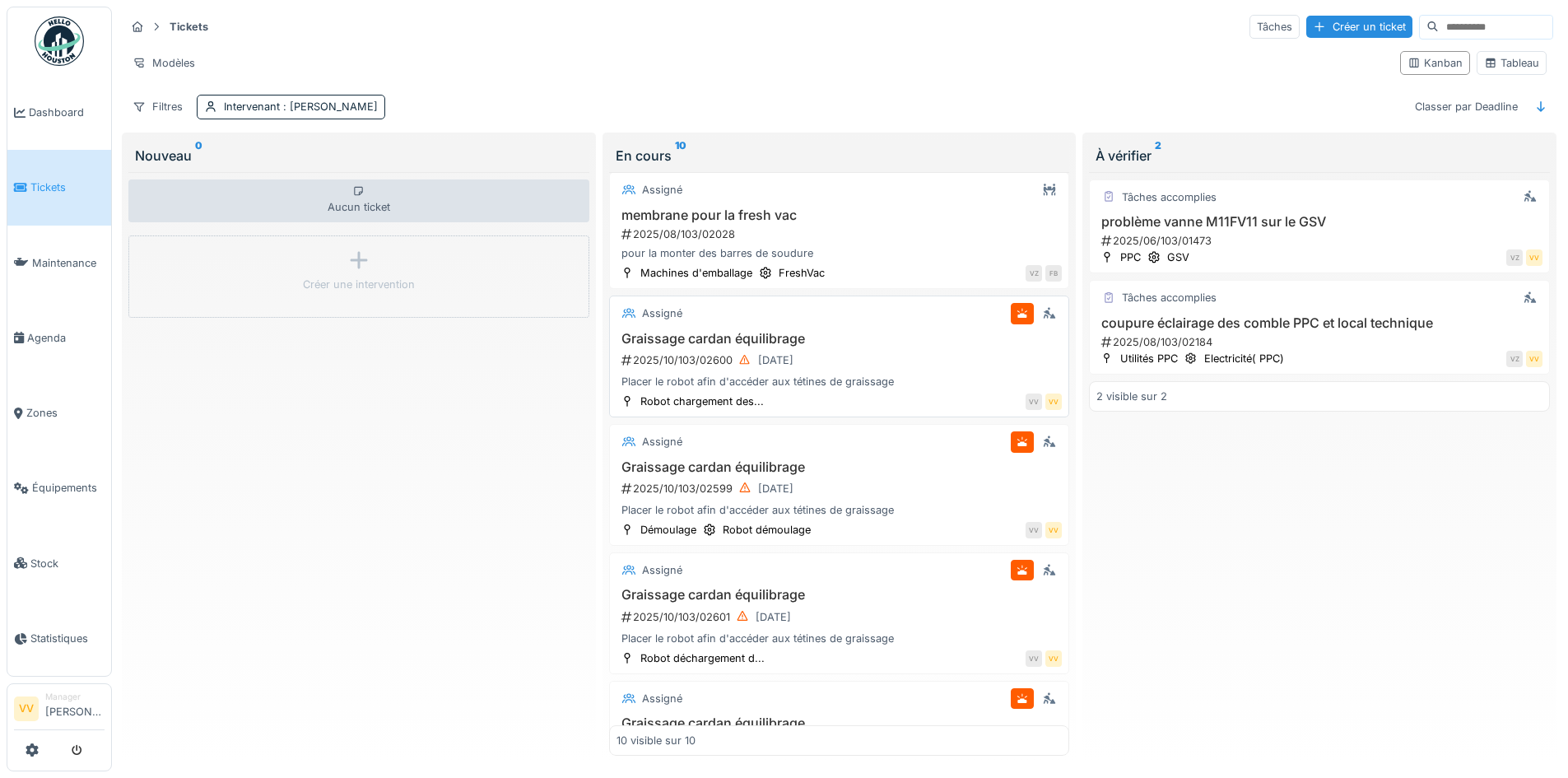
click at [931, 350] on div "2025/10/103/02600 01/10/2025" at bounding box center [840, 360] width 443 height 20
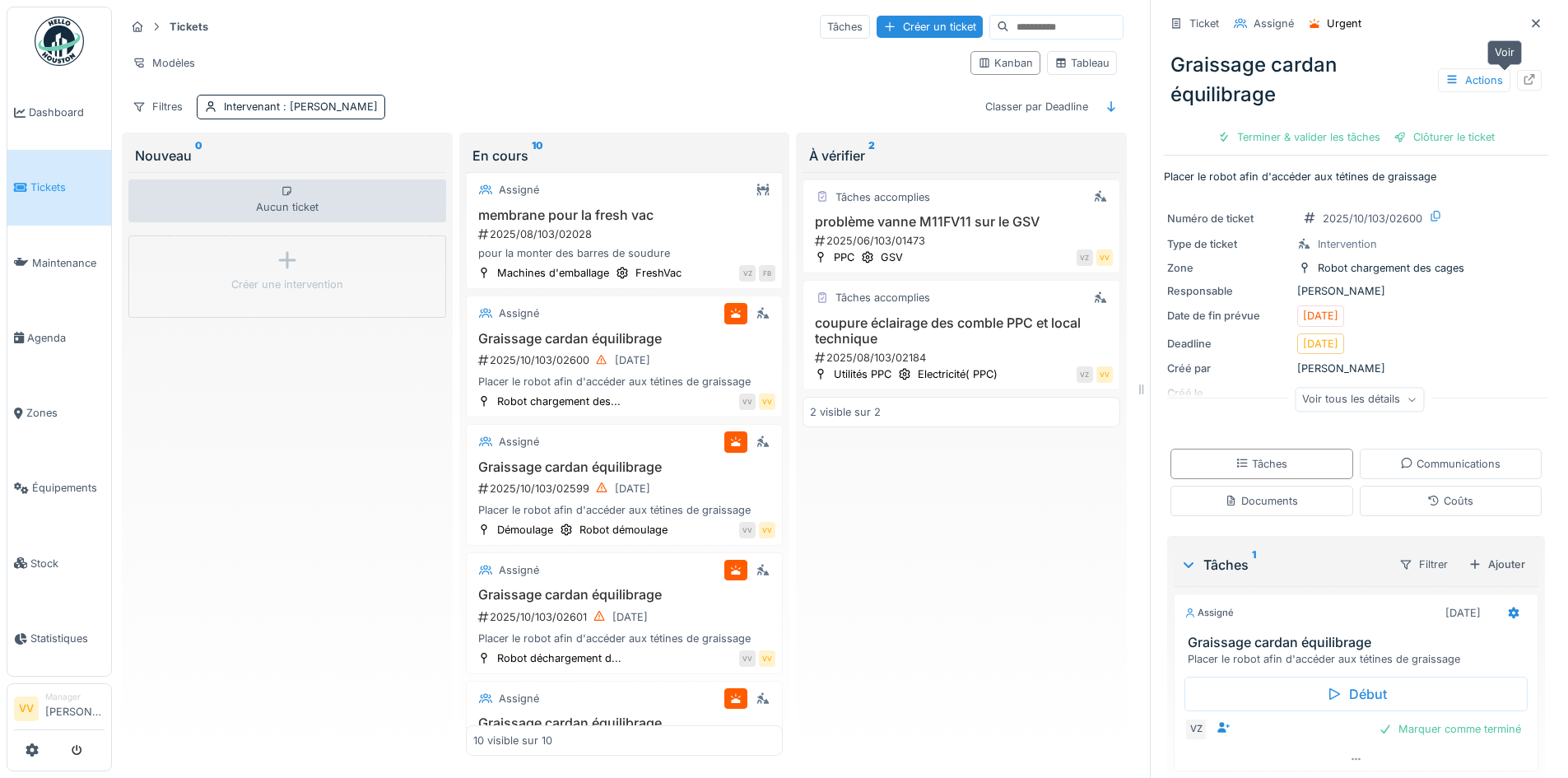
click at [1523, 74] on icon at bounding box center [1529, 80] width 13 height 11
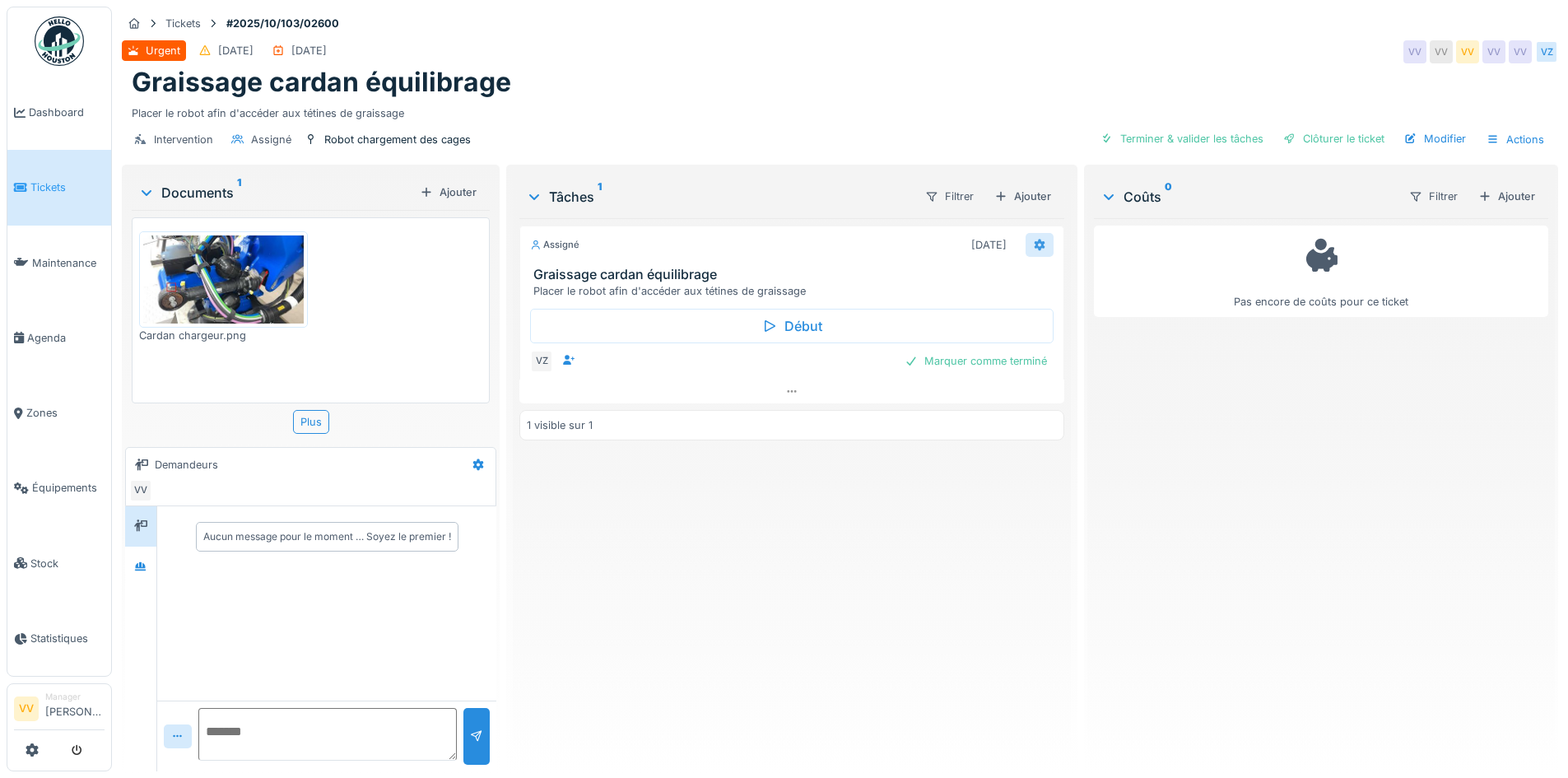
click at [1035, 244] on icon at bounding box center [1039, 245] width 11 height 11
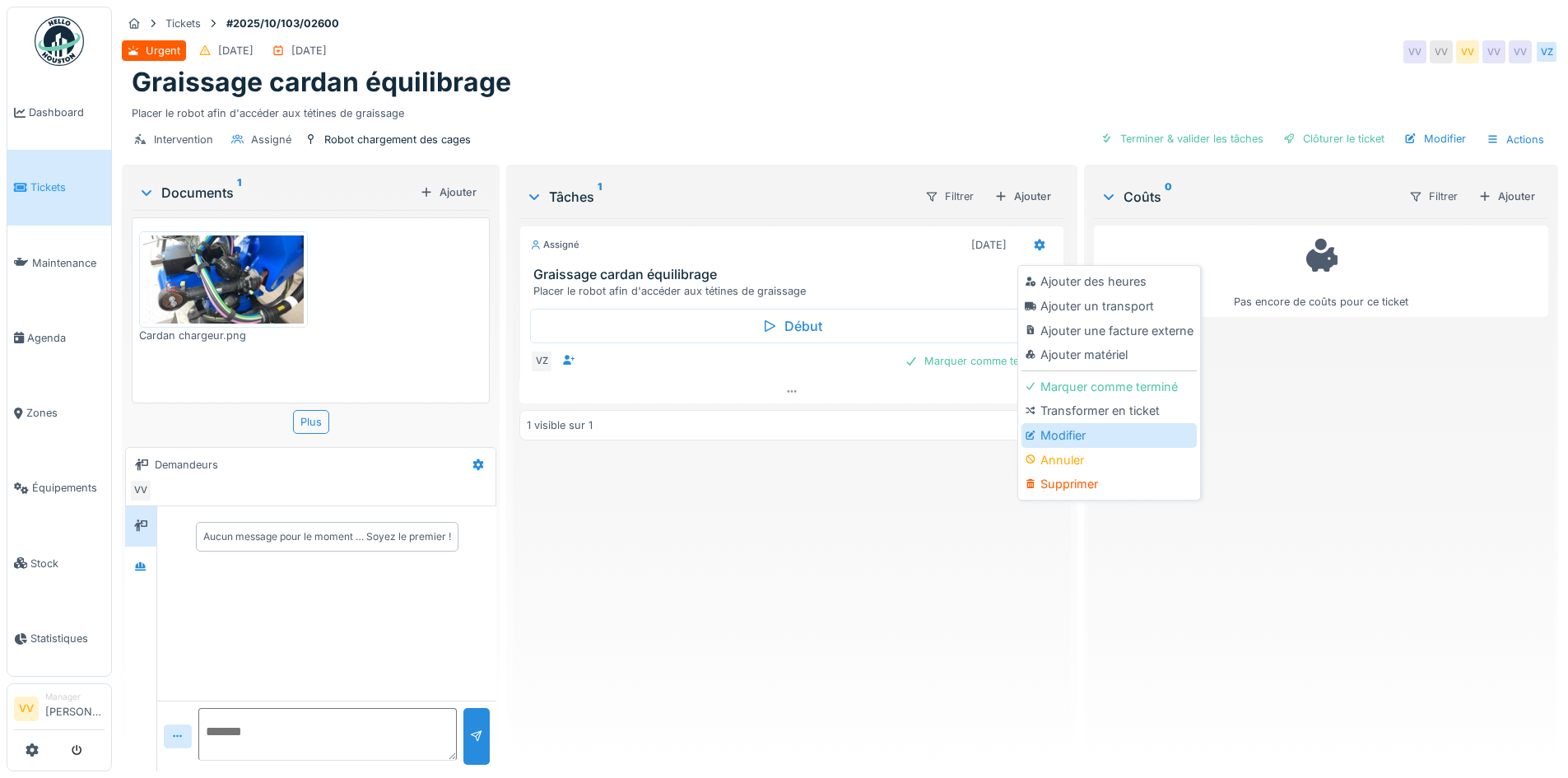
click at [1041, 433] on div "Modifier" at bounding box center [1109, 436] width 176 height 25
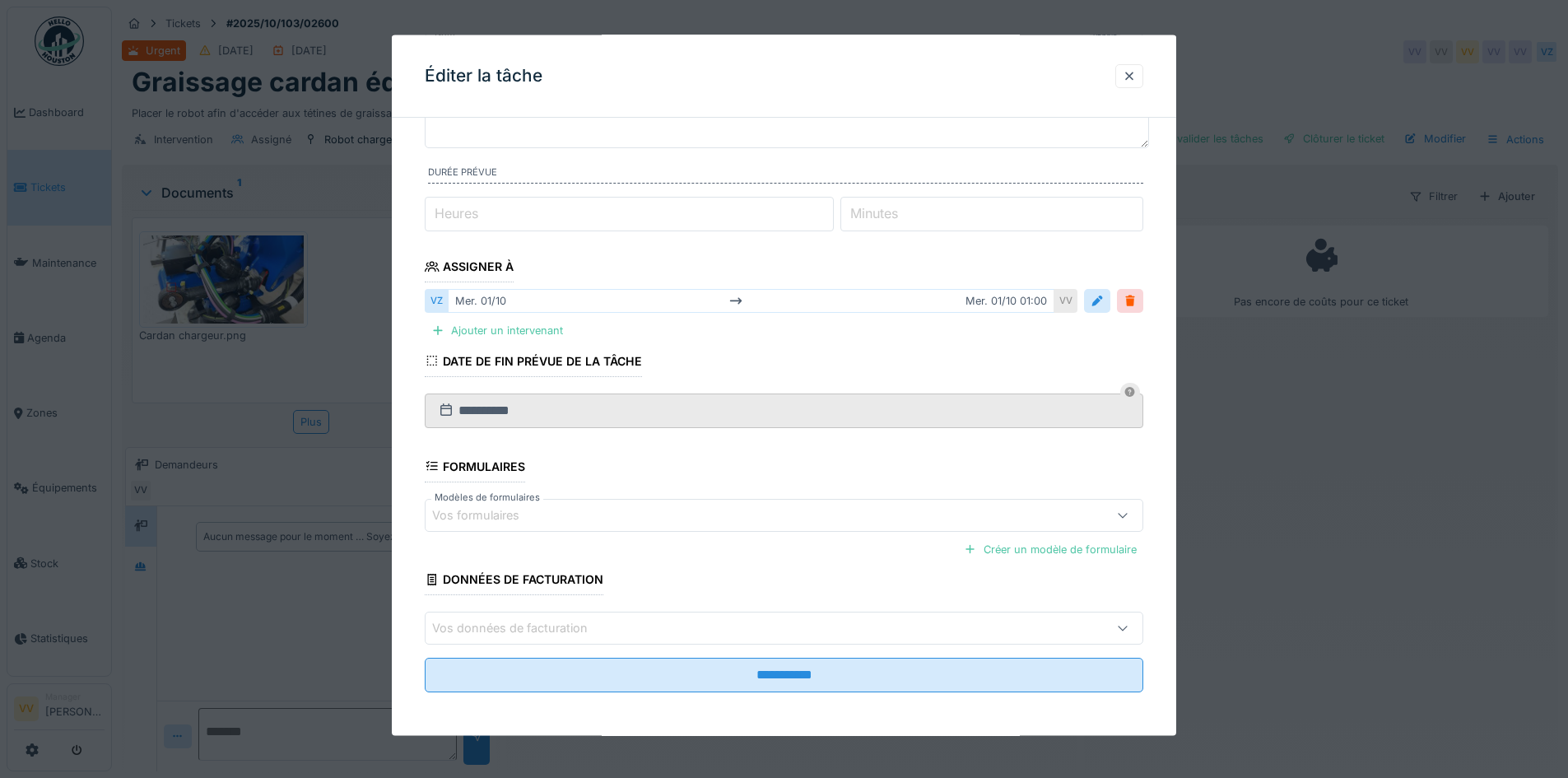
scroll to position [145, 0]
click at [1103, 301] on div at bounding box center [1096, 298] width 13 height 16
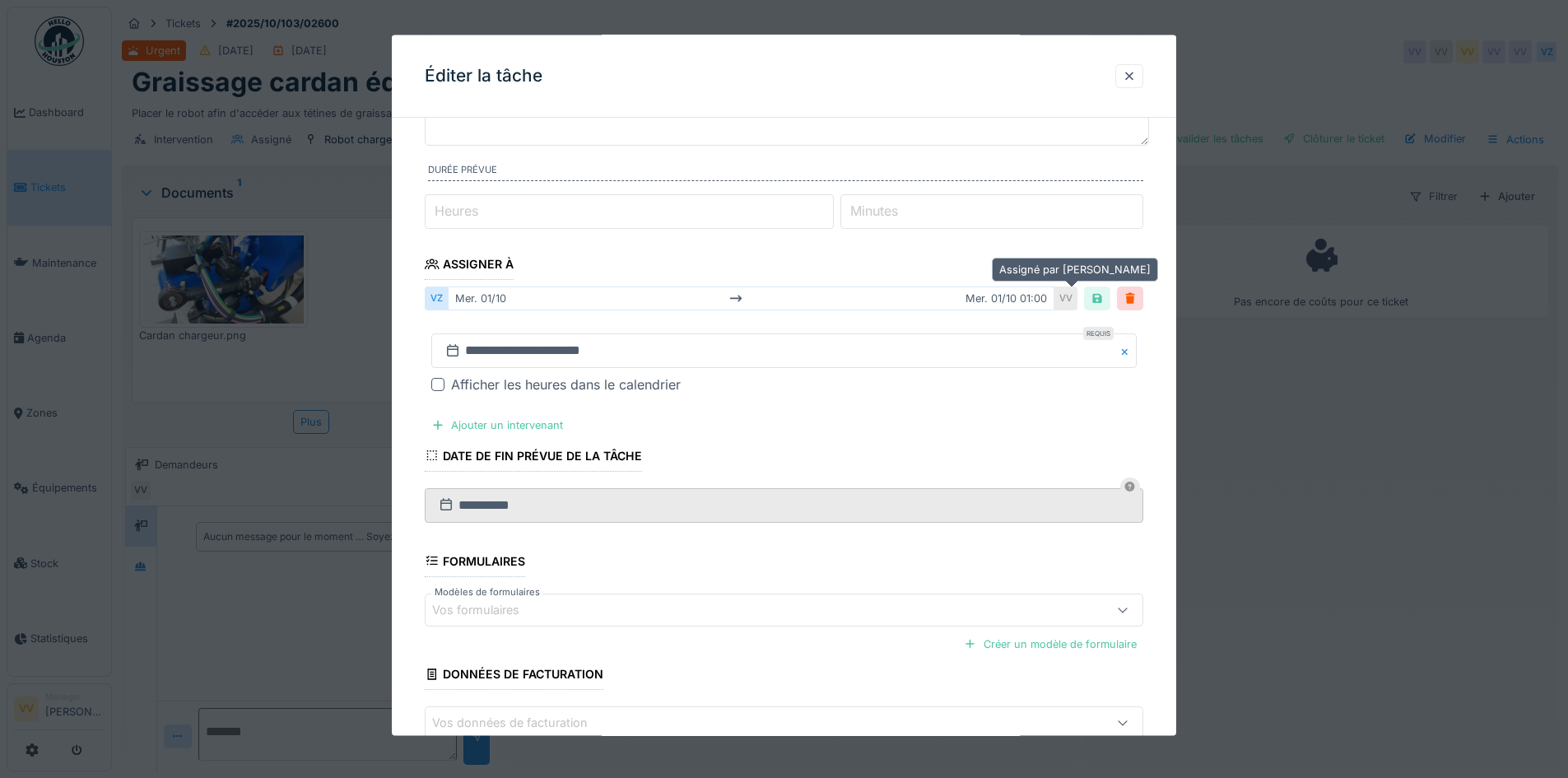
click at [1067, 301] on div "VV" at bounding box center [1065, 299] width 23 height 24
click at [1134, 301] on div at bounding box center [1130, 298] width 13 height 16
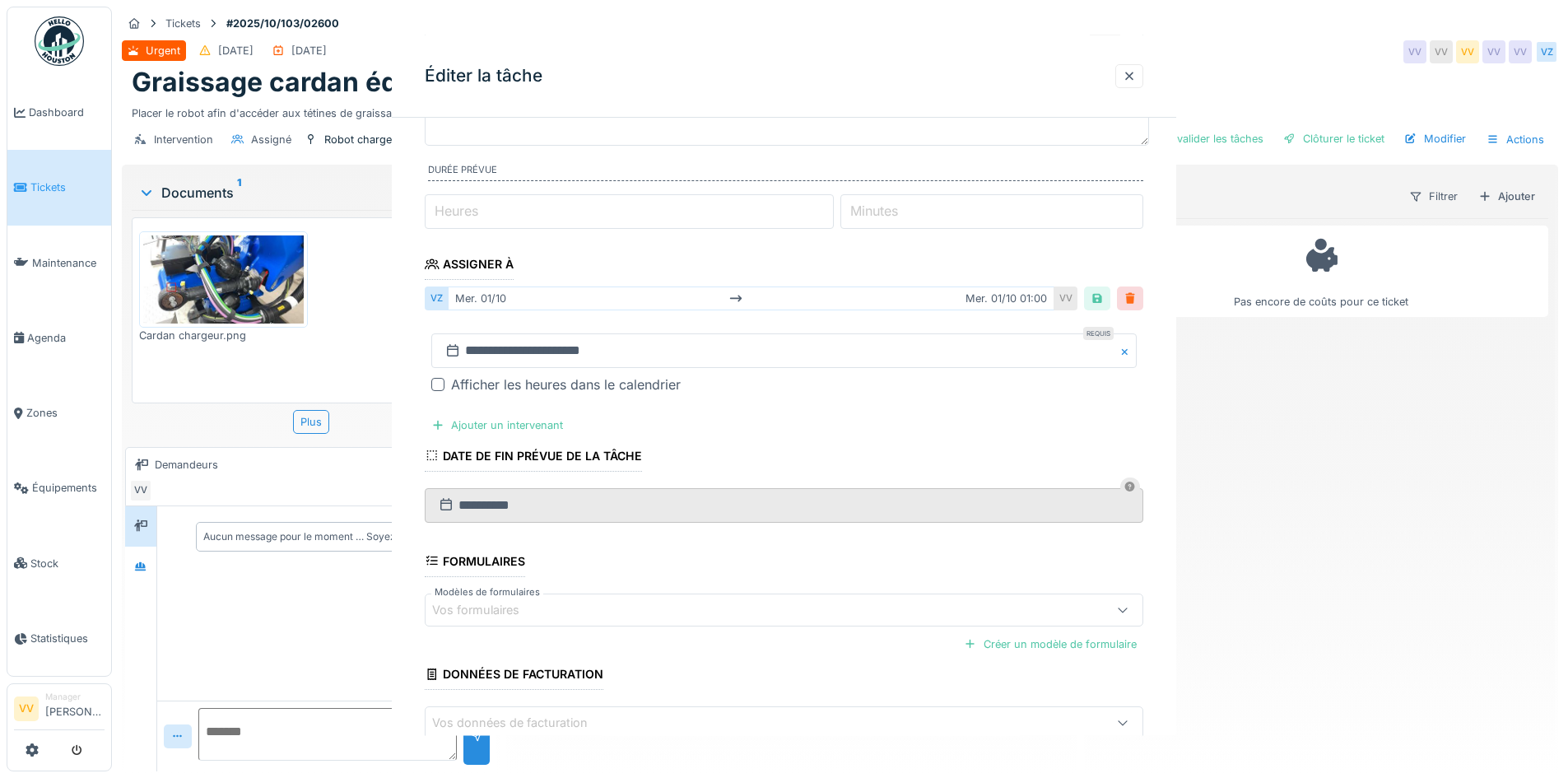
scroll to position [0, 0]
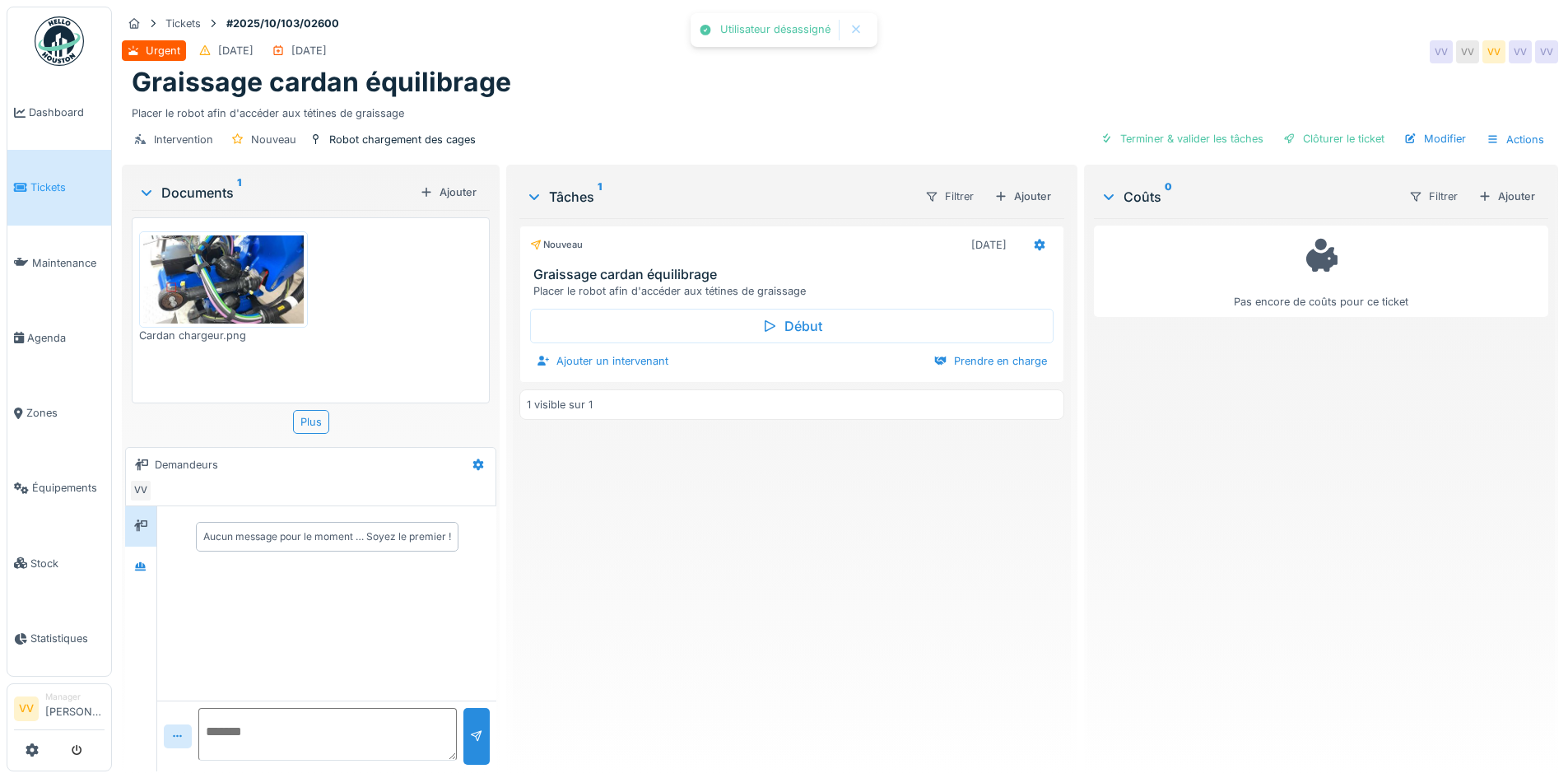
click at [644, 379] on div at bounding box center [791, 380] width 544 height 4
click at [643, 357] on div "Ajouter un intervenant" at bounding box center [602, 361] width 145 height 22
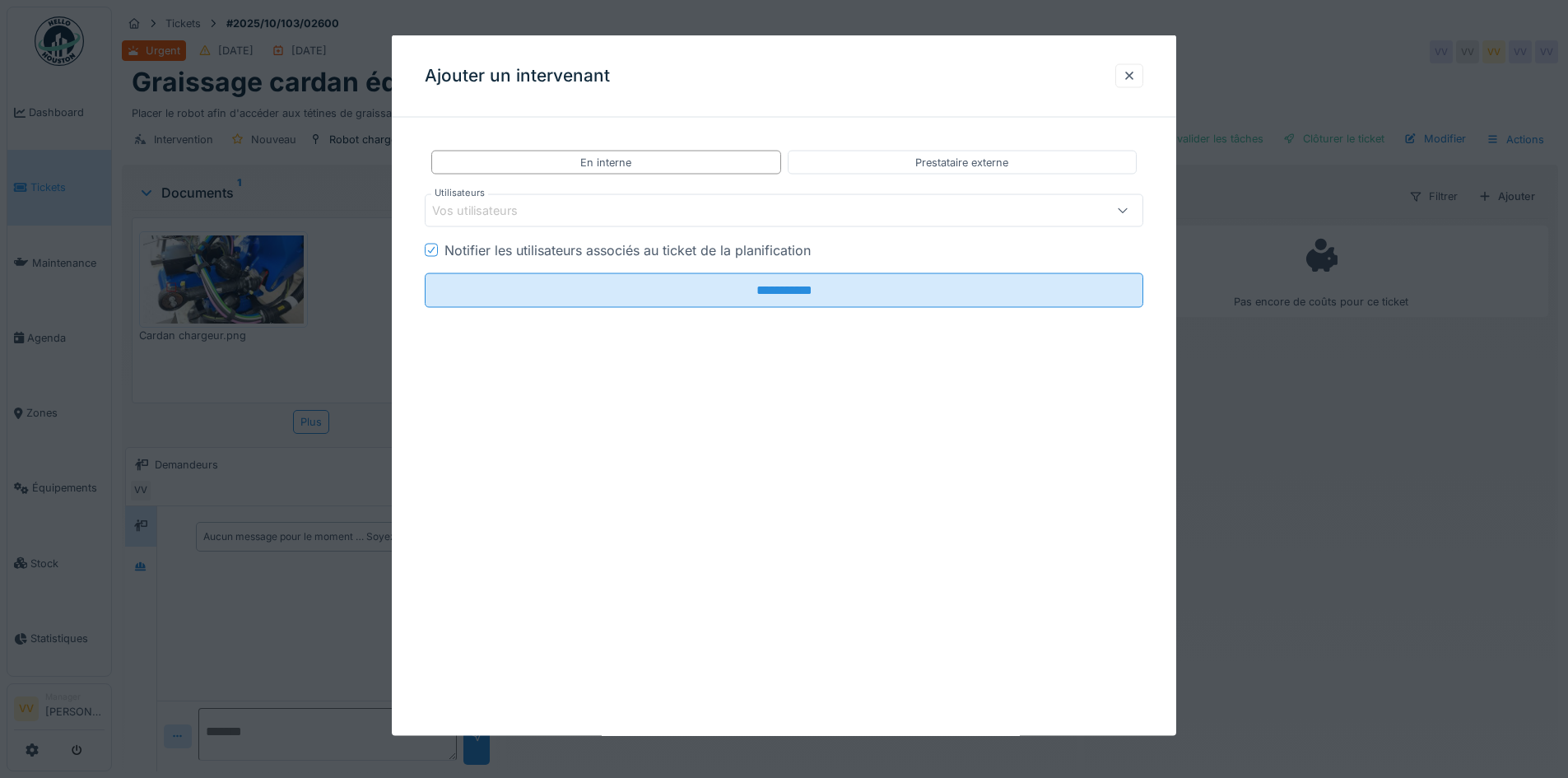
click at [640, 212] on div "Vos utilisateurs" at bounding box center [741, 211] width 619 height 19
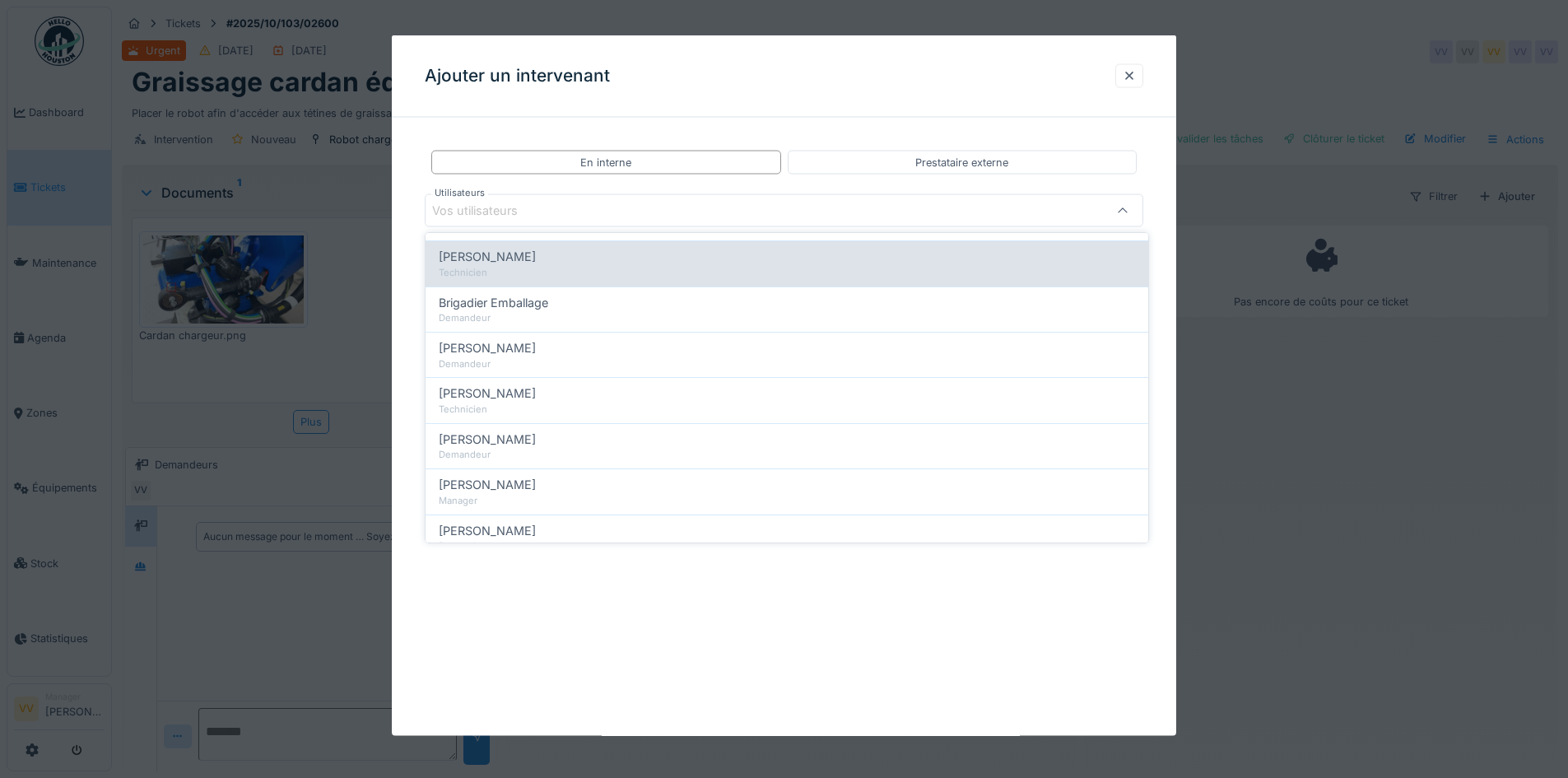
scroll to position [165, 0]
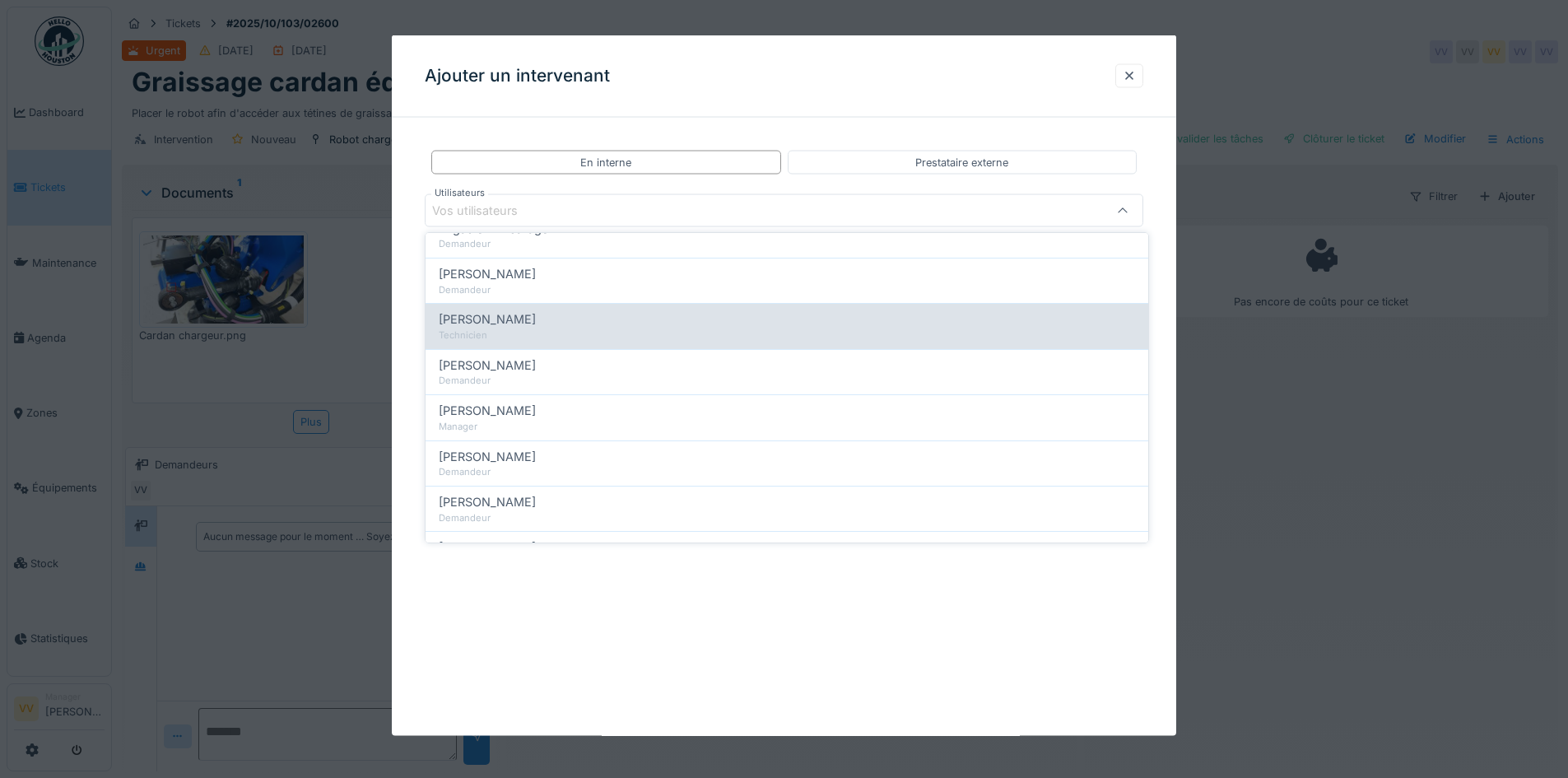
click at [519, 327] on span "[PERSON_NAME]" at bounding box center [486, 320] width 97 height 19
type input "****"
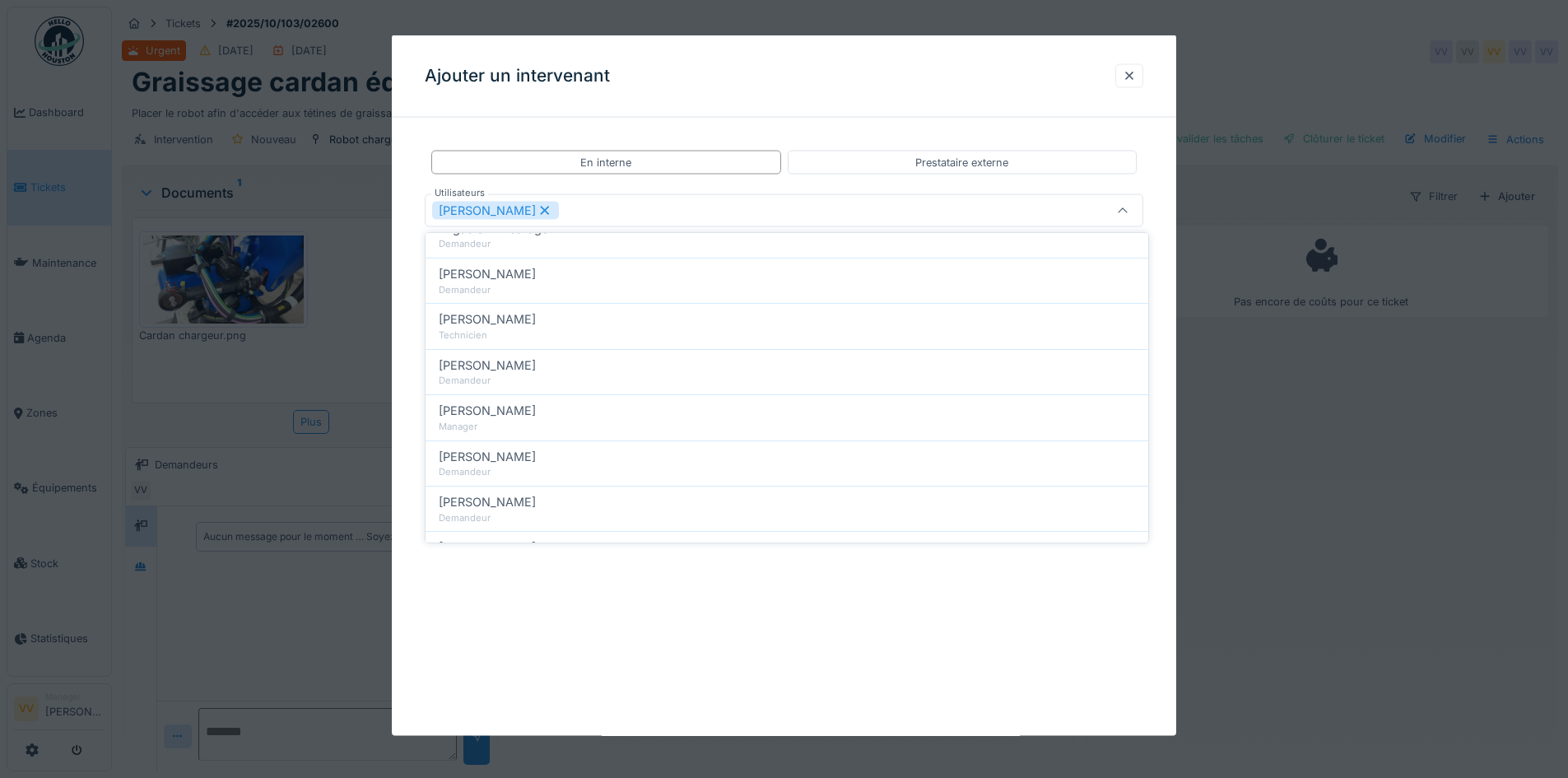
scroll to position [0, 0]
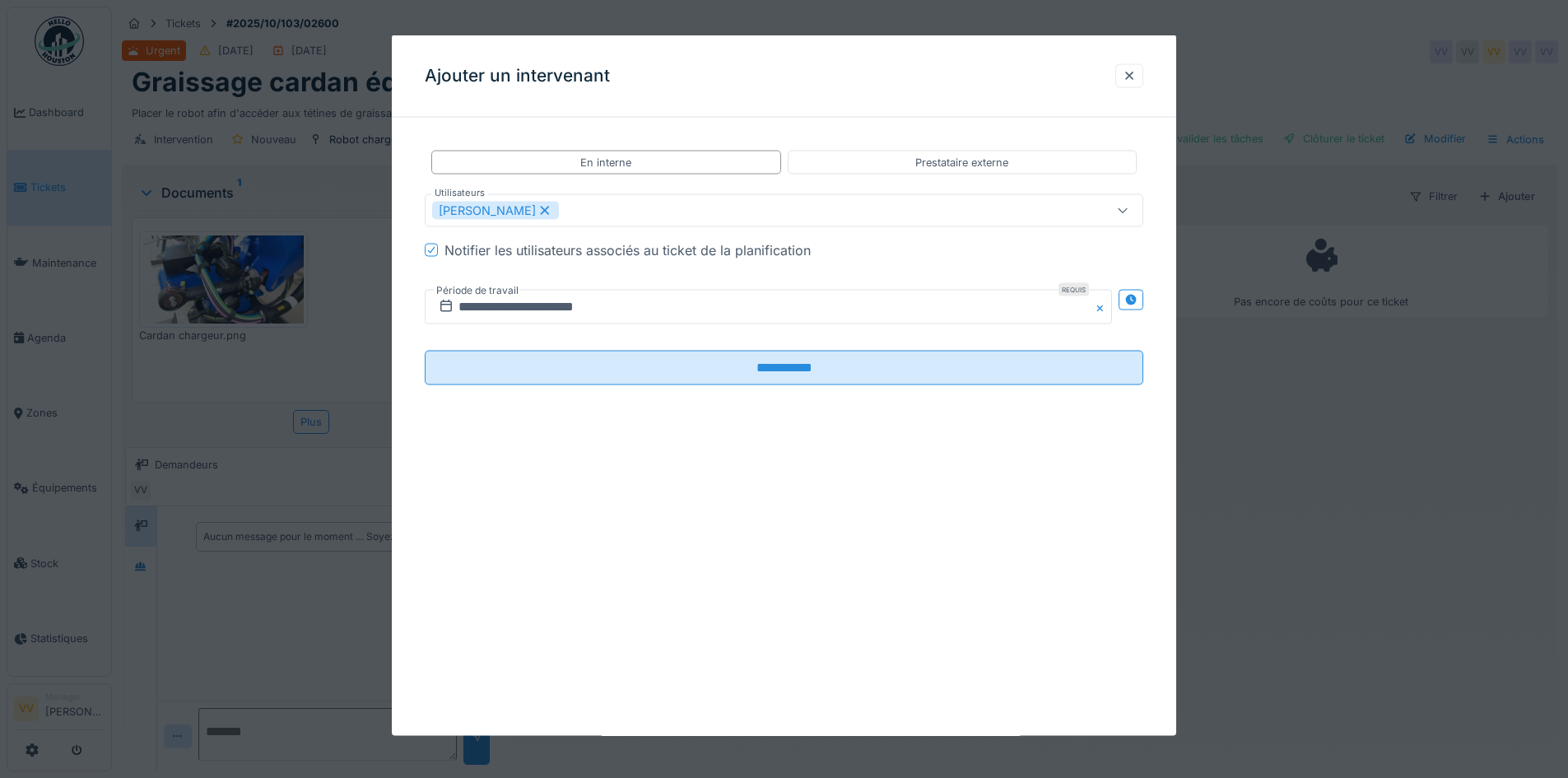
click at [739, 629] on div "**********" at bounding box center [784, 386] width 784 height 701
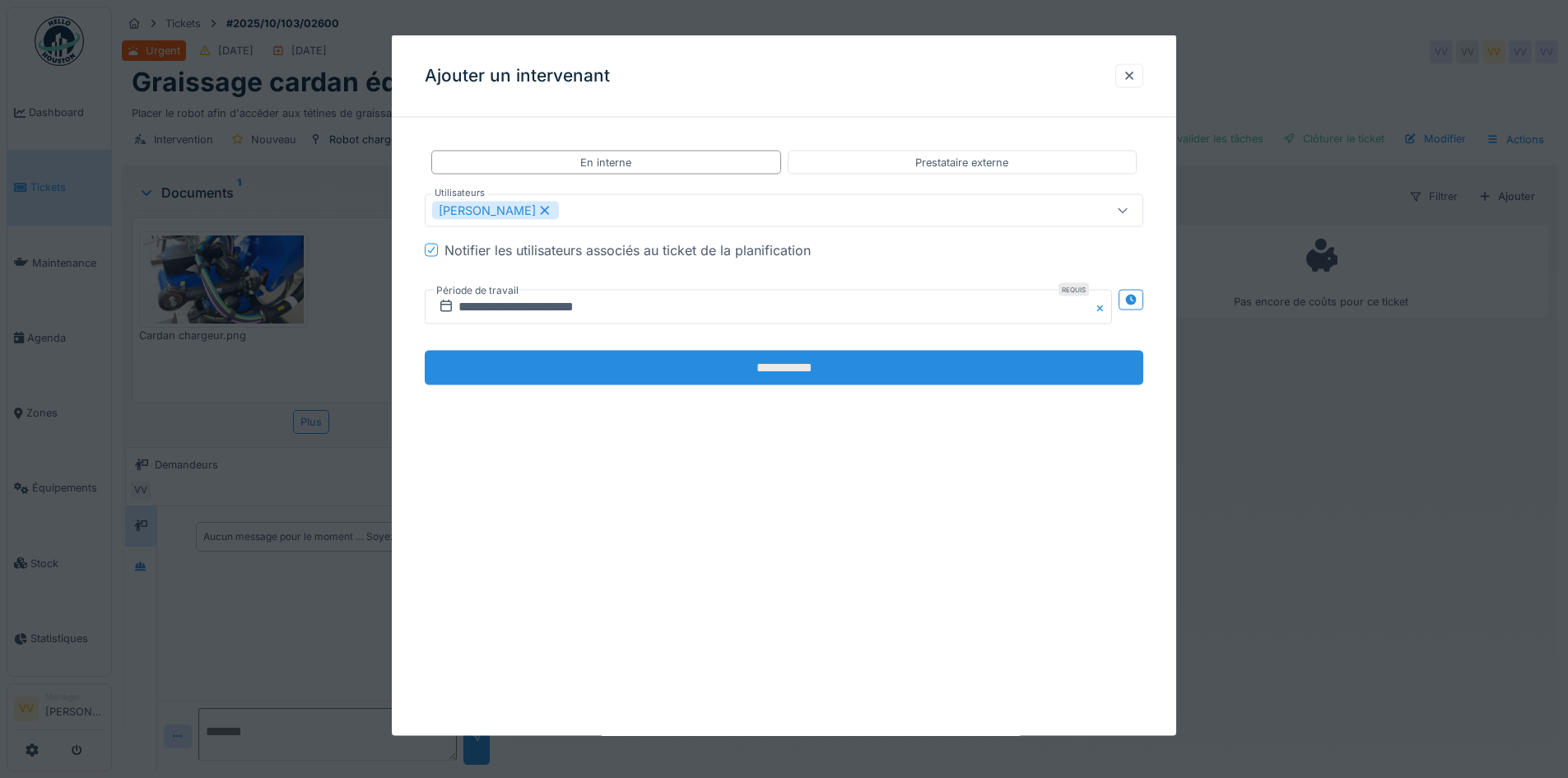
click at [750, 373] on input "**********" at bounding box center [783, 367] width 718 height 34
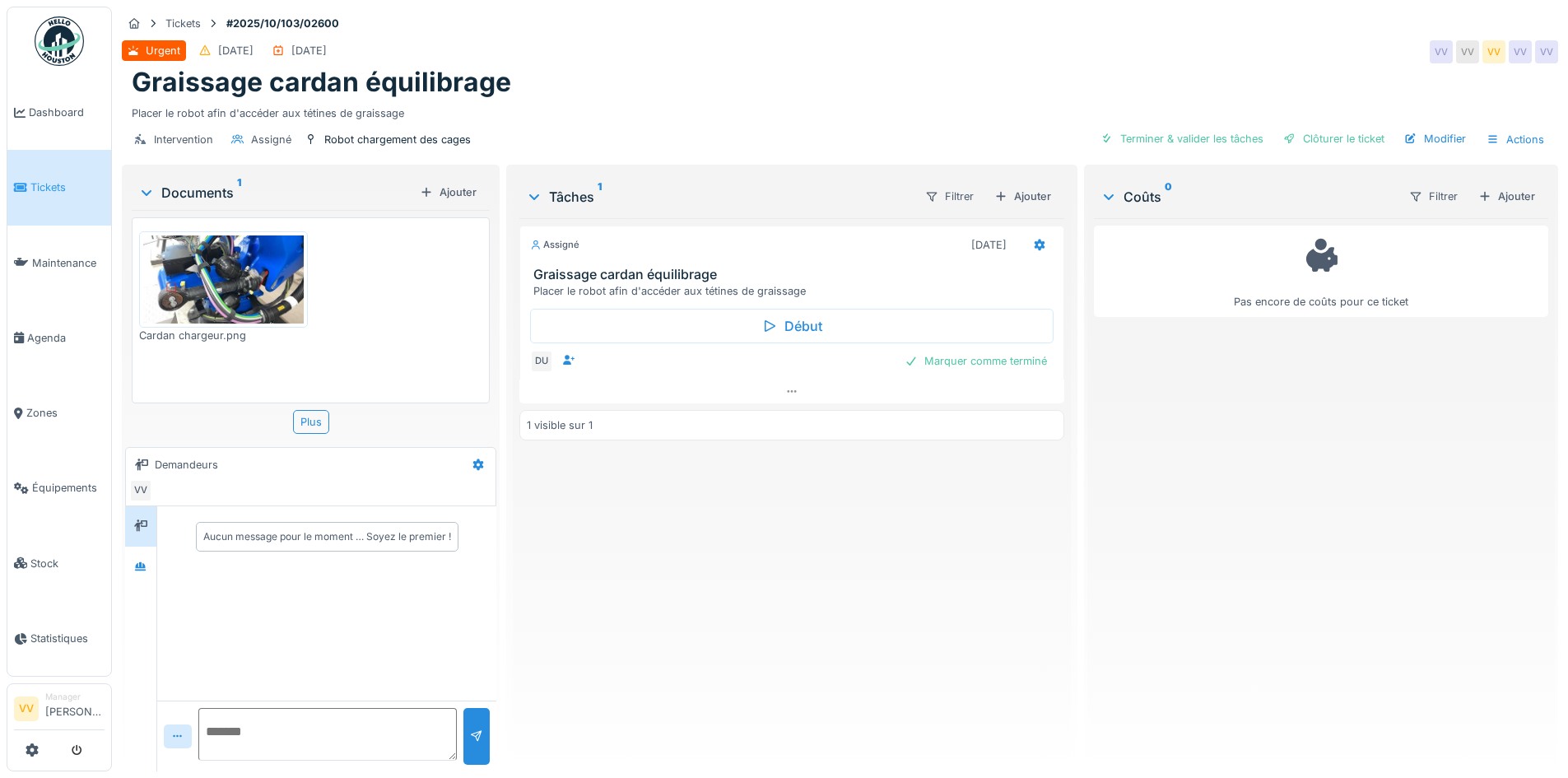
click at [1381, 495] on div "Pas encore de coûts pour ce ticket" at bounding box center [1320, 488] width 454 height 540
click at [50, 179] on span "Tickets" at bounding box center [67, 187] width 74 height 16
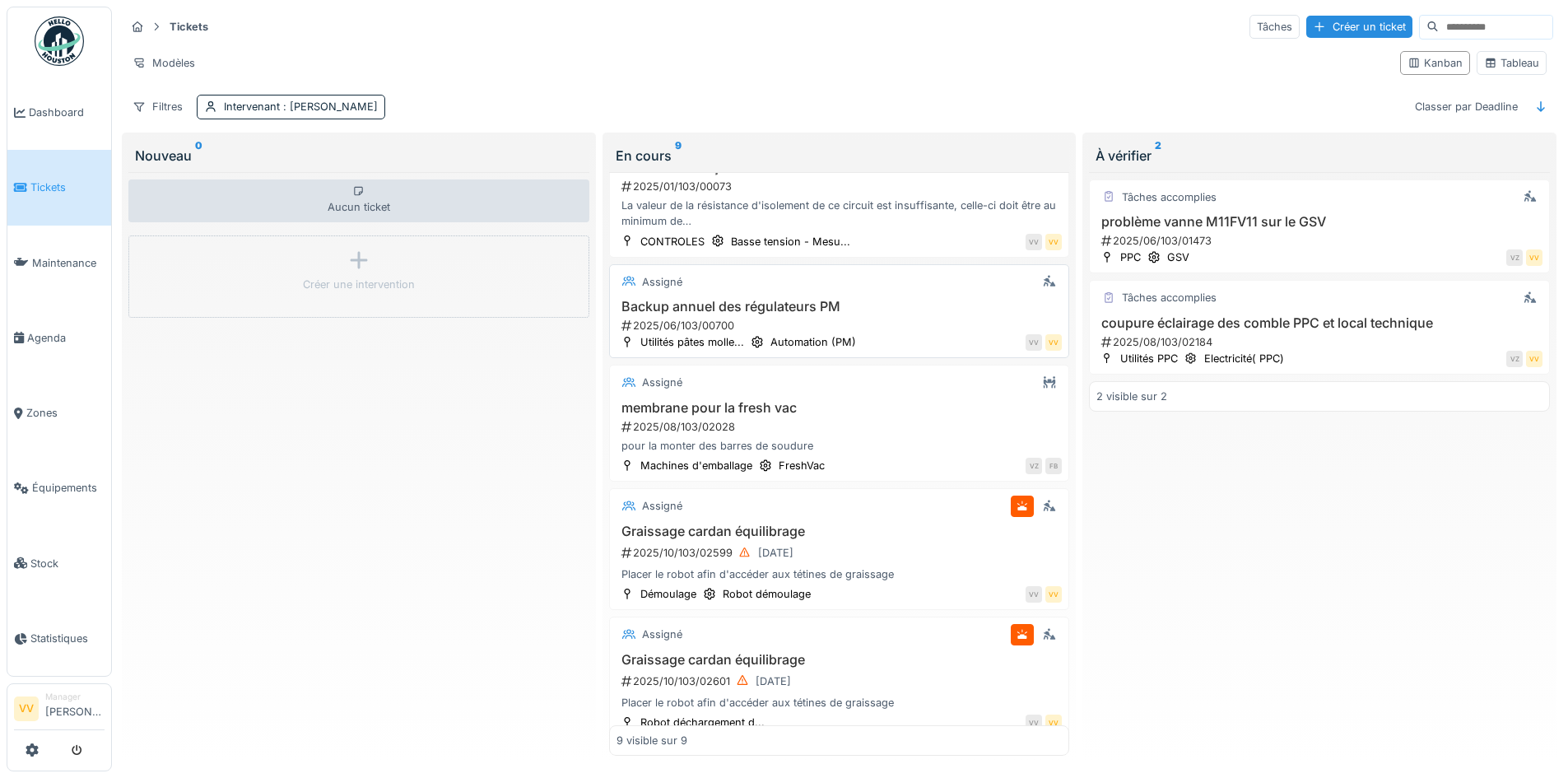
scroll to position [82, 0]
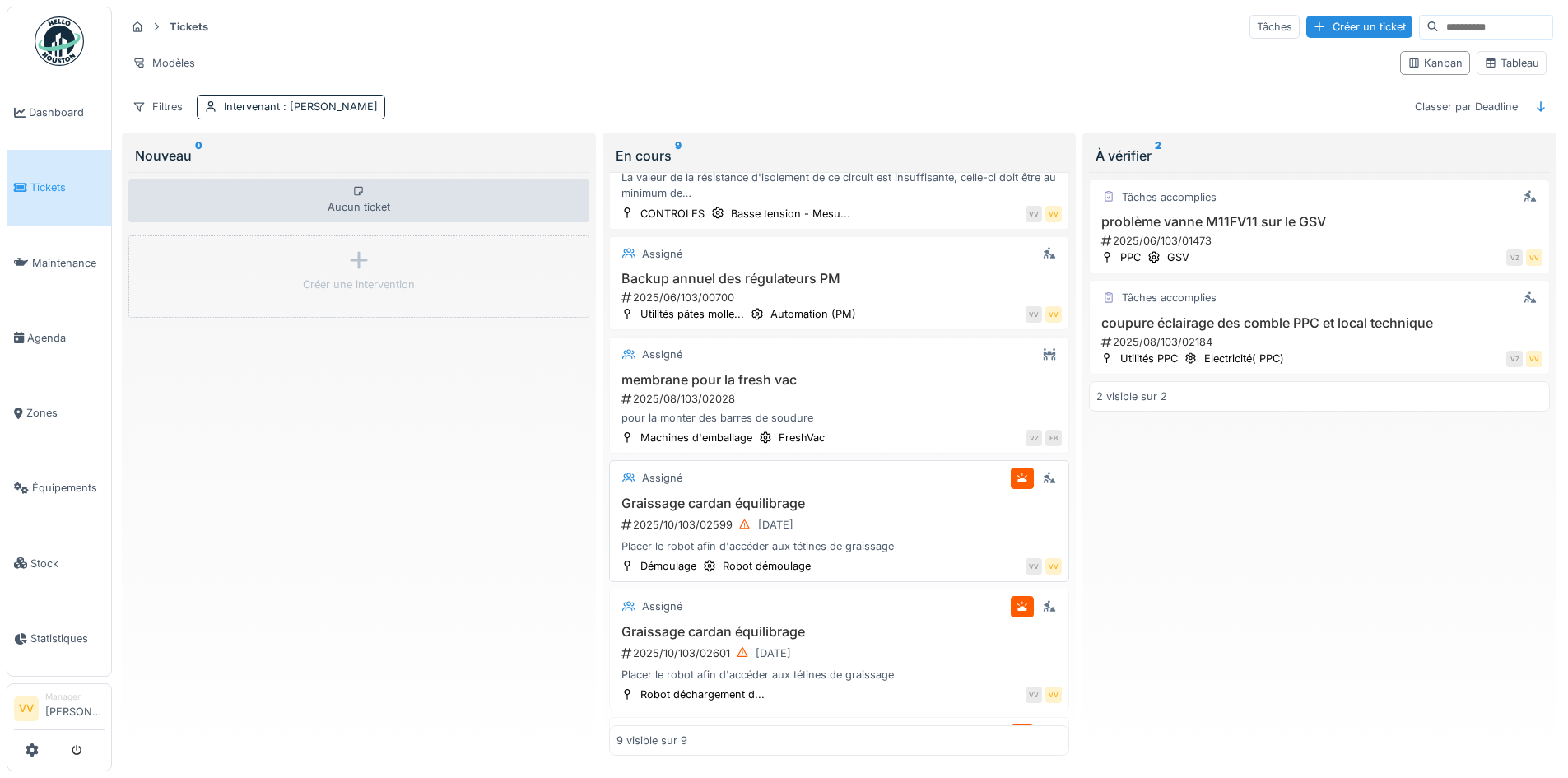
click at [939, 513] on div "Graissage cardan équilibrage 2025/10/103/02599 01/10/2025 Placer le robot afin …" at bounding box center [839, 525] width 446 height 59
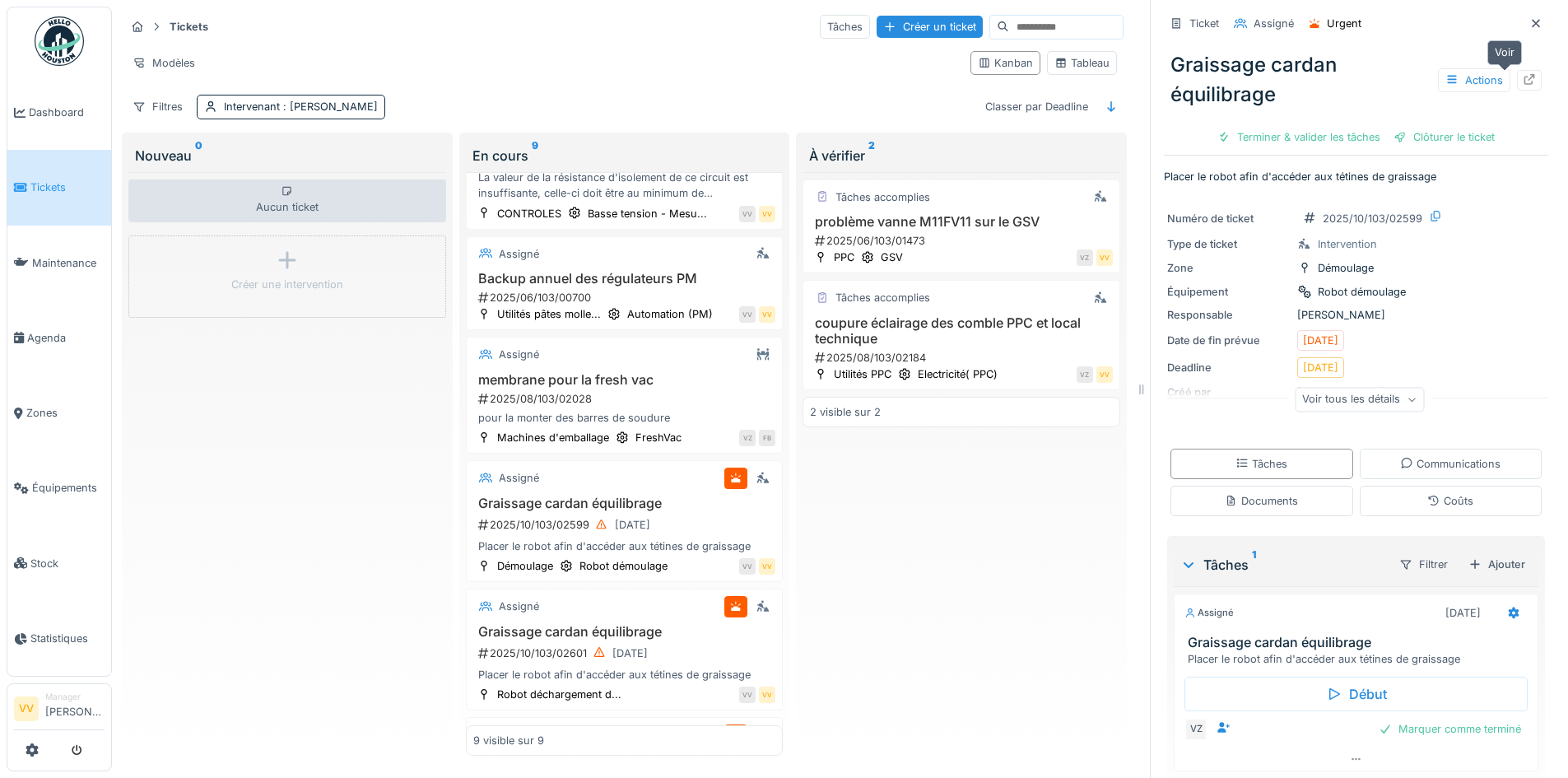
click at [1523, 80] on icon at bounding box center [1529, 80] width 13 height 11
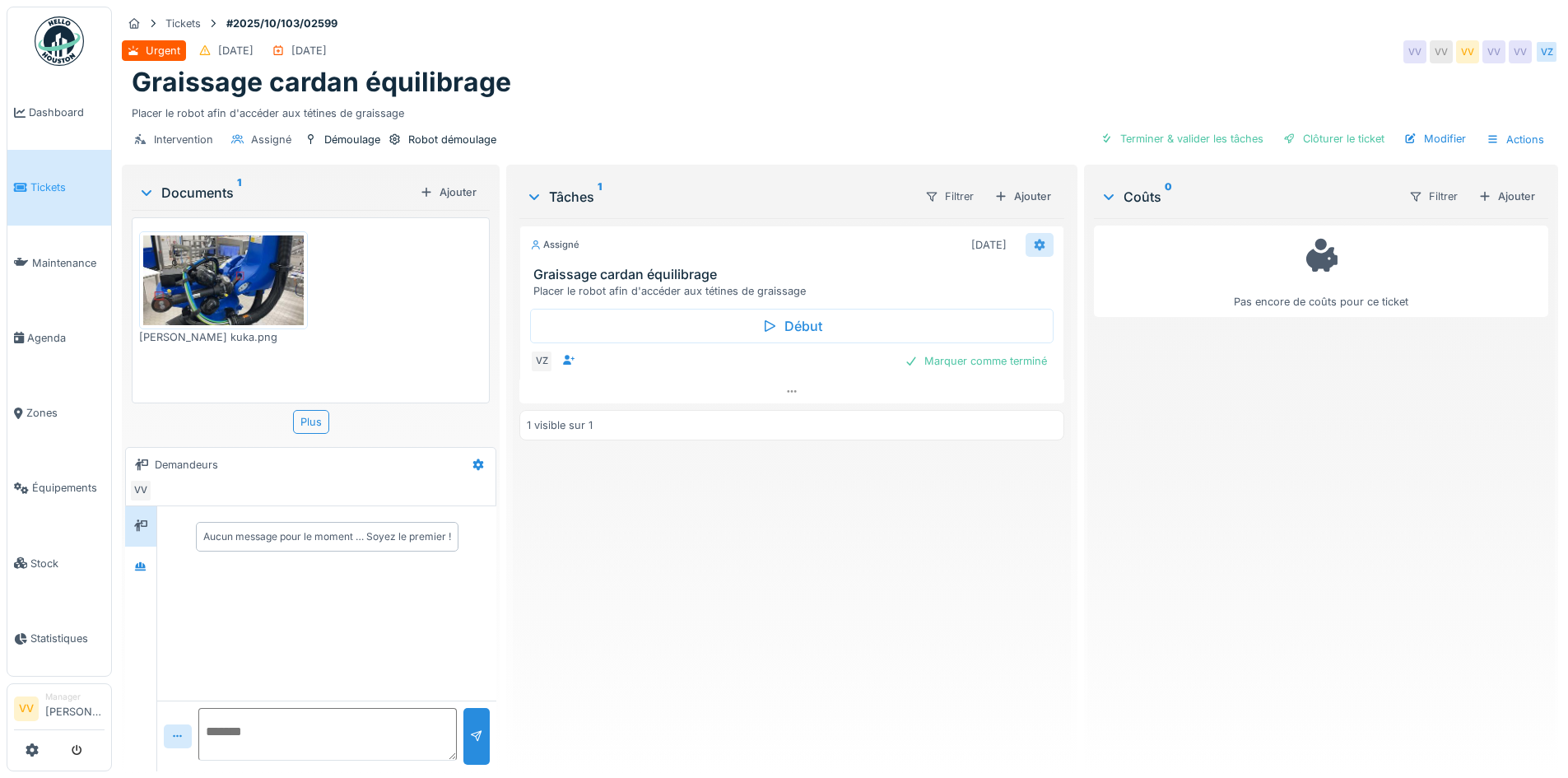
click at [1034, 243] on icon at bounding box center [1039, 245] width 11 height 11
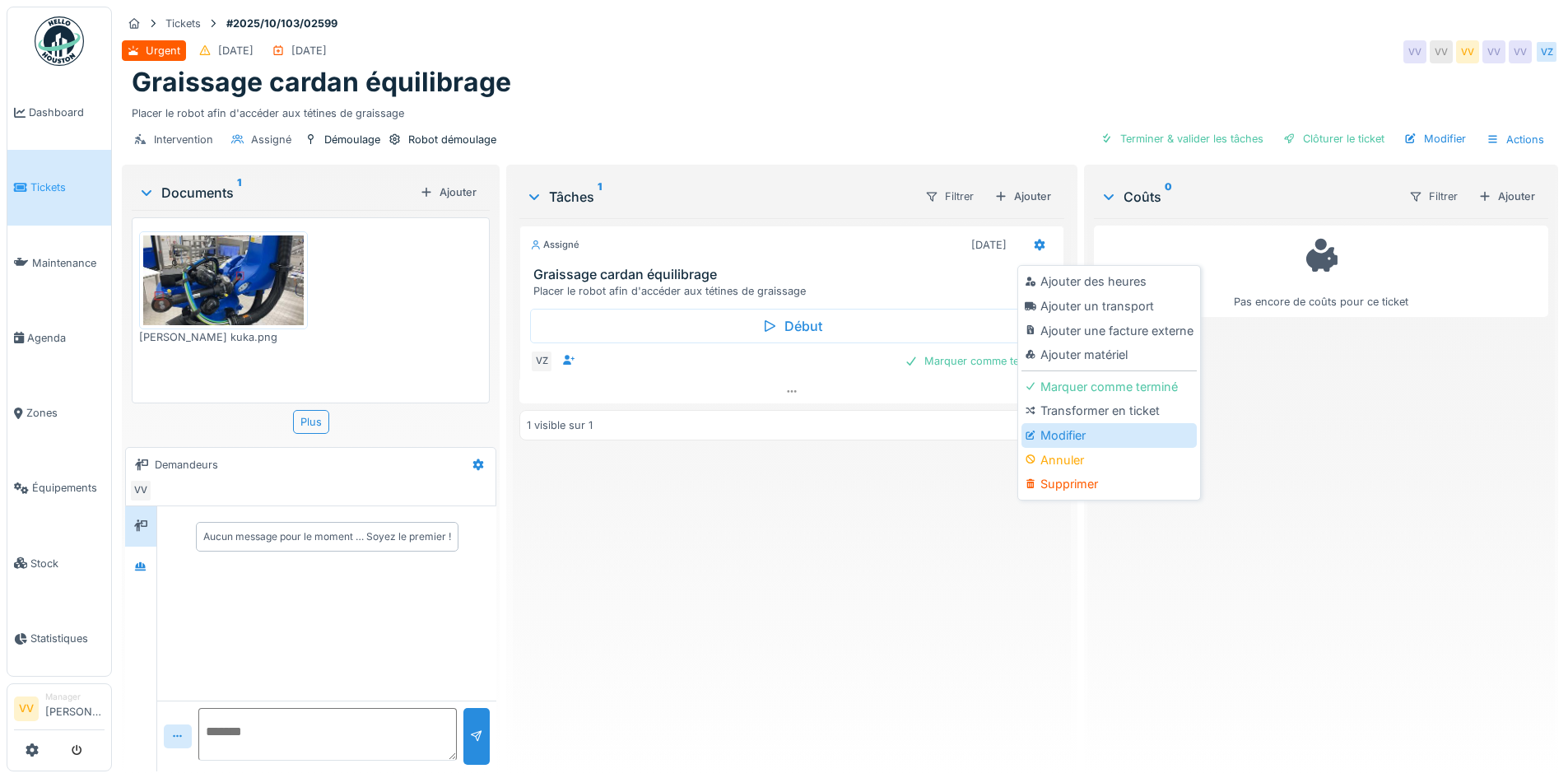
click at [1062, 437] on div "Modifier" at bounding box center [1109, 436] width 176 height 25
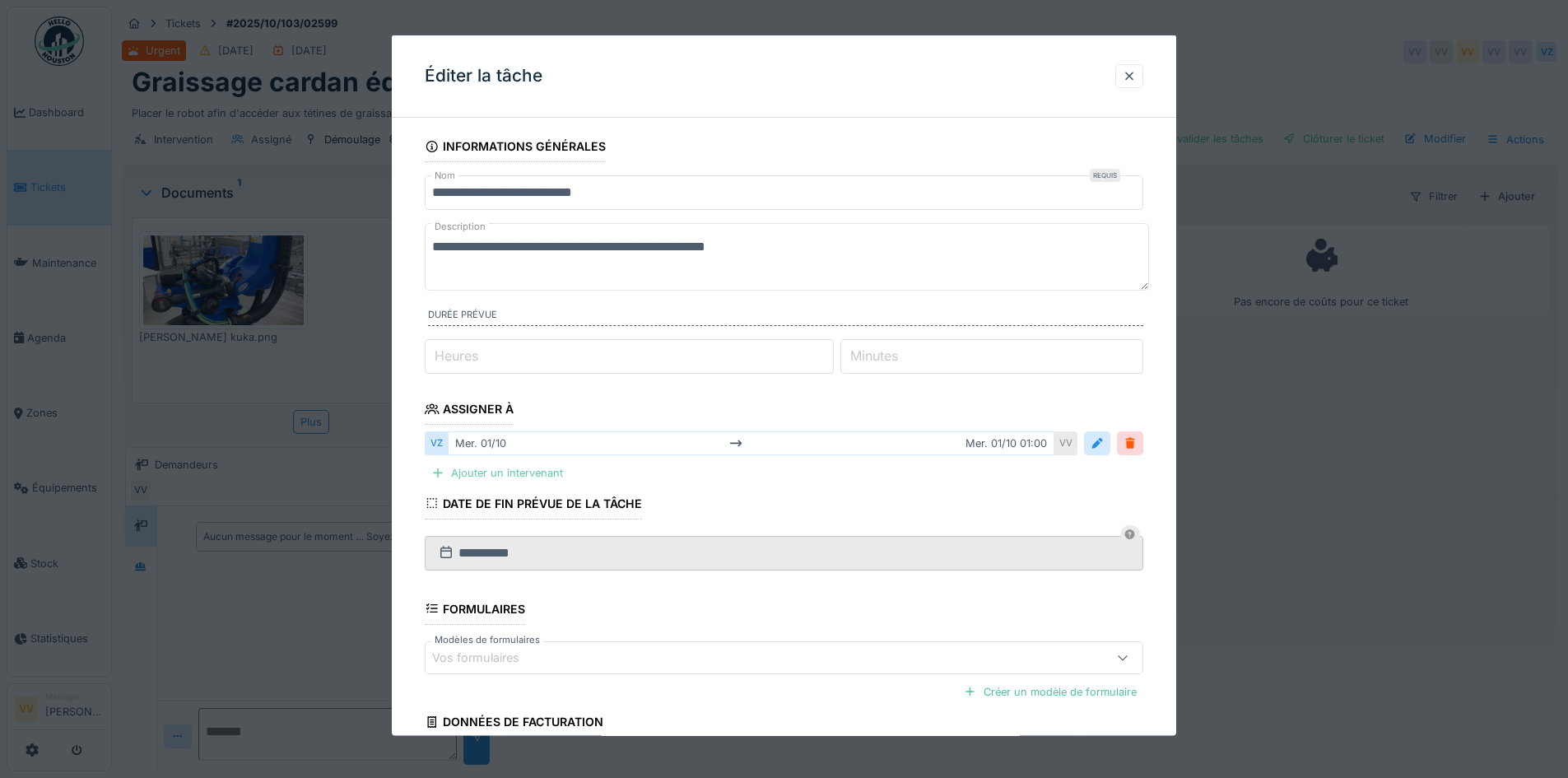
click at [518, 469] on div "Ajouter un intervenant" at bounding box center [496, 473] width 145 height 22
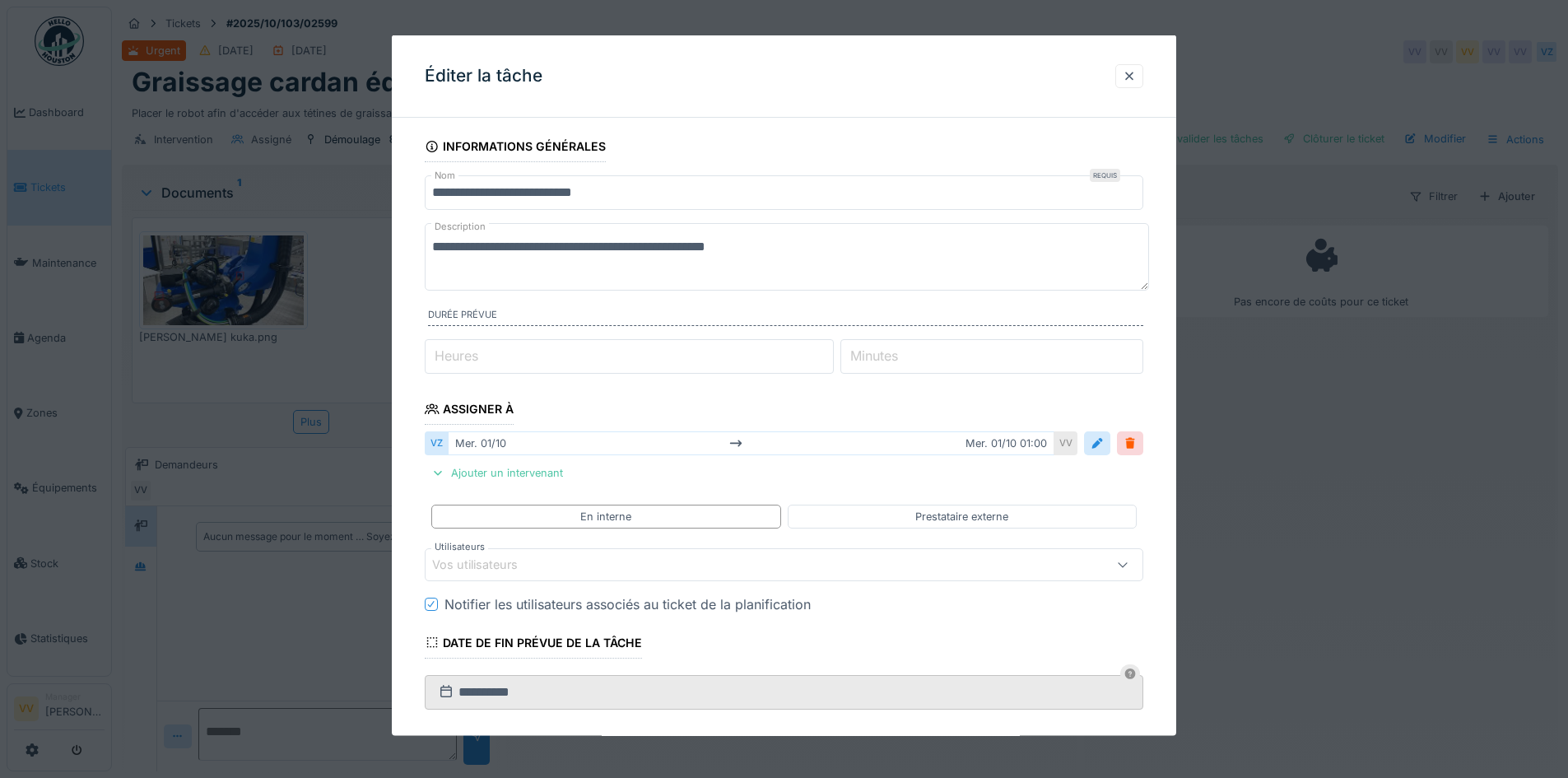
click at [533, 573] on div "Vos utilisateurs" at bounding box center [485, 564] width 108 height 19
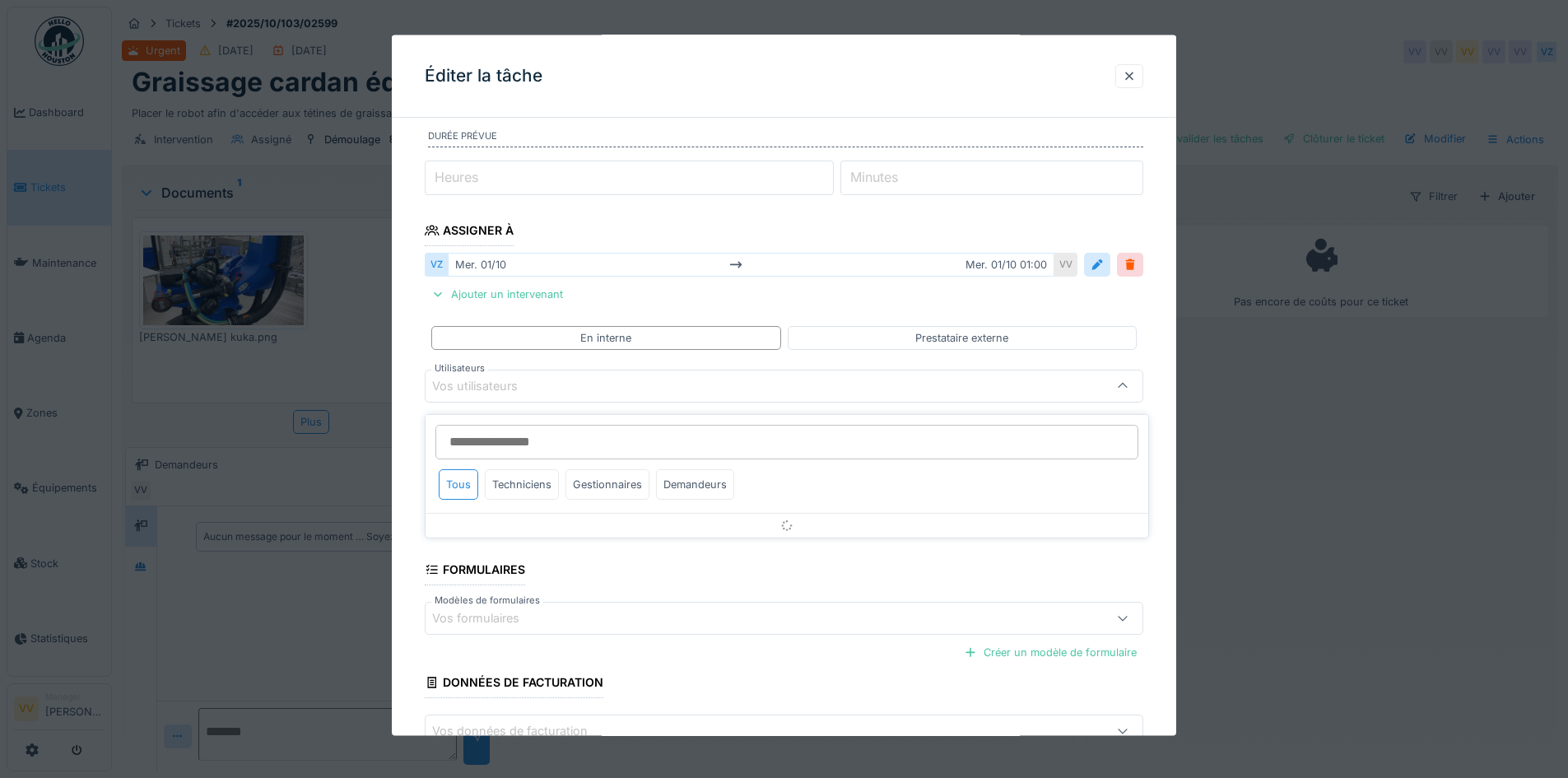
scroll to position [179, 0]
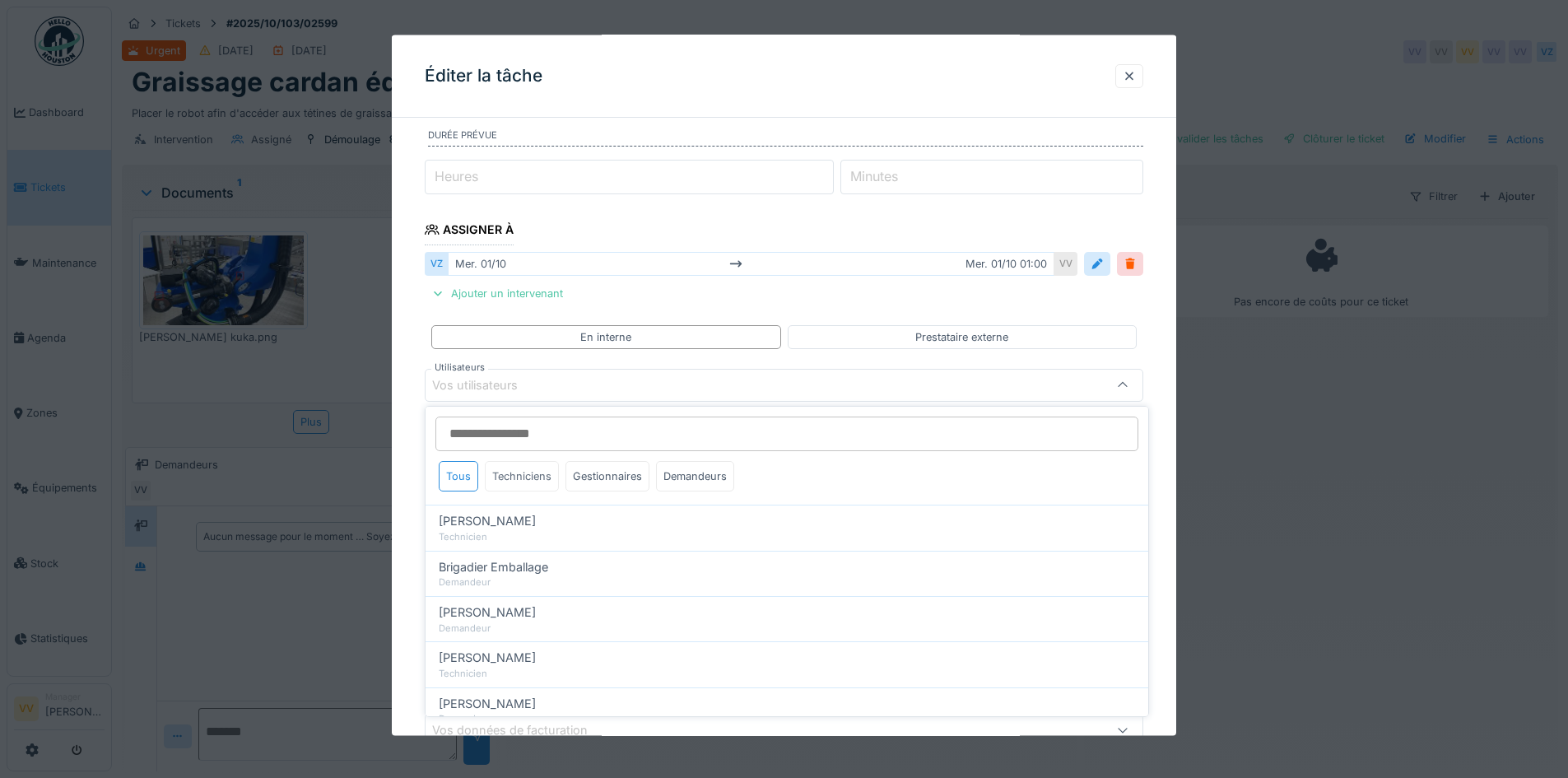
click at [531, 470] on div "Techniciens" at bounding box center [521, 475] width 74 height 31
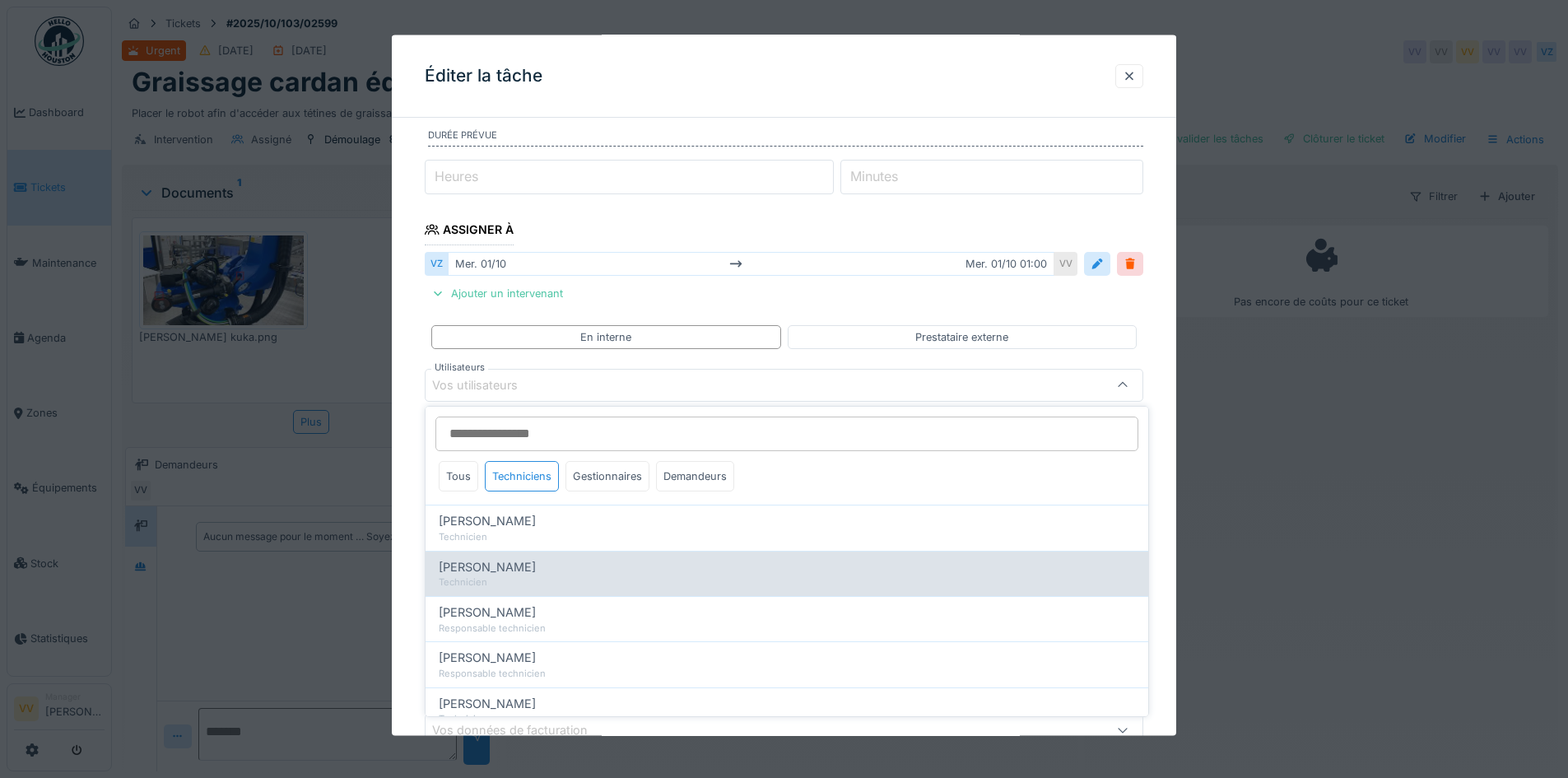
click at [510, 575] on span "[PERSON_NAME]" at bounding box center [486, 568] width 97 height 19
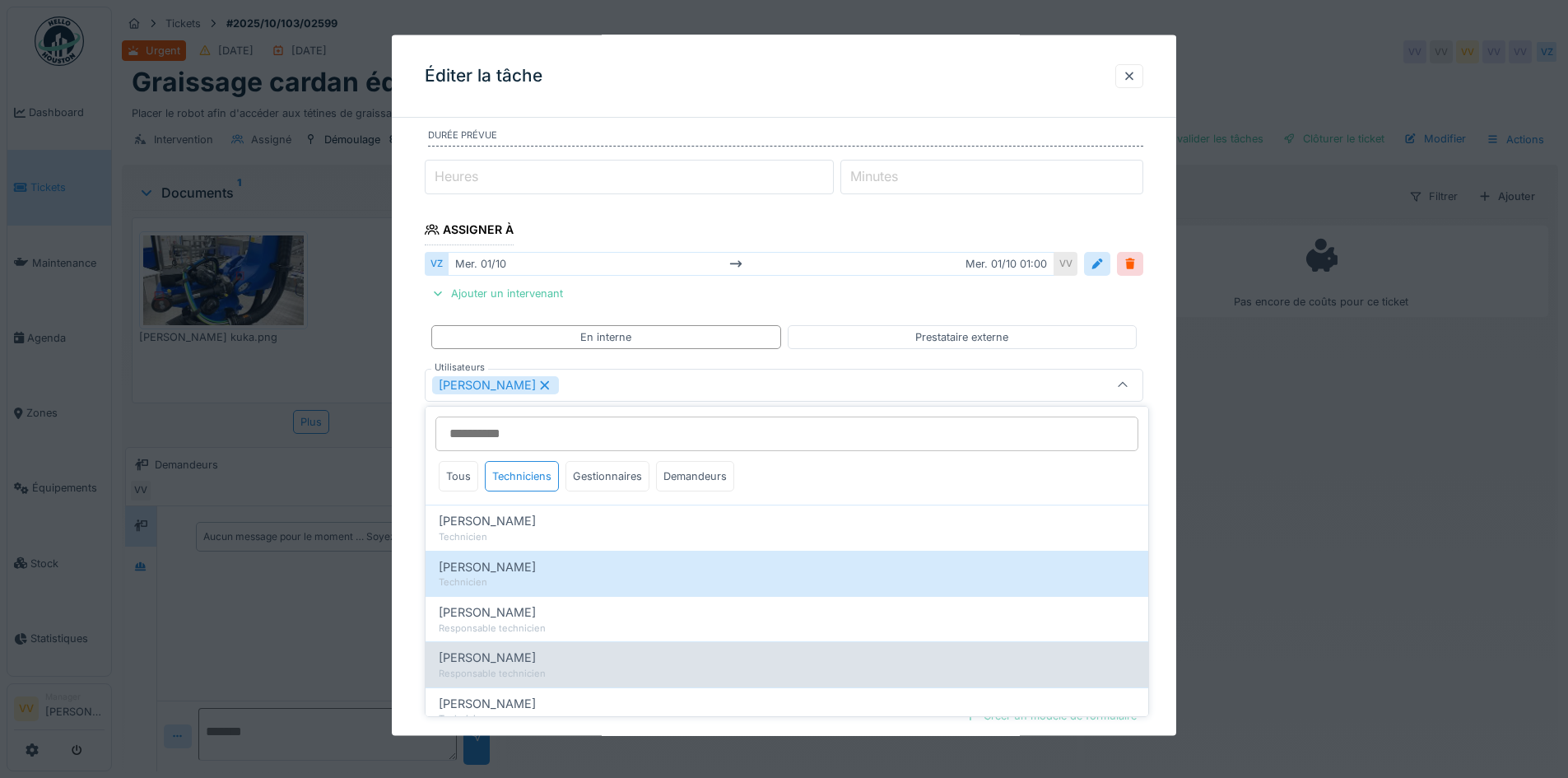
click at [530, 666] on div "[PERSON_NAME]" at bounding box center [786, 658] width 696 height 19
type input "**********"
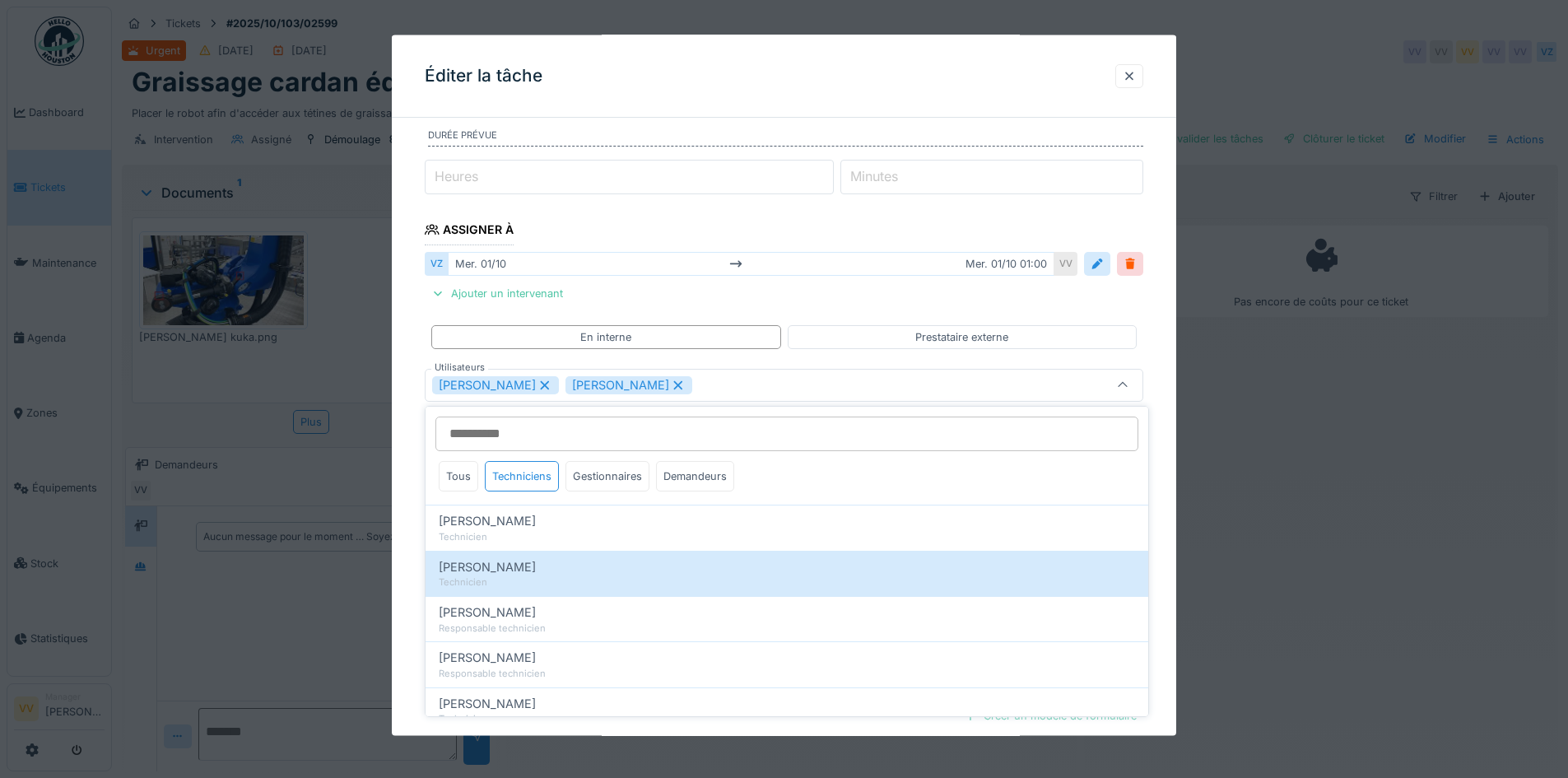
click at [1090, 302] on fieldset "**********" at bounding box center [783, 411] width 718 height 920
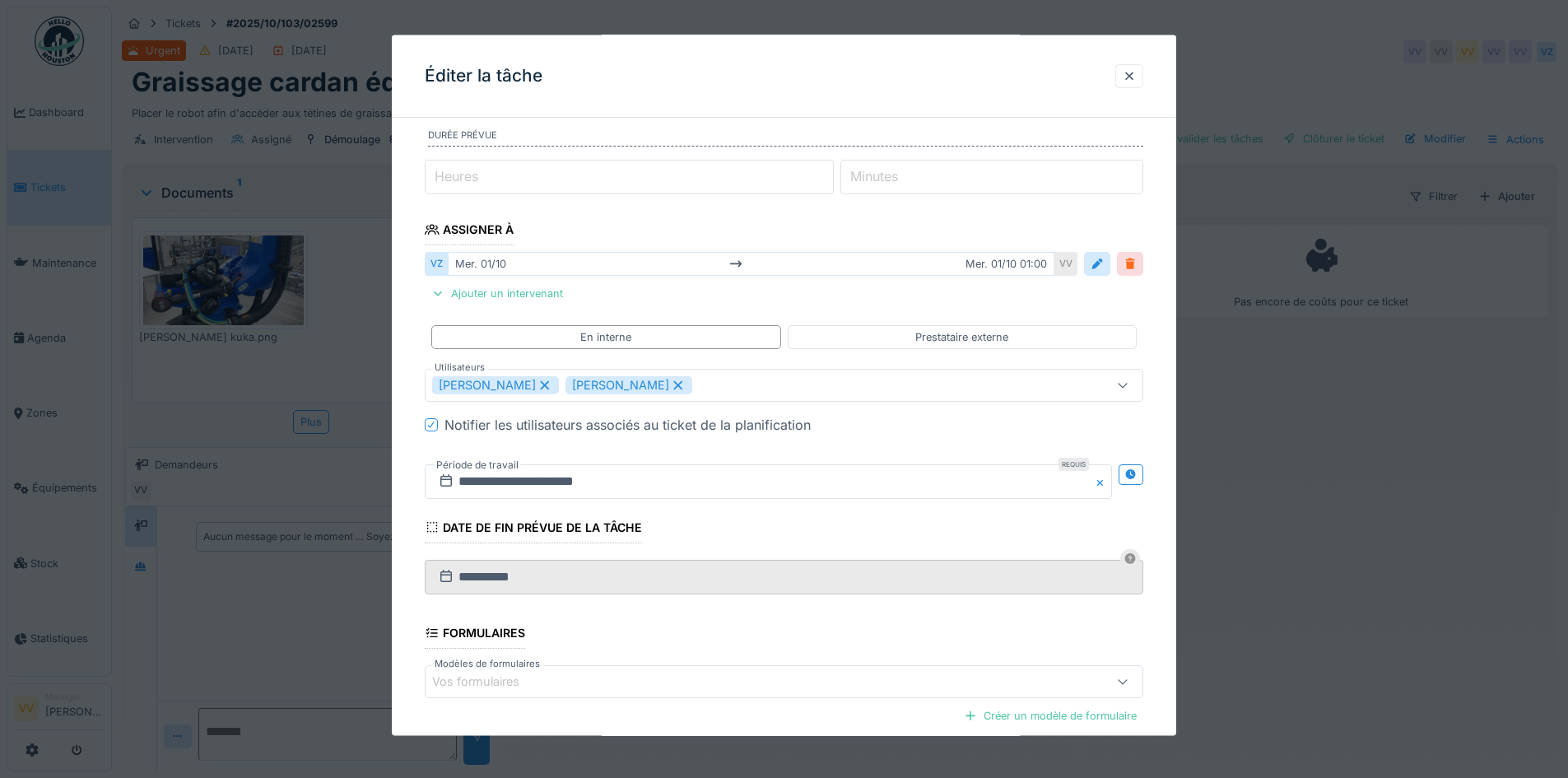
click at [1136, 271] on div at bounding box center [1130, 264] width 13 height 16
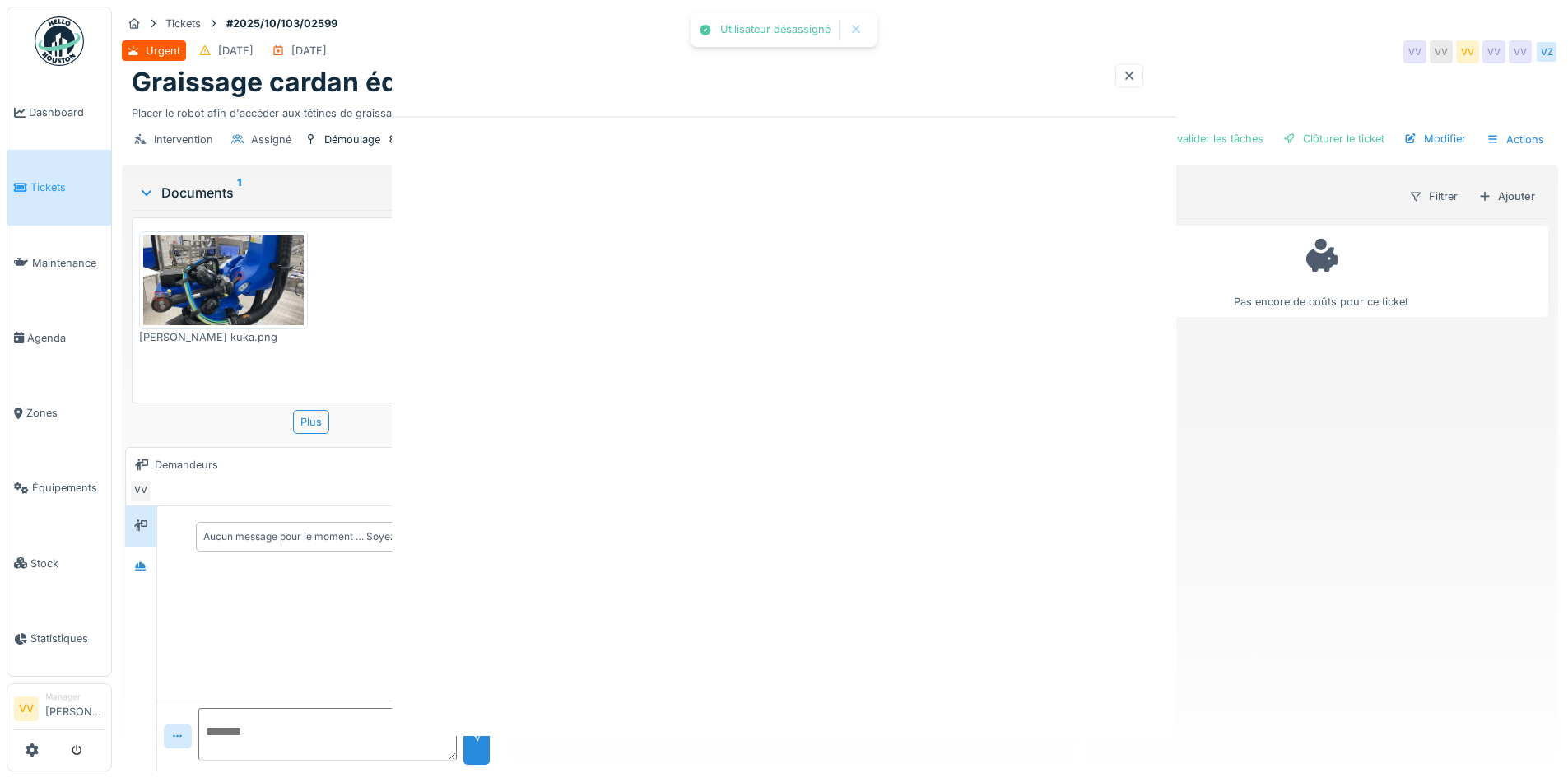
scroll to position [0, 0]
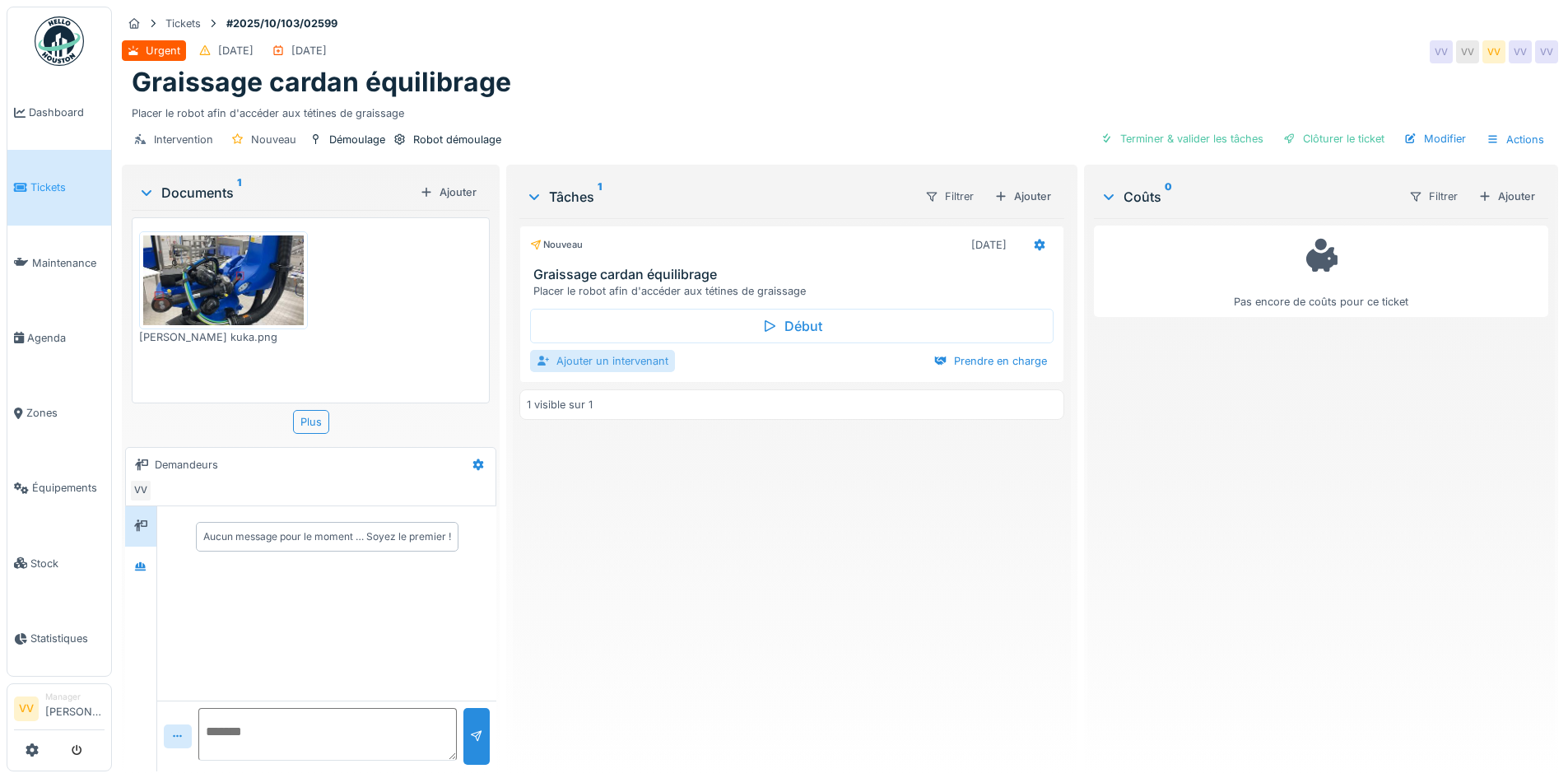
click at [619, 365] on div "Ajouter un intervenant" at bounding box center [602, 361] width 145 height 22
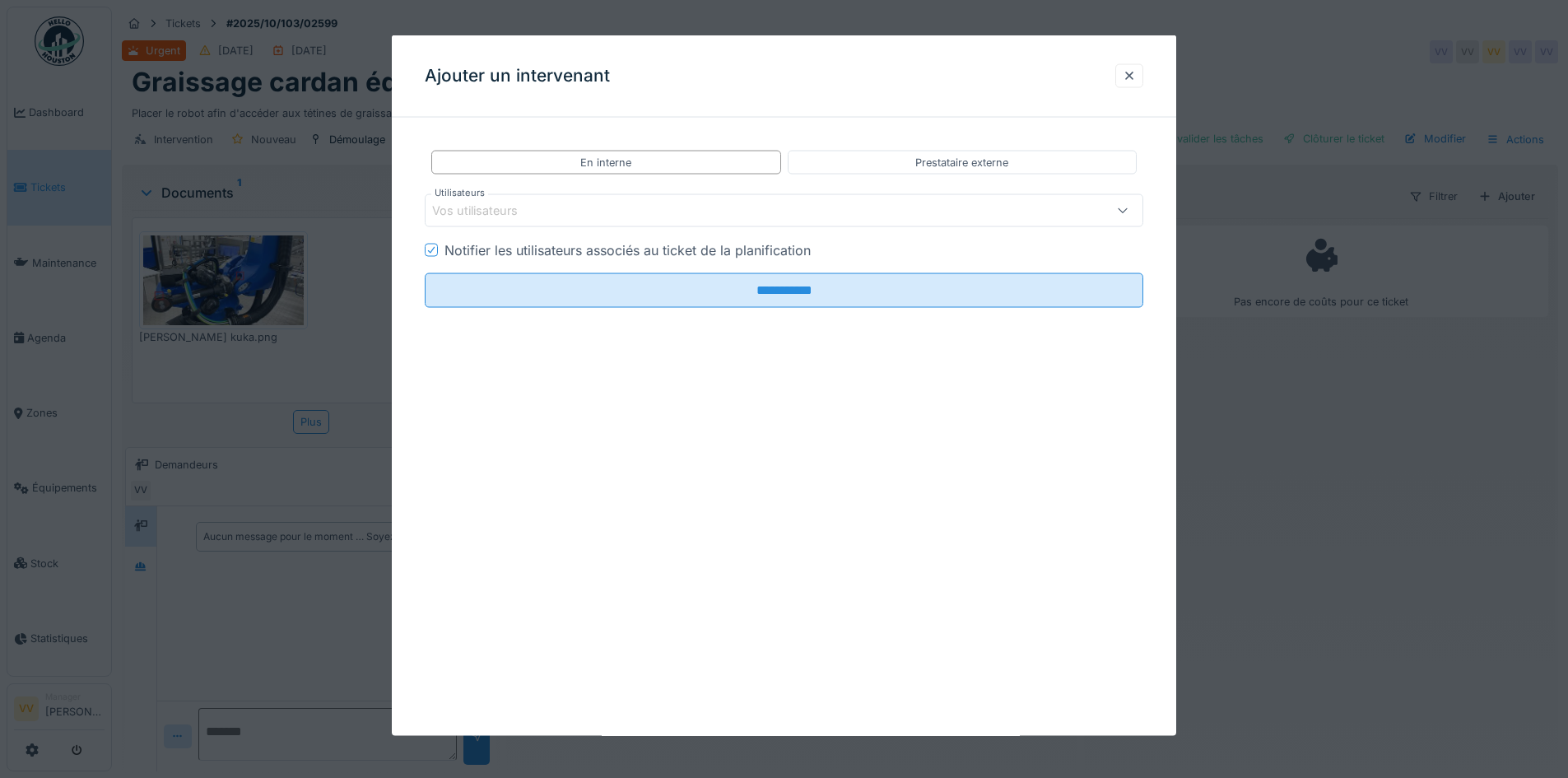
click at [773, 205] on div "Vos utilisateurs" at bounding box center [741, 211] width 619 height 19
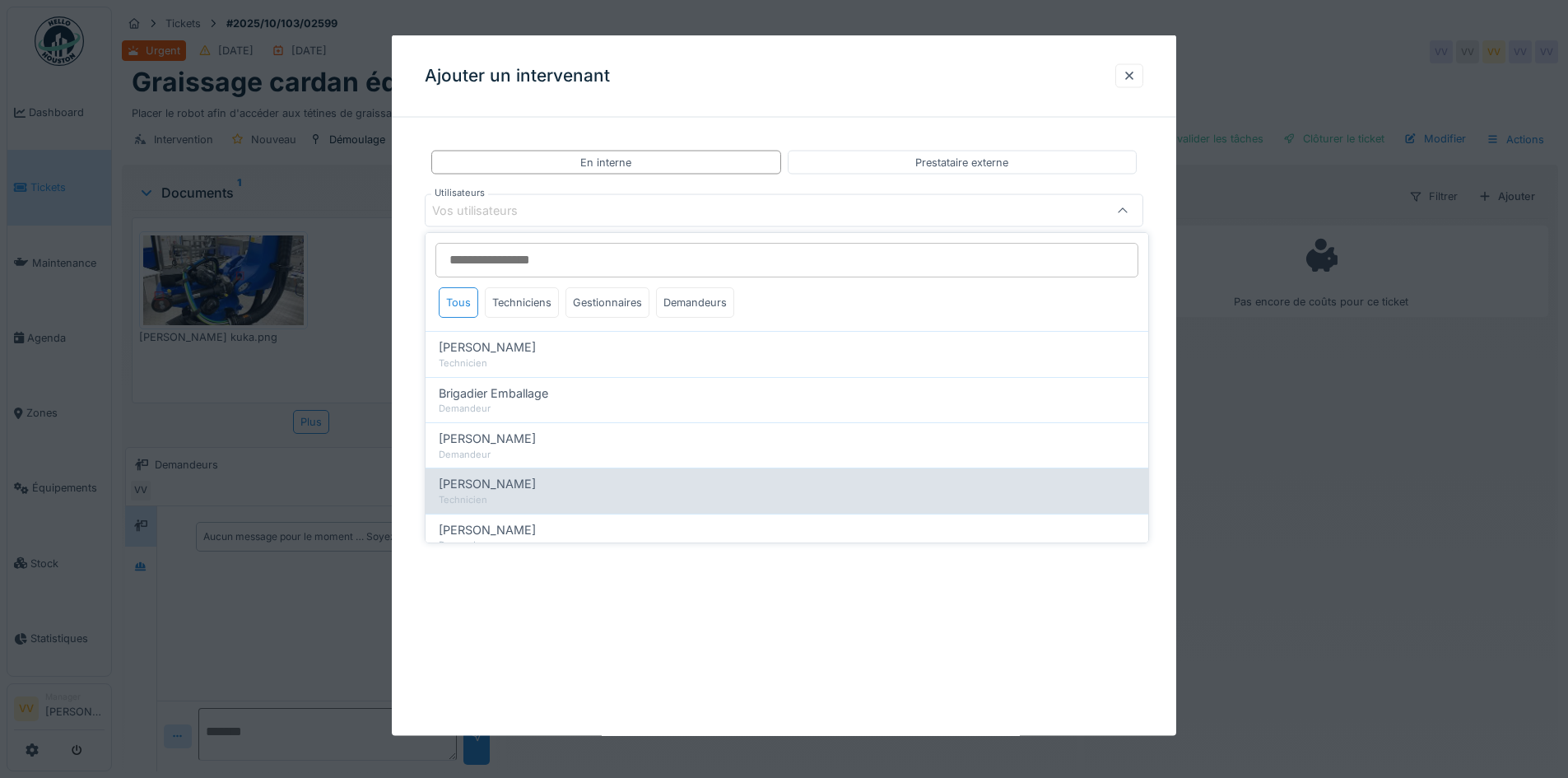
click at [496, 497] on div "Technicien" at bounding box center [786, 500] width 696 height 14
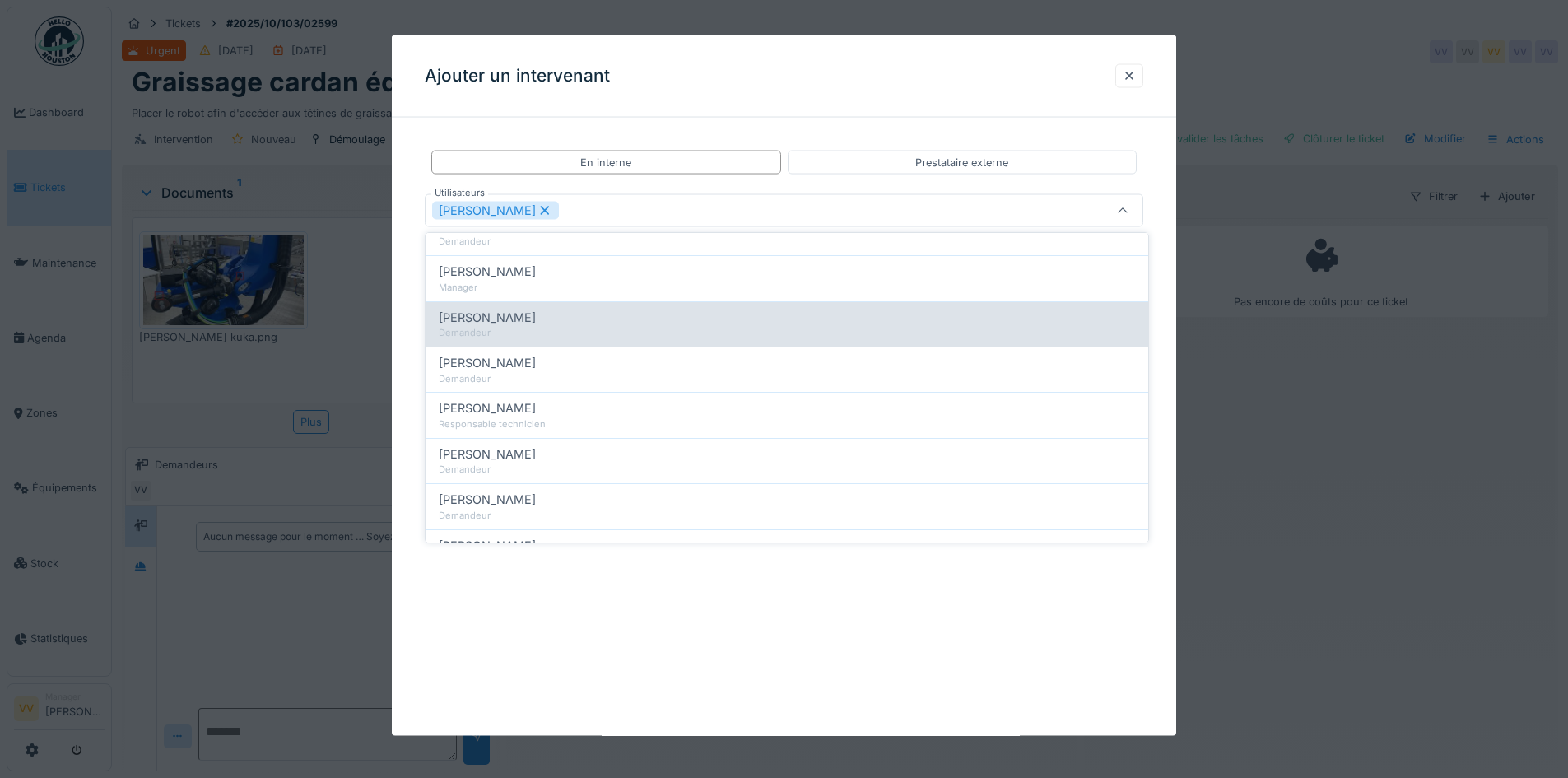
scroll to position [329, 0]
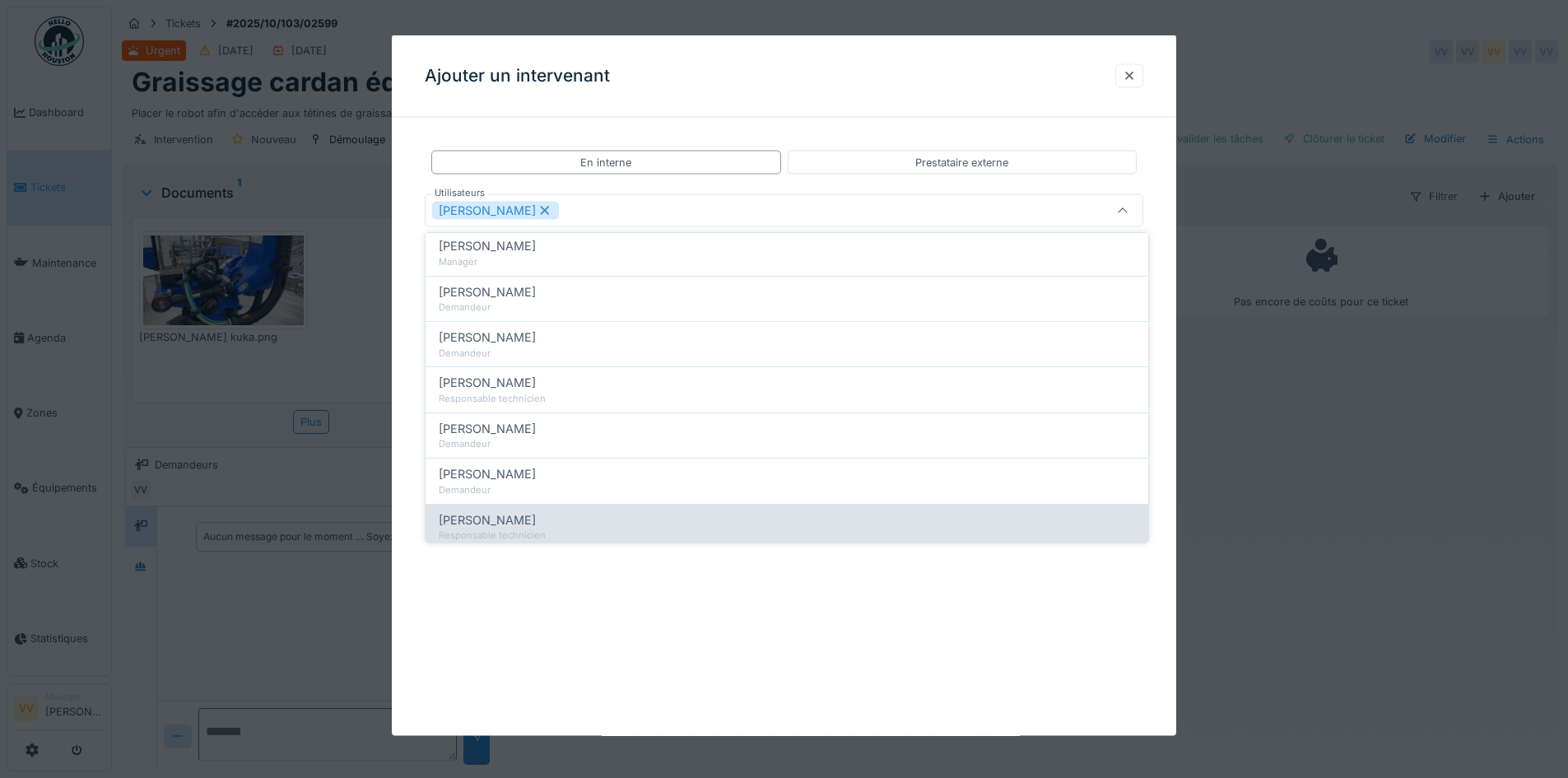
click at [502, 521] on span "[PERSON_NAME]" at bounding box center [486, 521] width 97 height 19
type input "**********"
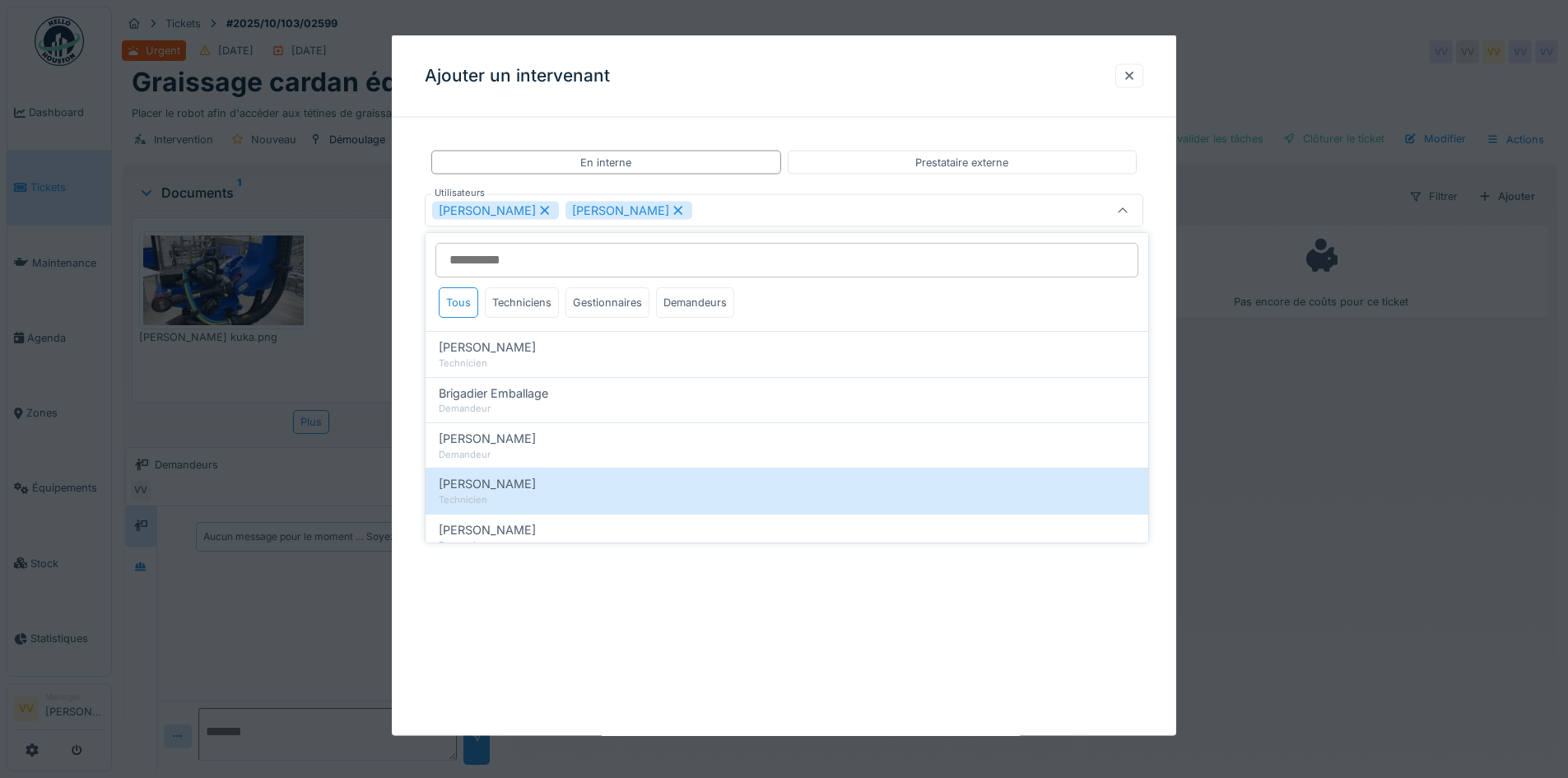
click at [692, 659] on div "**********" at bounding box center [784, 386] width 784 height 701
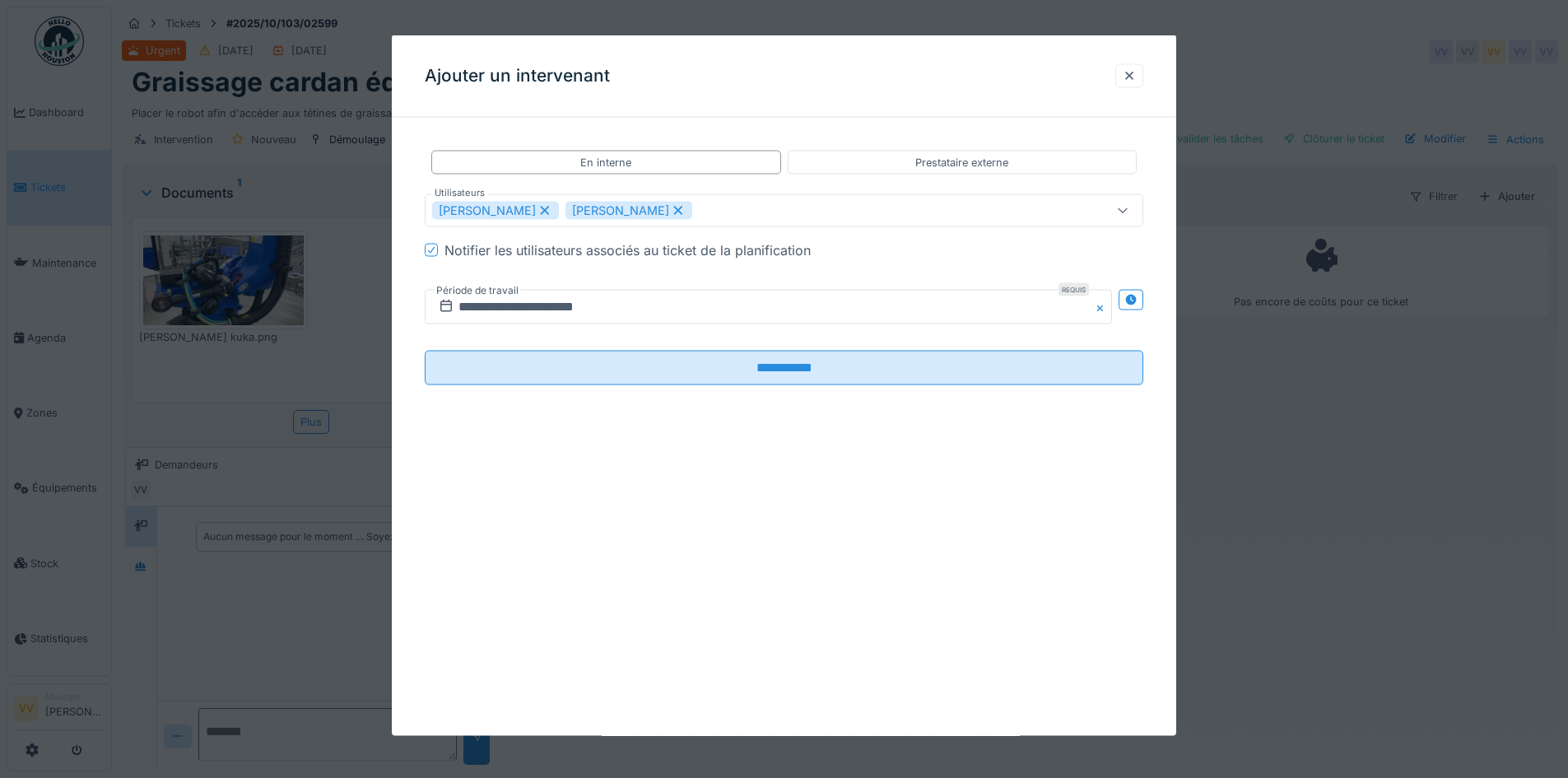
click at [825, 349] on fieldset "**********" at bounding box center [783, 265] width 718 height 267
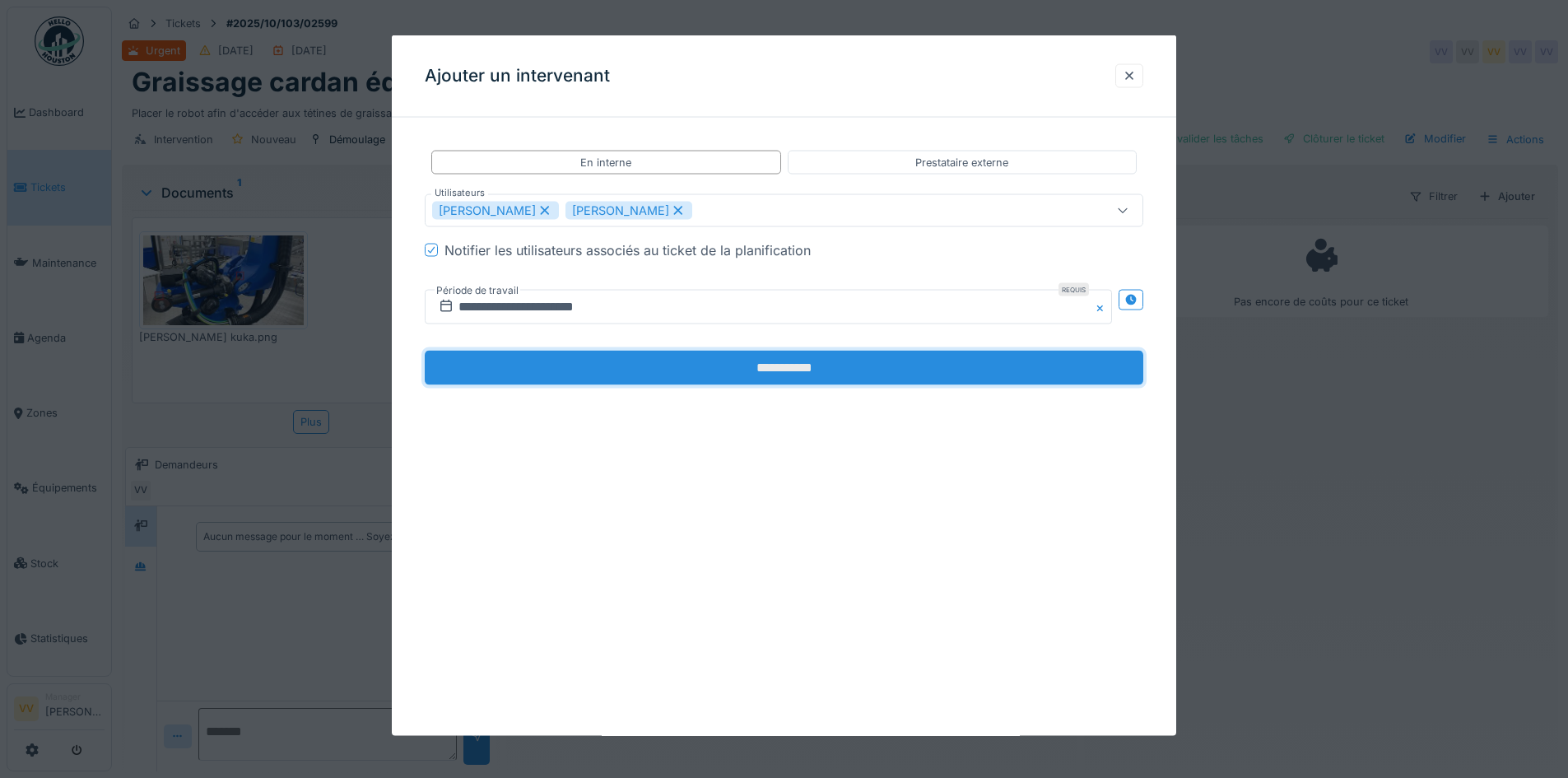
click at [834, 376] on input "**********" at bounding box center [783, 367] width 718 height 34
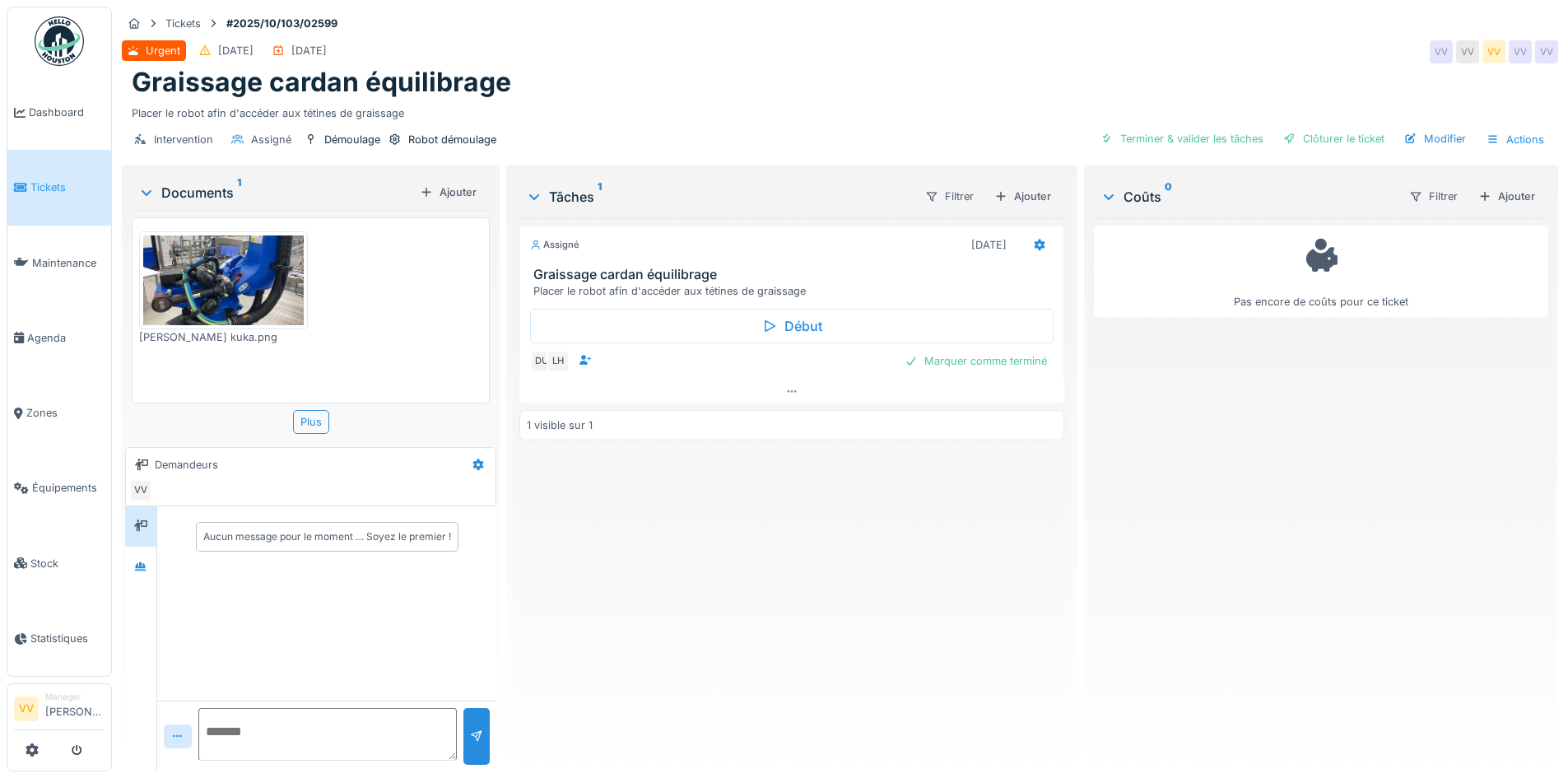
click at [639, 544] on div "Assigné [DATE] Graissage cardan équilibrage Placer le robot afin d'accéder aux …" at bounding box center [791, 488] width 544 height 540
click at [38, 179] on span "Tickets" at bounding box center [67, 187] width 74 height 16
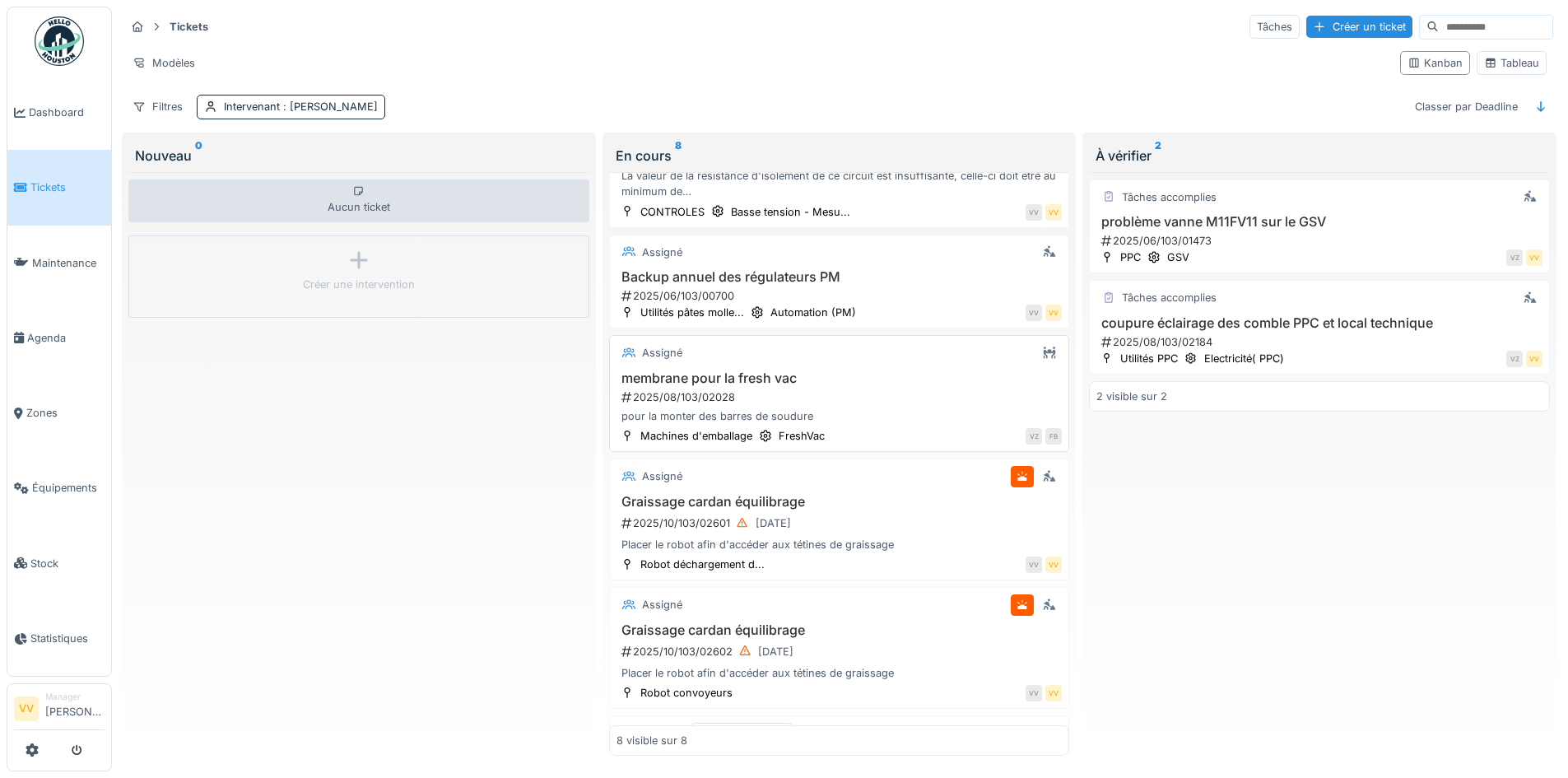
scroll to position [165, 0]
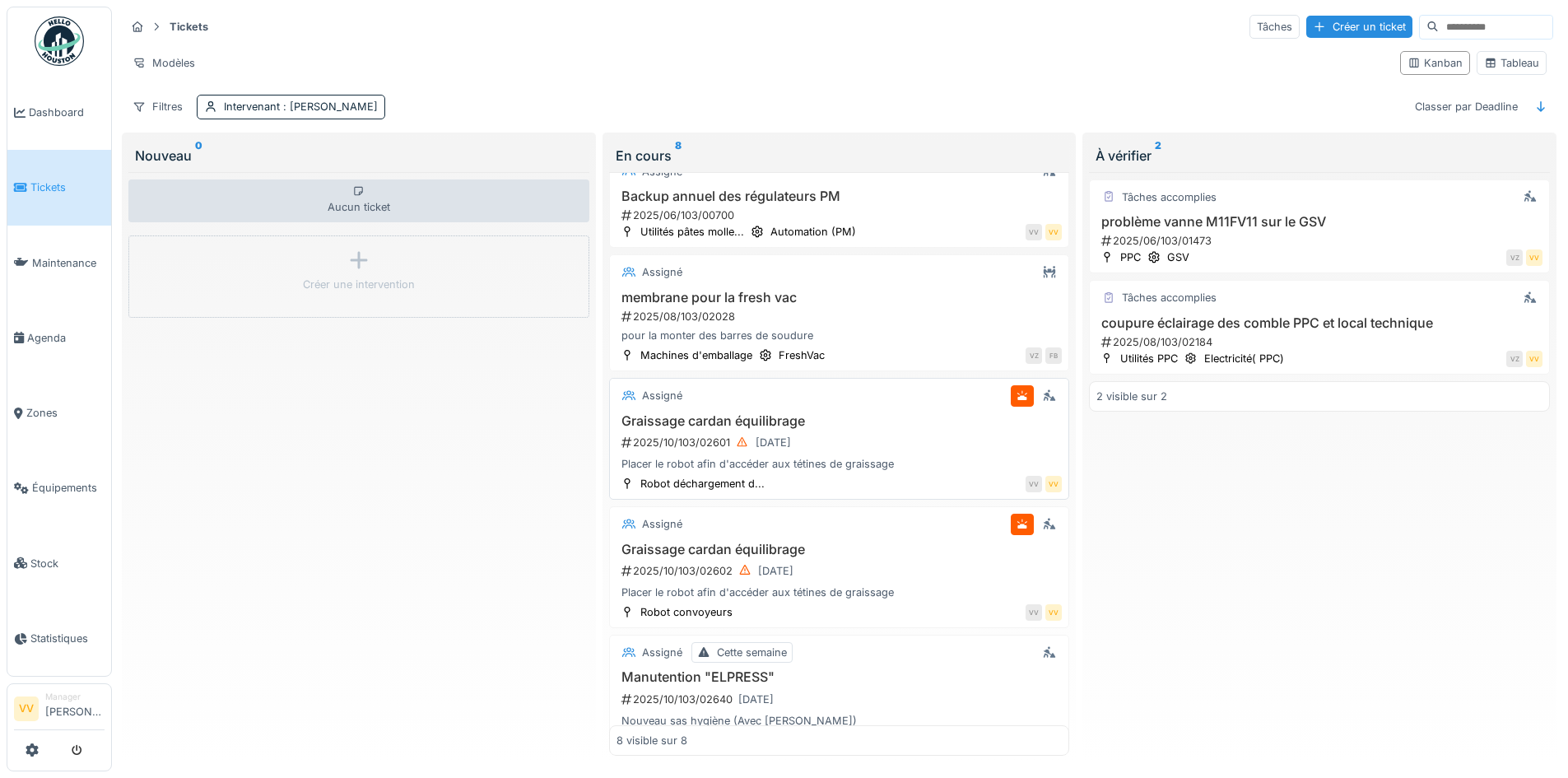
click at [939, 414] on h3 "Graissage cardan équilibrage" at bounding box center [839, 421] width 446 height 16
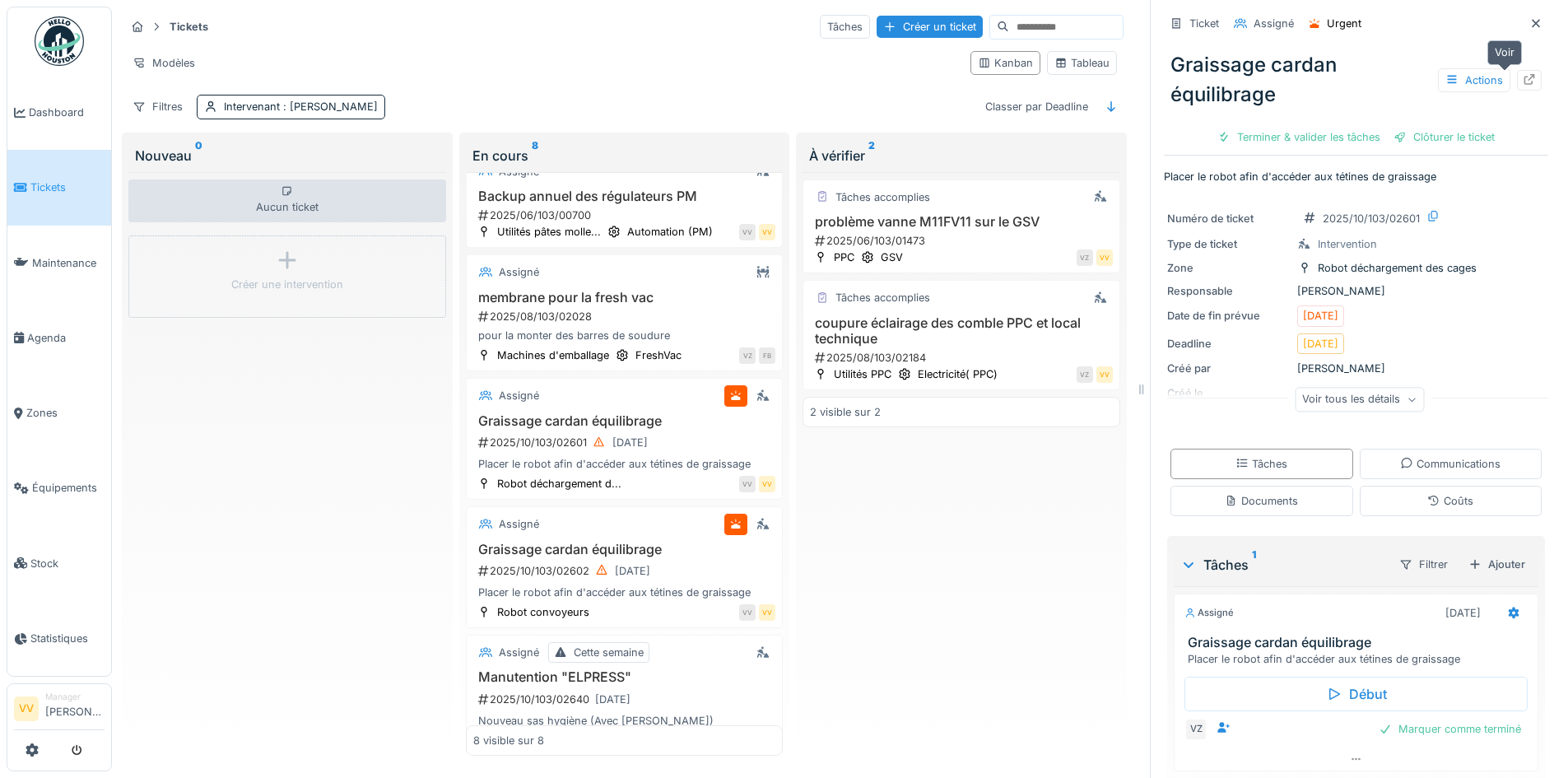
click at [1525, 78] on icon at bounding box center [1530, 80] width 11 height 11
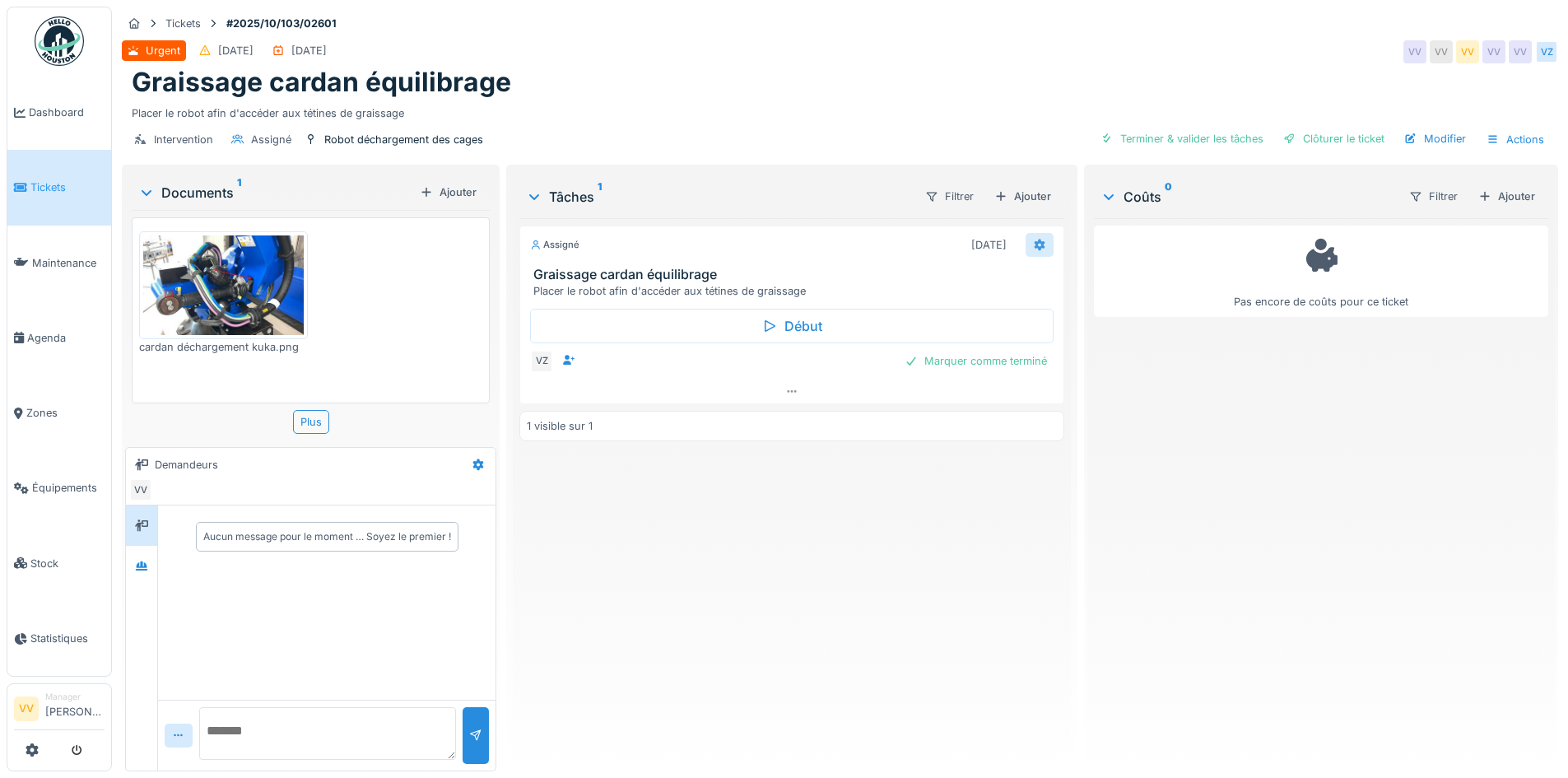
click at [1034, 242] on icon at bounding box center [1039, 245] width 11 height 11
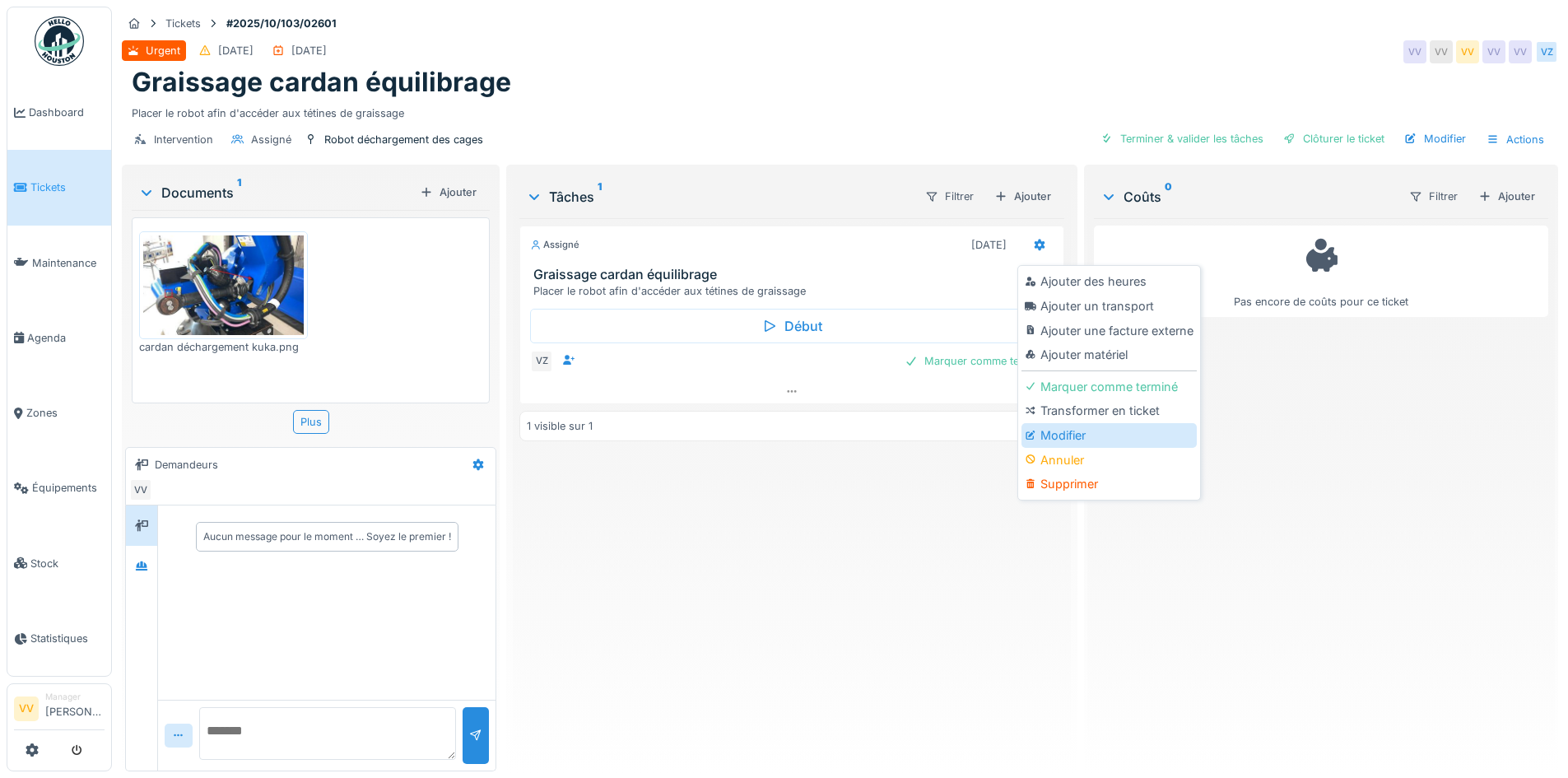
click at [1062, 426] on div "Modifier" at bounding box center [1109, 436] width 176 height 25
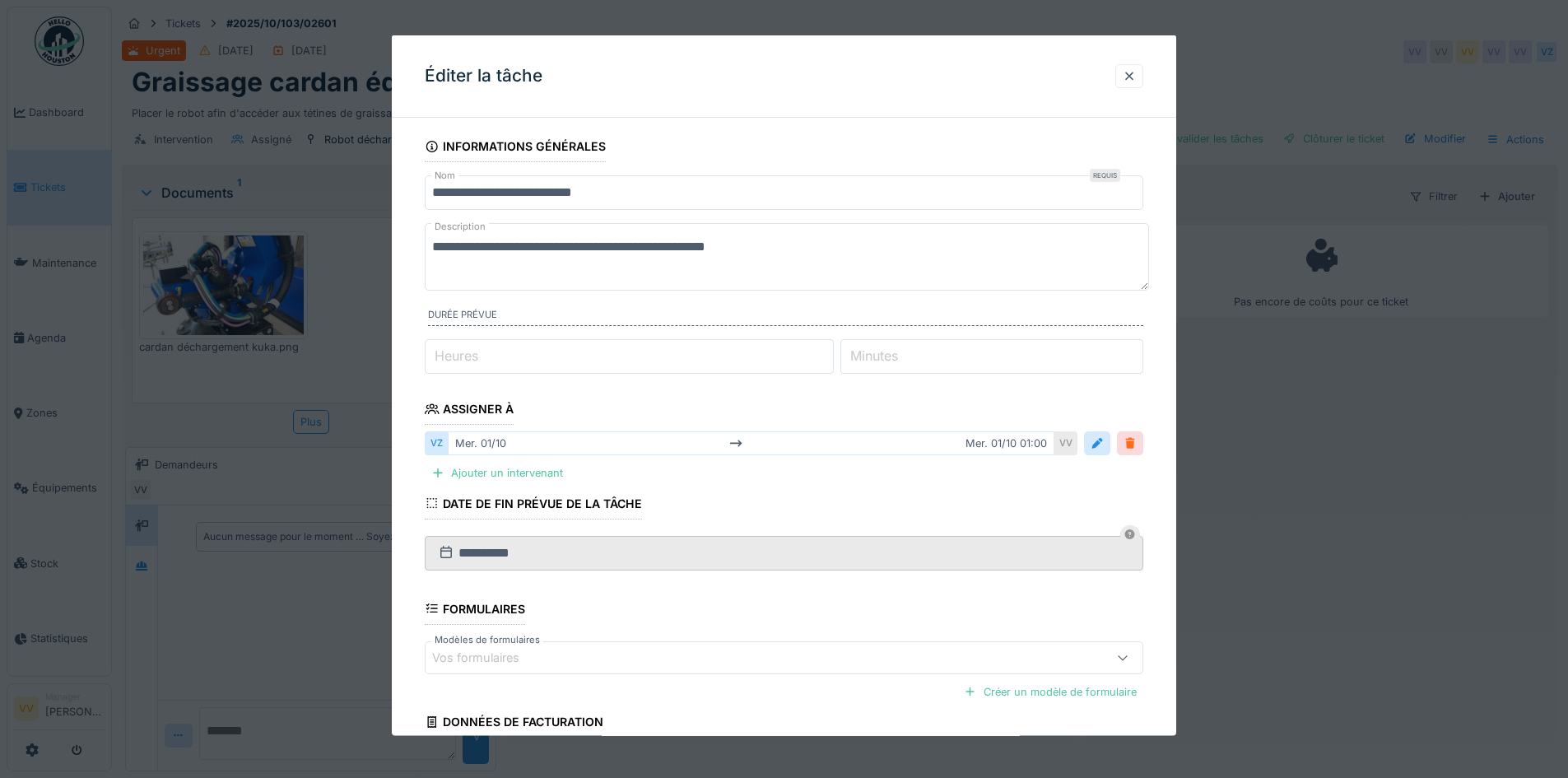
click at [1135, 447] on div at bounding box center [1130, 443] width 13 height 16
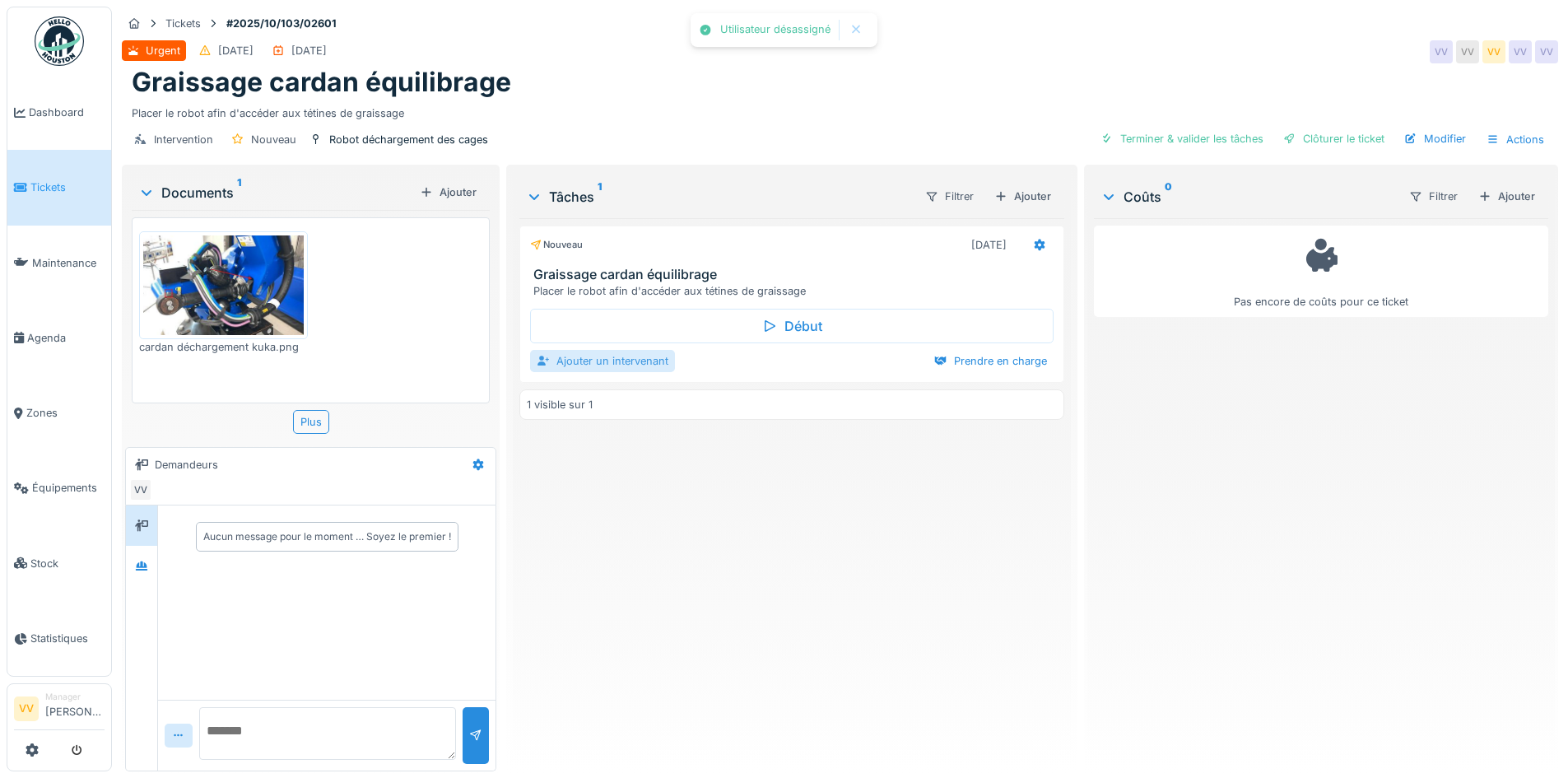
click at [617, 364] on div "Ajouter un intervenant" at bounding box center [602, 361] width 145 height 22
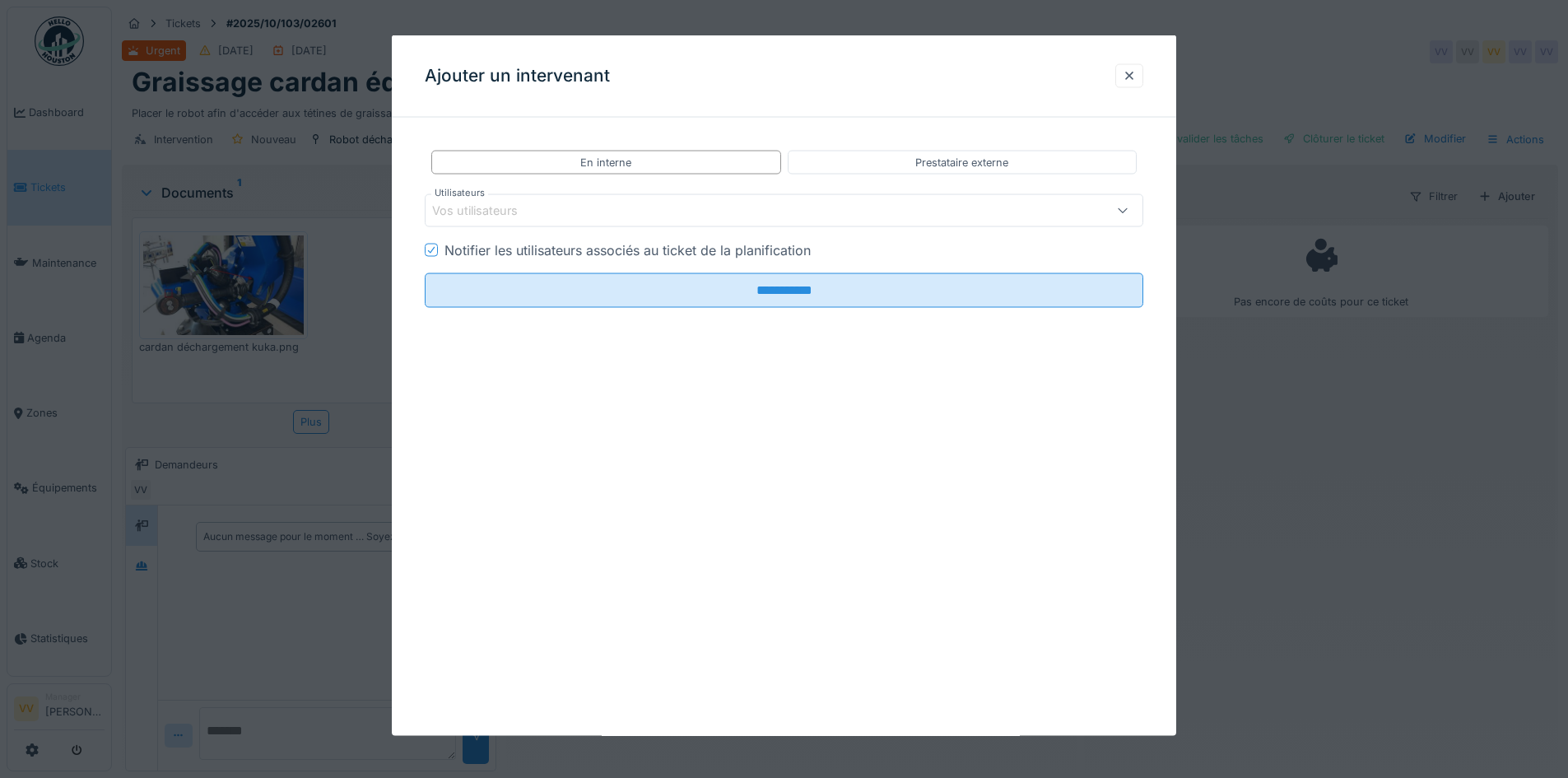
click at [560, 214] on div "Vos utilisateurs" at bounding box center [741, 211] width 619 height 19
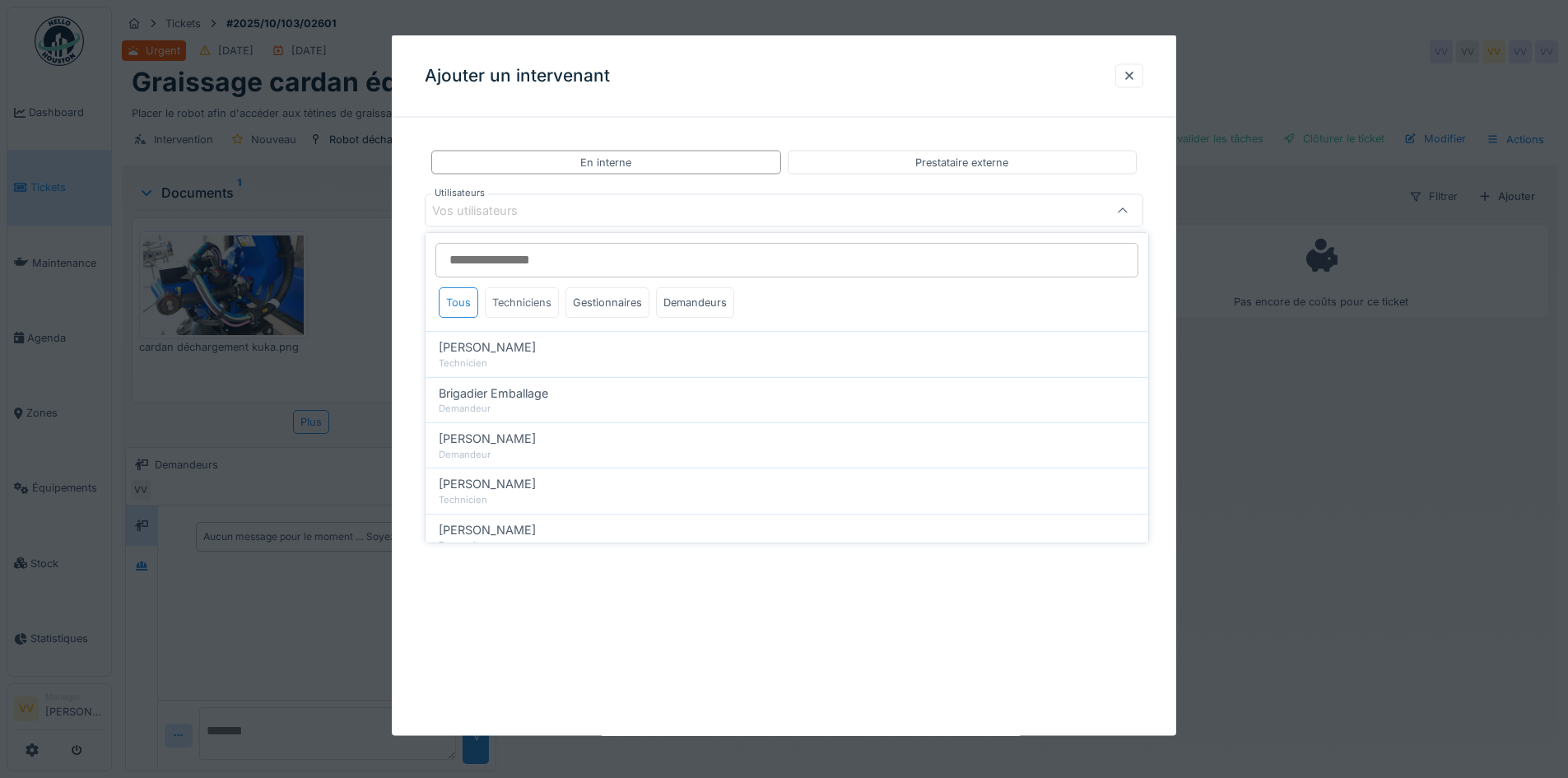
click at [527, 302] on div "Techniciens" at bounding box center [521, 303] width 74 height 31
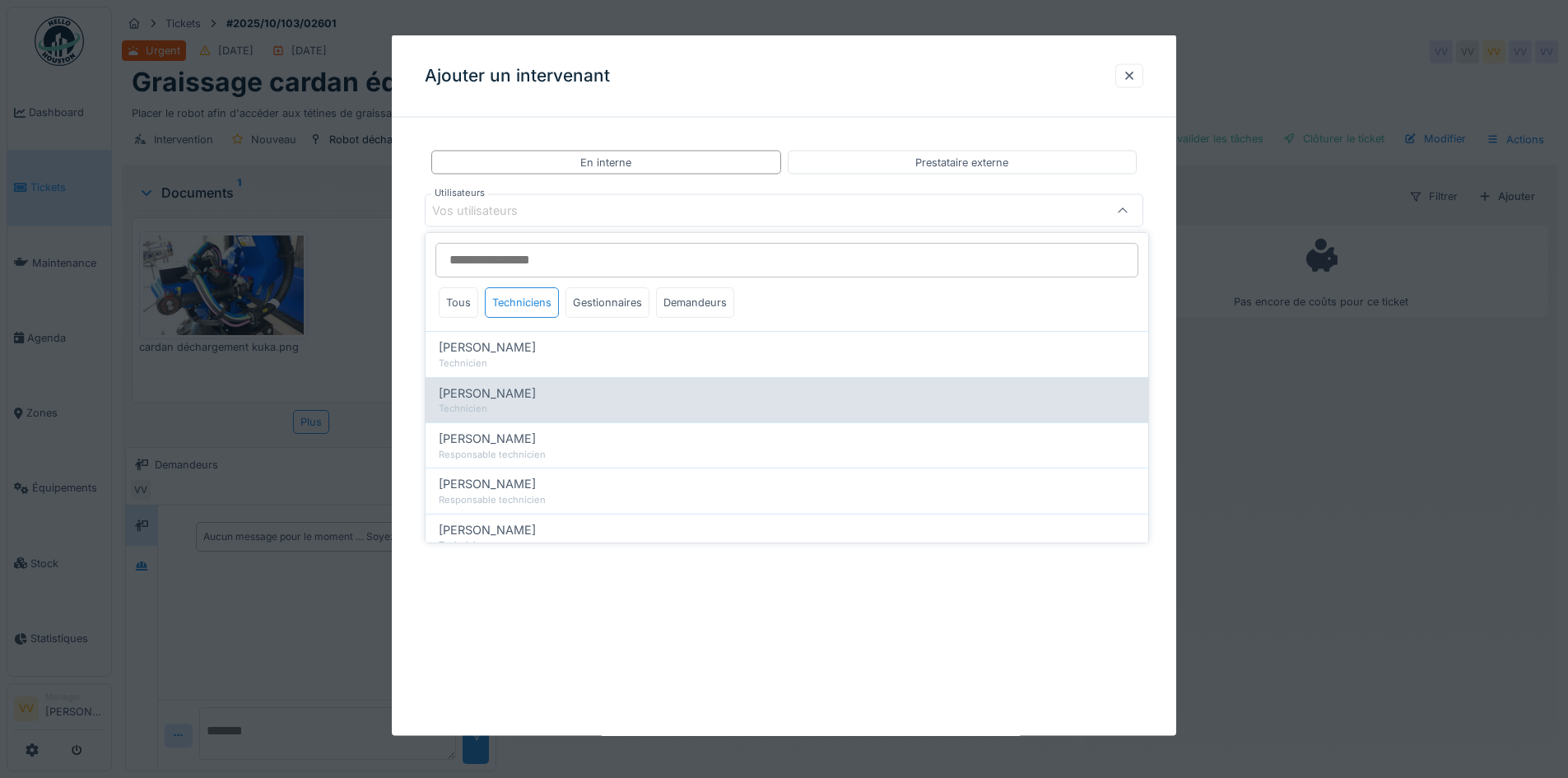
click at [516, 400] on span "[PERSON_NAME]" at bounding box center [486, 394] width 97 height 19
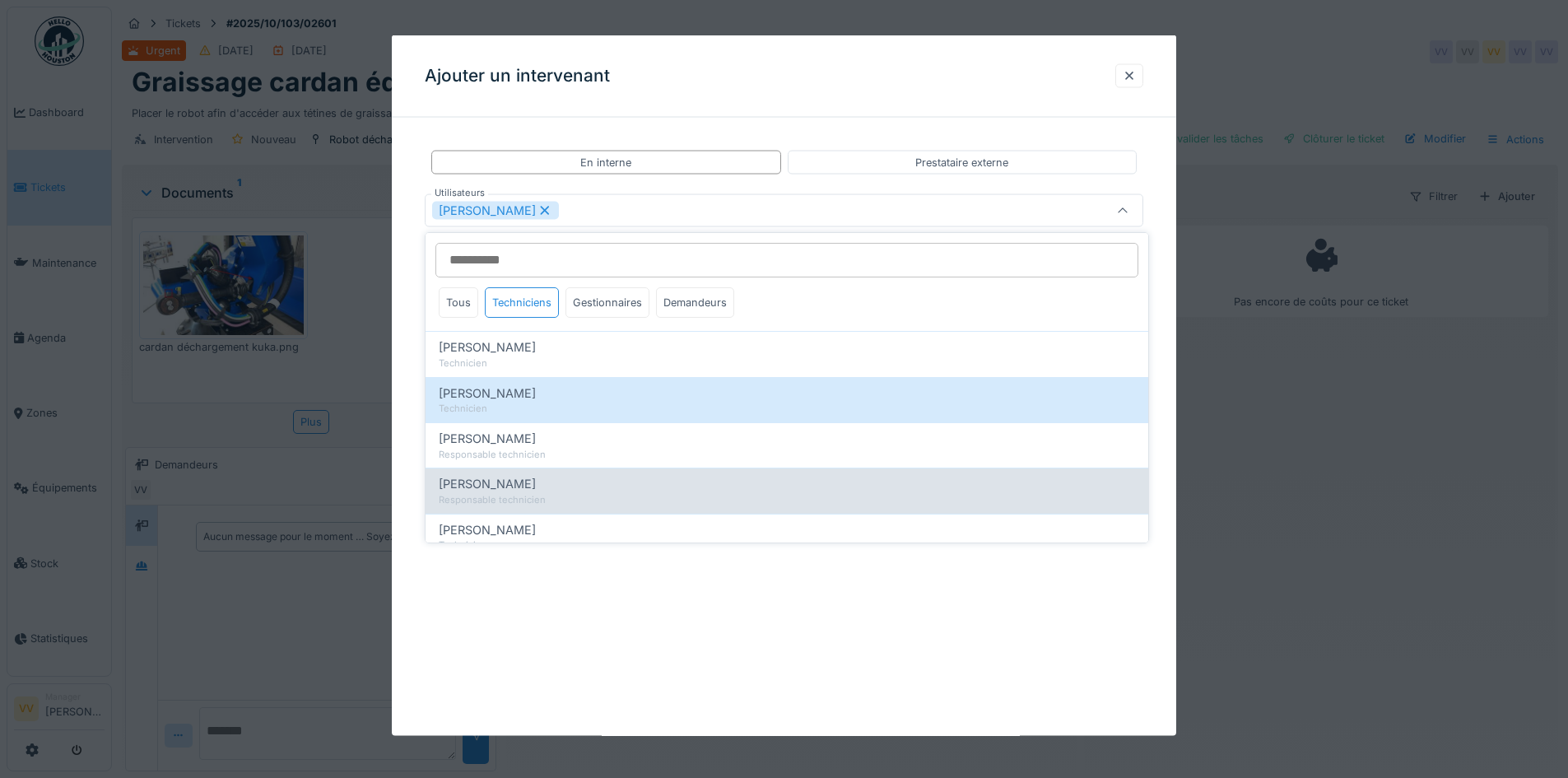
click at [510, 488] on span "Lucas Herbet" at bounding box center [486, 485] width 97 height 19
type input "**********"
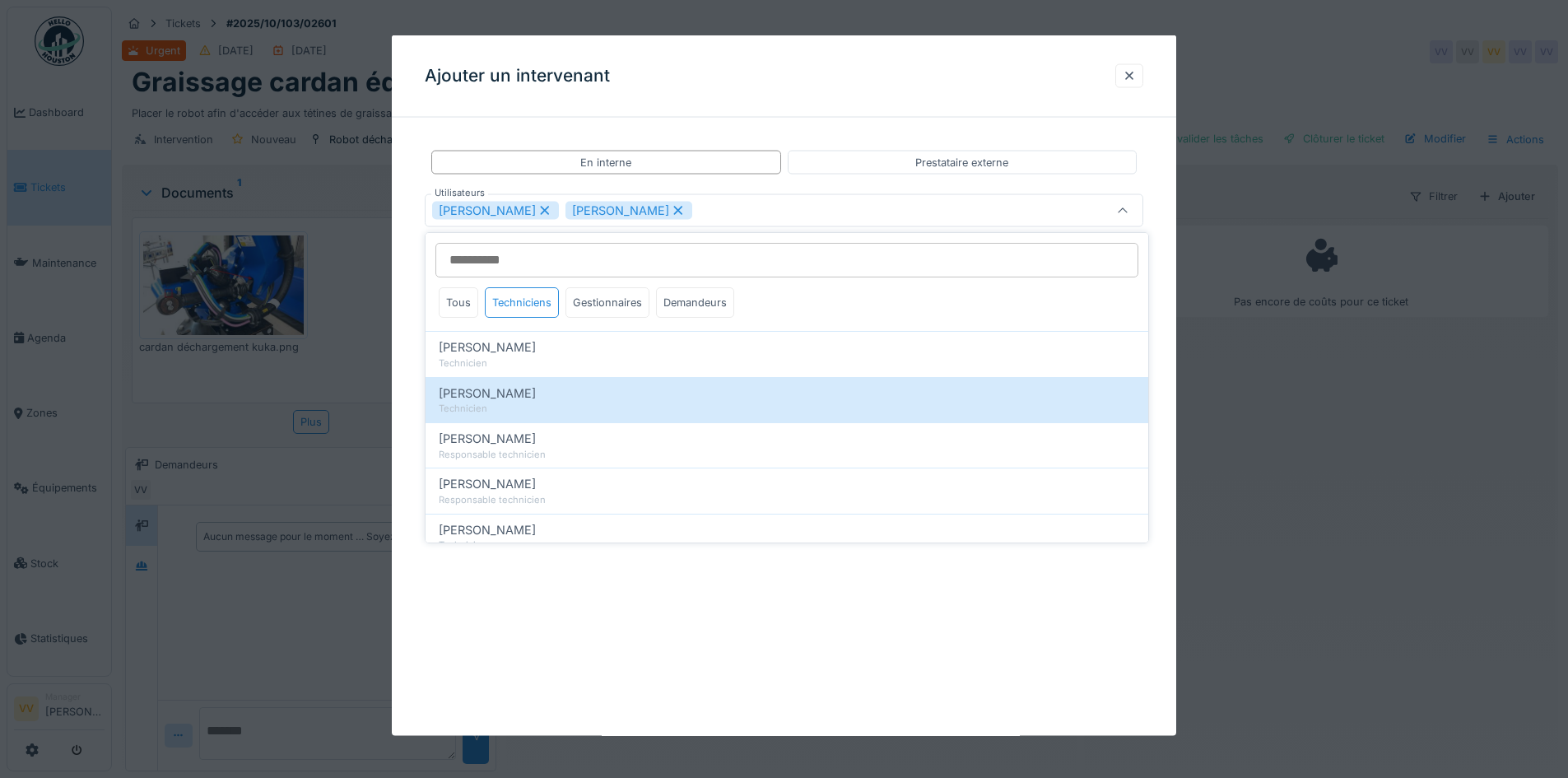
click at [690, 603] on div "**********" at bounding box center [784, 386] width 784 height 701
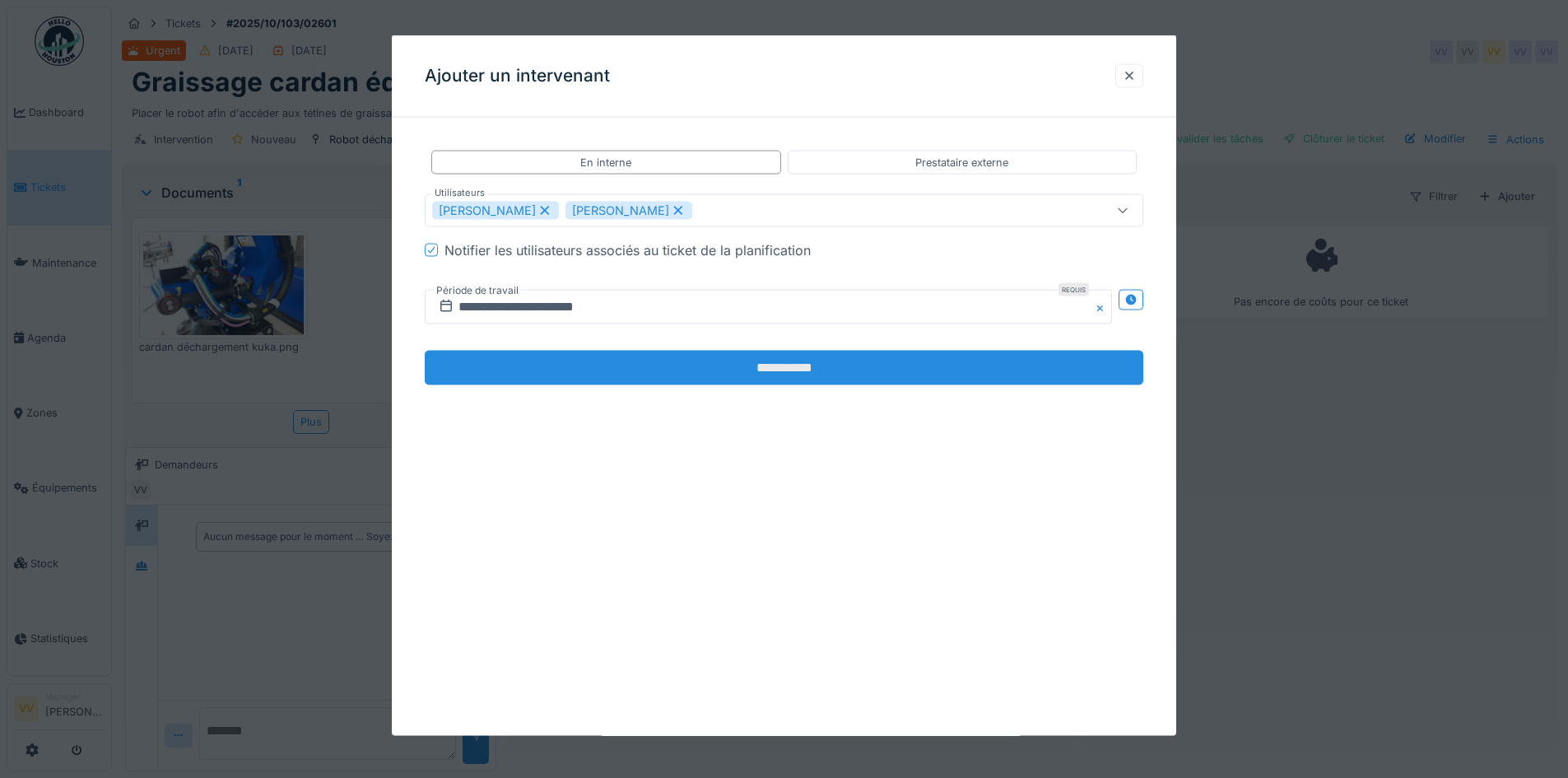
click at [741, 371] on input "**********" at bounding box center [783, 367] width 718 height 34
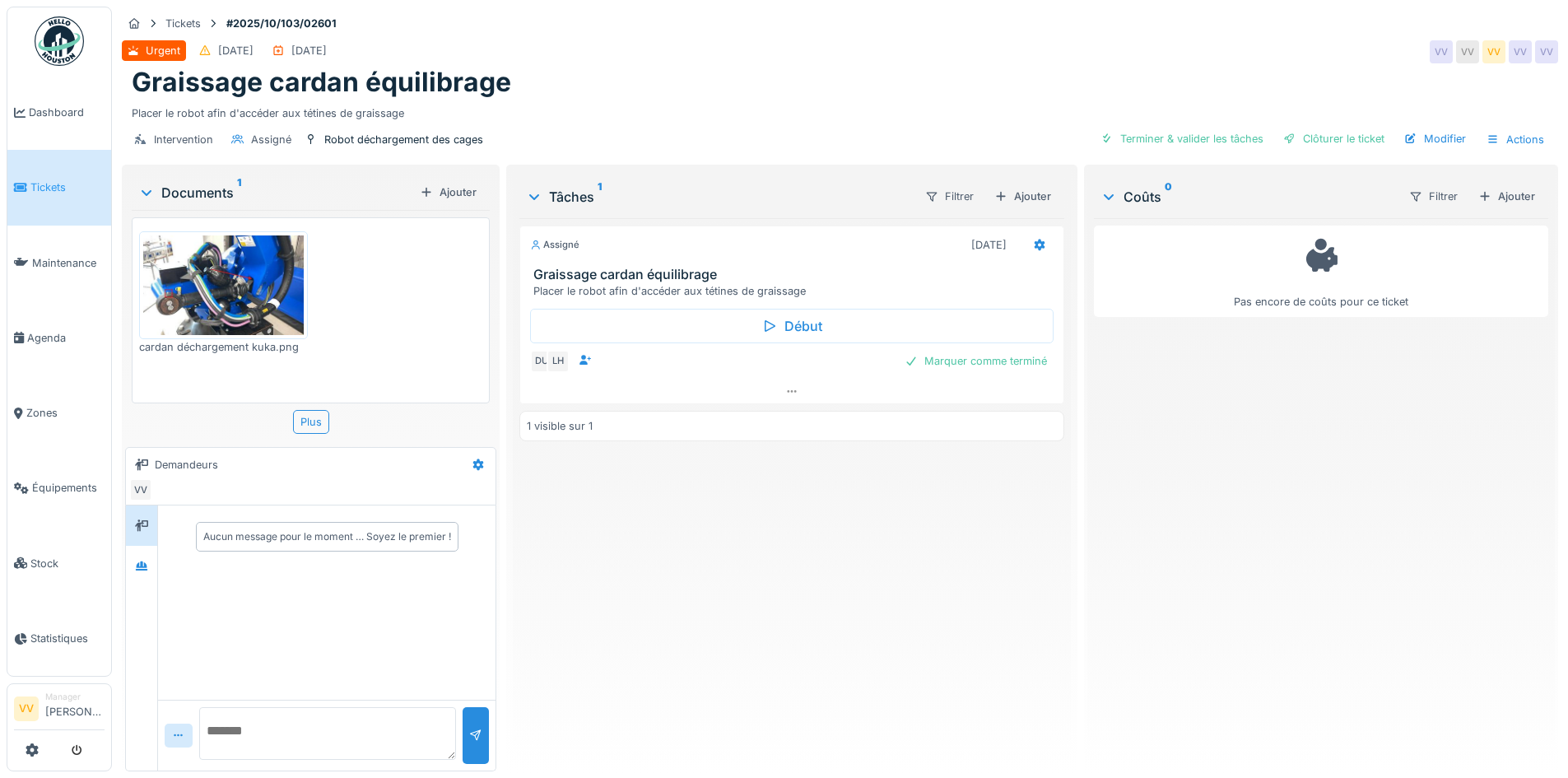
click at [810, 586] on div "Assigné 01/10/2025 Graissage cardan équilibrage Placer le robot afin d'accéder …" at bounding box center [791, 488] width 544 height 540
click at [51, 105] on span "Dashboard" at bounding box center [67, 112] width 76 height 16
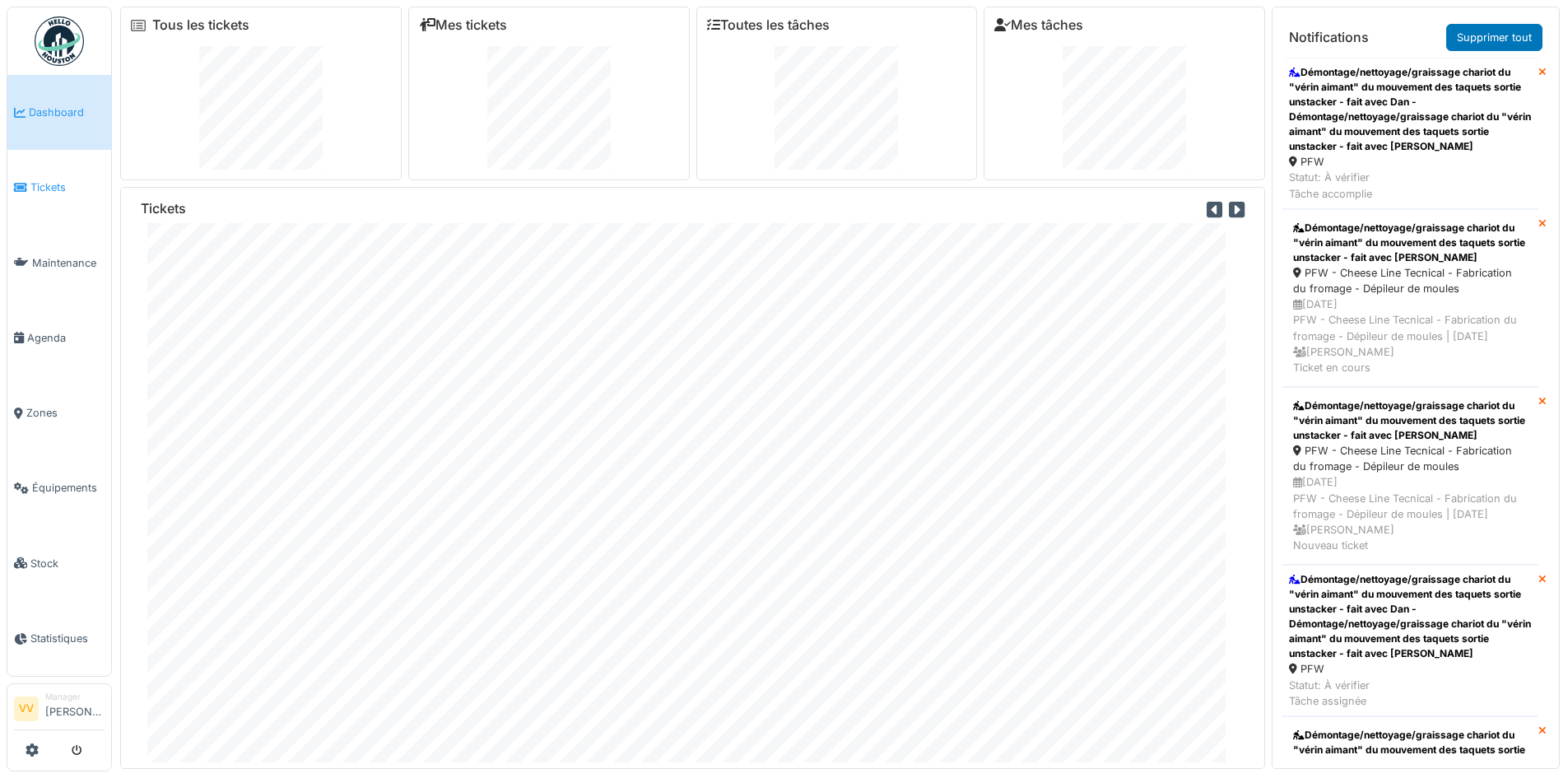
click at [50, 193] on link "Tickets" at bounding box center [59, 187] width 104 height 75
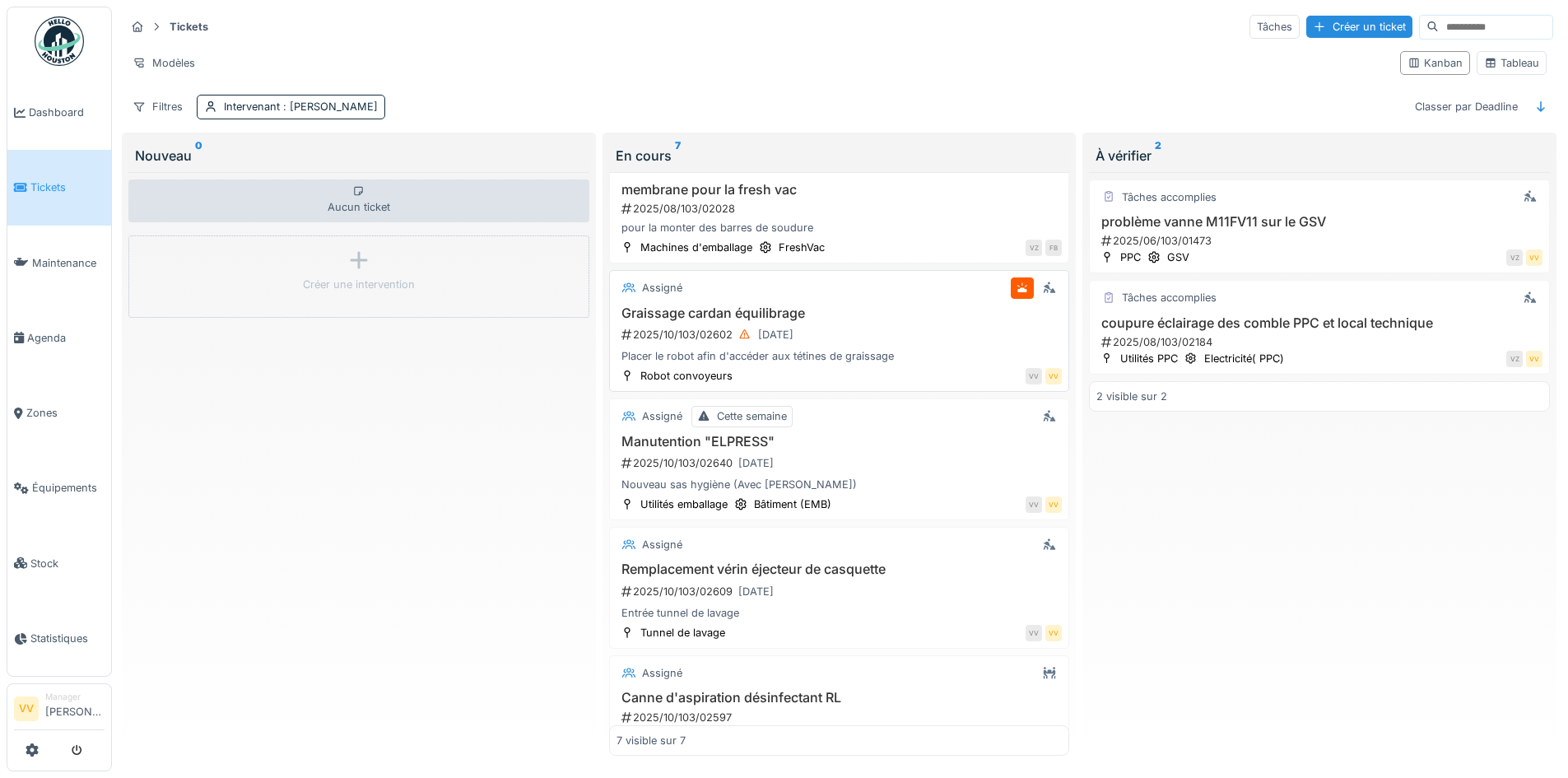
scroll to position [243, 0]
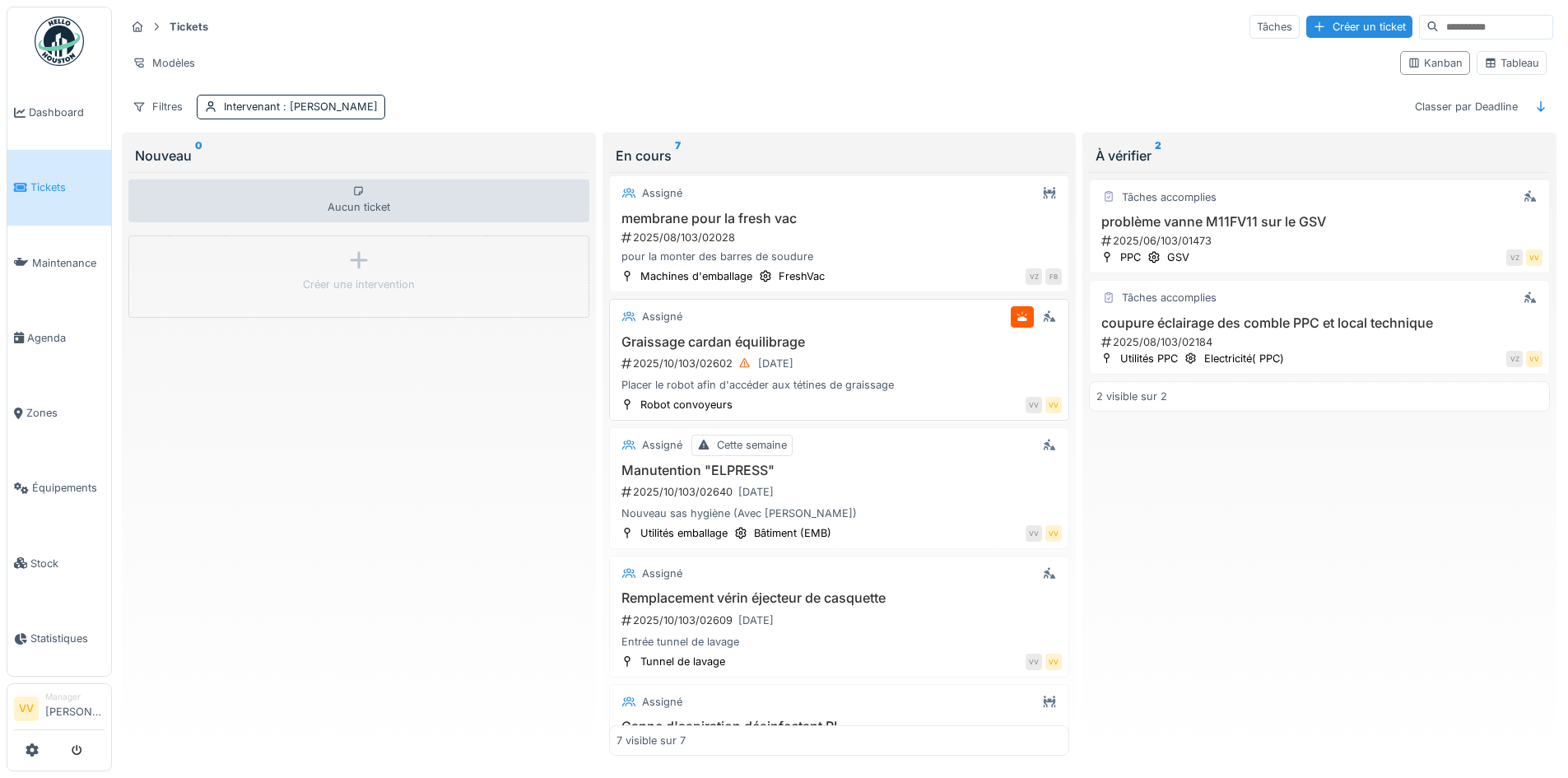
click at [891, 353] on div "2025/10/103/02602 [DATE]" at bounding box center [840, 364] width 443 height 20
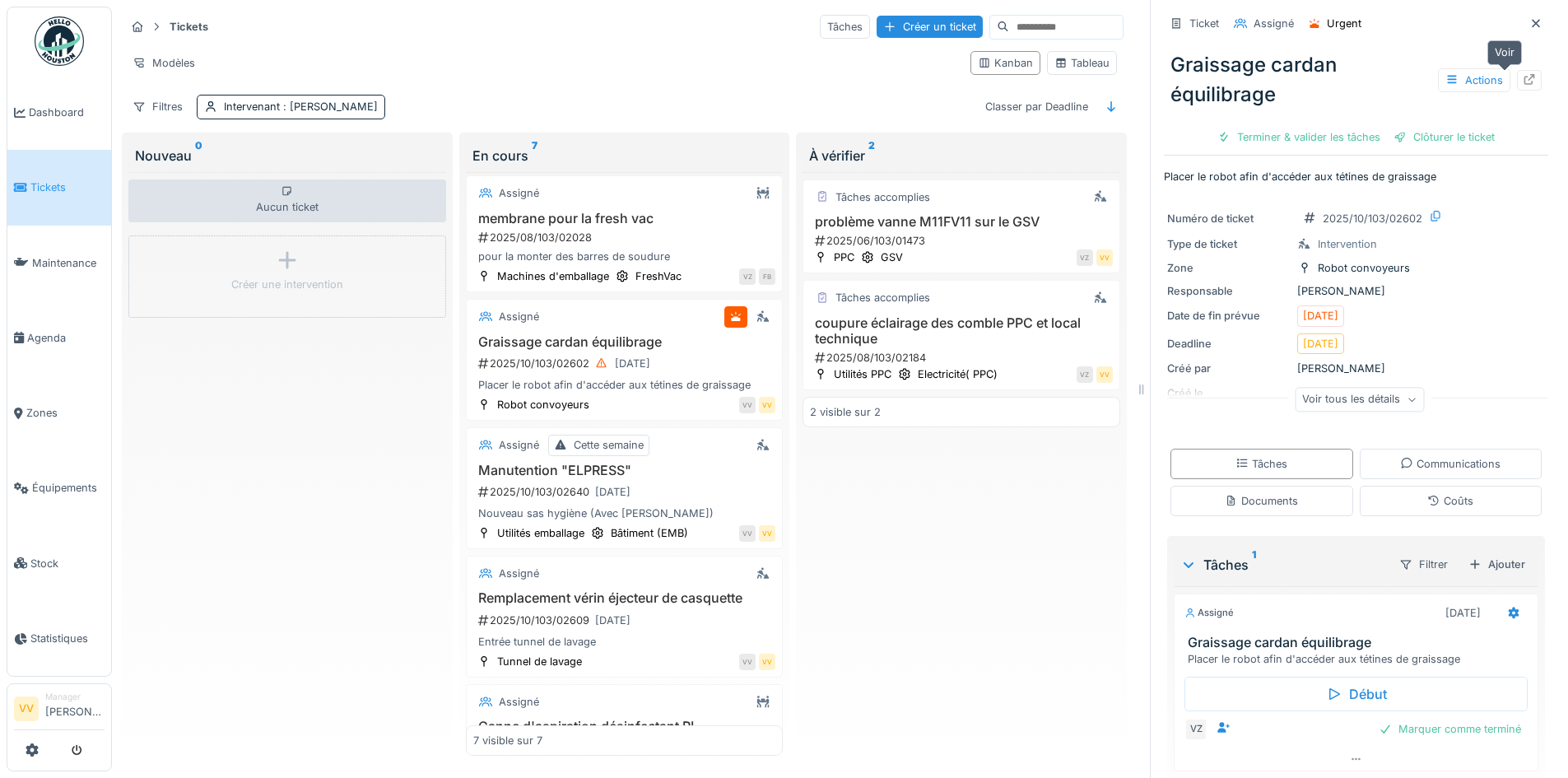
click at [1525, 74] on icon at bounding box center [1530, 80] width 11 height 11
click at [1529, 19] on icon at bounding box center [1536, 24] width 13 height 11
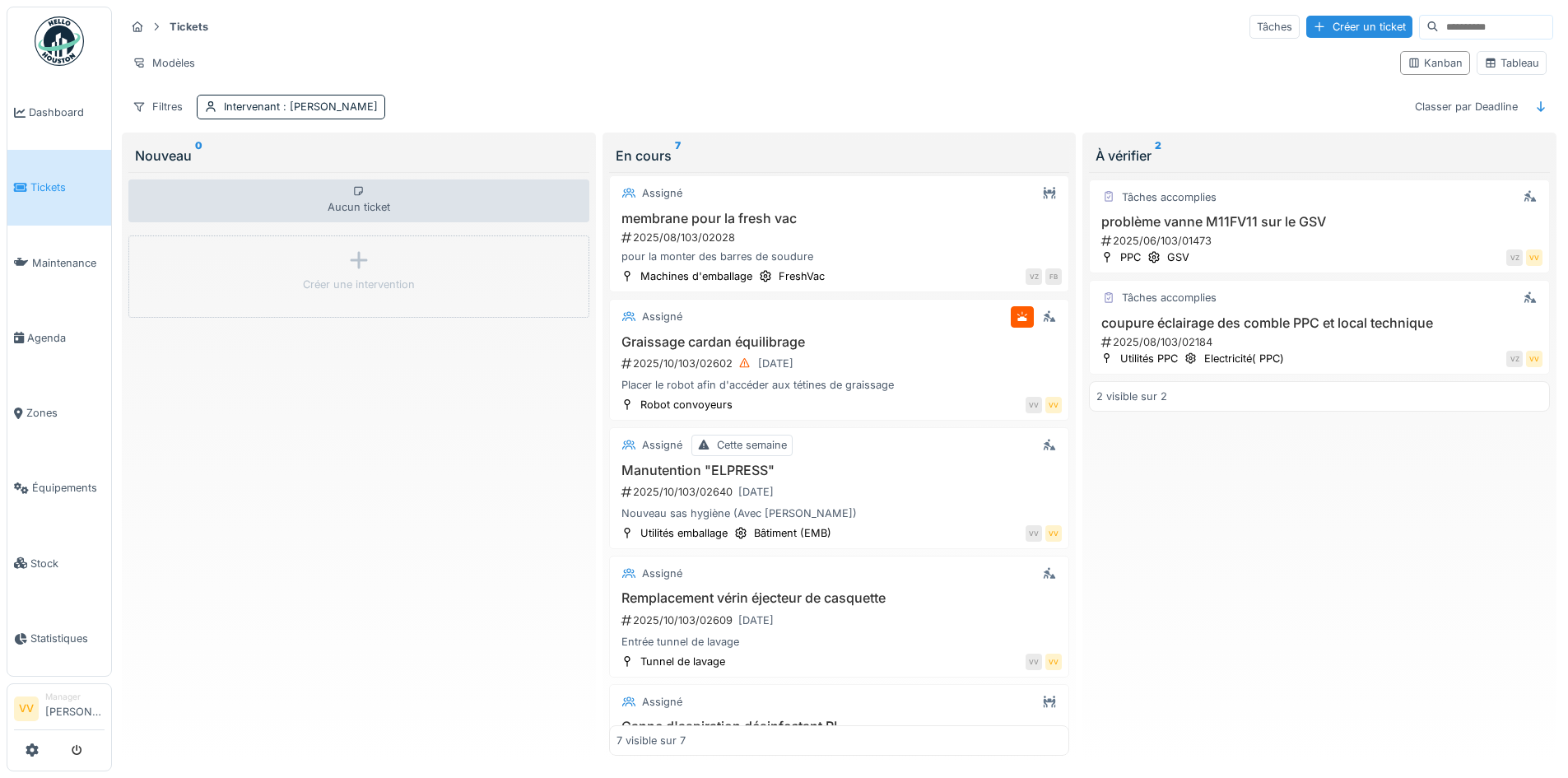
click at [25, 182] on icon at bounding box center [20, 188] width 13 height 11
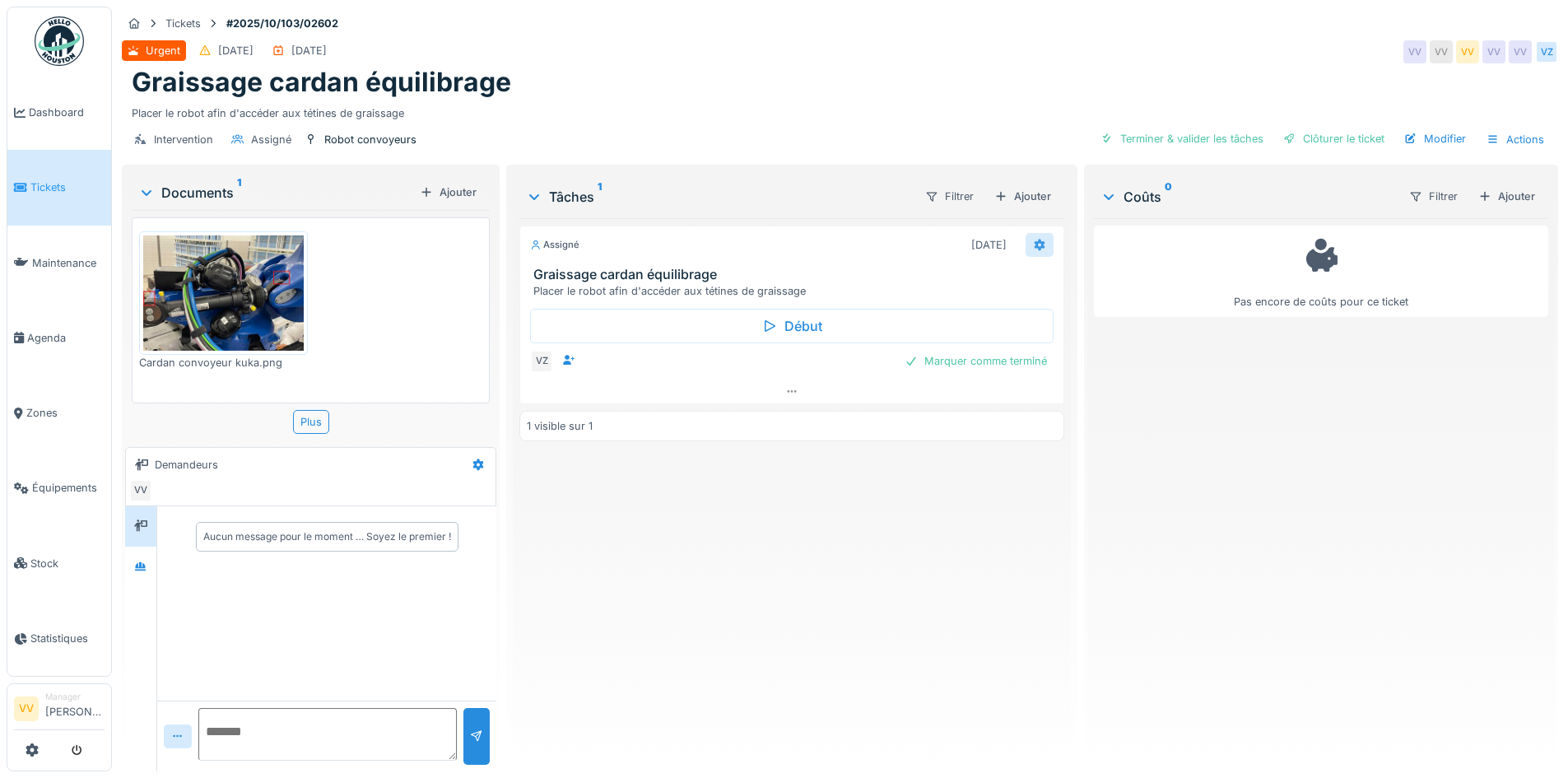
click at [1040, 248] on div at bounding box center [1039, 245] width 28 height 24
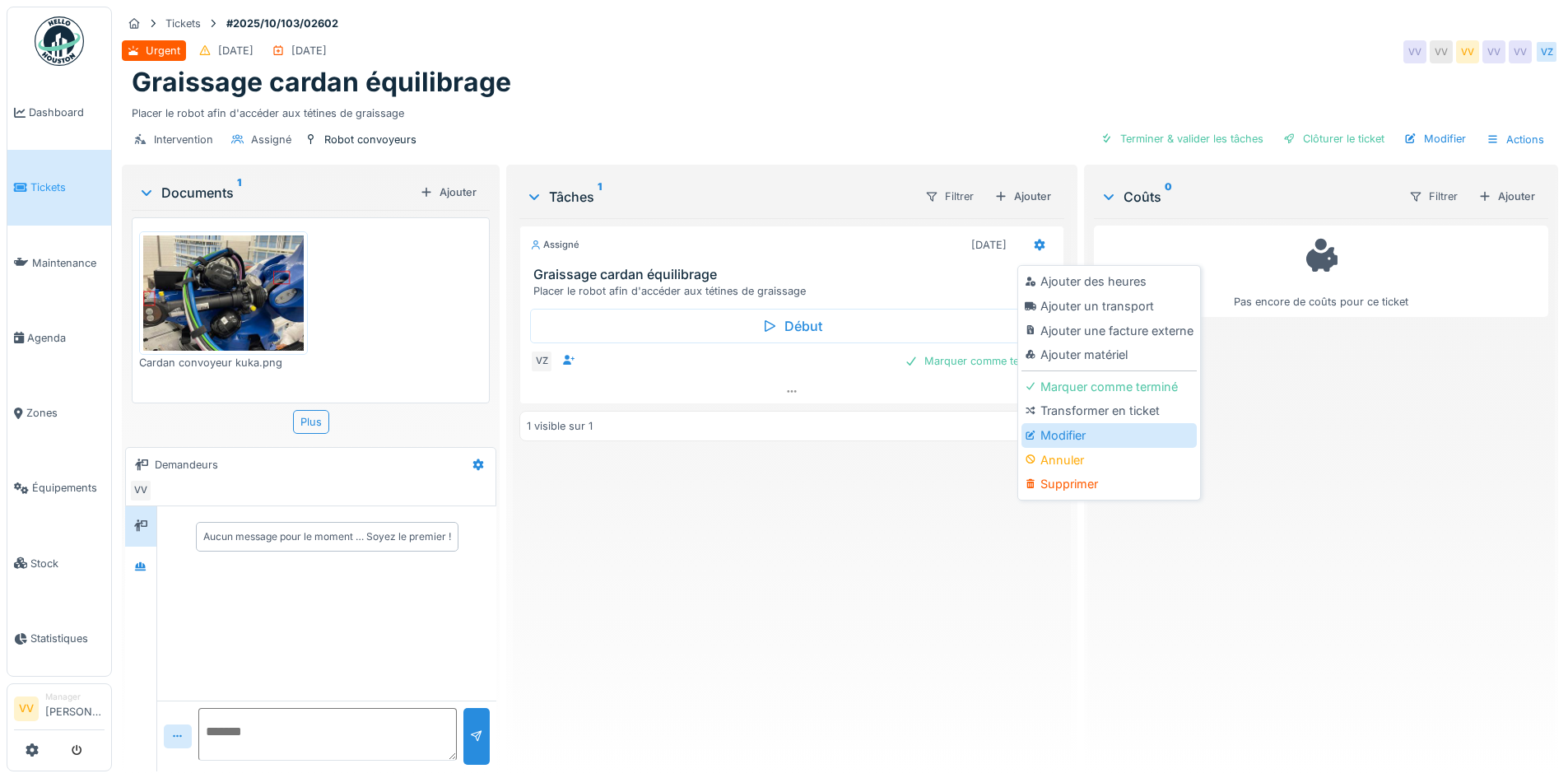
click at [1095, 435] on div "Modifier" at bounding box center [1109, 436] width 176 height 25
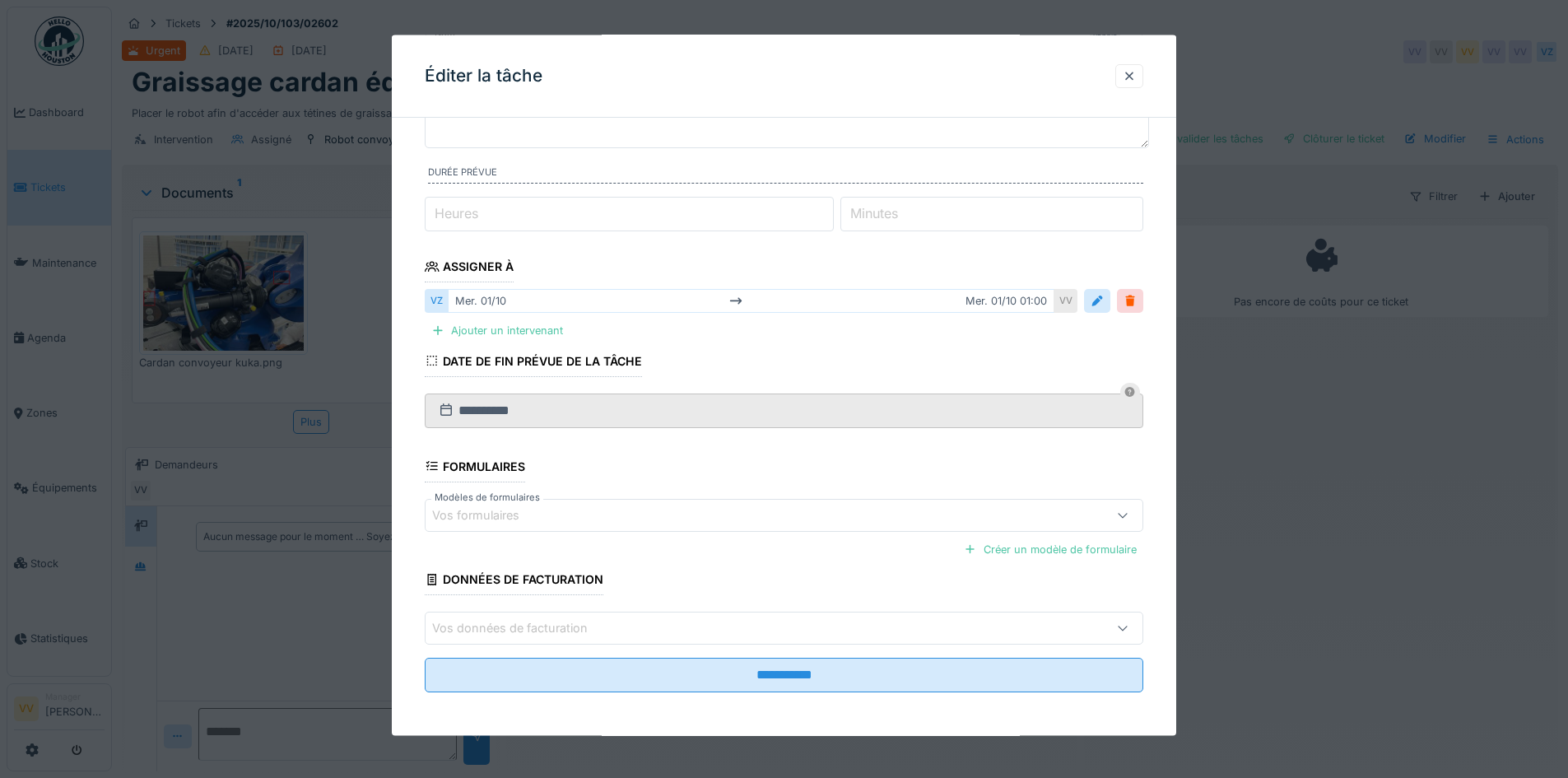
scroll to position [145, 0]
click at [1136, 296] on div at bounding box center [1130, 298] width 13 height 16
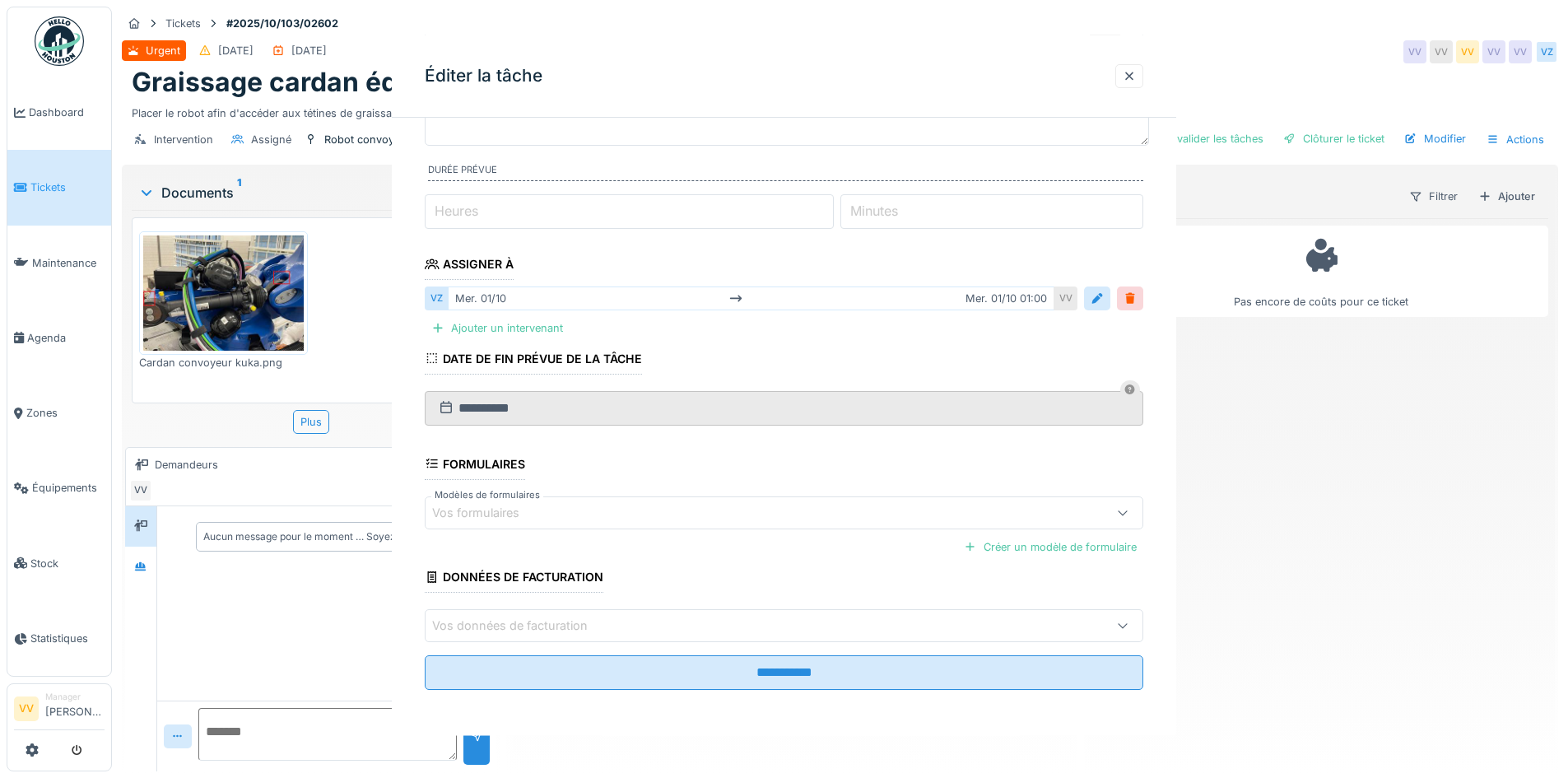
scroll to position [0, 0]
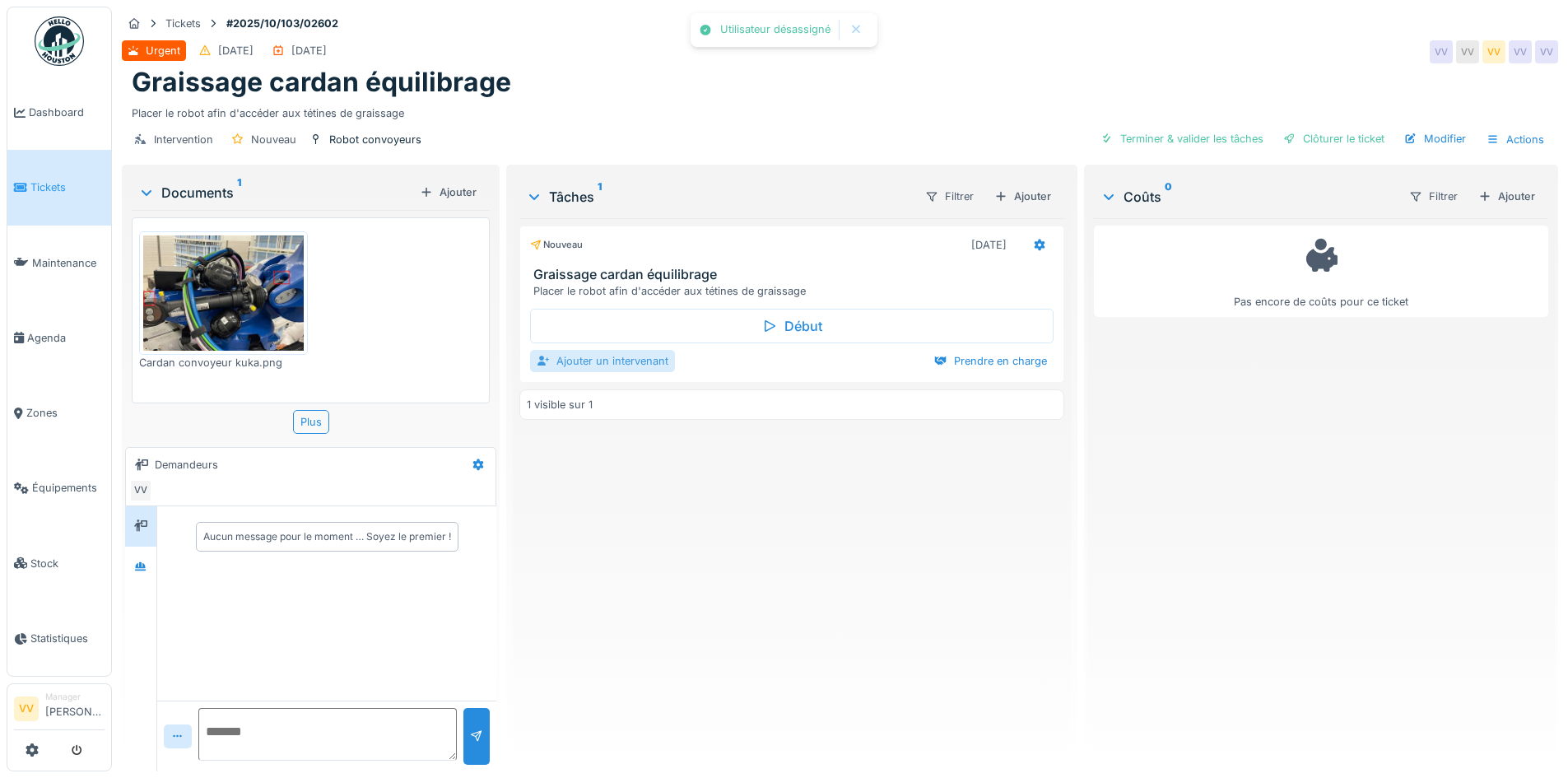
click at [614, 357] on div "Ajouter un intervenant" at bounding box center [602, 361] width 145 height 22
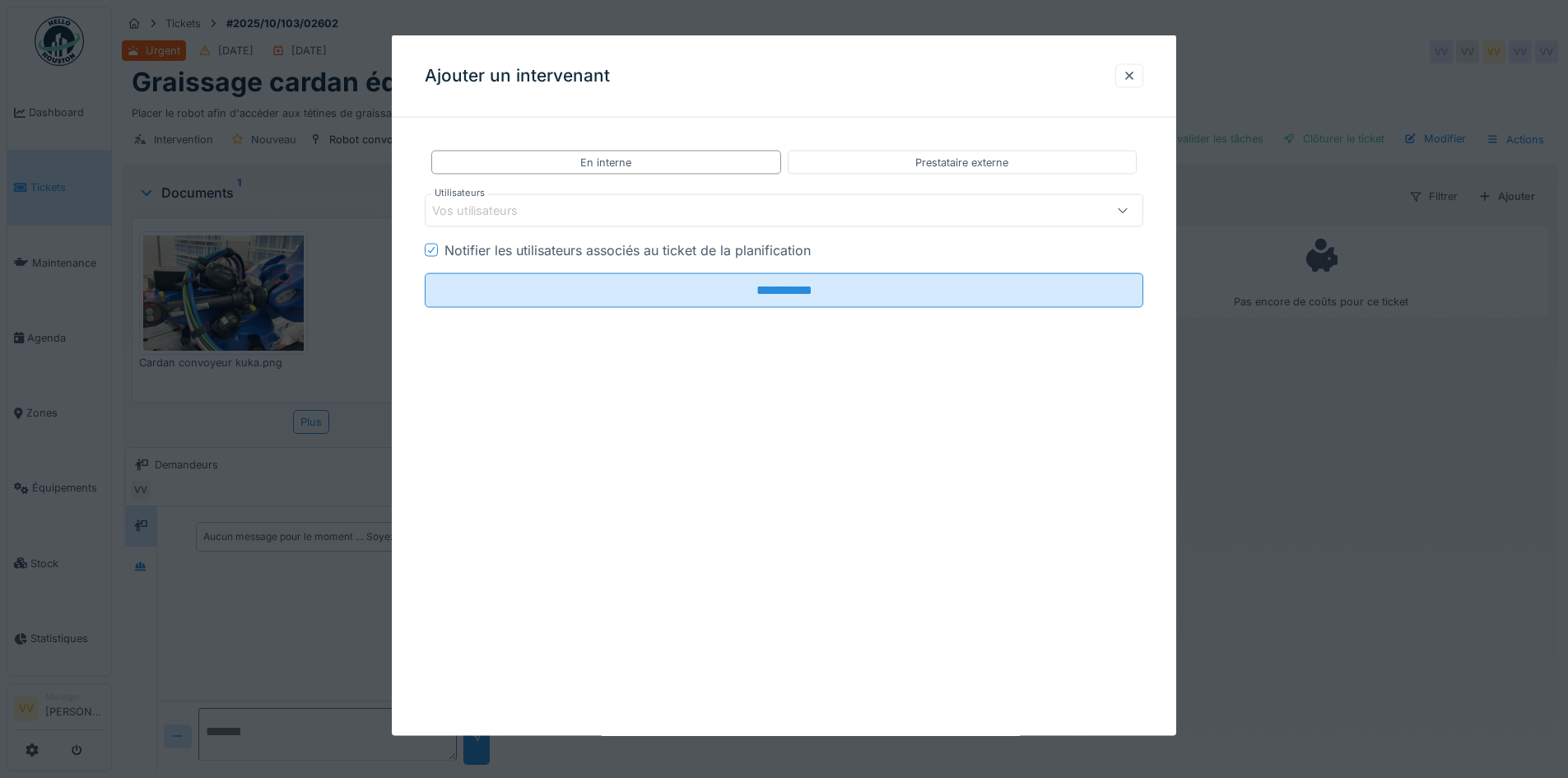
click at [517, 208] on div "Vos utilisateurs" at bounding box center [485, 211] width 108 height 19
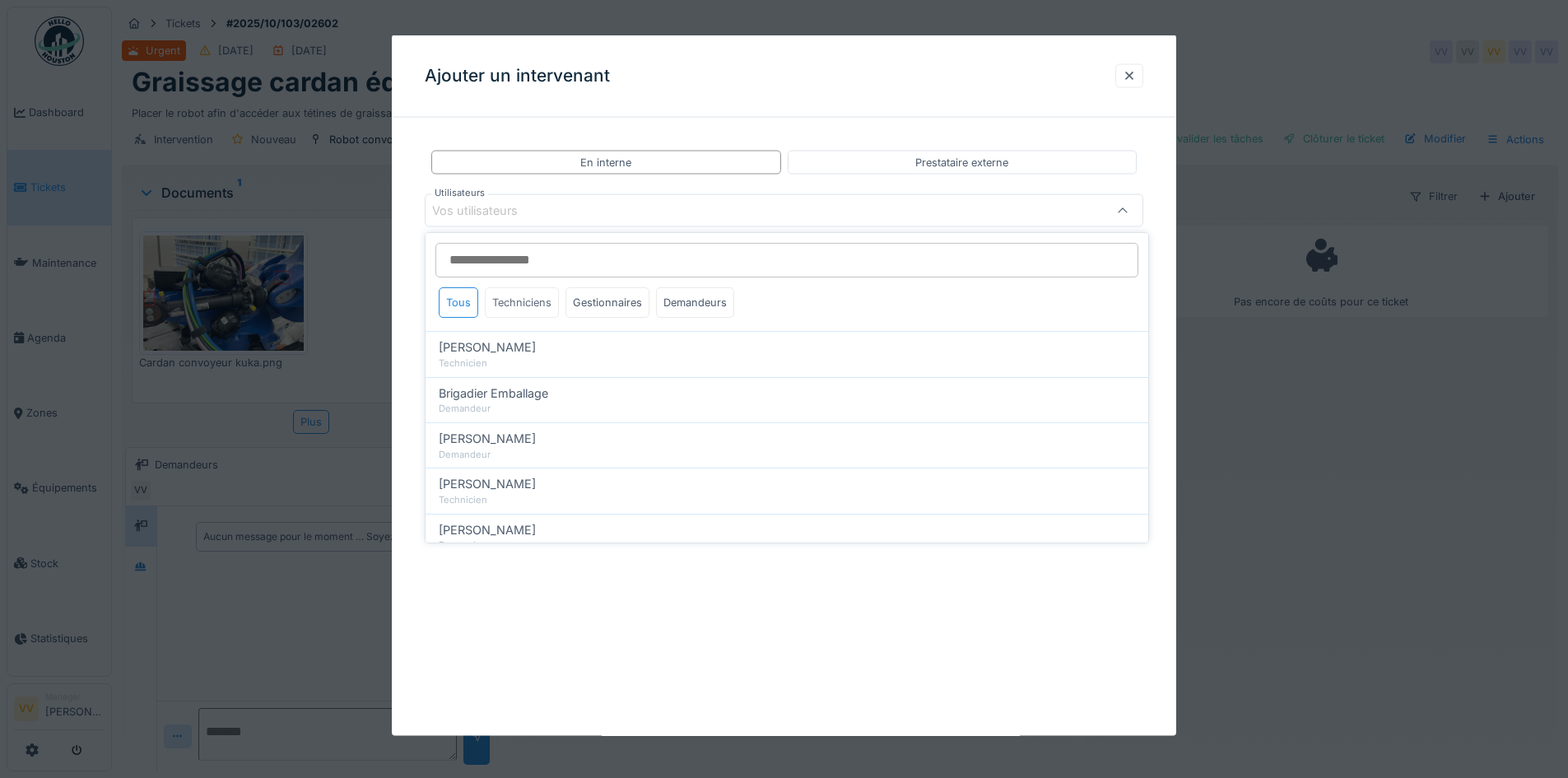
click at [510, 300] on div "Techniciens" at bounding box center [521, 303] width 74 height 31
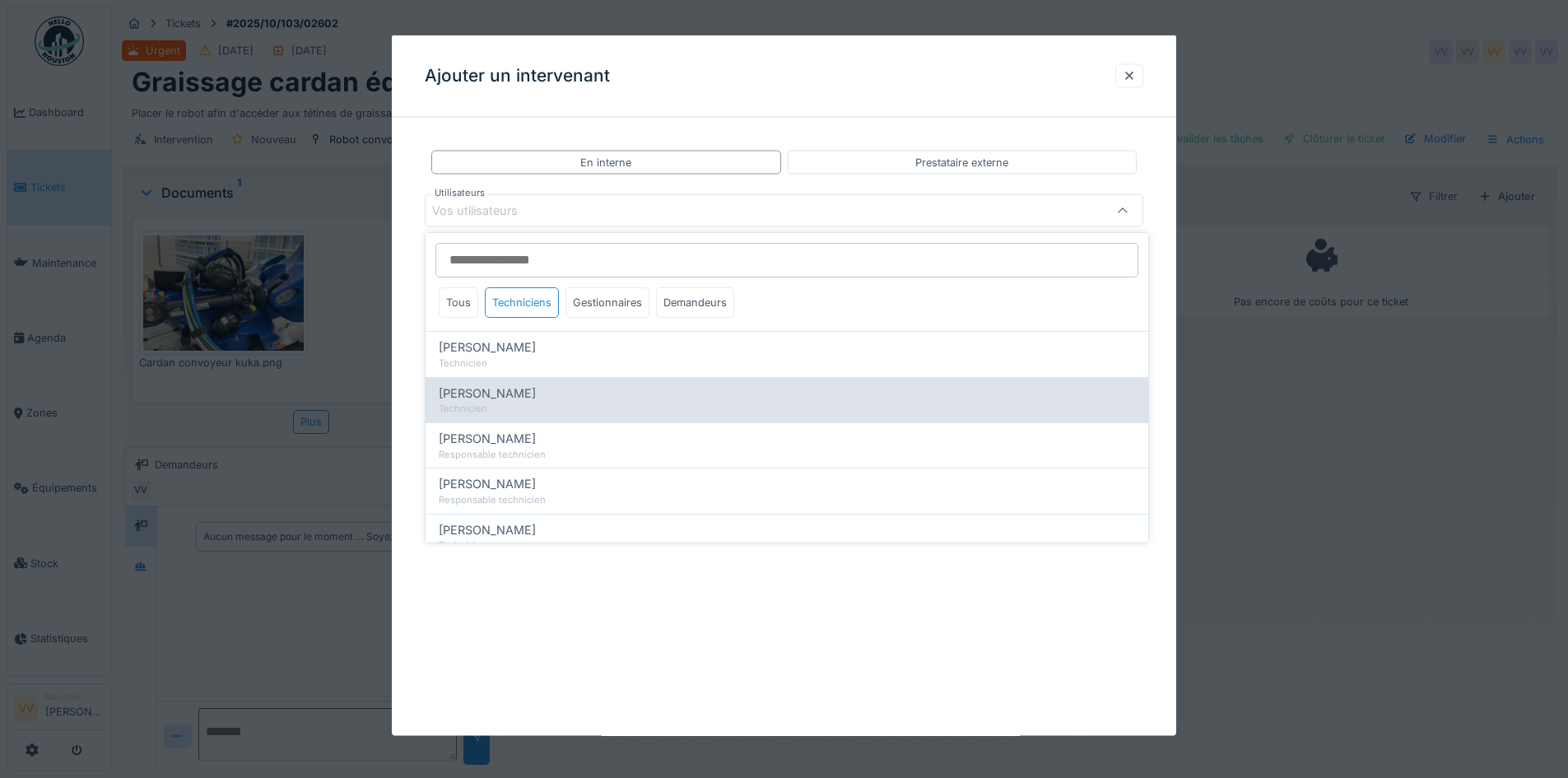
click at [535, 400] on div "Dan Ungureanu" at bounding box center [786, 394] width 696 height 19
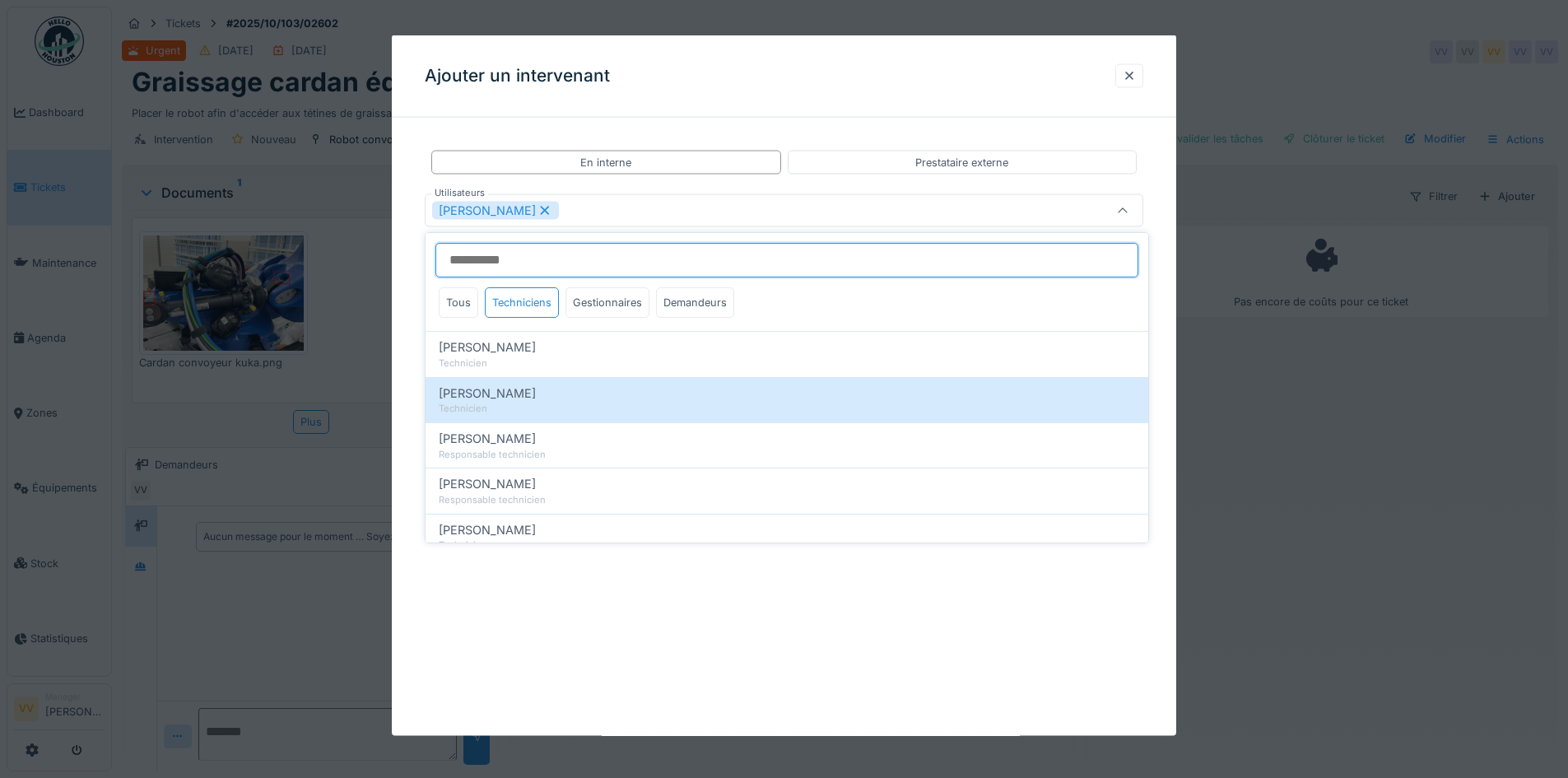
click at [586, 259] on input "Utilisateurs" at bounding box center [787, 260] width 703 height 34
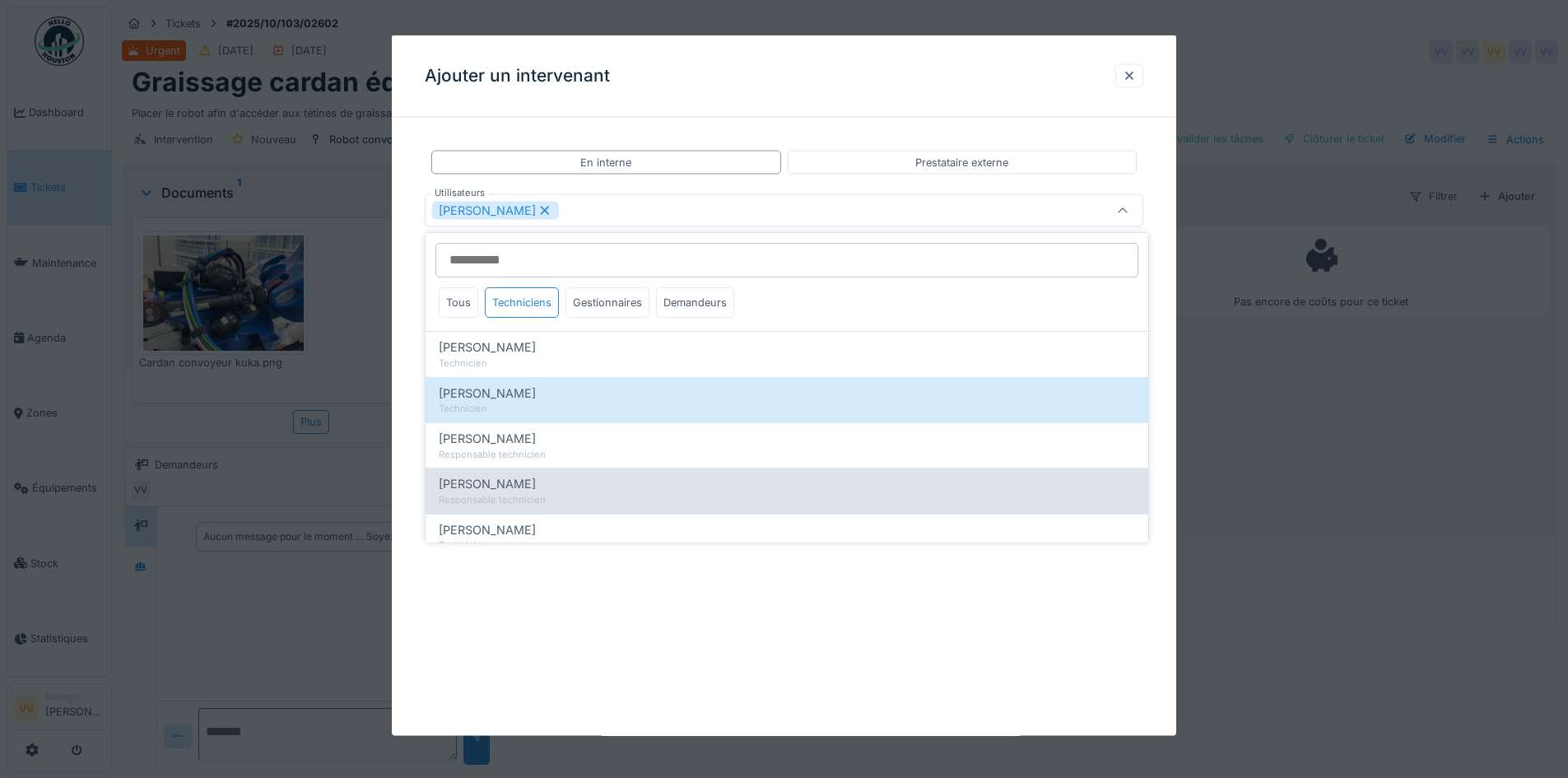
click at [493, 489] on span "[PERSON_NAME]" at bounding box center [486, 485] width 97 height 19
type input "**********"
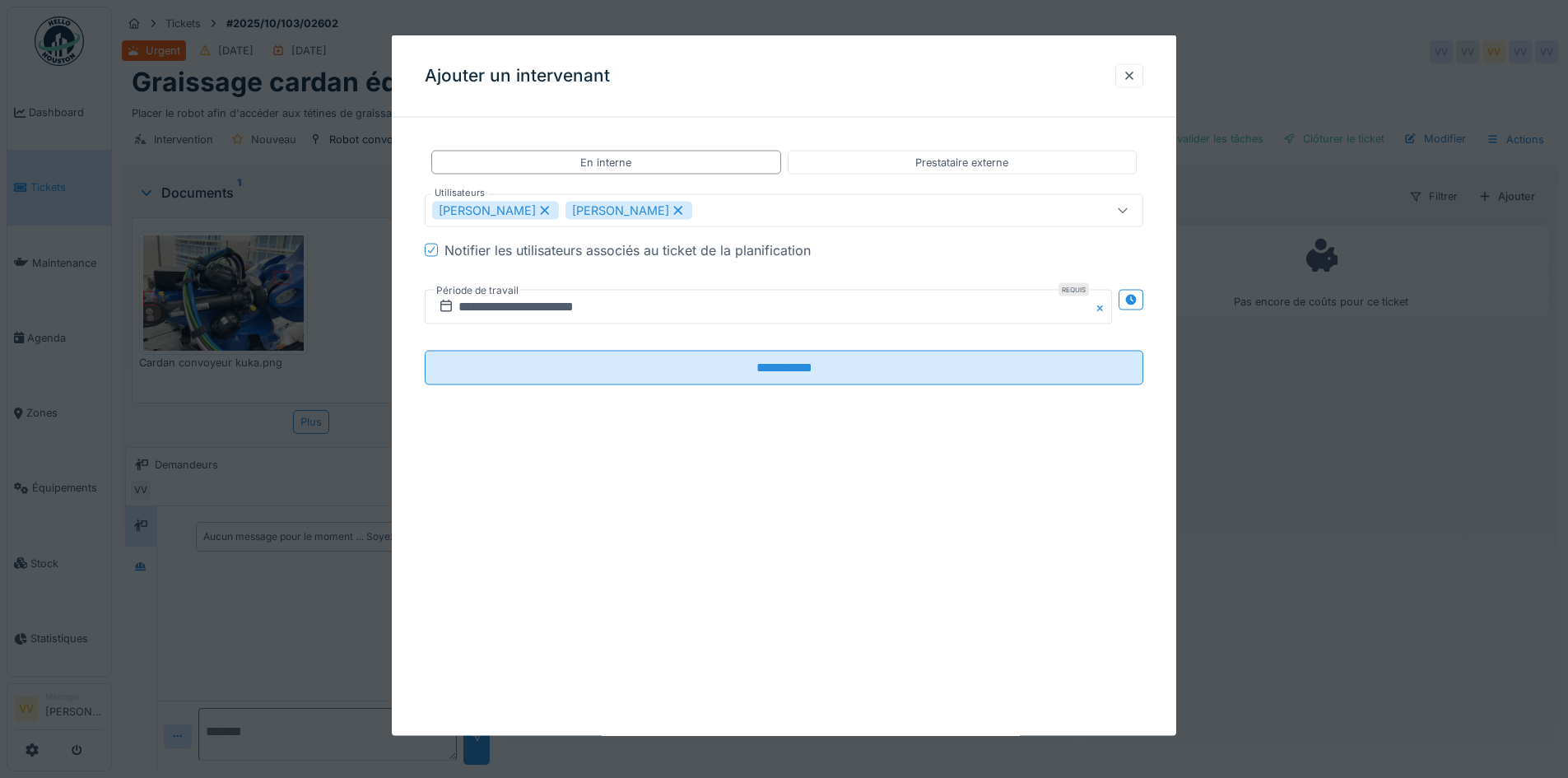
click at [618, 626] on div "**********" at bounding box center [784, 386] width 784 height 701
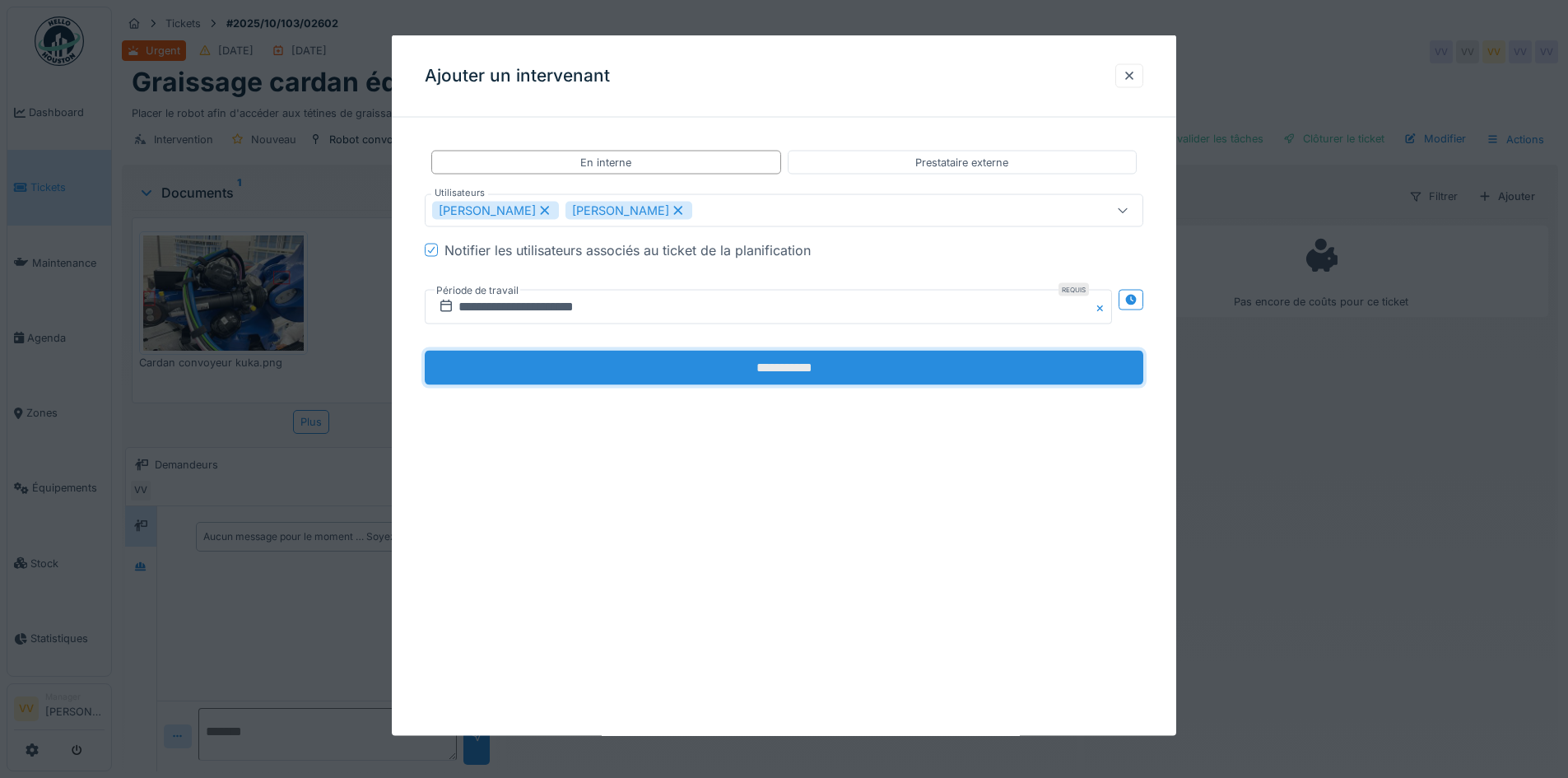
click at [696, 369] on input "**********" at bounding box center [783, 367] width 718 height 34
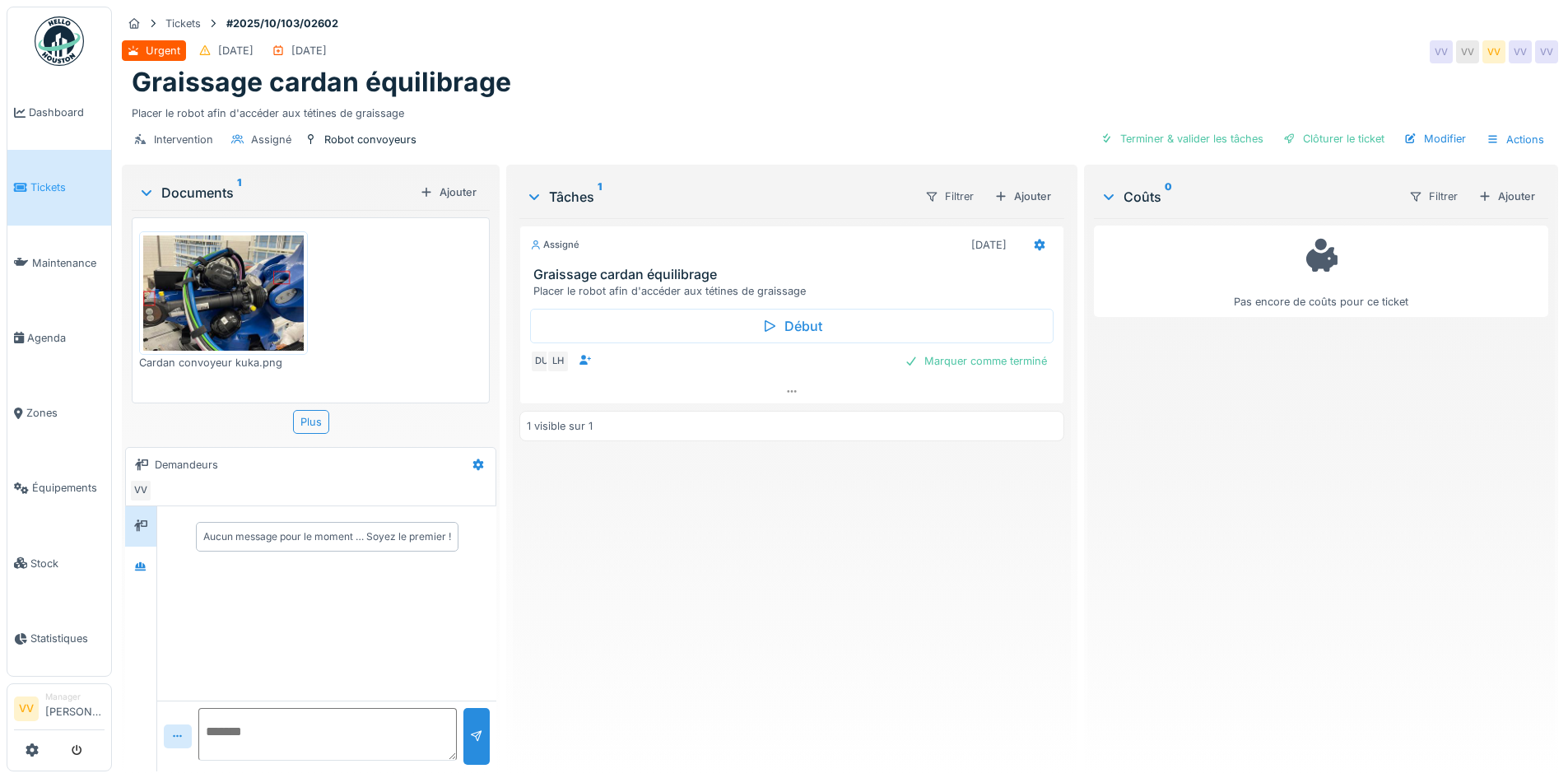
click at [754, 608] on div "Assigné 01/10/2025 Graissage cardan équilibrage Placer le robot afin d'accéder …" at bounding box center [791, 488] width 544 height 540
click at [38, 161] on link "Tickets" at bounding box center [59, 187] width 104 height 75
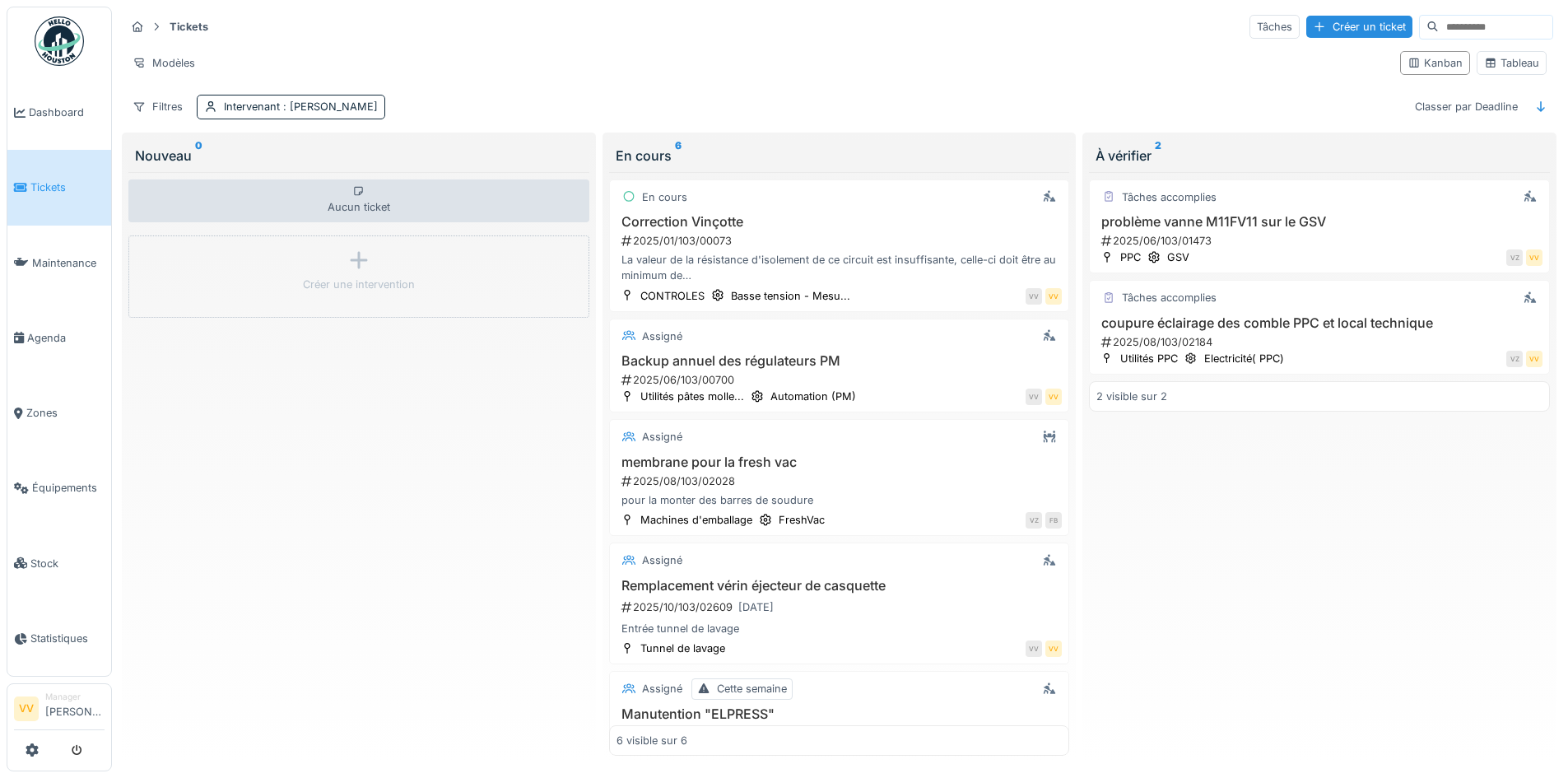
click at [43, 194] on link "Tickets" at bounding box center [59, 187] width 104 height 75
click at [335, 103] on span ": [PERSON_NAME]" at bounding box center [329, 106] width 98 height 12
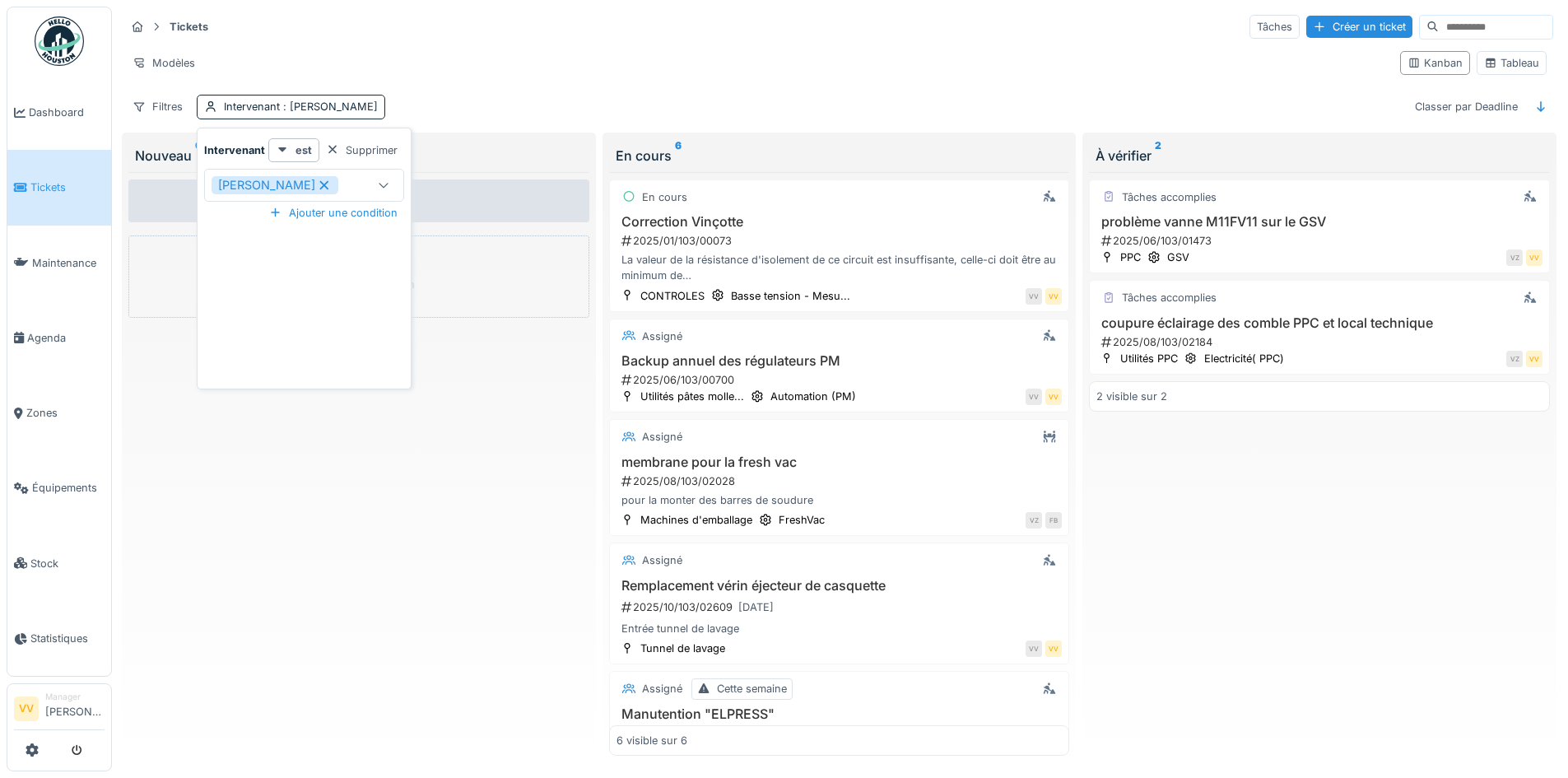
click at [317, 180] on icon at bounding box center [325, 185] width 15 height 11
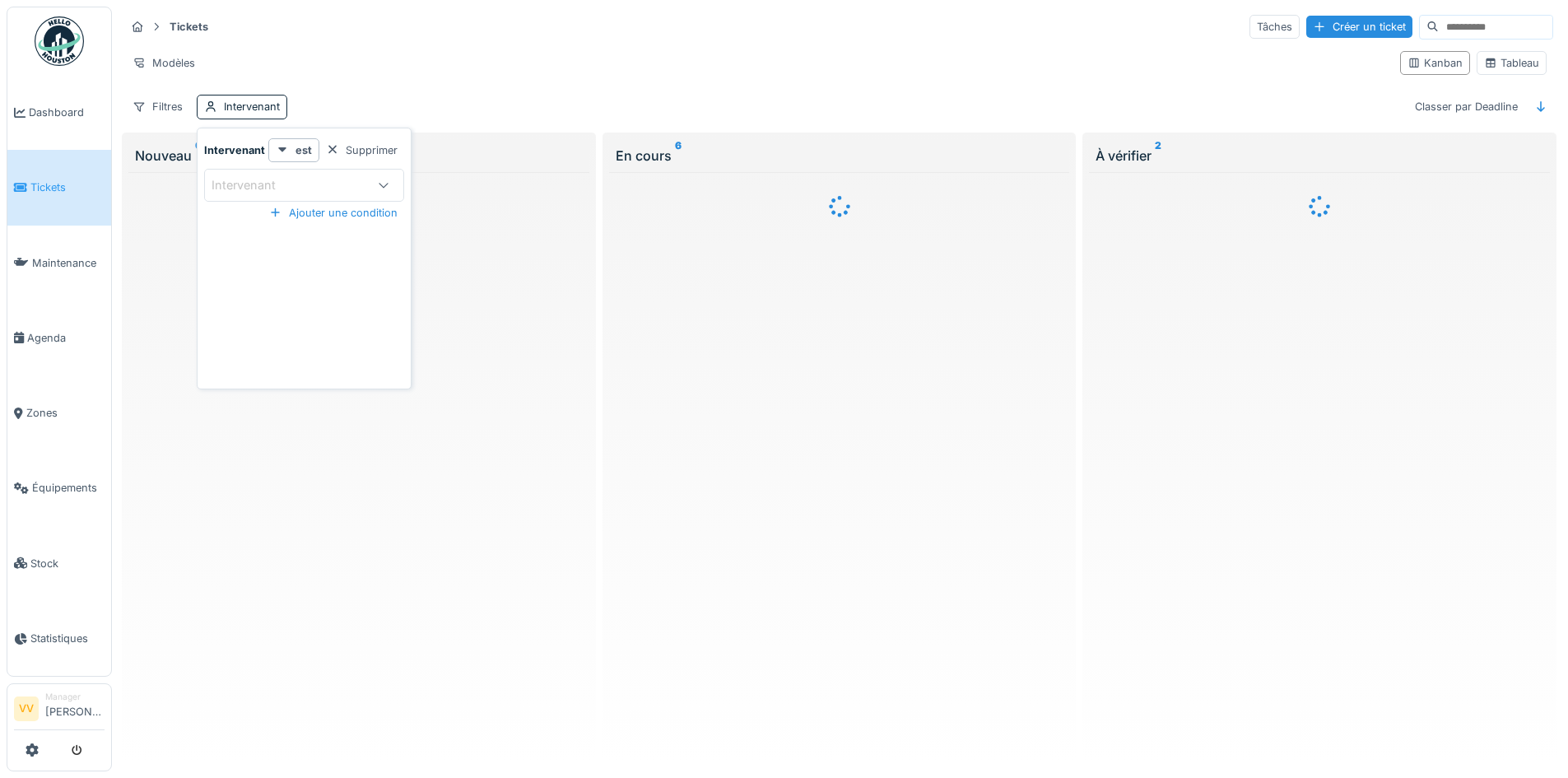
drag, startPoint x: 577, startPoint y: 17, endPoint x: 620, endPoint y: 19, distance: 43.0
click at [579, 17] on div "Tickets Tâches Créer un ticket" at bounding box center [839, 26] width 1427 height 27
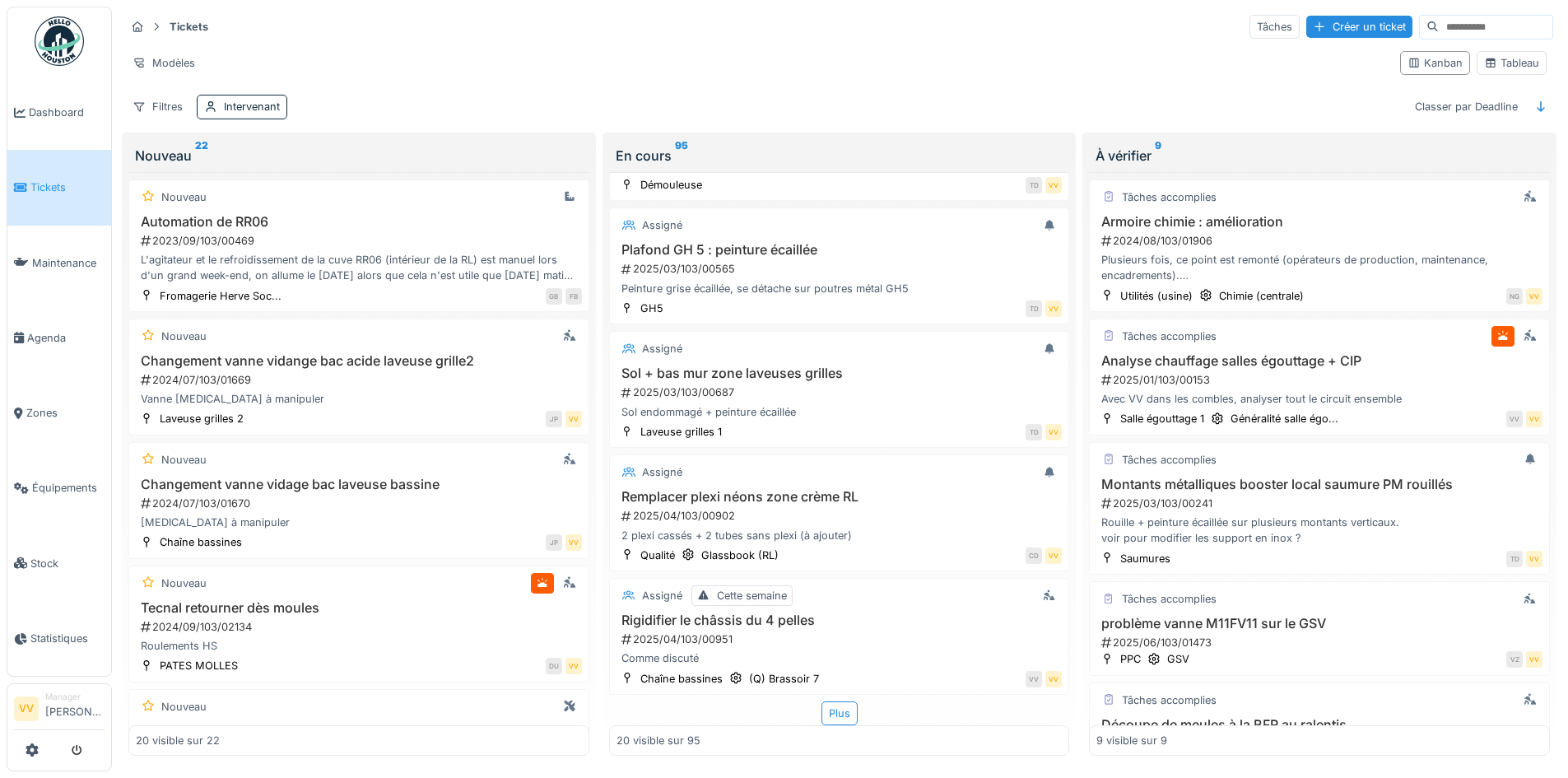
scroll to position [10, 0]
click at [833, 707] on div "Plus" at bounding box center [839, 713] width 36 height 24
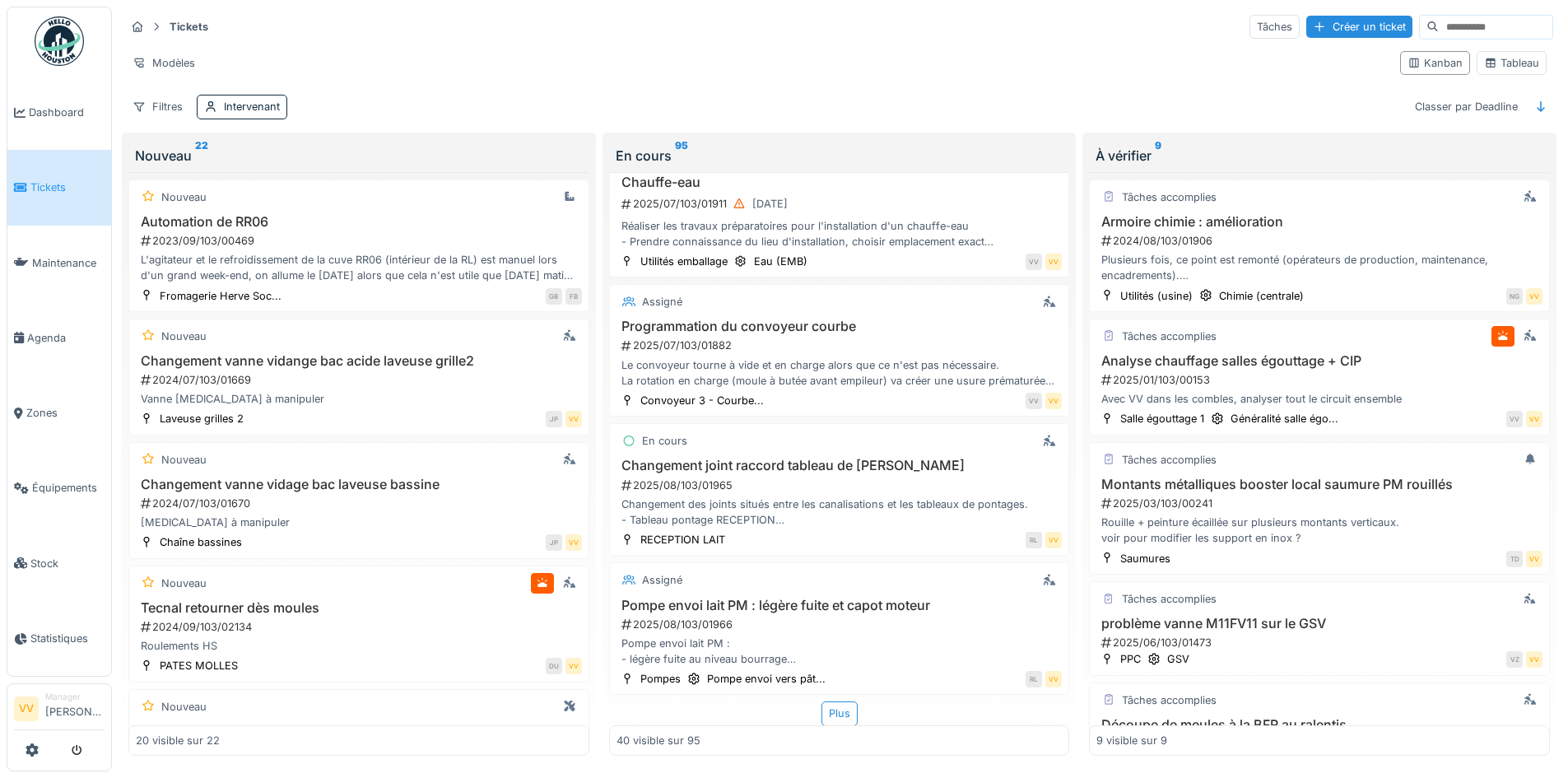
scroll to position [4752, 0]
click at [926, 639] on div "Pompe envoi lait PM : - légère fuite au niveau bourrage - forte vibration du ca…" at bounding box center [839, 651] width 446 height 31
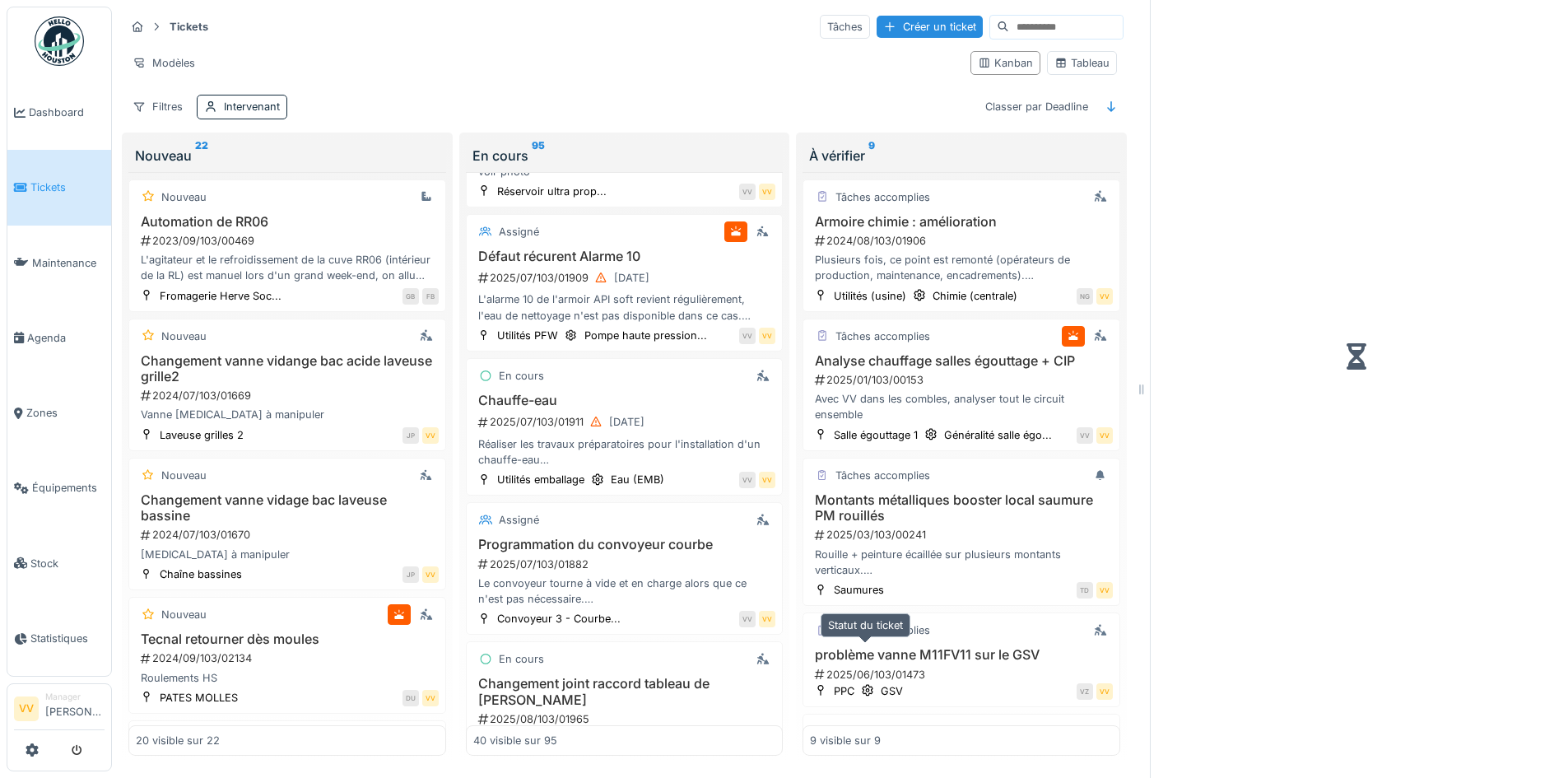
scroll to position [5062, 0]
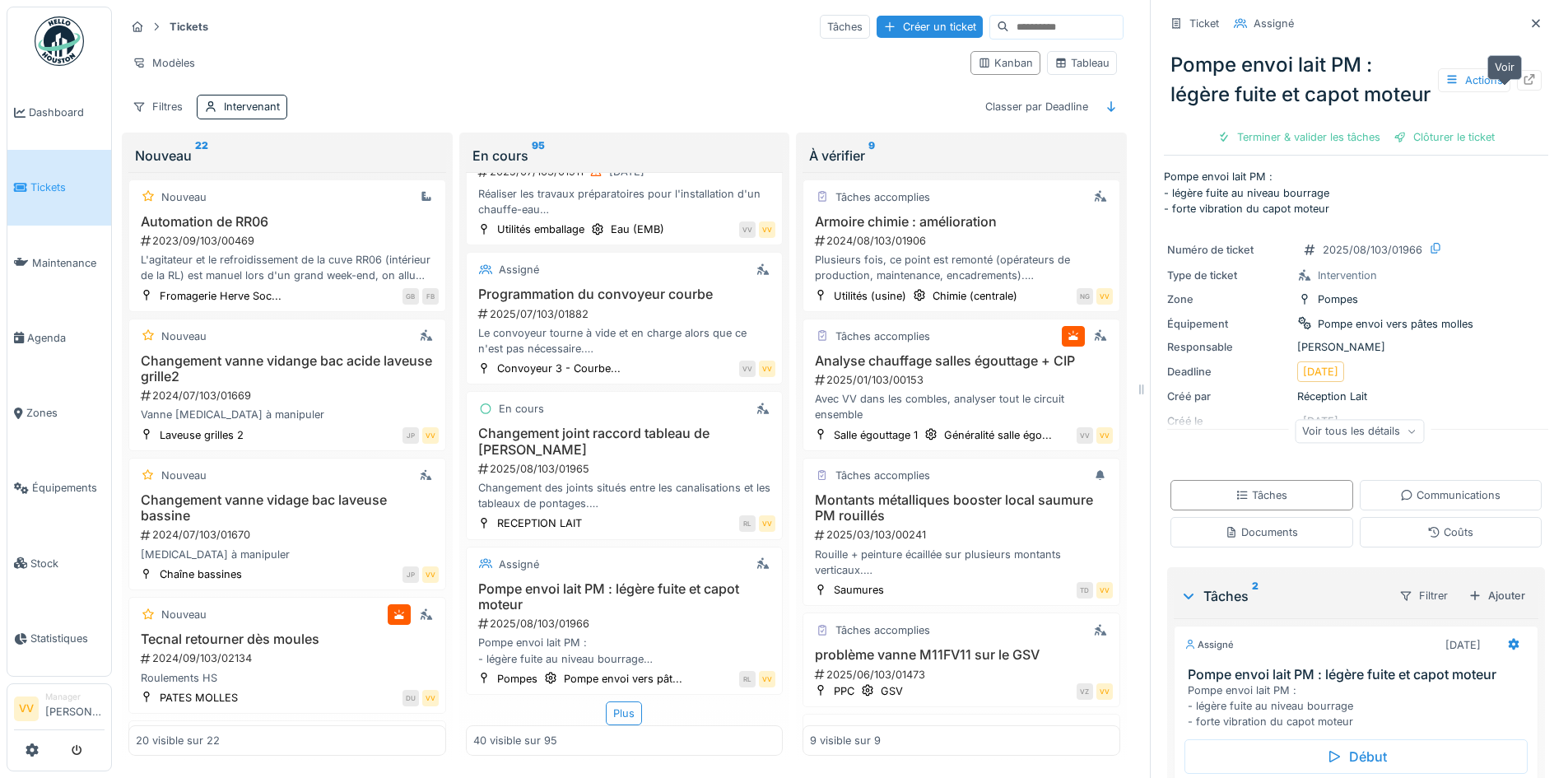
click at [1525, 85] on icon at bounding box center [1530, 80] width 11 height 11
click at [24, 265] on li "Maintenance" at bounding box center [59, 263] width 91 height 16
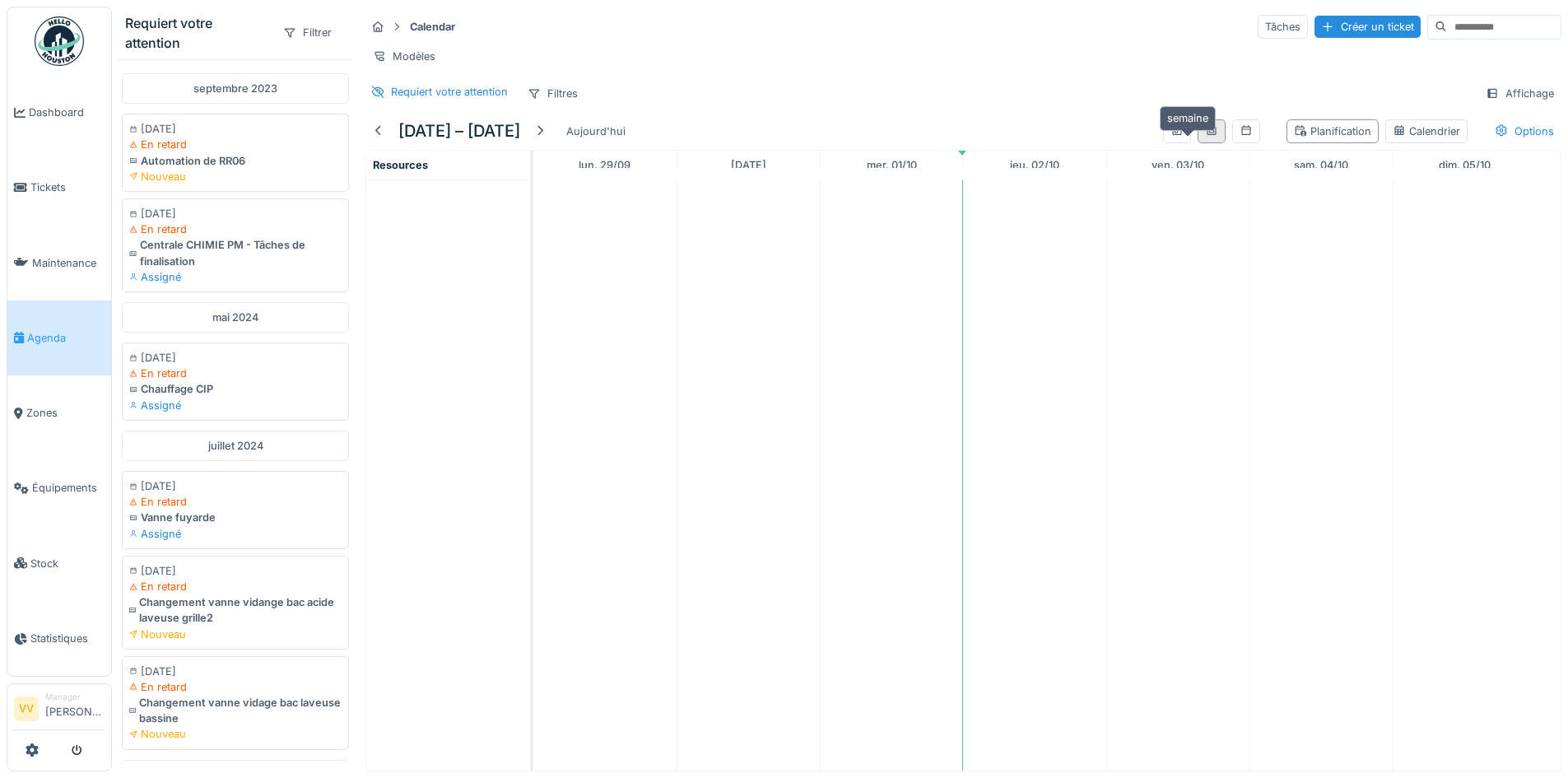
click at [1205, 136] on icon at bounding box center [1211, 130] width 13 height 11
click at [34, 352] on link "Agenda" at bounding box center [59, 338] width 104 height 75
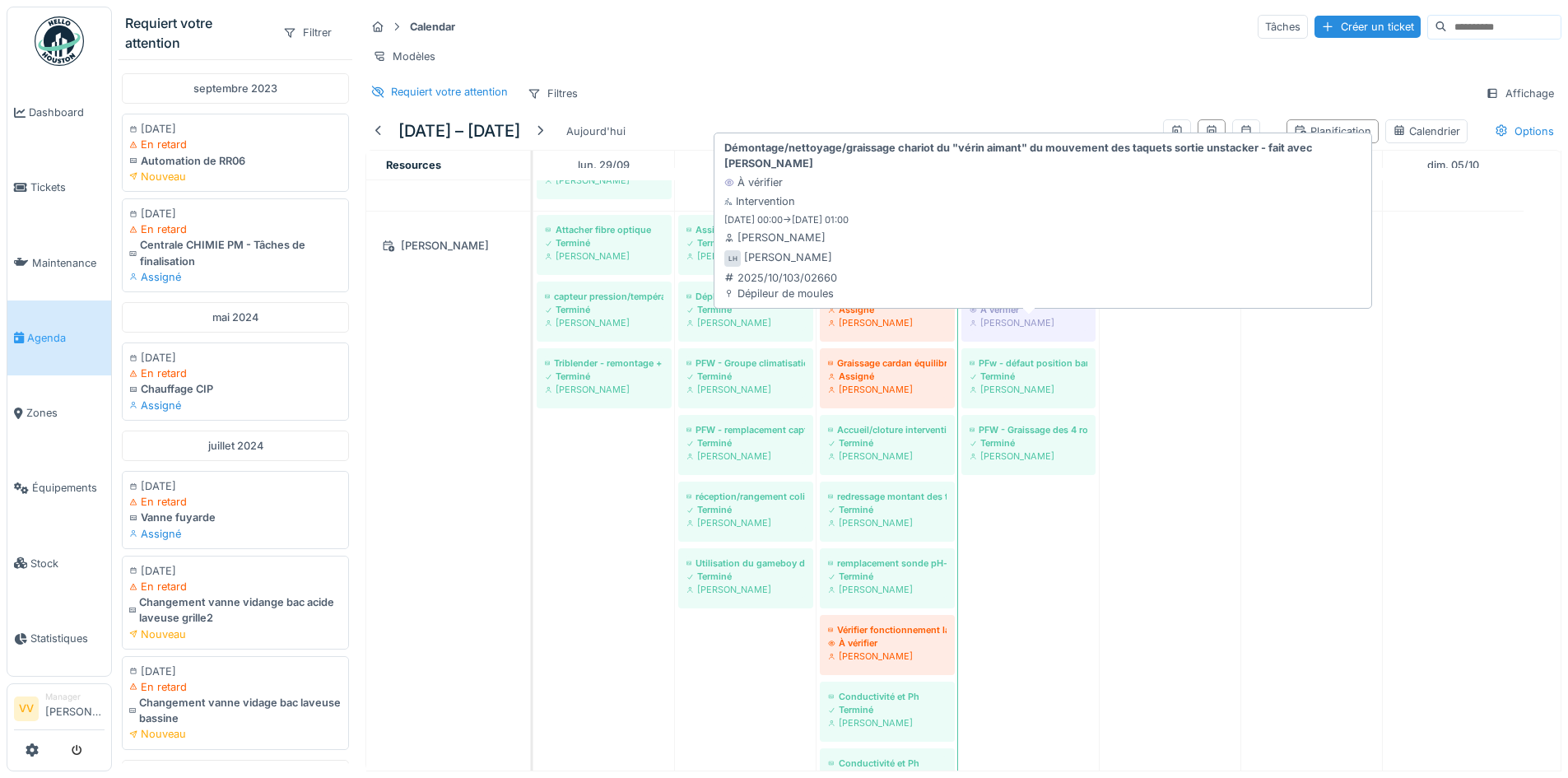
click at [1030, 329] on div "[PERSON_NAME]" at bounding box center [1028, 323] width 117 height 13
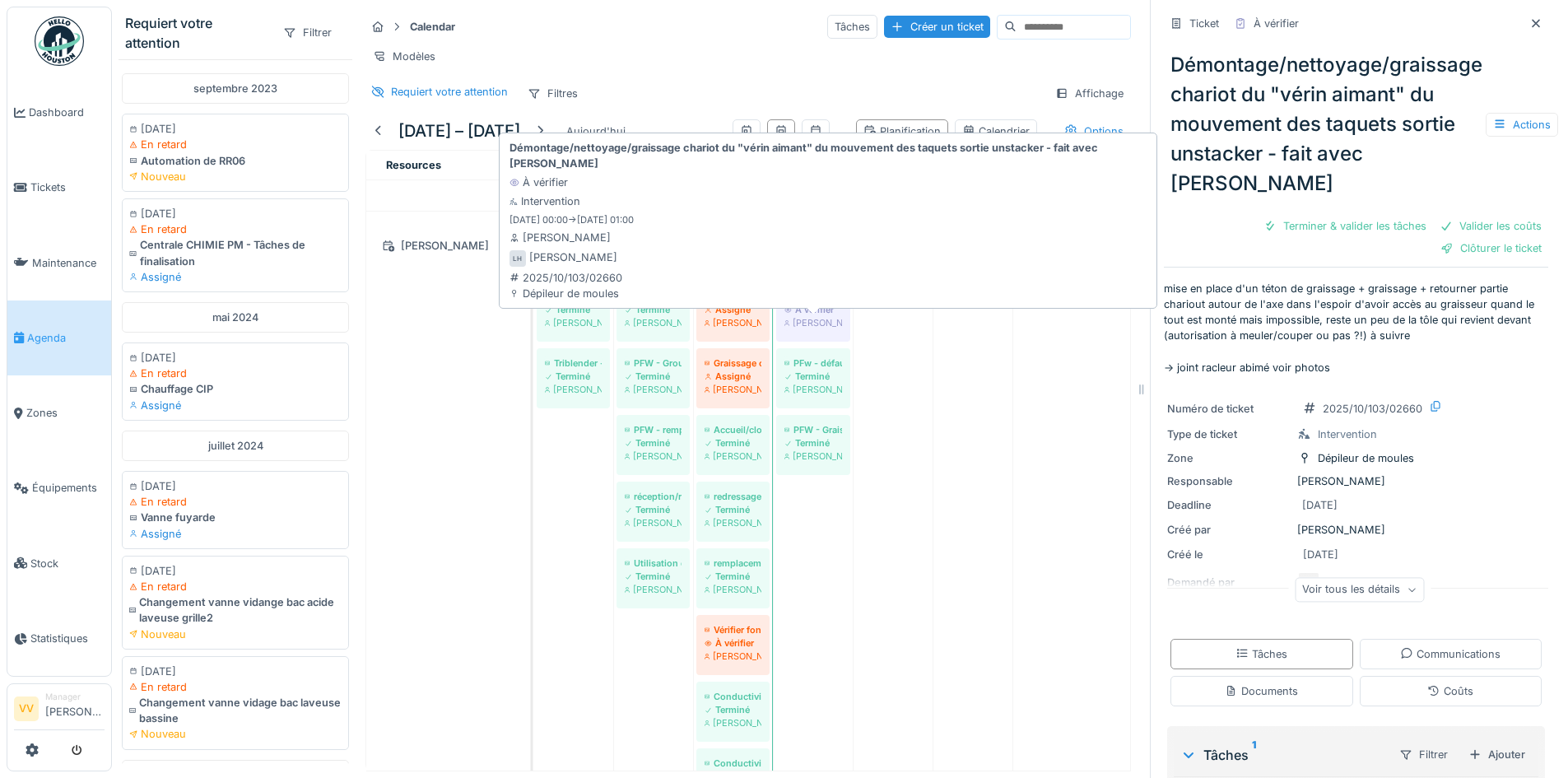
click at [815, 303] on div "Démontage/nettoyage/graissage chariot du "vérin aimant" du mouvement des taquet…" at bounding box center [813, 296] width 57 height 13
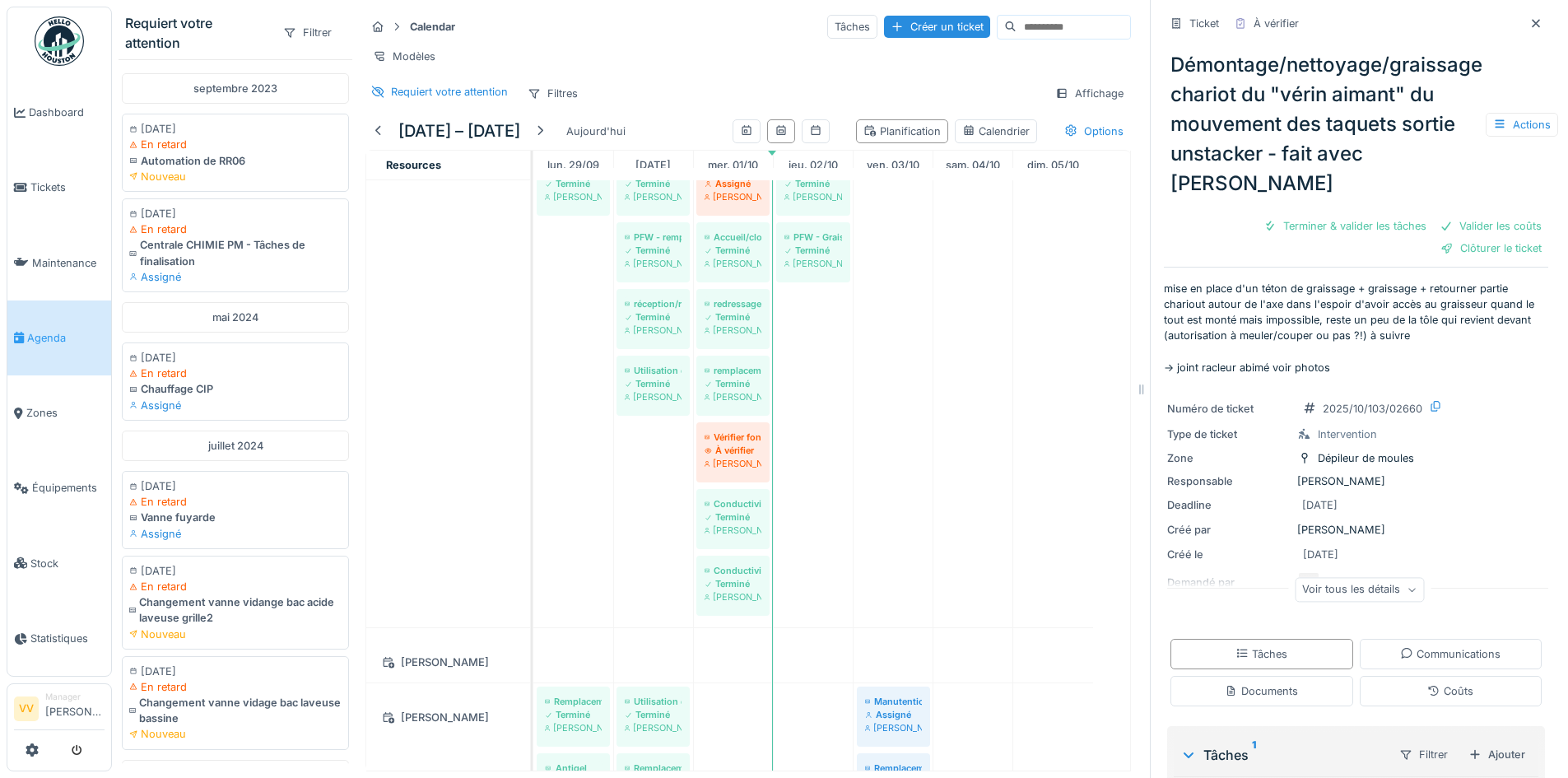
scroll to position [1171, 0]
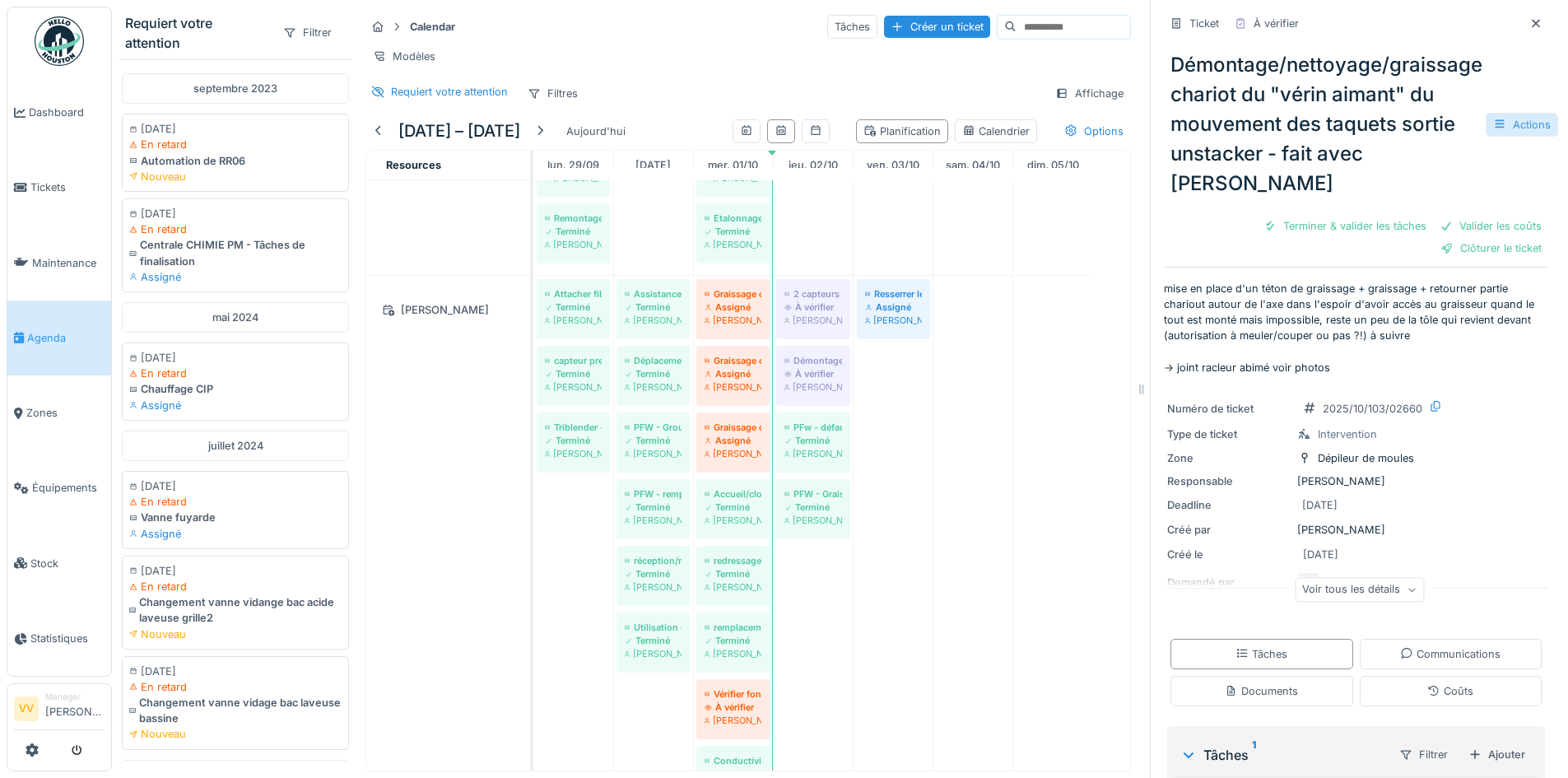
click at [1504, 118] on div "Actions" at bounding box center [1522, 125] width 72 height 24
click at [1503, 117] on div "Actions" at bounding box center [1522, 125] width 72 height 24
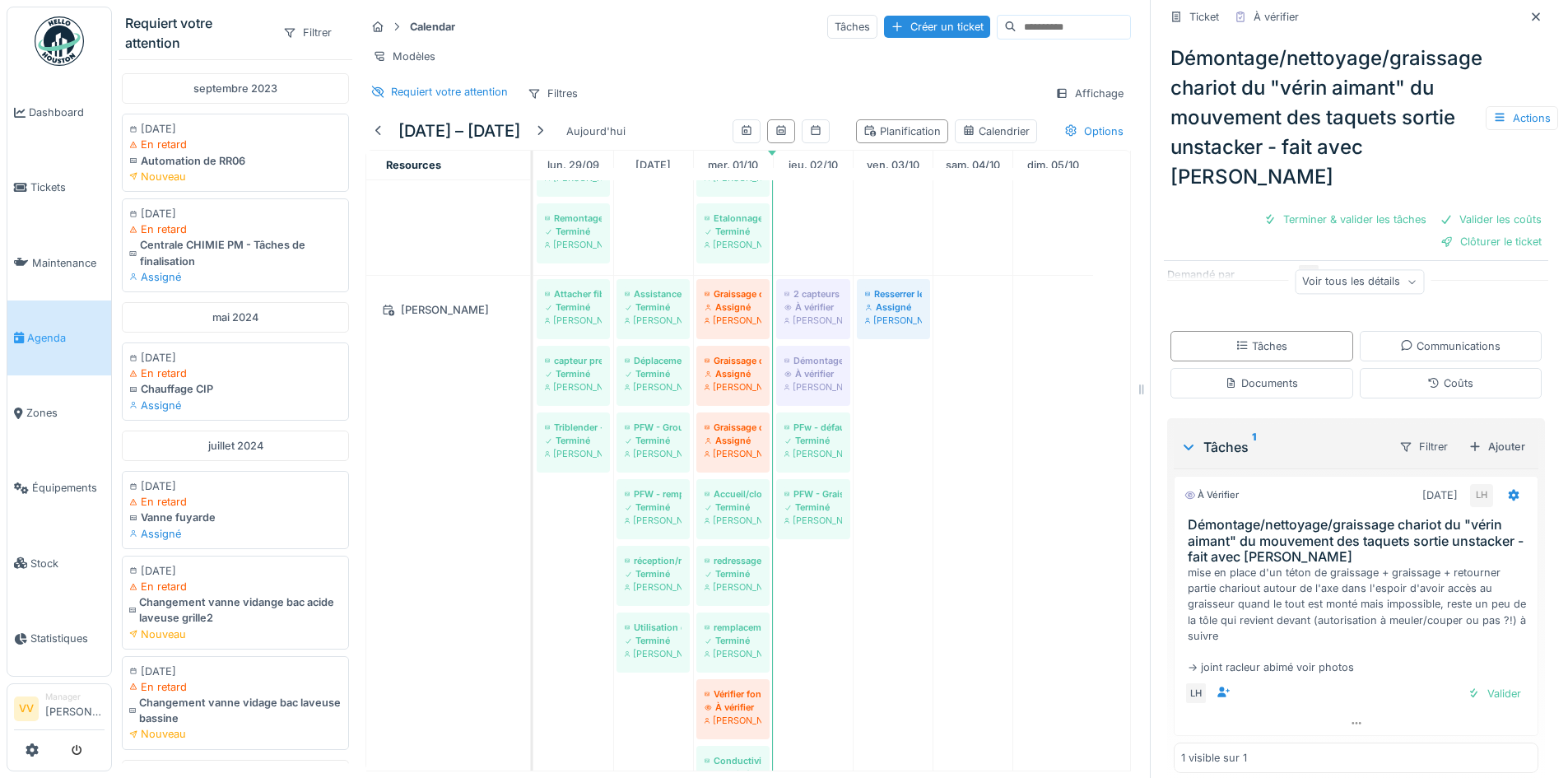
scroll to position [12, 0]
click at [1262, 376] on div "Documents" at bounding box center [1261, 383] width 73 height 16
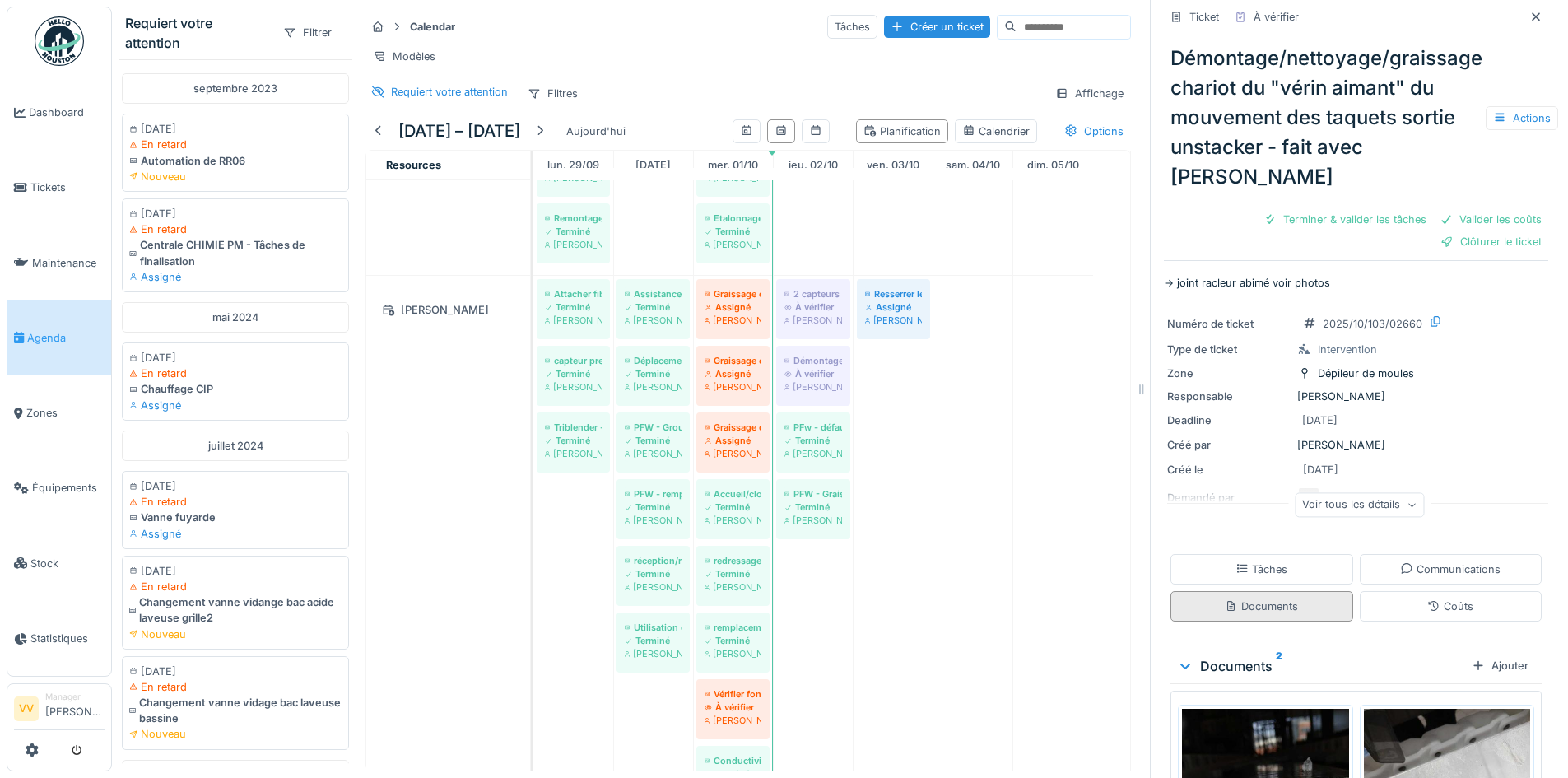
scroll to position [300, 0]
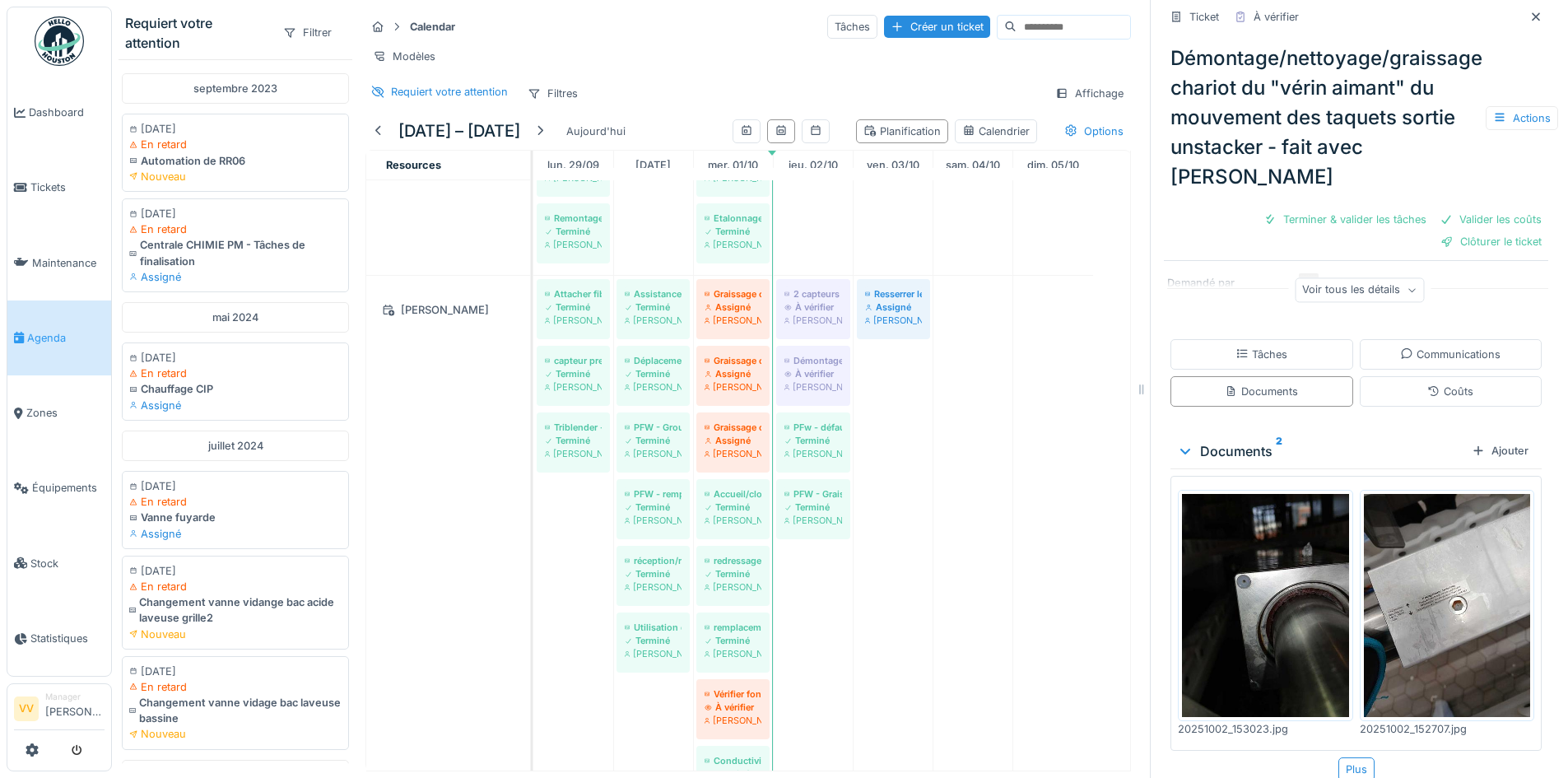
click at [1300, 560] on img at bounding box center [1265, 605] width 167 height 222
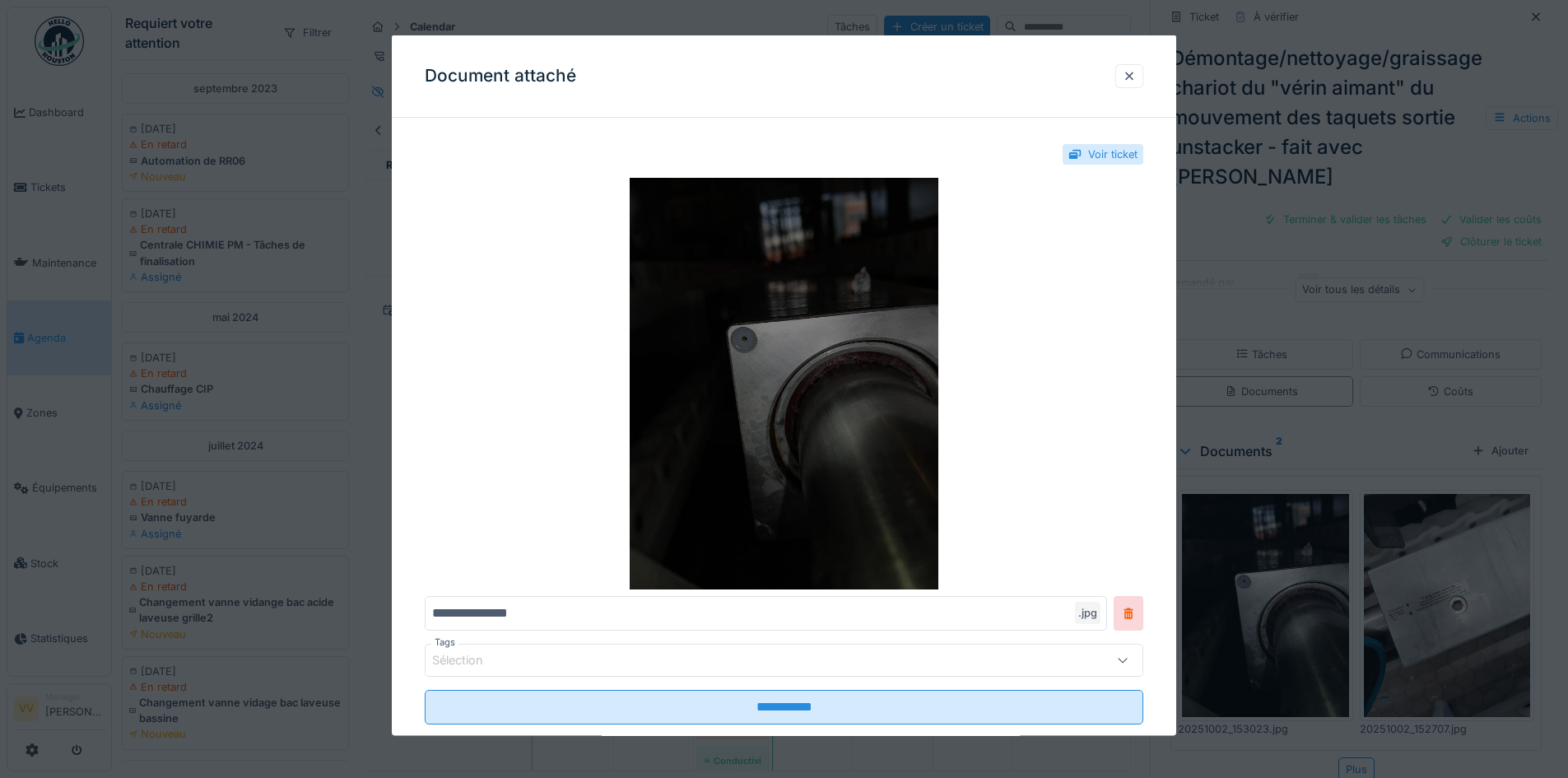
click at [876, 382] on img at bounding box center [783, 383] width 718 height 412
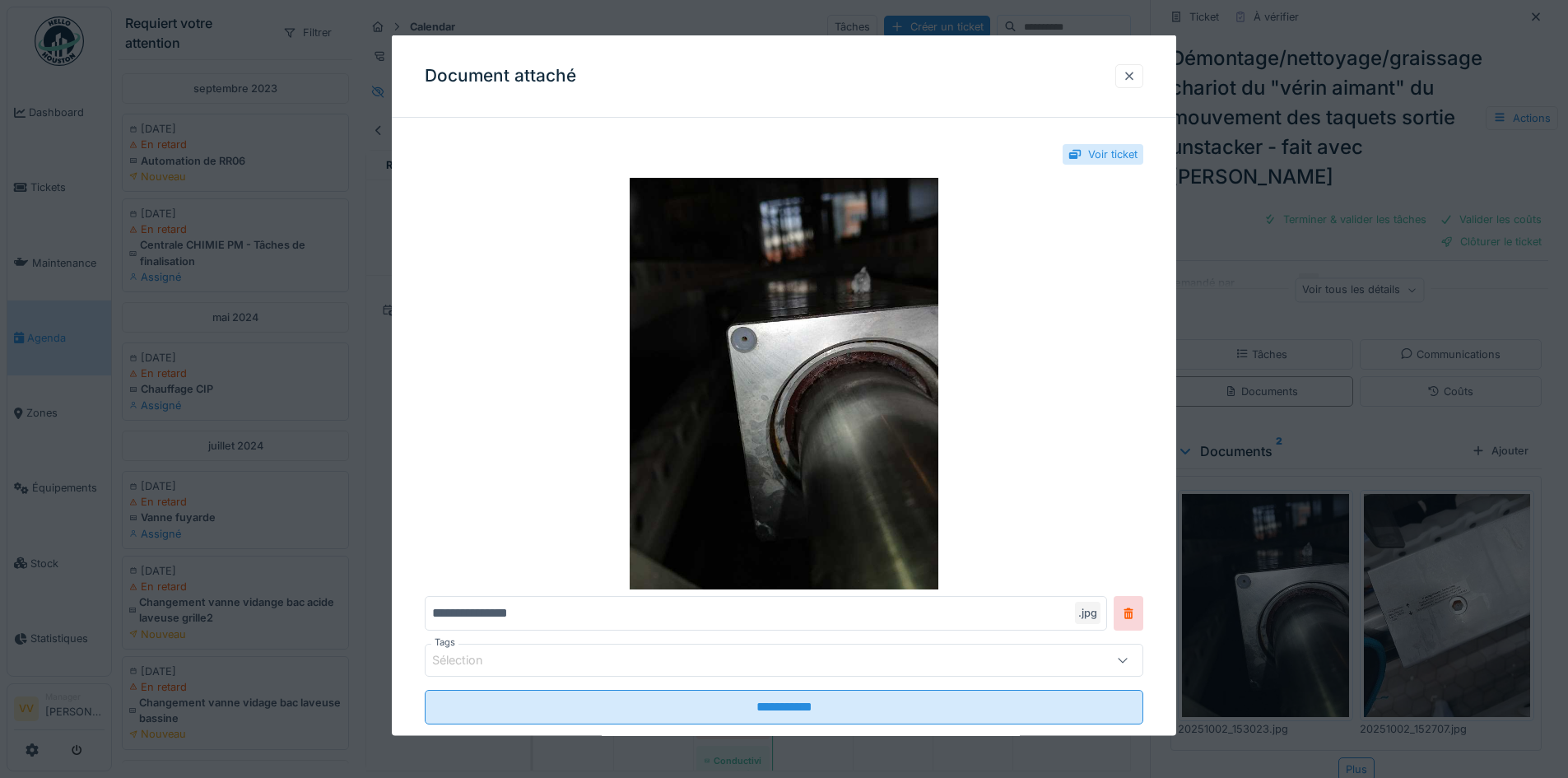
click at [1129, 72] on div at bounding box center [1129, 75] width 13 height 16
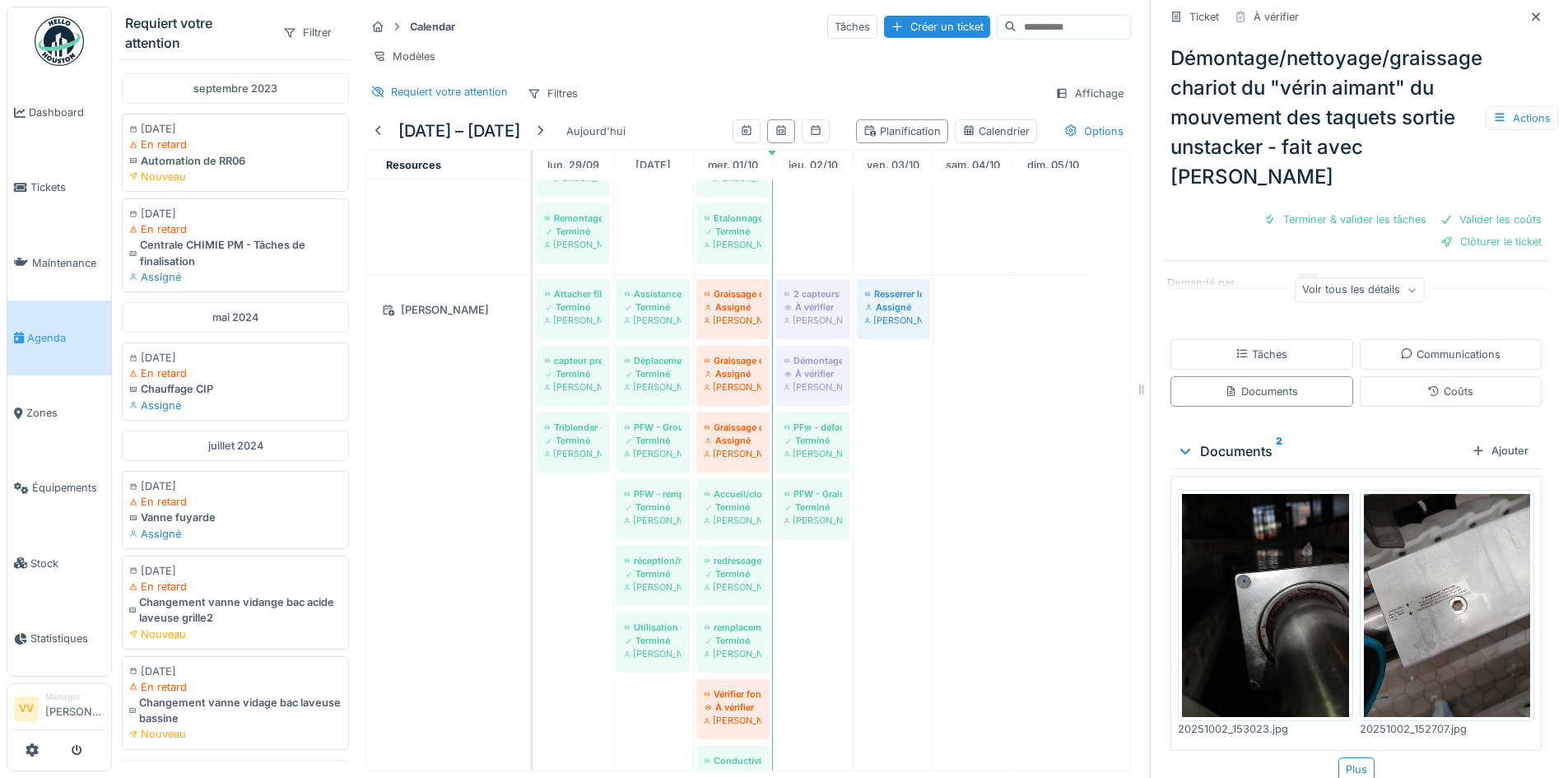
click at [1457, 602] on img at bounding box center [1447, 605] width 167 height 222
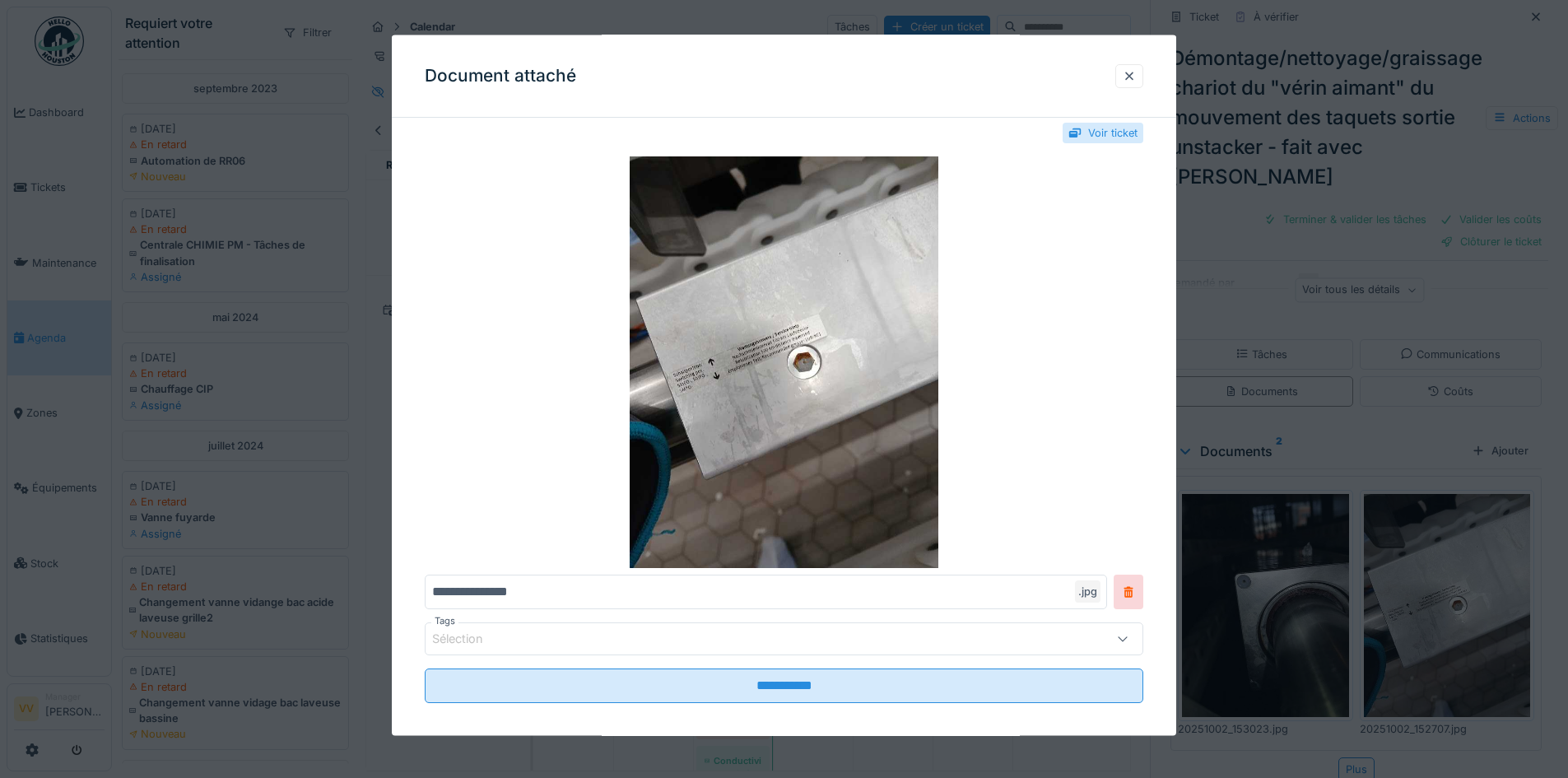
scroll to position [0, 0]
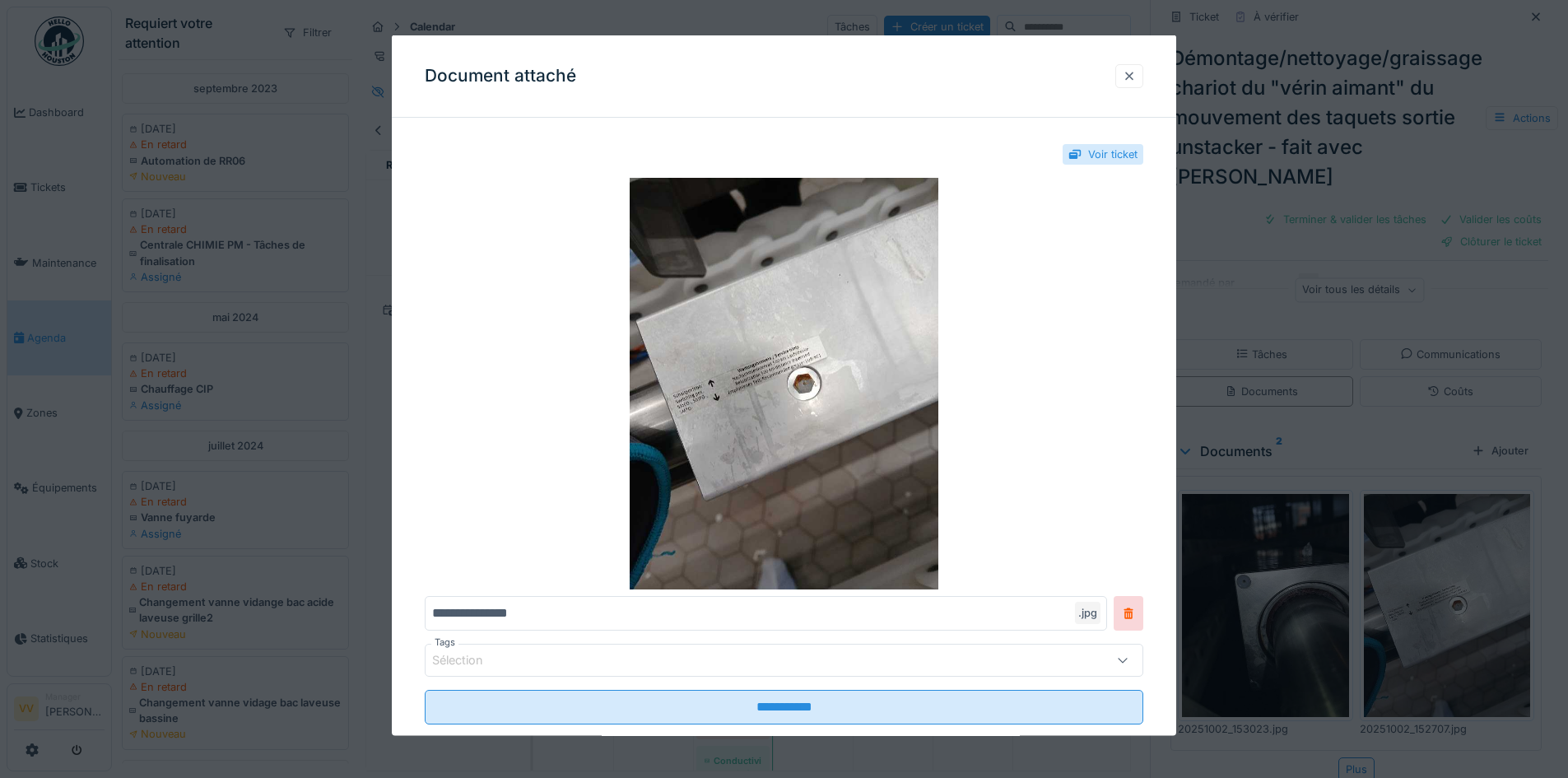
click at [1135, 75] on div at bounding box center [1129, 75] width 13 height 16
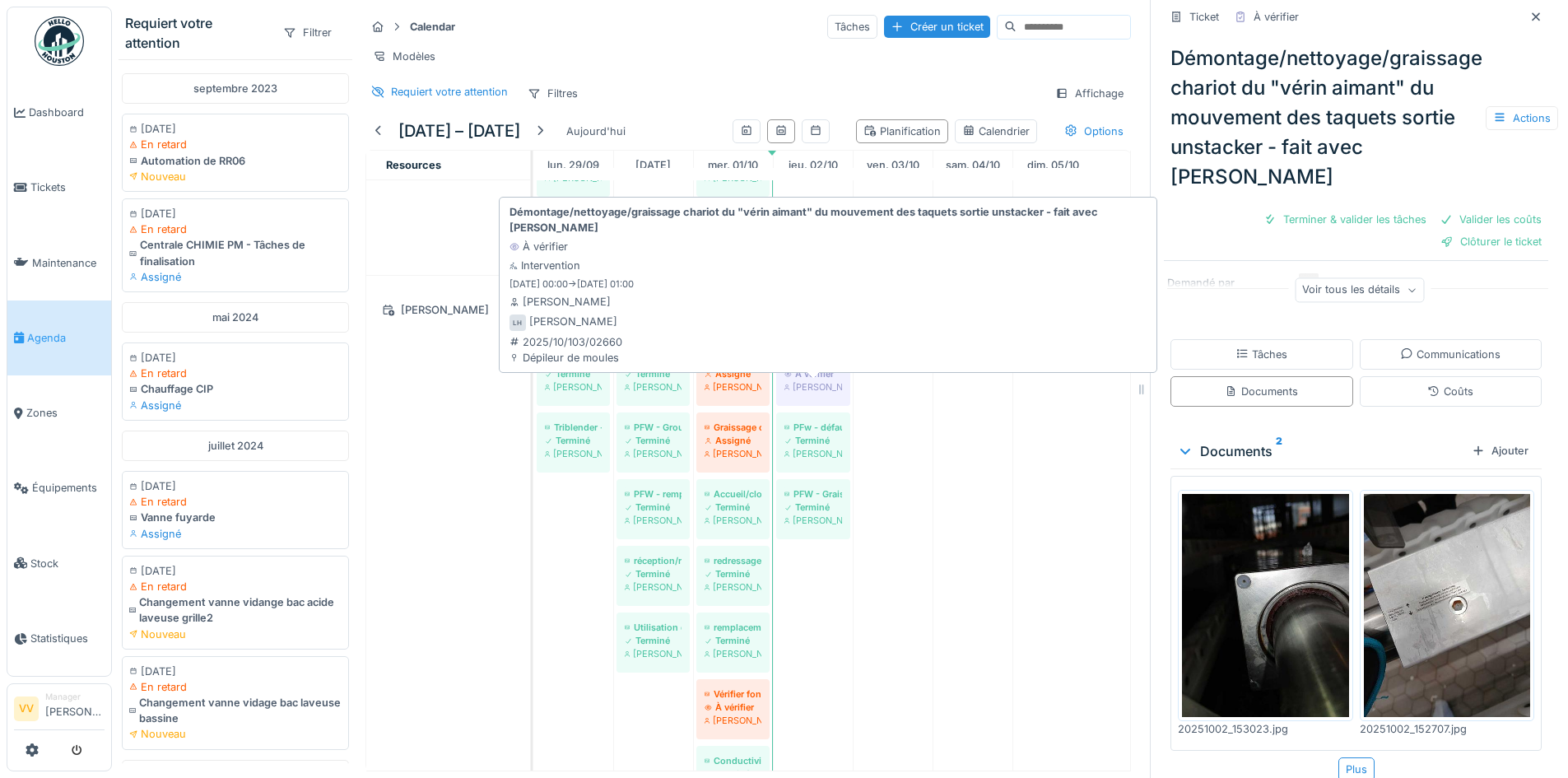
click at [815, 368] on div "À vérifier" at bounding box center [813, 374] width 57 height 13
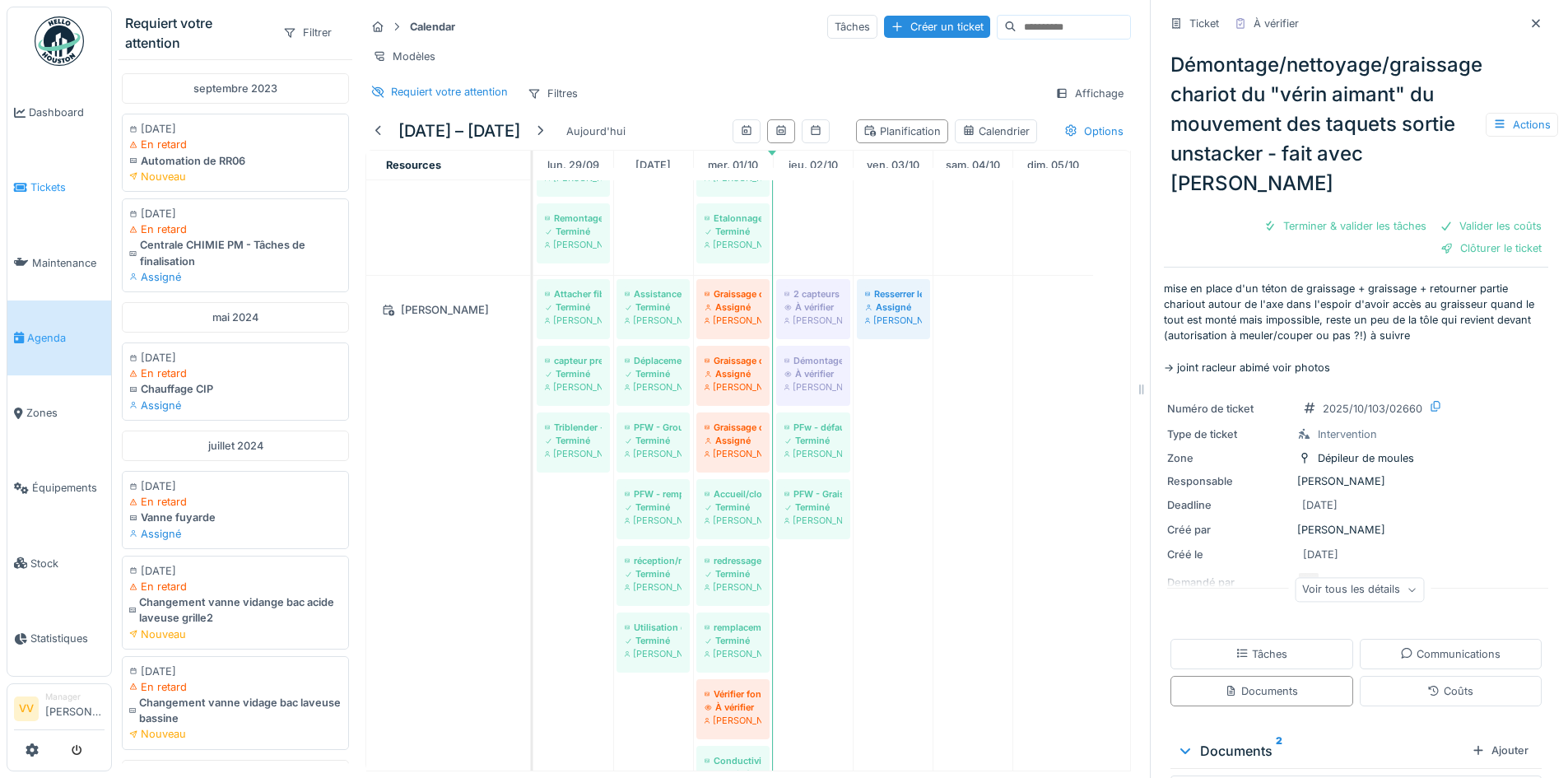
click at [31, 180] on span "Tickets" at bounding box center [67, 187] width 74 height 16
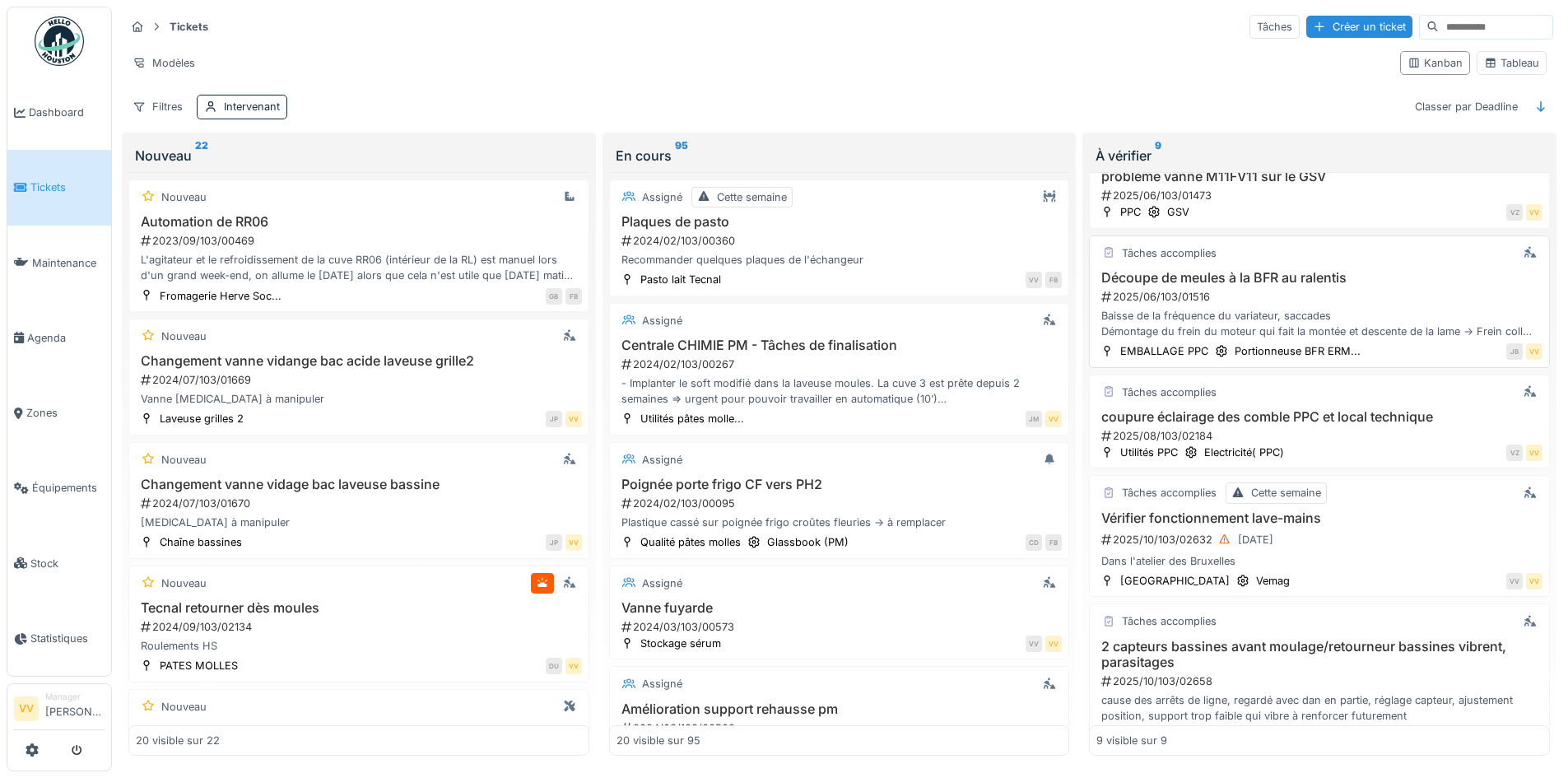
scroll to position [636, 0]
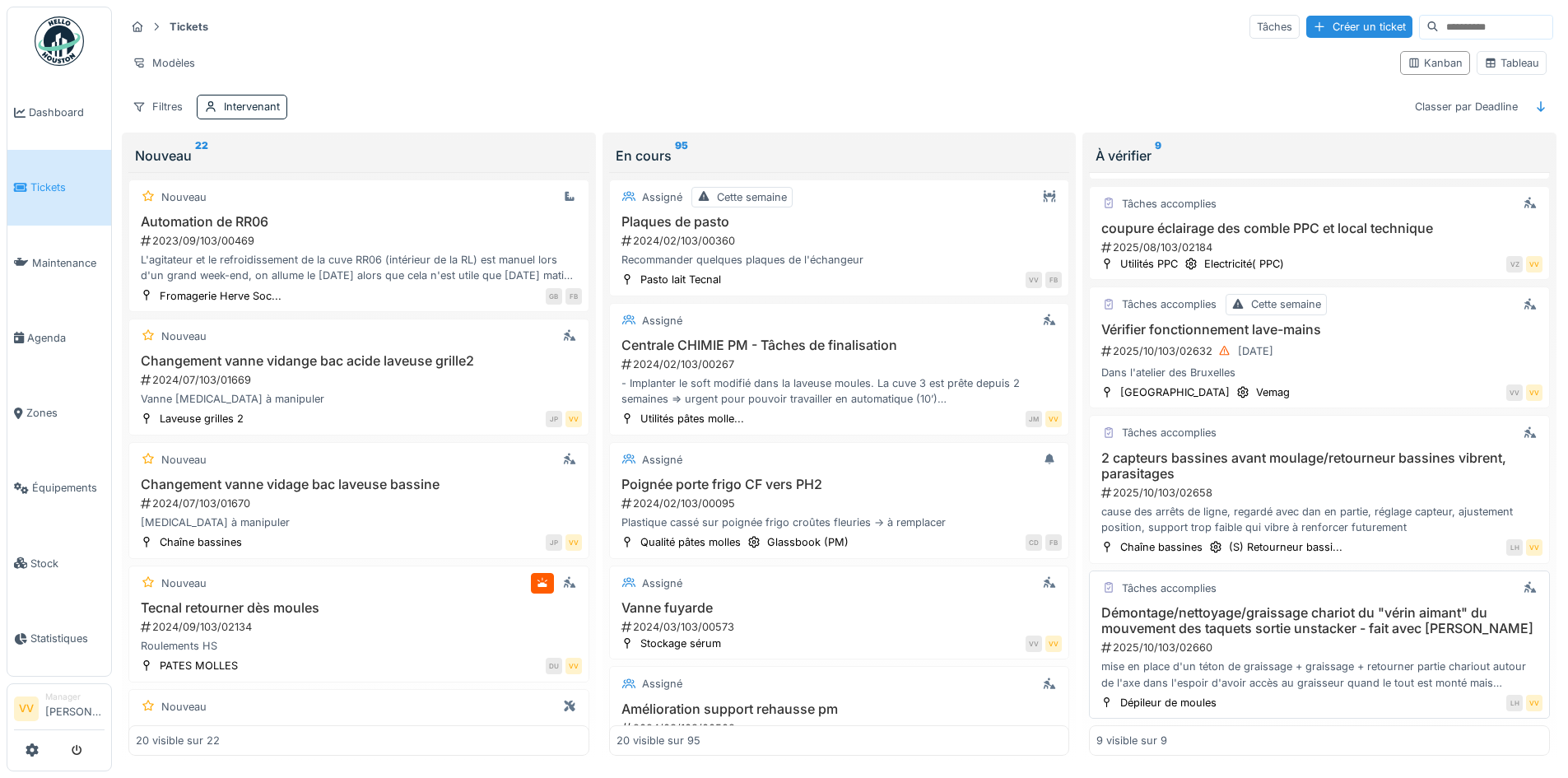
click at [1297, 605] on h3 "Démontage/nettoyage/graissage chariot du "vérin aimant" du mouvement des taquet…" at bounding box center [1319, 621] width 446 height 31
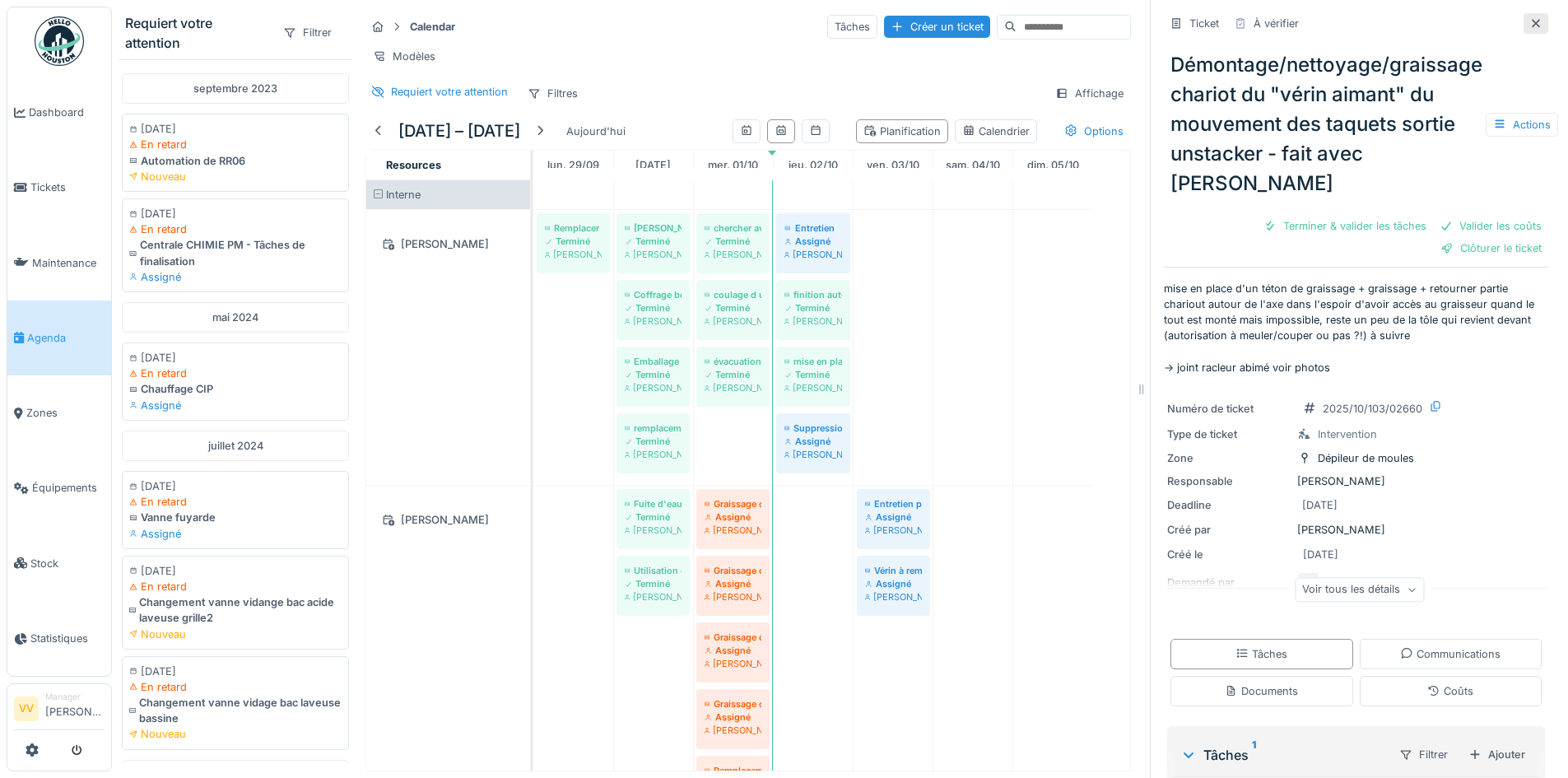
click at [1529, 19] on icon at bounding box center [1536, 24] width 13 height 11
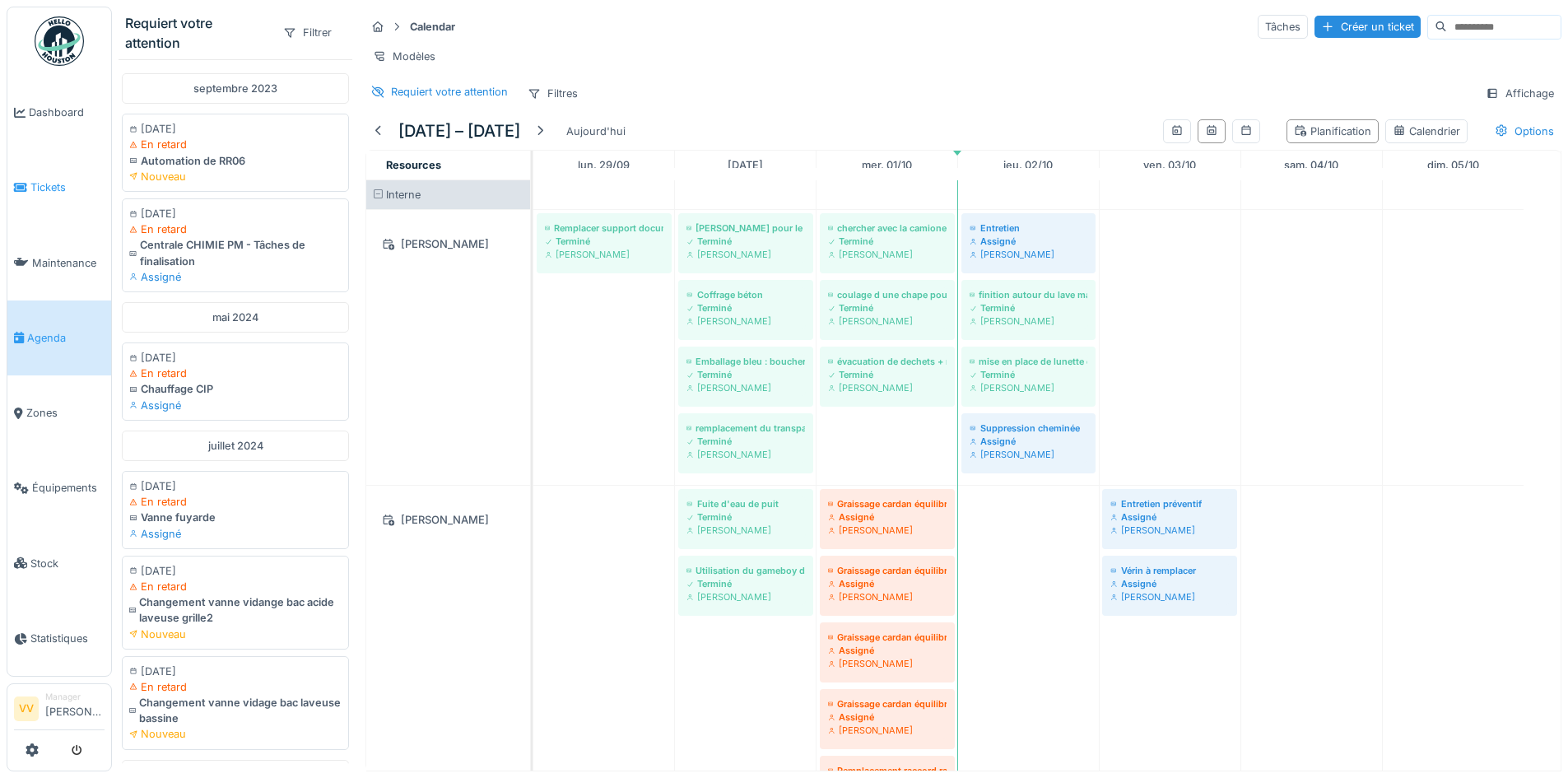
click at [43, 191] on span "Tickets" at bounding box center [67, 187] width 74 height 16
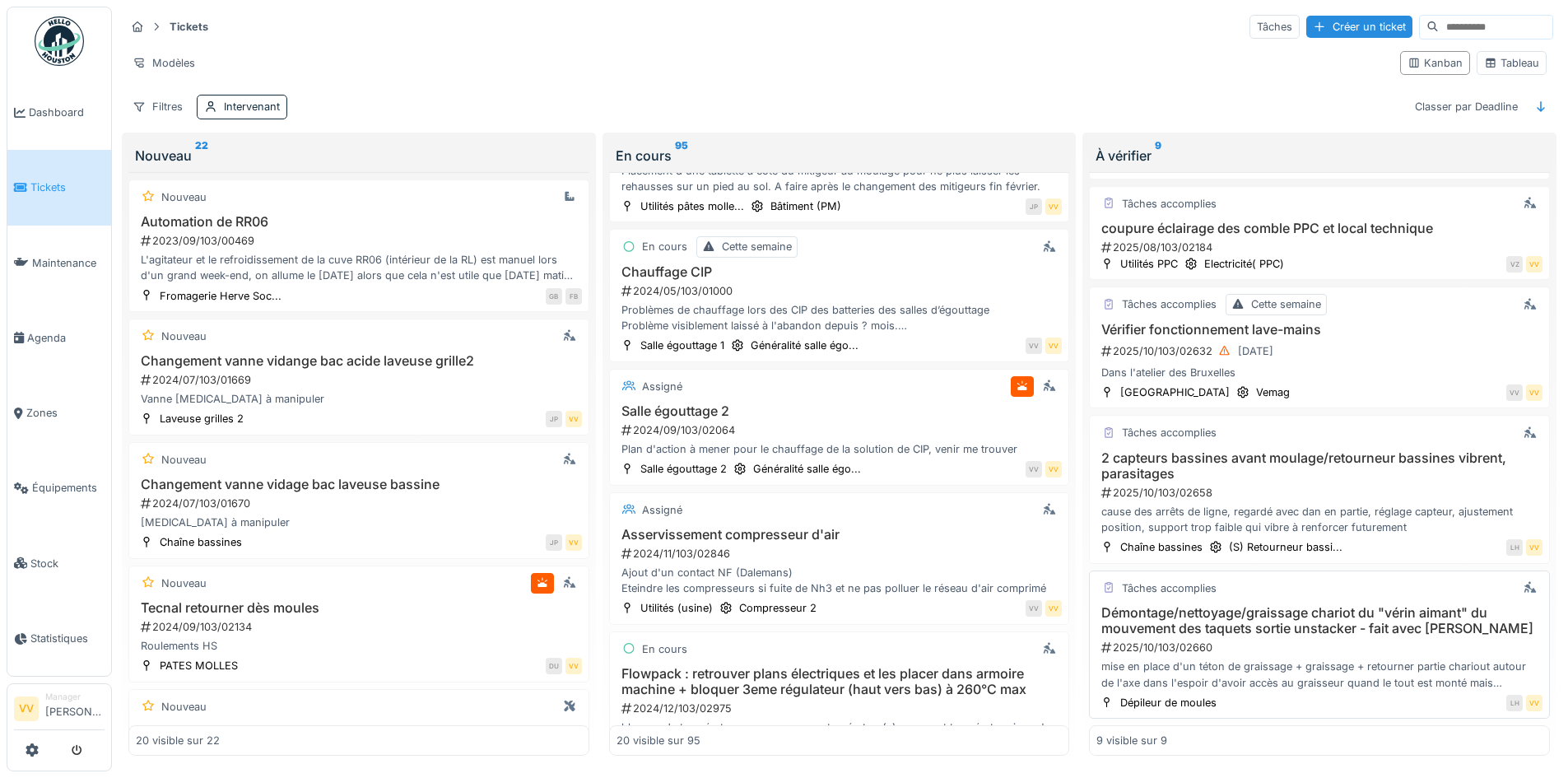
scroll to position [10, 0]
click at [1156, 616] on h3 "Démontage/nettoyage/graissage chariot du "vérin aimant" du mouvement des taquet…" at bounding box center [1319, 621] width 446 height 31
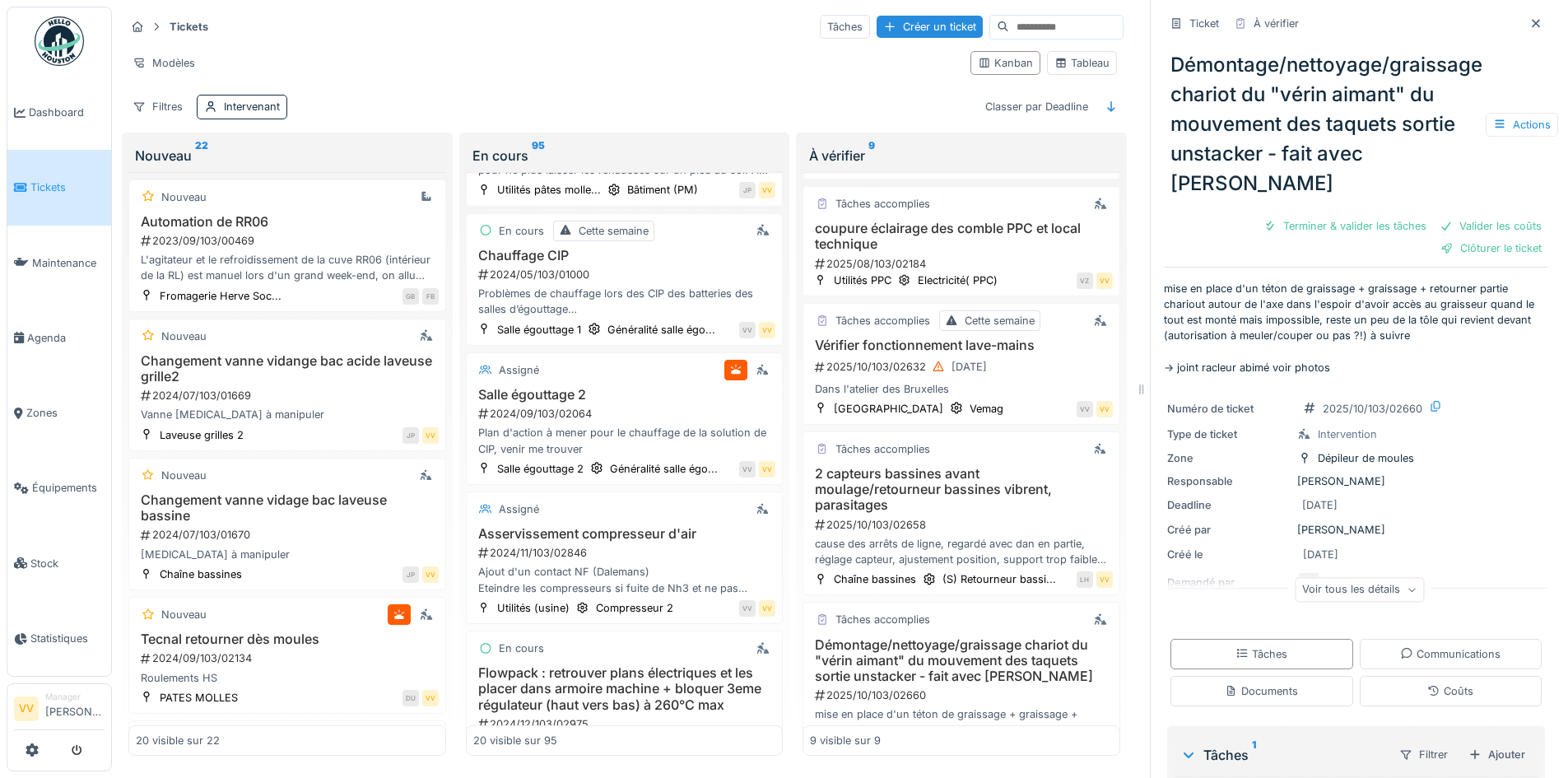
click at [1240, 80] on div "Démontage/nettoyage/graissage chariot du "vérin aimant" du mouvement des taquet…" at bounding box center [1356, 124] width 385 height 161
click at [1502, 113] on div "Actions" at bounding box center [1522, 125] width 72 height 24
click at [1503, 57] on div "Démontage/nettoyage/graissage chariot du "vérin aimant" du mouvement des taquet…" at bounding box center [1356, 124] width 385 height 161
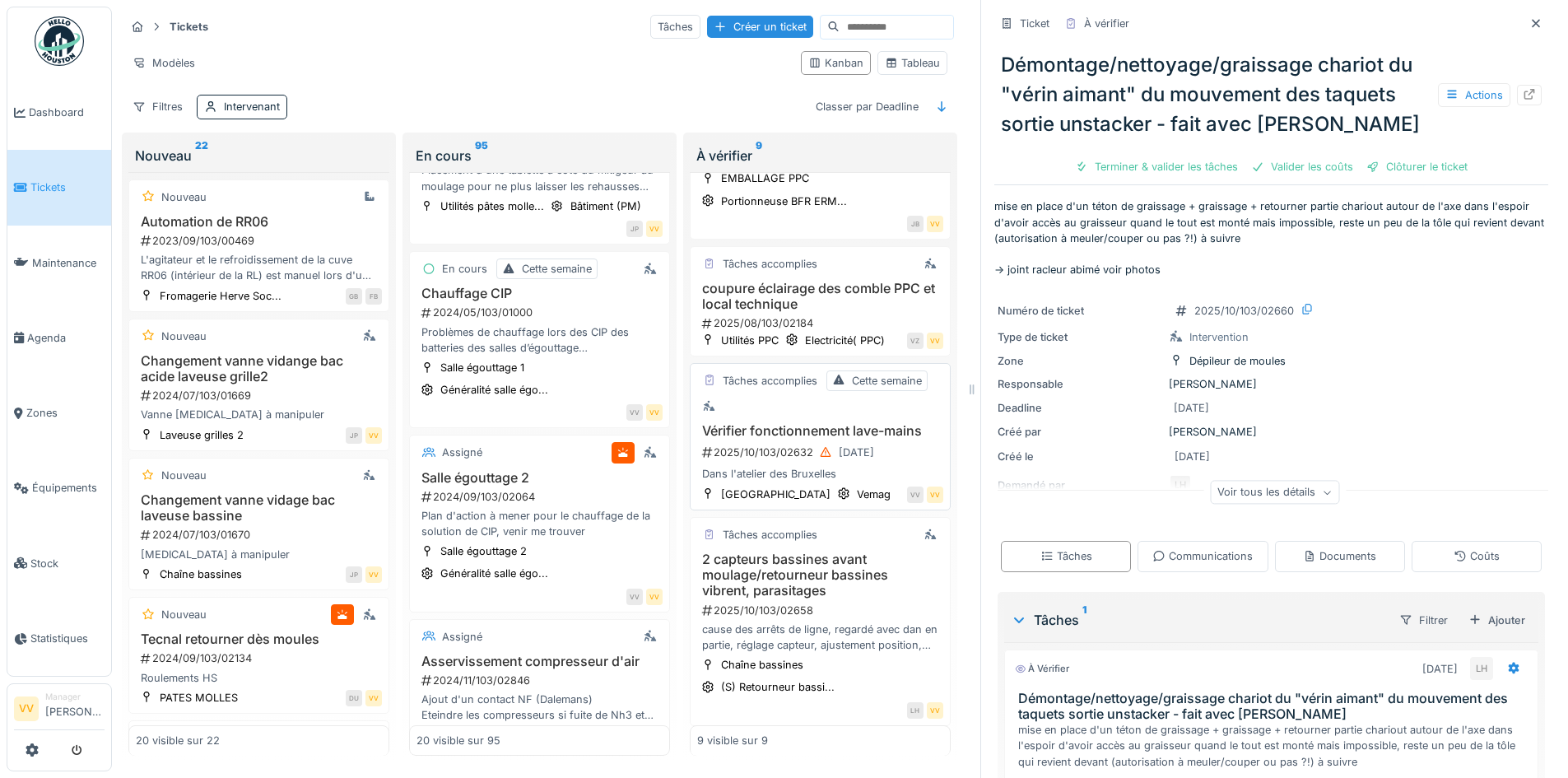
scroll to position [766, 0]
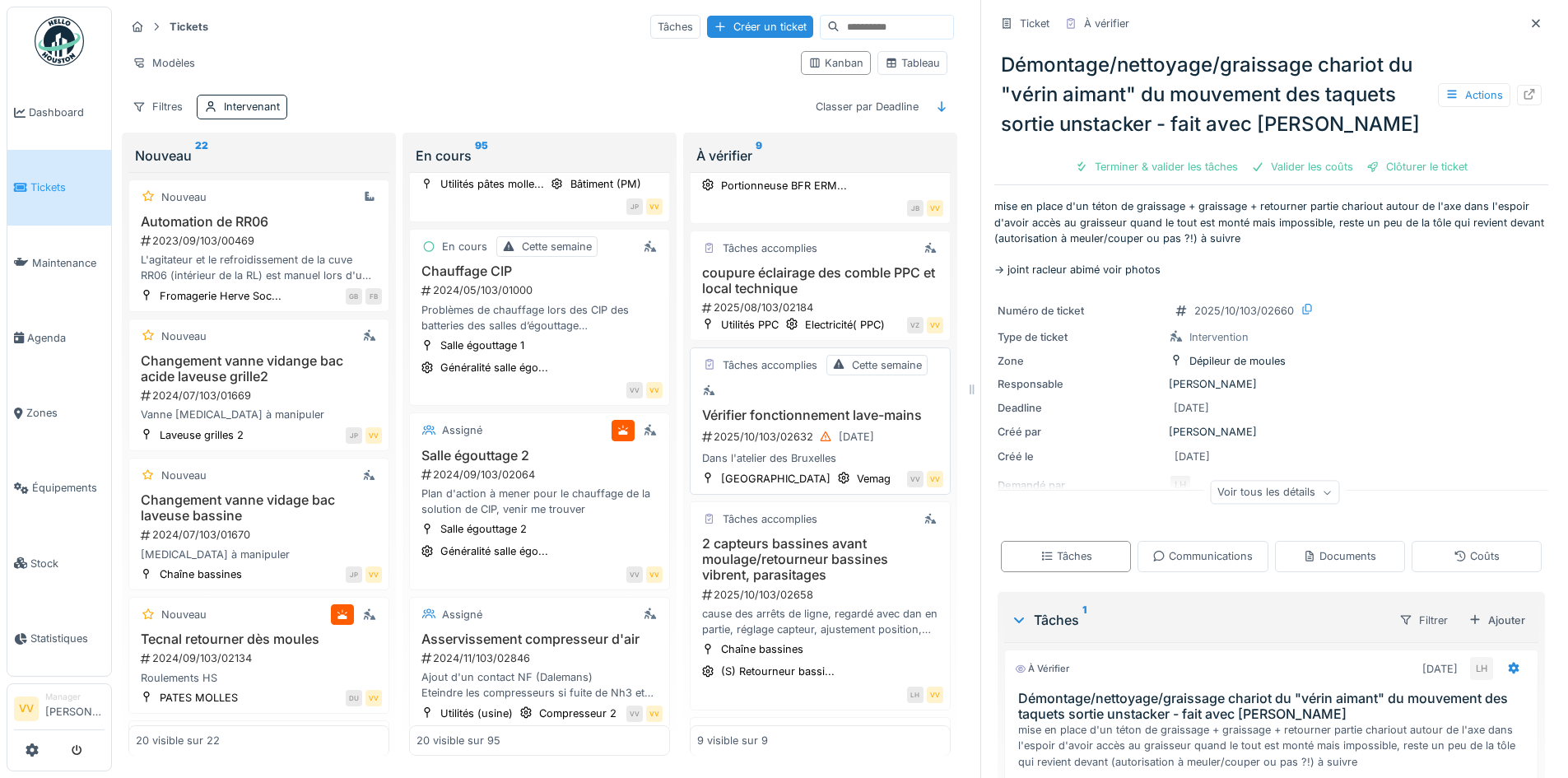
drag, startPoint x: 1131, startPoint y: 413, endPoint x: 962, endPoint y: 406, distance: 169.1
click at [963, 406] on div at bounding box center [972, 389] width 17 height 778
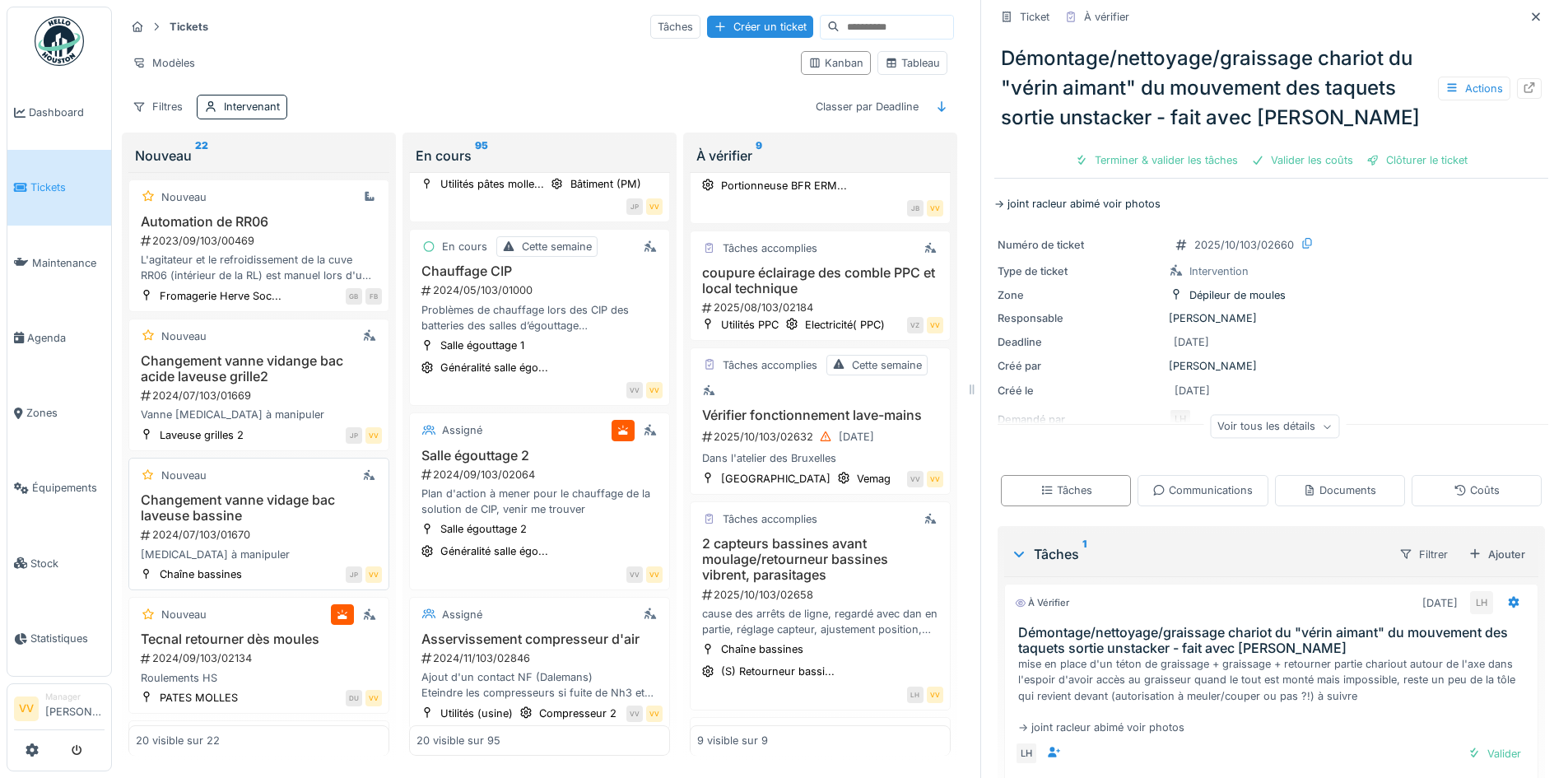
scroll to position [143, 0]
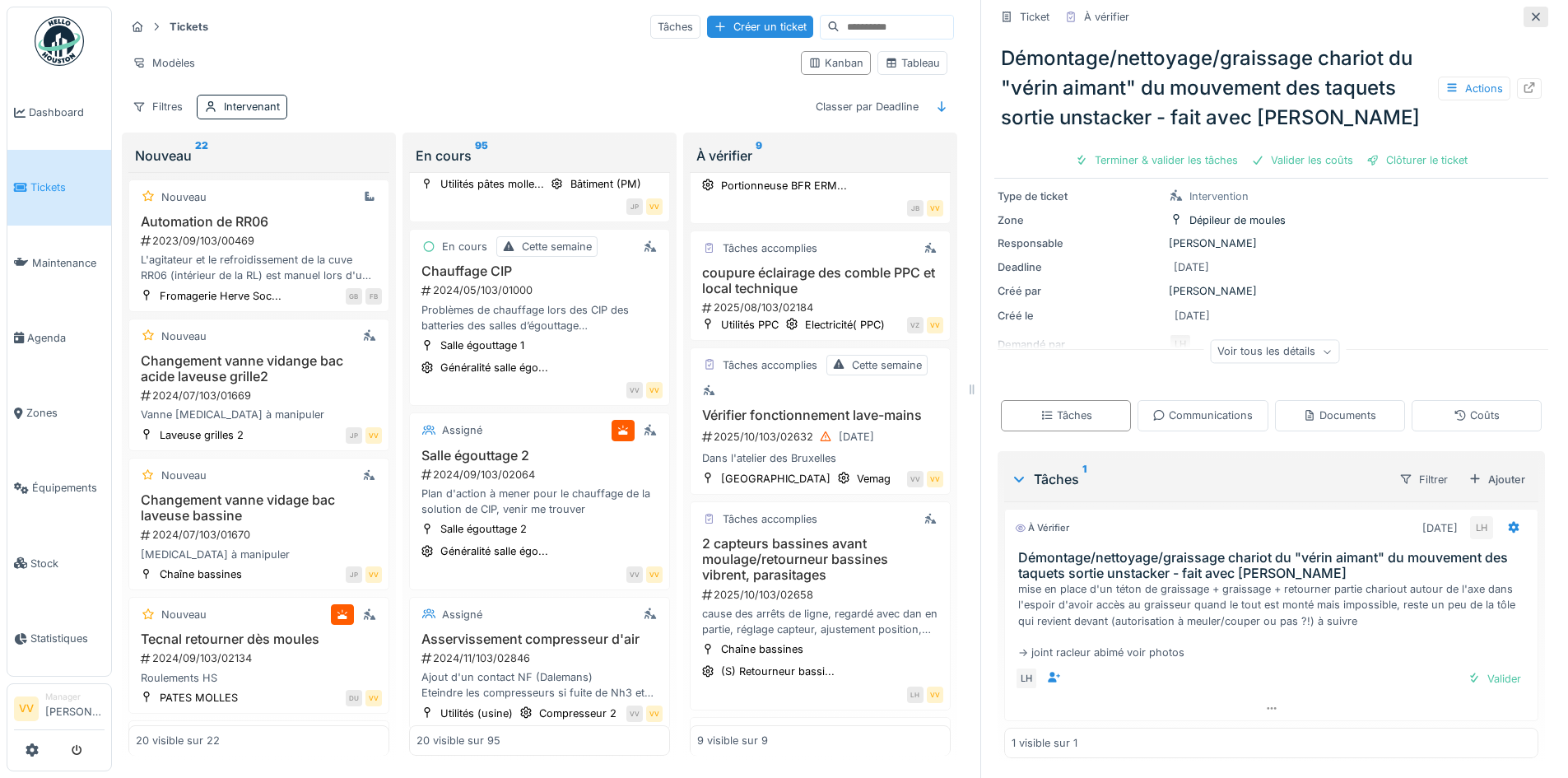
click at [1529, 10] on div at bounding box center [1536, 17] width 13 height 16
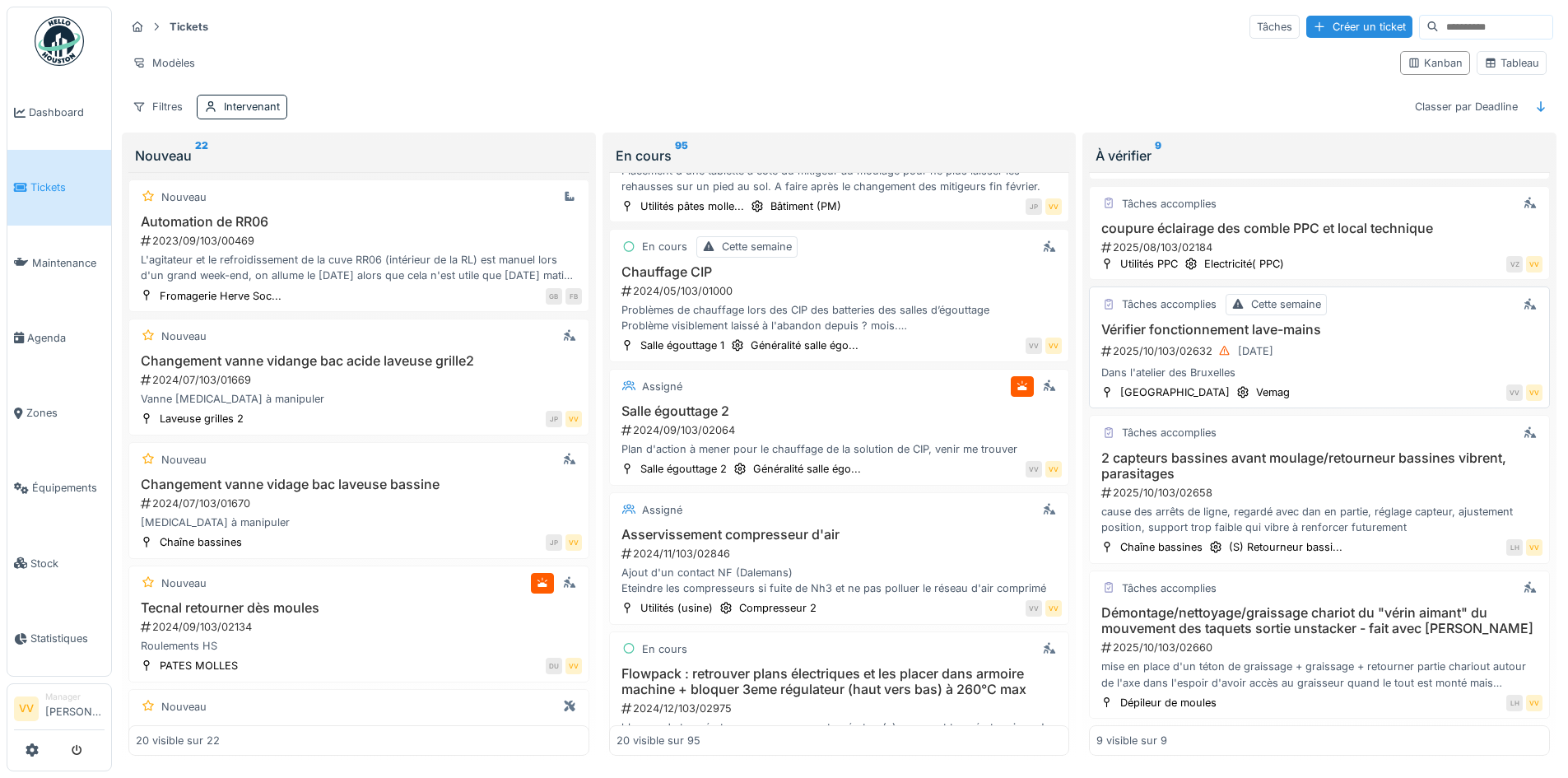
scroll to position [10, 0]
click at [36, 108] on span "Dashboard" at bounding box center [67, 112] width 76 height 16
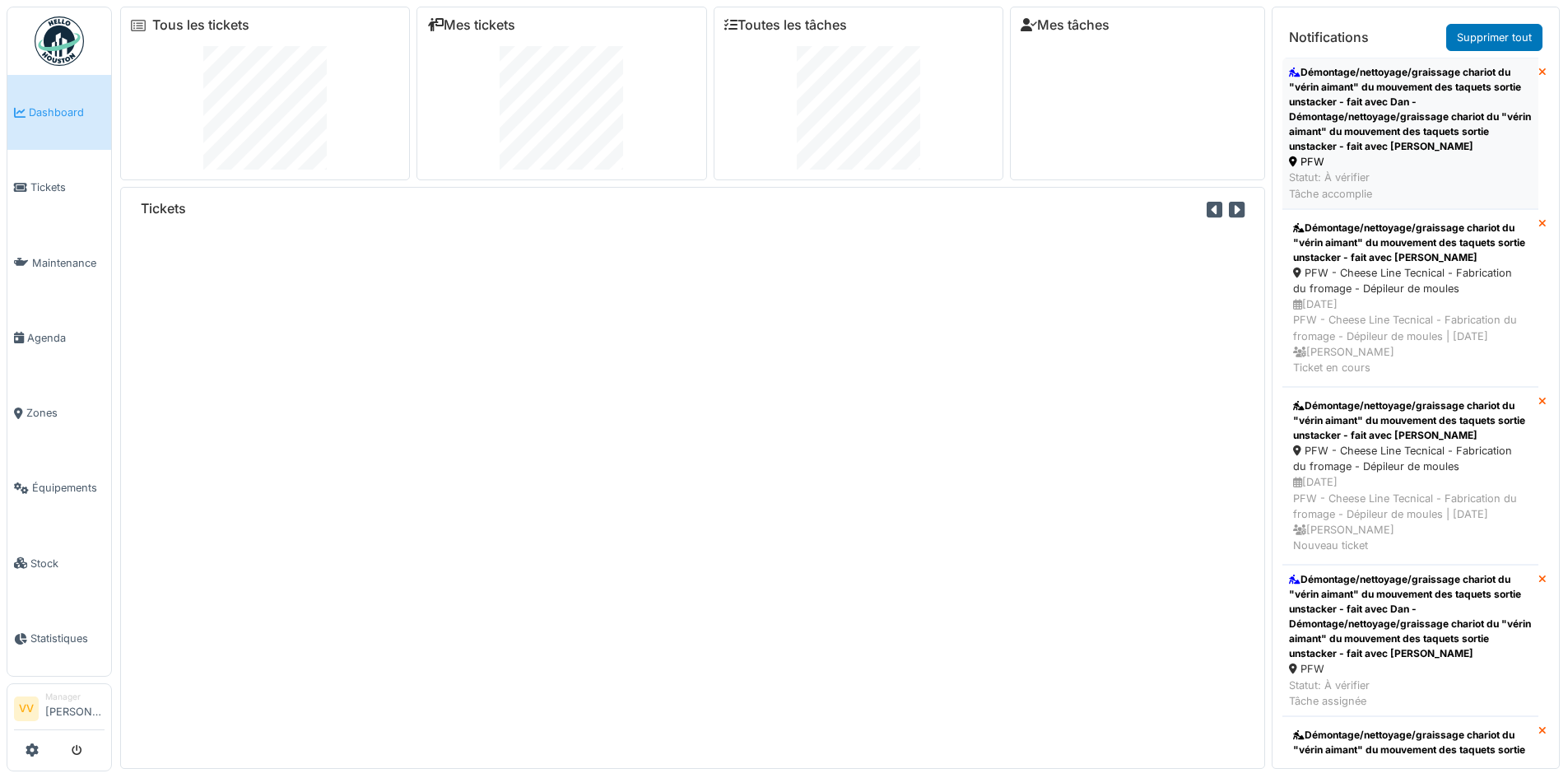
click at [1385, 127] on div "Démontage/nettoyage/graissage chariot du "vérin aimant" du mouvement des taquet…" at bounding box center [1410, 109] width 243 height 89
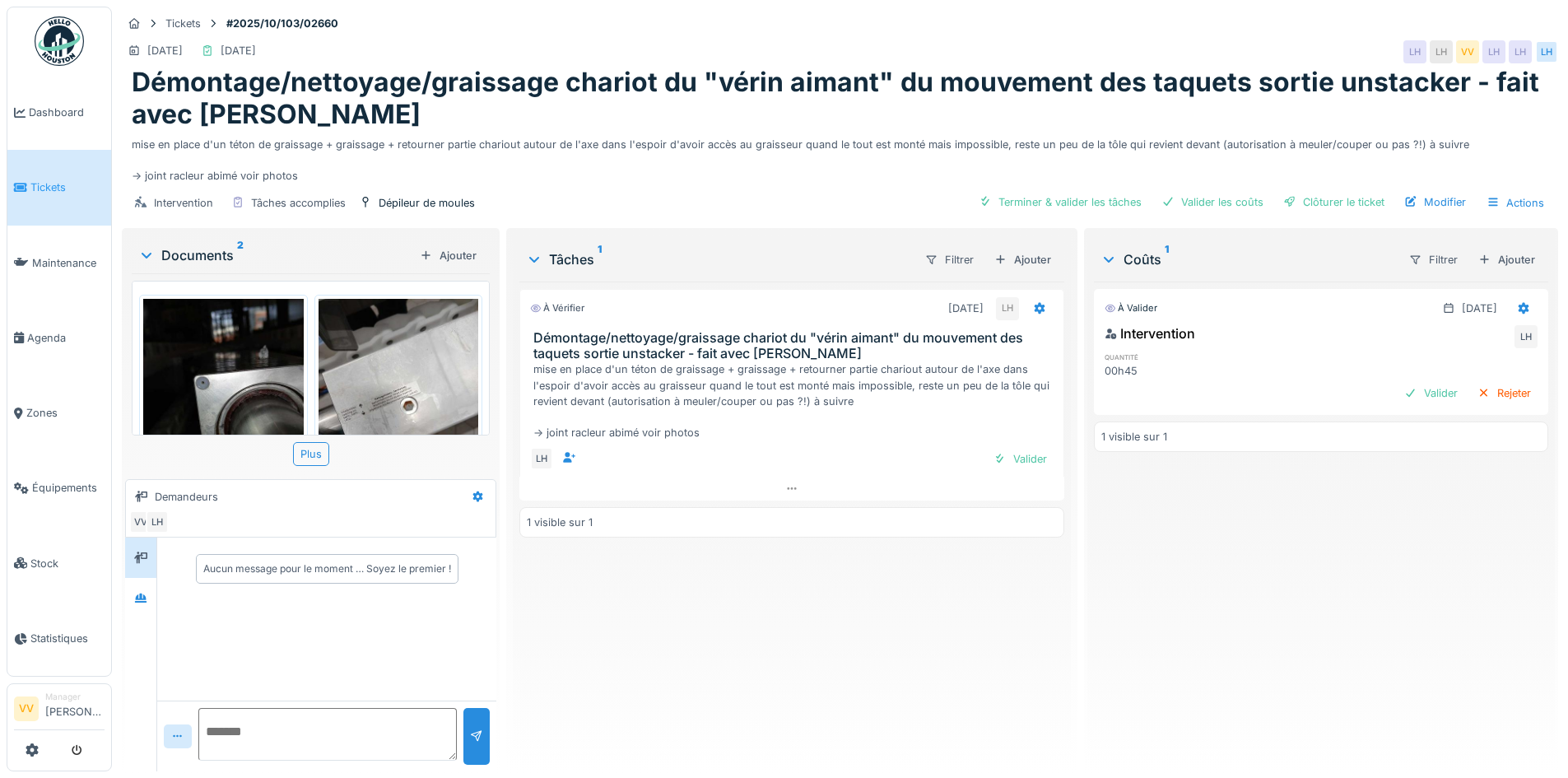
click at [175, 330] on img at bounding box center [224, 405] width 161 height 214
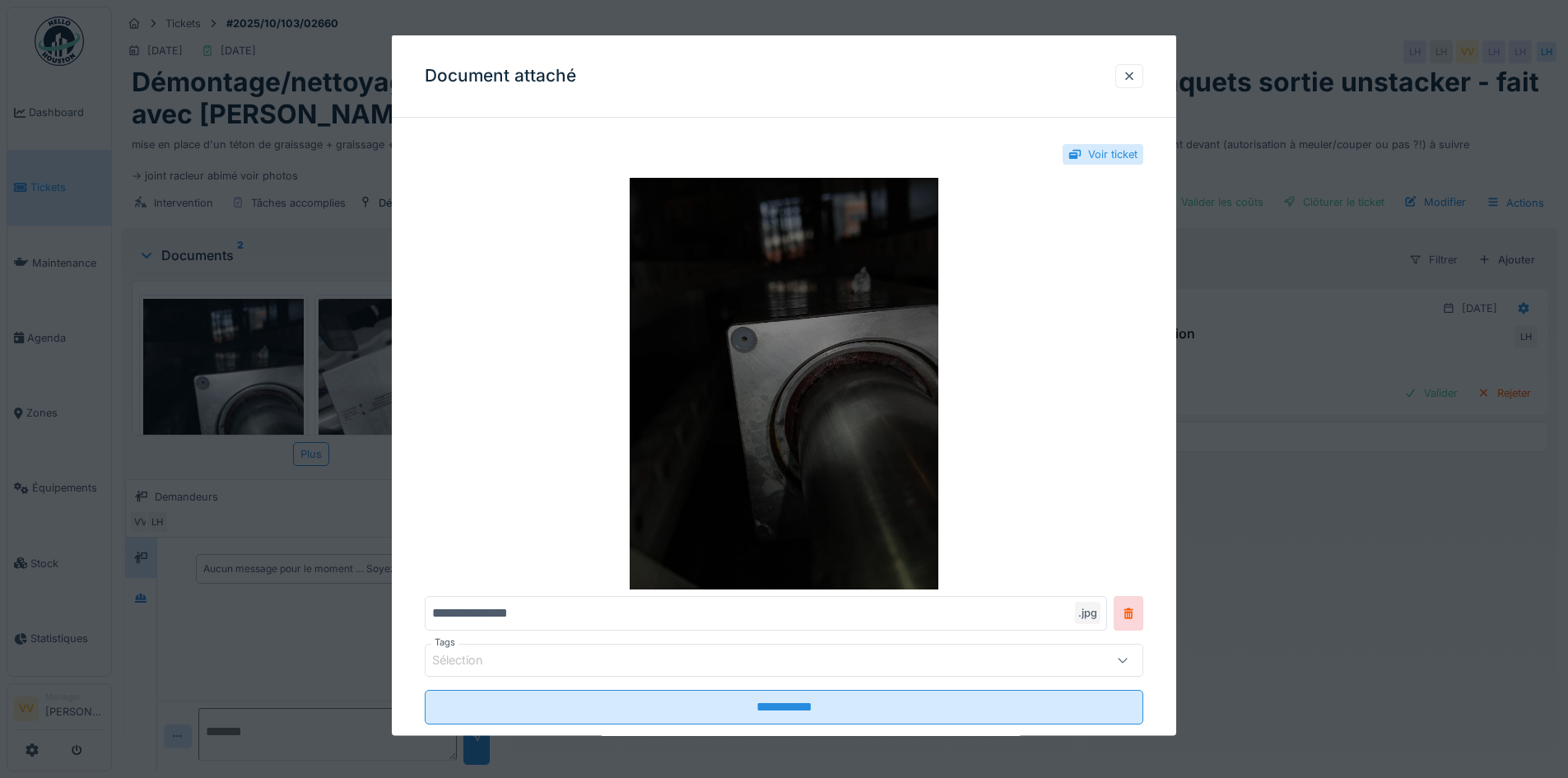
click at [859, 410] on img at bounding box center [783, 383] width 718 height 412
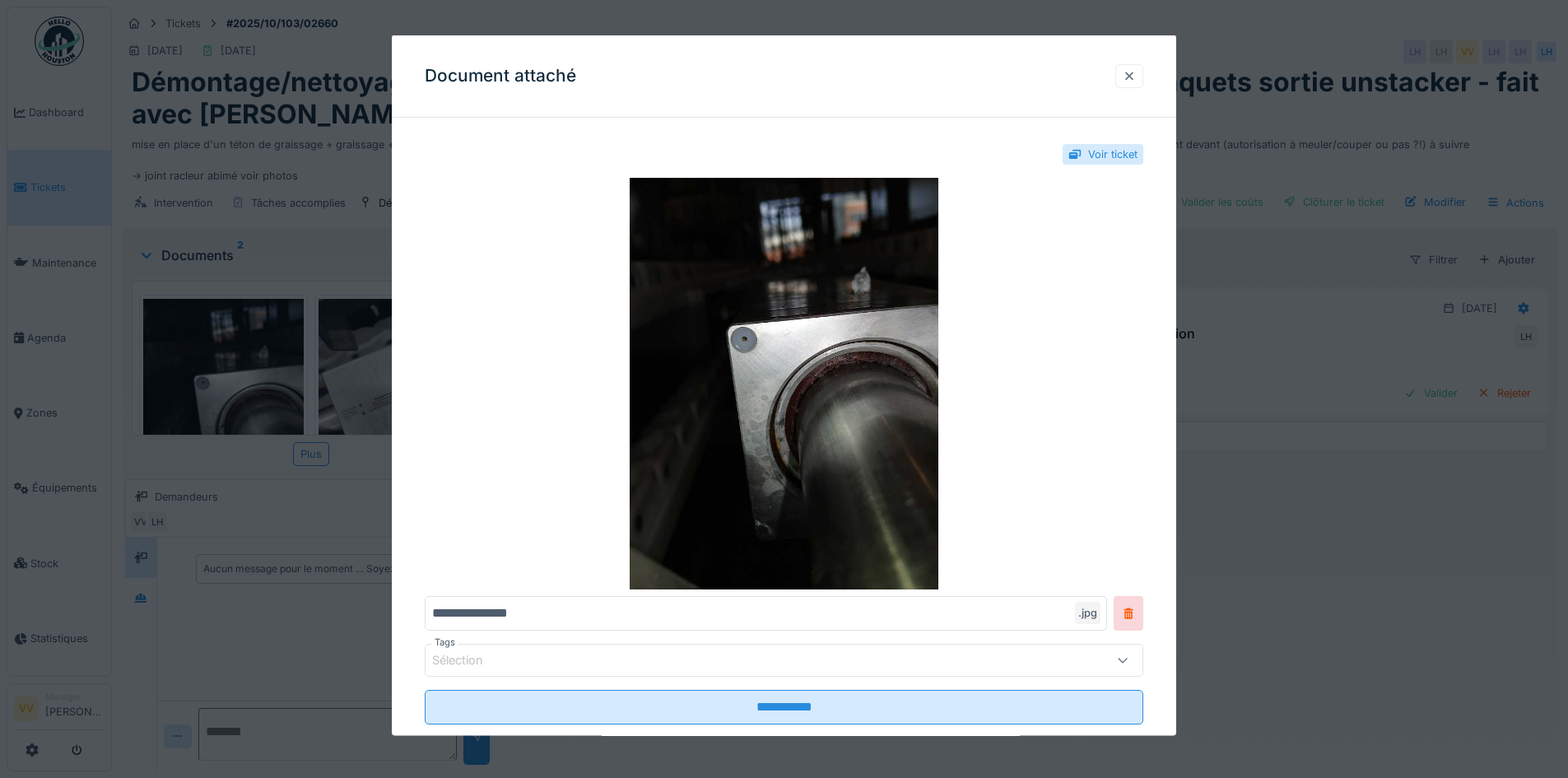
click at [1135, 75] on div at bounding box center [1129, 75] width 13 height 16
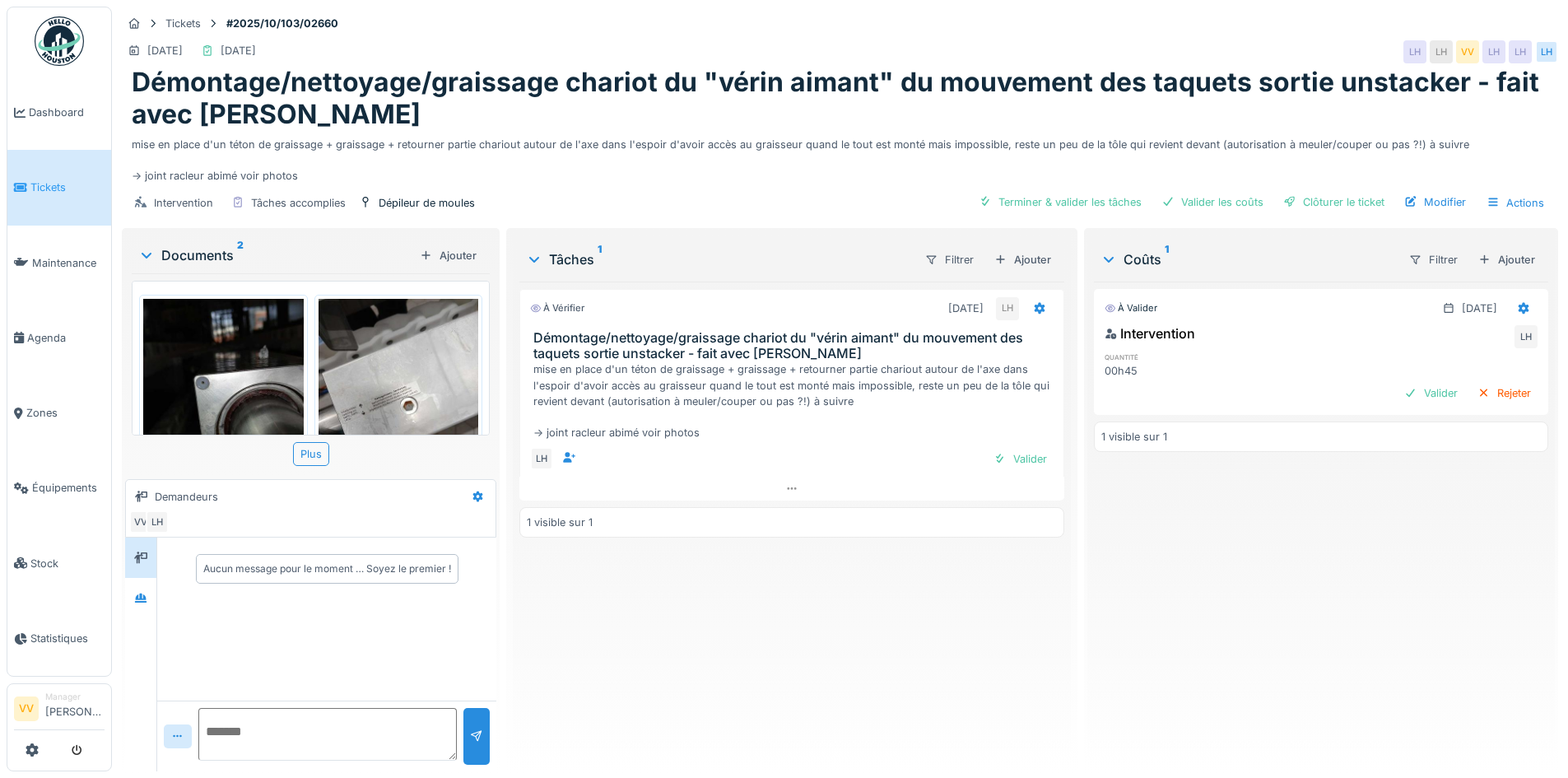
click at [395, 386] on img at bounding box center [398, 405] width 161 height 214
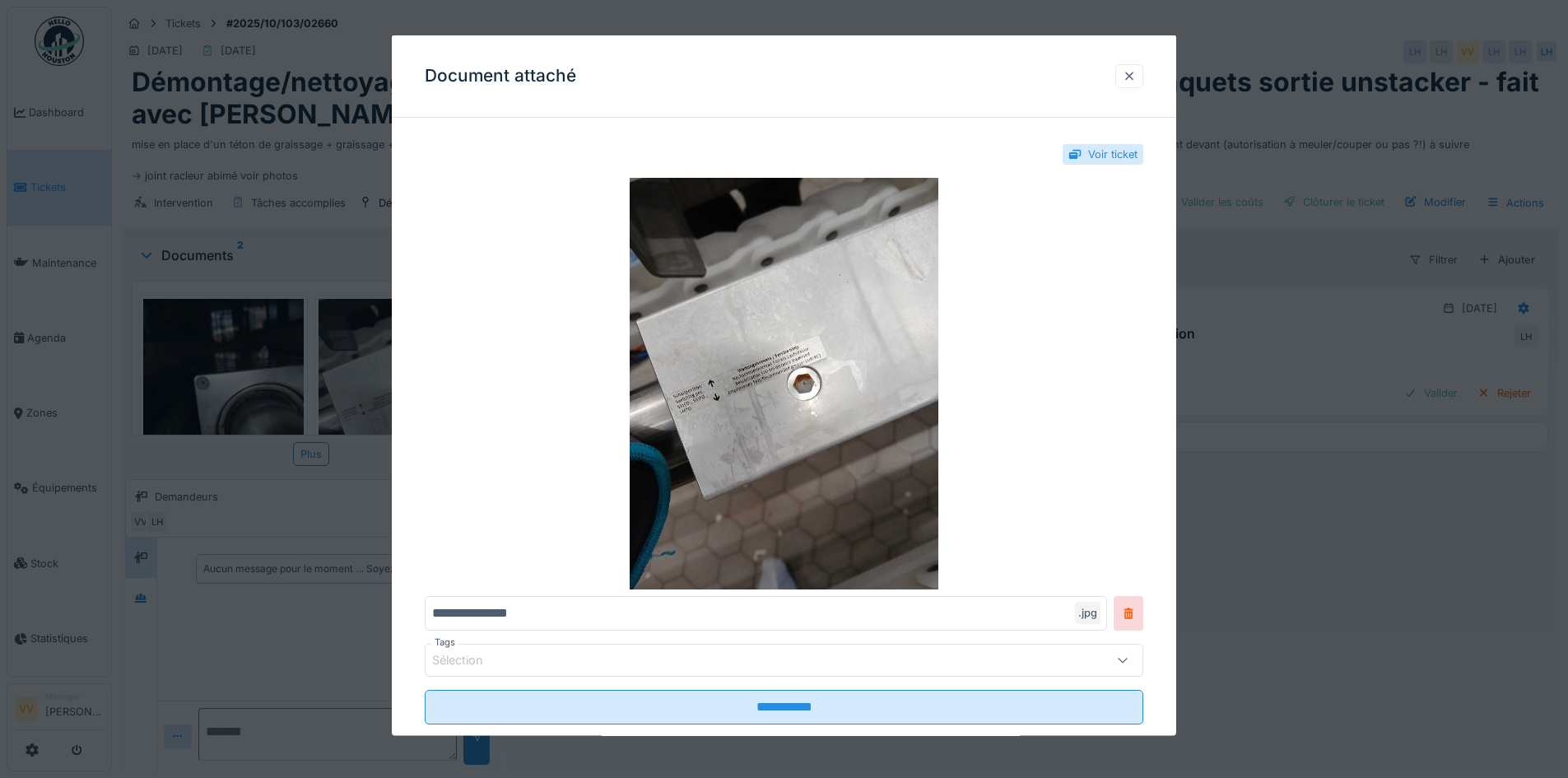
click at [1122, 74] on div at bounding box center [1129, 76] width 28 height 24
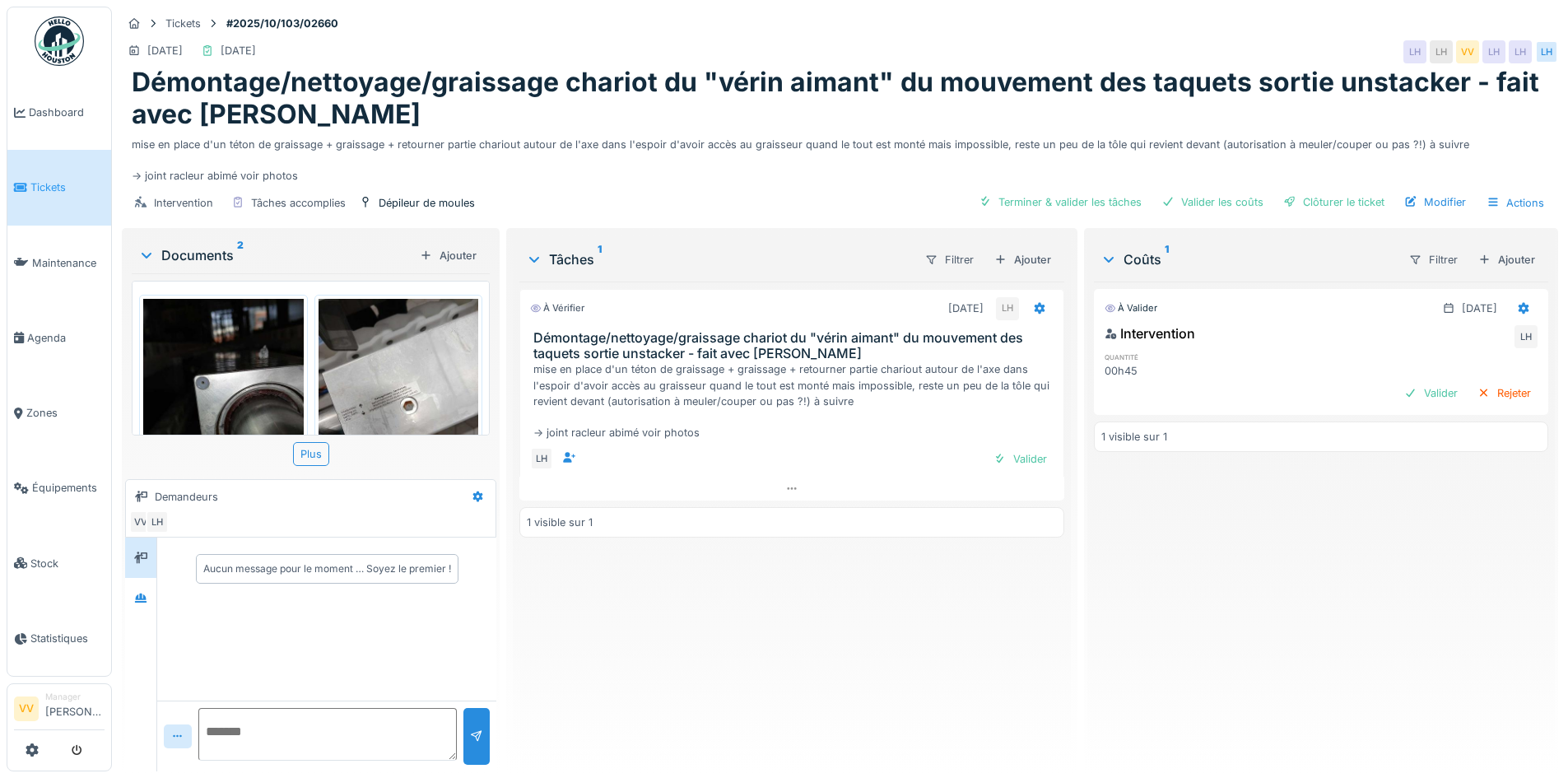
click at [356, 305] on img at bounding box center [398, 405] width 161 height 214
click at [648, 606] on div "À vérifier 02/10/2025 LH Démontage/nettoyage/graissage chariot du "vérin aimant…" at bounding box center [791, 519] width 544 height 476
click at [34, 183] on span "Tickets" at bounding box center [67, 187] width 74 height 16
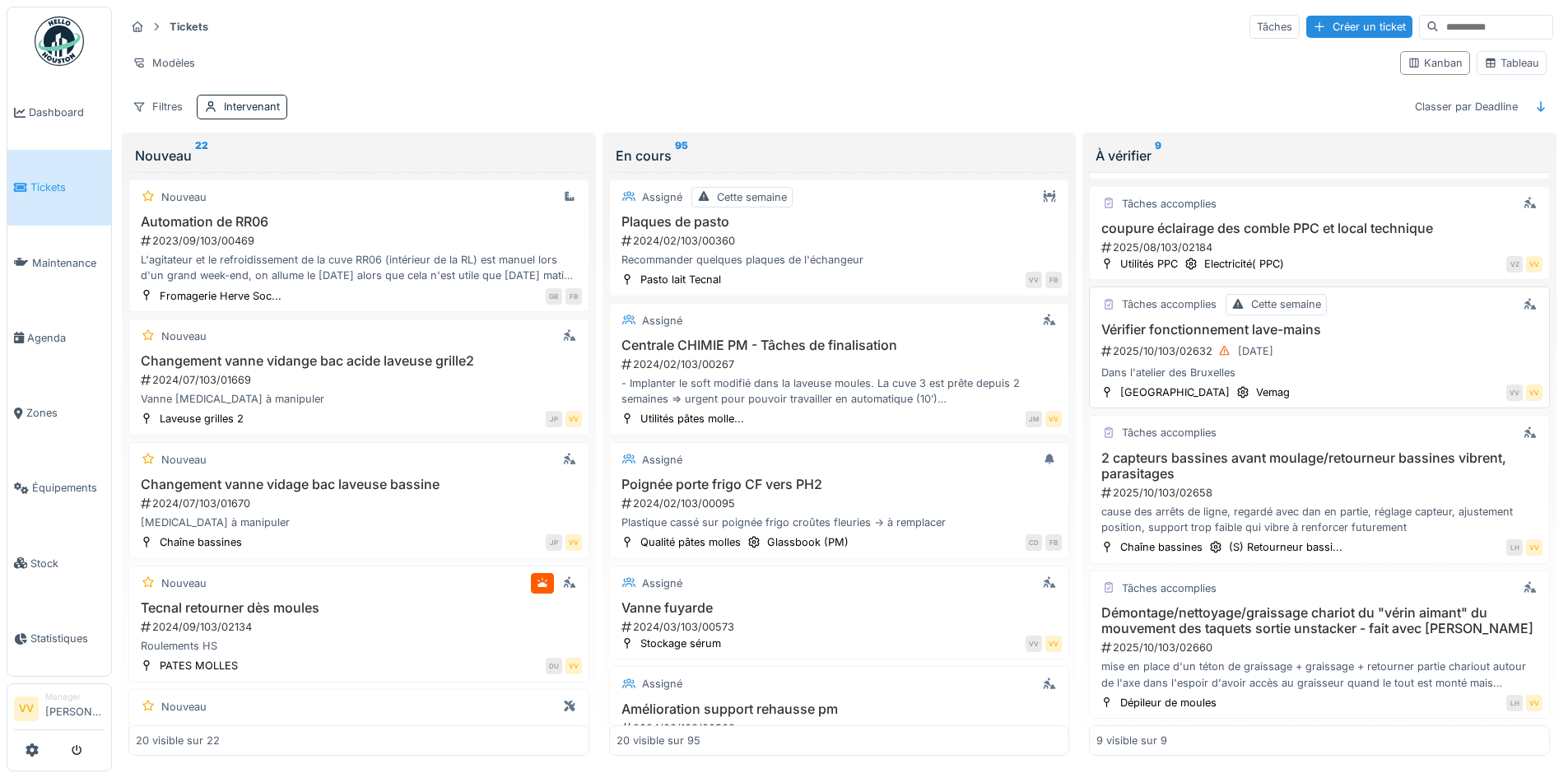
scroll to position [10, 0]
click at [1329, 485] on div "2025/10/103/02658" at bounding box center [1320, 492] width 443 height 16
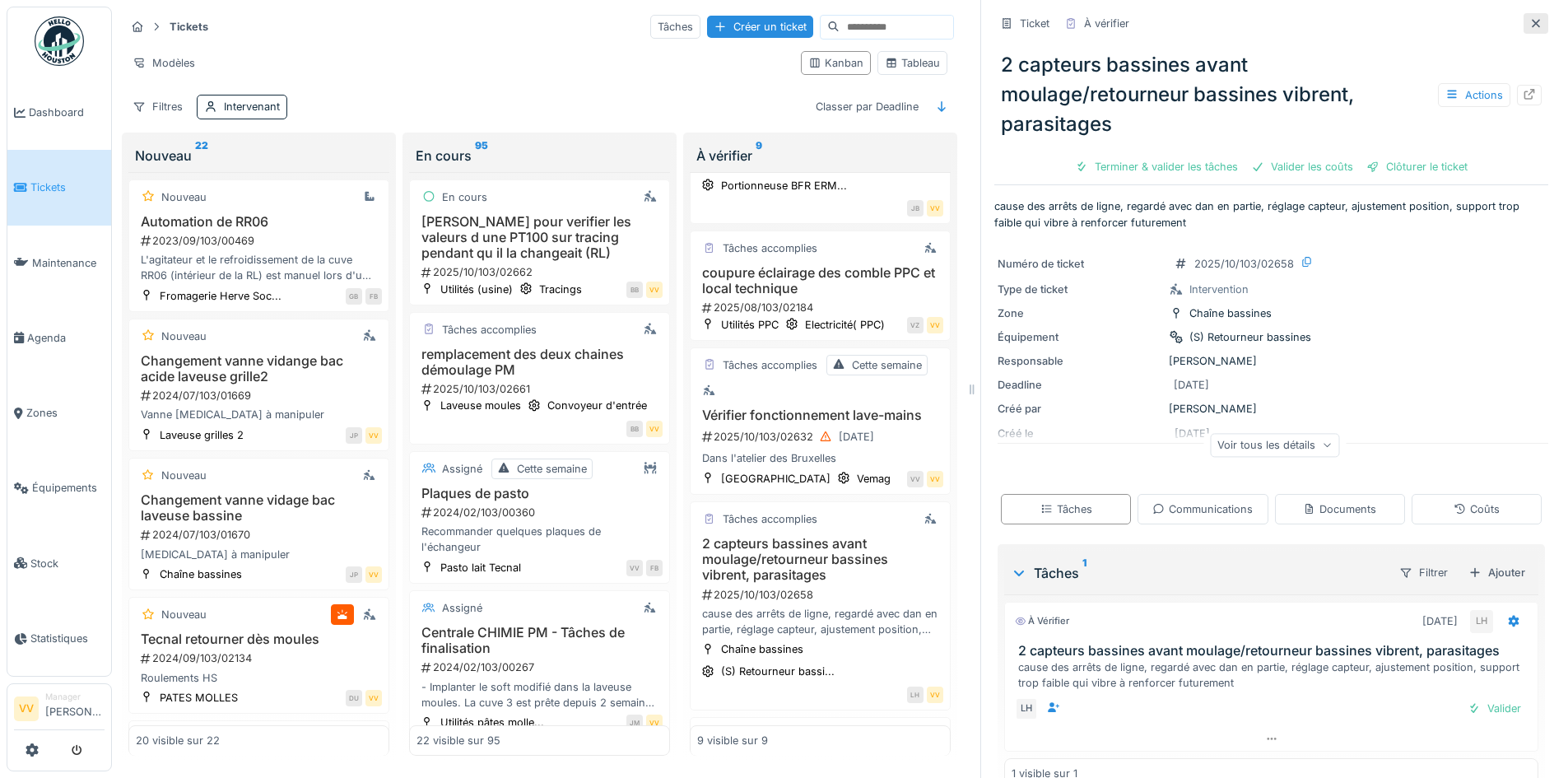
click at [1529, 19] on icon at bounding box center [1536, 24] width 13 height 11
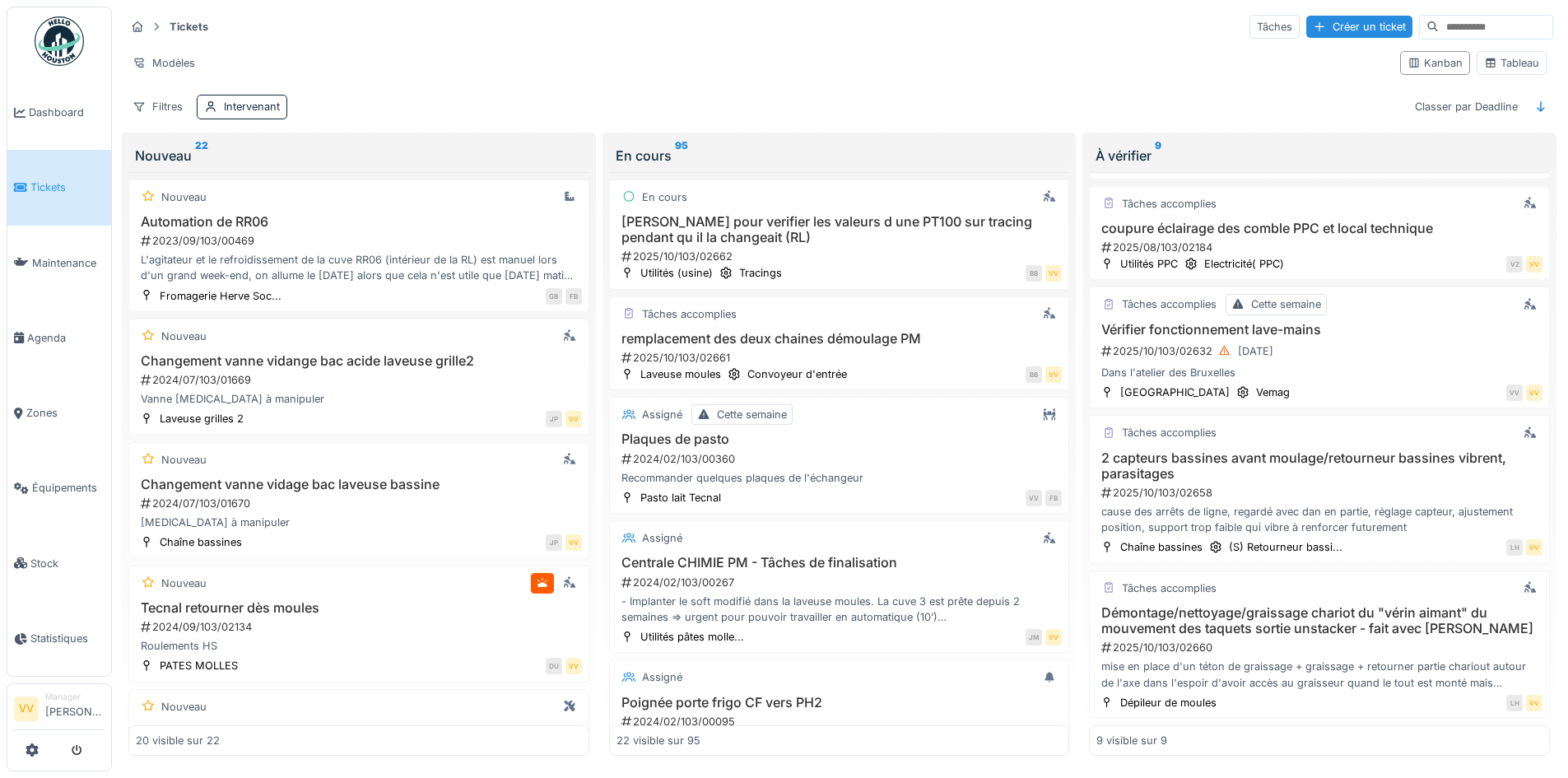
scroll to position [636, 0]
click at [824, 214] on h3 "[PERSON_NAME] pour verifier les valeurs d une PT100 sur tracing pendant qu il l…" at bounding box center [839, 229] width 446 height 31
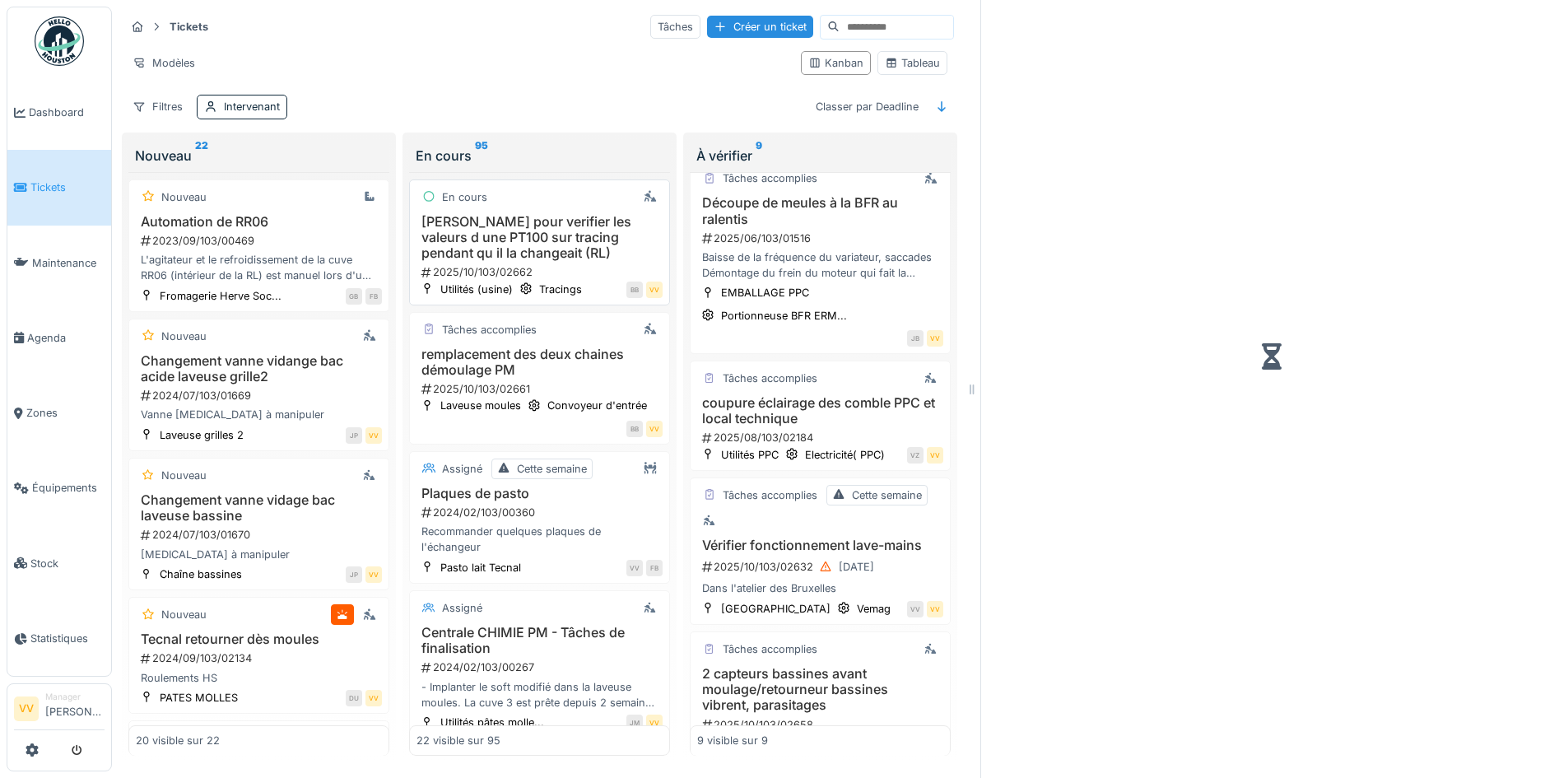
scroll to position [766, 0]
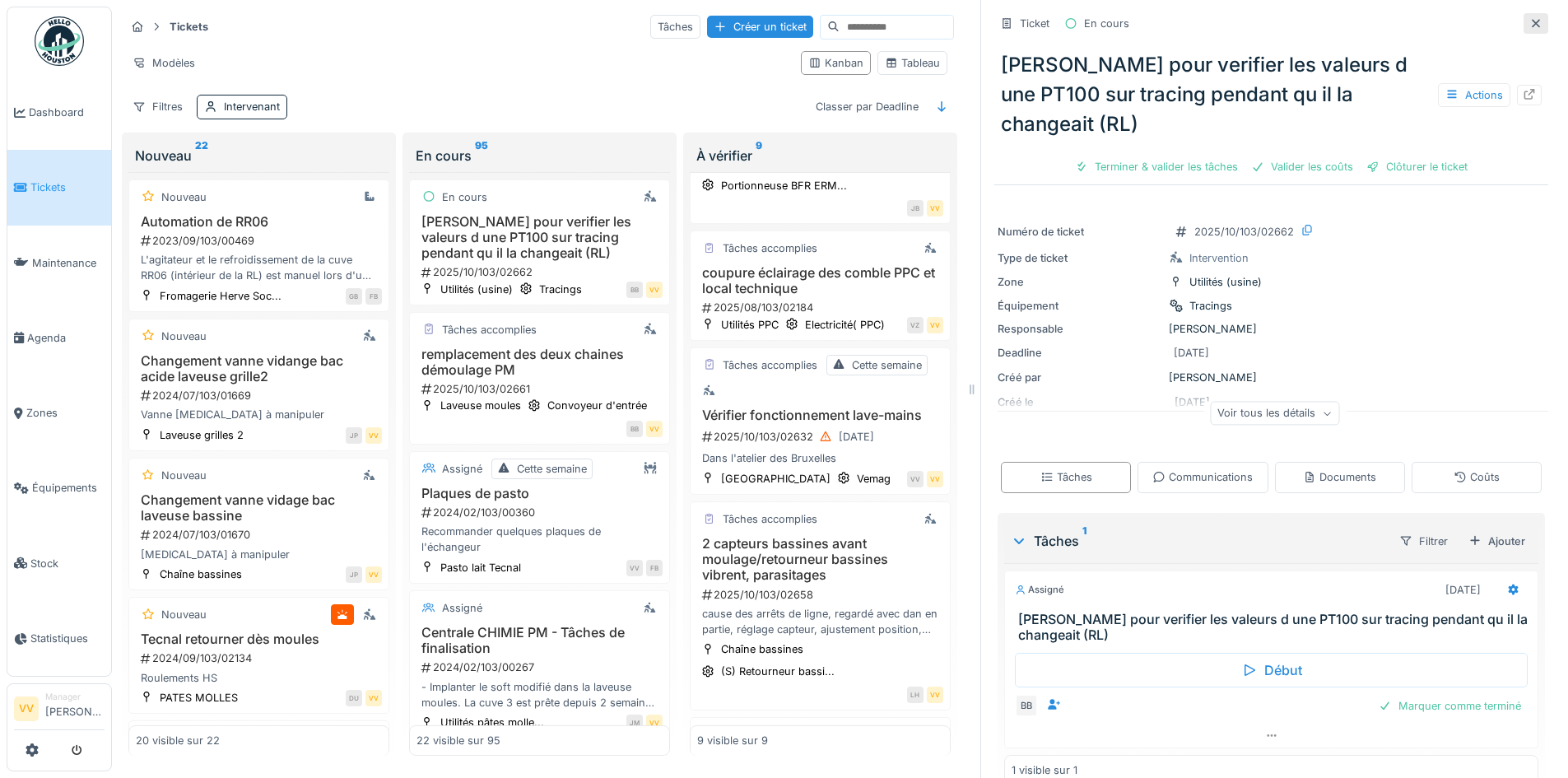
click at [1529, 19] on icon at bounding box center [1536, 24] width 13 height 11
